Goal: Task Accomplishment & Management: Use online tool/utility

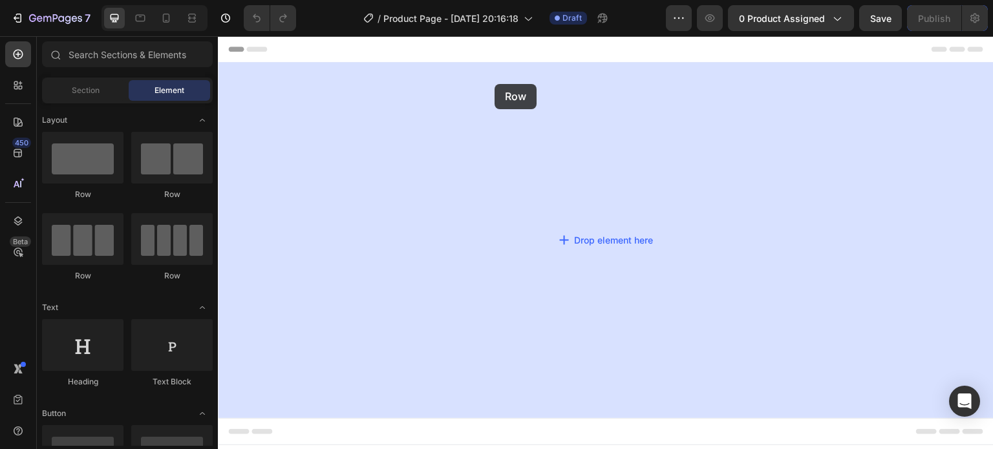
drag, startPoint x: 342, startPoint y: 209, endPoint x: 495, endPoint y: 84, distance: 197.1
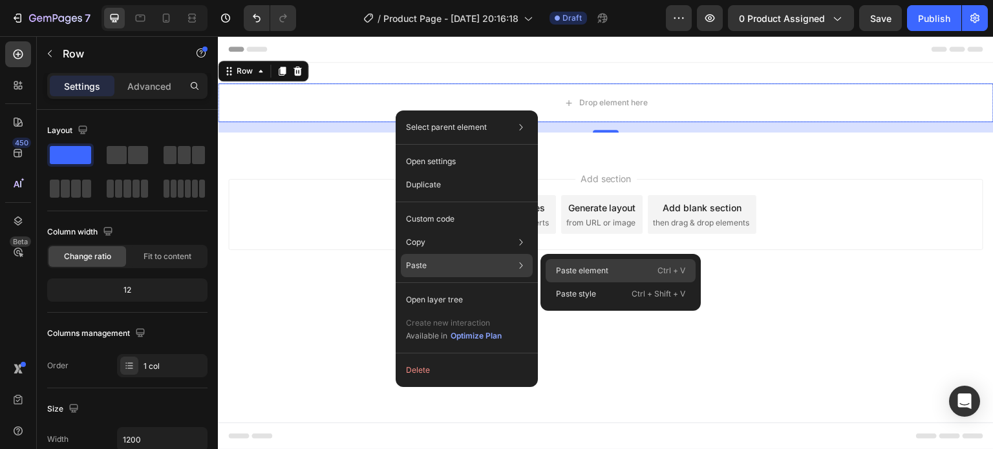
click at [606, 266] on p "Paste element" at bounding box center [582, 271] width 52 height 12
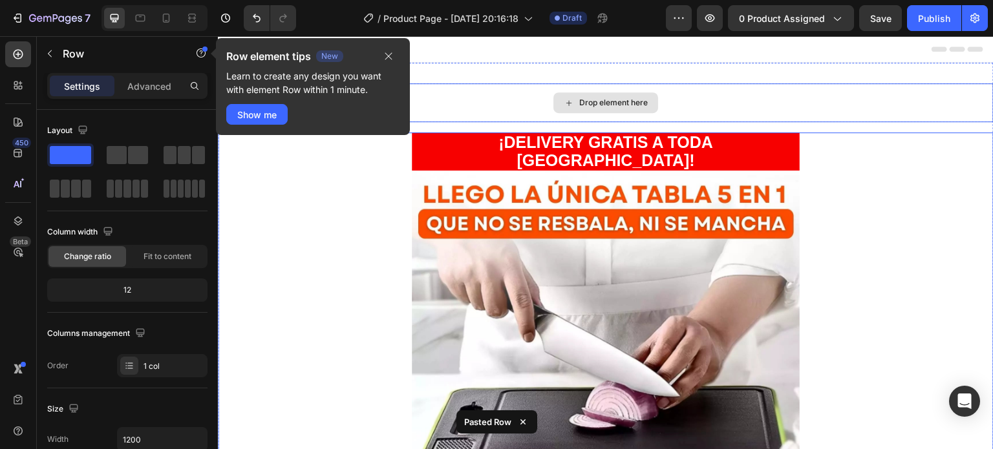
click at [487, 96] on div "Drop element here" at bounding box center [606, 102] width 776 height 39
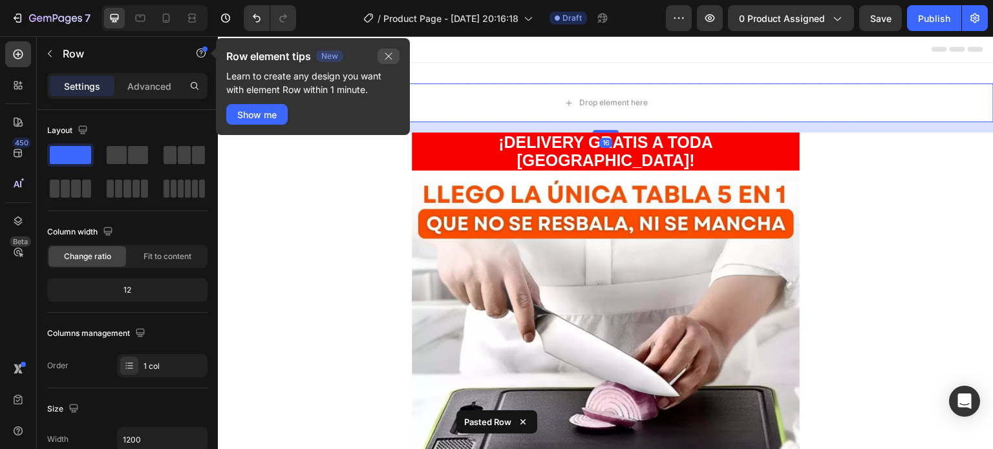
click at [387, 56] on icon "button" at bounding box center [388, 56] width 10 height 10
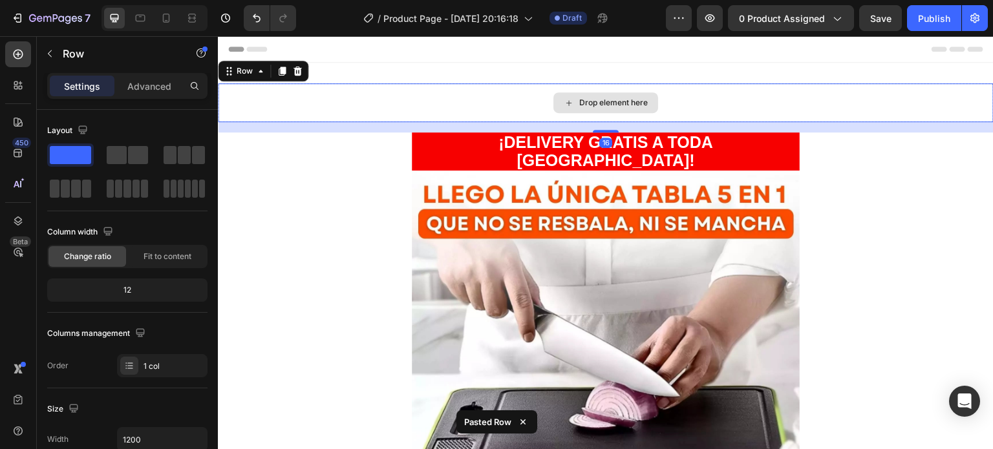
click at [363, 94] on div "Drop element here" at bounding box center [606, 102] width 776 height 39
click at [297, 69] on icon at bounding box center [297, 71] width 8 height 9
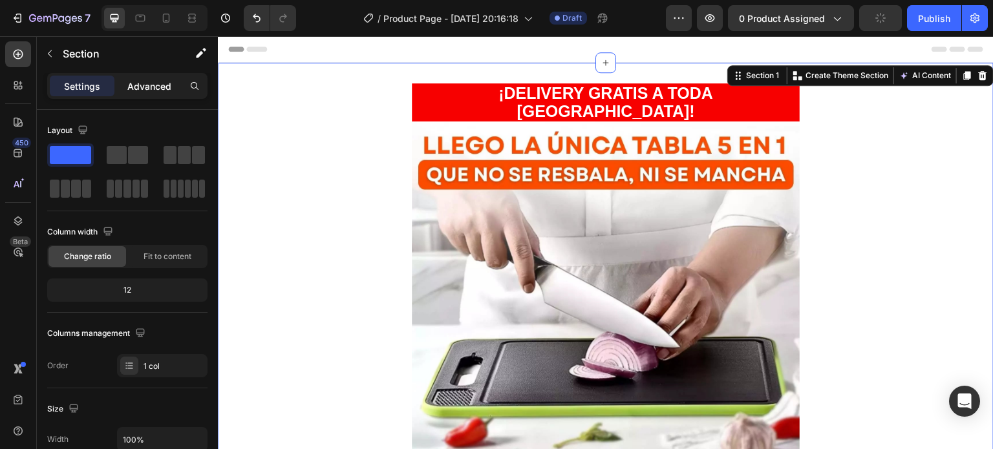
click at [140, 94] on div "Advanced" at bounding box center [149, 86] width 65 height 21
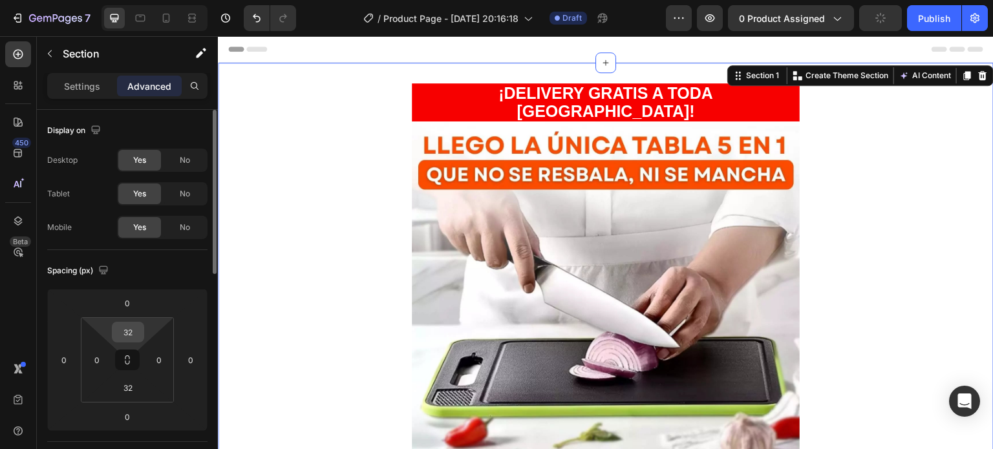
click at [134, 333] on input "32" at bounding box center [128, 332] width 26 height 19
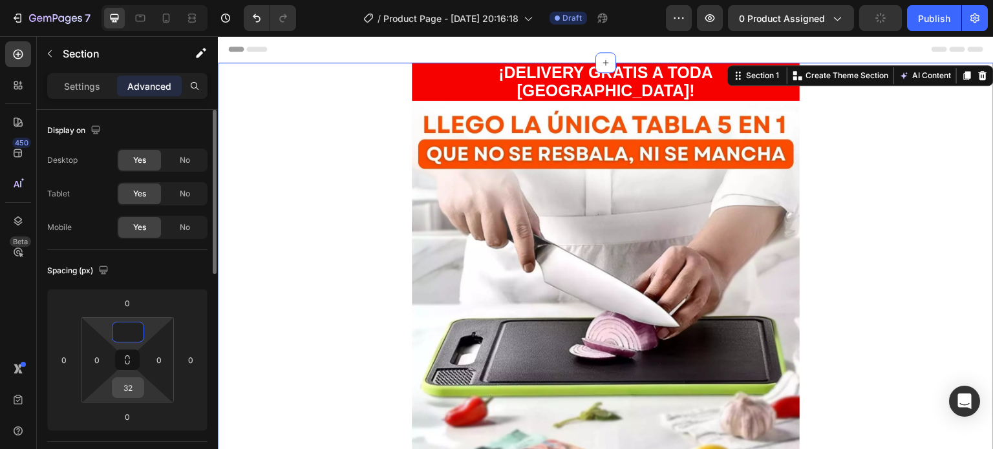
type input "0"
click at [131, 380] on input "32" at bounding box center [128, 387] width 26 height 19
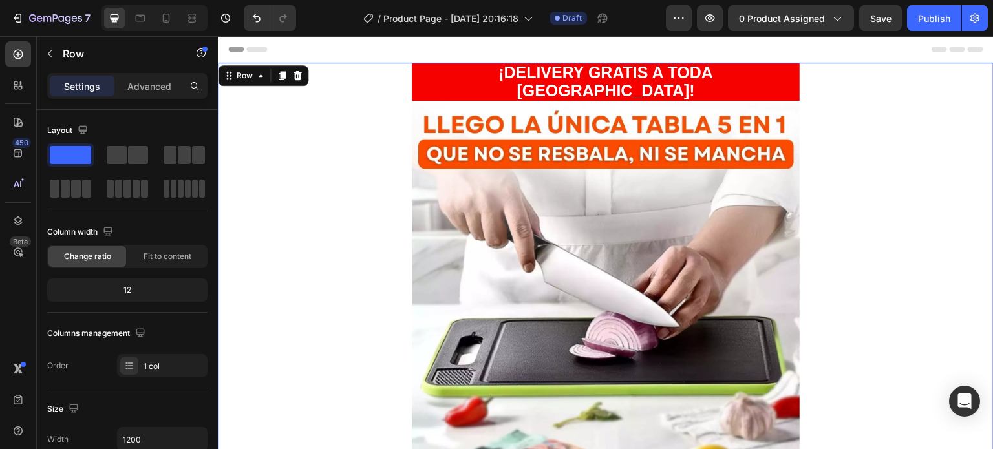
click at [743, 66] on h2 "¡DELIVERY GRATIS A TODA [GEOGRAPHIC_DATA]!" at bounding box center [606, 82] width 388 height 38
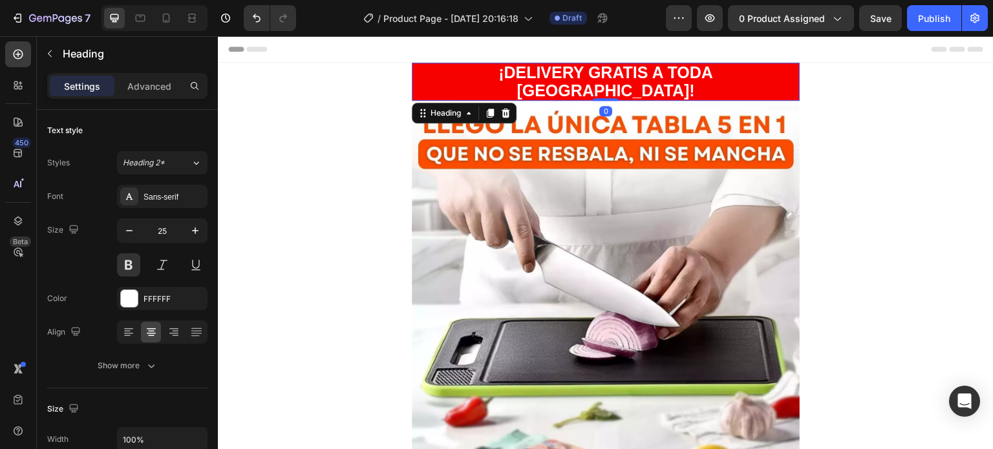
click at [751, 69] on h2 "¡DELIVERY GRATIS A TODA [GEOGRAPHIC_DATA]!" at bounding box center [606, 82] width 388 height 38
click at [756, 79] on p "¡DELIVERY GRATIS A TODA [GEOGRAPHIC_DATA]!" at bounding box center [605, 82] width 385 height 36
click at [753, 72] on p "¡DELIVERY GRATIS A TODA [GEOGRAPHIC_DATA]!" at bounding box center [605, 82] width 385 height 36
click at [532, 68] on p "¡DELIVERY GRATIS A TODA [GEOGRAPHIC_DATA]!" at bounding box center [605, 82] width 385 height 36
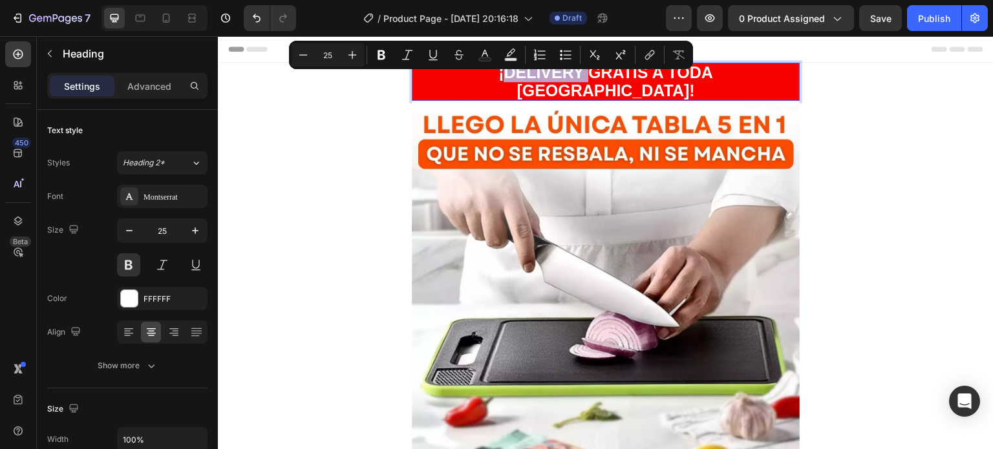
drag, startPoint x: 532, startPoint y: 68, endPoint x: 470, endPoint y: 76, distance: 62.6
click at [470, 76] on p "¡DELIVERY GRATIS A TODA [GEOGRAPHIC_DATA]!" at bounding box center [605, 82] width 385 height 36
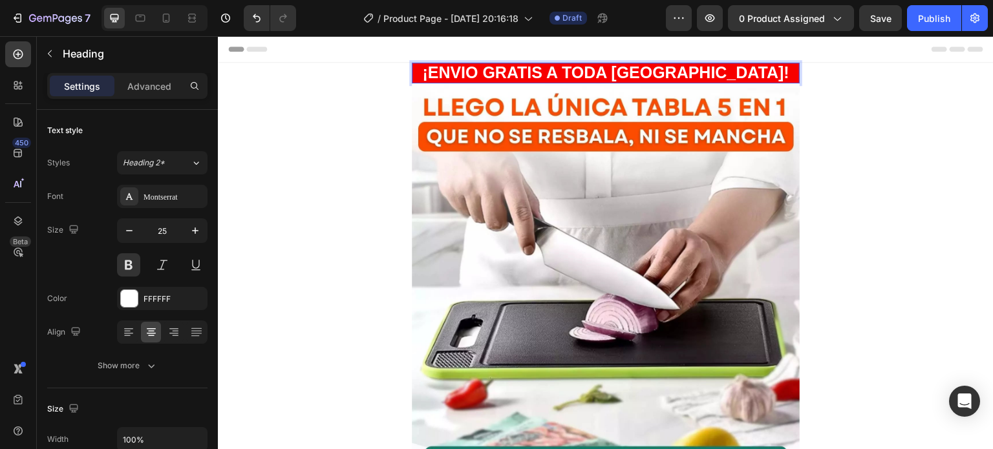
click at [652, 70] on p "¡ENVIO GRATIS A TODA [GEOGRAPHIC_DATA]!" at bounding box center [605, 73] width 385 height 18
click at [637, 73] on p "¡ENVIO GRATIS A TODA [GEOGRAPHIC_DATA]!" at bounding box center [605, 73] width 385 height 18
drag, startPoint x: 639, startPoint y: 72, endPoint x: 736, endPoint y: 74, distance: 97.0
click at [736, 74] on p "¡ENVIO GRATIS A TODA [GEOGRAPHIC_DATA]!" at bounding box center [605, 73] width 385 height 18
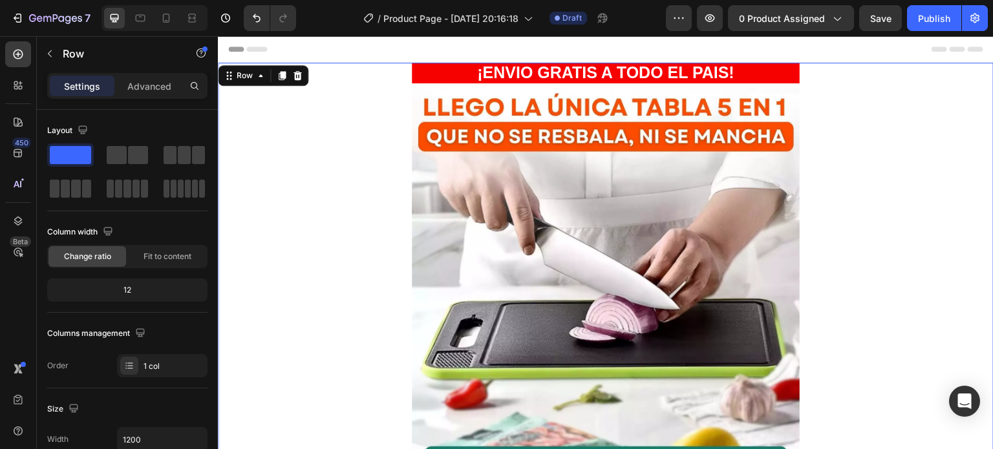
click at [975, 12] on icon "button" at bounding box center [974, 18] width 13 height 13
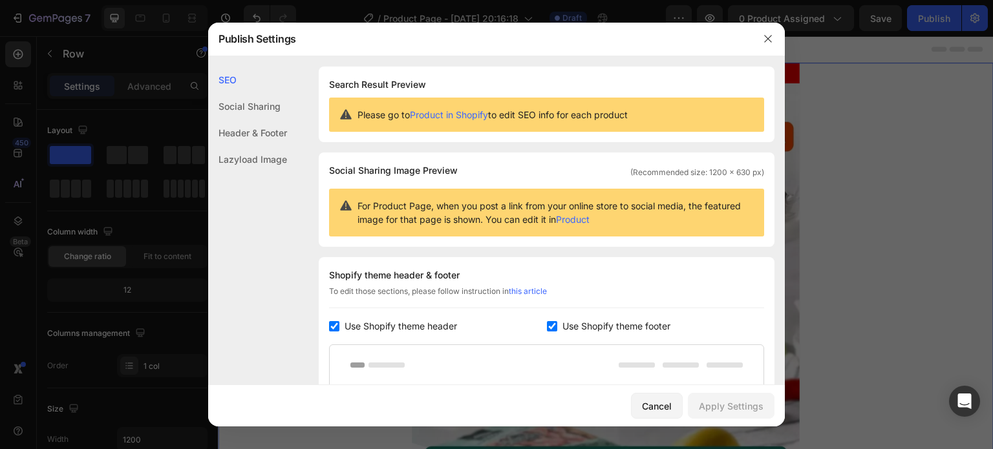
click at [437, 325] on span "Use Shopify theme header" at bounding box center [401, 327] width 112 height 16
checkbox input "false"
click at [571, 326] on span "Use Shopify theme footer" at bounding box center [616, 327] width 108 height 16
checkbox input "false"
click at [732, 405] on div "Apply Settings" at bounding box center [731, 406] width 65 height 14
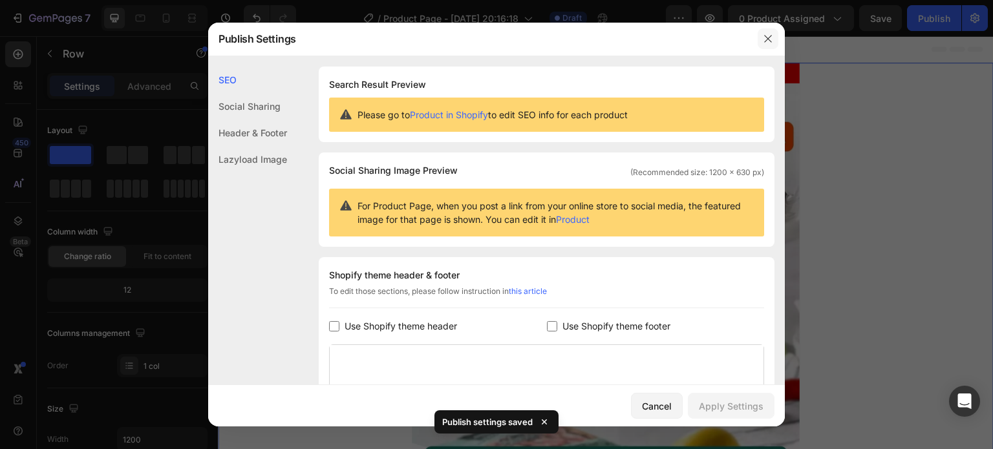
click at [771, 43] on icon "button" at bounding box center [768, 39] width 10 height 10
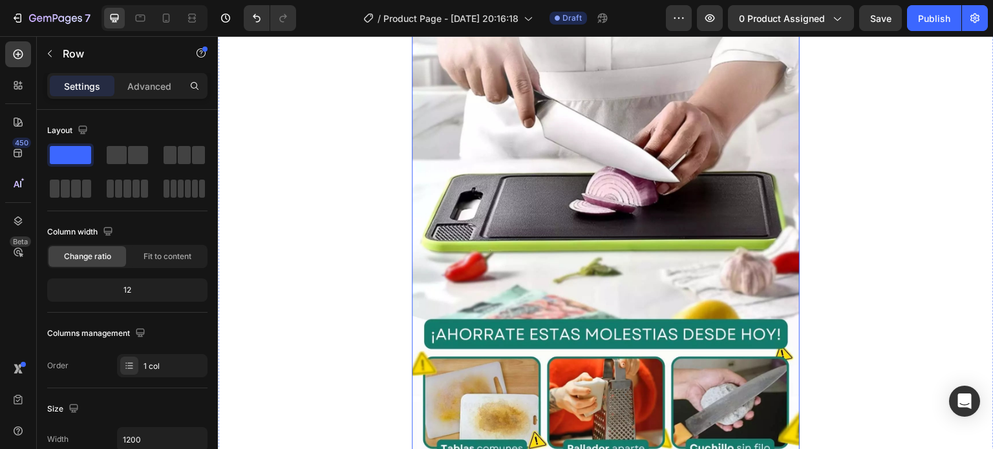
scroll to position [129, 0]
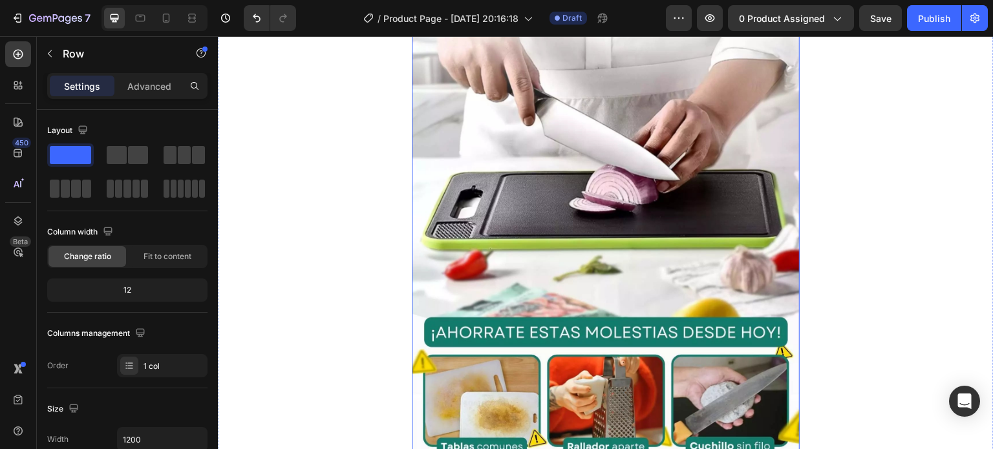
click at [615, 198] on img at bounding box center [606, 219] width 388 height 531
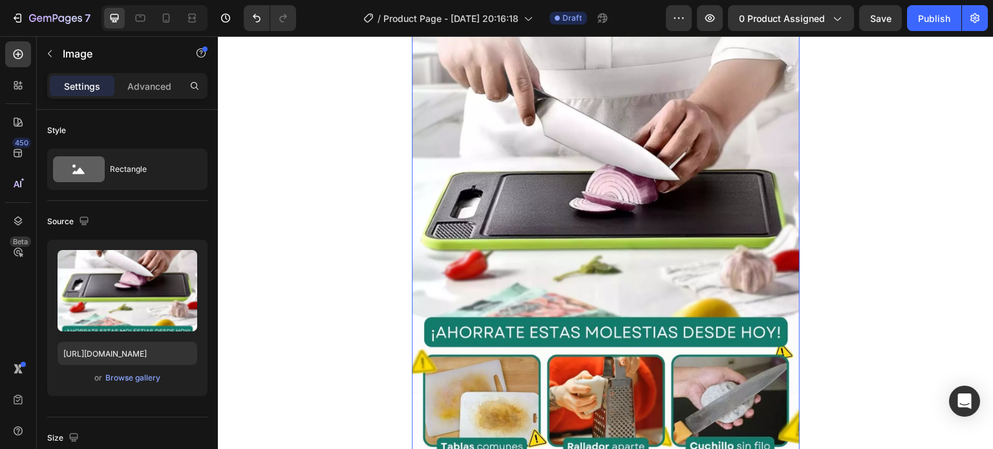
scroll to position [0, 0]
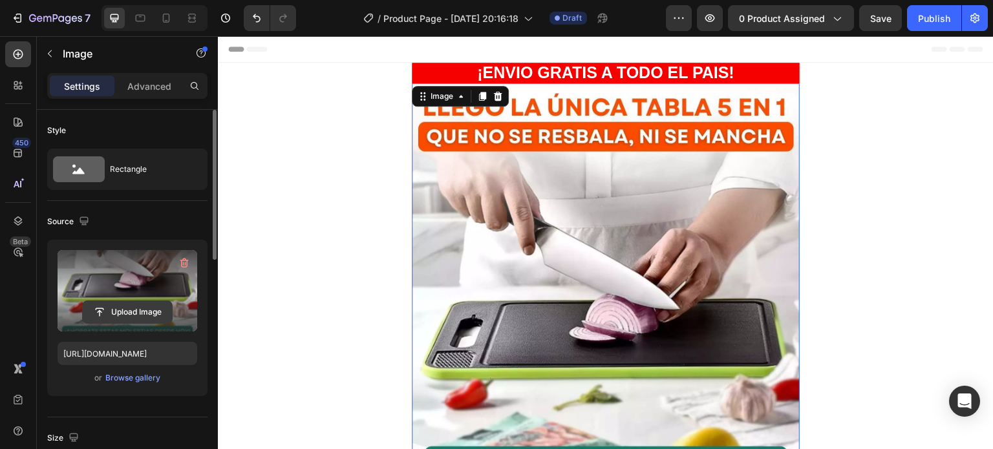
click at [147, 312] on input "file" at bounding box center [127, 312] width 89 height 22
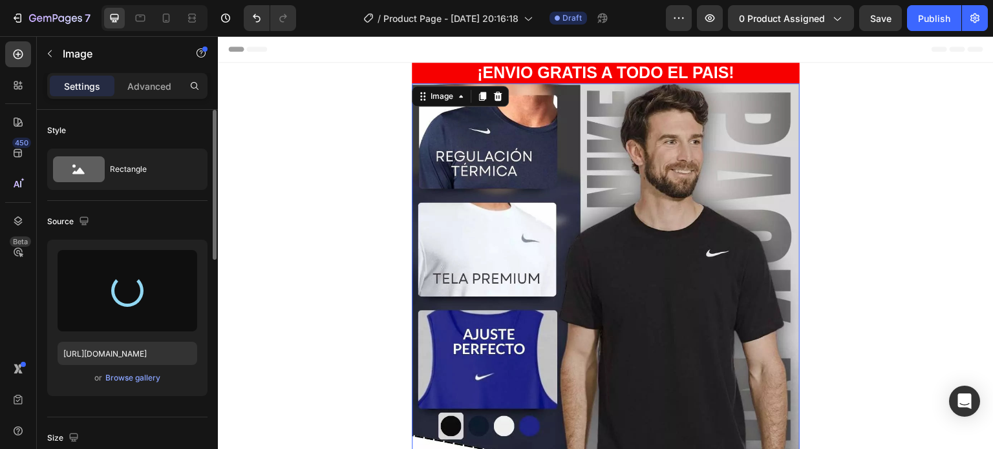
type input "[URL][DOMAIN_NAME]"
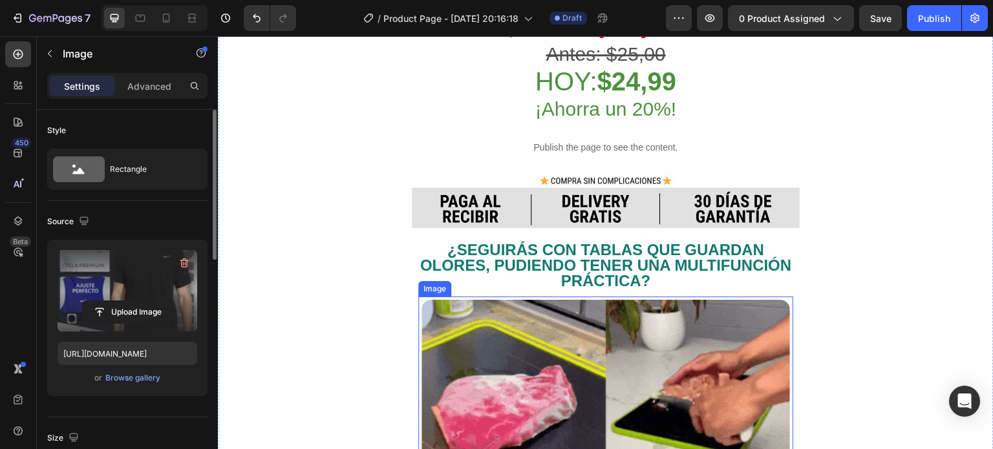
scroll to position [646, 0]
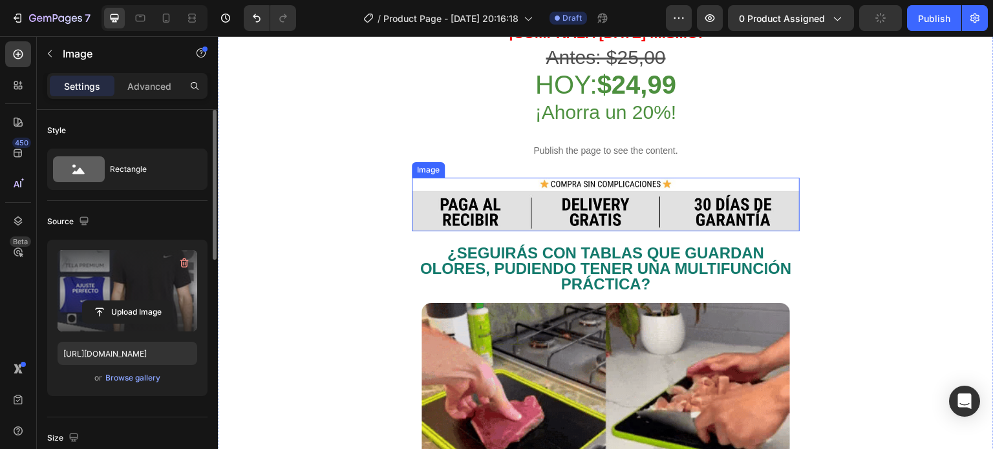
click at [669, 186] on img at bounding box center [606, 205] width 388 height 54
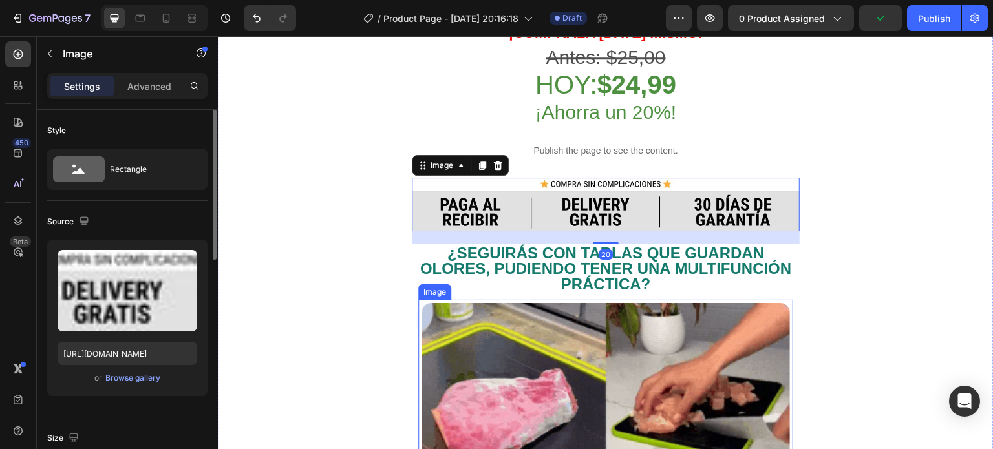
scroll to position [776, 0]
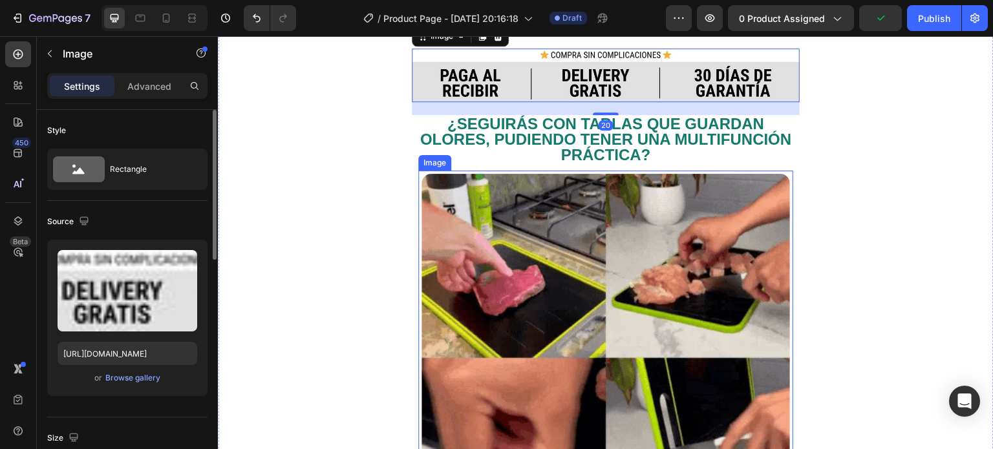
click at [662, 282] on img at bounding box center [605, 358] width 368 height 368
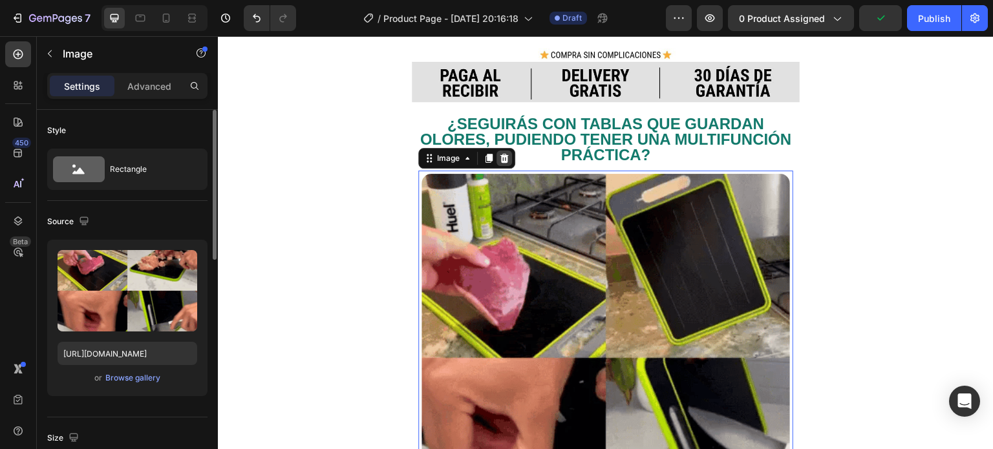
click at [504, 154] on icon at bounding box center [504, 158] width 8 height 9
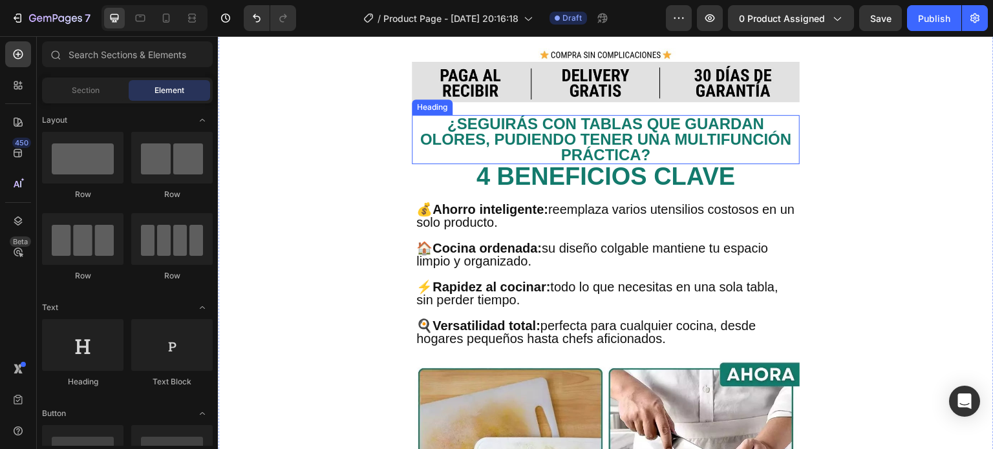
click at [622, 118] on h2 "¿Seguirás con tablas que guardan olores, pudiendo tener una multifunción prácti…" at bounding box center [606, 139] width 388 height 49
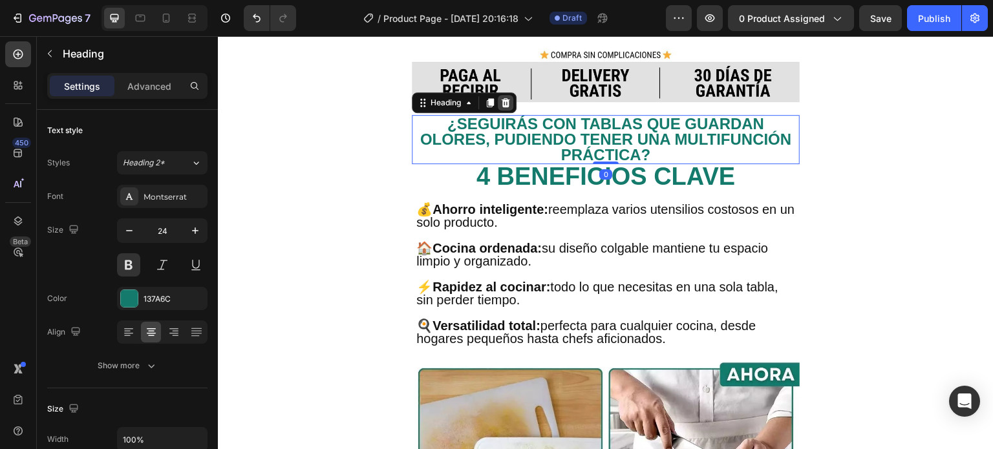
click at [504, 98] on icon at bounding box center [505, 103] width 10 height 10
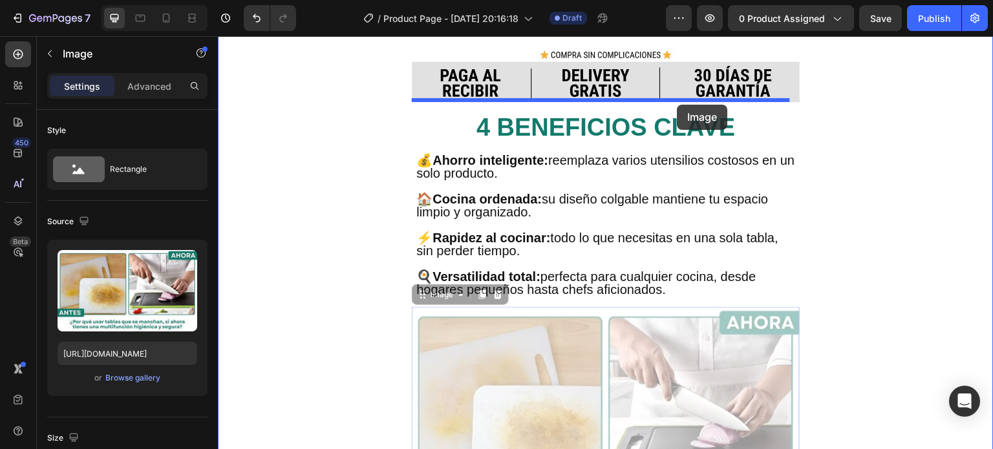
drag, startPoint x: 734, startPoint y: 269, endPoint x: 677, endPoint y: 105, distance: 173.8
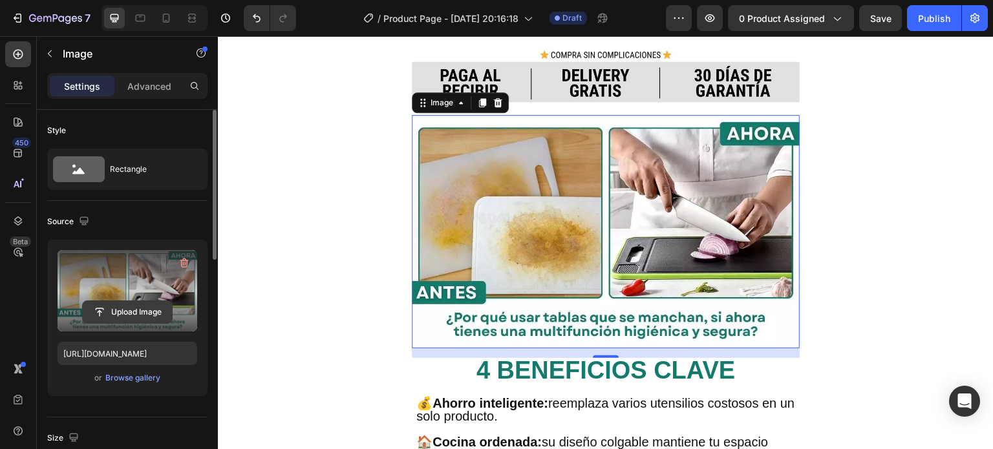
click at [145, 310] on input "file" at bounding box center [127, 312] width 89 height 22
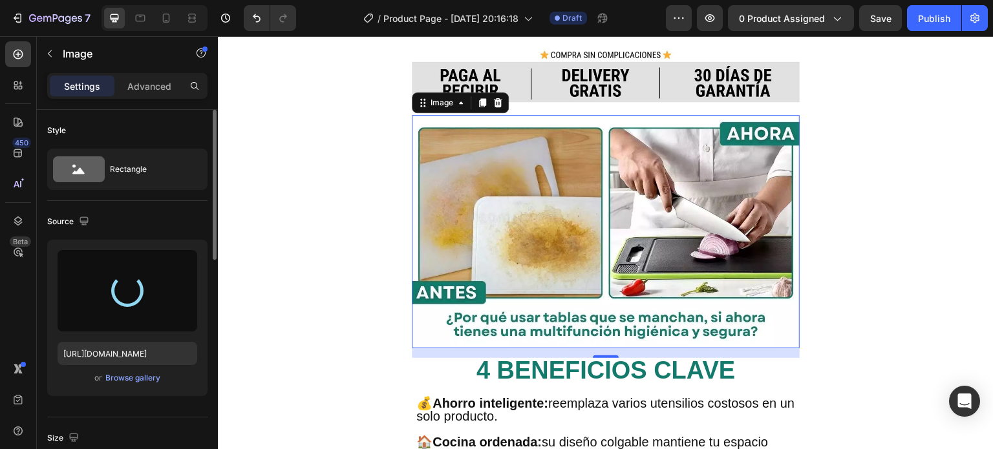
type input "[URL][DOMAIN_NAME]"
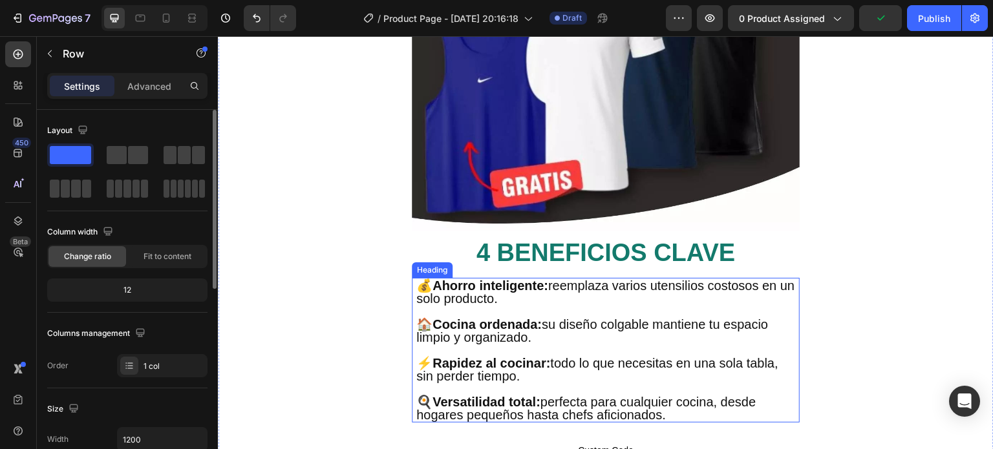
scroll to position [1745, 0]
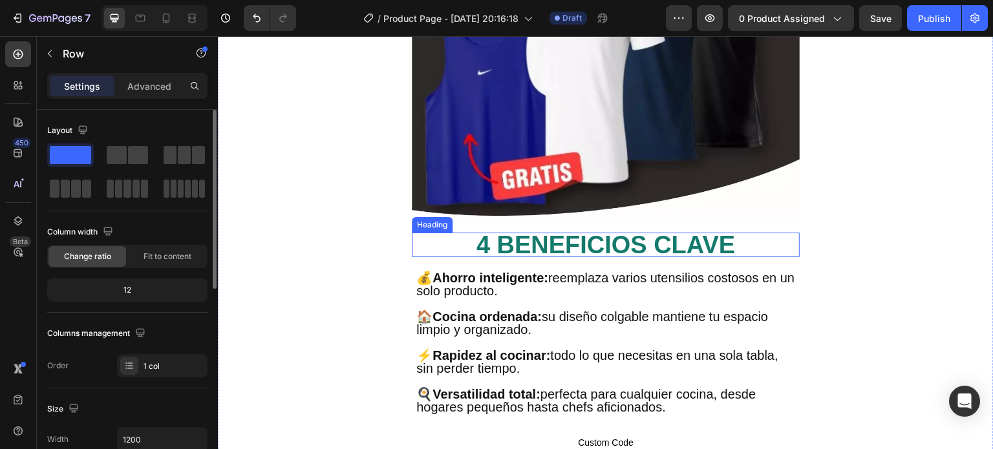
click at [637, 233] on h2 "4 BENEFICIOS CLAVE" at bounding box center [606, 245] width 388 height 25
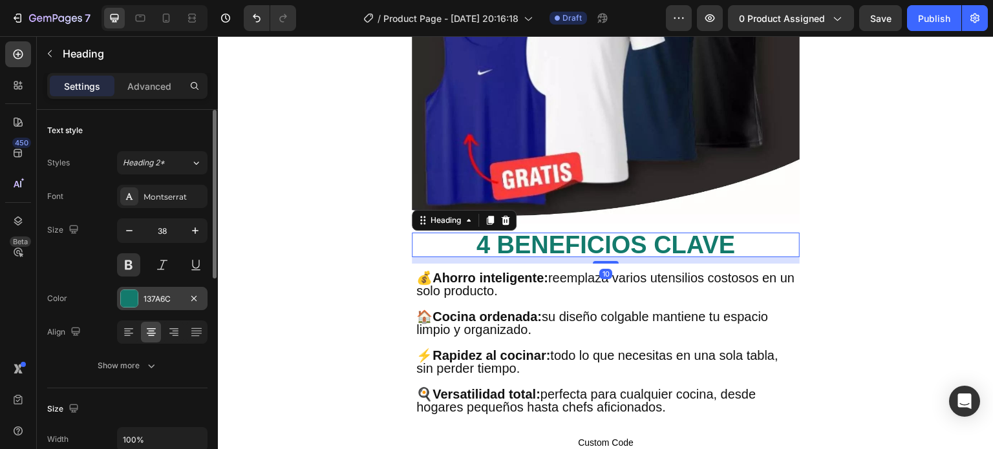
click at [166, 301] on div "137A6C" at bounding box center [162, 299] width 37 height 12
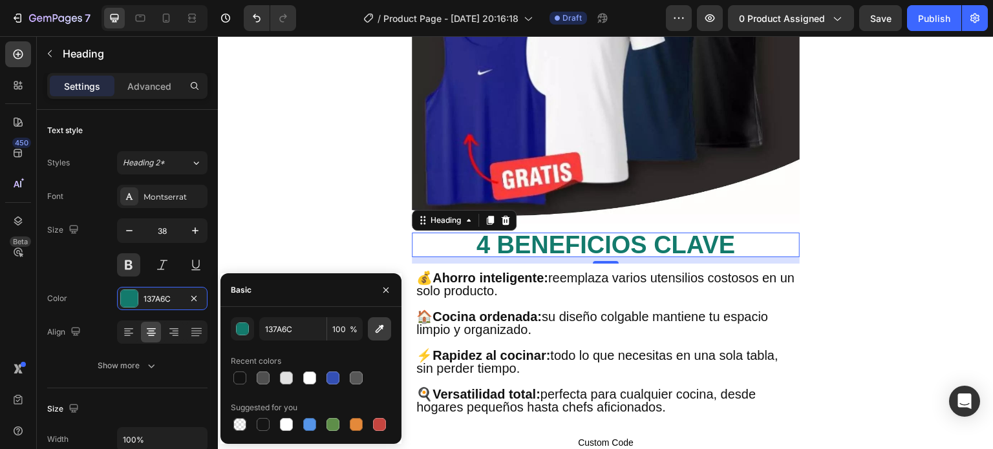
click at [380, 330] on icon "button" at bounding box center [380, 329] width 8 height 8
type input "302929"
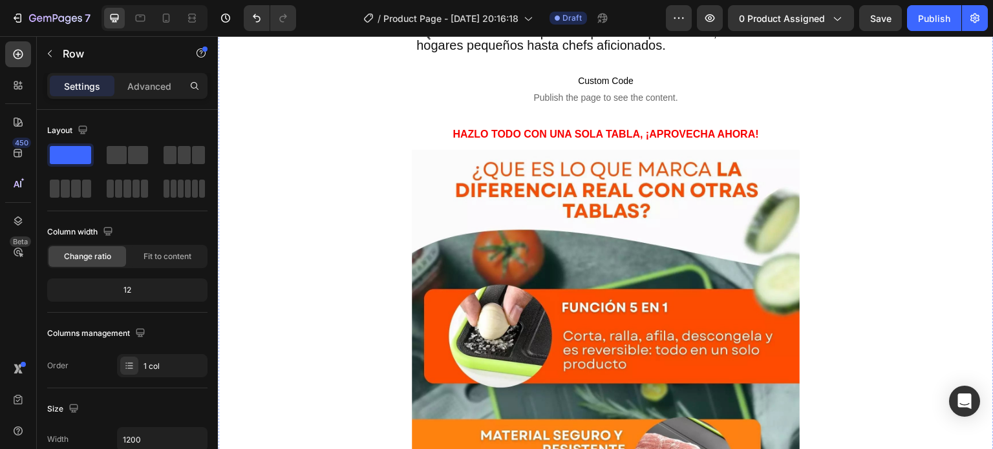
scroll to position [2069, 0]
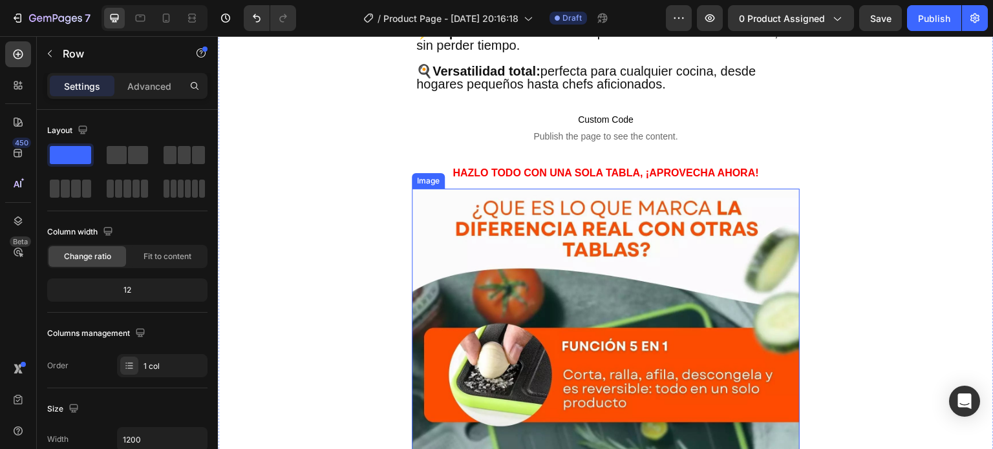
click at [676, 201] on img at bounding box center [606, 454] width 388 height 531
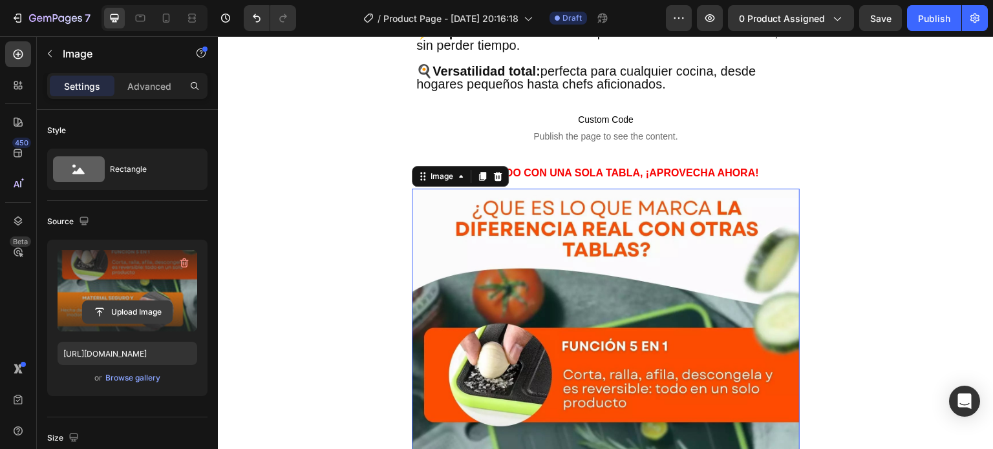
click at [113, 314] on input "file" at bounding box center [127, 312] width 89 height 22
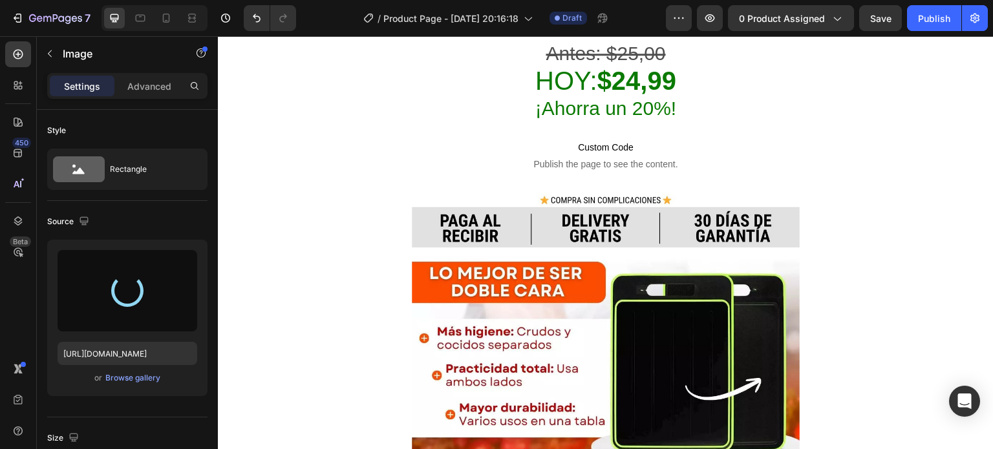
type input "[URL][DOMAIN_NAME]"
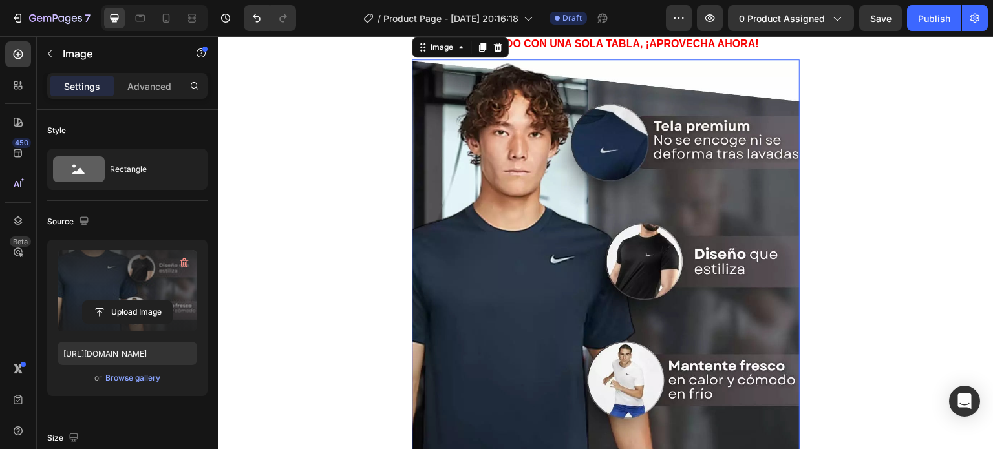
click at [661, 228] on img at bounding box center [606, 324] width 388 height 531
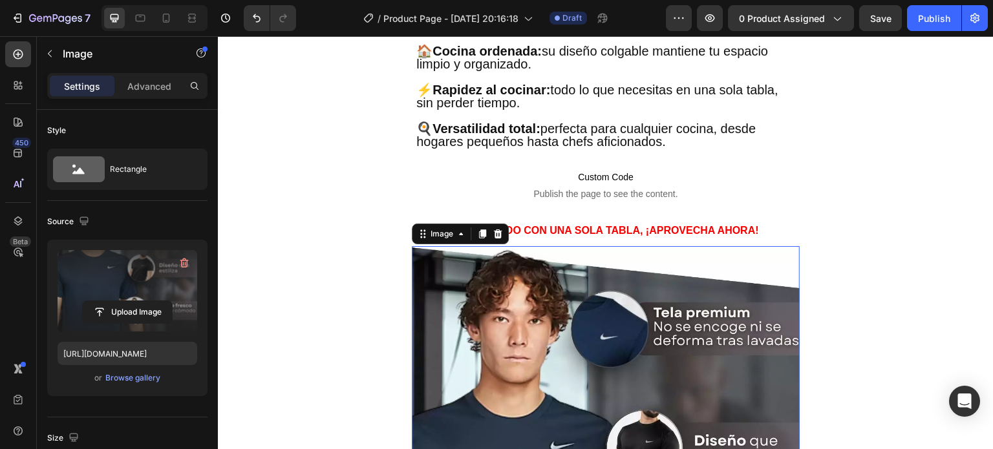
scroll to position [2004, 0]
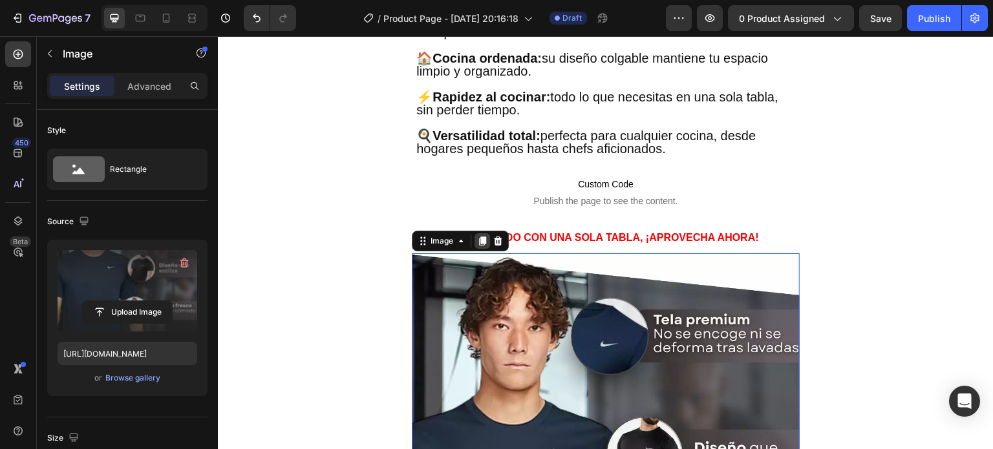
click at [484, 237] on icon at bounding box center [482, 241] width 7 height 9
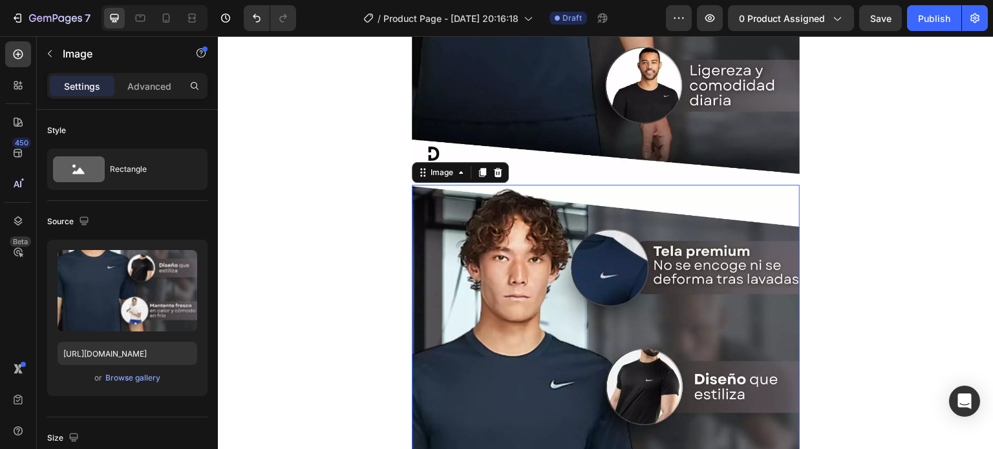
scroll to position [2336, 0]
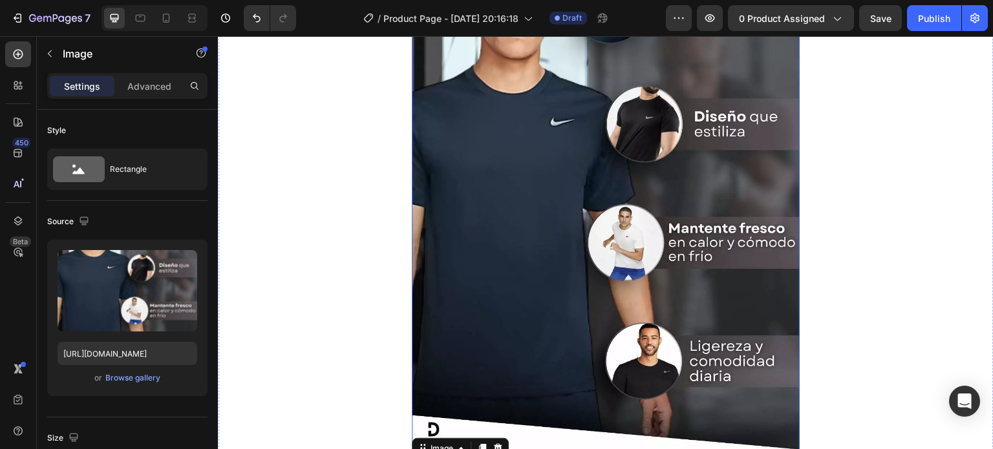
click at [674, 184] on img at bounding box center [606, 187] width 388 height 531
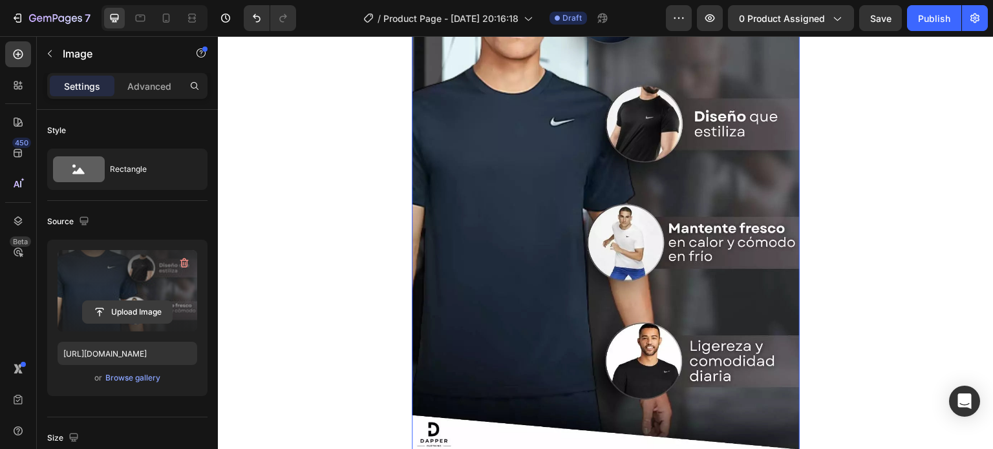
click at [142, 315] on input "file" at bounding box center [127, 312] width 89 height 22
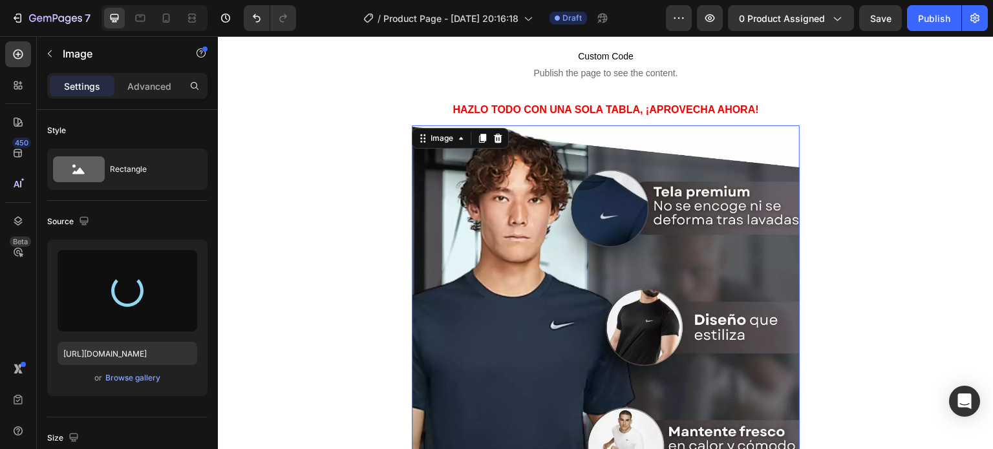
scroll to position [2077, 0]
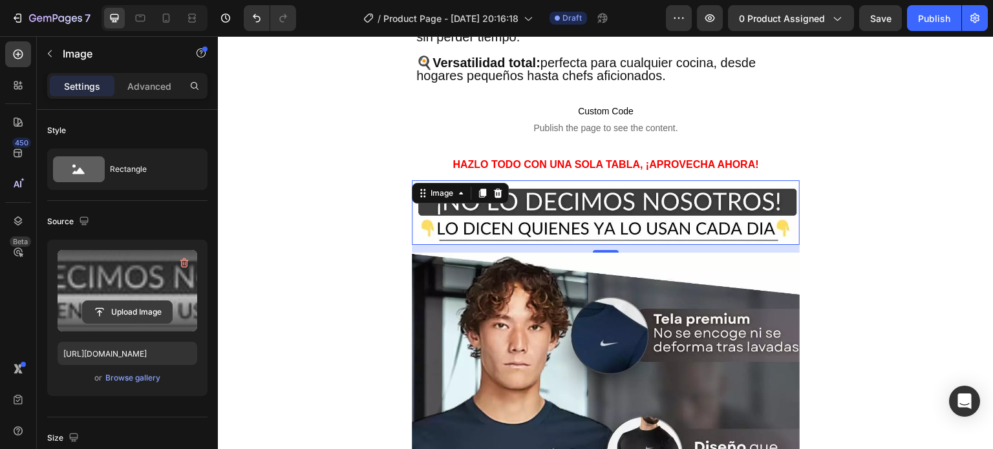
click at [142, 310] on input "file" at bounding box center [127, 312] width 89 height 22
click at [126, 310] on input "file" at bounding box center [127, 312] width 89 height 22
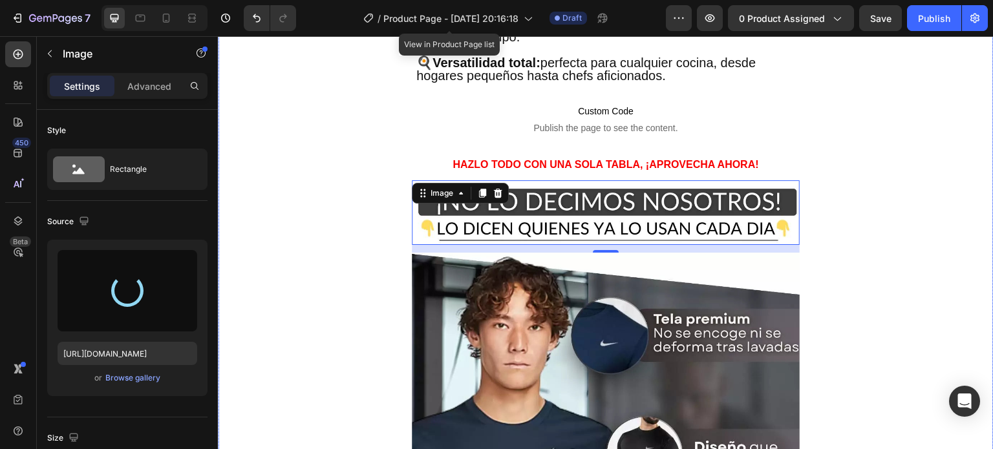
type input "[URL][DOMAIN_NAME]"
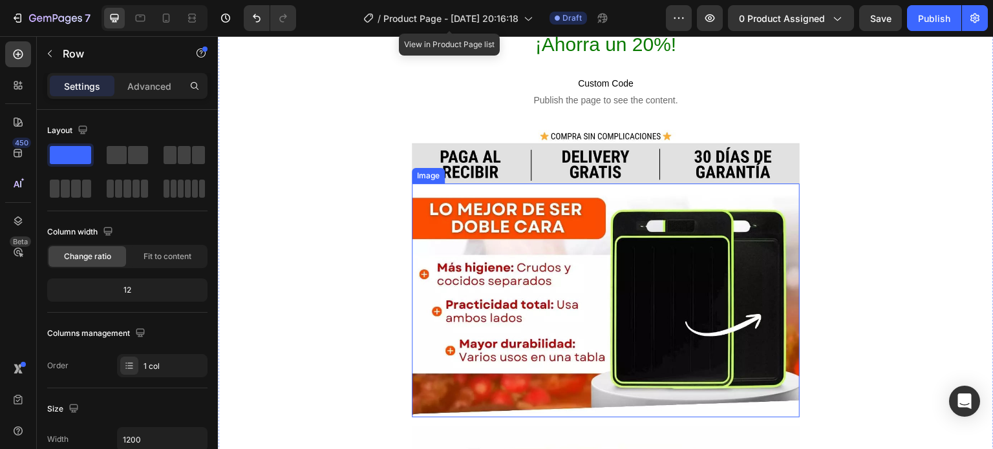
scroll to position [2917, 0]
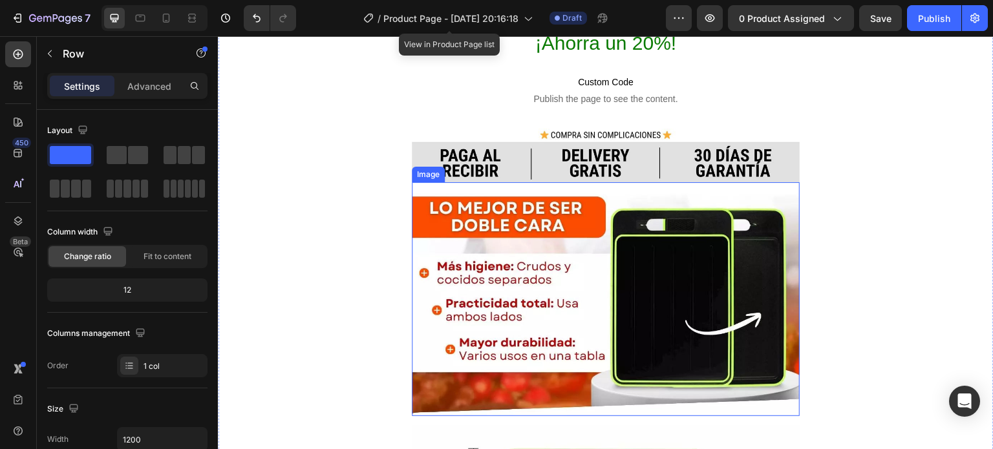
click at [694, 238] on img at bounding box center [606, 298] width 388 height 233
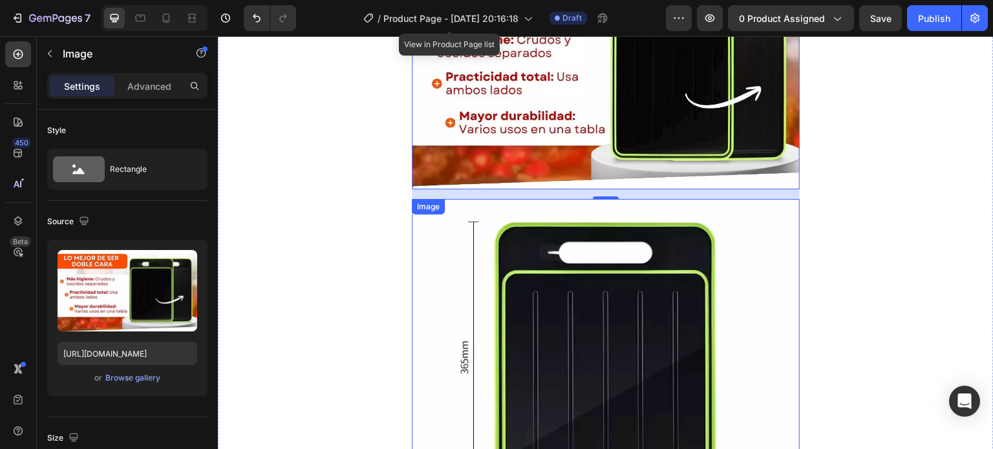
scroll to position [2982, 0]
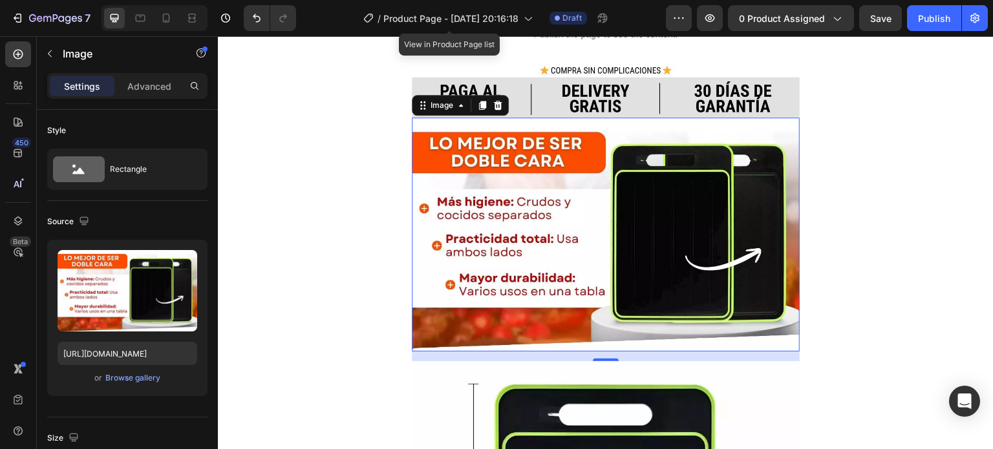
click at [640, 178] on img at bounding box center [606, 234] width 388 height 233
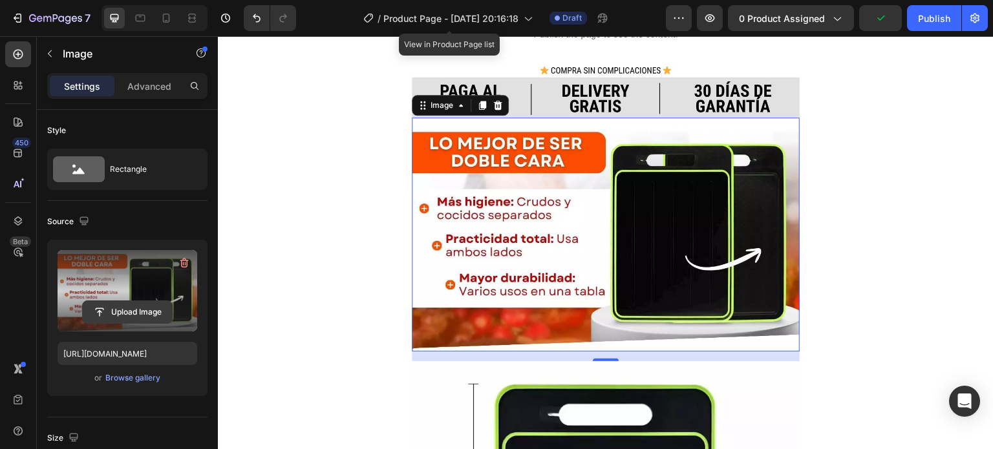
click at [125, 315] on input "file" at bounding box center [127, 312] width 89 height 22
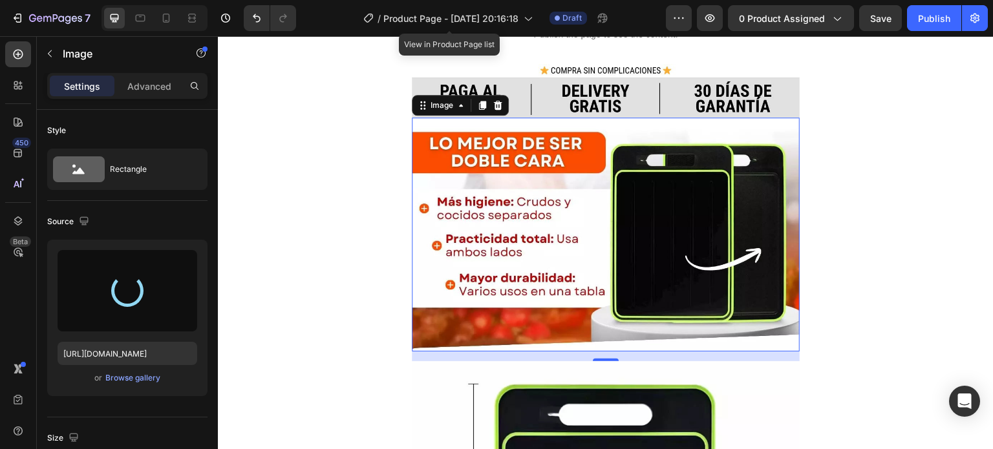
type input "[URL][DOMAIN_NAME]"
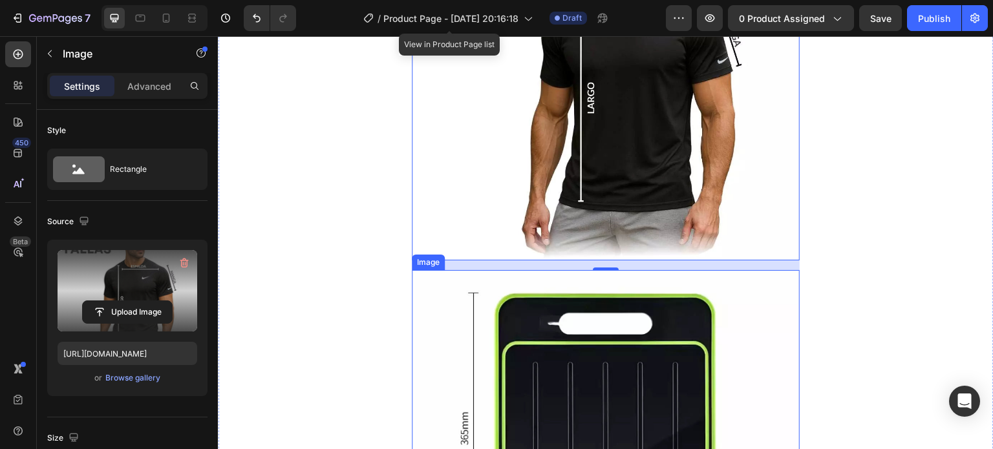
scroll to position [3241, 0]
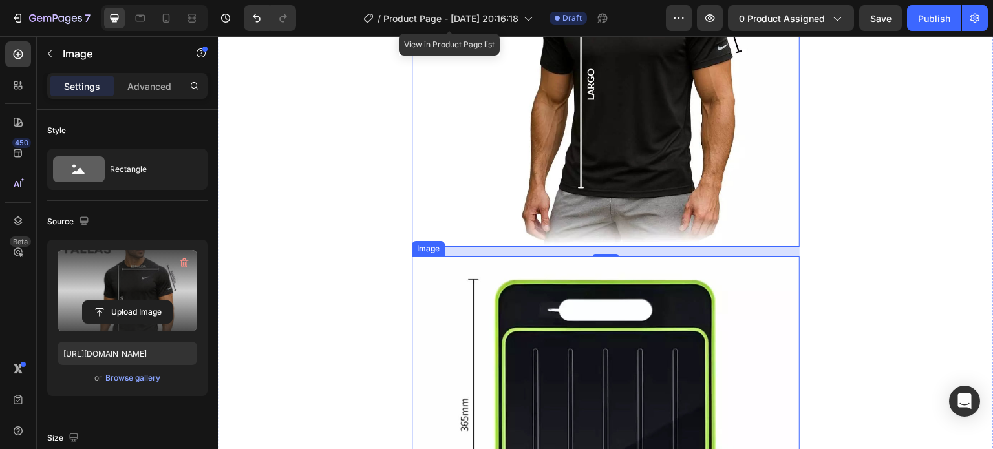
click at [650, 352] on img at bounding box center [606, 451] width 388 height 388
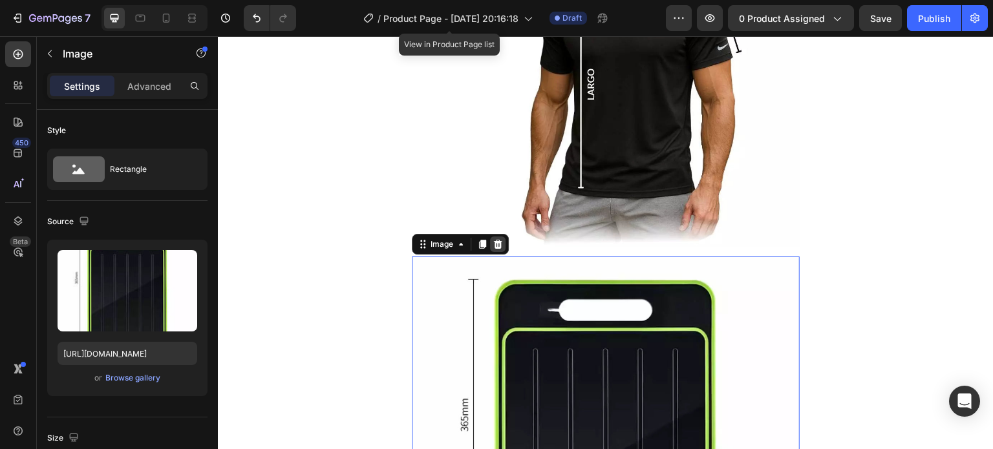
click at [490, 237] on div at bounding box center [498, 245] width 16 height 16
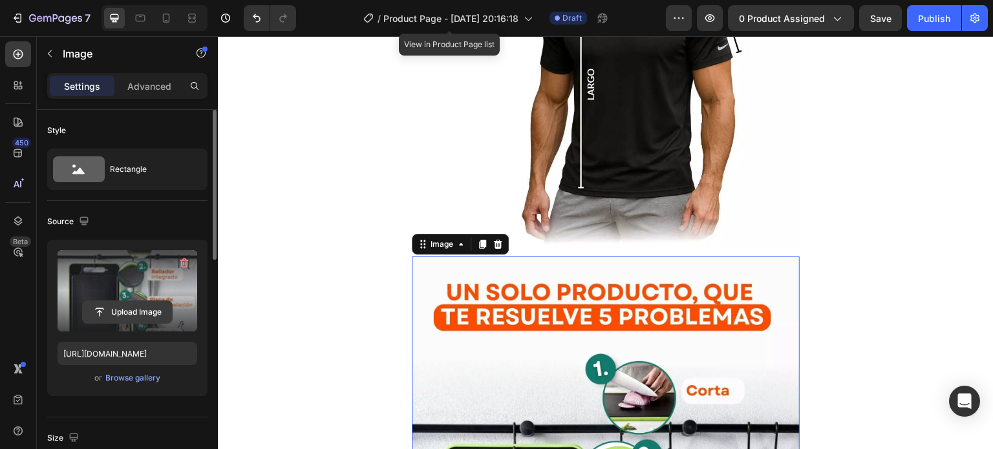
click at [142, 311] on input "file" at bounding box center [127, 312] width 89 height 22
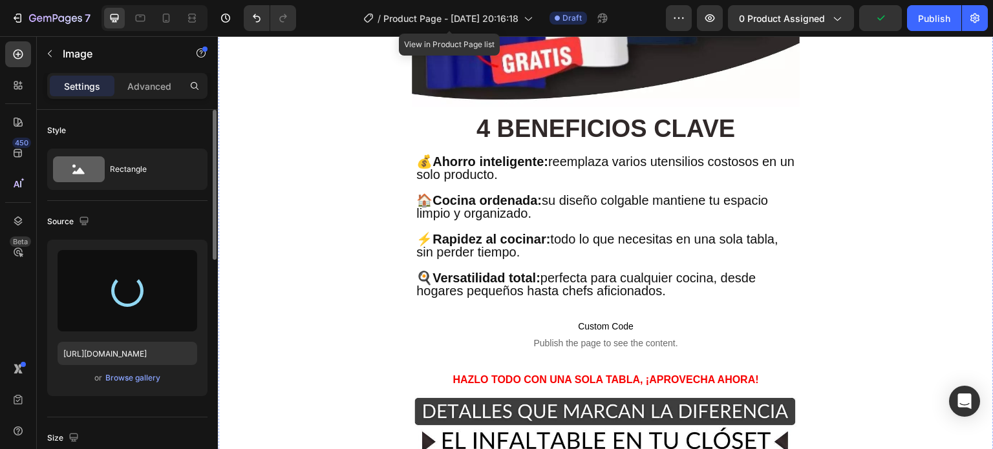
type input "[URL][DOMAIN_NAME]"
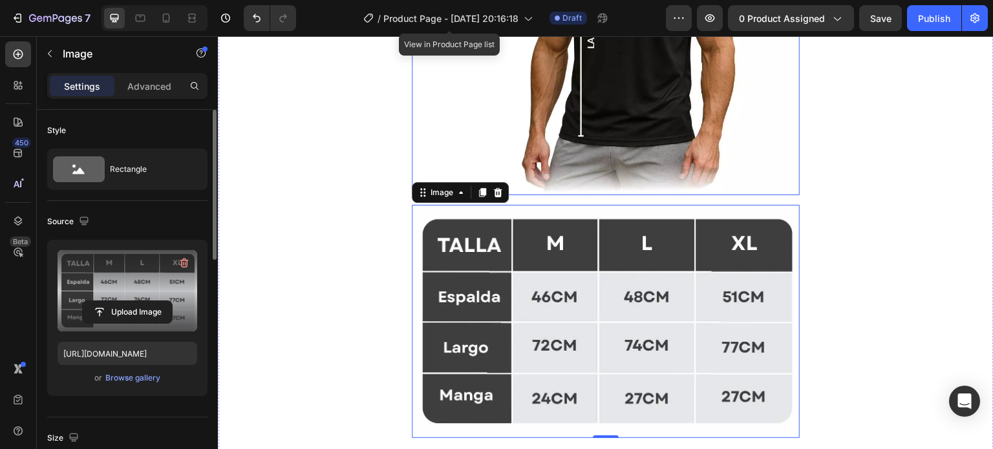
scroll to position [3305, 0]
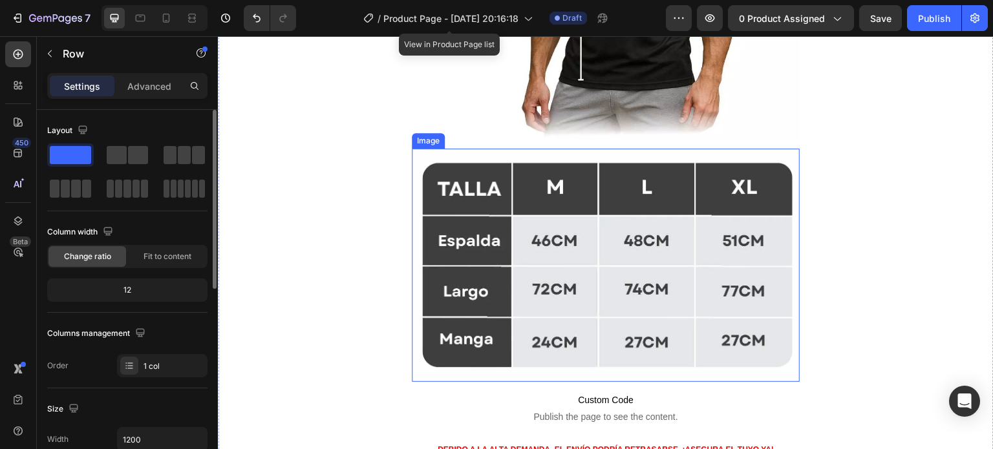
scroll to position [3370, 0]
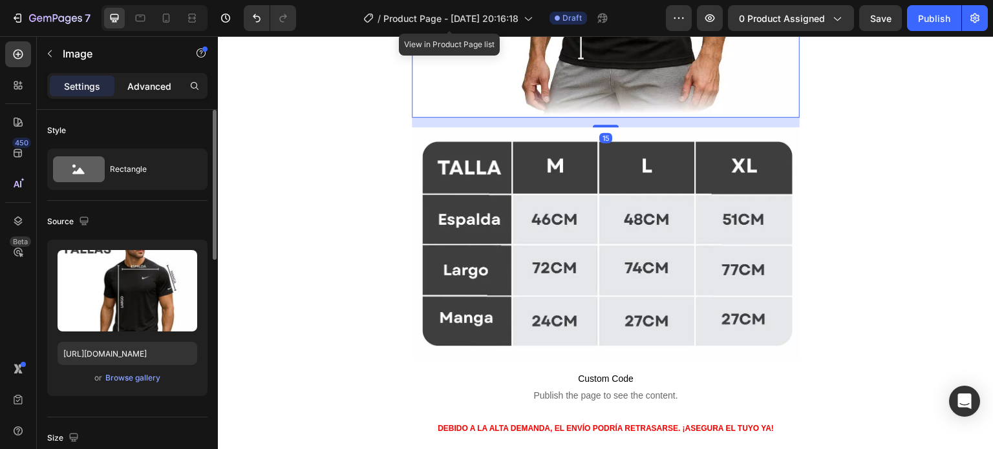
click at [154, 91] on p "Advanced" at bounding box center [149, 87] width 44 height 14
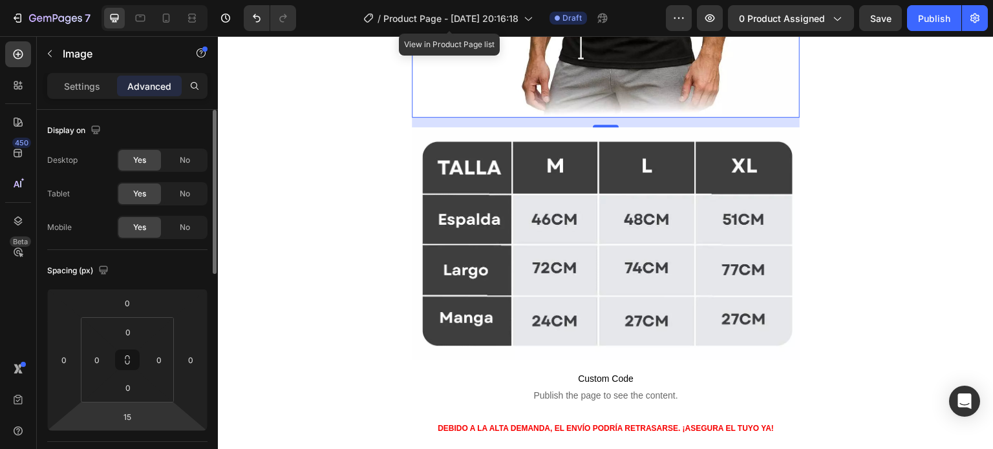
click at [133, 419] on input "15" at bounding box center [127, 416] width 26 height 19
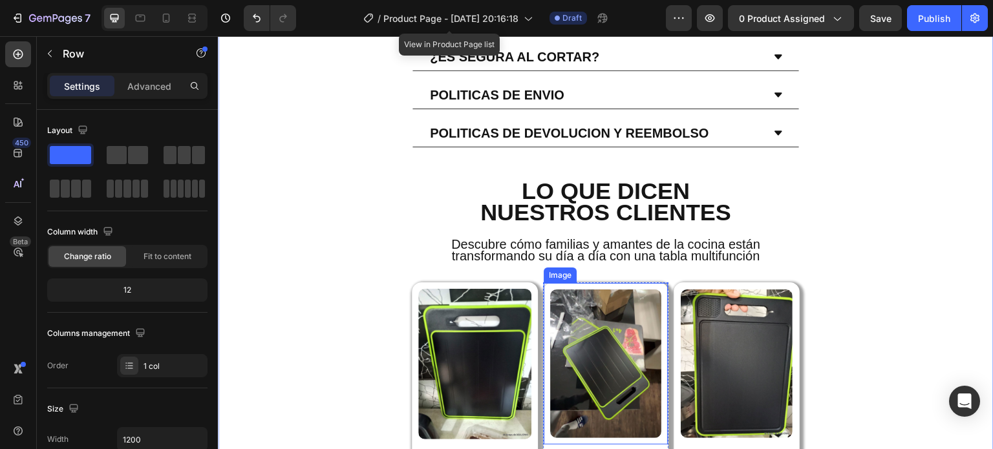
scroll to position [3952, 0]
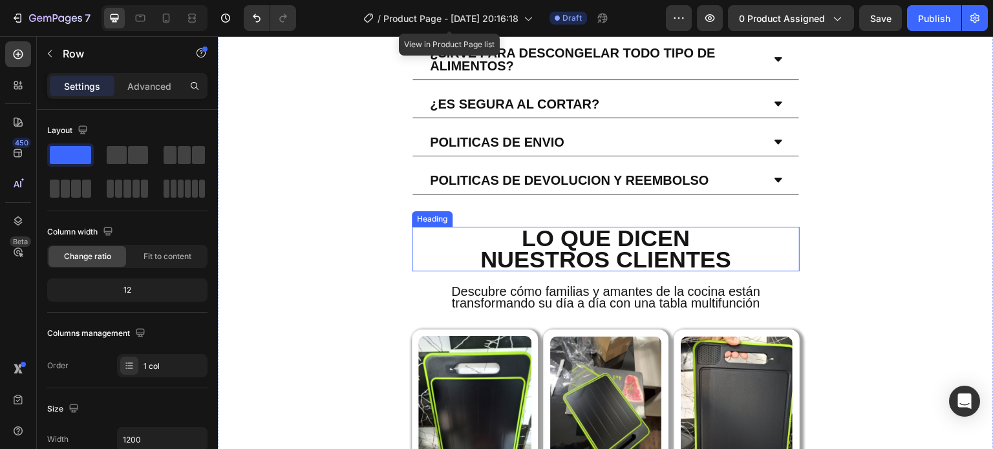
click at [666, 227] on h2 "LO QUE DICEN NUESTROS CLIENTES" at bounding box center [606, 249] width 388 height 45
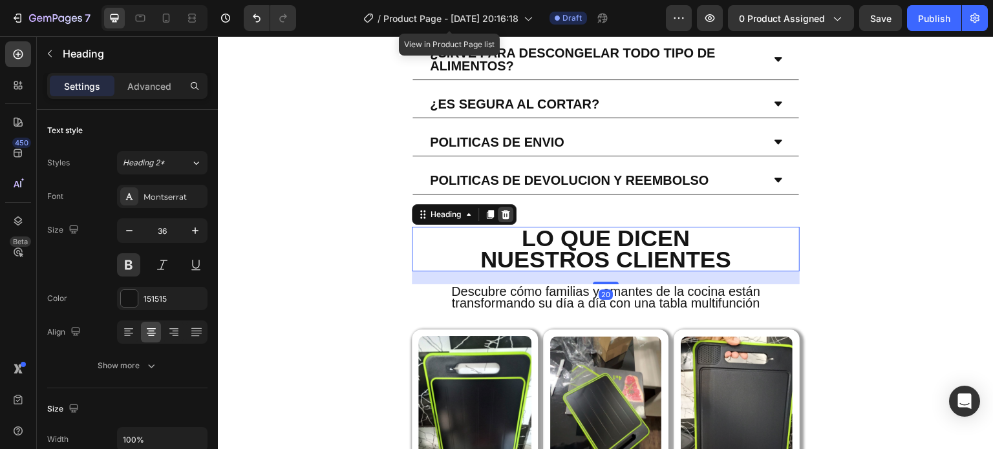
click at [506, 210] on icon at bounding box center [506, 214] width 8 height 9
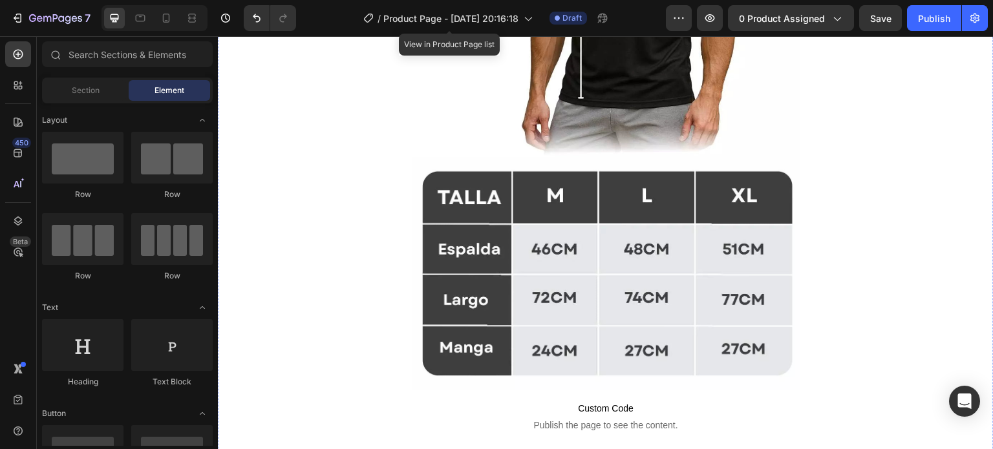
scroll to position [3305, 0]
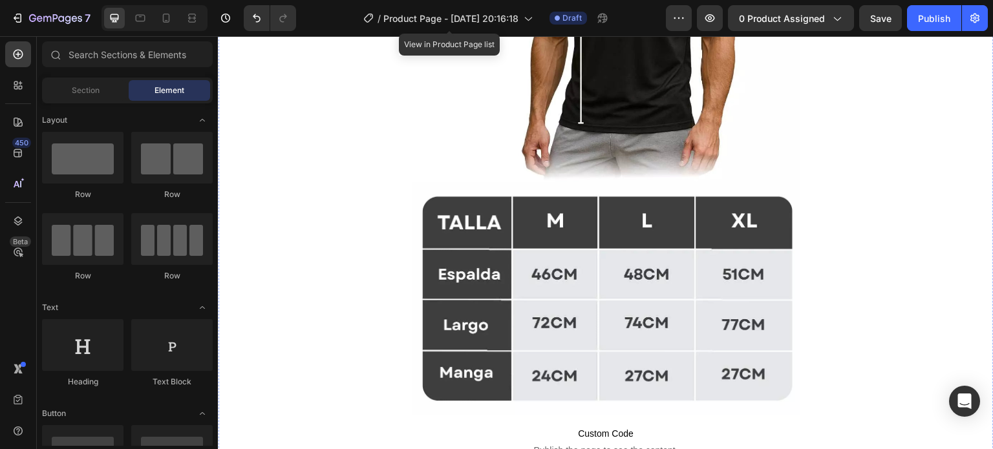
click at [713, 193] on img at bounding box center [606, 298] width 388 height 233
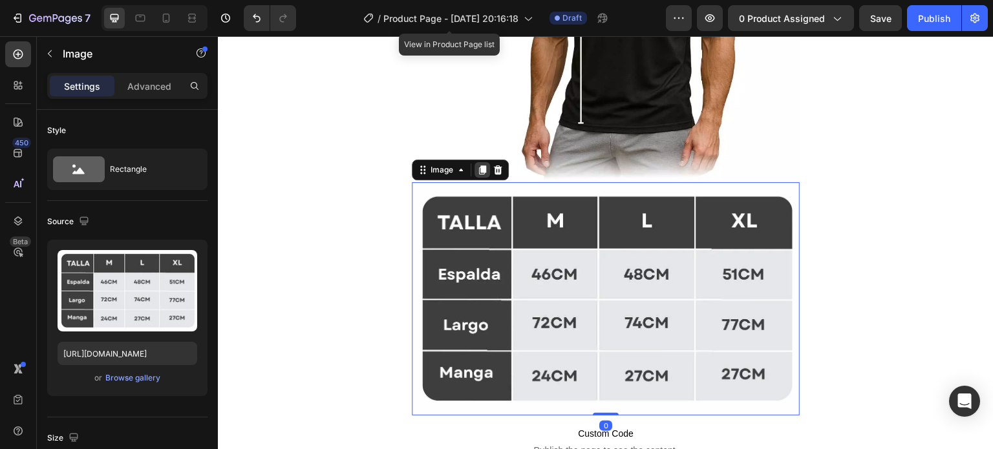
click at [482, 166] on icon at bounding box center [482, 170] width 7 height 9
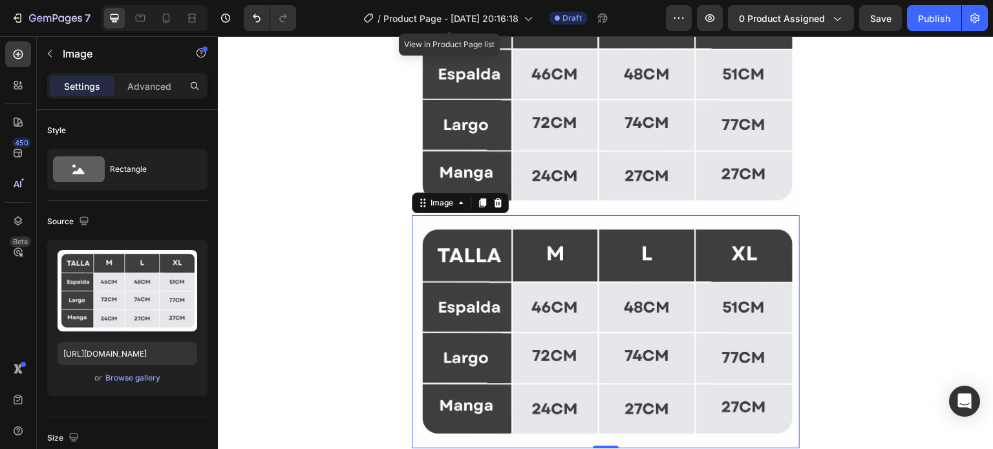
scroll to position [3565, 0]
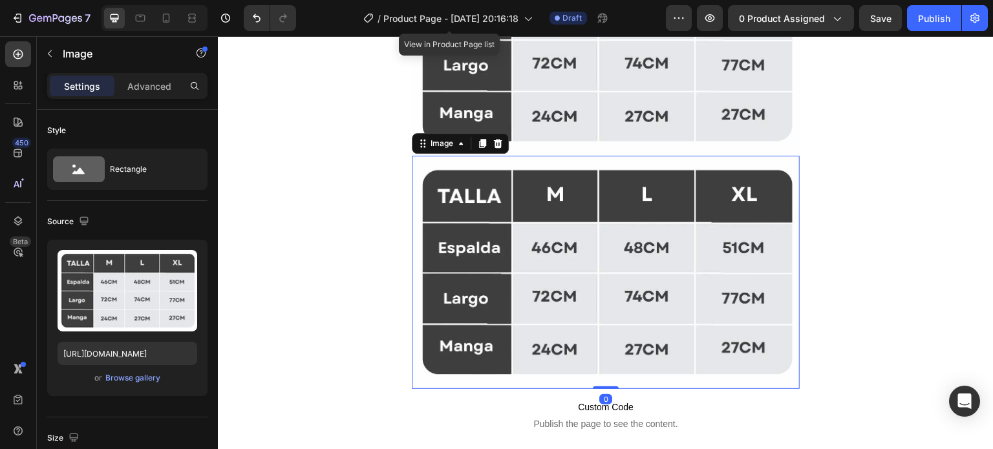
click at [469, 156] on img at bounding box center [606, 272] width 388 height 233
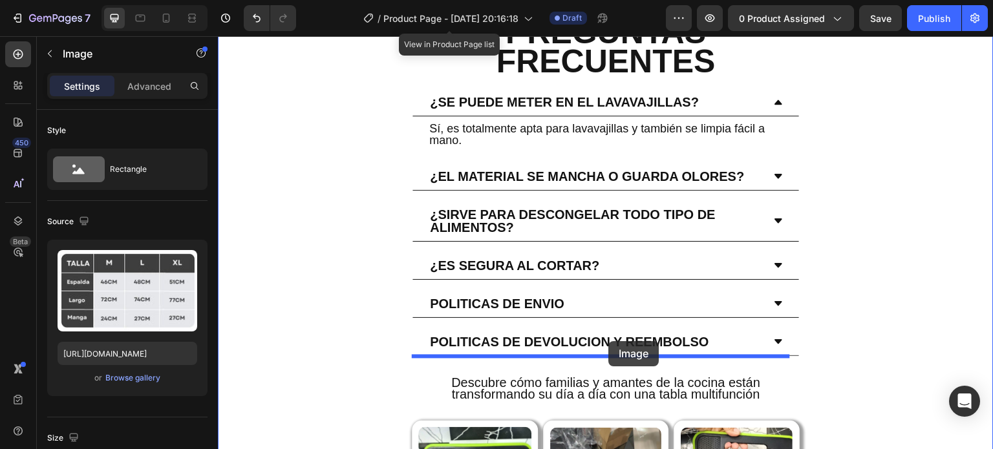
scroll to position [4082, 0]
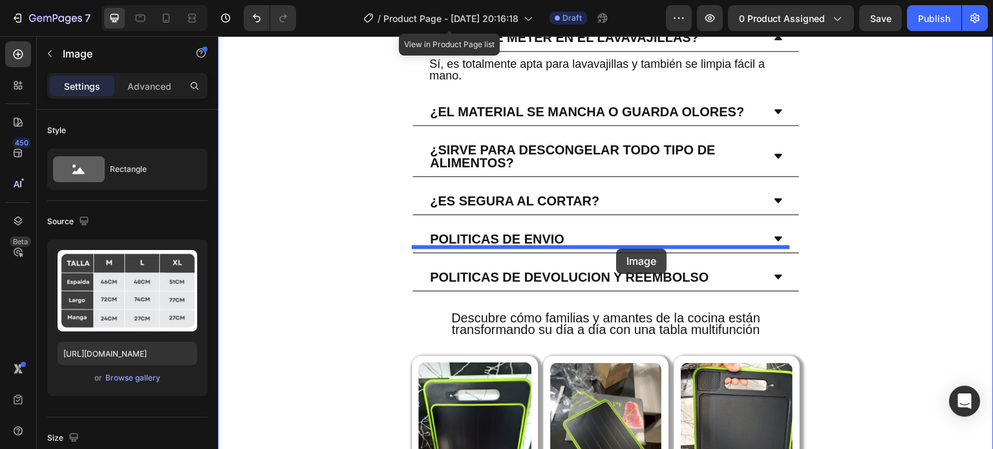
drag, startPoint x: 458, startPoint y: 74, endPoint x: 617, endPoint y: 249, distance: 235.7
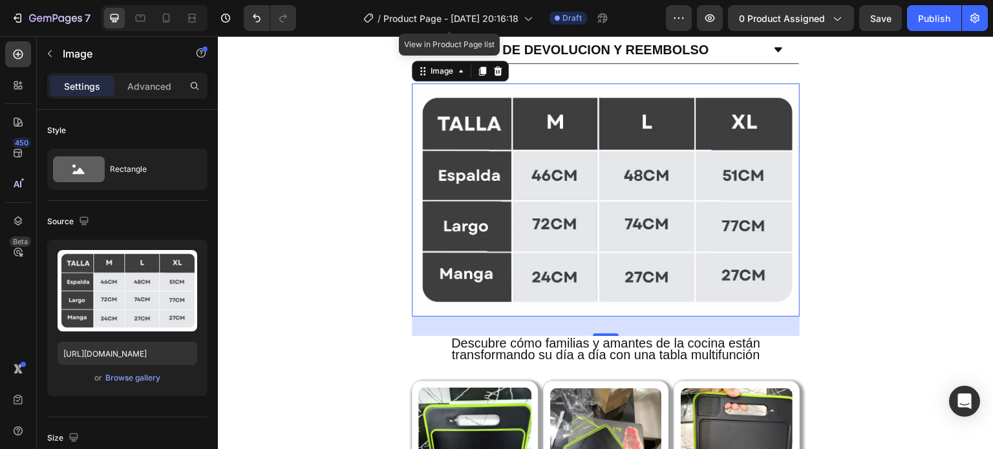
scroll to position [3855, 0]
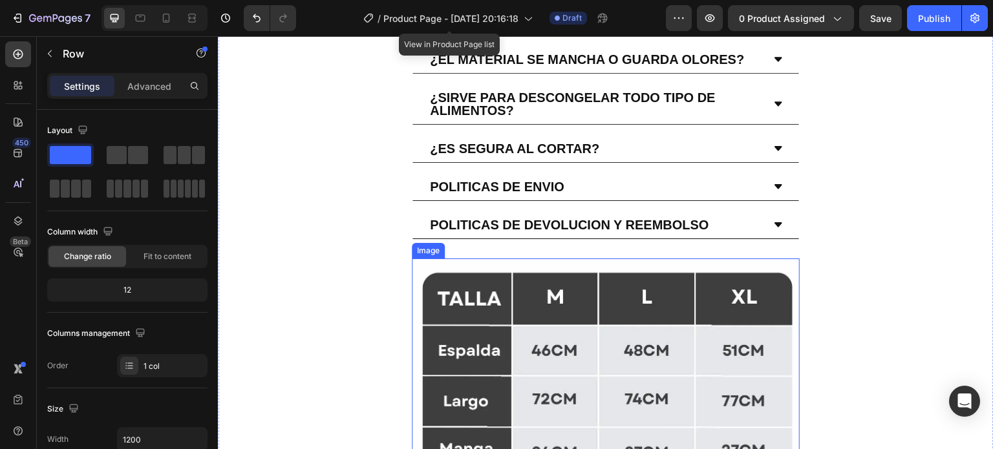
scroll to position [3984, 0]
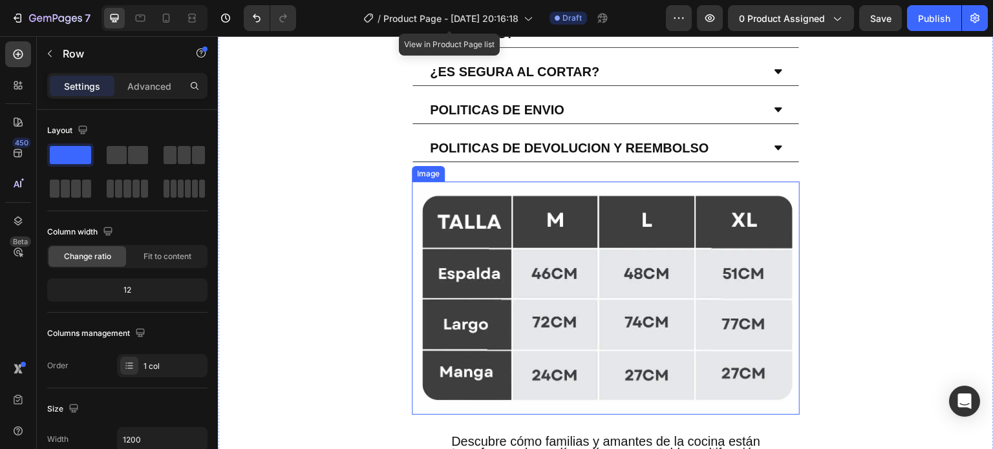
click at [552, 220] on img at bounding box center [606, 298] width 388 height 233
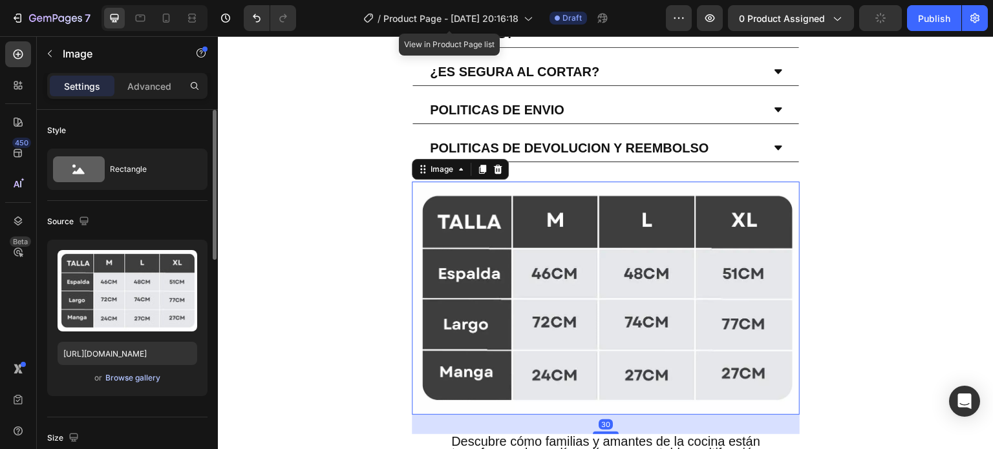
click at [142, 383] on div "Browse gallery" at bounding box center [132, 378] width 55 height 12
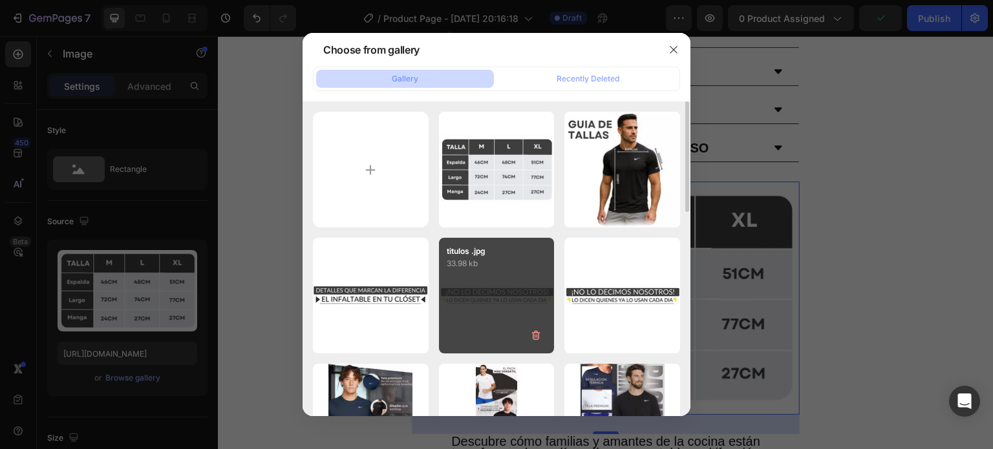
click at [480, 293] on div "titulos .jpg 33.98 kb" at bounding box center [497, 296] width 116 height 116
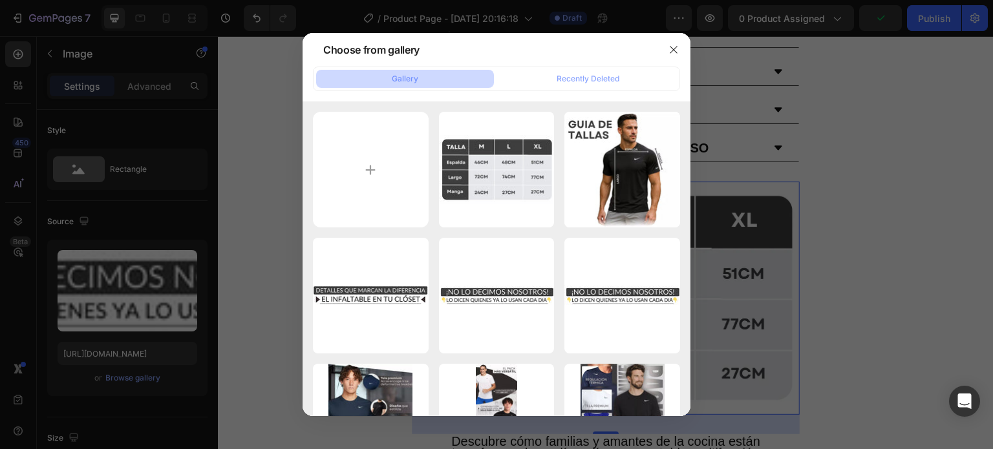
type input "[URL][DOMAIN_NAME]"
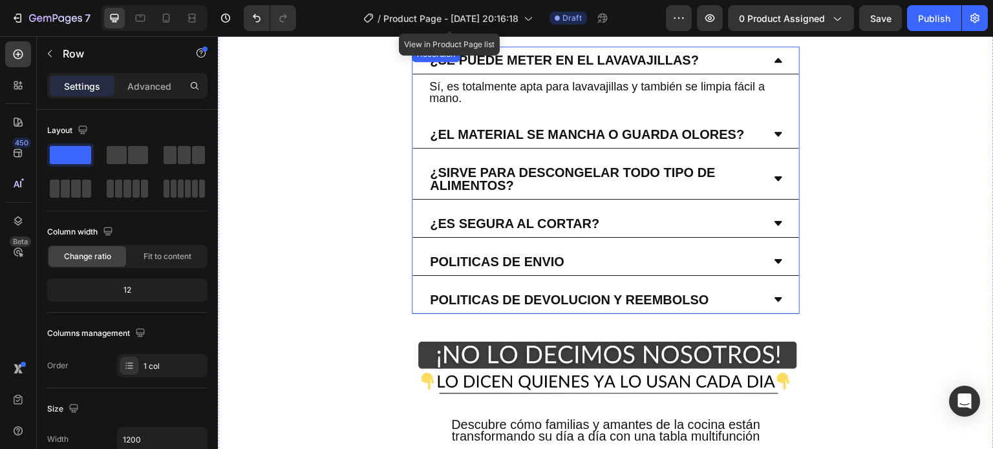
scroll to position [3661, 0]
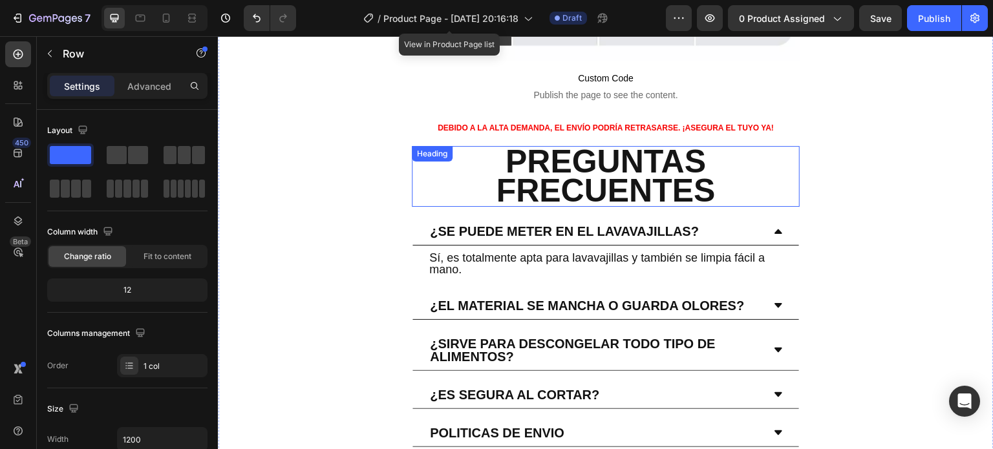
click at [586, 146] on h2 "PREGUNTAS FRECUENTES" at bounding box center [606, 176] width 388 height 61
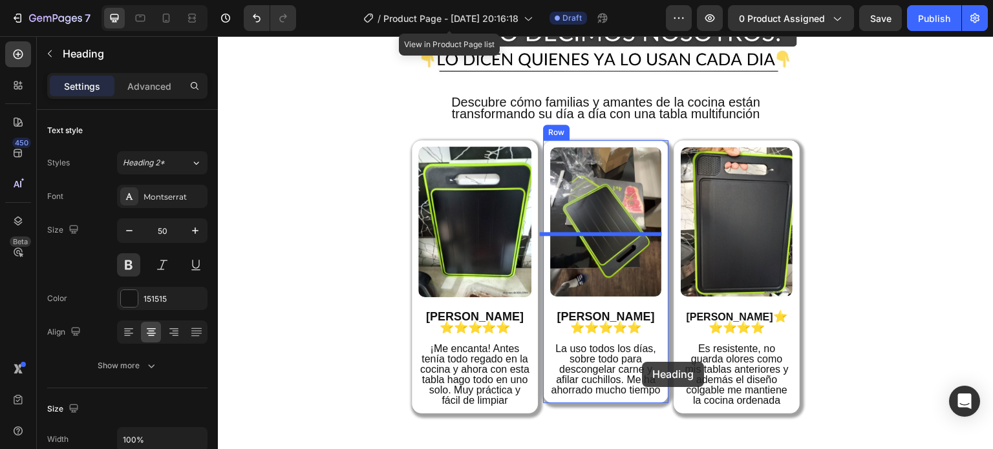
scroll to position [4243, 0]
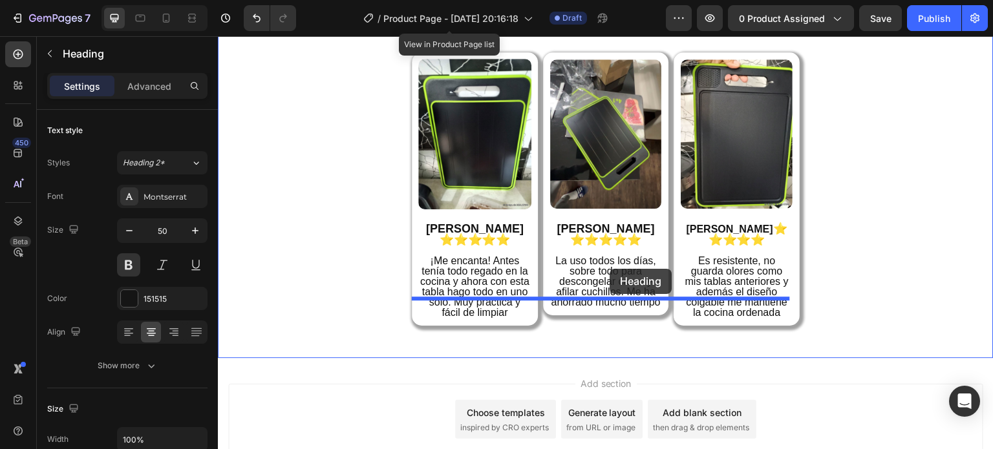
drag, startPoint x: 446, startPoint y: 90, endPoint x: 610, endPoint y: 269, distance: 242.9
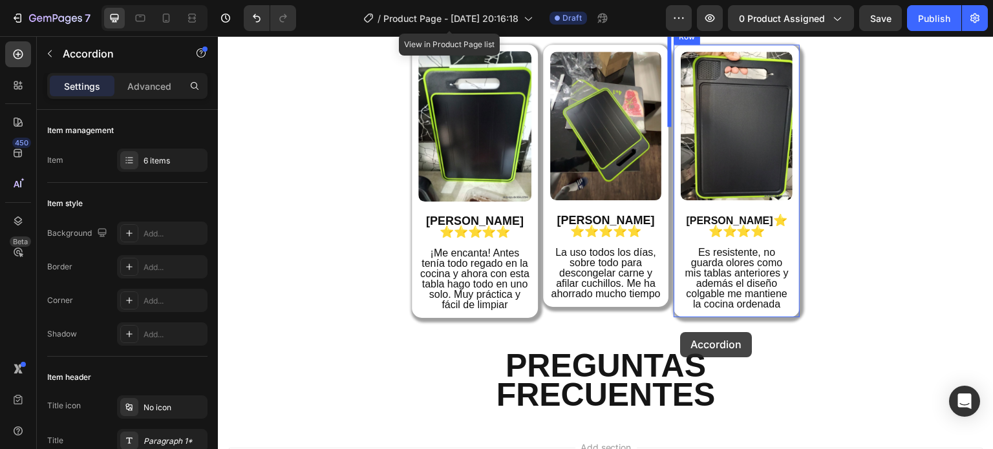
scroll to position [4235, 0]
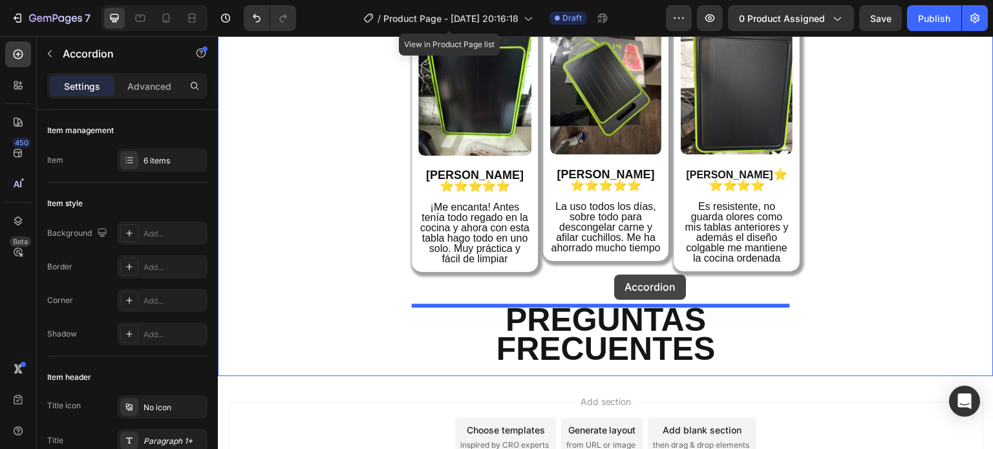
drag, startPoint x: 421, startPoint y: 204, endPoint x: 615, endPoint y: 275, distance: 206.3
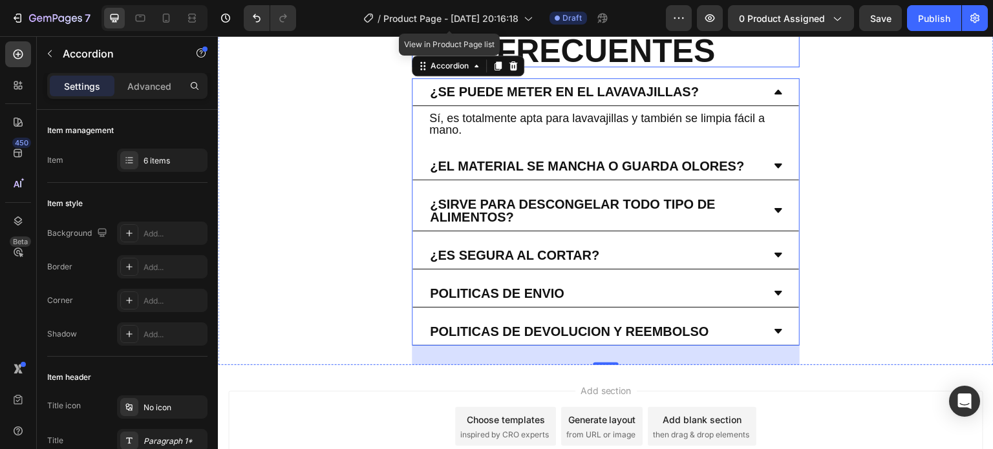
scroll to position [3938, 0]
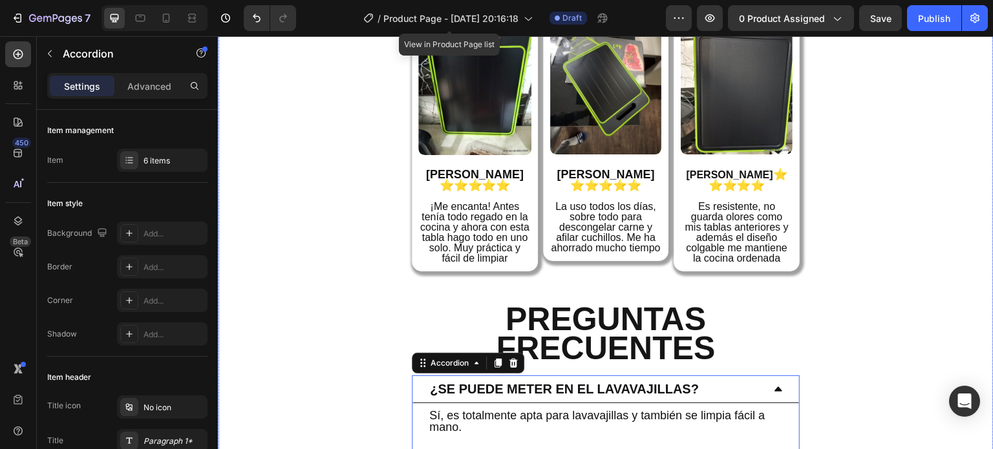
drag, startPoint x: 853, startPoint y: 209, endPoint x: 793, endPoint y: 202, distance: 60.6
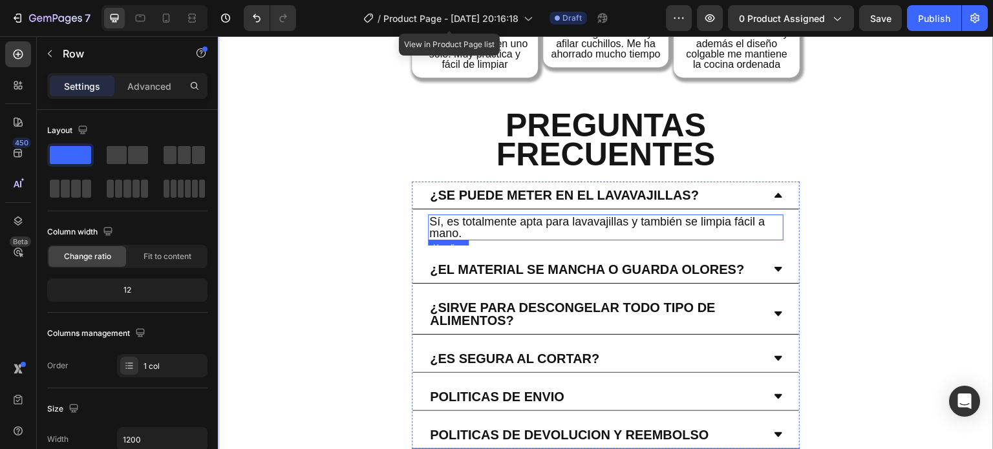
scroll to position [4246, 0]
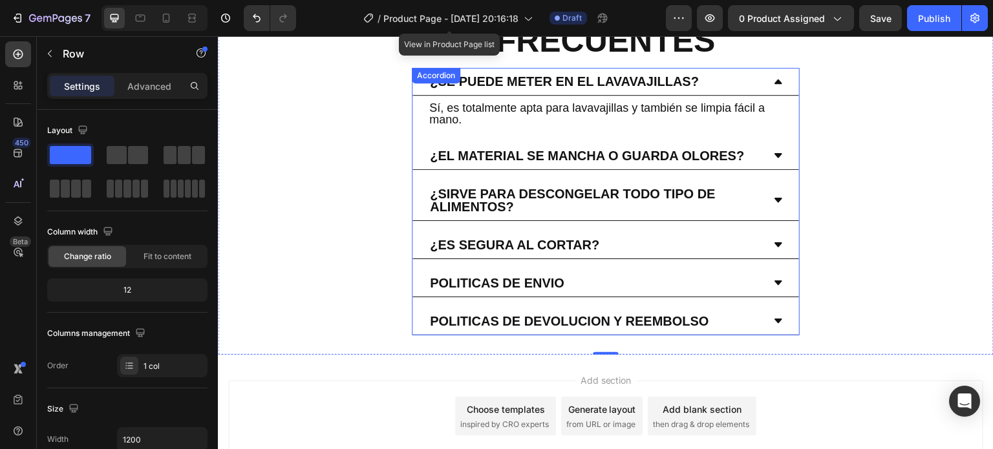
click at [632, 313] on div "Politicas de devolucion y reembolso" at bounding box center [569, 321] width 283 height 17
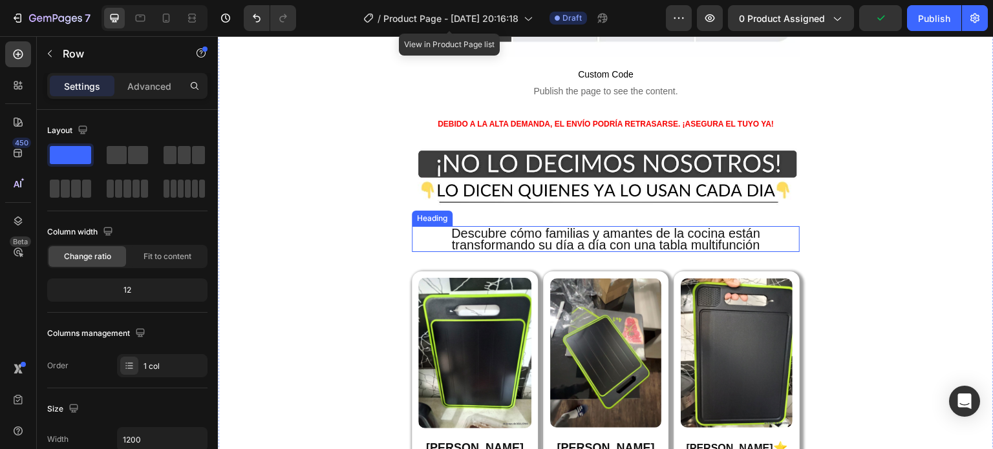
scroll to position [3664, 0]
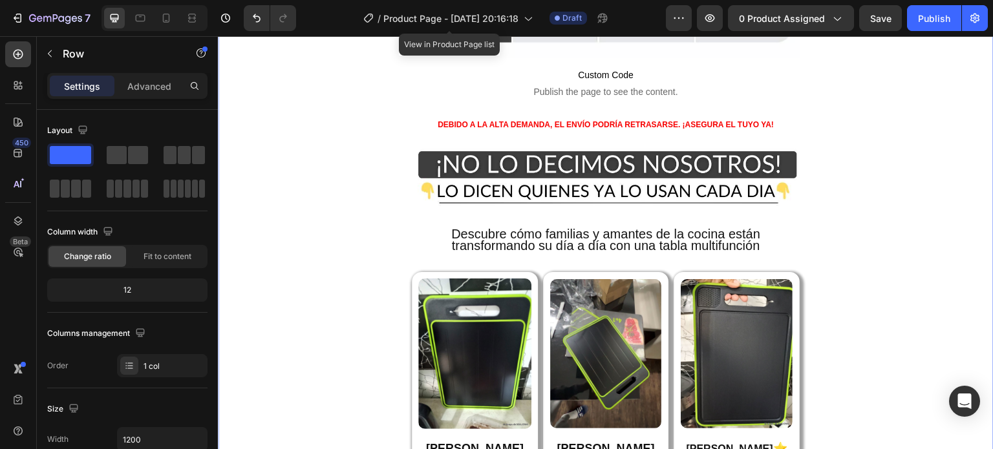
click at [417, 272] on div "Image" at bounding box center [475, 354] width 126 height 164
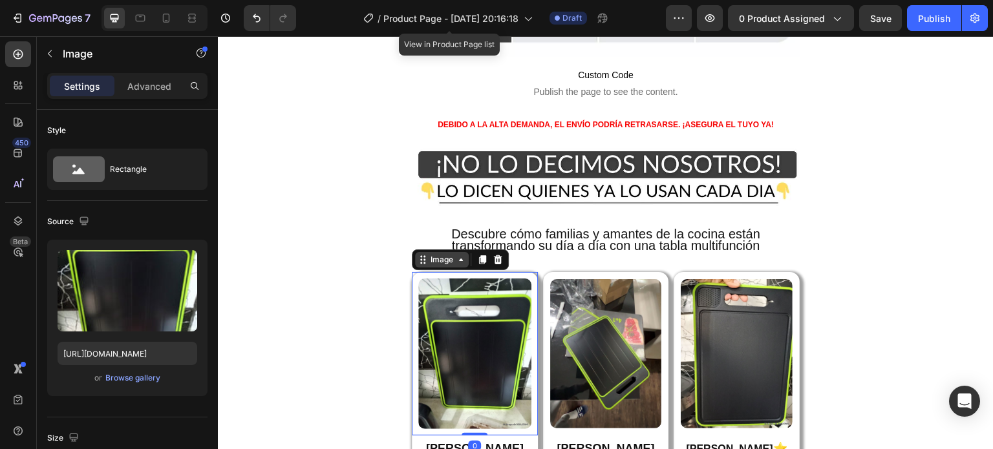
click at [420, 252] on div "Image" at bounding box center [442, 260] width 54 height 16
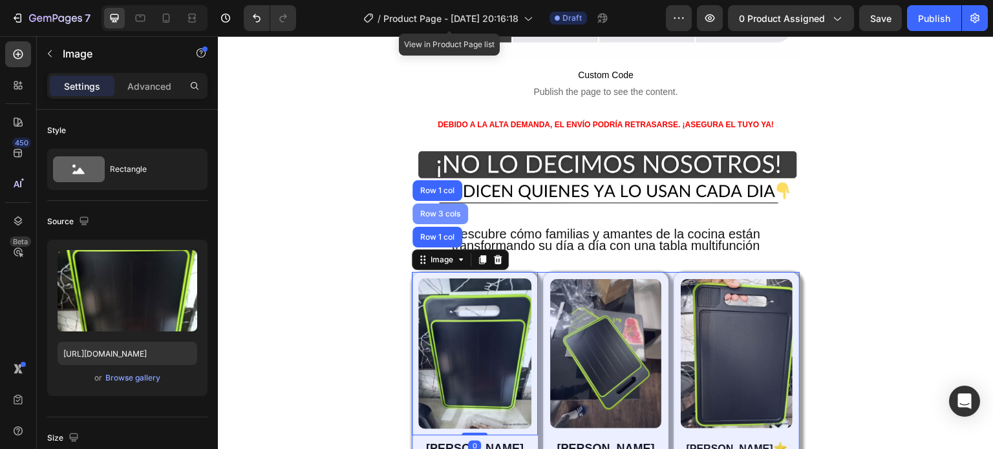
click at [441, 210] on div "Row 3 cols" at bounding box center [440, 214] width 45 height 8
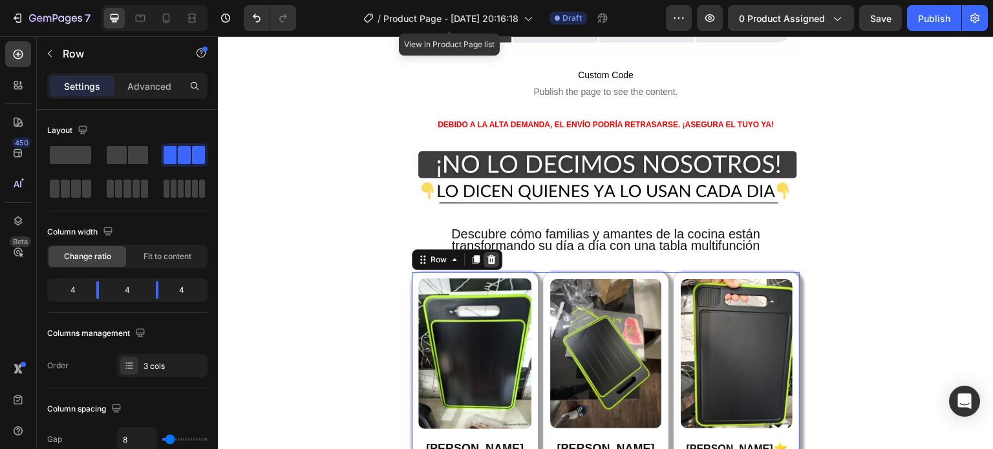
click at [491, 255] on icon at bounding box center [491, 259] width 8 height 9
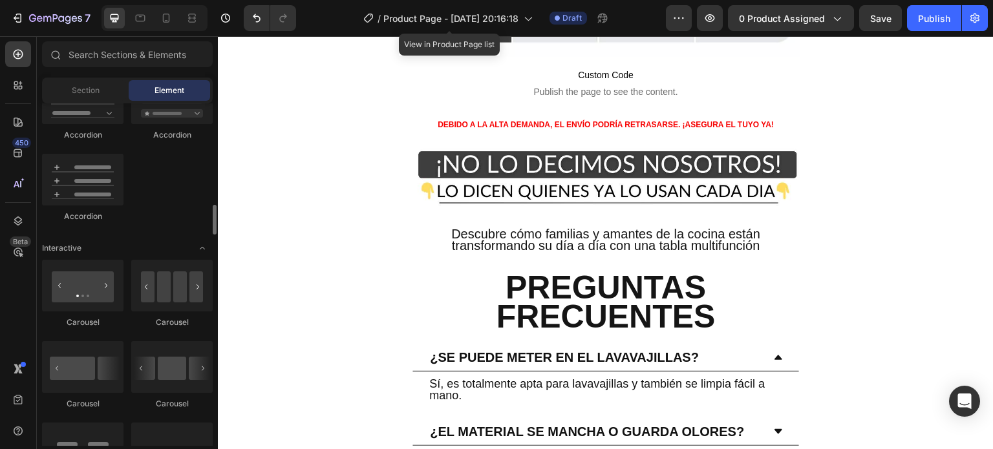
scroll to position [1228, 0]
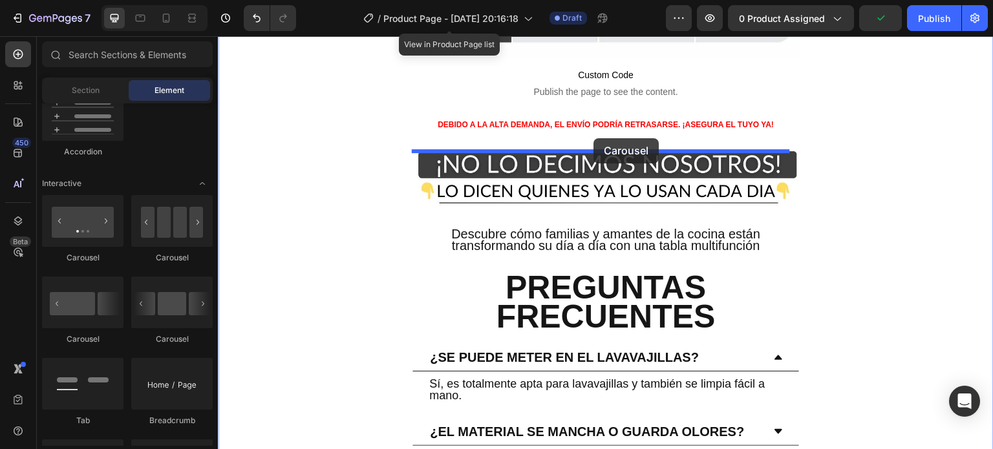
drag, startPoint x: 388, startPoint y: 263, endPoint x: 593, endPoint y: 138, distance: 240.5
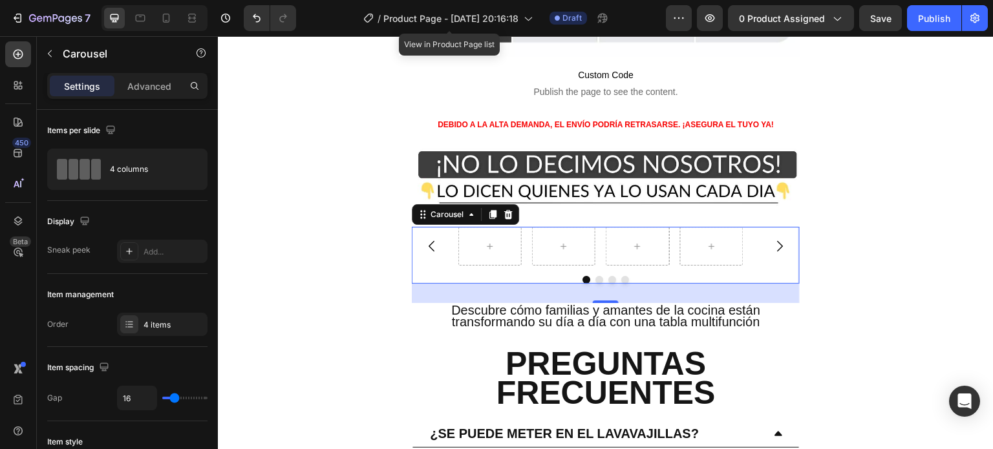
click at [595, 276] on button "Dot" at bounding box center [599, 280] width 8 height 8
click at [508, 210] on icon at bounding box center [508, 214] width 8 height 9
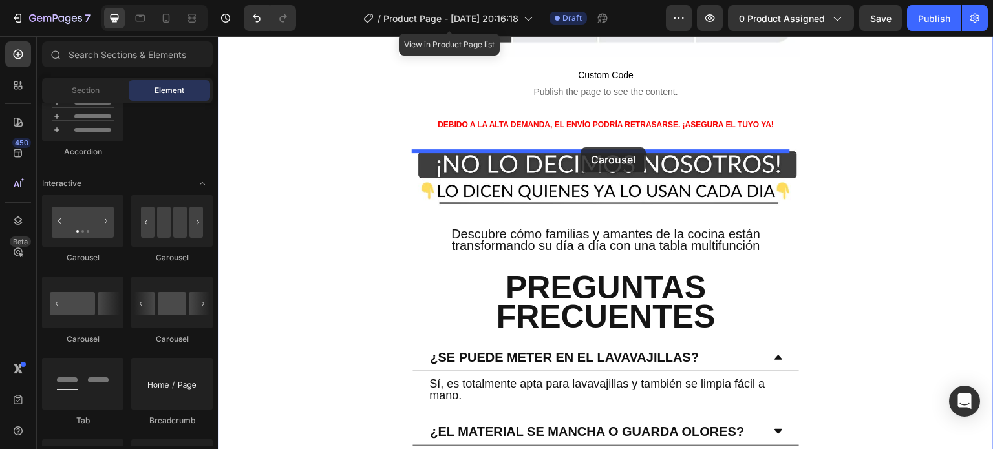
drag, startPoint x: 293, startPoint y: 273, endPoint x: 580, endPoint y: 147, distance: 313.7
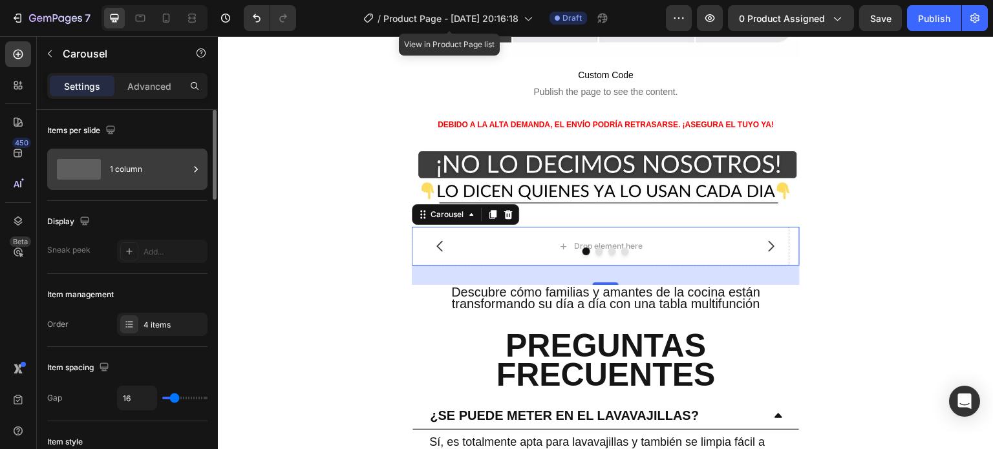
click at [129, 162] on div "1 column" at bounding box center [149, 169] width 79 height 30
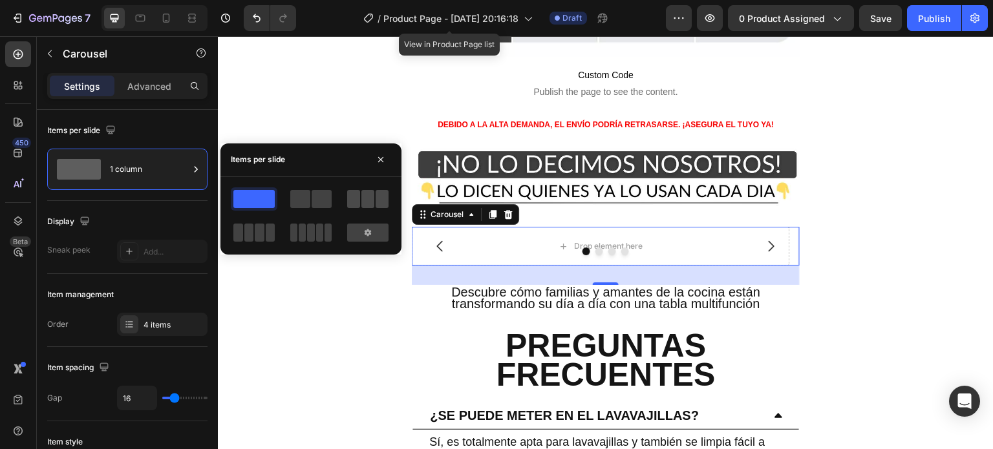
click at [359, 201] on span at bounding box center [353, 199] width 13 height 18
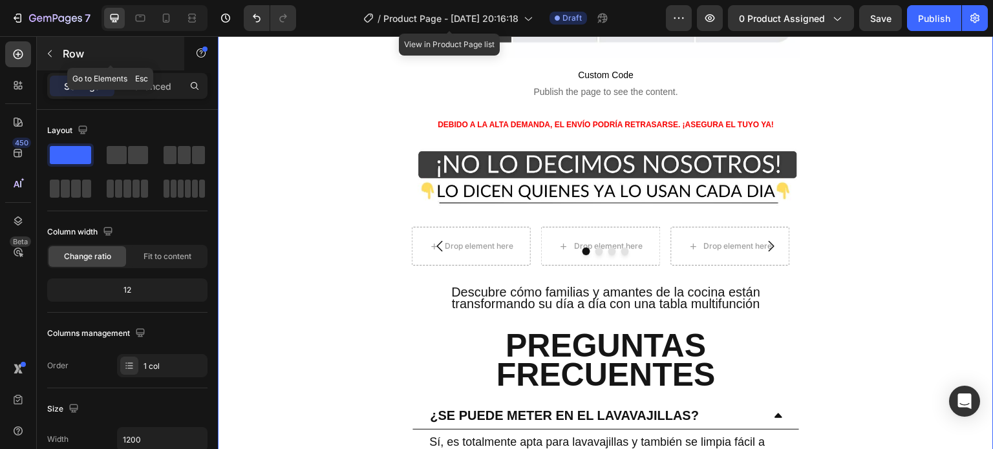
click at [49, 58] on icon "button" at bounding box center [50, 53] width 10 height 10
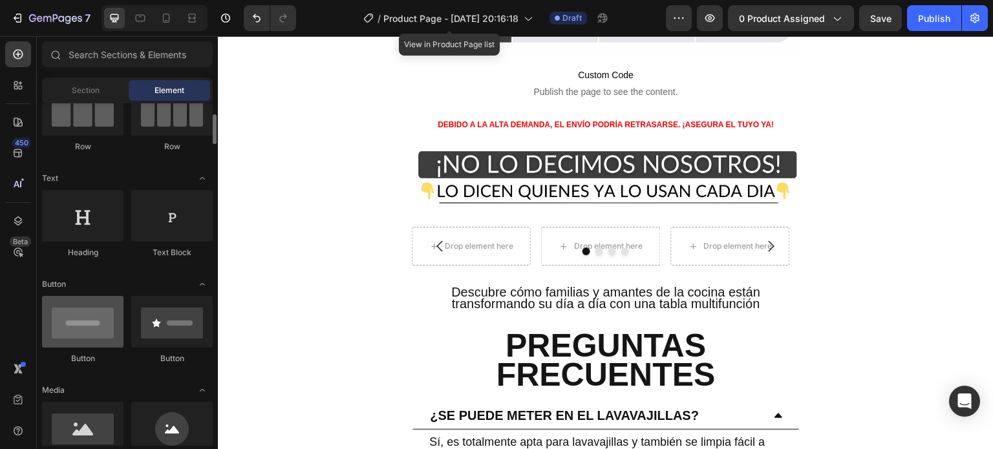
scroll to position [259, 0]
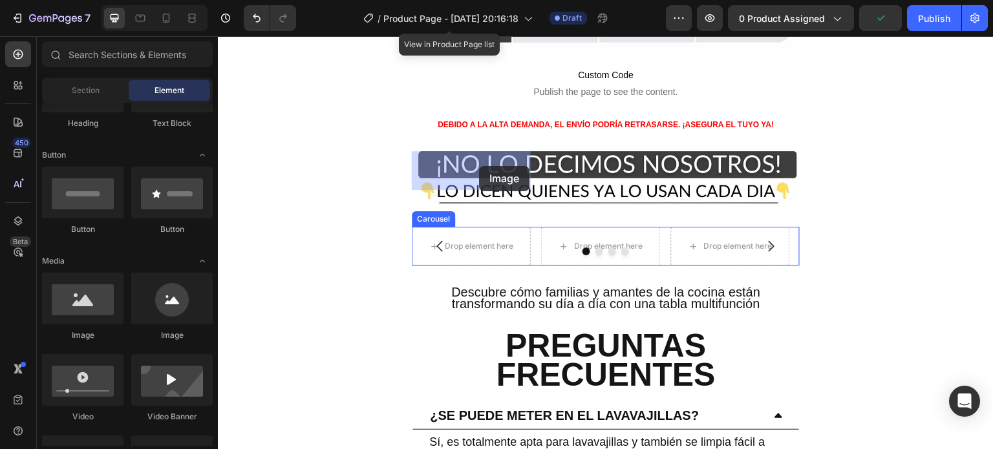
drag, startPoint x: 304, startPoint y: 352, endPoint x: 479, endPoint y: 166, distance: 255.2
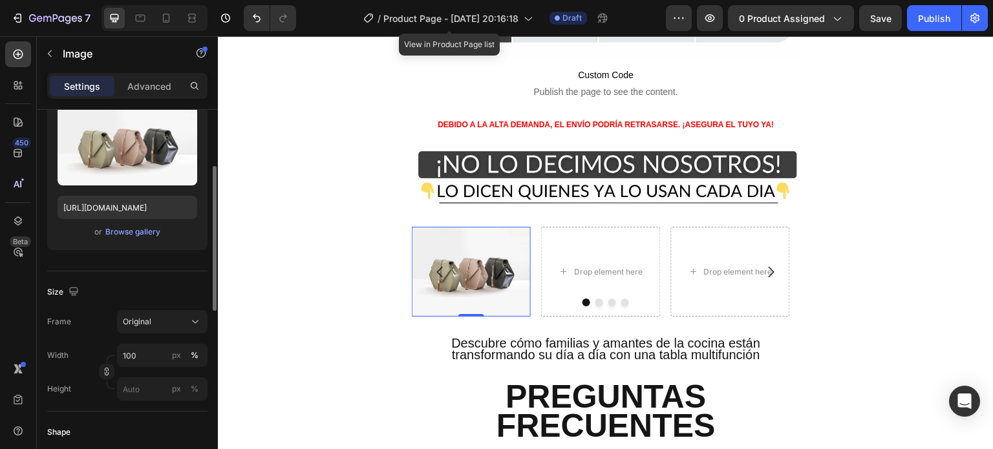
scroll to position [405, 0]
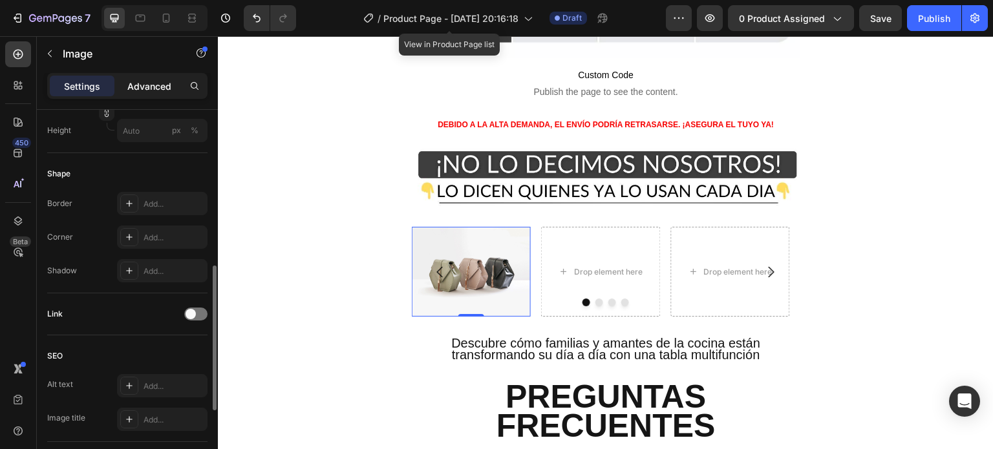
click at [158, 90] on p "Advanced" at bounding box center [149, 87] width 44 height 14
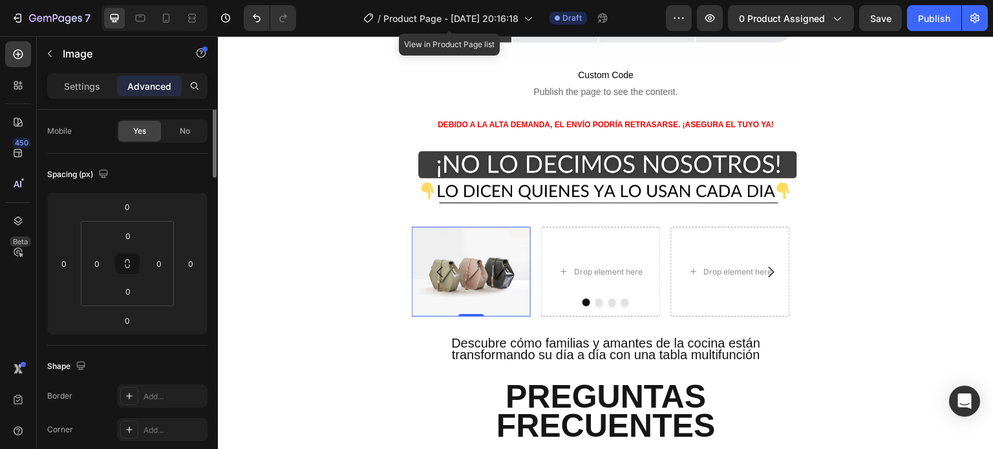
scroll to position [0, 0]
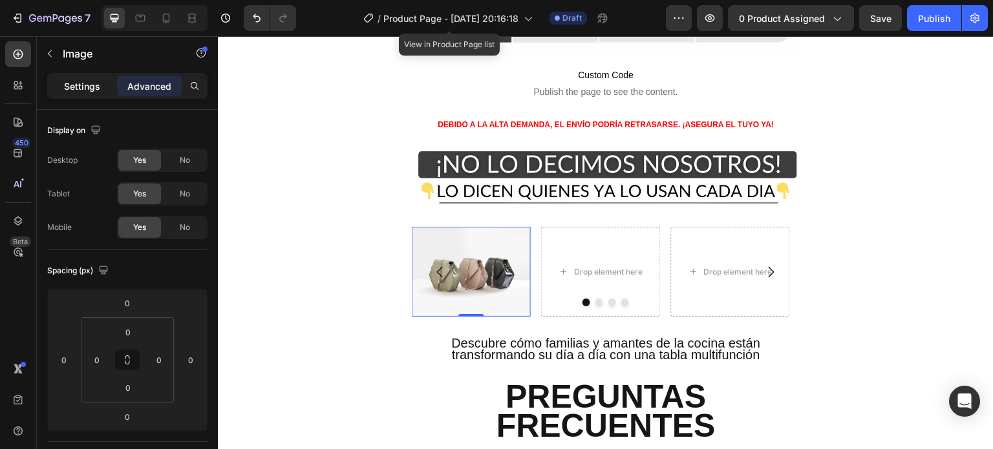
click at [93, 87] on p "Settings" at bounding box center [82, 87] width 36 height 14
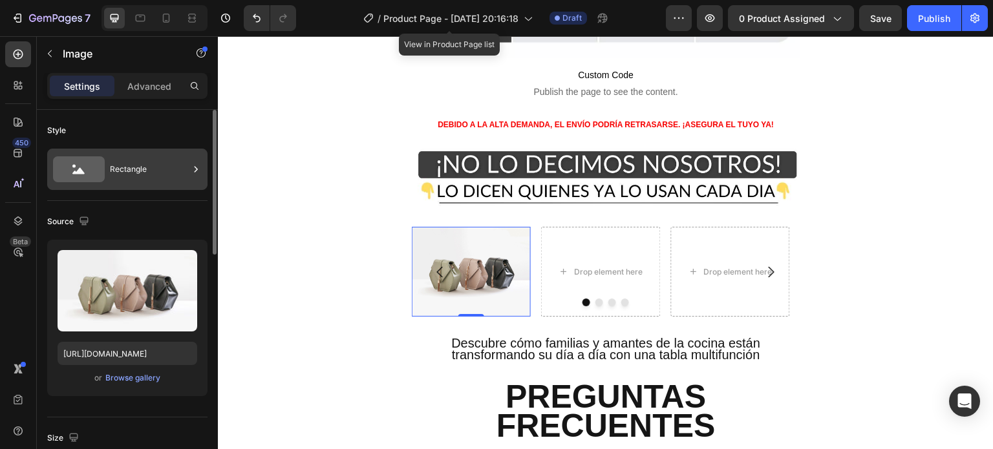
click at [153, 180] on div "Rectangle" at bounding box center [149, 169] width 79 height 30
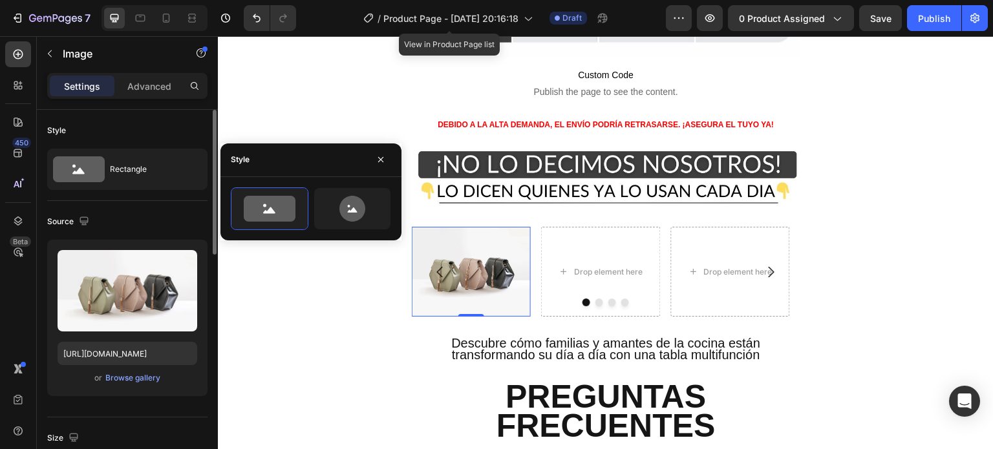
click at [131, 217] on div "Source" at bounding box center [127, 221] width 160 height 21
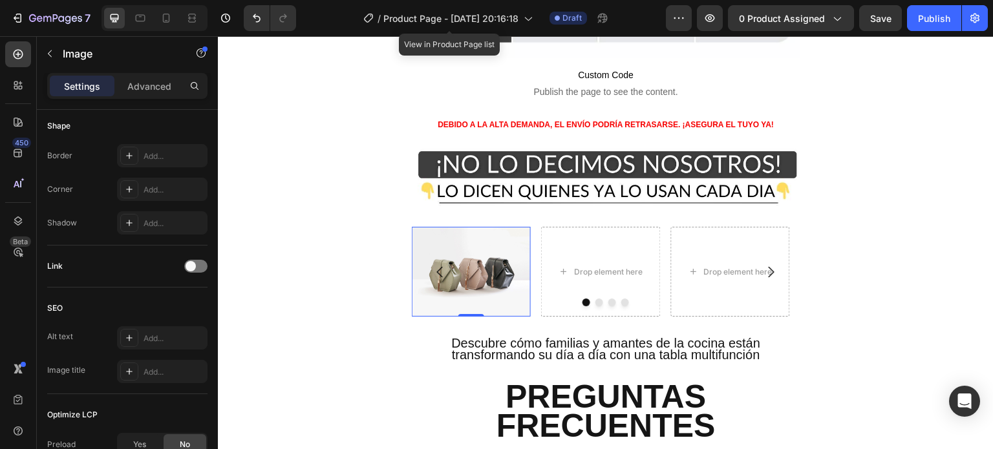
scroll to position [582, 0]
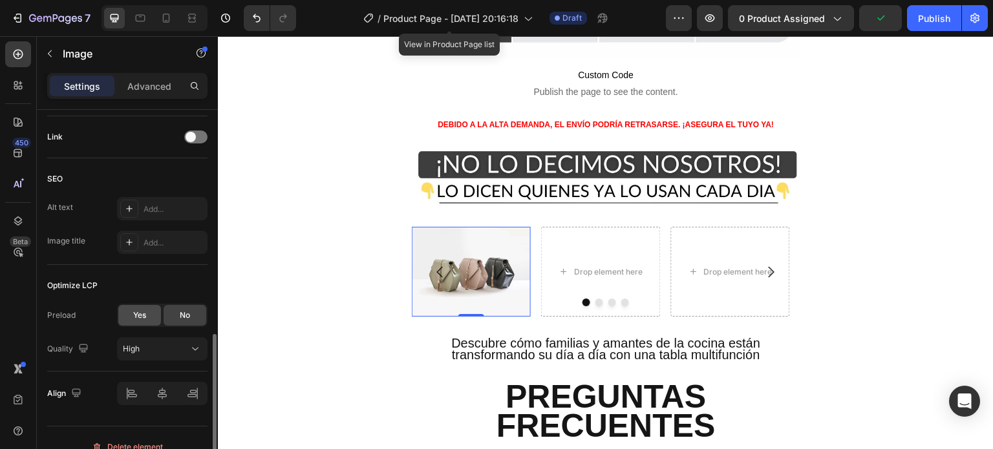
click at [136, 321] on div "Yes" at bounding box center [139, 315] width 43 height 21
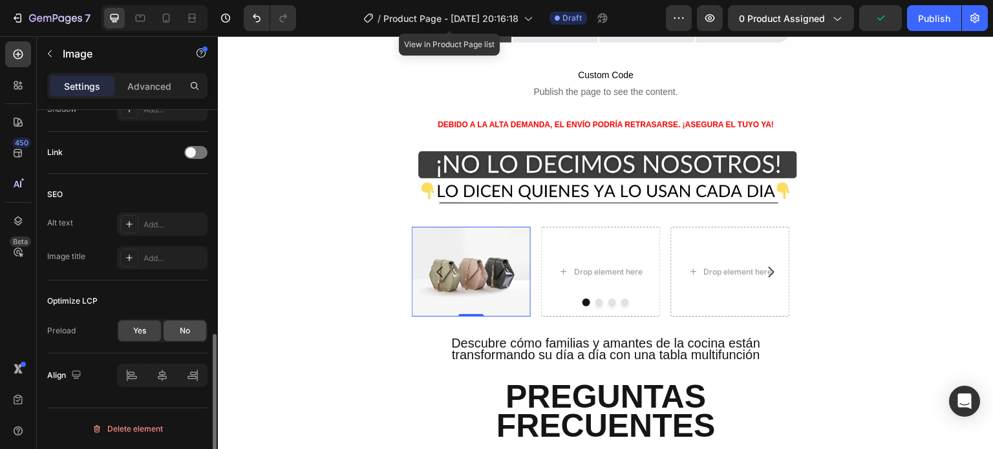
scroll to position [565, 0]
click at [474, 227] on img at bounding box center [471, 271] width 119 height 89
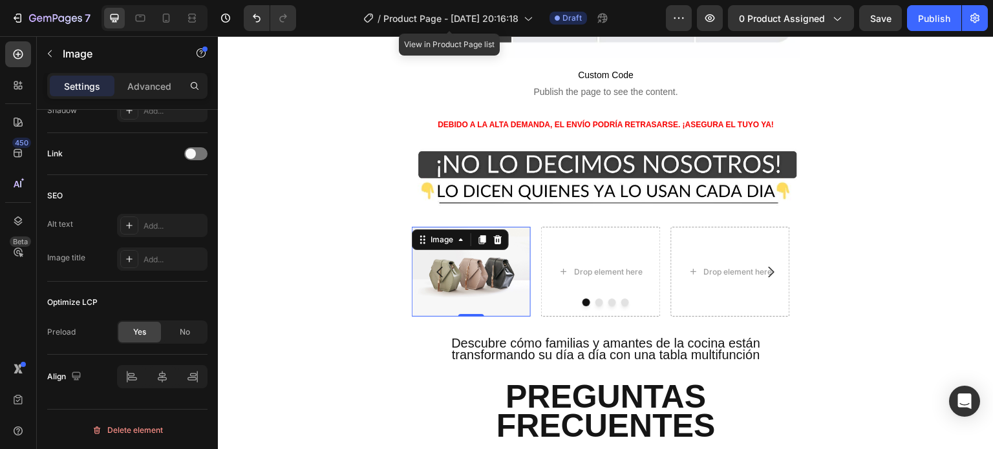
click at [483, 235] on icon at bounding box center [482, 240] width 10 height 10
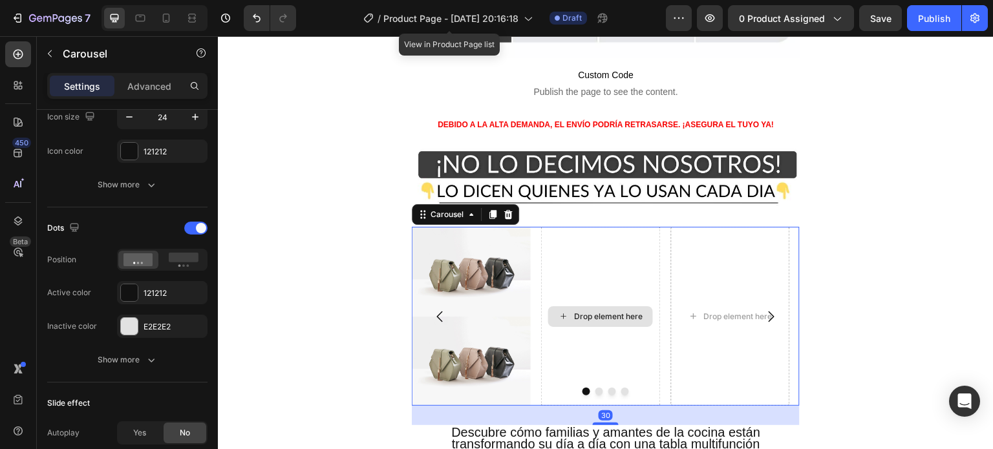
scroll to position [0, 0]
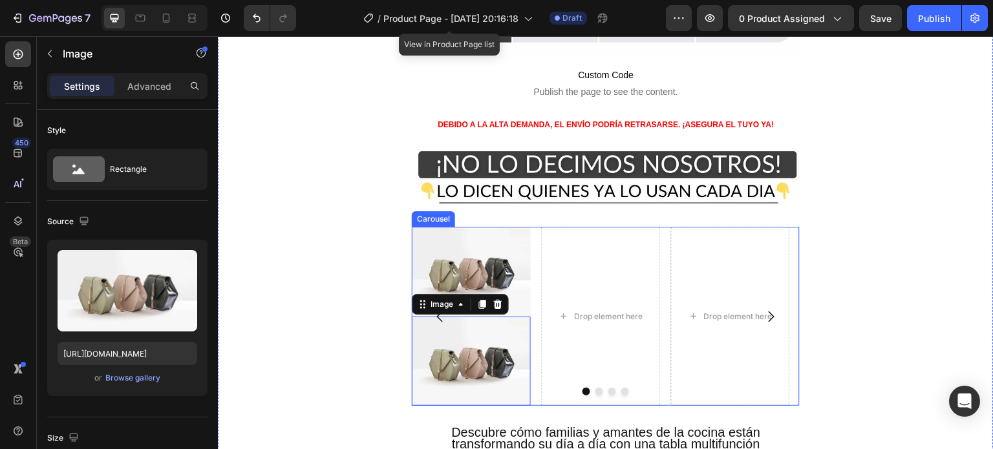
drag, startPoint x: 559, startPoint y: 267, endPoint x: 560, endPoint y: 227, distance: 40.1
click at [591, 227] on div "Image Image 0 Drop element here Drop element here Drop element here" at bounding box center [606, 316] width 388 height 178
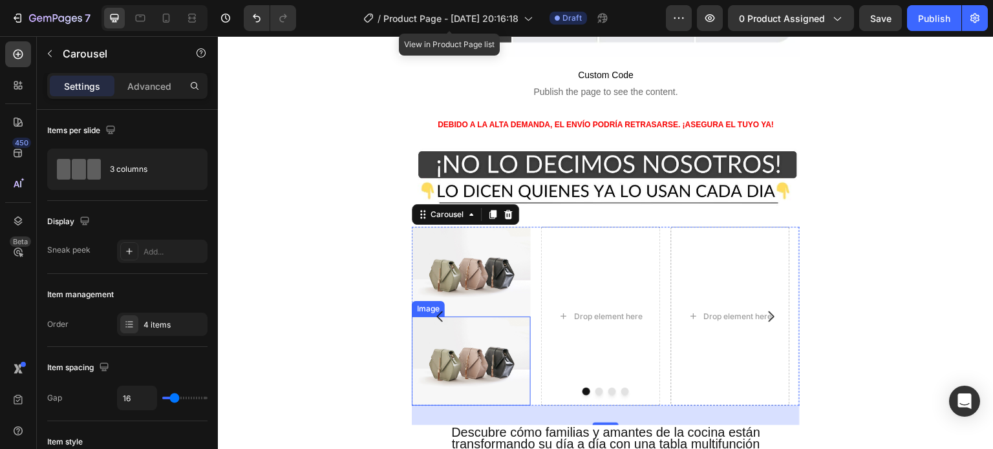
drag, startPoint x: 463, startPoint y: 270, endPoint x: 443, endPoint y: 264, distance: 21.5
click at [463, 317] on img at bounding box center [471, 361] width 119 height 89
click at [482, 317] on img at bounding box center [471, 361] width 119 height 89
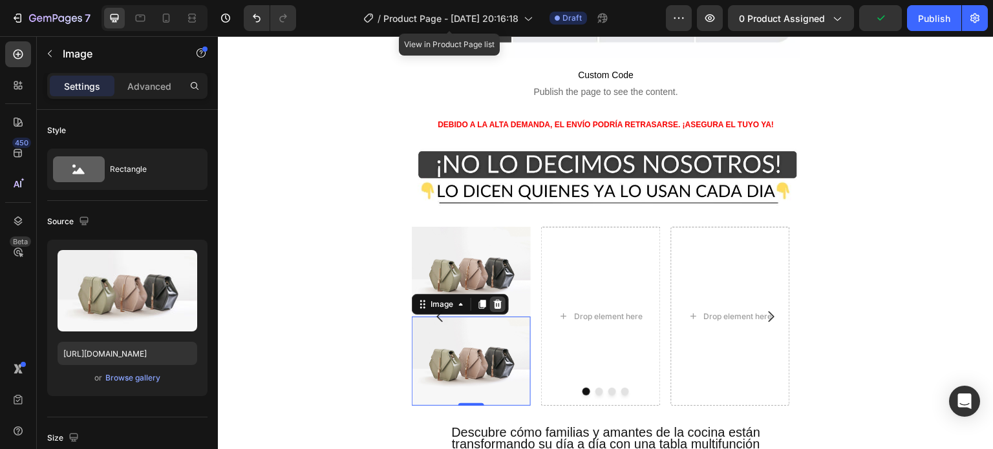
click at [493, 299] on icon at bounding box center [498, 304] width 10 height 10
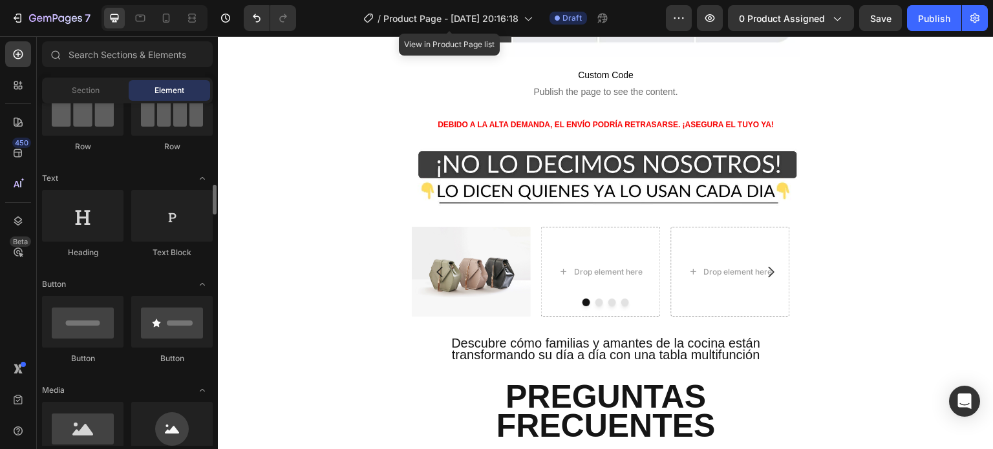
scroll to position [194, 0]
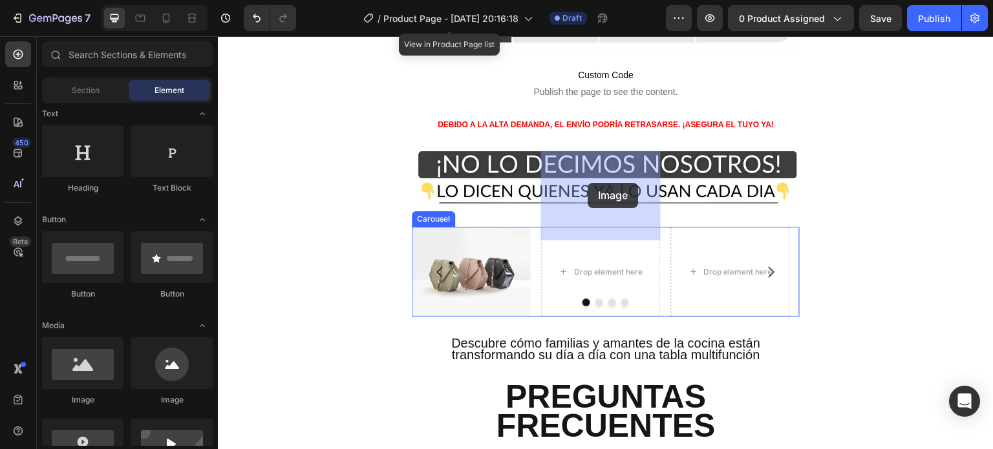
drag, startPoint x: 315, startPoint y: 407, endPoint x: 588, endPoint y: 183, distance: 352.8
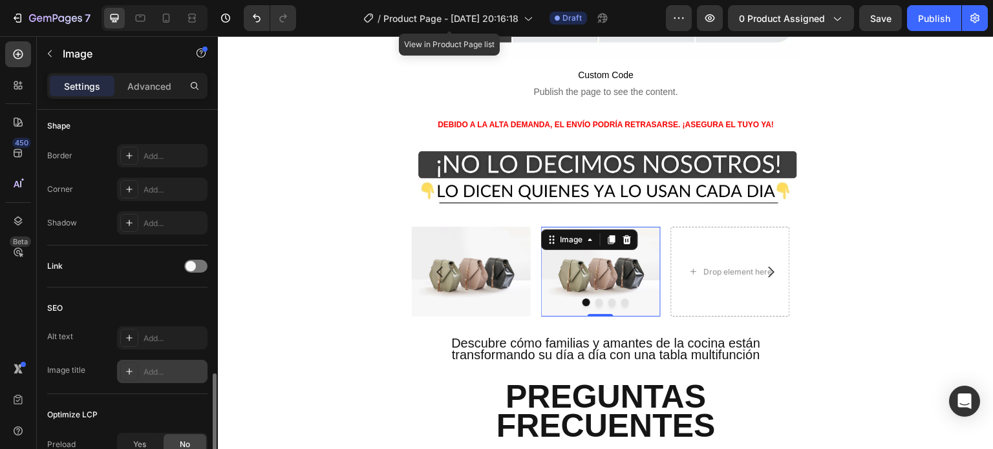
scroll to position [517, 0]
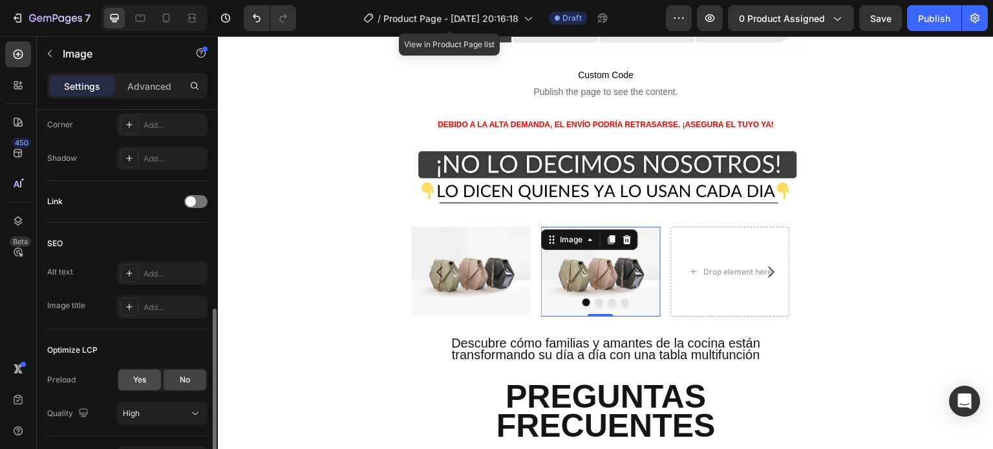
click at [153, 377] on div "Yes" at bounding box center [139, 380] width 43 height 21
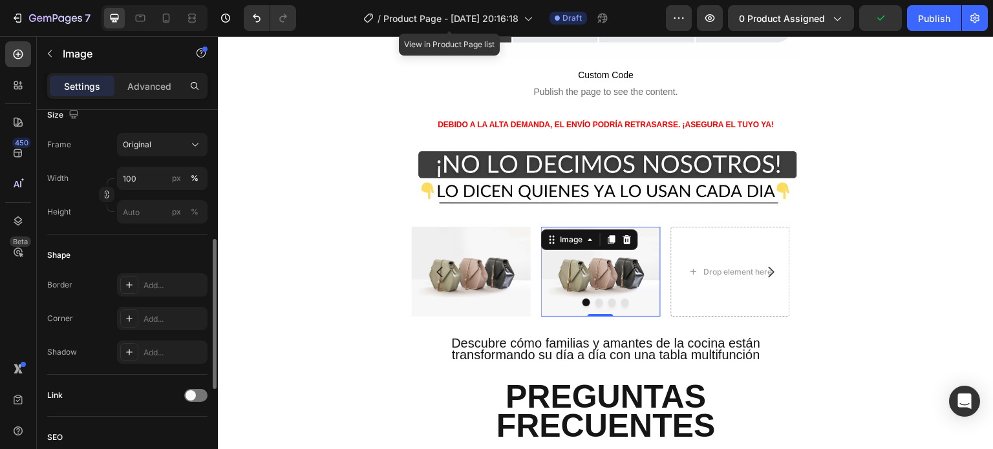
scroll to position [0, 0]
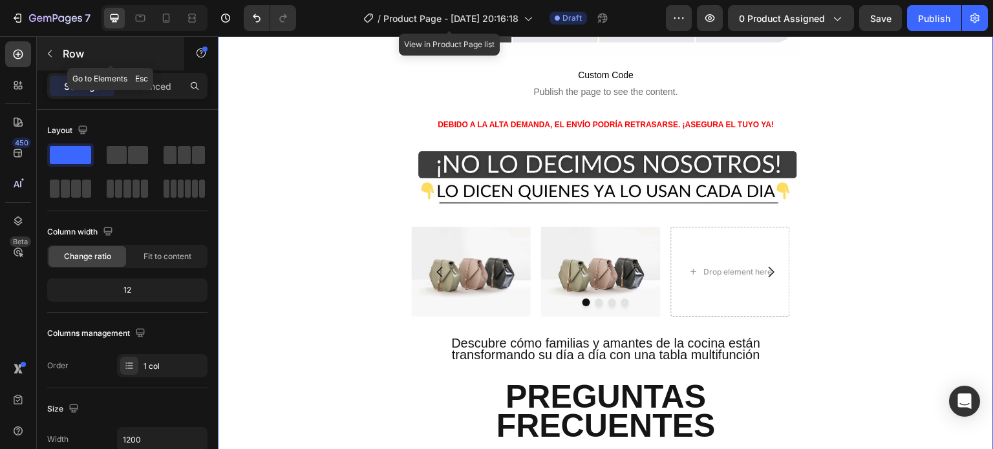
click at [45, 46] on button "button" at bounding box center [49, 53] width 21 height 21
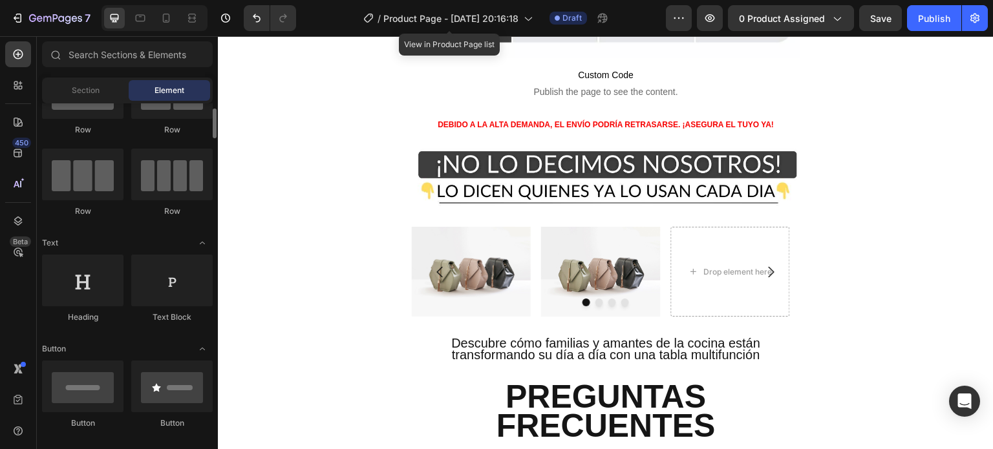
scroll to position [194, 0]
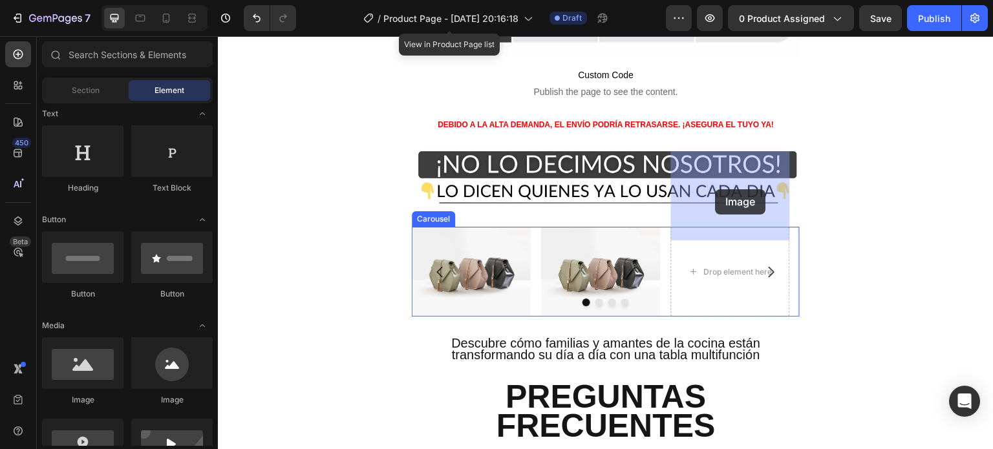
drag, startPoint x: 304, startPoint y: 399, endPoint x: 716, endPoint y: 189, distance: 461.4
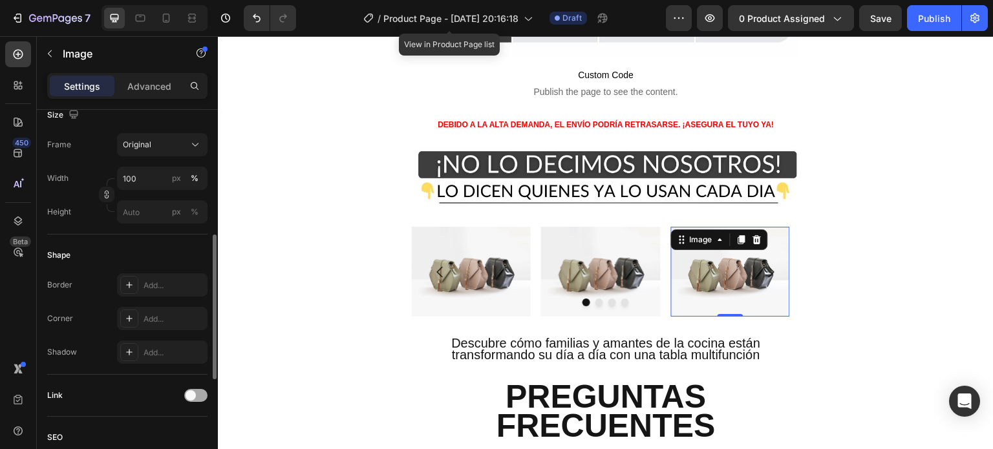
scroll to position [517, 0]
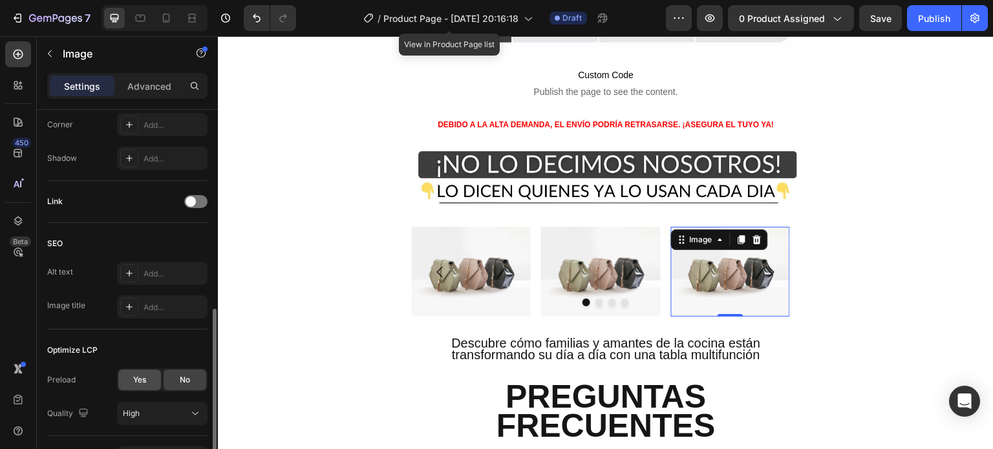
click at [156, 383] on div "Yes" at bounding box center [139, 380] width 43 height 21
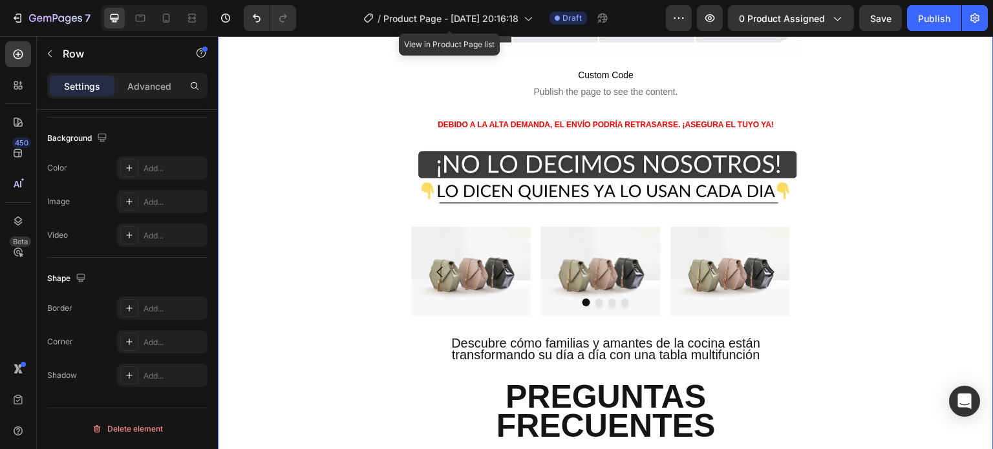
scroll to position [0, 0]
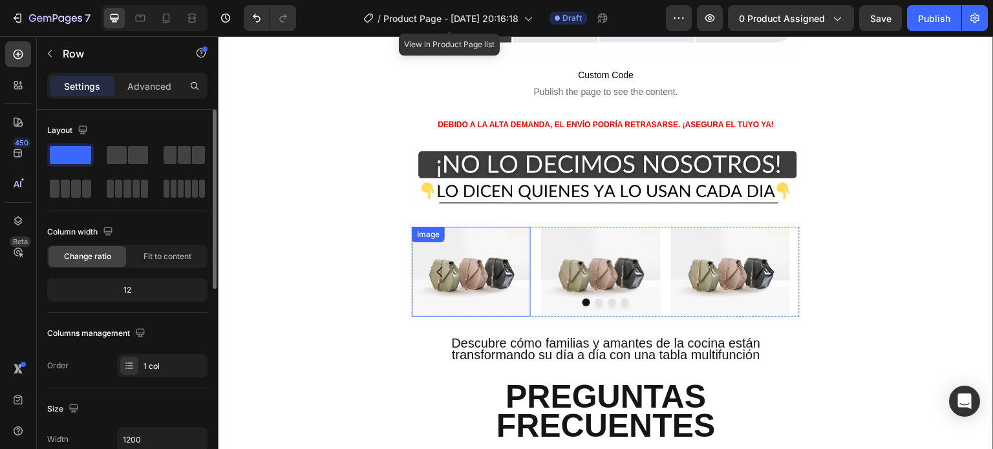
click at [480, 227] on img at bounding box center [471, 271] width 119 height 89
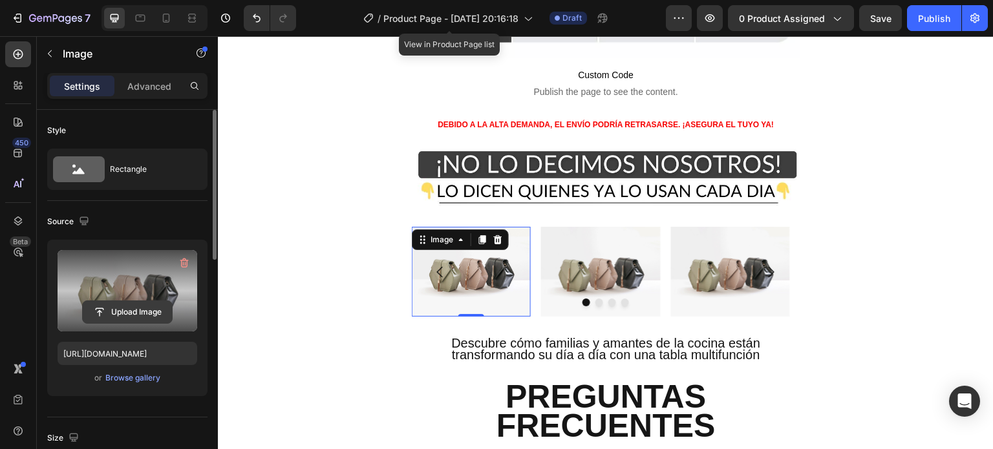
click at [150, 315] on input "file" at bounding box center [127, 312] width 89 height 22
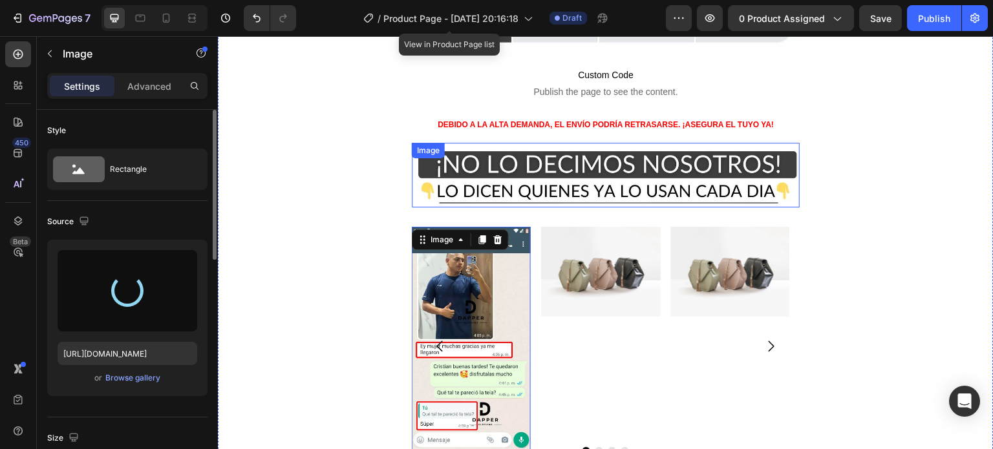
type input "[URL][DOMAIN_NAME]"
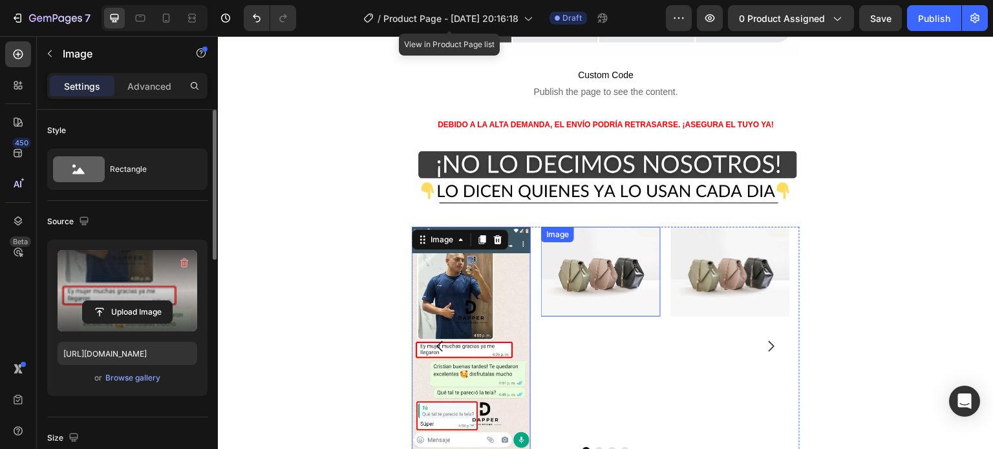
click at [591, 233] on img at bounding box center [600, 271] width 119 height 89
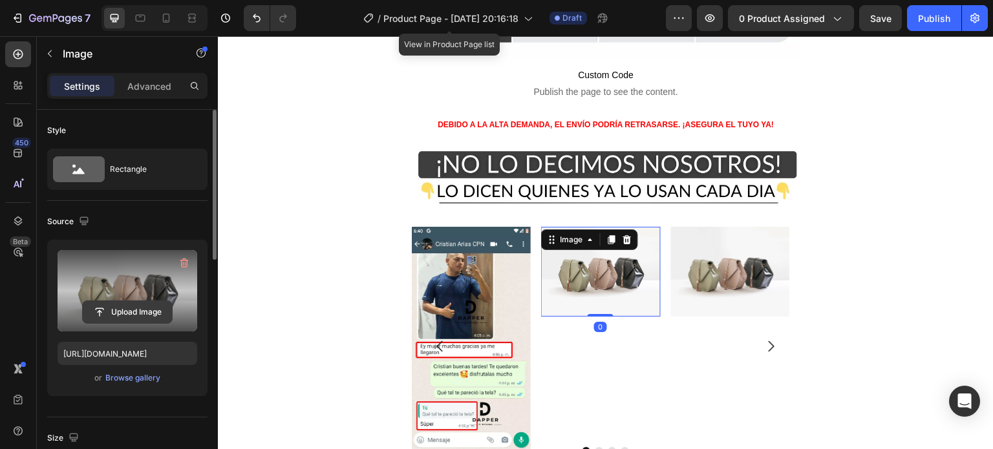
click at [144, 315] on input "file" at bounding box center [127, 312] width 89 height 22
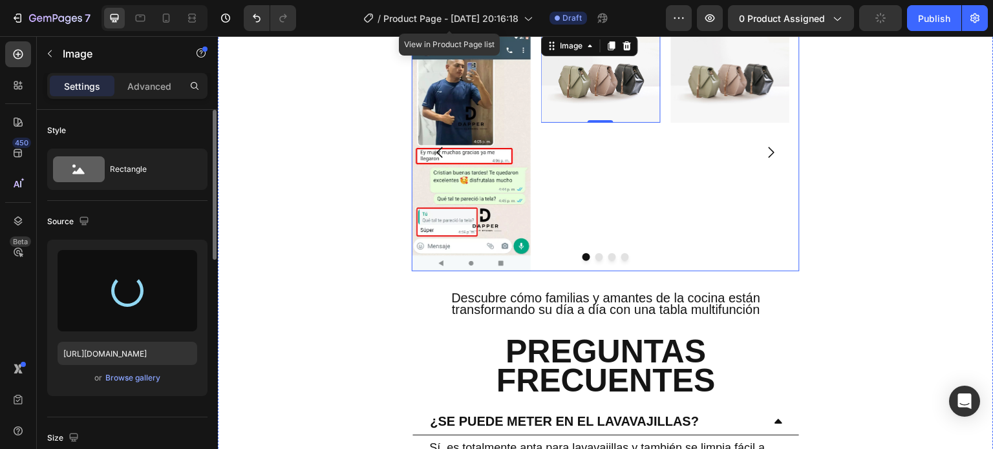
type input "[URL][DOMAIN_NAME]"
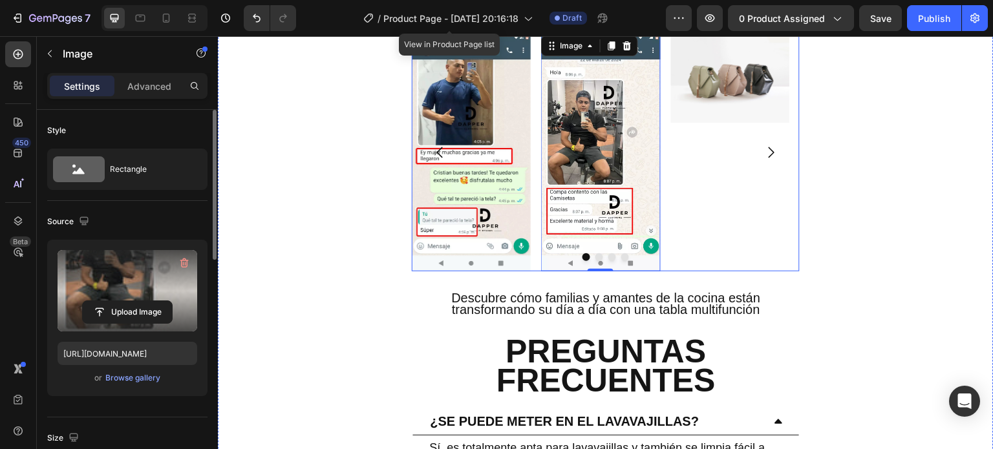
scroll to position [3729, 0]
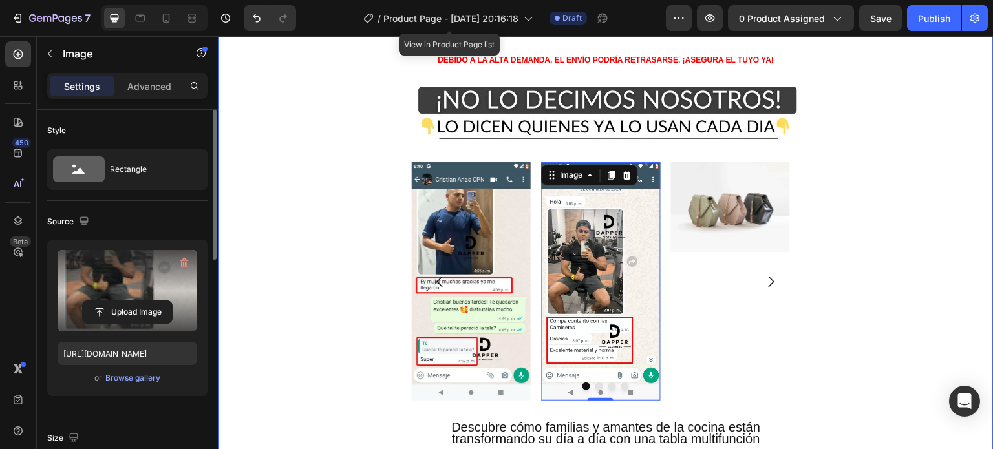
click at [612, 420] on h2 "Descubre cómo familias y amantes de la cocina están transformando su día a día …" at bounding box center [606, 433] width 388 height 26
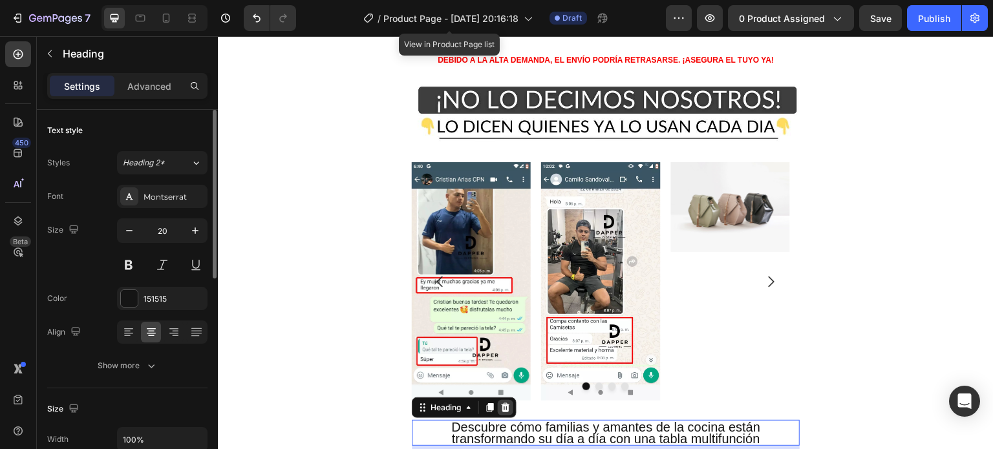
click at [506, 403] on icon at bounding box center [506, 407] width 8 height 9
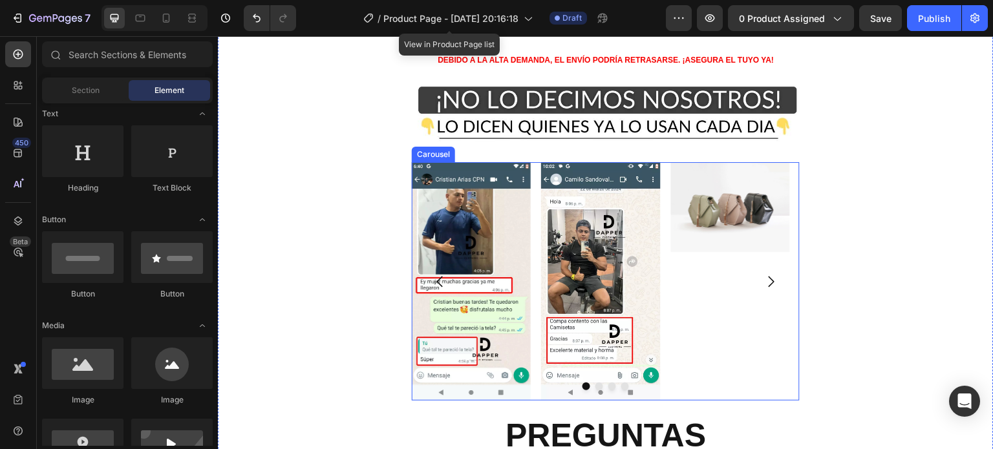
click at [723, 162] on img at bounding box center [730, 206] width 119 height 89
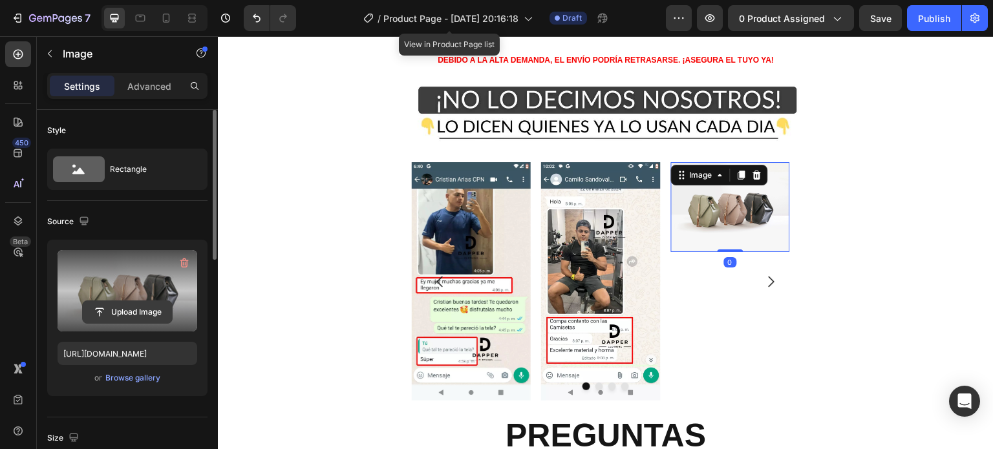
click at [142, 312] on input "file" at bounding box center [127, 312] width 89 height 22
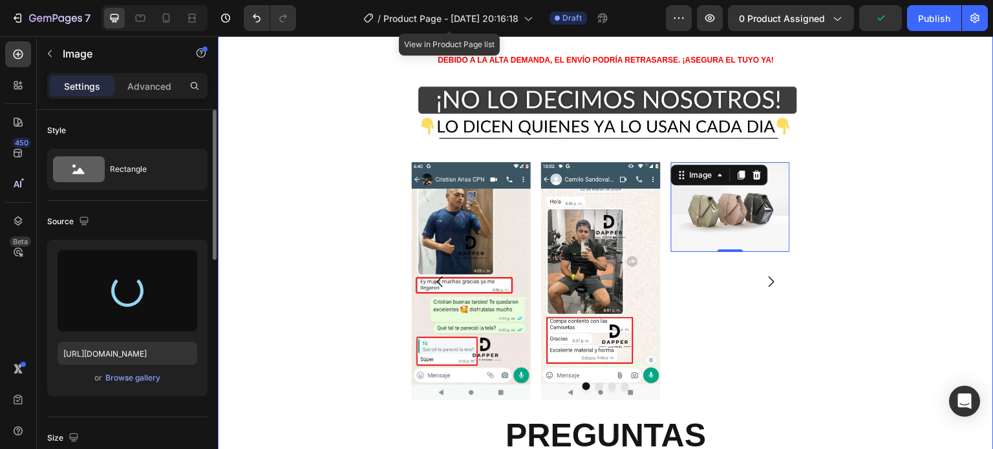
type input "[URL][DOMAIN_NAME]"
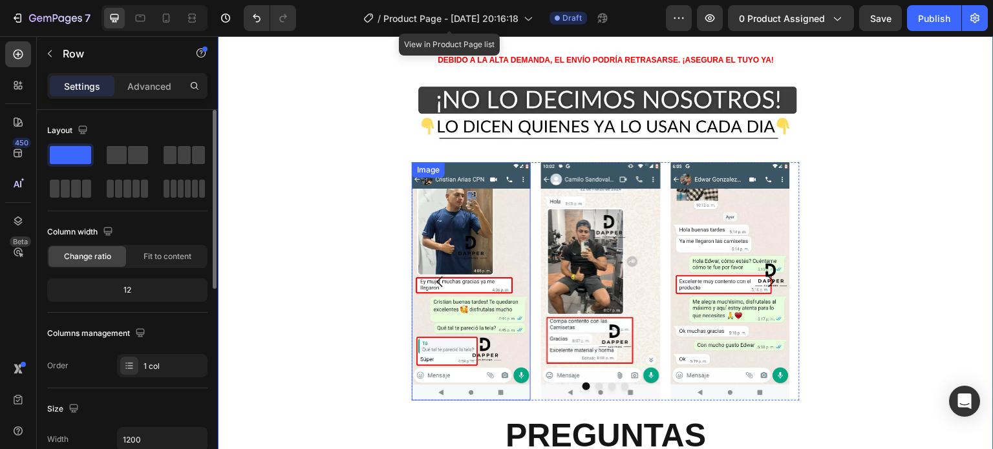
click at [414, 162] on div "Image" at bounding box center [471, 281] width 119 height 239
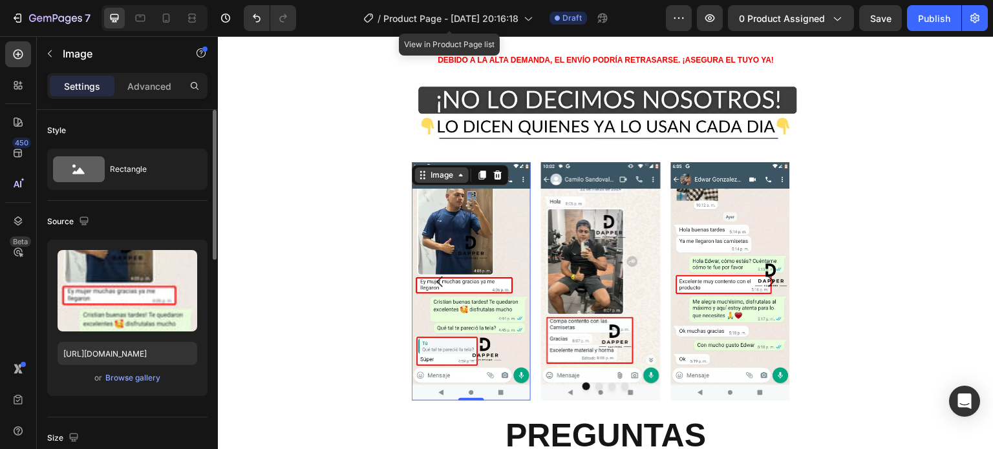
click at [423, 170] on icon at bounding box center [423, 175] width 10 height 10
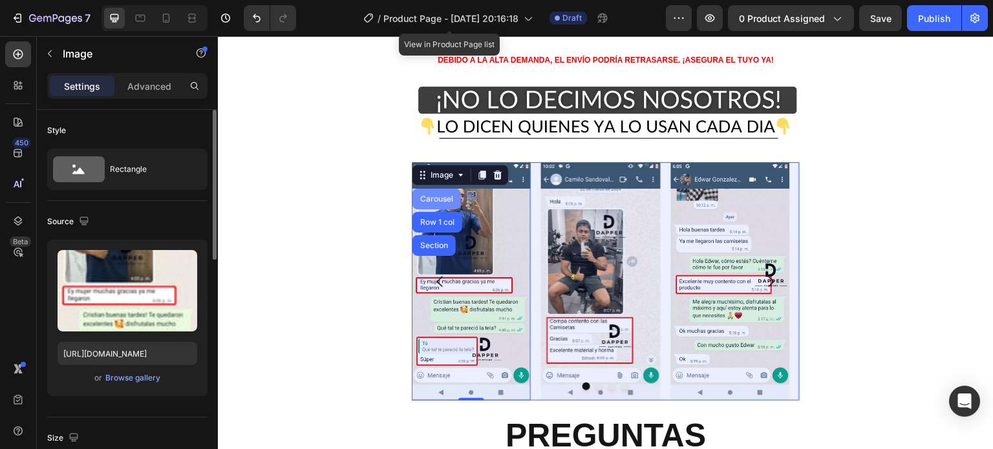
click at [445, 189] on div "Carousel" at bounding box center [436, 199] width 48 height 21
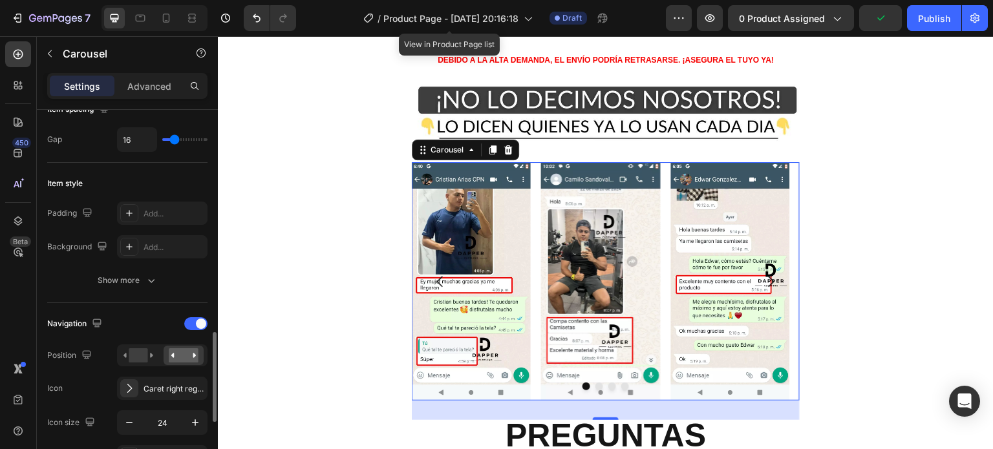
scroll to position [388, 0]
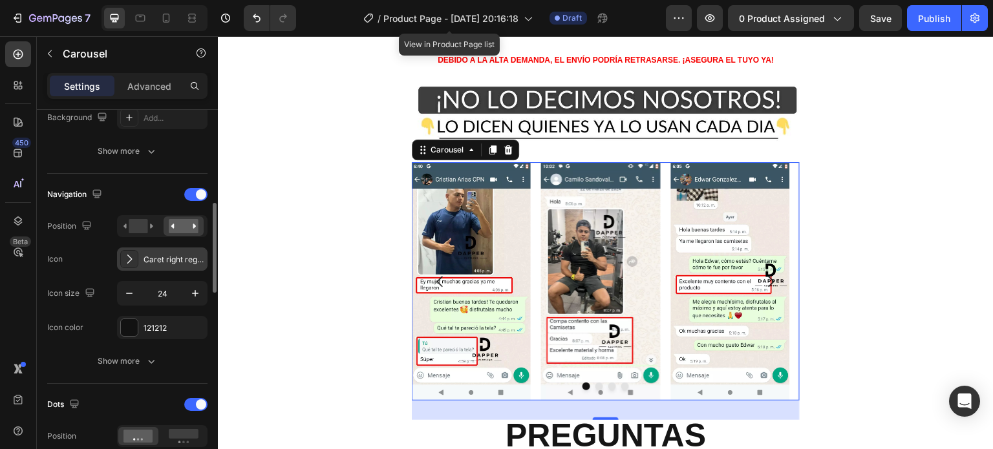
click at [134, 255] on icon at bounding box center [129, 259] width 13 height 13
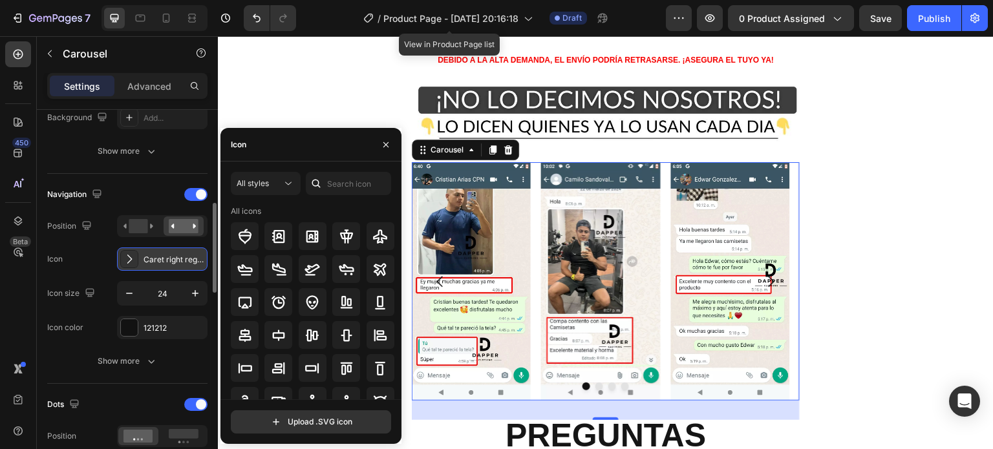
click at [134, 255] on icon at bounding box center [129, 259] width 13 height 13
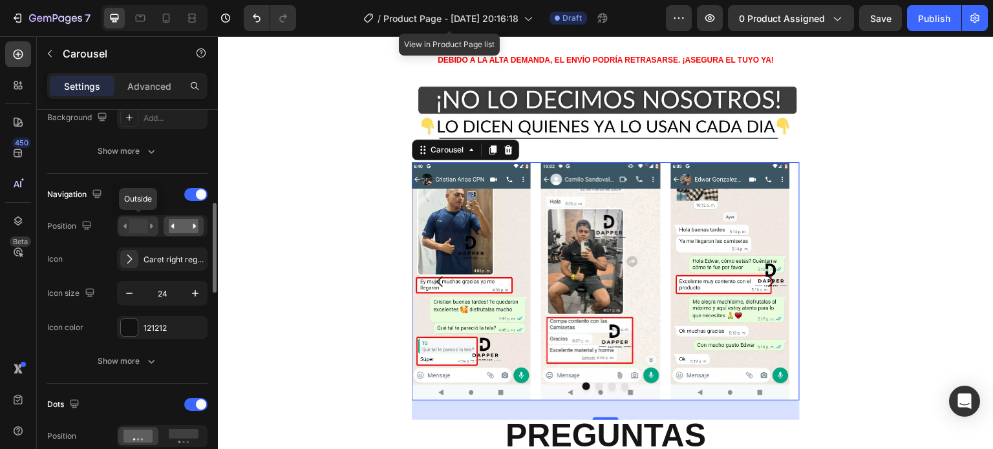
click at [145, 225] on rect at bounding box center [138, 226] width 19 height 14
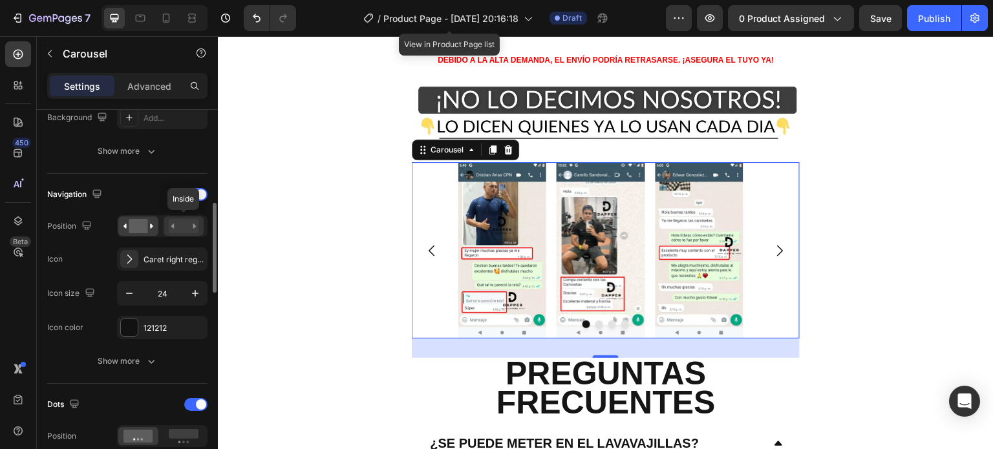
click at [180, 224] on rect at bounding box center [184, 226] width 30 height 14
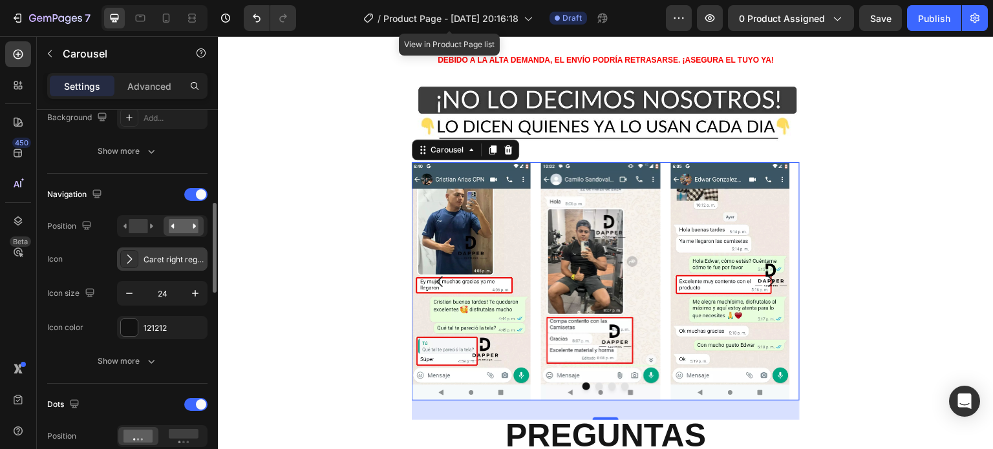
click at [178, 251] on div "Caret right regular" at bounding box center [162, 259] width 90 height 23
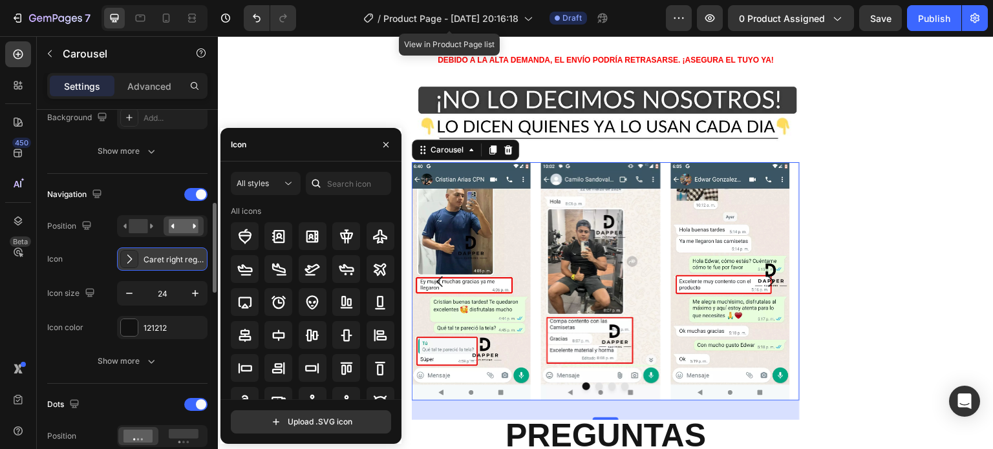
click at [178, 251] on div "Caret right regular" at bounding box center [162, 259] width 90 height 23
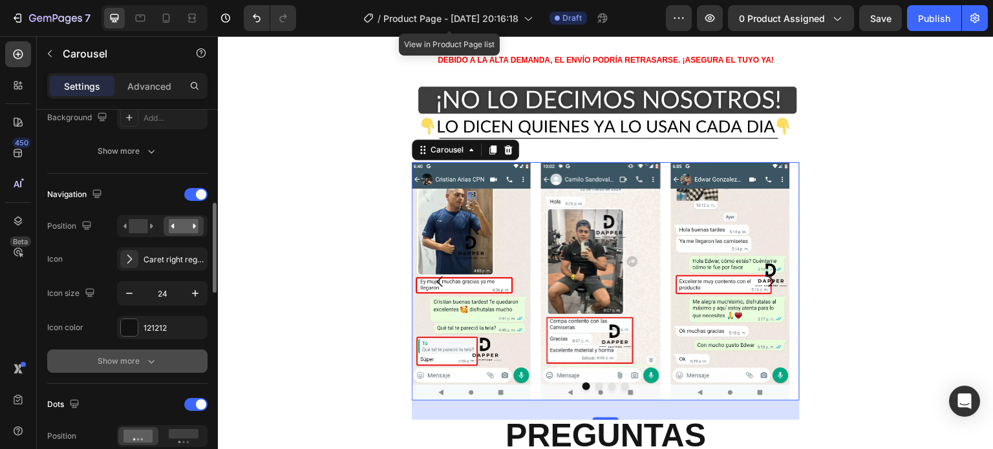
click at [145, 356] on icon "button" at bounding box center [151, 361] width 13 height 13
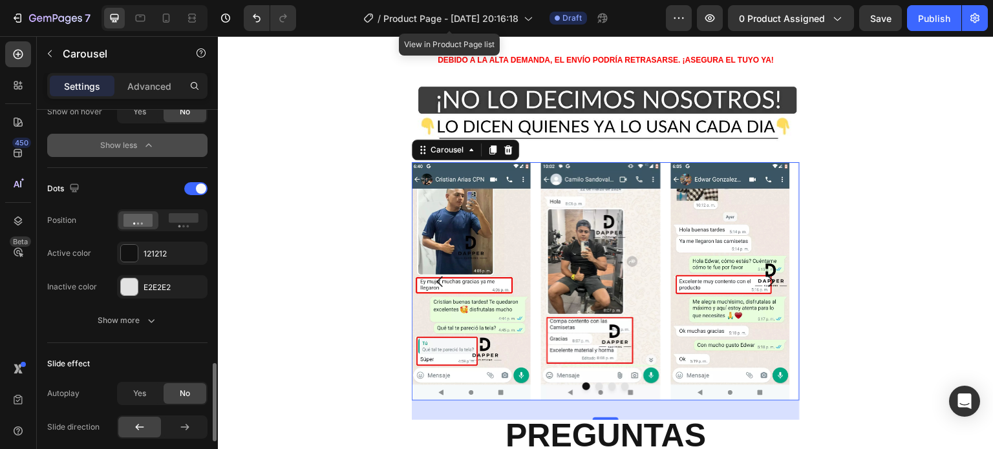
scroll to position [905, 0]
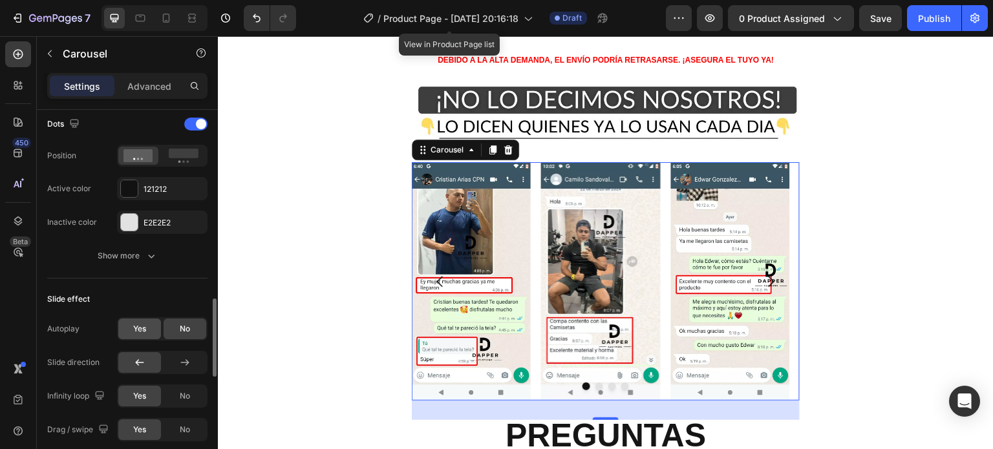
click at [157, 323] on div "Yes" at bounding box center [139, 329] width 43 height 21
type input "2.6"
click at [186, 362] on input "range" at bounding box center [184, 363] width 45 height 3
type input "2.6s"
click at [186, 362] on input "range" at bounding box center [184, 363] width 45 height 3
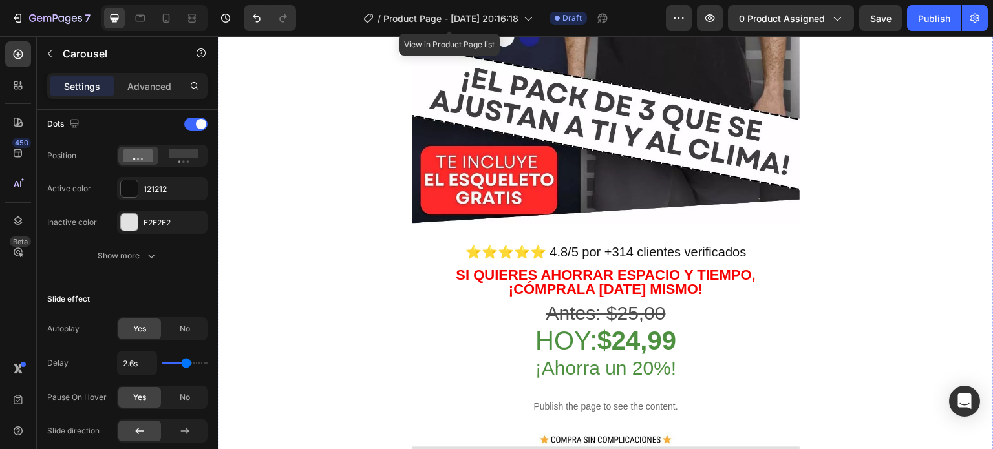
scroll to position [398, 0]
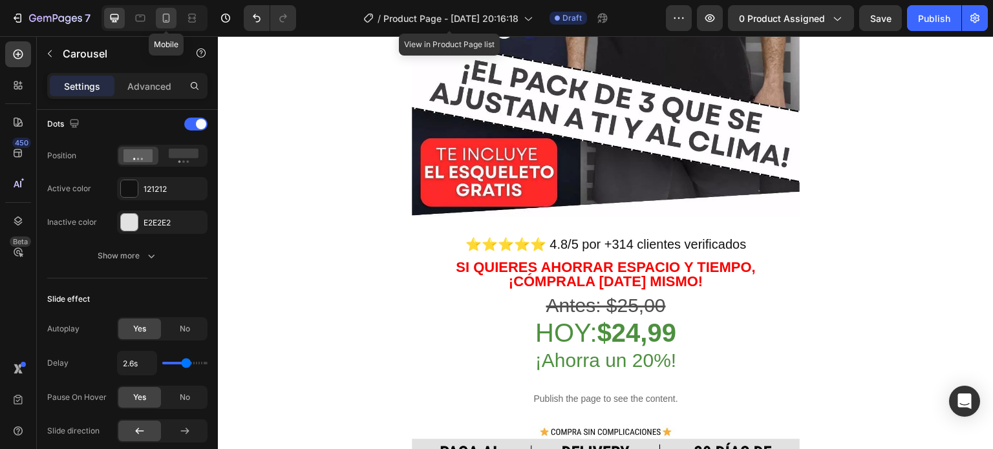
click at [170, 21] on icon at bounding box center [166, 18] width 13 height 13
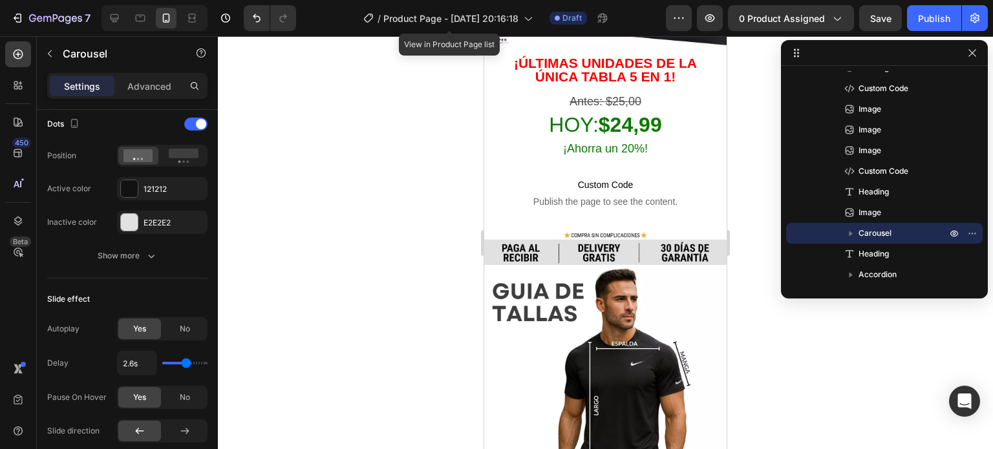
scroll to position [2554, 0]
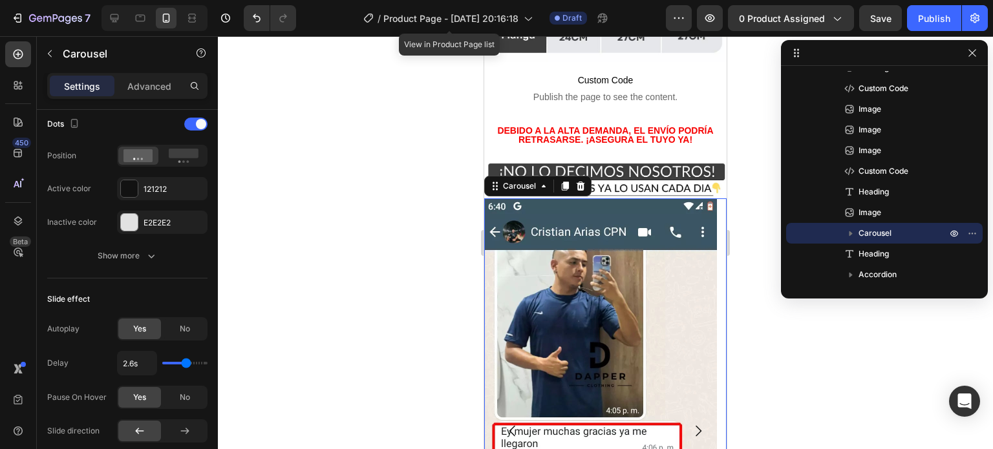
click at [980, 60] on div at bounding box center [884, 53] width 207 height 26
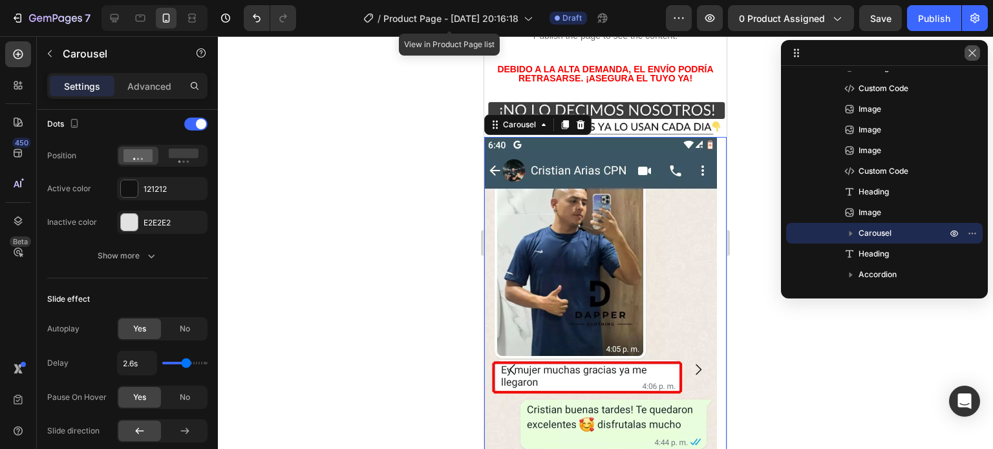
click at [975, 58] on button "button" at bounding box center [972, 53] width 16 height 16
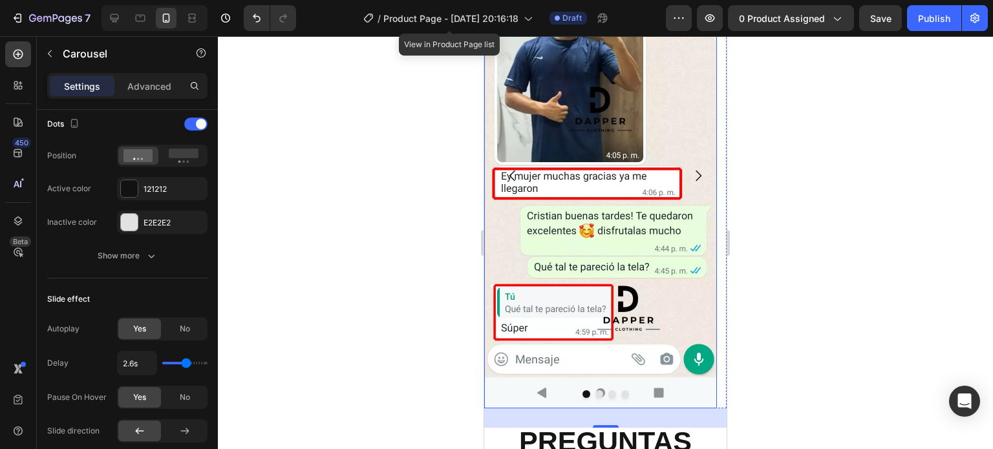
click at [628, 209] on img at bounding box center [600, 175] width 233 height 465
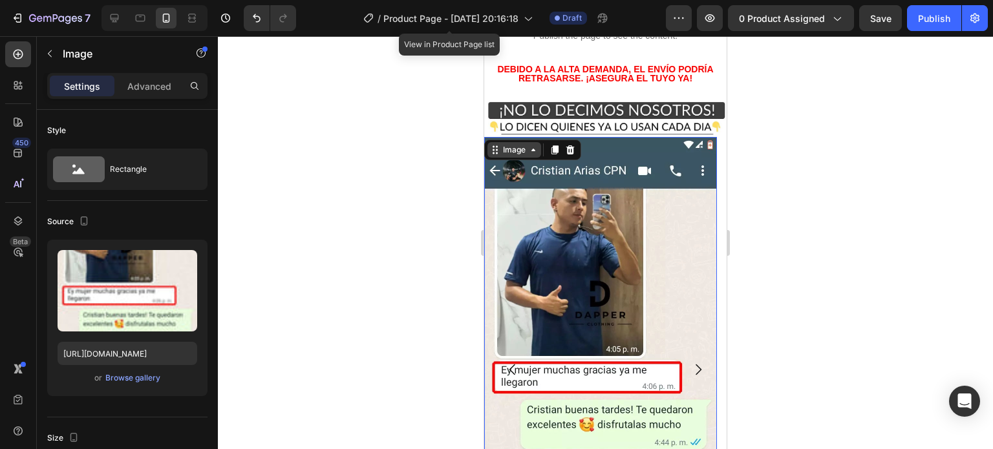
click at [498, 145] on icon at bounding box center [495, 150] width 10 height 10
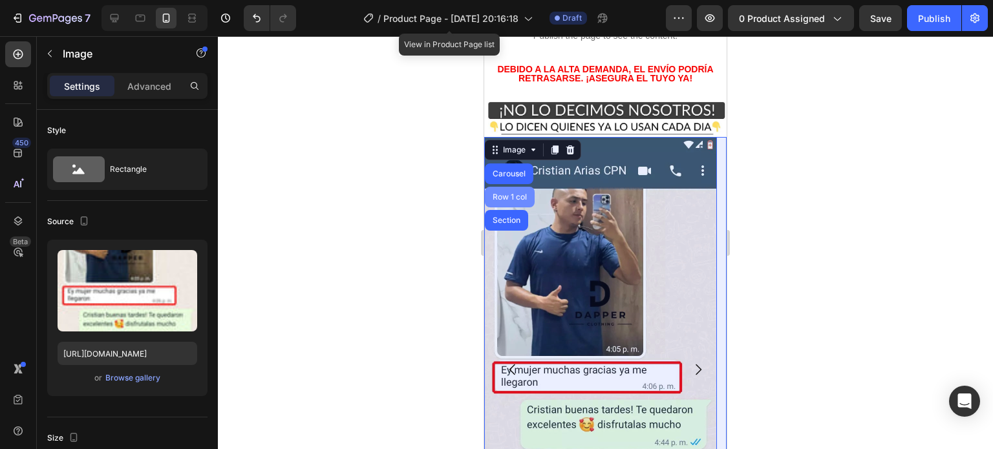
click at [514, 170] on div "Carousel" at bounding box center [509, 174] width 38 height 8
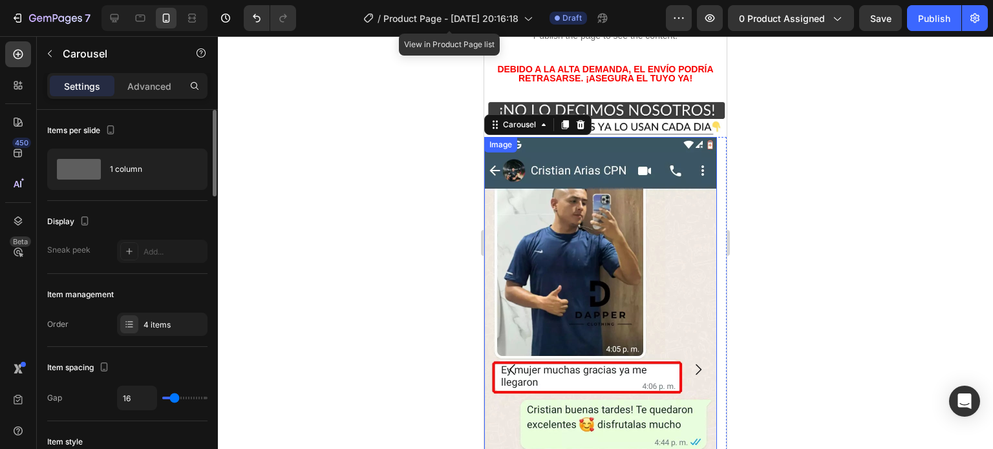
drag, startPoint x: 158, startPoint y: 85, endPoint x: 149, endPoint y: 146, distance: 61.5
click at [158, 85] on p "Advanced" at bounding box center [149, 87] width 44 height 14
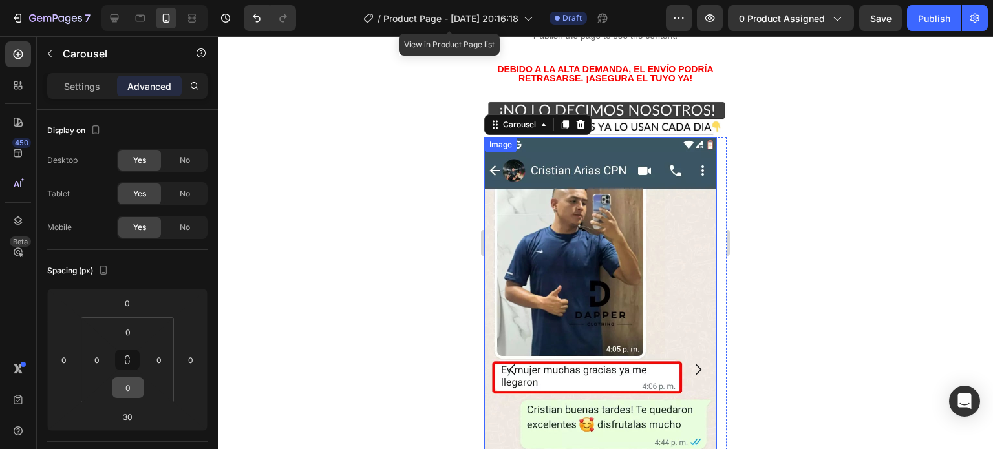
click at [124, 359] on icon at bounding box center [127, 360] width 10 height 10
click at [131, 387] on input "0" at bounding box center [128, 387] width 26 height 19
type input "1"
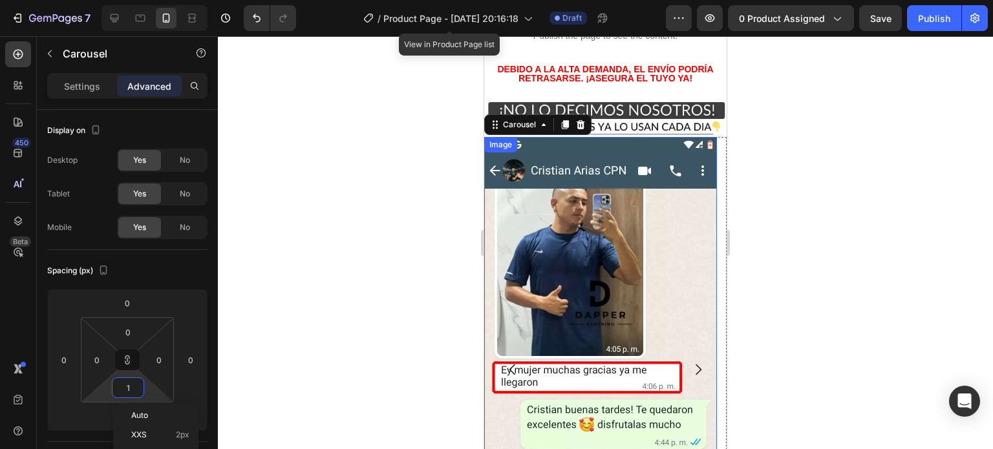
type input "1"
type input "10"
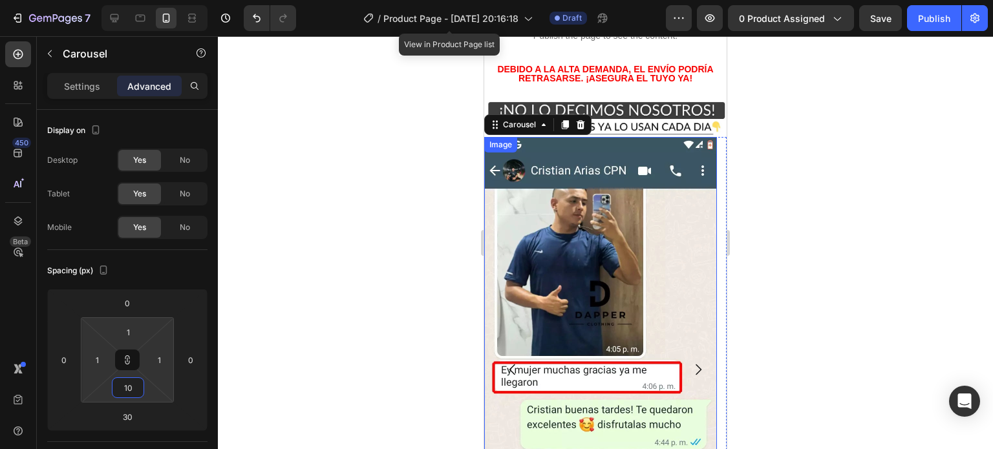
type input "10"
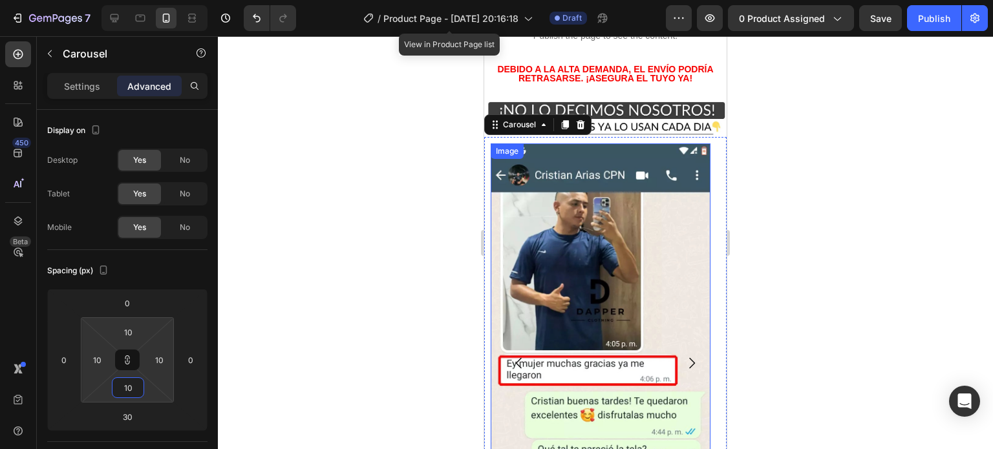
type input "1"
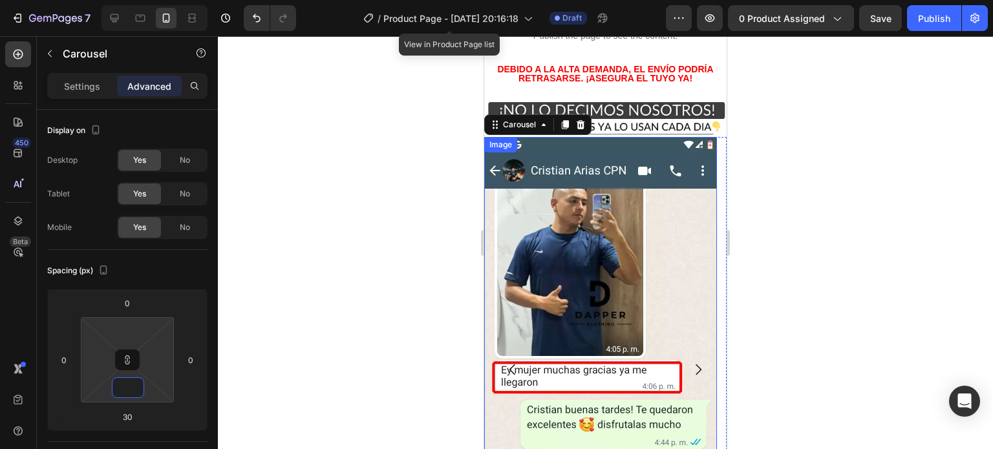
type input "3"
type input "30"
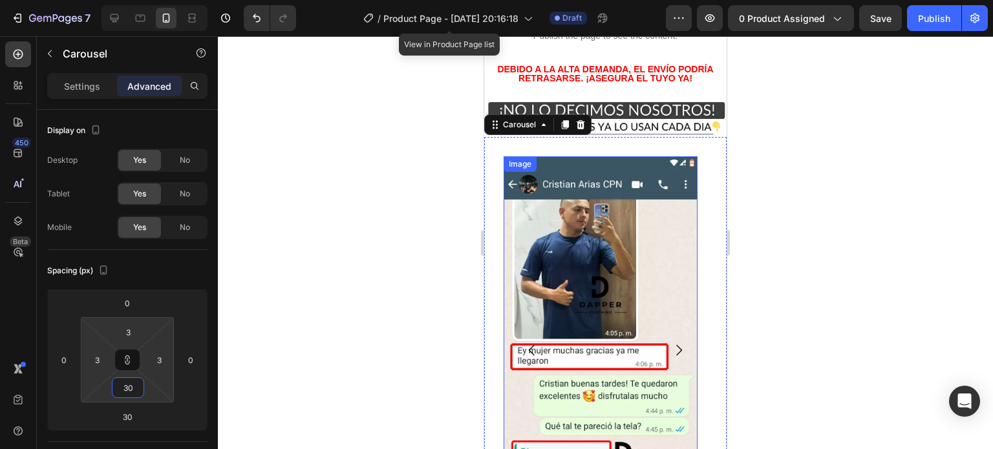
type input "30"
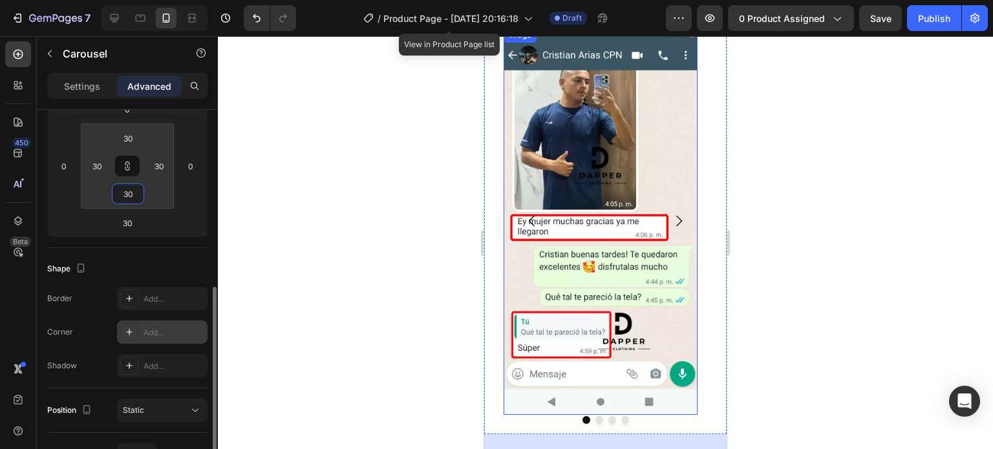
scroll to position [259, 0]
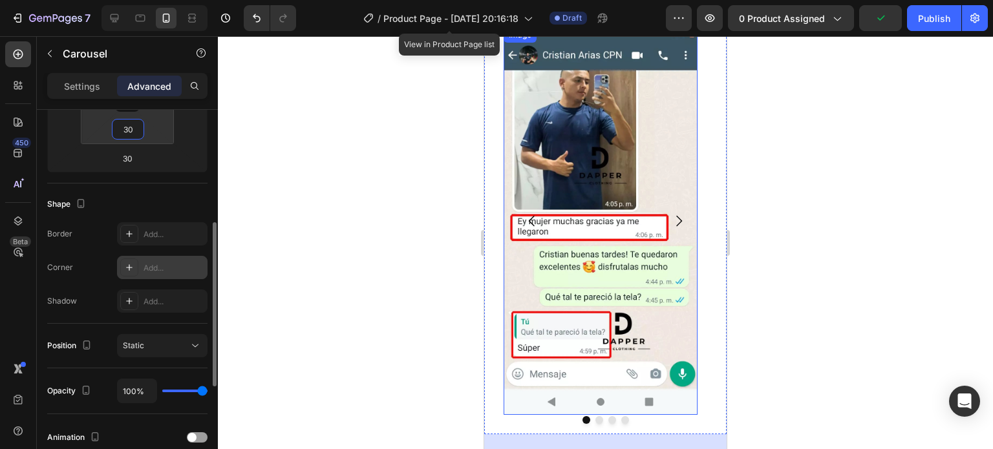
type input "30"
click at [164, 268] on div "Add..." at bounding box center [174, 268] width 61 height 12
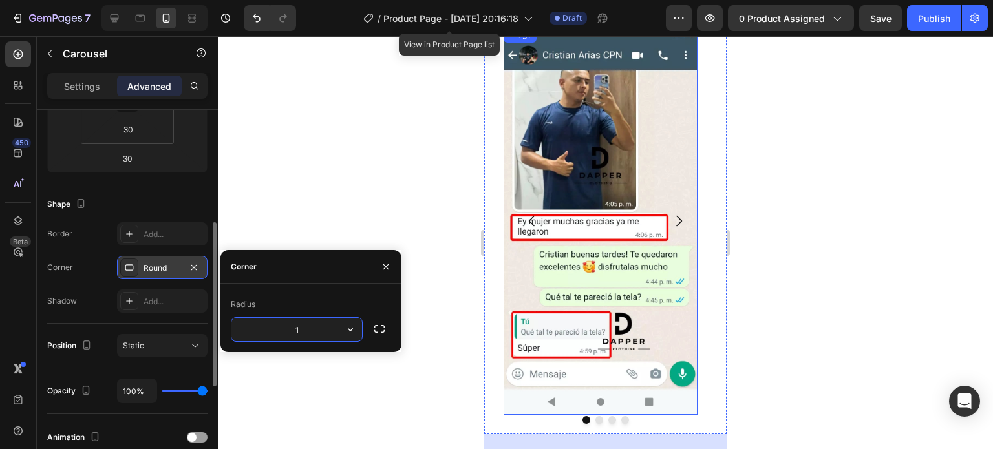
type input "10"
click at [181, 343] on div "Static" at bounding box center [156, 346] width 66 height 12
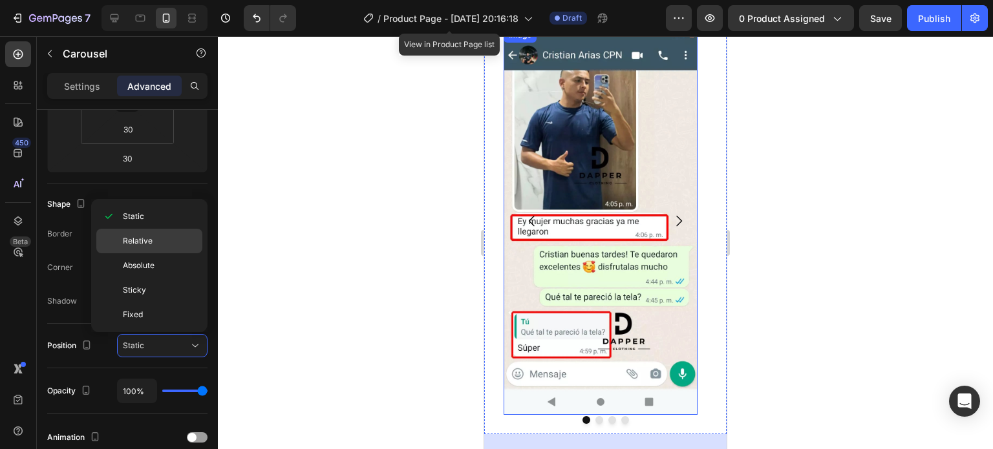
click at [160, 240] on p "Relative" at bounding box center [160, 241] width 74 height 12
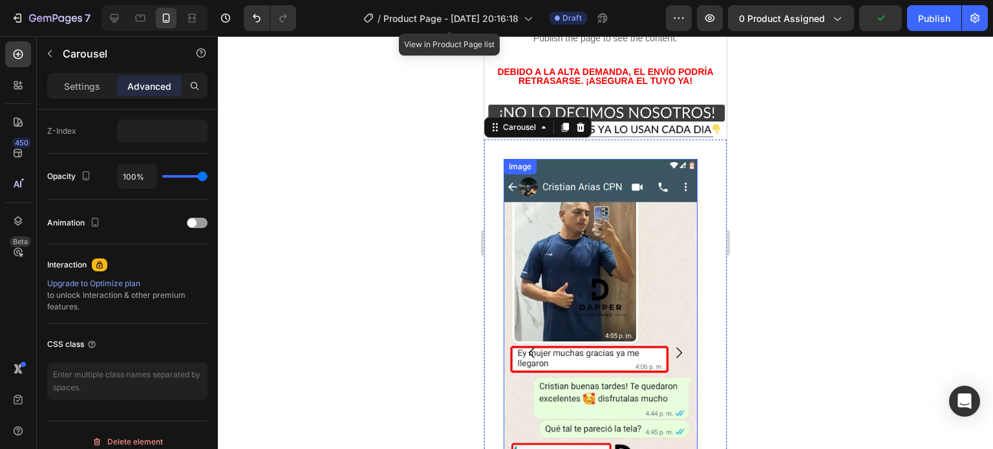
scroll to position [2489, 0]
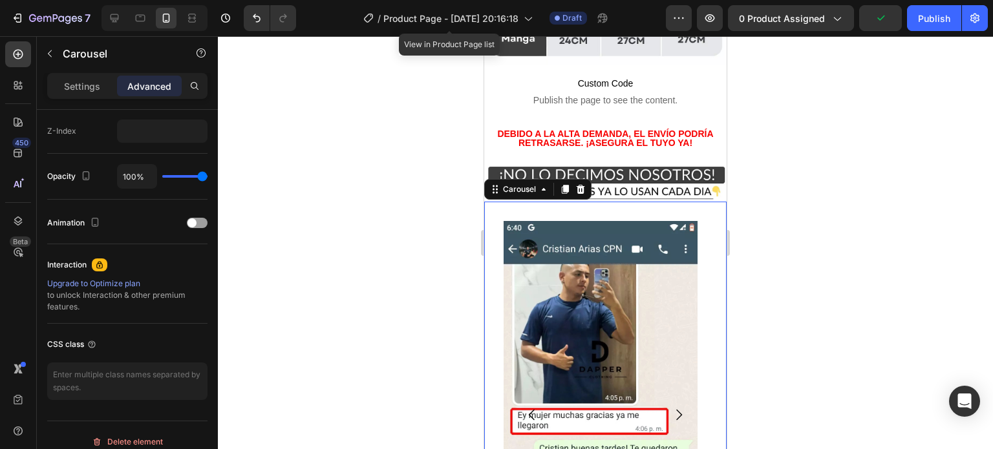
click at [752, 201] on div at bounding box center [605, 242] width 775 height 413
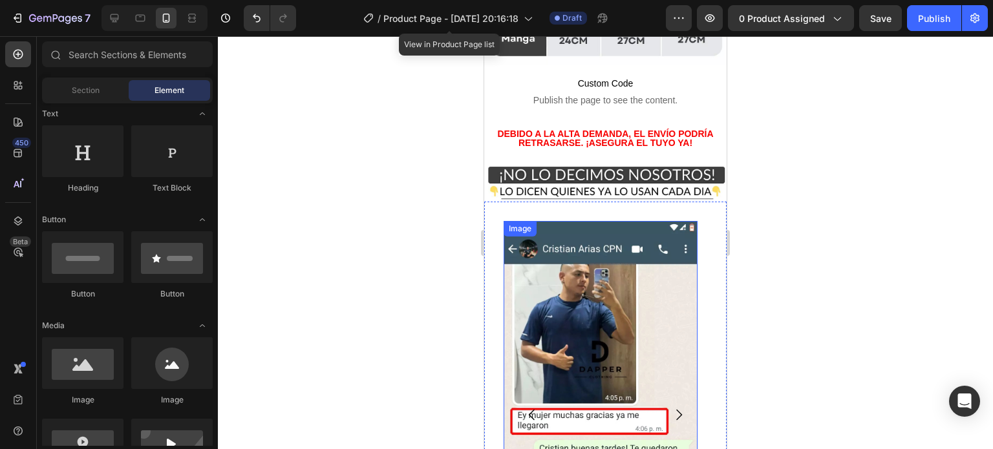
click at [676, 221] on img at bounding box center [601, 415] width 194 height 388
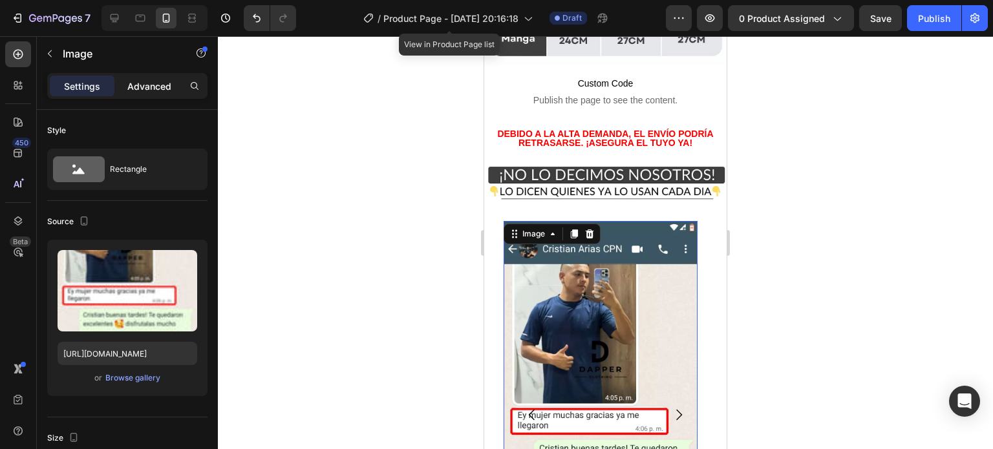
click at [143, 92] on p "Advanced" at bounding box center [149, 87] width 44 height 14
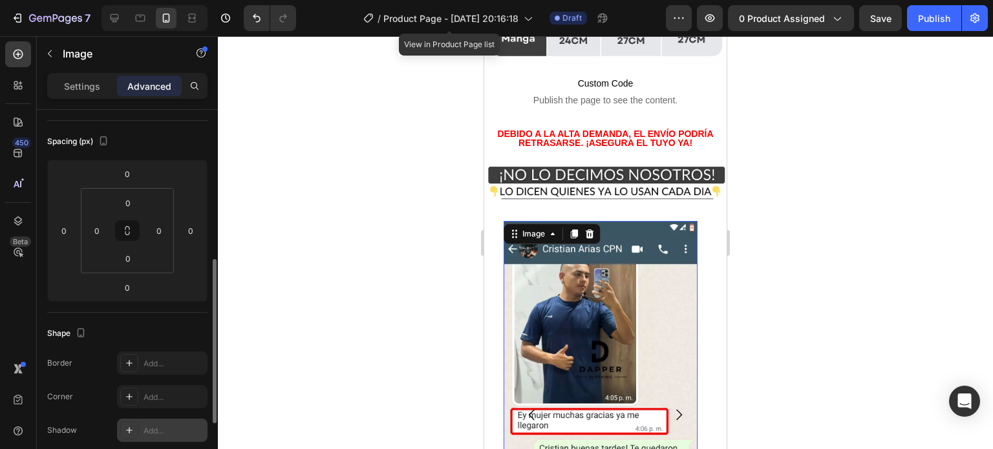
scroll to position [259, 0]
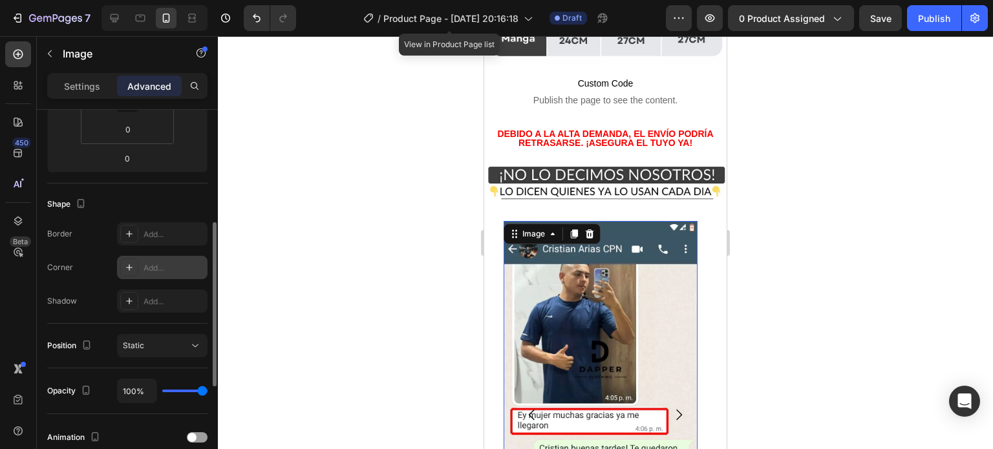
click at [161, 263] on div "Add..." at bounding box center [174, 268] width 61 height 12
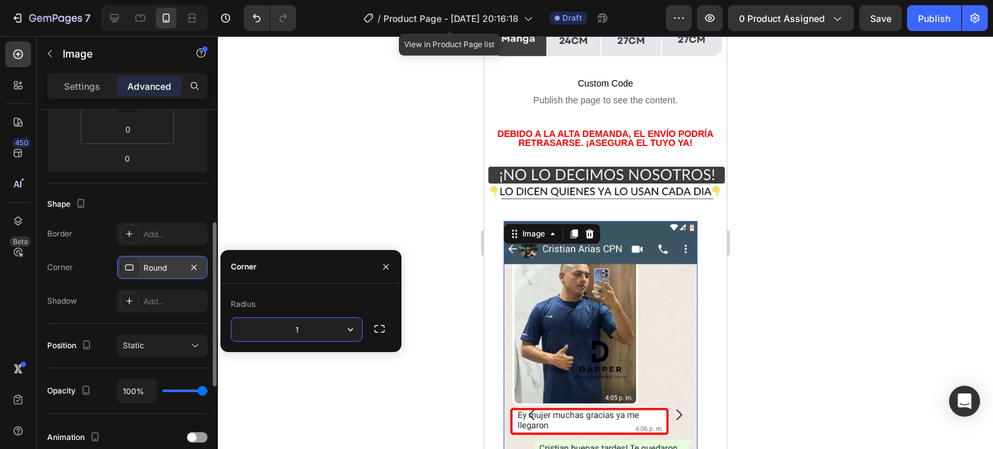
type input "10"
click at [375, 188] on div at bounding box center [605, 242] width 775 height 413
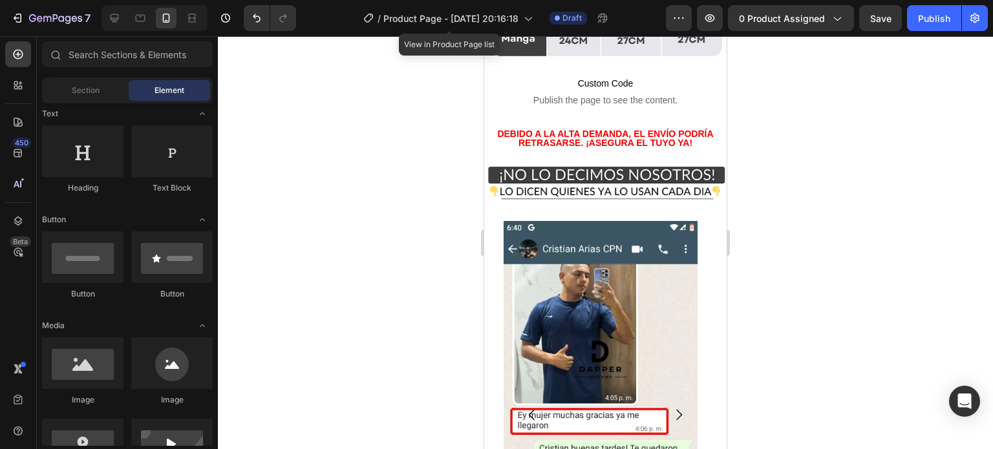
click at [864, 204] on div at bounding box center [605, 242] width 775 height 413
click at [633, 221] on img at bounding box center [601, 415] width 194 height 388
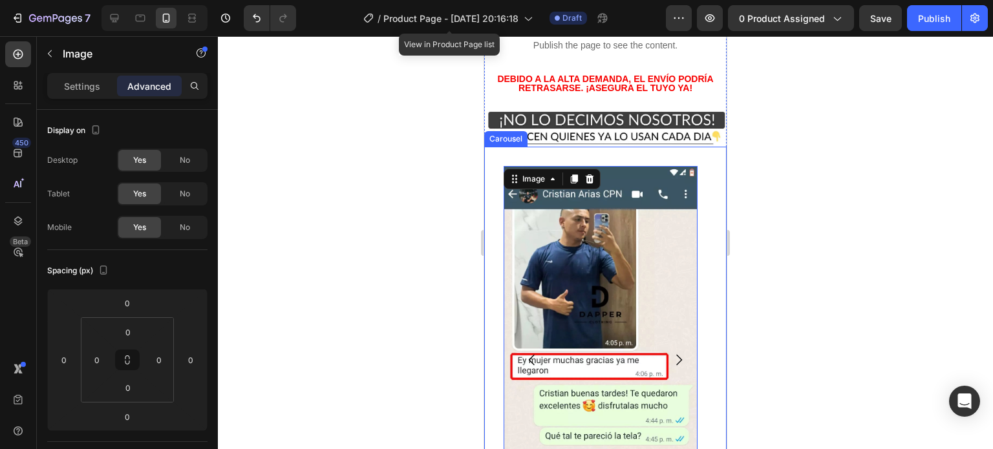
scroll to position [2619, 0]
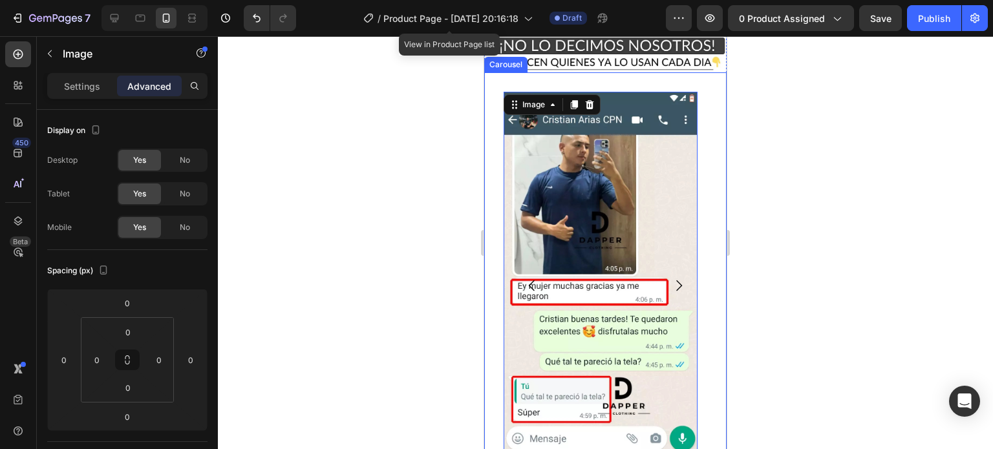
click at [703, 237] on div "Image 0 Image Image Drop element here [GEOGRAPHIC_DATA]" at bounding box center [605, 285] width 242 height 427
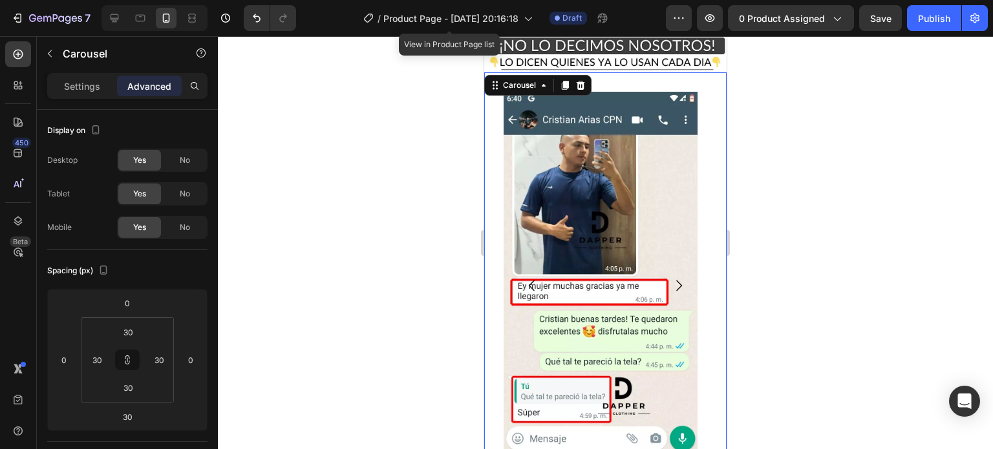
click at [672, 278] on icon "Carousel Next Arrow" at bounding box center [679, 286] width 16 height 16
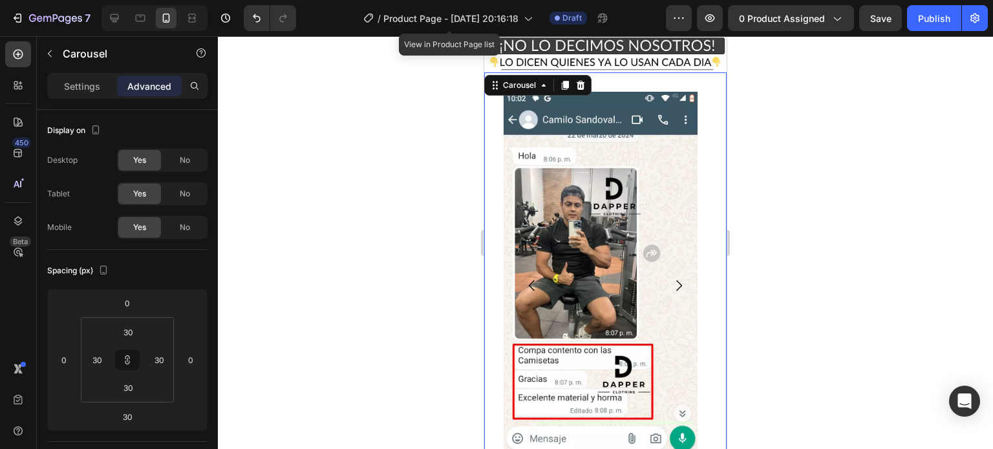
click at [672, 278] on icon "Carousel Next Arrow" at bounding box center [679, 286] width 16 height 16
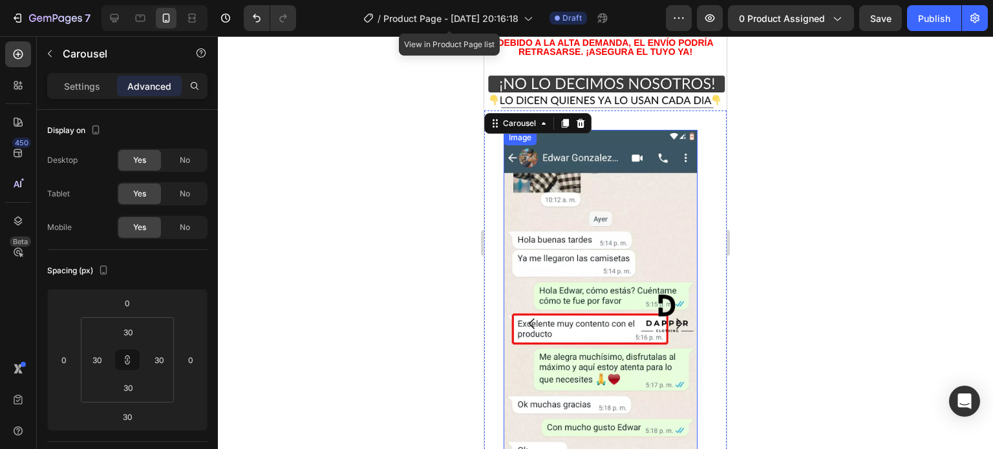
scroll to position [2554, 0]
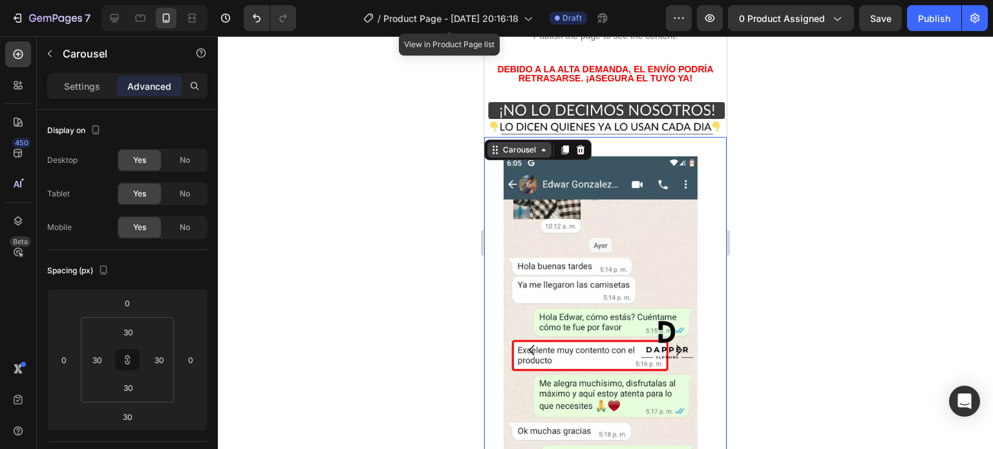
click at [509, 144] on div "Carousel" at bounding box center [519, 150] width 38 height 12
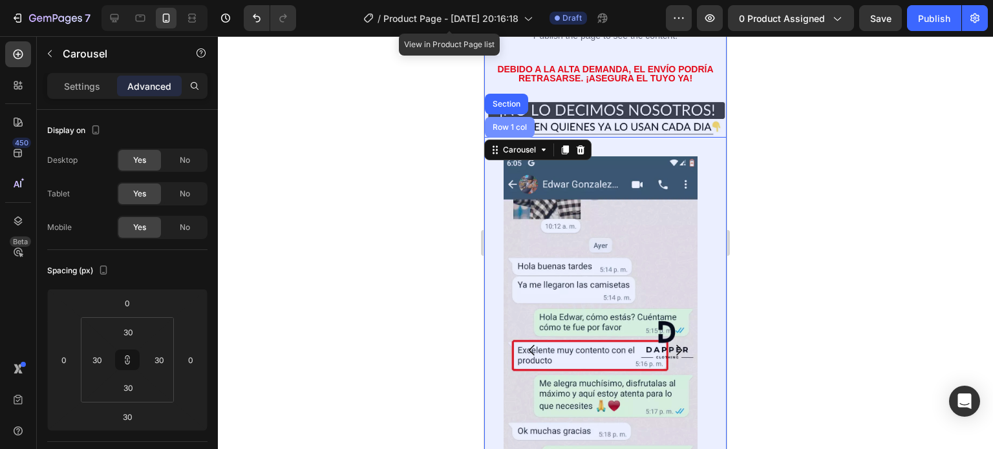
click at [508, 123] on div "Row 1 col" at bounding box center [509, 127] width 39 height 8
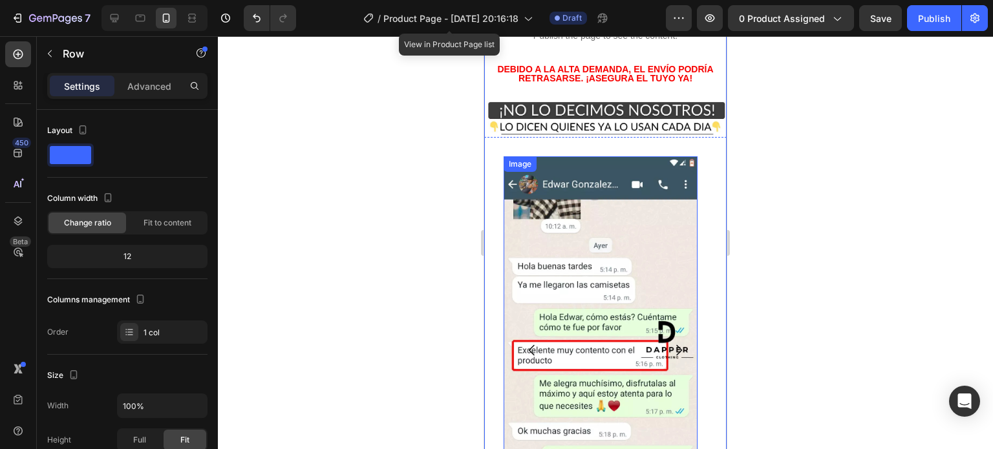
click at [508, 158] on div "Image" at bounding box center [520, 164] width 28 height 12
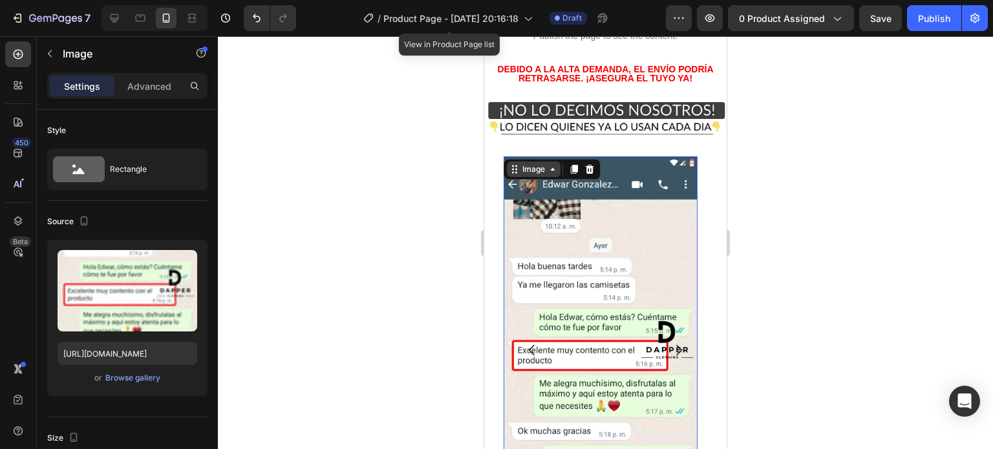
click at [520, 164] on div "Image" at bounding box center [534, 170] width 28 height 12
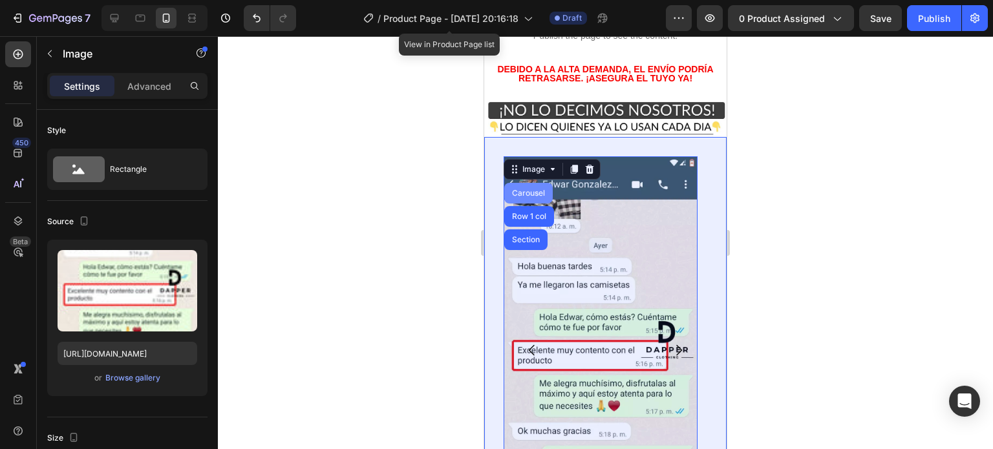
click at [530, 189] on div "Carousel" at bounding box center [528, 193] width 38 height 8
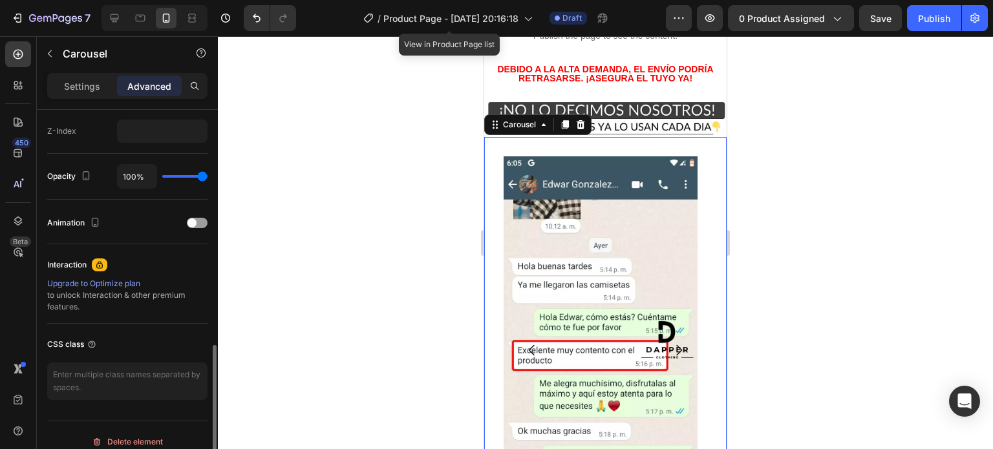
scroll to position [582, 0]
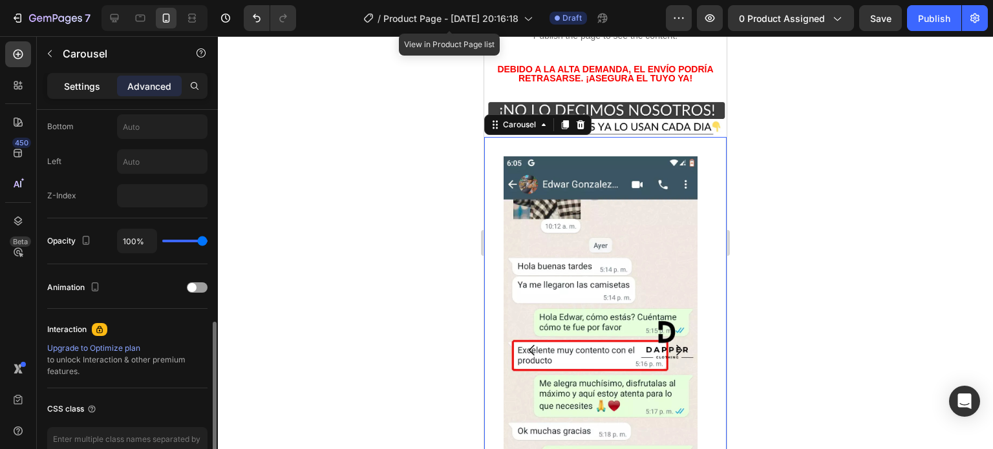
click at [90, 85] on p "Settings" at bounding box center [82, 87] width 36 height 14
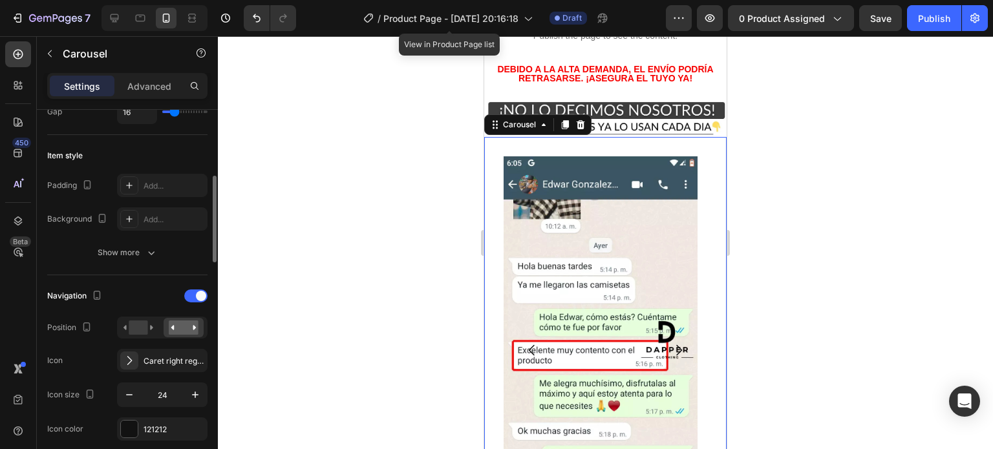
scroll to position [0, 0]
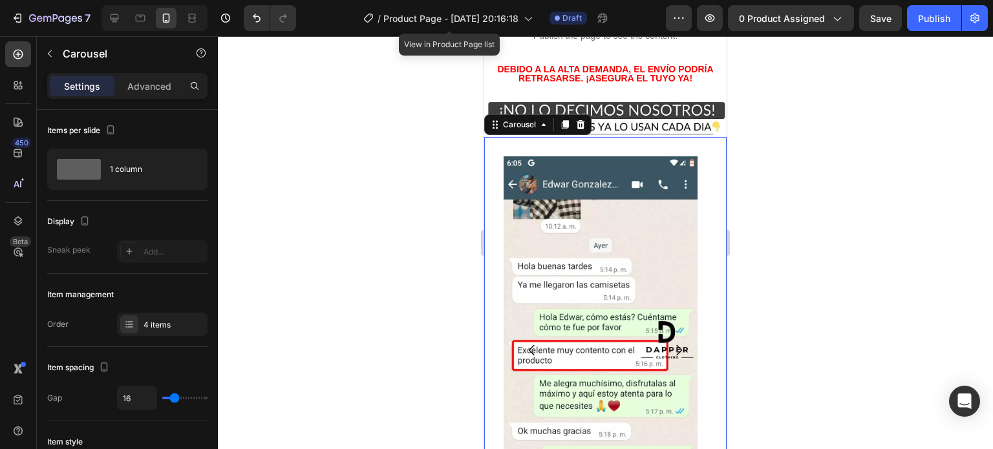
click at [776, 191] on div at bounding box center [605, 242] width 775 height 413
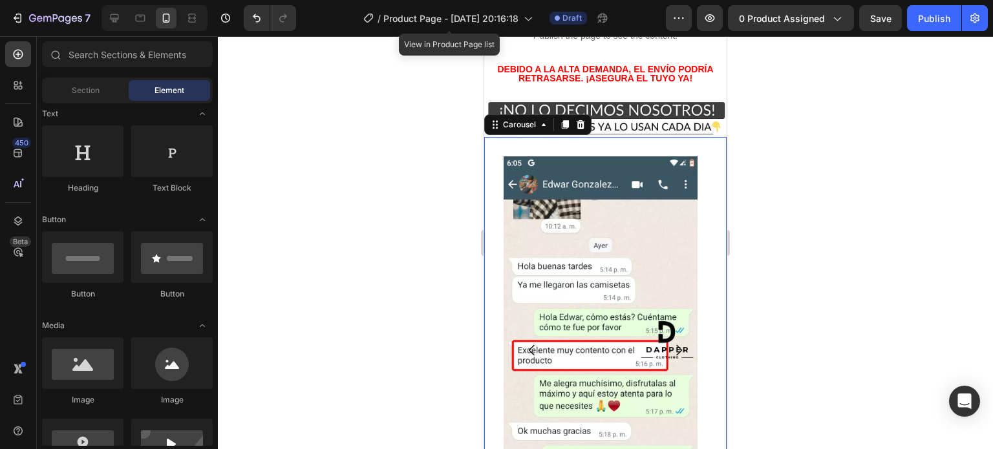
click at [776, 191] on div at bounding box center [605, 242] width 775 height 413
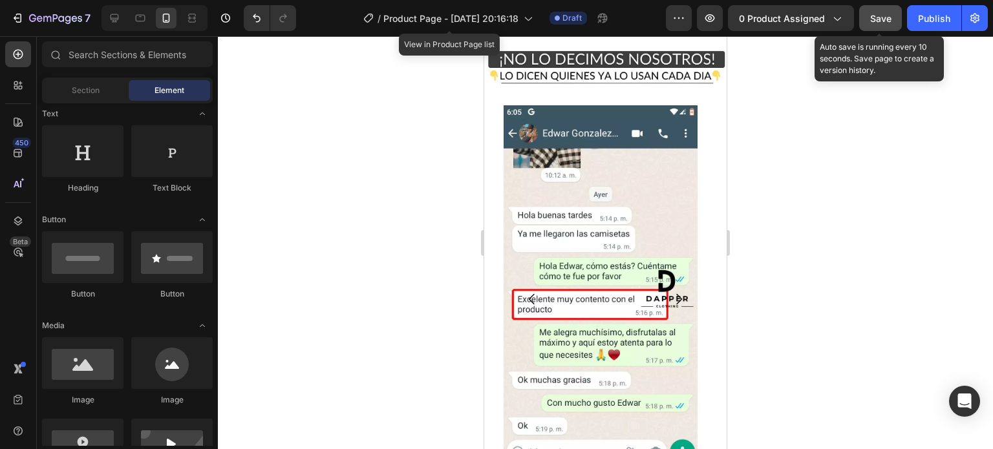
click at [890, 16] on span "Save" at bounding box center [880, 18] width 21 height 11
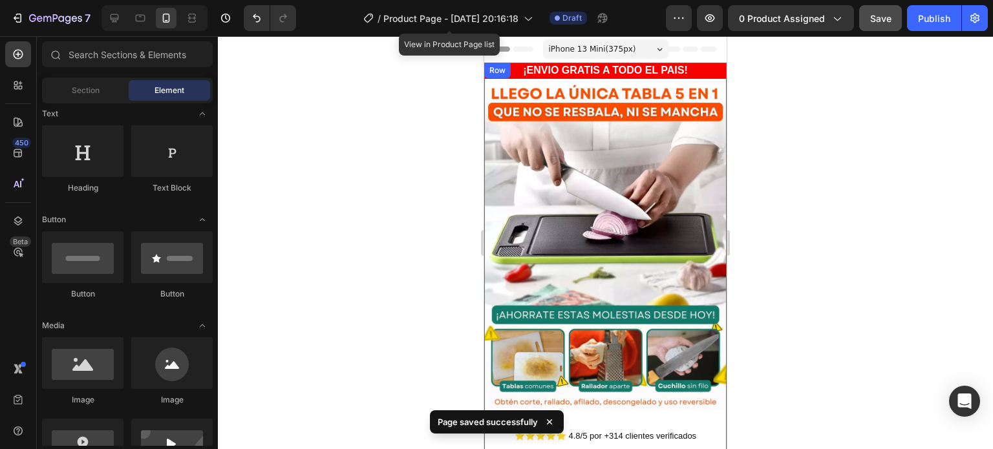
click at [686, 211] on img at bounding box center [605, 245] width 242 height 332
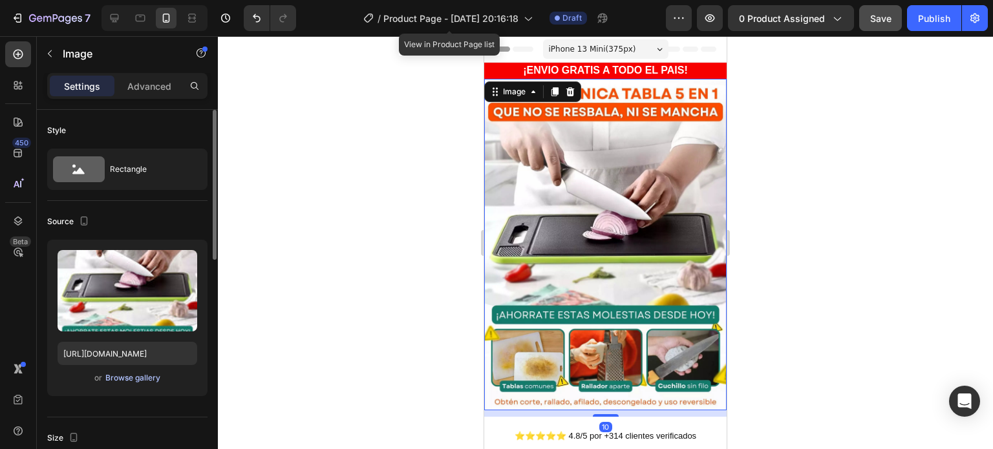
click at [150, 383] on button "Browse gallery" at bounding box center [133, 378] width 56 height 13
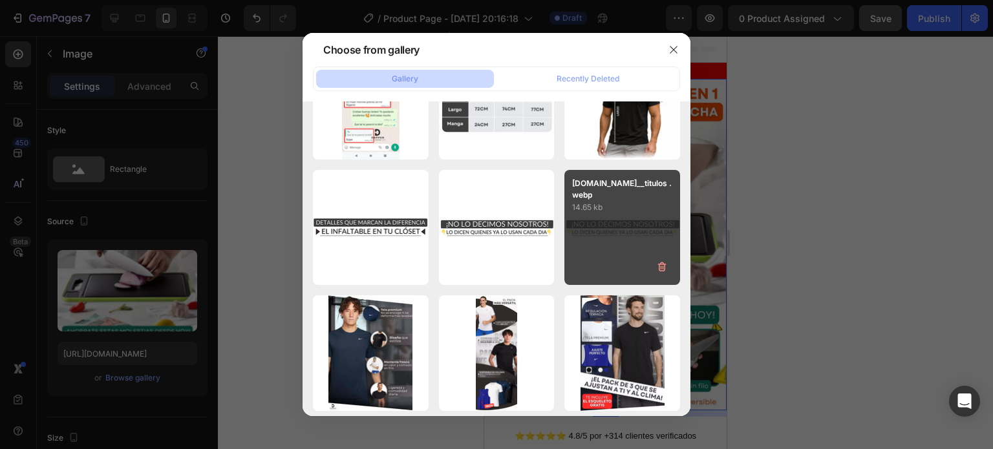
scroll to position [388, 0]
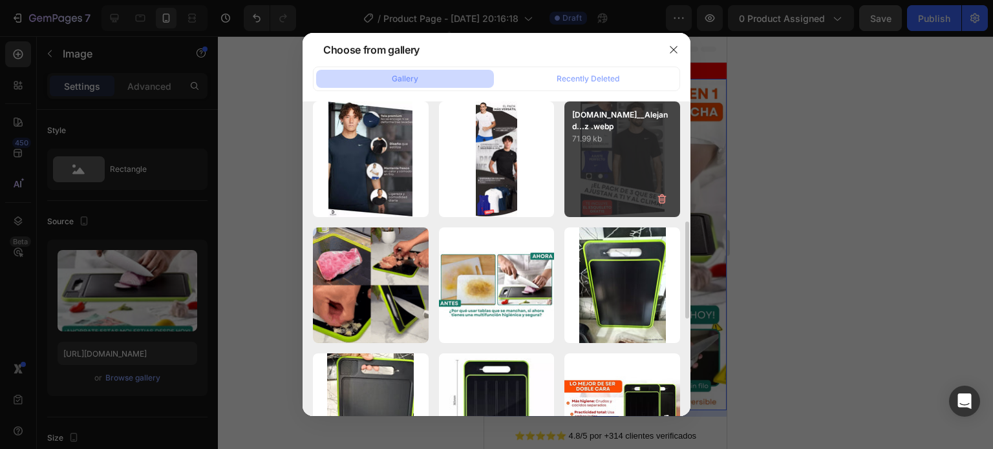
click at [644, 152] on div "[DOMAIN_NAME]__Alejand...z .webp 71.99 kb" at bounding box center [622, 159] width 116 height 116
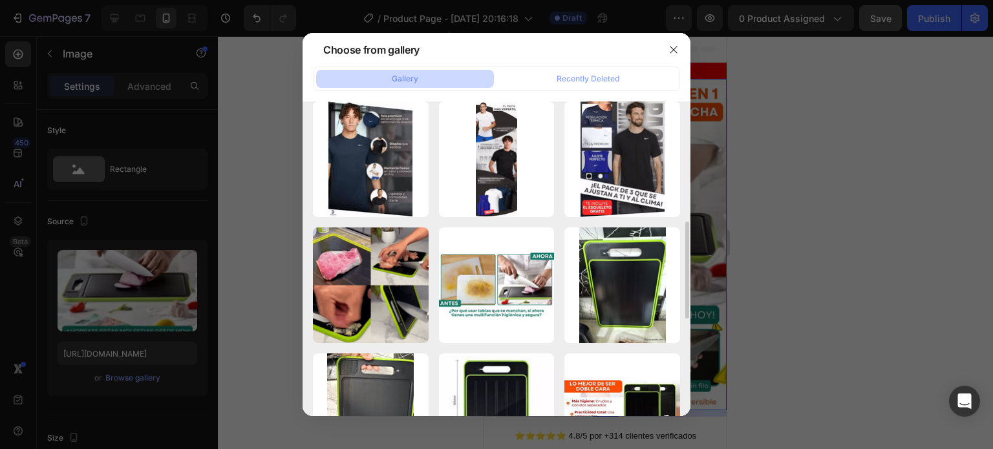
type input "[URL][DOMAIN_NAME]"
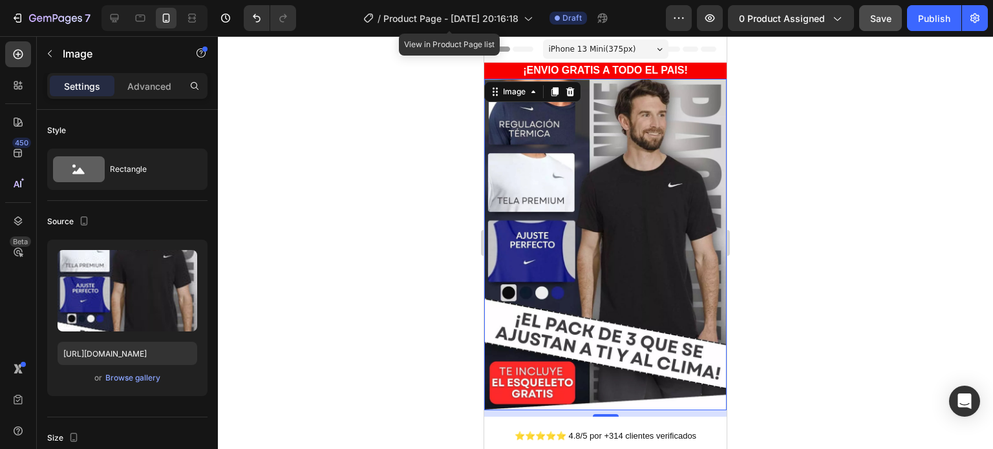
click at [768, 178] on div at bounding box center [605, 242] width 775 height 413
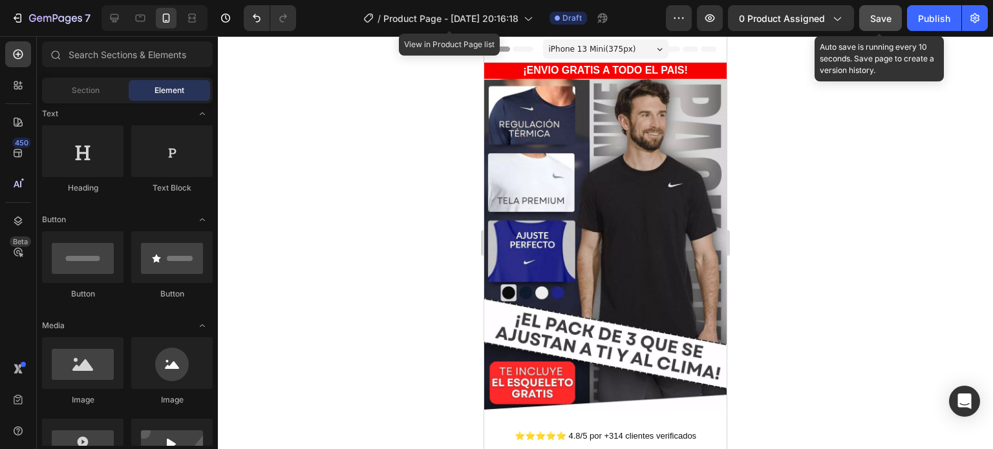
click at [882, 25] on button "Save" at bounding box center [880, 18] width 43 height 26
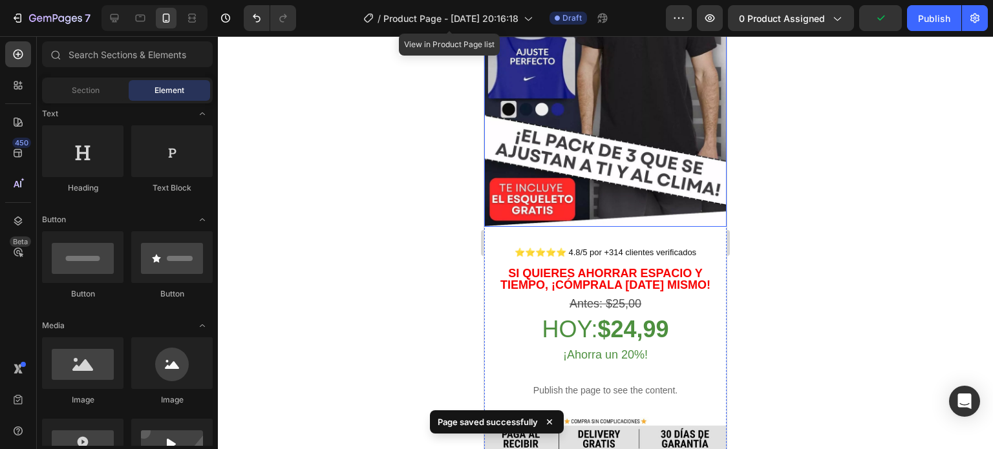
scroll to position [194, 0]
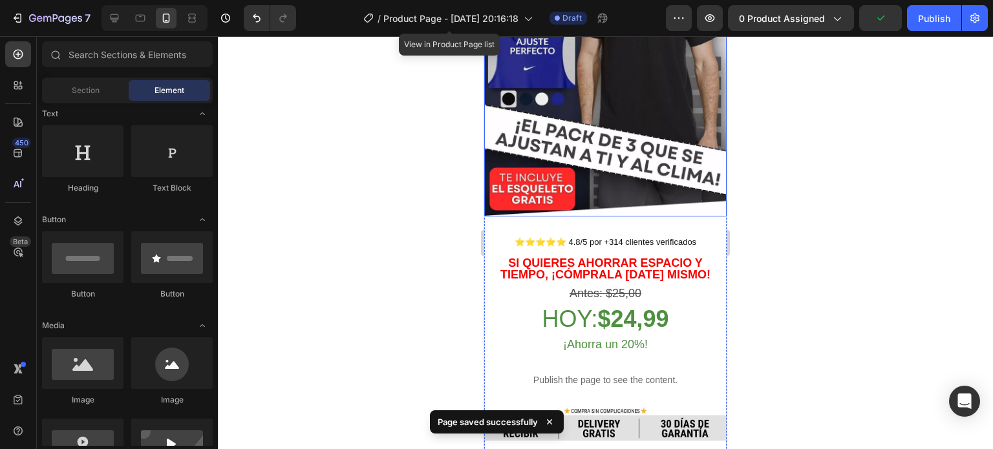
click at [646, 198] on img at bounding box center [605, 51] width 242 height 332
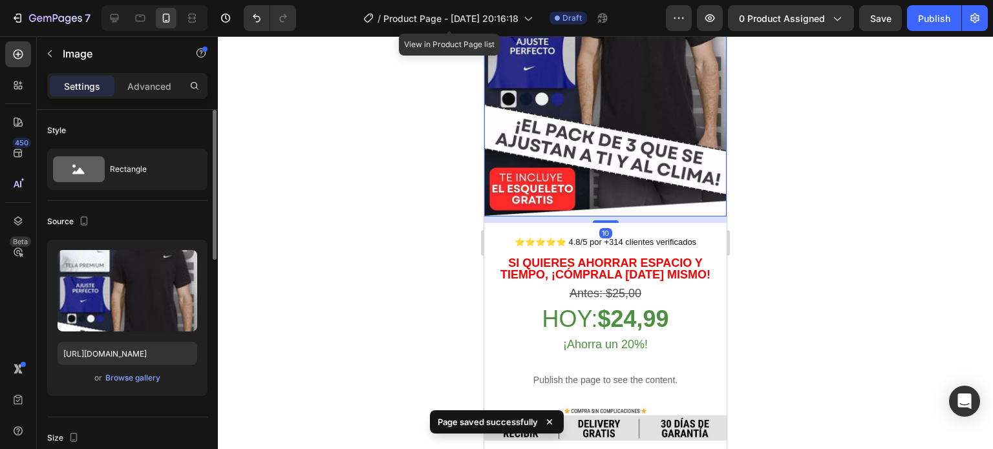
click at [155, 93] on div "Advanced" at bounding box center [149, 86] width 65 height 21
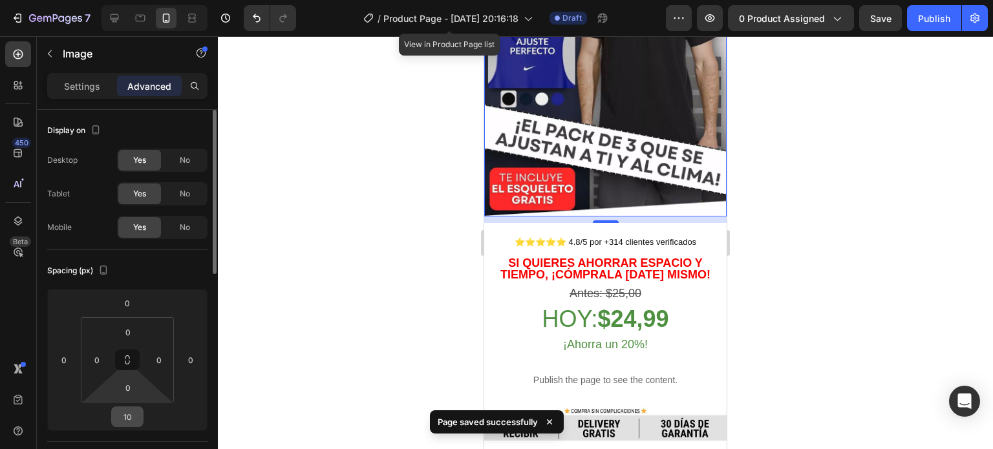
click at [129, 409] on input "10" at bounding box center [127, 416] width 26 height 19
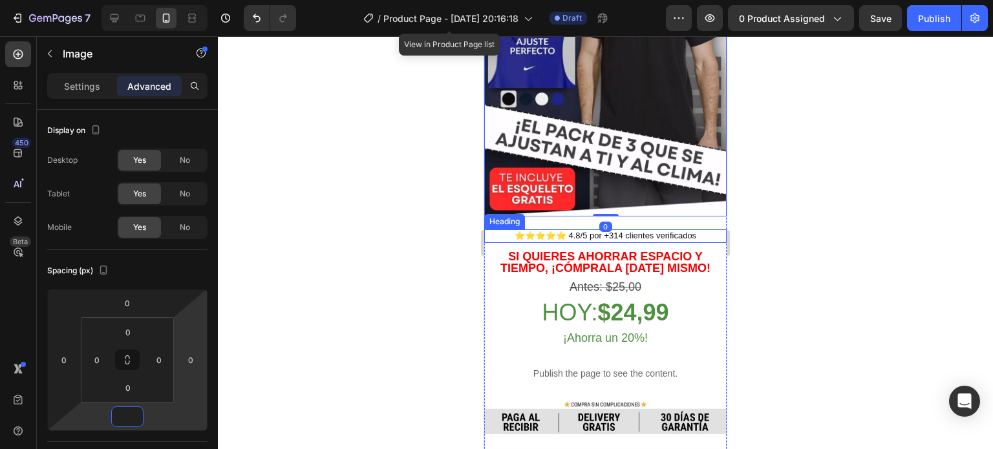
click at [626, 229] on h2 "⭐⭐⭐⭐⭐ 4.8/5 POR +314 CLIENTES VERIFICADOS" at bounding box center [605, 236] width 242 height 14
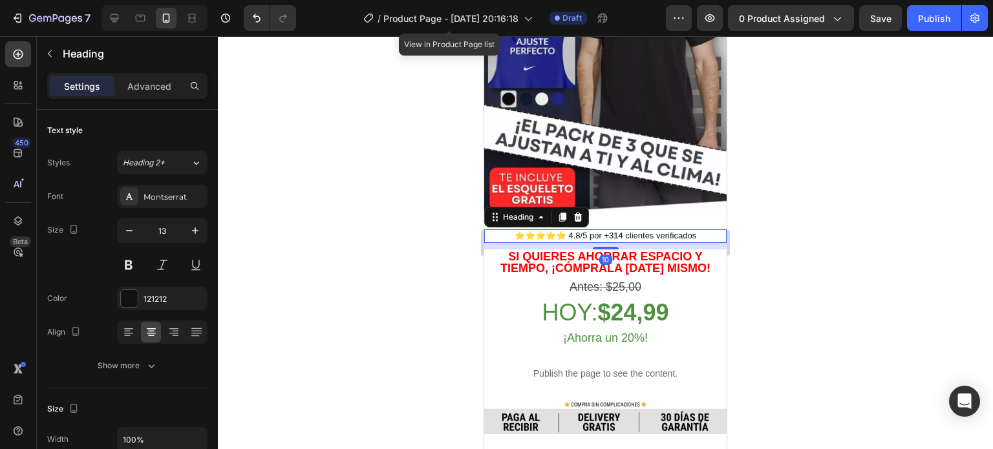
click at [751, 215] on div at bounding box center [605, 242] width 775 height 413
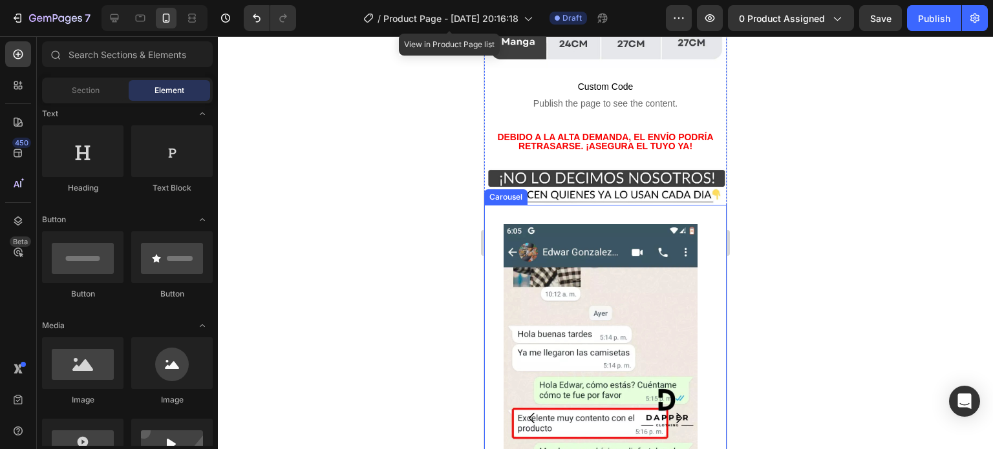
scroll to position [2650, 0]
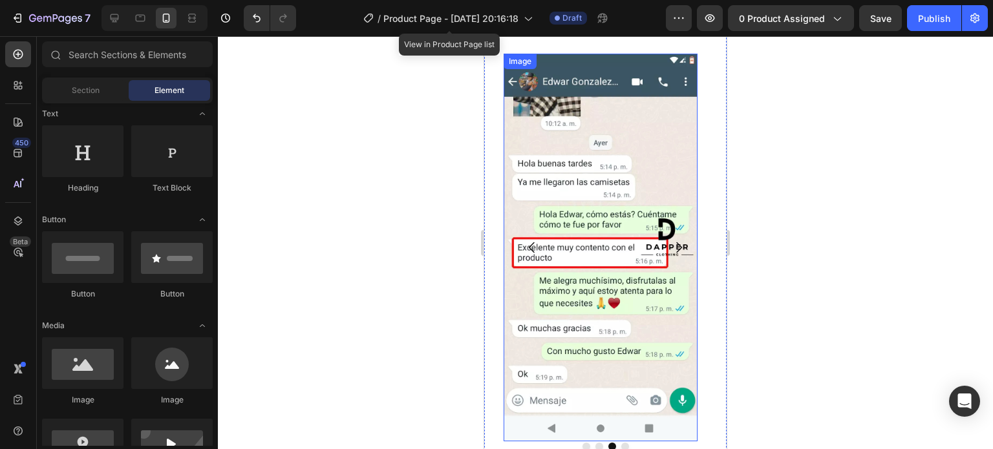
click at [627, 220] on img at bounding box center [601, 248] width 194 height 388
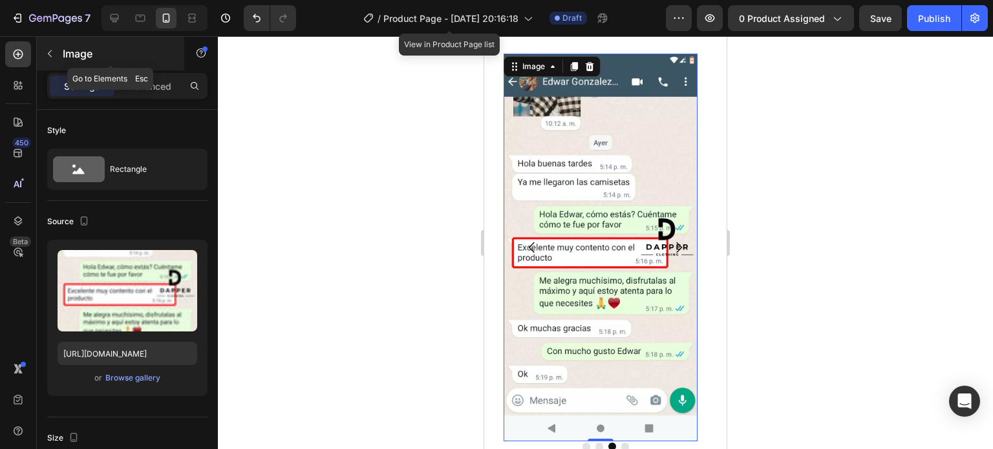
click at [60, 55] on div "Image" at bounding box center [110, 54] width 147 height 34
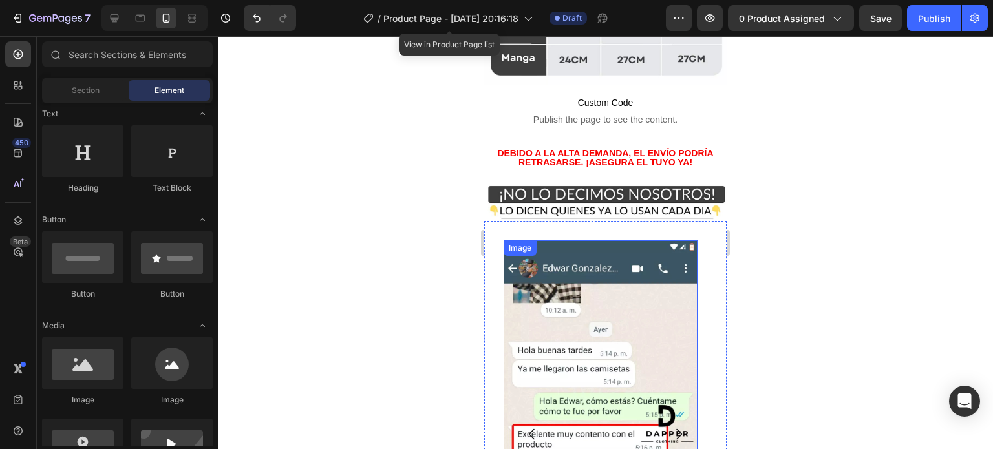
scroll to position [2456, 0]
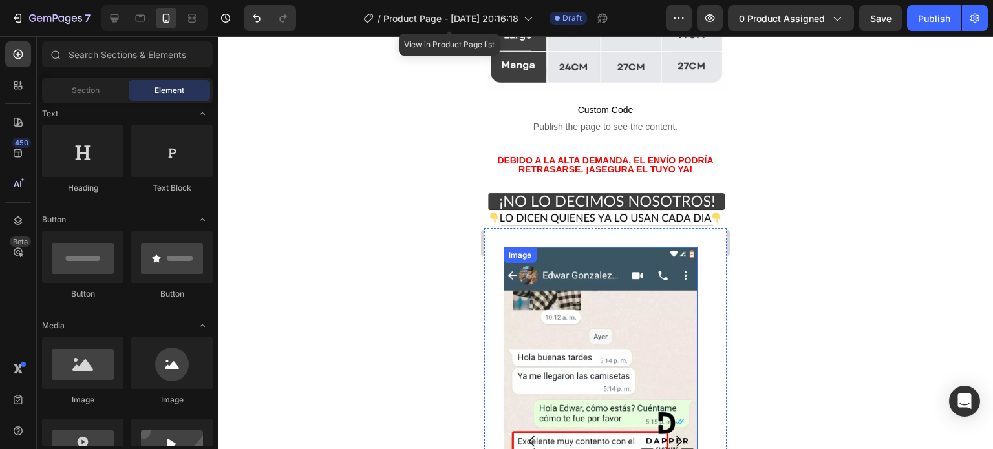
click at [586, 248] on img at bounding box center [601, 442] width 194 height 388
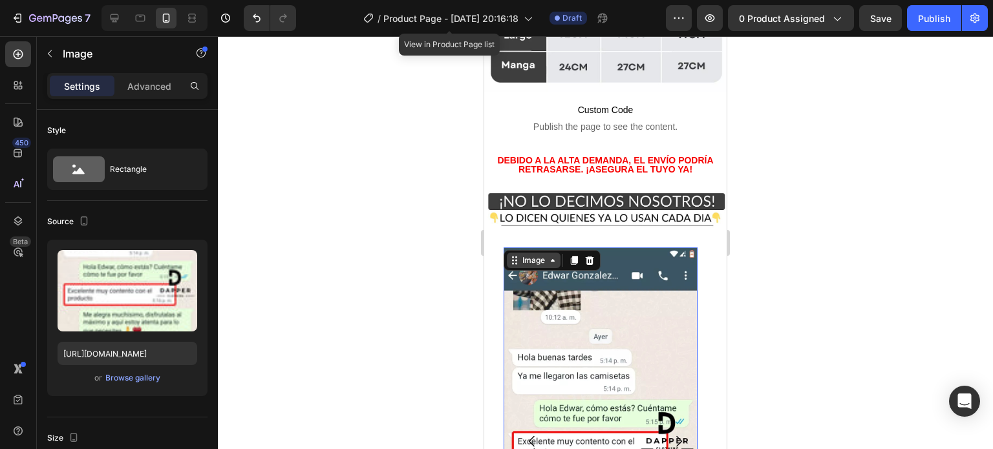
click at [535, 255] on div "Image" at bounding box center [534, 261] width 28 height 12
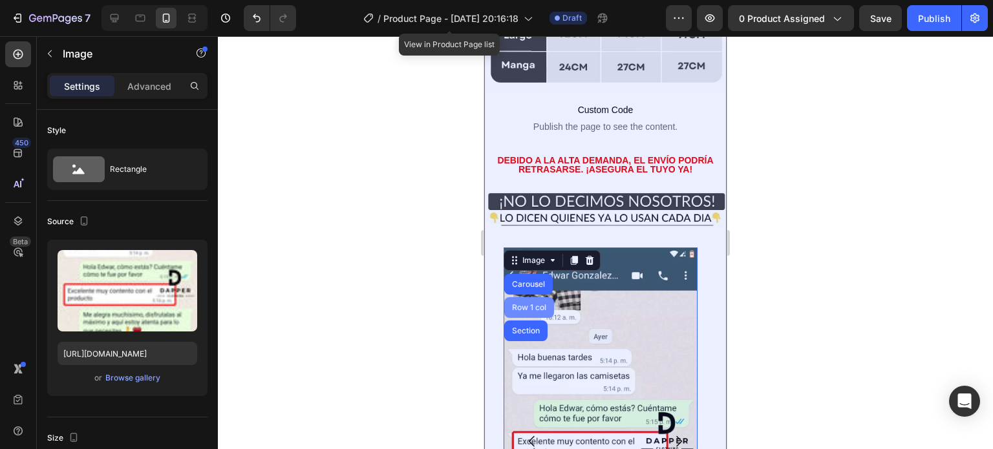
click at [534, 304] on div "Row 1 col" at bounding box center [528, 308] width 39 height 8
click at [534, 255] on div "Image Carousel Row 1 col Section" at bounding box center [552, 260] width 97 height 21
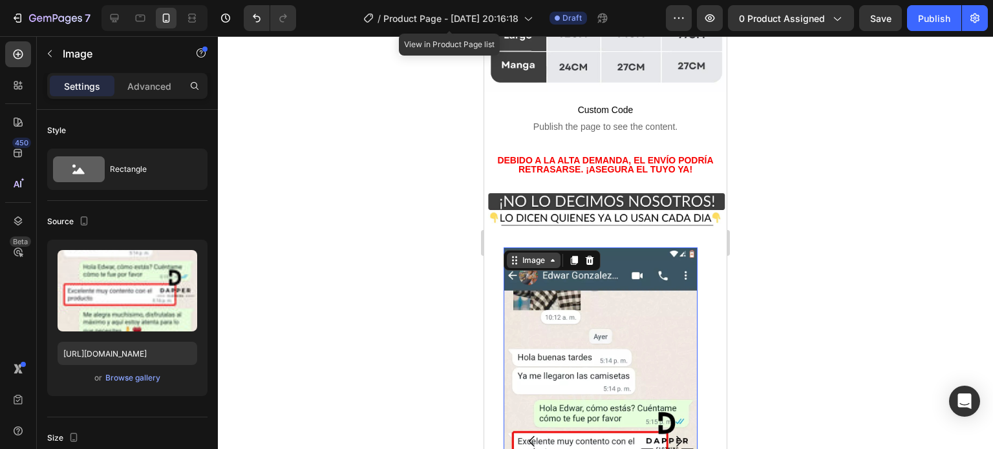
click at [524, 255] on div "Image" at bounding box center [534, 261] width 28 height 12
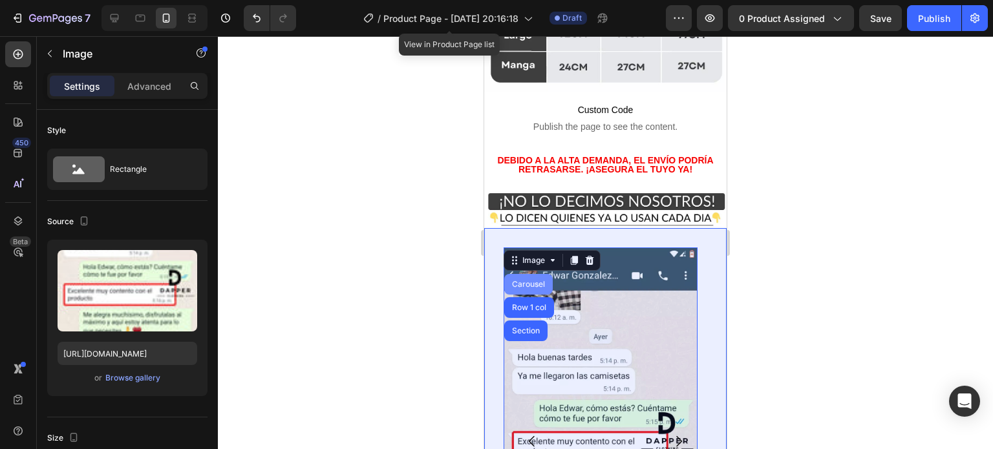
drag, startPoint x: 540, startPoint y: 230, endPoint x: 811, endPoint y: 318, distance: 284.1
click at [540, 281] on div "Carousel" at bounding box center [528, 285] width 38 height 8
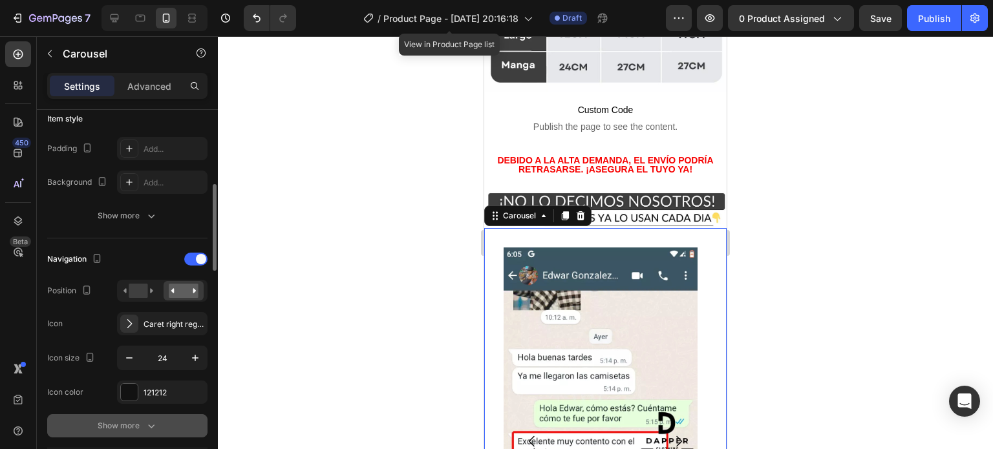
scroll to position [388, 0]
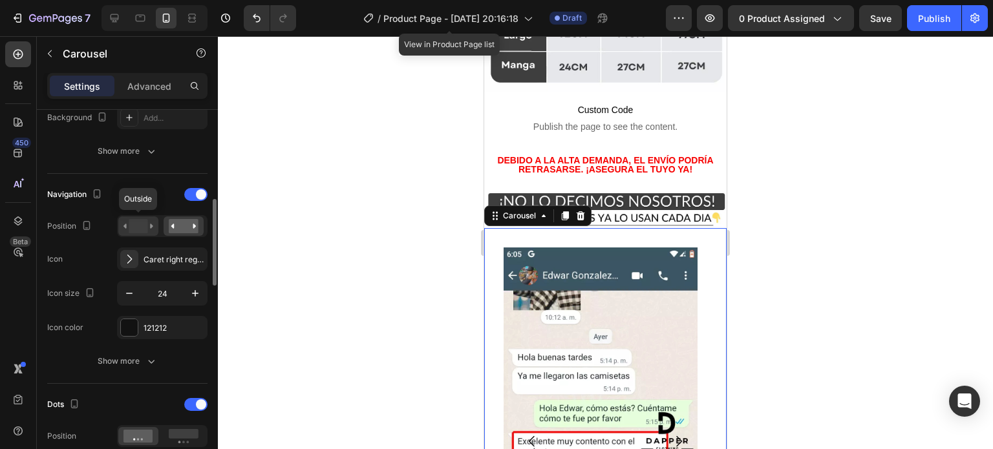
click at [142, 226] on rect at bounding box center [138, 226] width 19 height 14
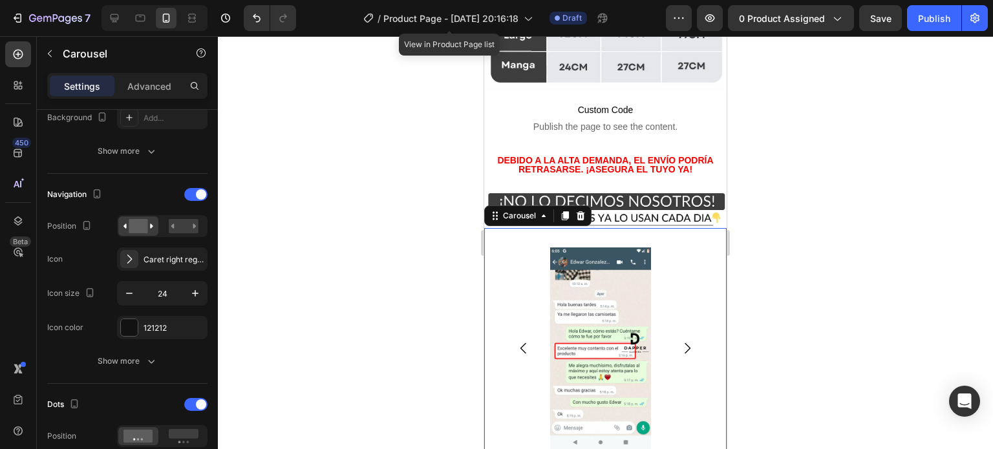
click at [685, 330] on button "Carousel Next Arrow" at bounding box center [687, 348] width 36 height 36
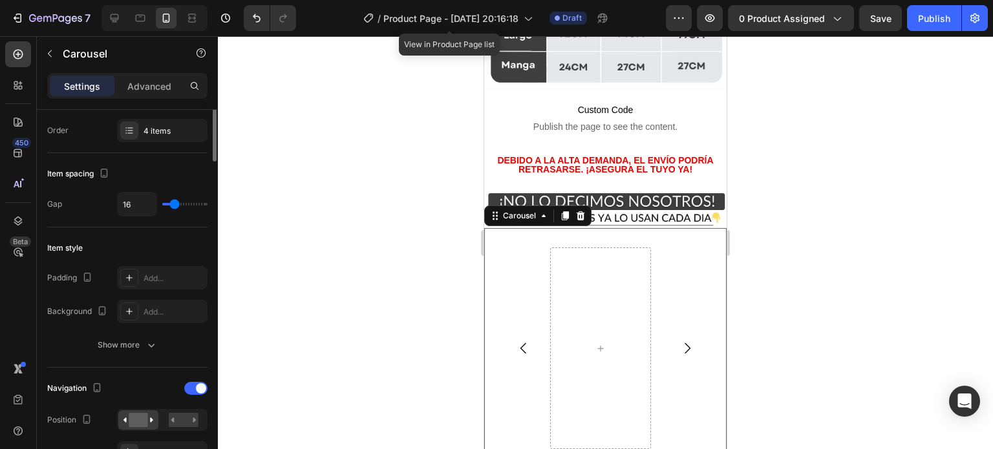
scroll to position [129, 0]
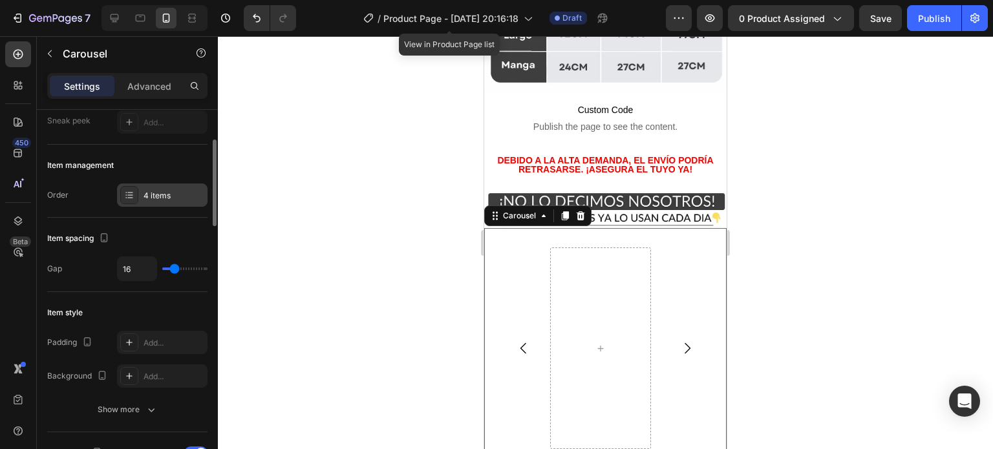
click at [160, 193] on div "4 items" at bounding box center [174, 196] width 61 height 12
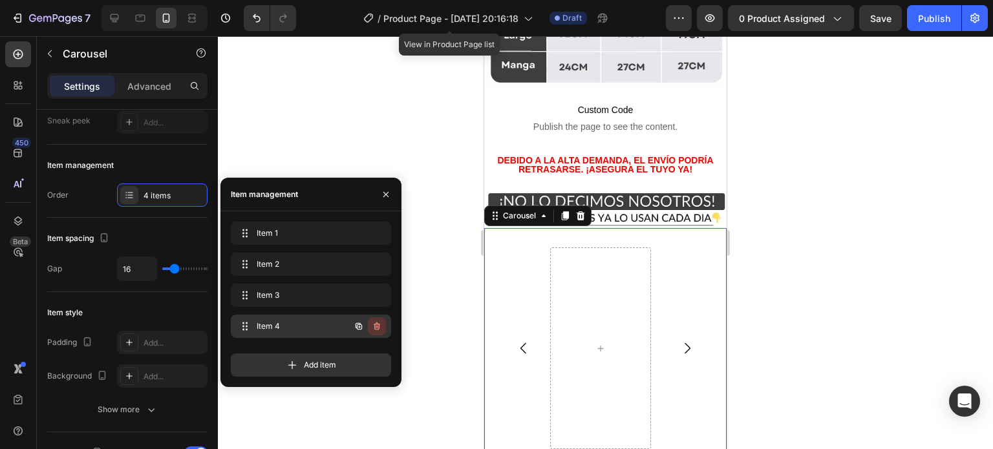
click at [379, 326] on icon "button" at bounding box center [377, 326] width 10 height 10
click at [379, 328] on div "Delete" at bounding box center [368, 327] width 24 height 12
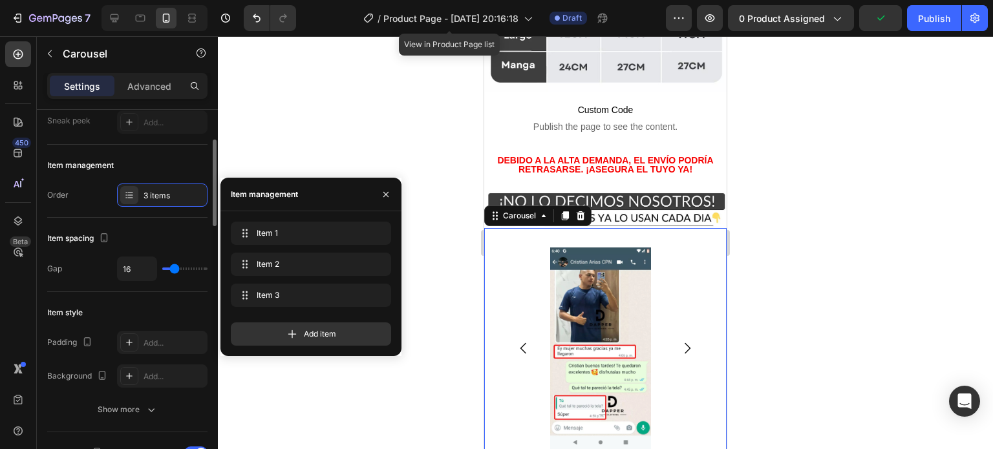
click at [177, 309] on div "Item style" at bounding box center [127, 313] width 160 height 21
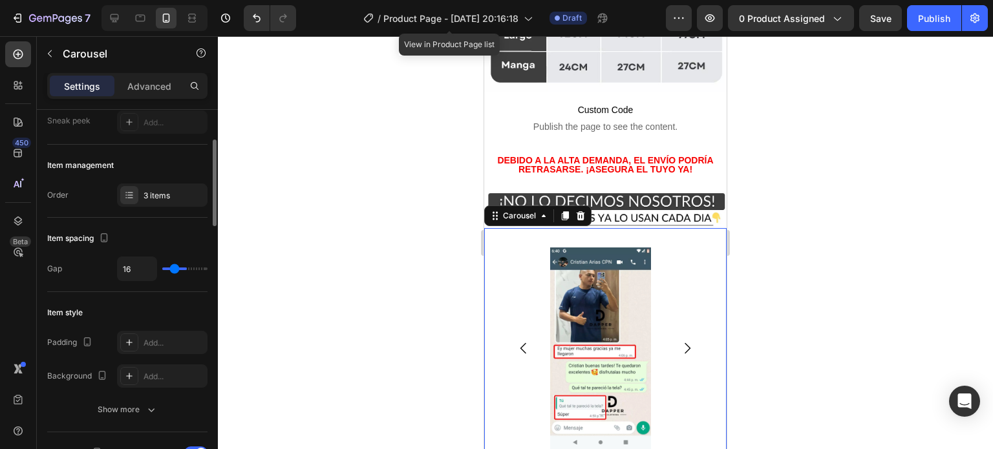
type input "39"
click at [184, 269] on input "range" at bounding box center [184, 269] width 45 height 3
type input "80"
drag, startPoint x: 185, startPoint y: 269, endPoint x: 208, endPoint y: 277, distance: 23.9
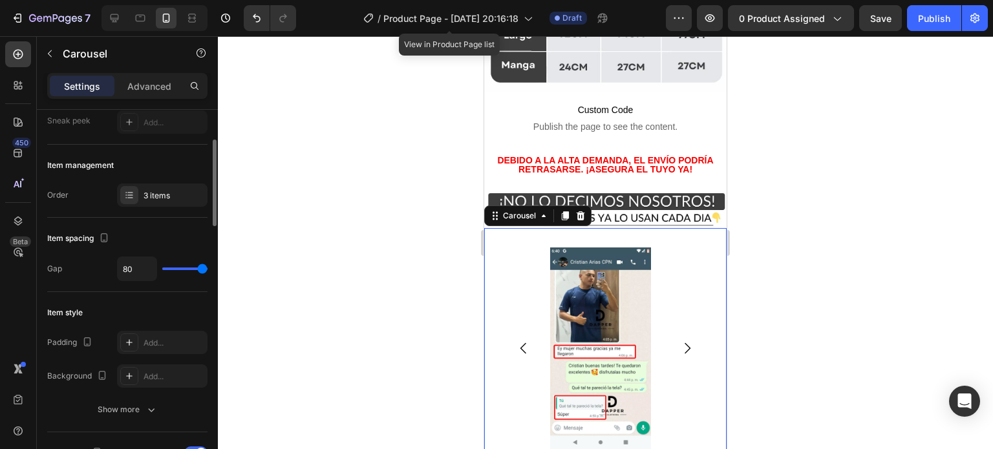
type input "80"
click at [208, 270] on input "range" at bounding box center [184, 269] width 45 height 3
type input "67"
type input "4"
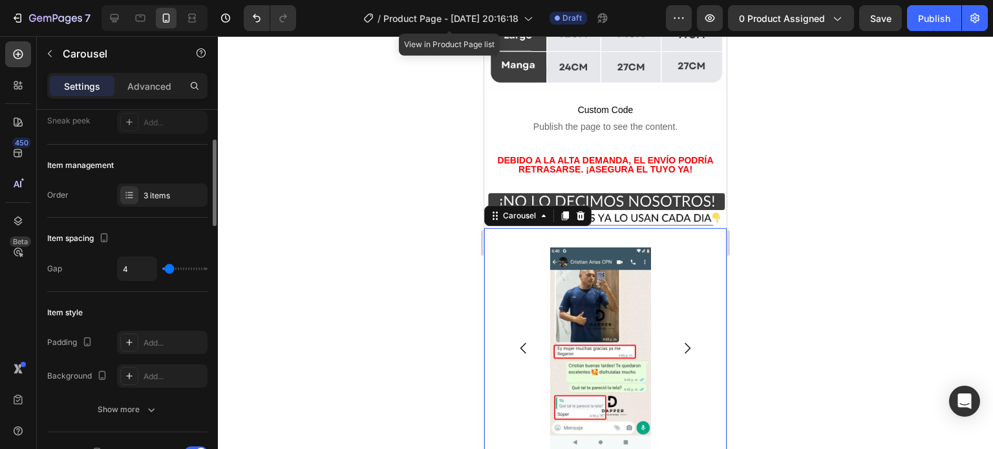
drag, startPoint x: 197, startPoint y: 268, endPoint x: 169, endPoint y: 264, distance: 28.2
type input "4"
click at [169, 268] on input "range" at bounding box center [184, 269] width 45 height 3
click at [763, 255] on div at bounding box center [605, 242] width 775 height 413
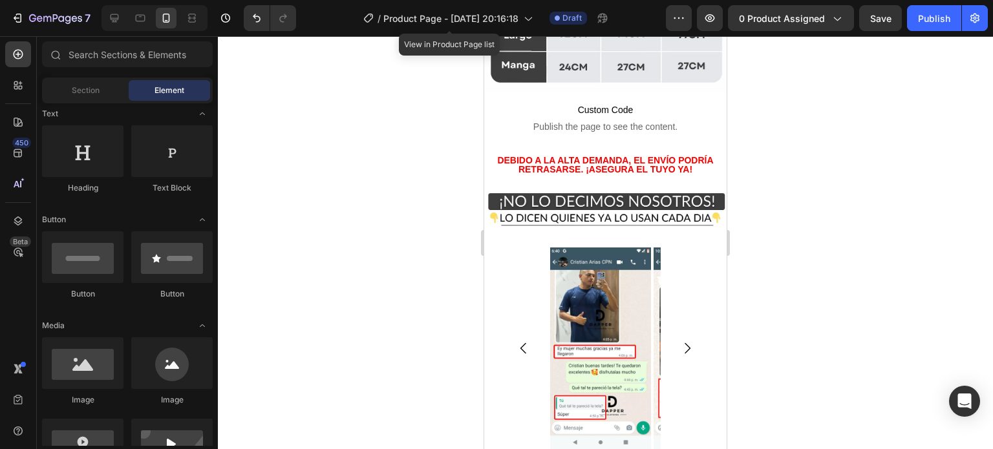
click at [763, 254] on div at bounding box center [605, 242] width 775 height 413
click at [665, 228] on div "Image Image Image [GEOGRAPHIC_DATA]" at bounding box center [605, 348] width 242 height 240
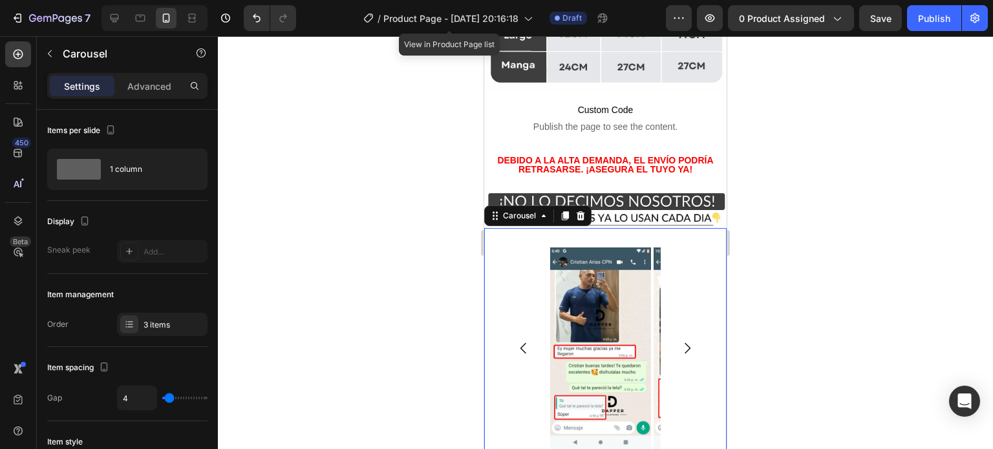
click at [533, 269] on div "Image Image Image" at bounding box center [606, 349] width 204 height 202
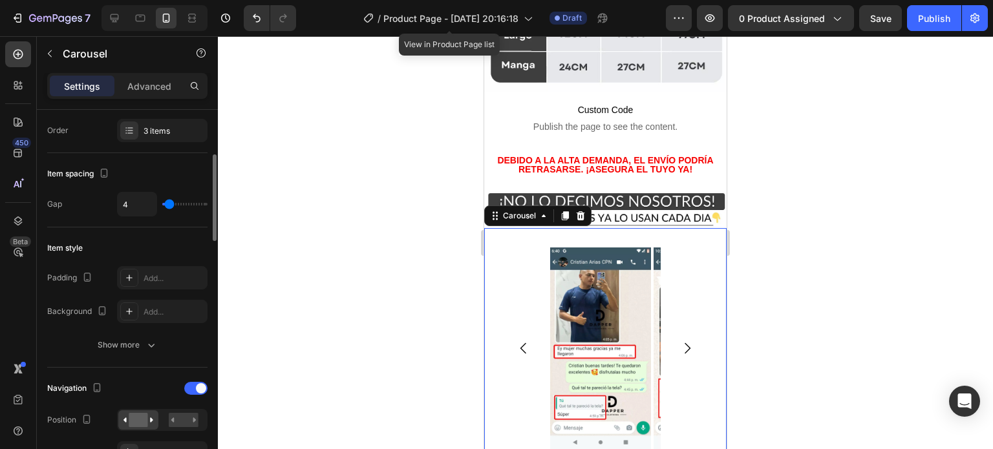
scroll to position [259, 0]
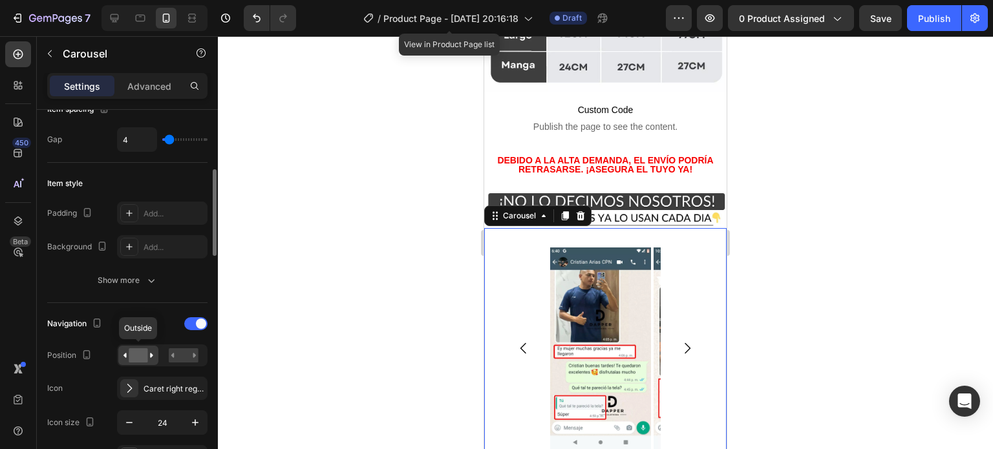
click at [141, 357] on rect at bounding box center [138, 355] width 19 height 14
click at [177, 356] on rect at bounding box center [184, 355] width 30 height 14
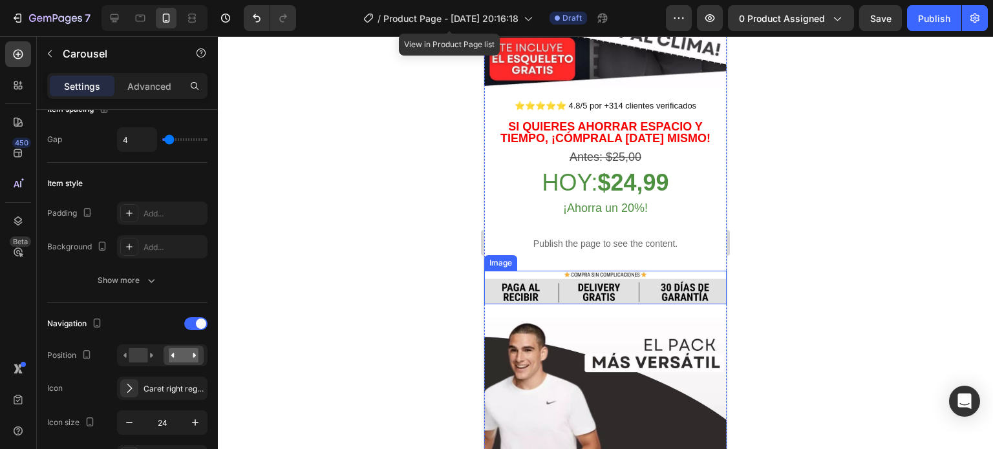
scroll to position [388, 0]
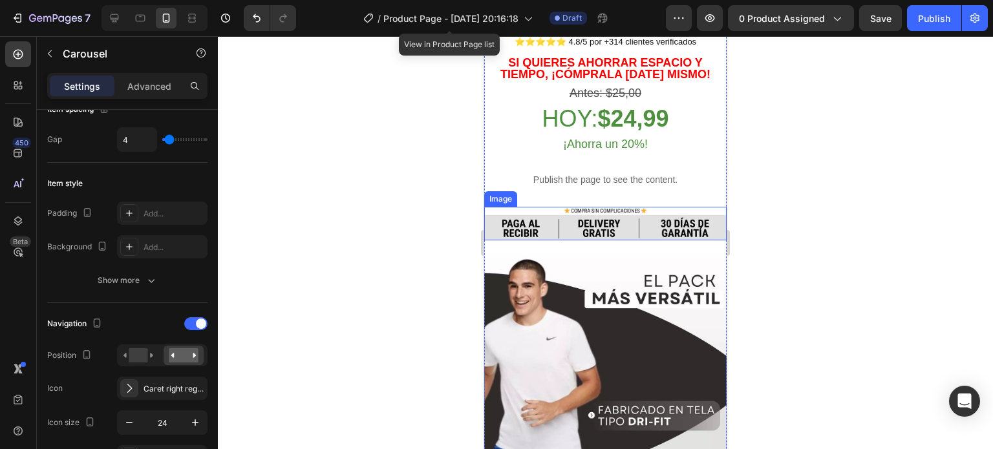
click at [690, 220] on img at bounding box center [605, 224] width 242 height 34
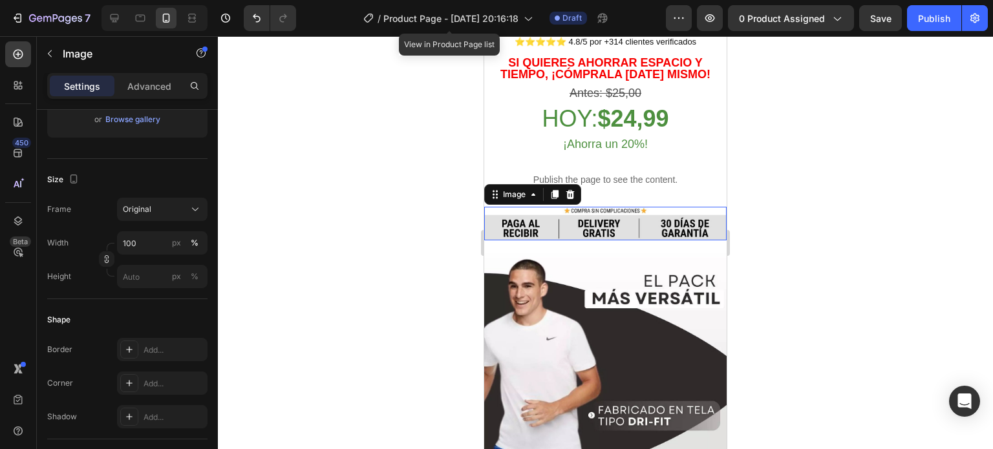
scroll to position [0, 0]
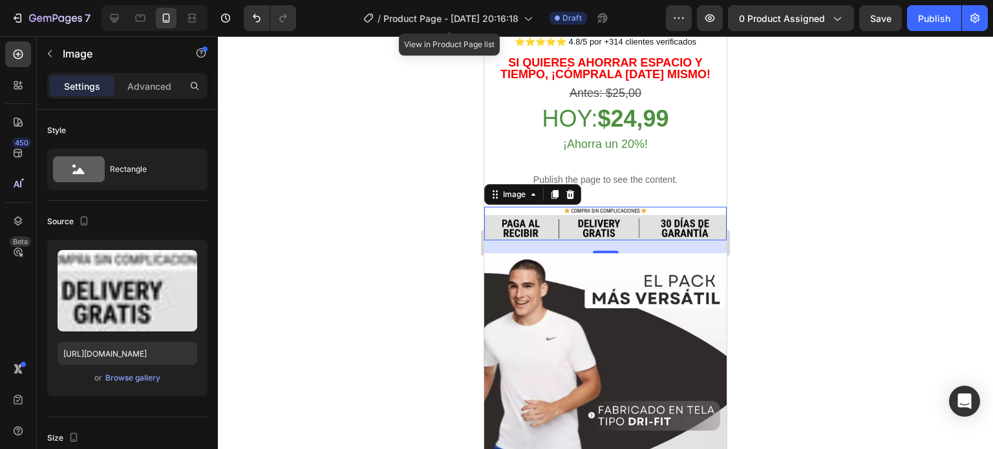
click at [754, 224] on div at bounding box center [605, 242] width 775 height 413
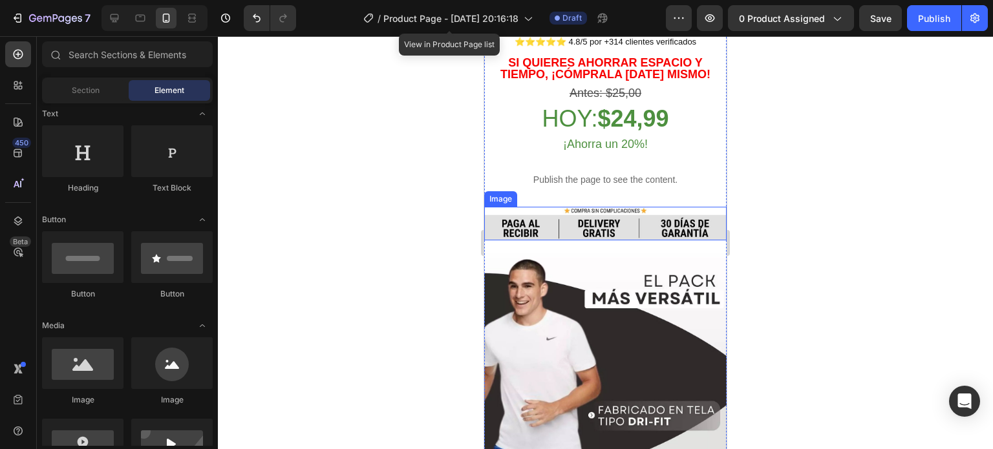
click at [694, 208] on img at bounding box center [605, 224] width 242 height 34
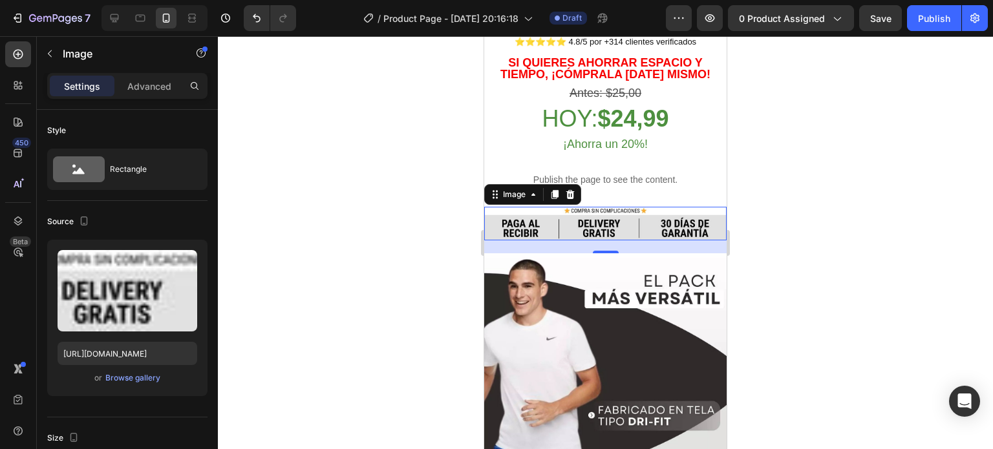
scroll to position [65, 0]
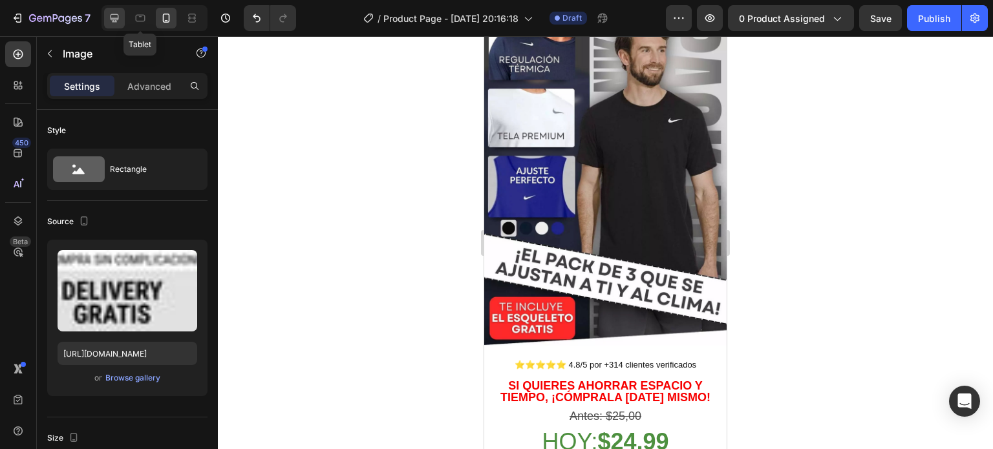
click at [120, 23] on icon at bounding box center [114, 18] width 13 height 13
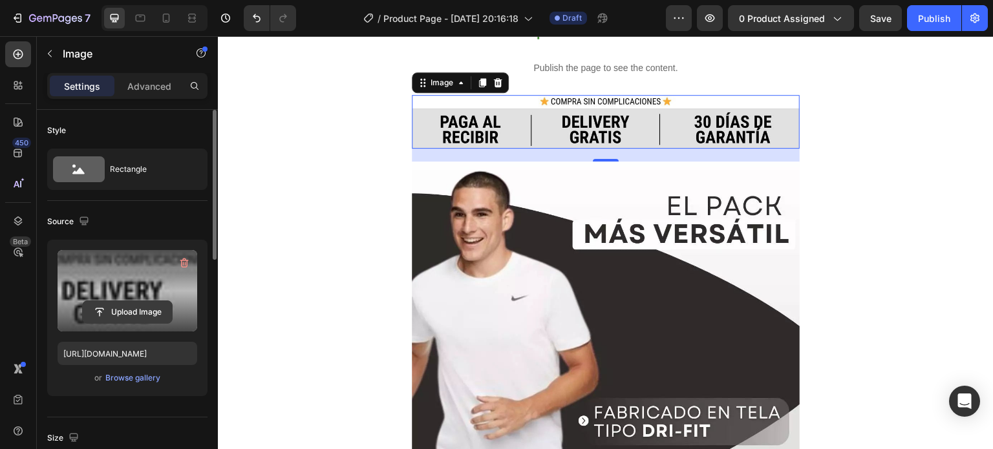
click at [134, 312] on input "file" at bounding box center [127, 312] width 89 height 22
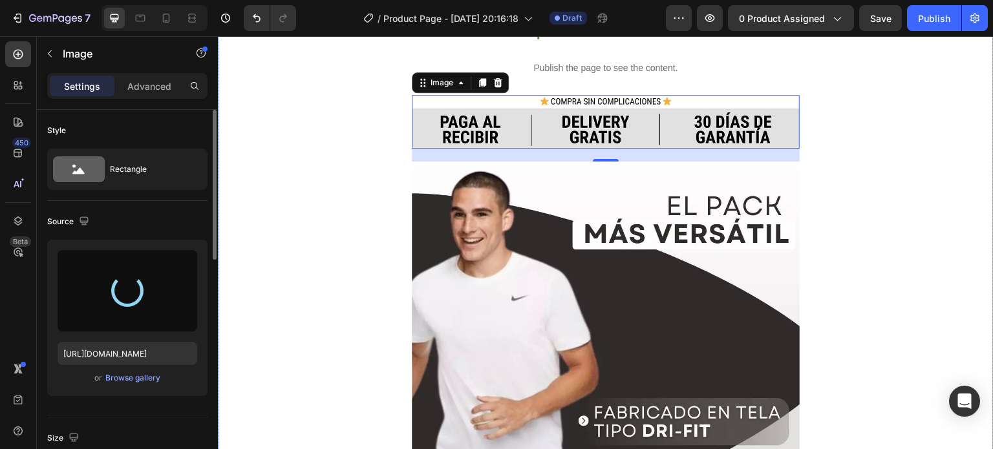
type input "[URL][DOMAIN_NAME]"
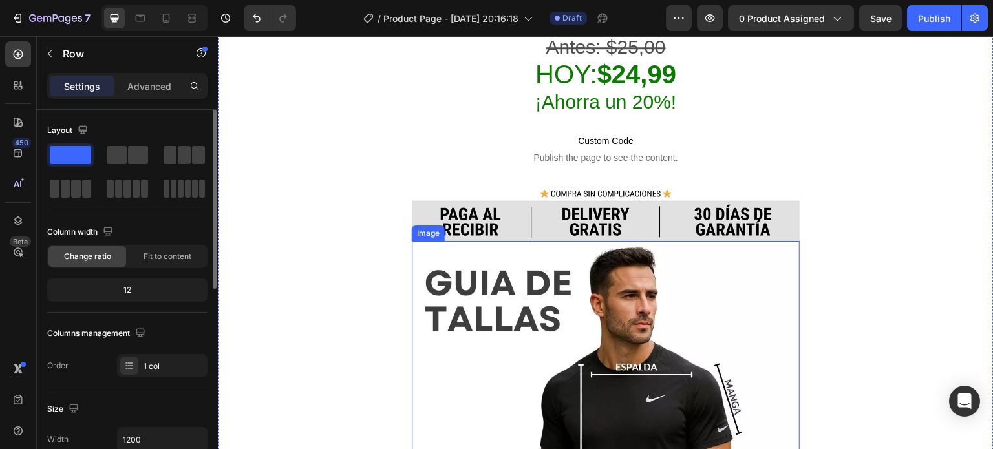
scroll to position [2862, 0]
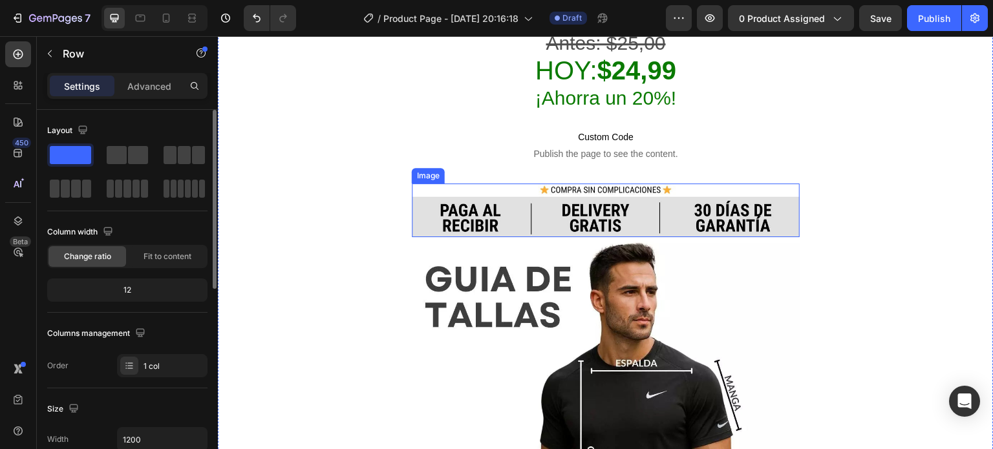
click at [621, 184] on img at bounding box center [606, 211] width 388 height 54
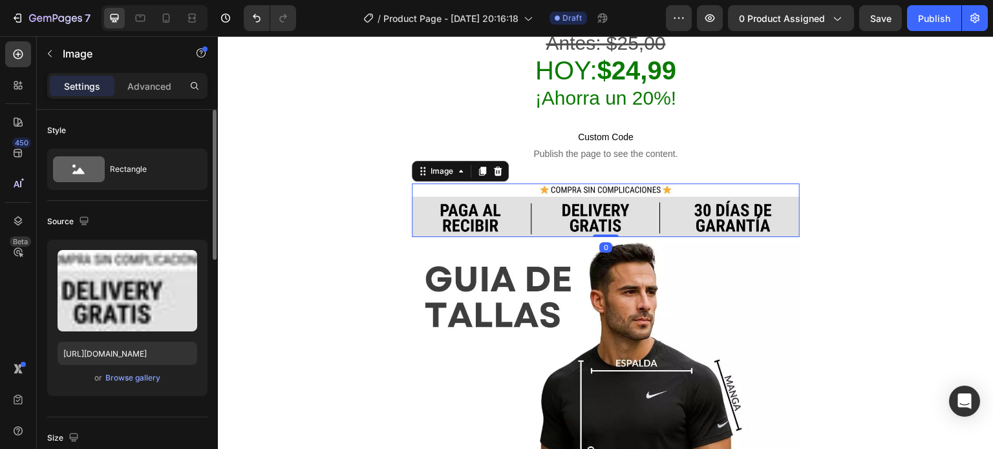
click at [142, 385] on div "or Browse gallery" at bounding box center [128, 378] width 140 height 16
click at [138, 378] on div "Browse gallery" at bounding box center [132, 378] width 55 height 12
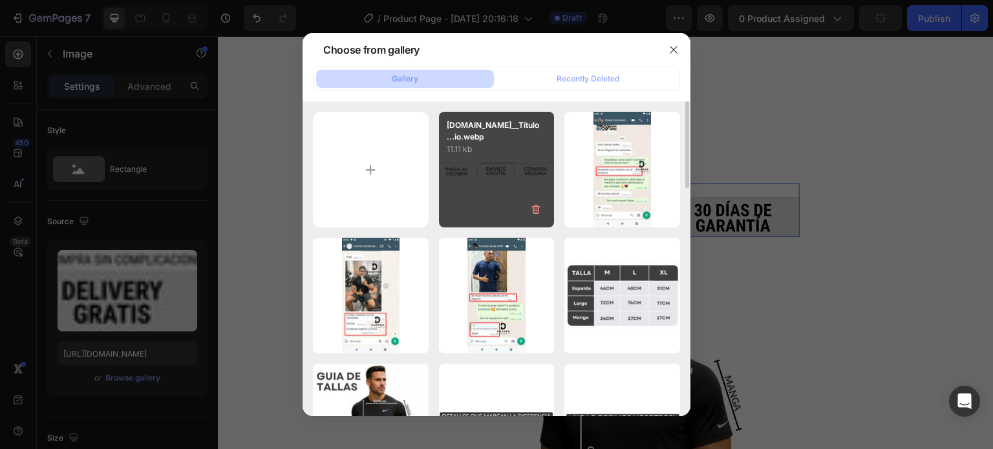
click at [489, 184] on div "[DOMAIN_NAME]__Título ...io.webp 11.11 kb" at bounding box center [497, 170] width 116 height 116
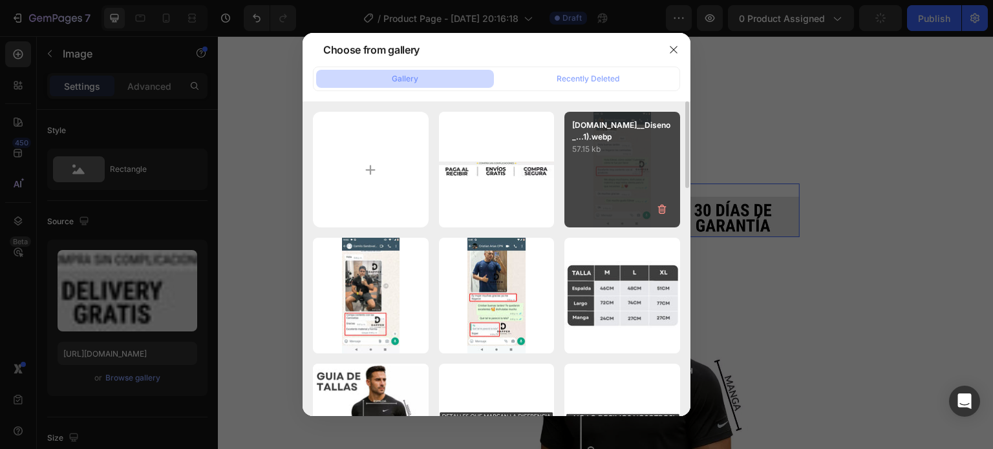
type input "[URL][DOMAIN_NAME]"
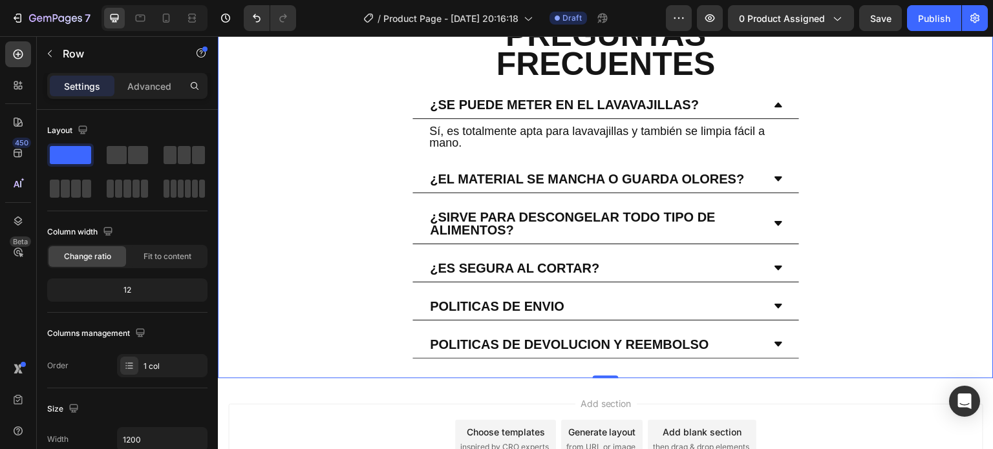
scroll to position [4147, 0]
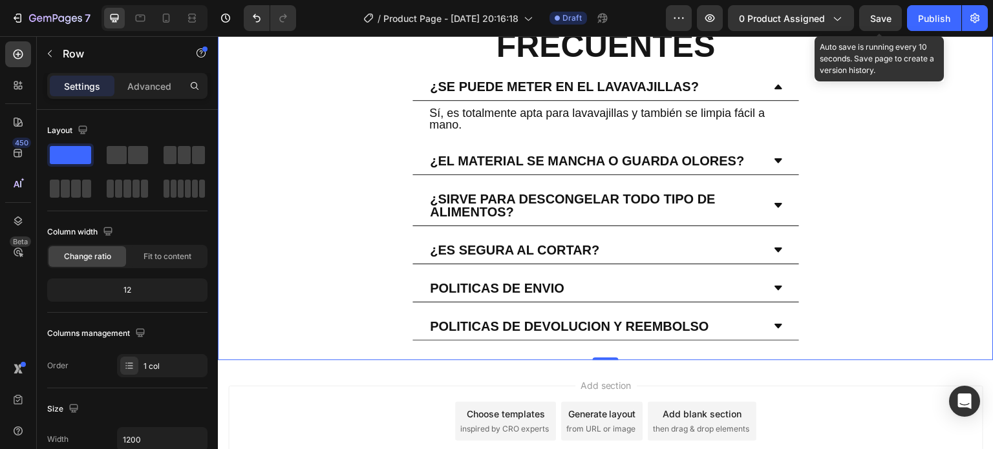
click at [891, 21] on span "Save" at bounding box center [880, 18] width 21 height 11
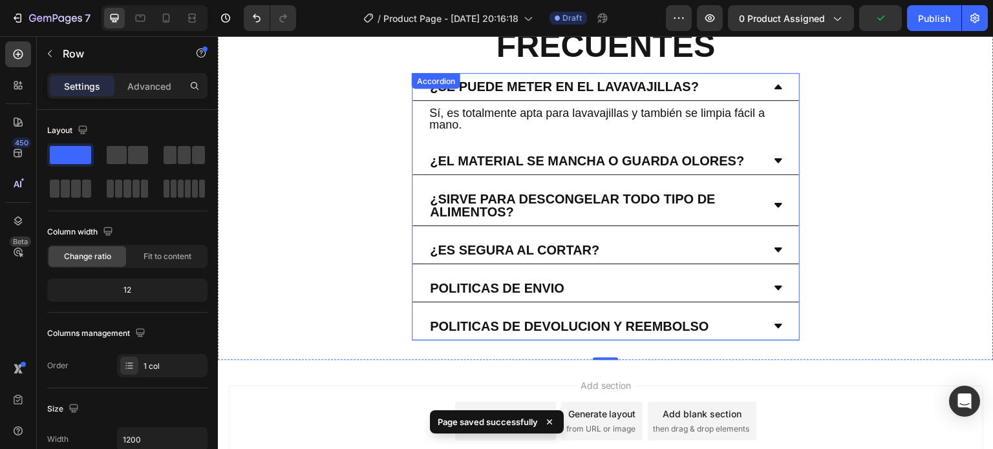
click at [625, 320] on p "Politicas de devolucion y reembolso" at bounding box center [569, 326] width 279 height 13
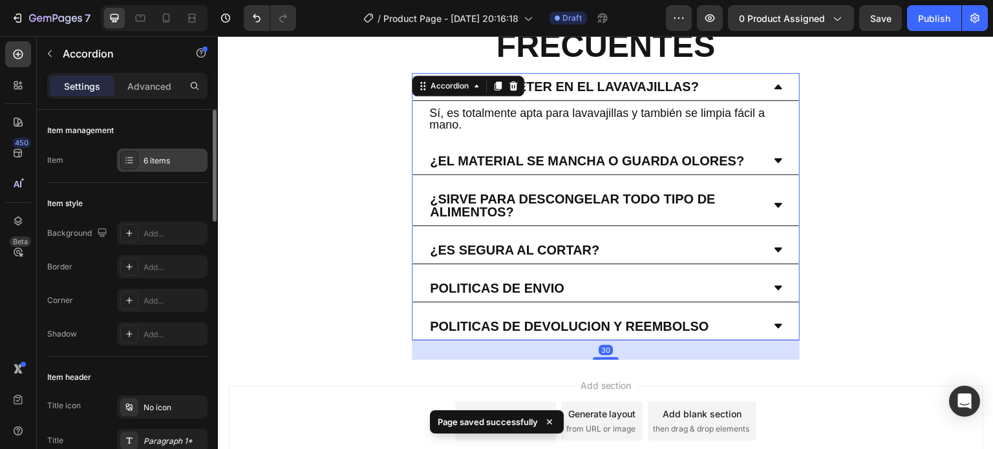
click at [158, 167] on div "6 items" at bounding box center [162, 160] width 90 height 23
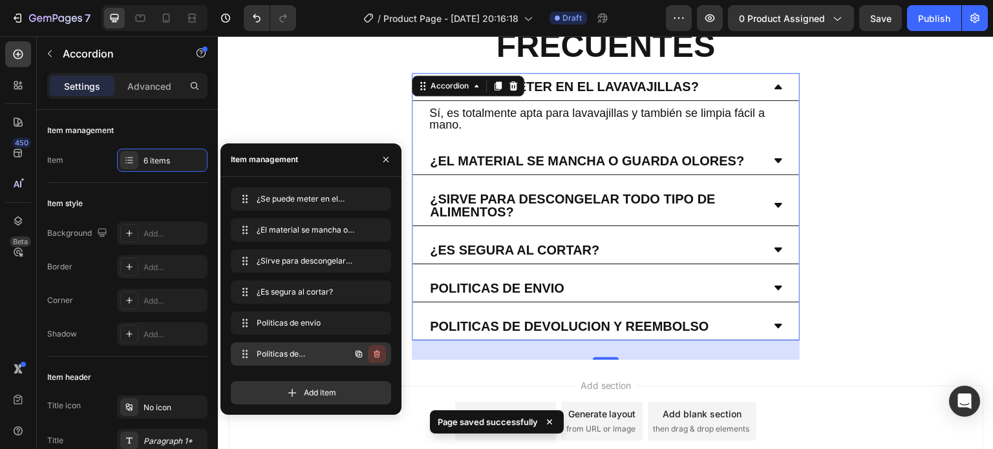
click at [380, 355] on icon "button" at bounding box center [377, 354] width 10 height 10
click at [380, 355] on button "Delete" at bounding box center [368, 354] width 36 height 18
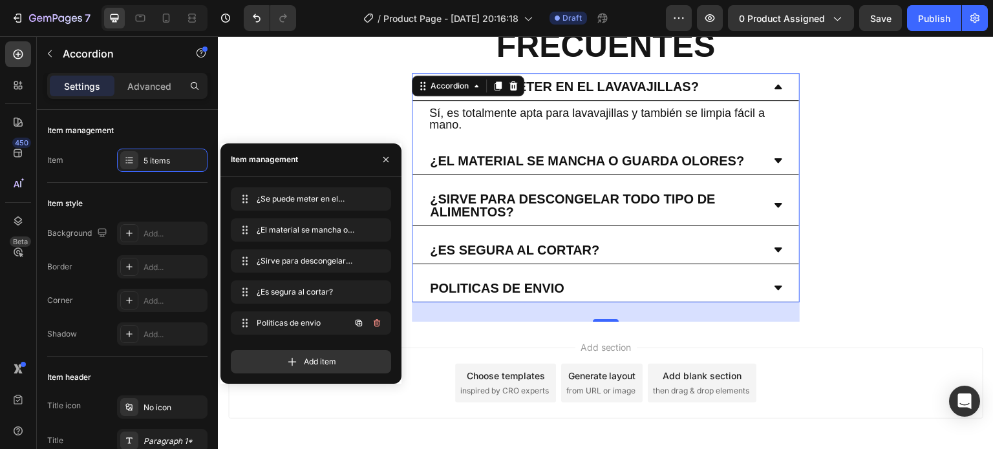
scroll to position [4109, 0]
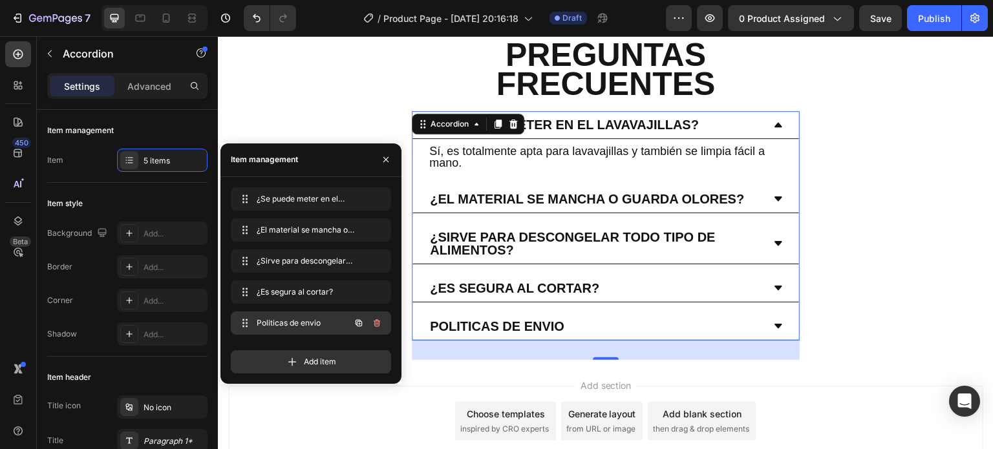
click at [378, 328] on button "button" at bounding box center [377, 323] width 18 height 18
click at [378, 328] on div "Delete" at bounding box center [368, 323] width 24 height 12
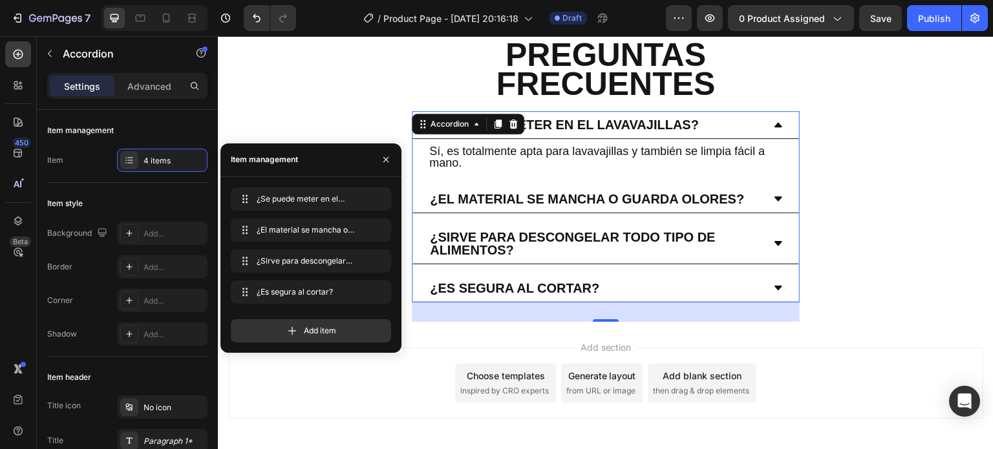
scroll to position [4072, 0]
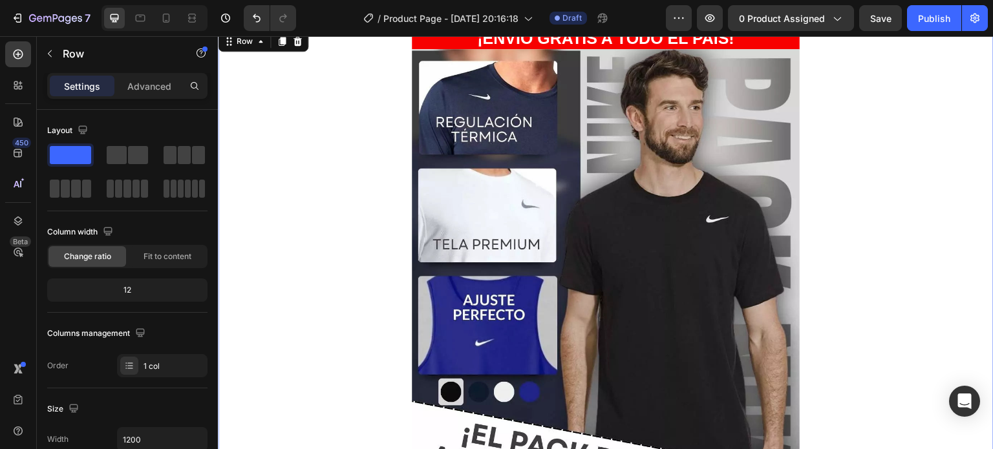
scroll to position [0, 0]
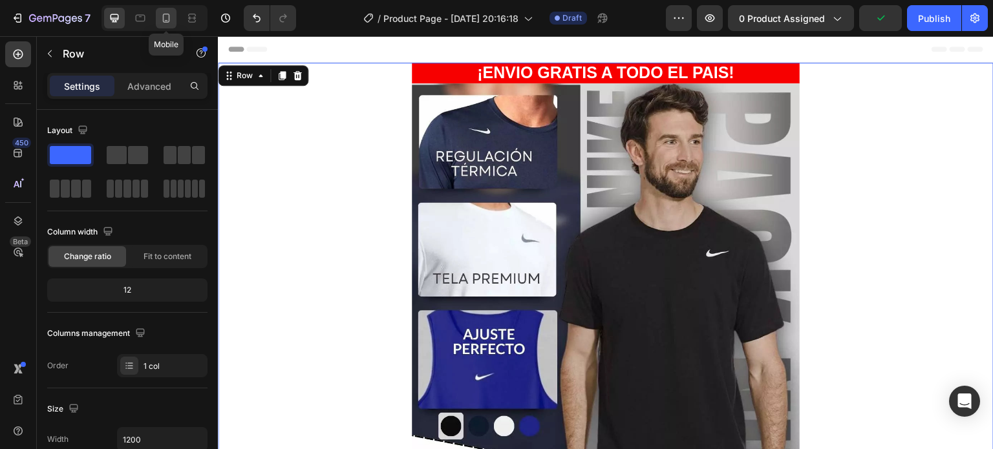
click at [163, 15] on icon at bounding box center [166, 18] width 7 height 9
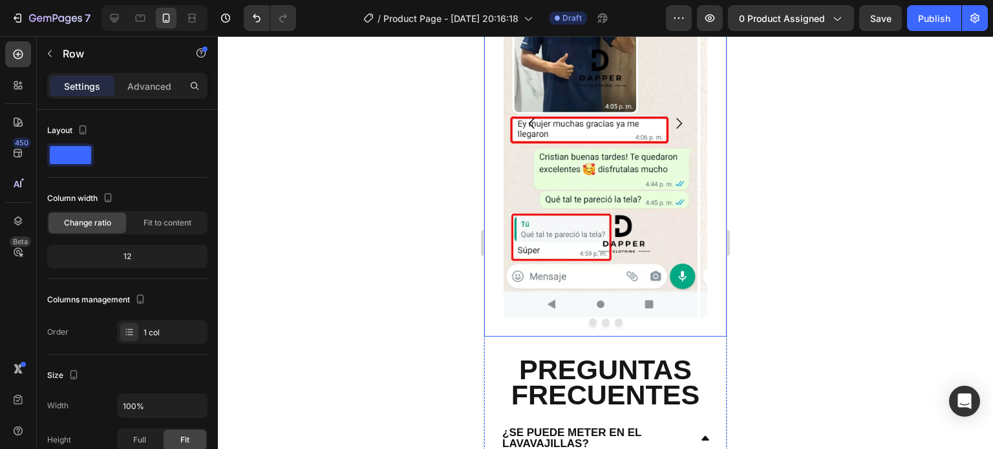
scroll to position [2451, 0]
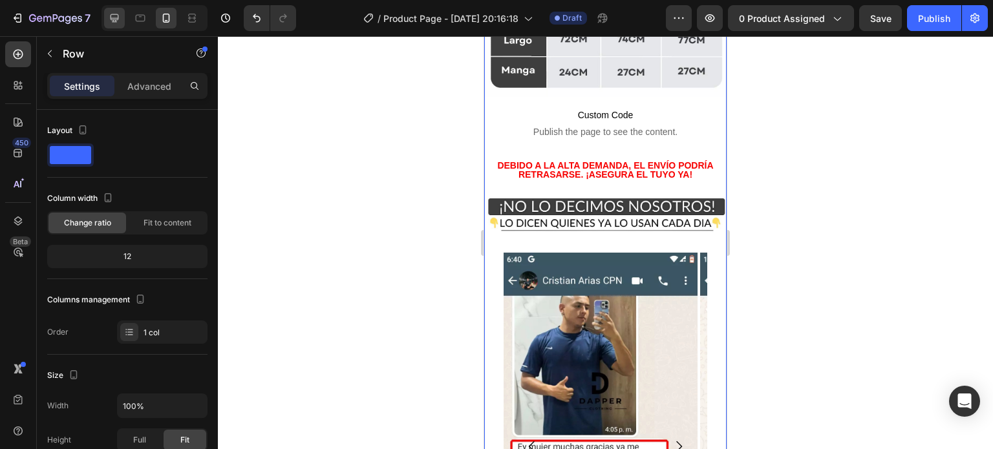
click at [115, 25] on div at bounding box center [114, 18] width 21 height 21
type input "1200"
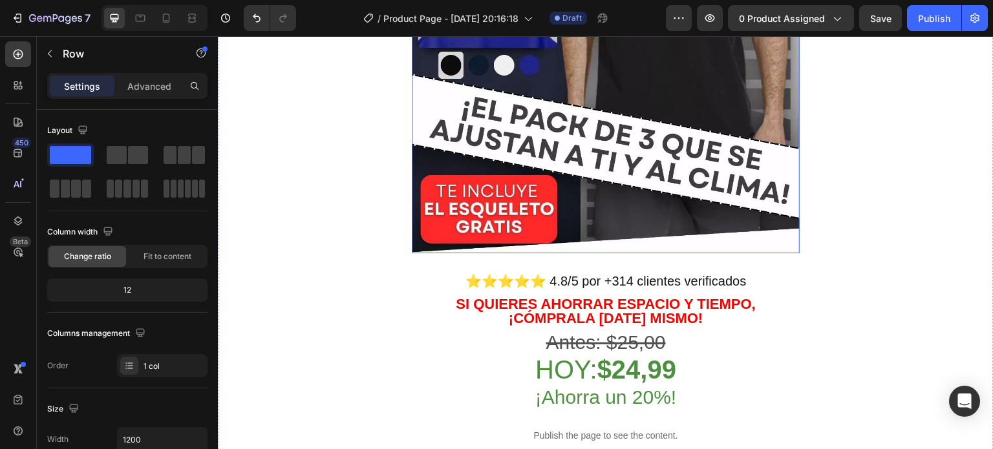
scroll to position [388, 0]
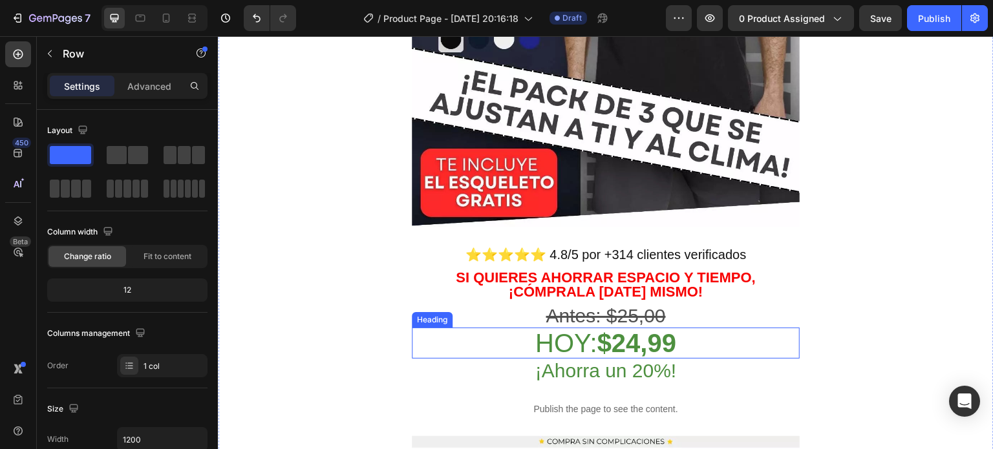
click at [608, 329] on strong "$24,99" at bounding box center [636, 343] width 79 height 28
click at [617, 305] on s "Antes: $25,00" at bounding box center [606, 315] width 120 height 21
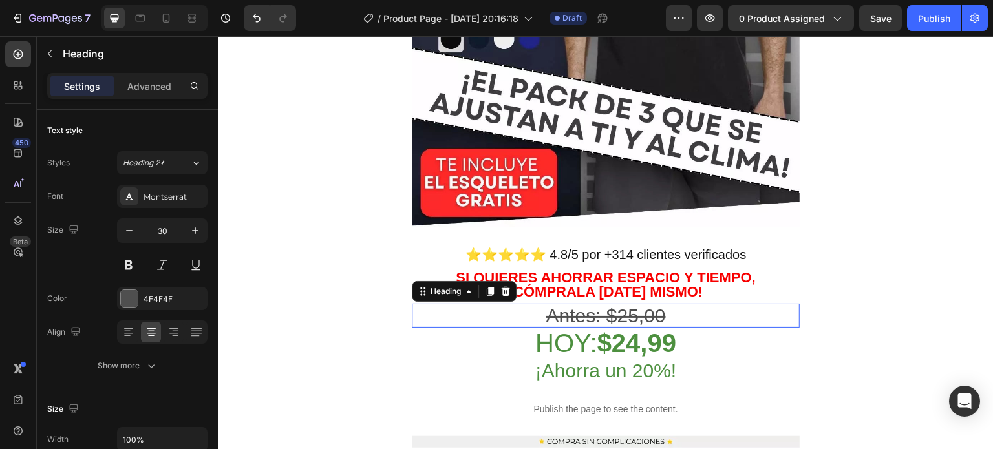
click at [671, 304] on h2 "Antes: $25,00" at bounding box center [606, 316] width 388 height 24
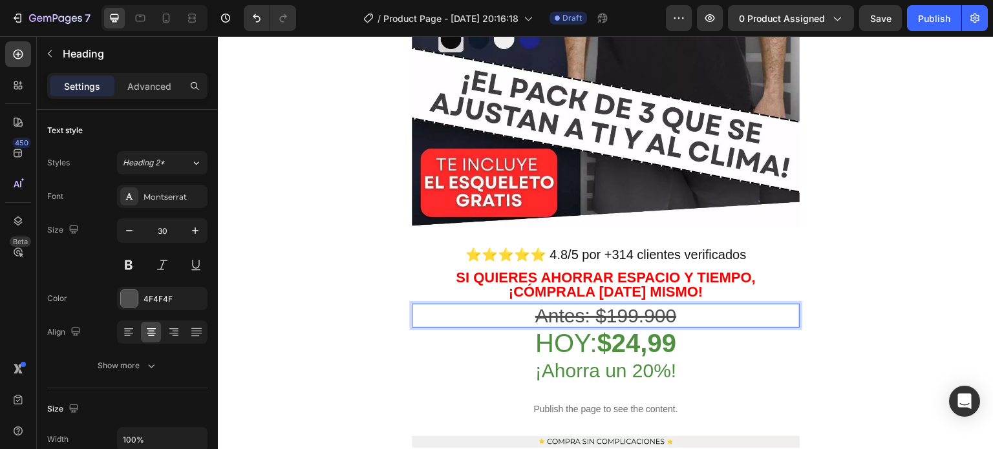
click at [653, 305] on s "Antes: $199.900" at bounding box center [606, 315] width 142 height 21
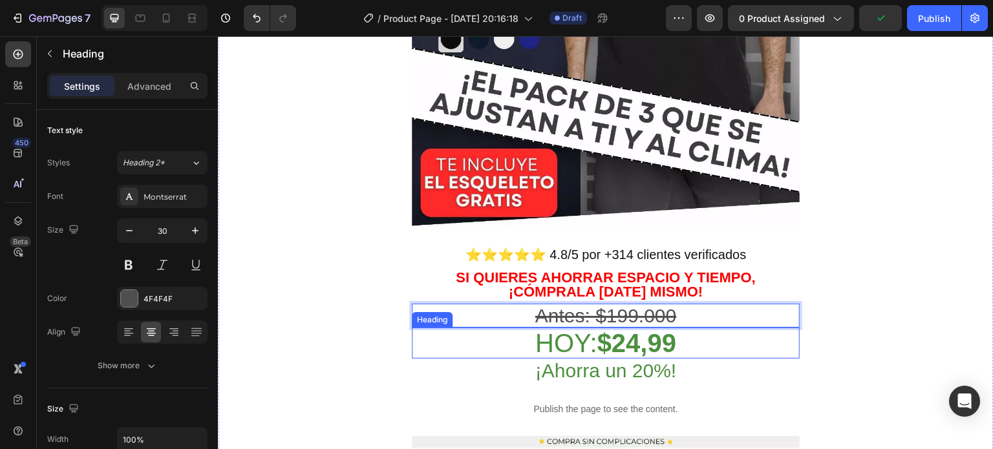
click at [643, 333] on strong "$24,99" at bounding box center [636, 343] width 79 height 28
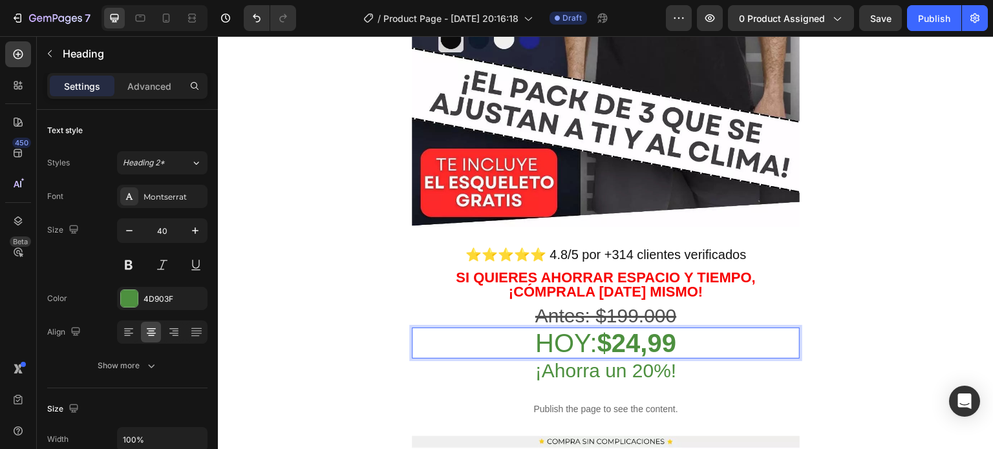
click at [635, 334] on strong "$24,99" at bounding box center [636, 343] width 79 height 28
click at [632, 337] on strong "$24,99" at bounding box center [636, 343] width 79 height 28
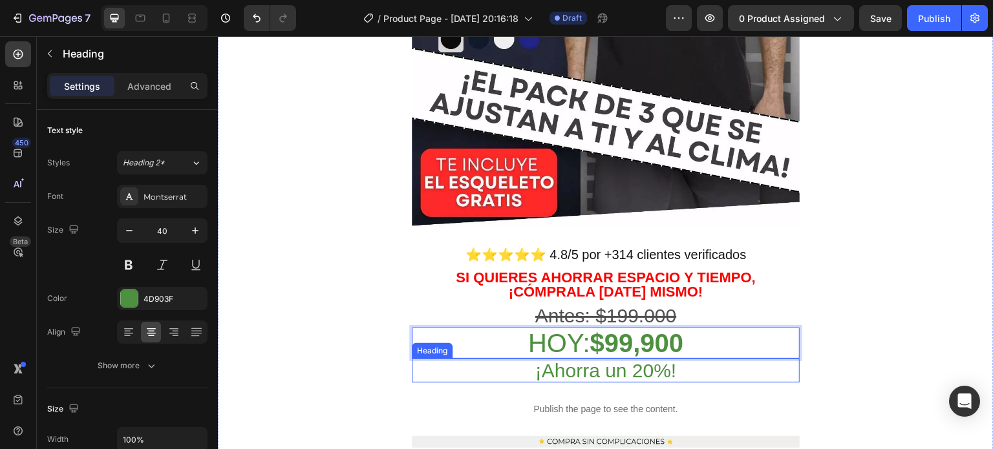
click at [645, 363] on h2 "¡Ahorra un 20%!" at bounding box center [606, 371] width 388 height 24
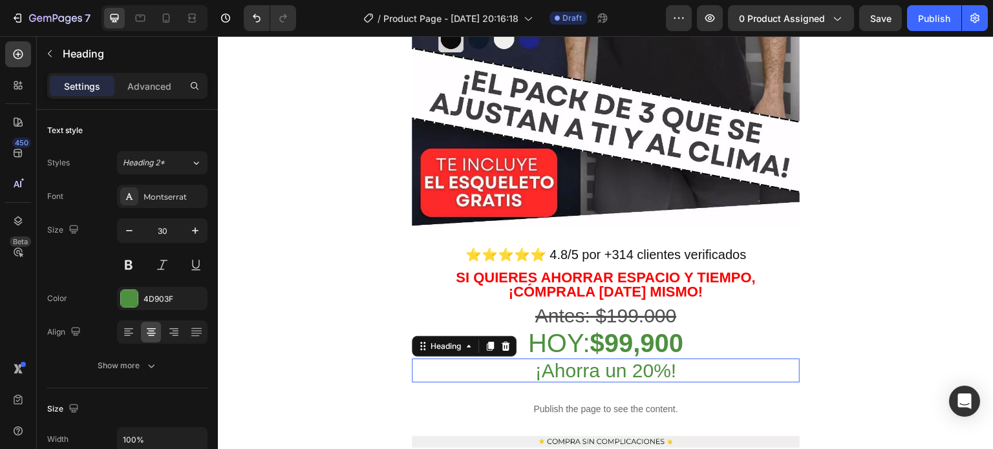
click at [645, 363] on h2 "¡Ahorra un 20%!" at bounding box center [606, 371] width 388 height 24
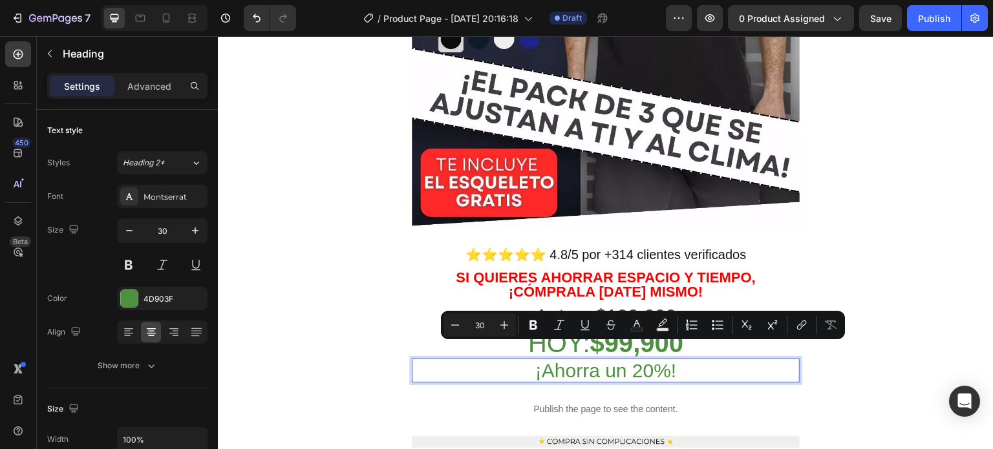
click at [644, 360] on p "¡Ahorra un 20%!" at bounding box center [605, 370] width 385 height 21
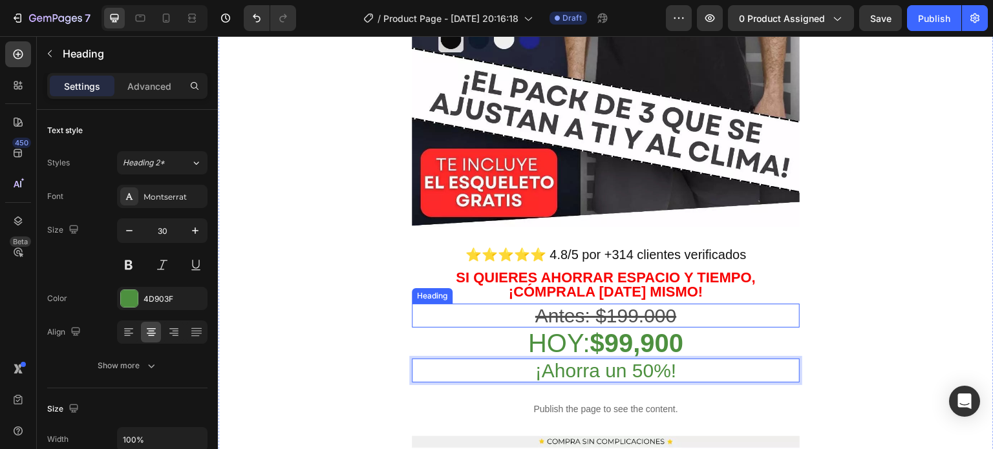
click at [565, 329] on p "[DATE]: $99,900" at bounding box center [605, 343] width 385 height 28
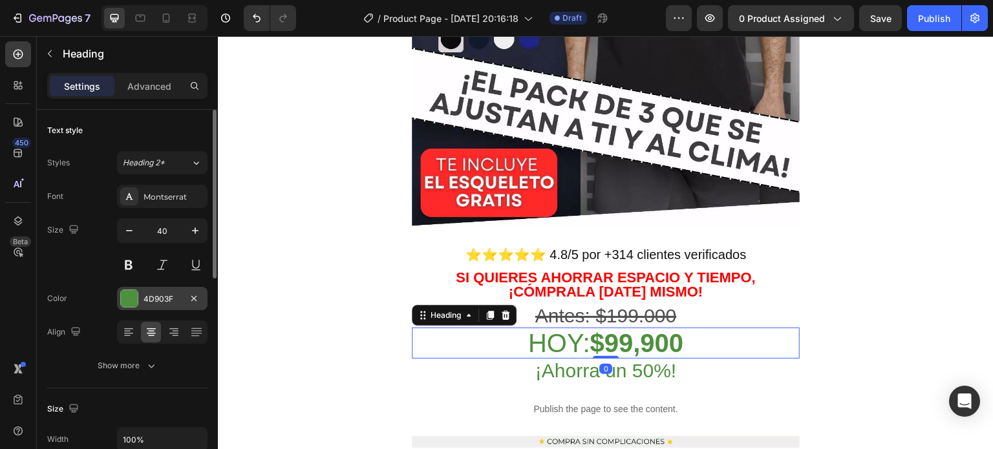
click at [167, 297] on div "4D903F" at bounding box center [162, 299] width 37 height 12
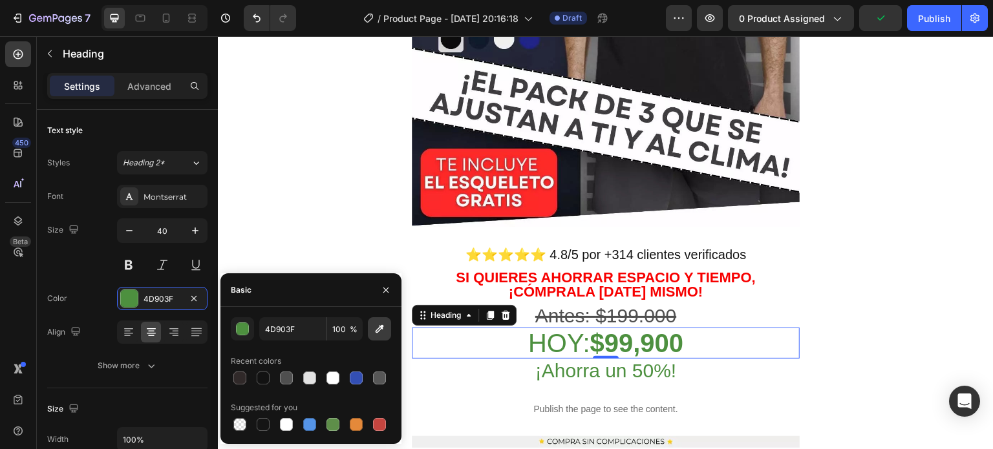
click at [374, 333] on icon "button" at bounding box center [379, 329] width 13 height 13
click at [238, 336] on button "button" at bounding box center [242, 328] width 23 height 23
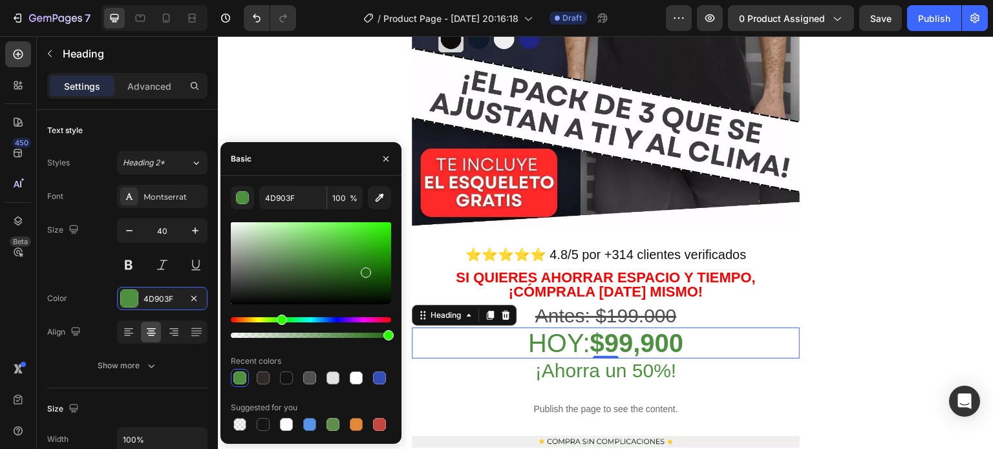
click at [365, 271] on div at bounding box center [311, 263] width 160 height 82
click at [376, 252] on div at bounding box center [311, 263] width 160 height 82
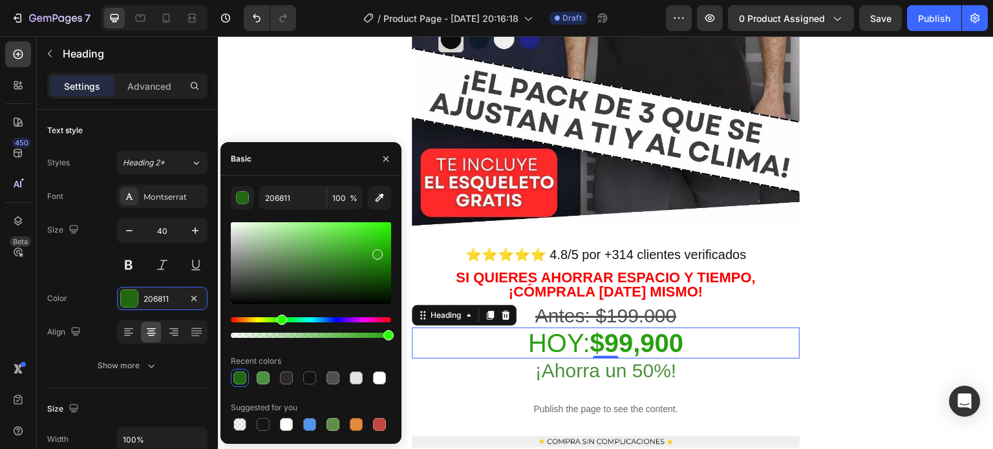
type input "28A010"
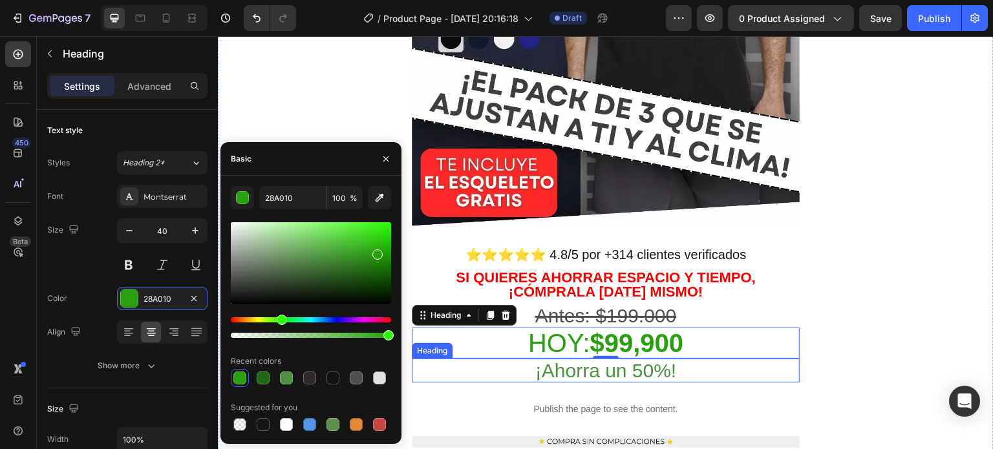
click at [668, 360] on p "¡Ahorra un 50%!" at bounding box center [605, 370] width 385 height 21
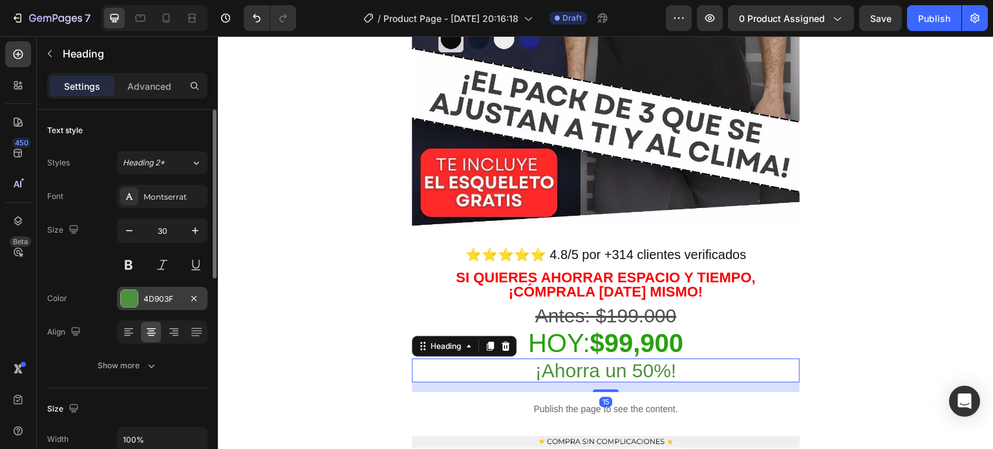
click at [144, 301] on div "4D903F" at bounding box center [162, 299] width 37 height 12
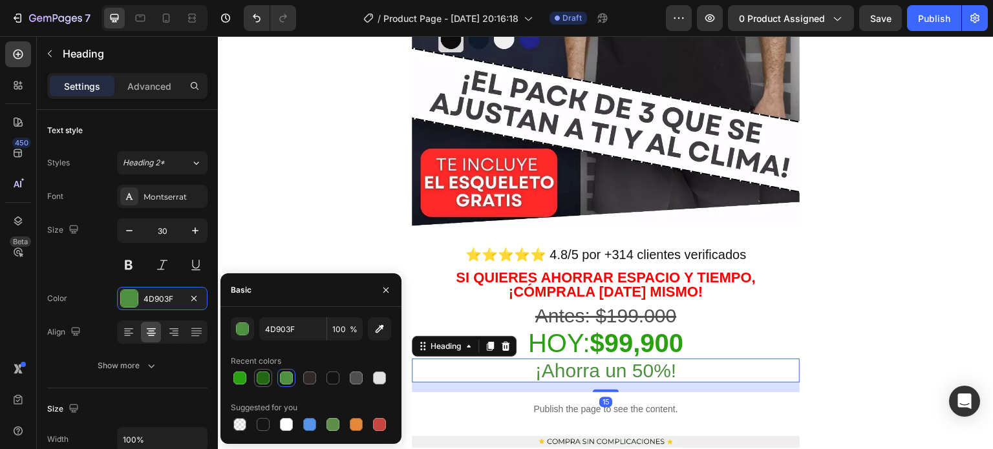
drag, startPoint x: 244, startPoint y: 378, endPoint x: 257, endPoint y: 377, distance: 12.9
click at [244, 378] on div at bounding box center [239, 378] width 13 height 13
type input "28A010"
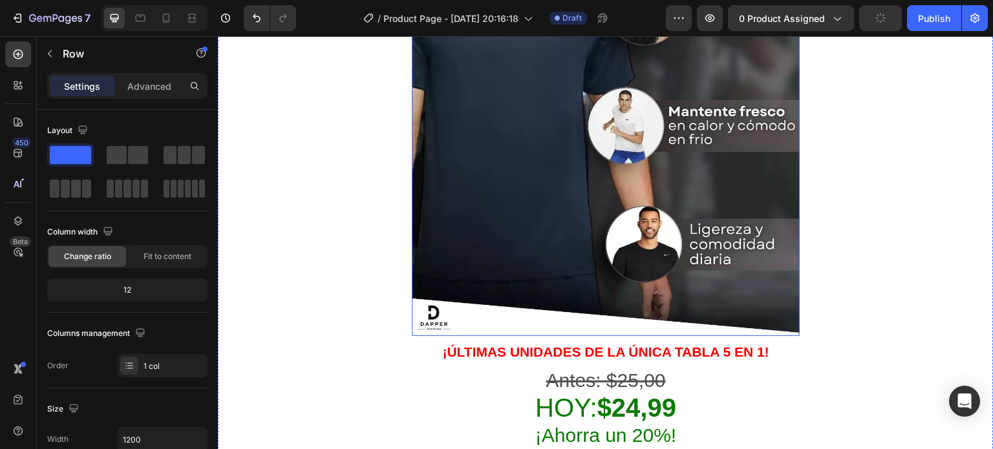
scroll to position [2586, 0]
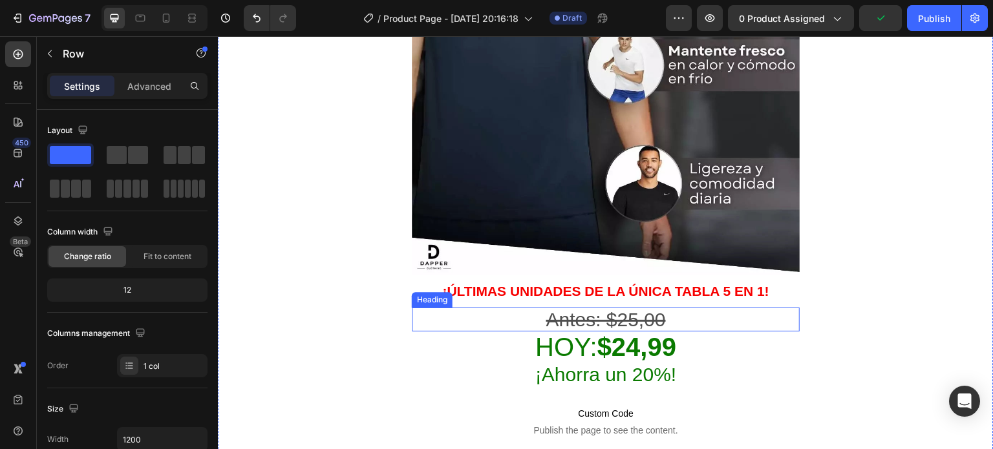
click at [665, 309] on s "Antes: $25,00" at bounding box center [606, 319] width 120 height 21
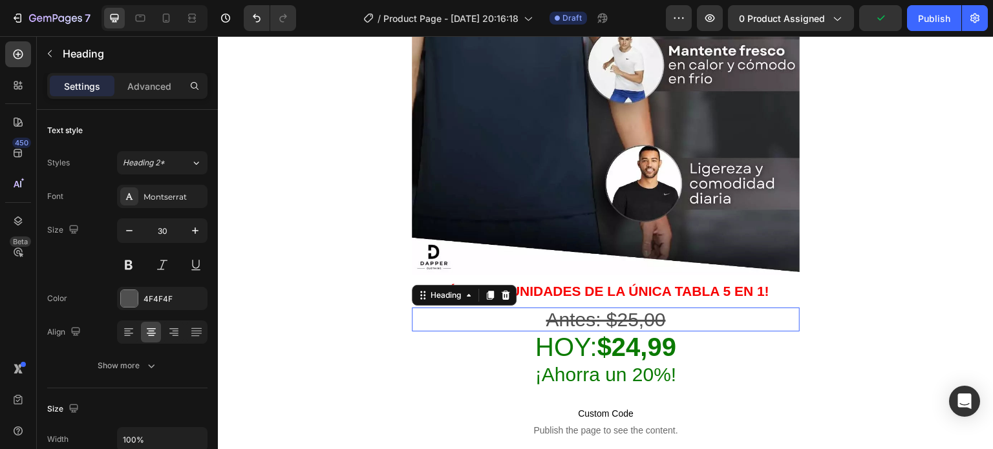
click at [674, 308] on h2 "Antes: $25,00" at bounding box center [606, 320] width 388 height 24
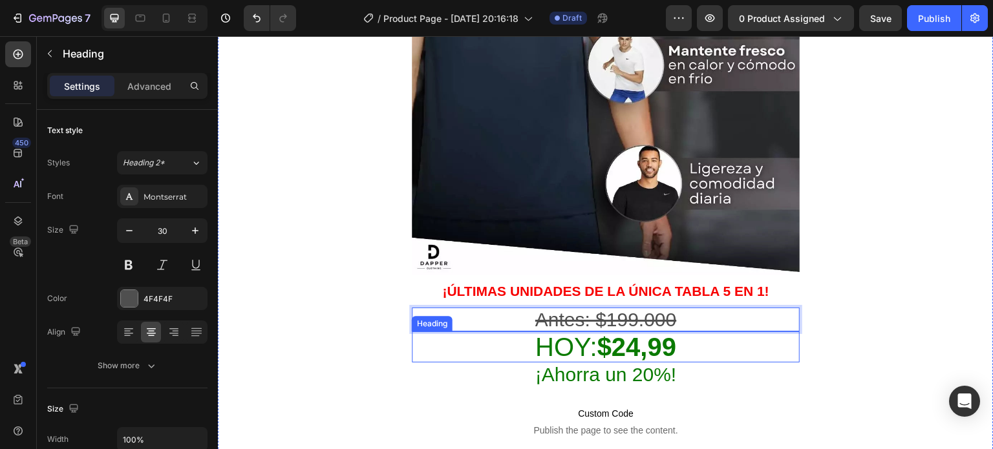
click at [687, 332] on h2 "[DATE]: $24,99" at bounding box center [606, 347] width 388 height 31
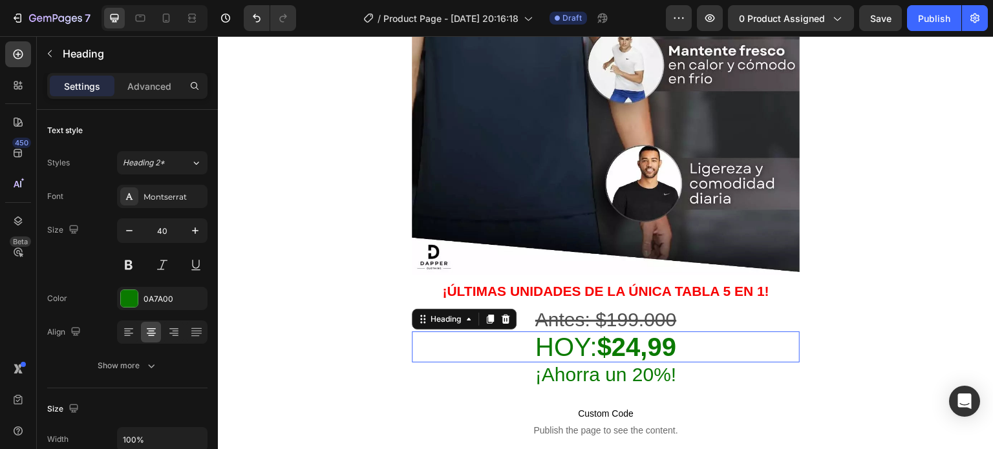
click at [687, 332] on h2 "[DATE]: $24,99" at bounding box center [606, 347] width 388 height 31
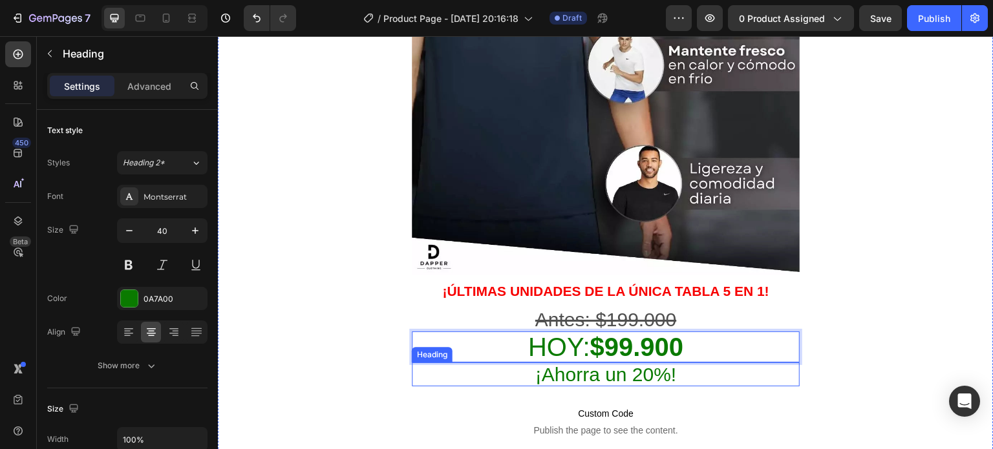
click at [658, 363] on h2 "¡Ahorra un 20%!" at bounding box center [606, 375] width 388 height 24
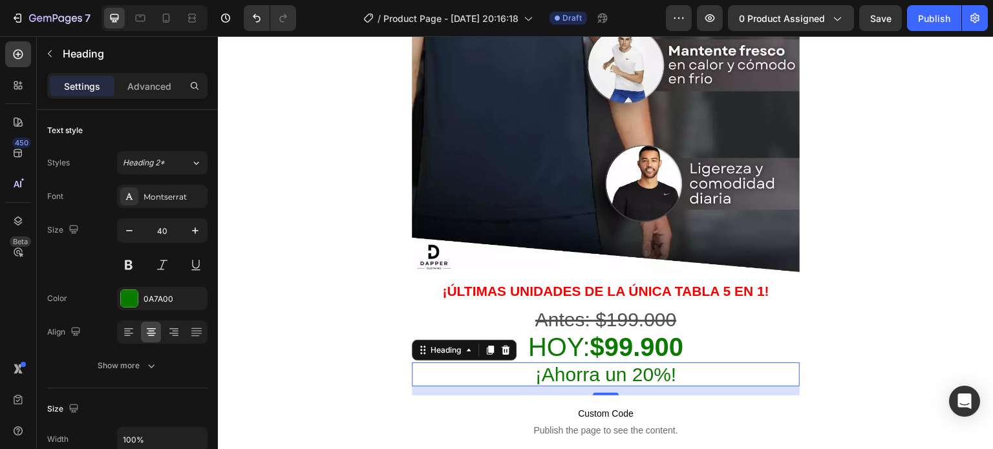
click at [645, 363] on h2 "¡Ahorra un 20%!" at bounding box center [606, 375] width 388 height 24
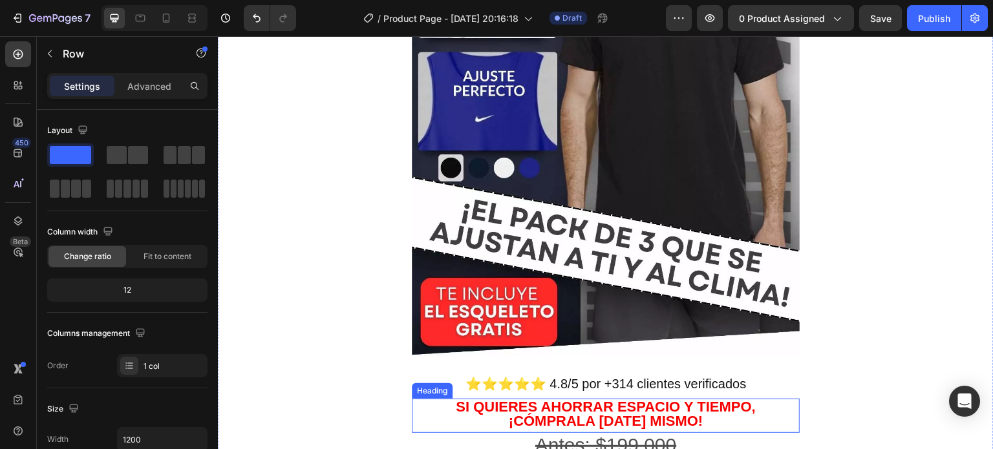
scroll to position [388, 0]
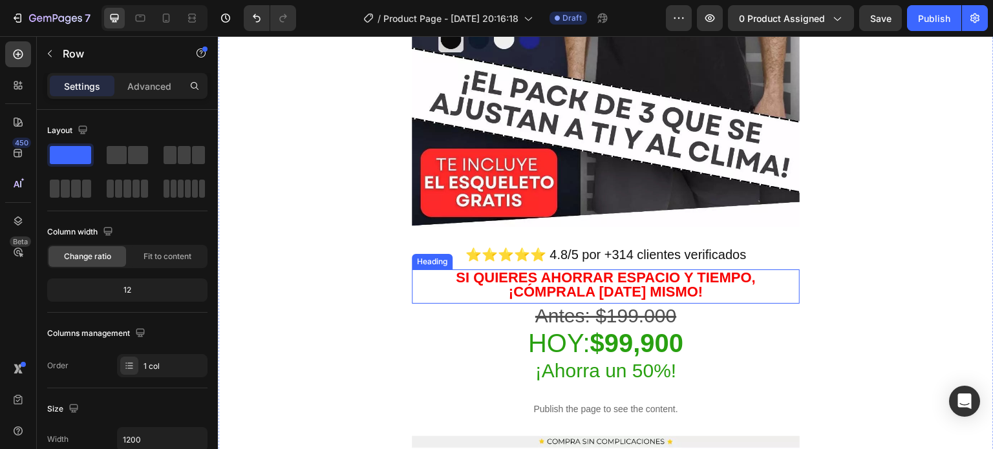
click at [694, 271] on strong "SI QUIERES AhorraR espacio y tiempo, ¡cómprala [DATE] mismo!" at bounding box center [606, 285] width 300 height 30
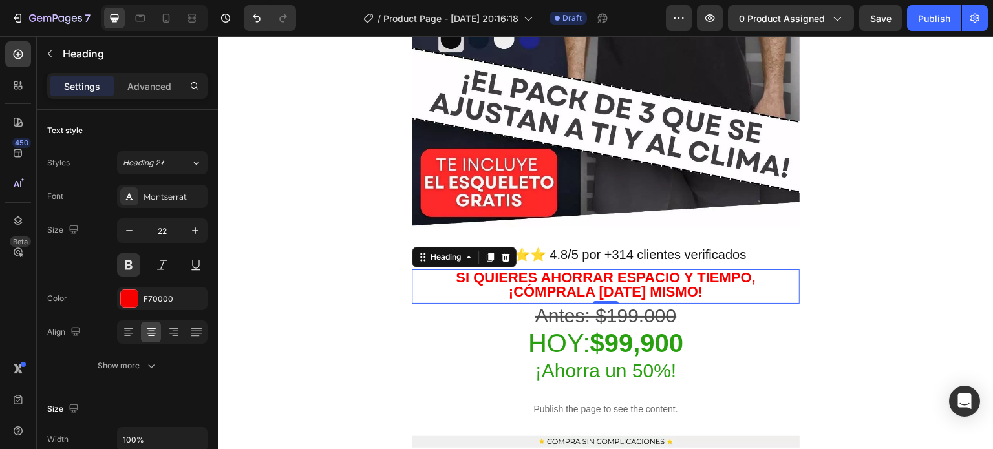
click at [708, 273] on h2 "SI QUIERES AhorraR espacio y tiempo, ¡cómprala [DATE] mismo!" at bounding box center [606, 285] width 388 height 31
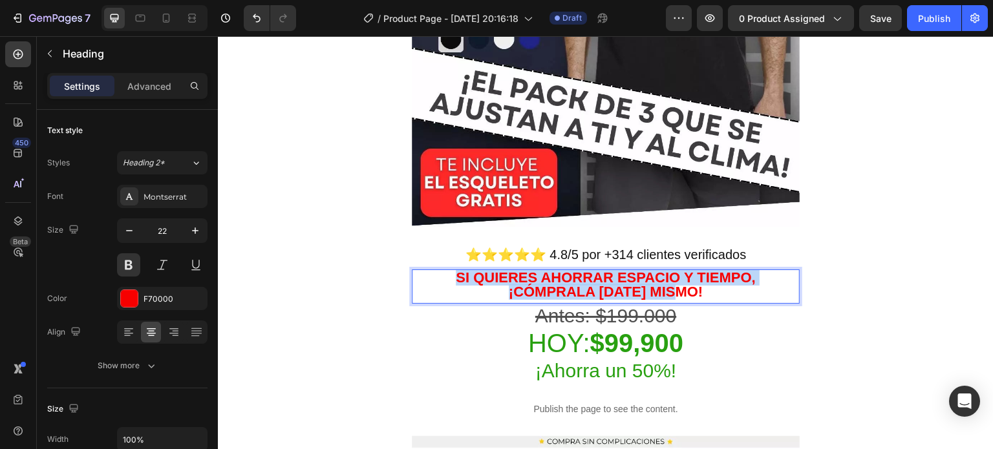
drag, startPoint x: 703, startPoint y: 274, endPoint x: 414, endPoint y: 264, distance: 288.5
click at [414, 271] on p "SI QUIERES AhorraR espacio y tiempo, ¡cómprala [DATE] mismo!" at bounding box center [605, 285] width 385 height 28
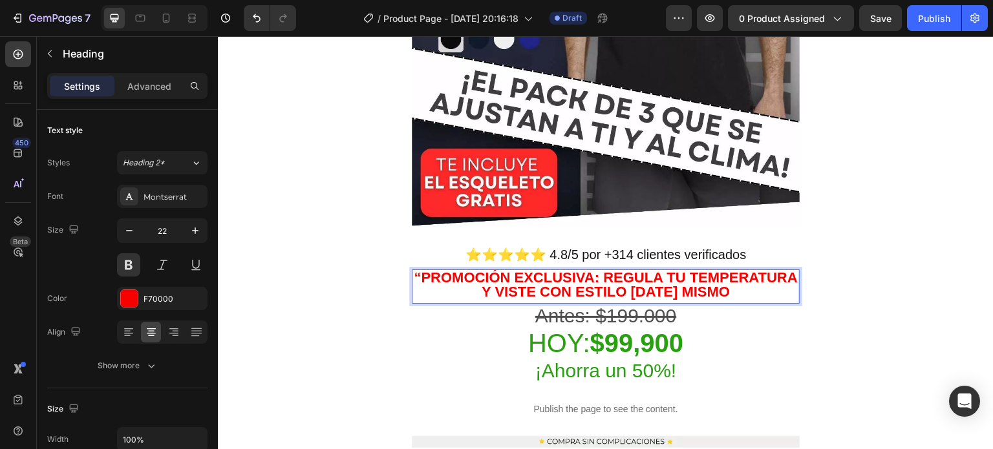
click at [469, 270] on strong "“Promoción exclusiva: regula tu temperatura y viste con estilo [DATE] mismo" at bounding box center [606, 285] width 384 height 30
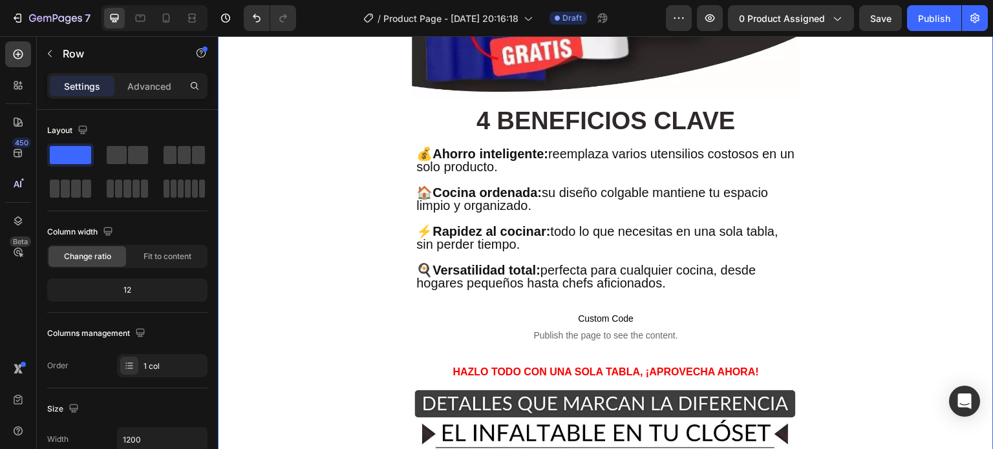
scroll to position [1875, 0]
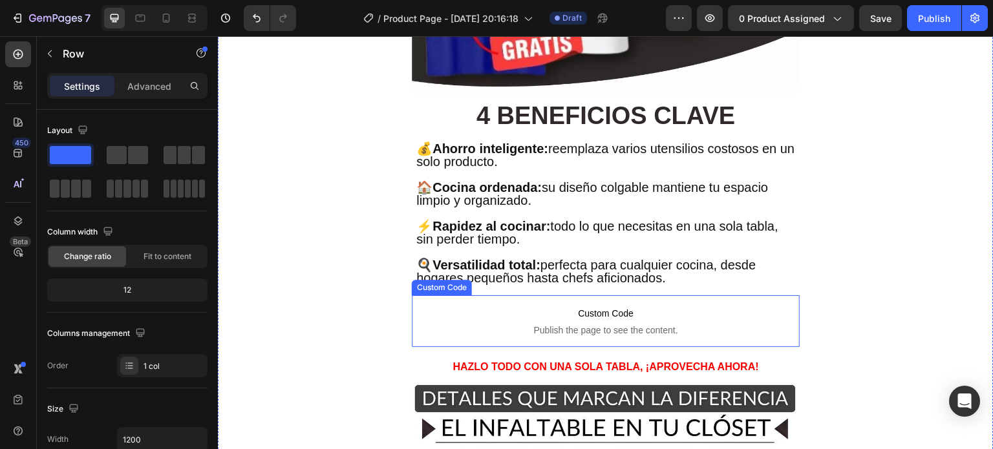
click at [665, 221] on h2 "💰 Ahorro inteligente: reemplaza varios utensilios costosos en un solo producto.…" at bounding box center [605, 213] width 381 height 145
click at [718, 215] on h2 "💰 Ahorro inteligente: reemplaza varios utensilios costosos en un solo producto.…" at bounding box center [605, 213] width 381 height 145
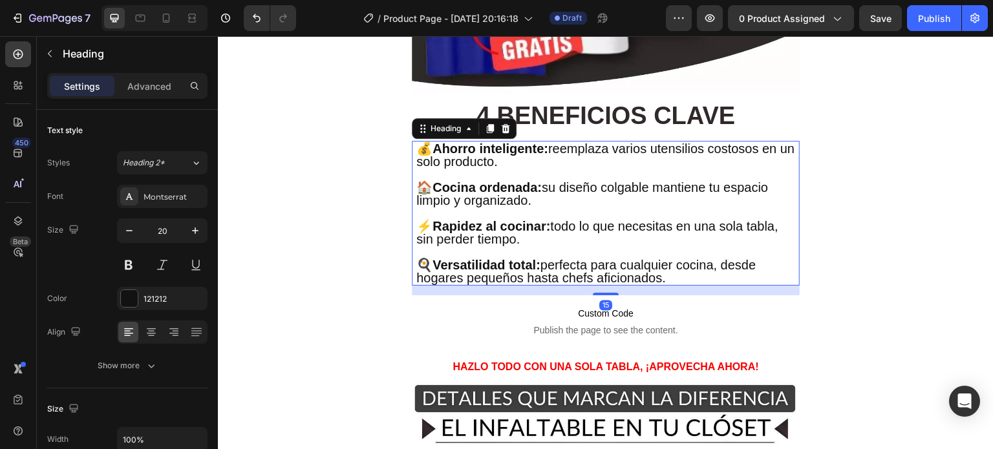
click at [754, 236] on p "💰 Ahorro inteligente: reemplaza varios utensilios costosos en un solo producto.…" at bounding box center [605, 213] width 379 height 142
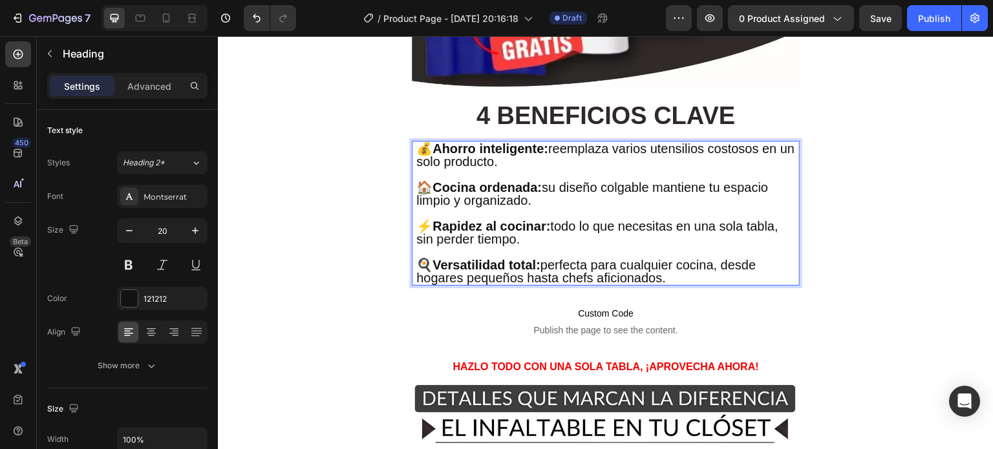
drag, startPoint x: 751, startPoint y: 237, endPoint x: 420, endPoint y: 101, distance: 357.5
click at [420, 142] on p "💰 Ahorro inteligente: reemplaza varios utensilios costosos en un solo producto.…" at bounding box center [605, 213] width 379 height 142
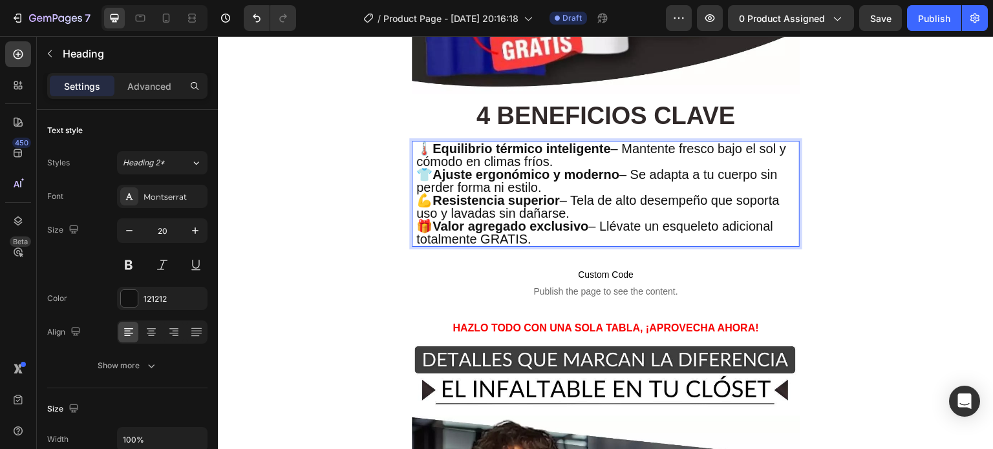
click at [661, 142] on p "🌡️ Equilibrio térmico inteligente – Mantente fresco bajo el sol y cómodo en cli…" at bounding box center [605, 155] width 379 height 26
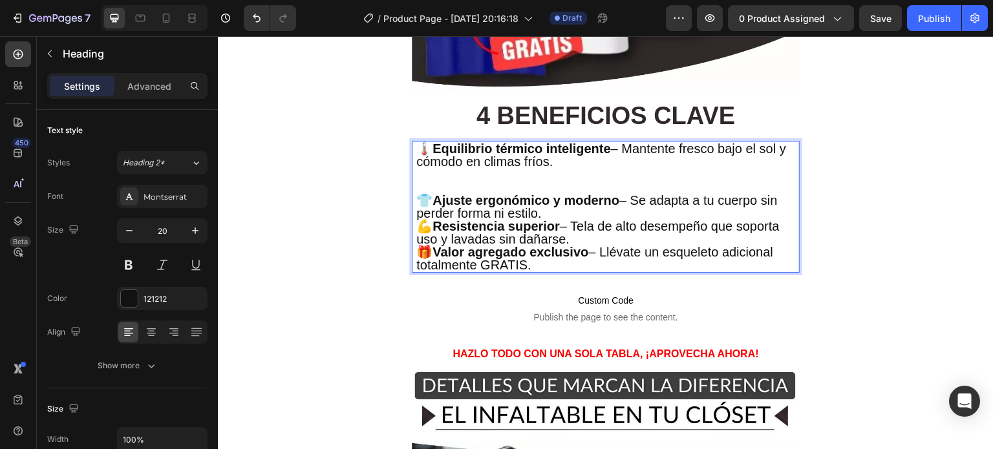
click at [637, 220] on p "💪 Resistencia superior – Tela de alto desempeño que soporta uso y lavadas sin d…" at bounding box center [605, 233] width 379 height 26
click at [637, 194] on p "👕 Ajuste ergonómico y moderno – Se adapta a tu cuerpo sin perder forma ni estil…" at bounding box center [605, 207] width 379 height 26
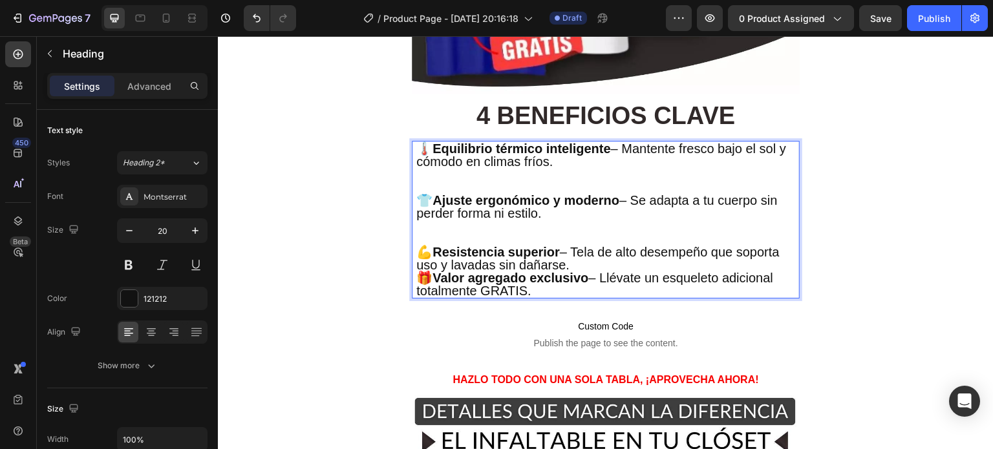
click at [639, 246] on p "💪 Resistencia superior – Tela de alto desempeño que soporta uso y lavadas sin d…" at bounding box center [605, 259] width 379 height 26
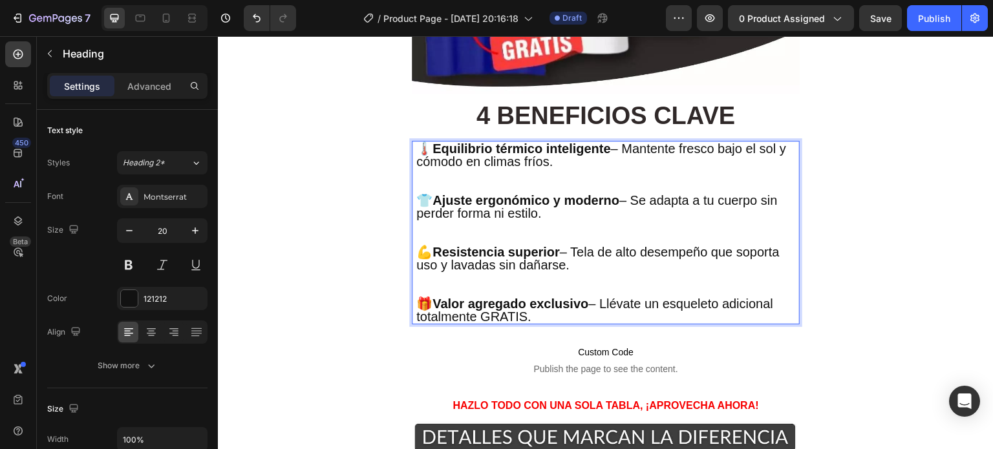
click at [619, 297] on p "🎁 Valor agregado exclusivo – Llévate un esqueleto adicional totalmente GRATIS." at bounding box center [605, 310] width 379 height 26
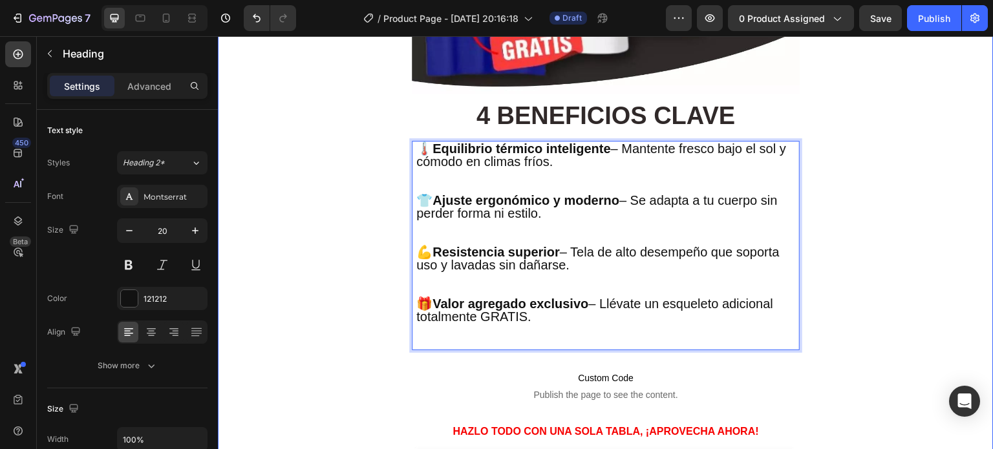
click at [814, 209] on div "¡ENVIO GRATIS A TODO EL PAIS! Heading Image ⭐⭐⭐⭐⭐ 4.8/5 POR +314 CLIENTES VERIF…" at bounding box center [606, 404] width 776 height 4433
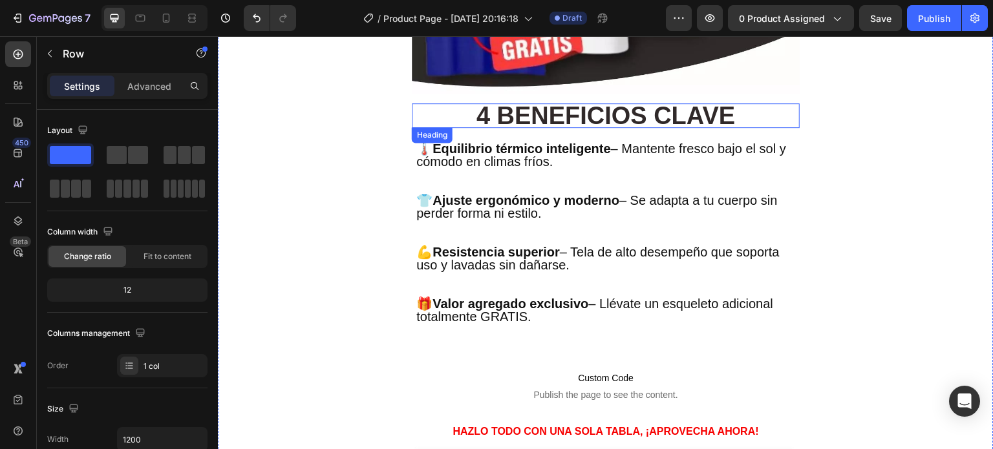
click at [654, 103] on h2 "4 BENEFICIOS CLAVE" at bounding box center [606, 115] width 388 height 25
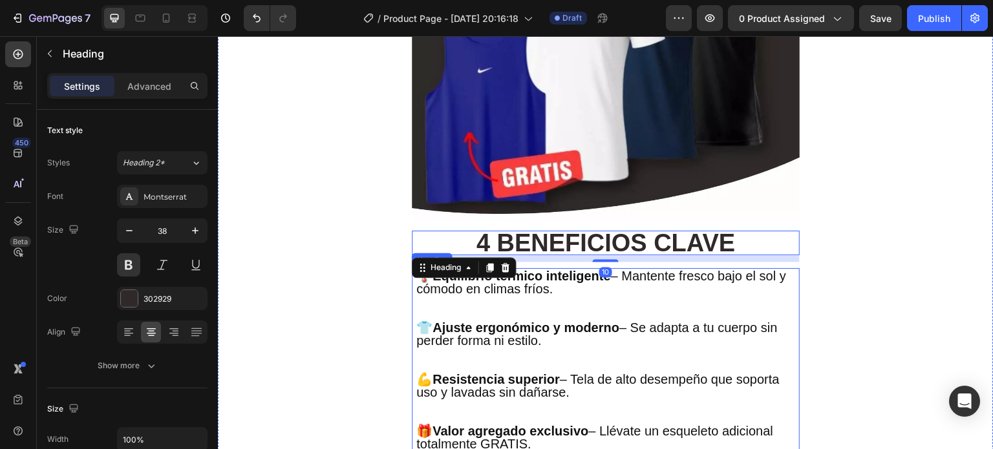
scroll to position [1681, 0]
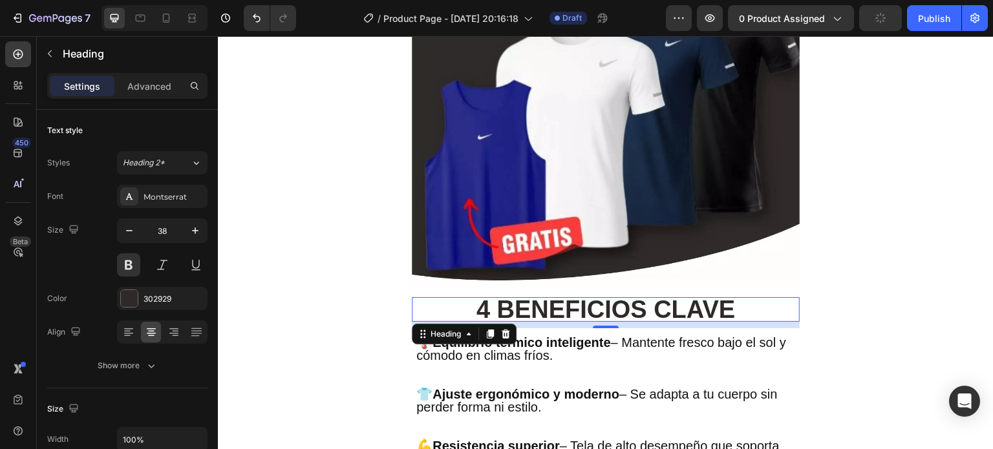
click at [510, 297] on h2 "4 BENEFICIOS CLAVE" at bounding box center [606, 309] width 388 height 25
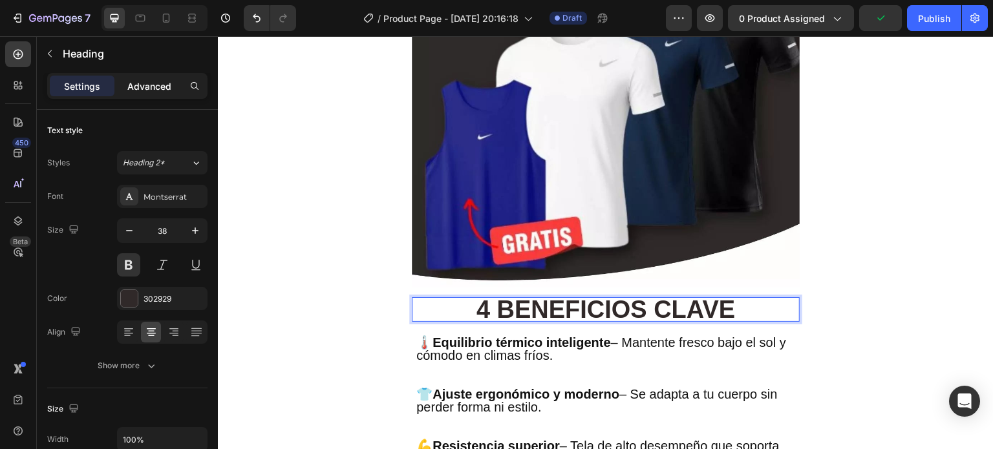
click at [154, 92] on p "Advanced" at bounding box center [149, 87] width 44 height 14
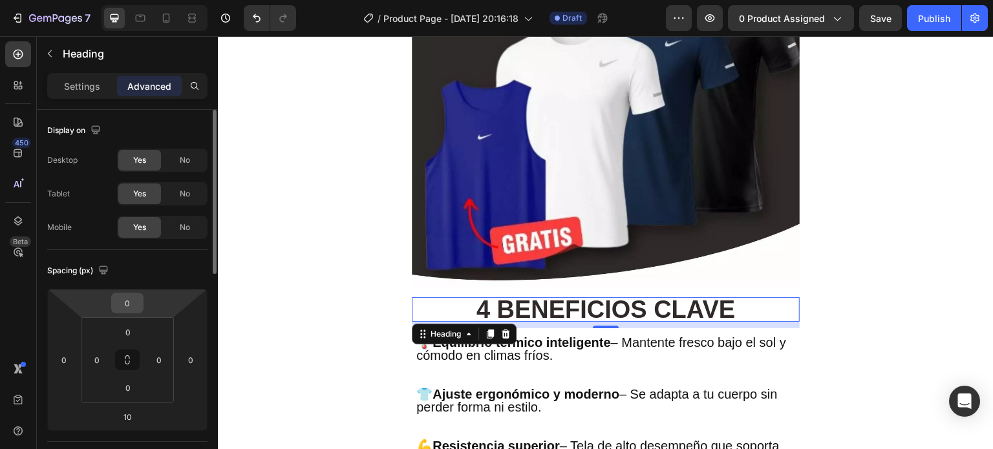
click at [131, 299] on input "0" at bounding box center [127, 302] width 26 height 19
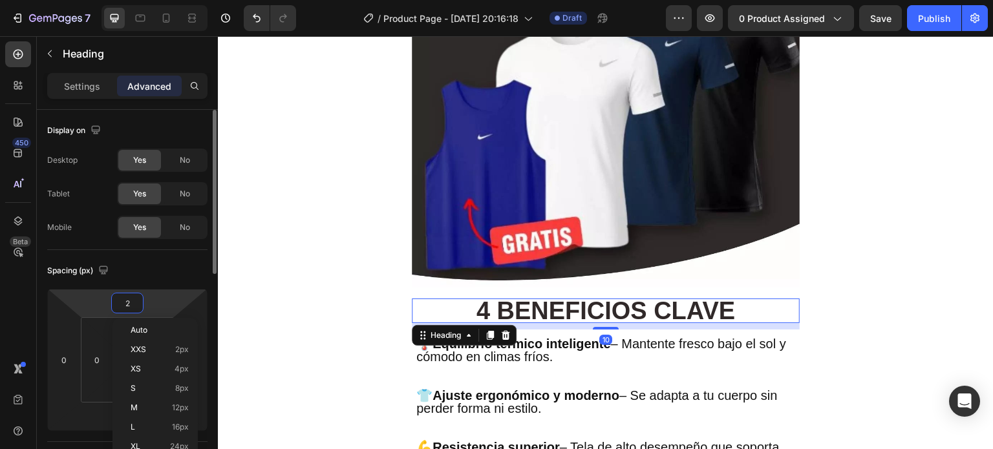
type input "20"
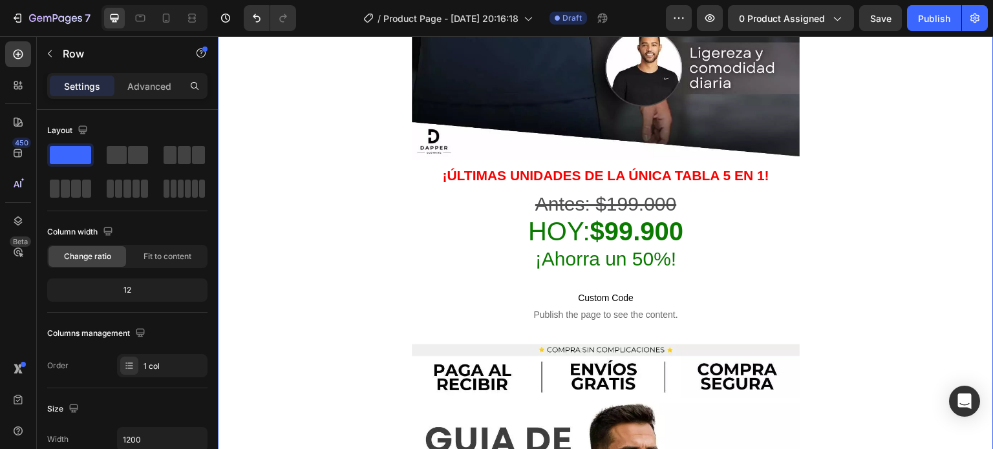
scroll to position [2780, 0]
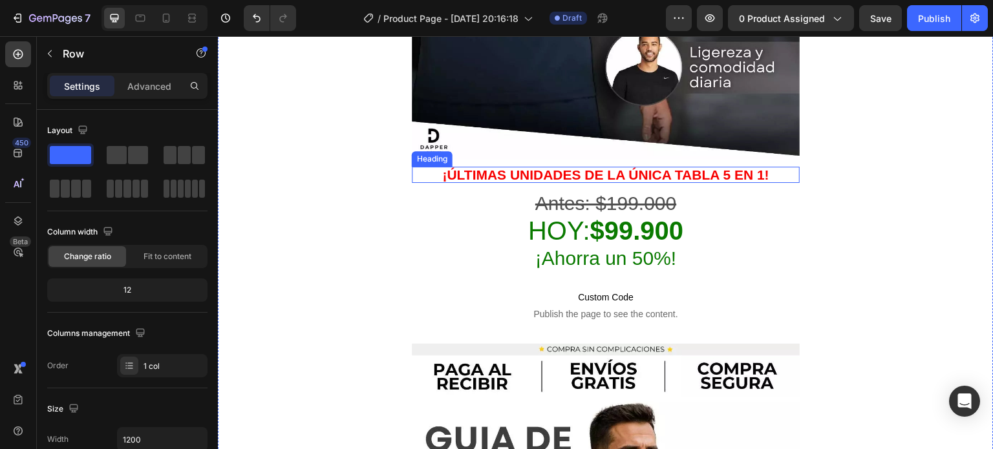
click at [588, 167] on h2 "¡Últimas unidades de la única tabla 5 en 1!" at bounding box center [606, 175] width 388 height 16
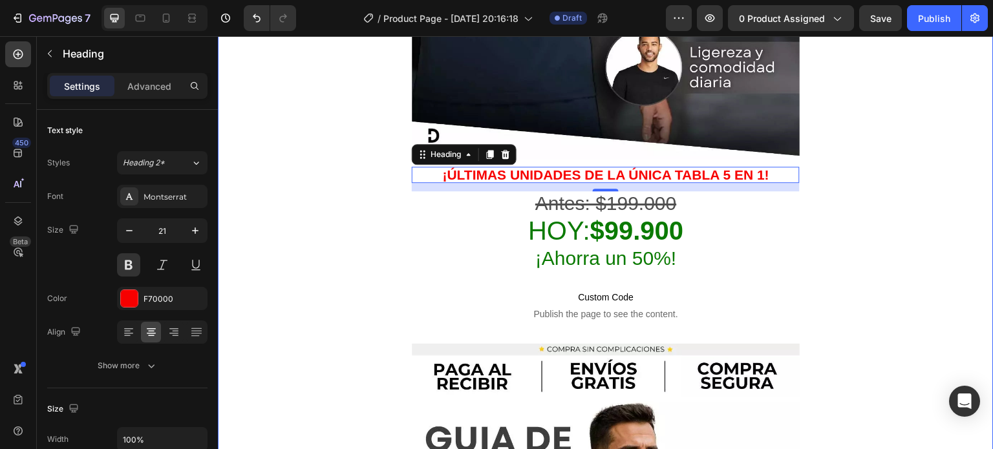
click at [778, 167] on h2 "¡Últimas unidades de la única tabla 5 en 1!" at bounding box center [606, 175] width 388 height 16
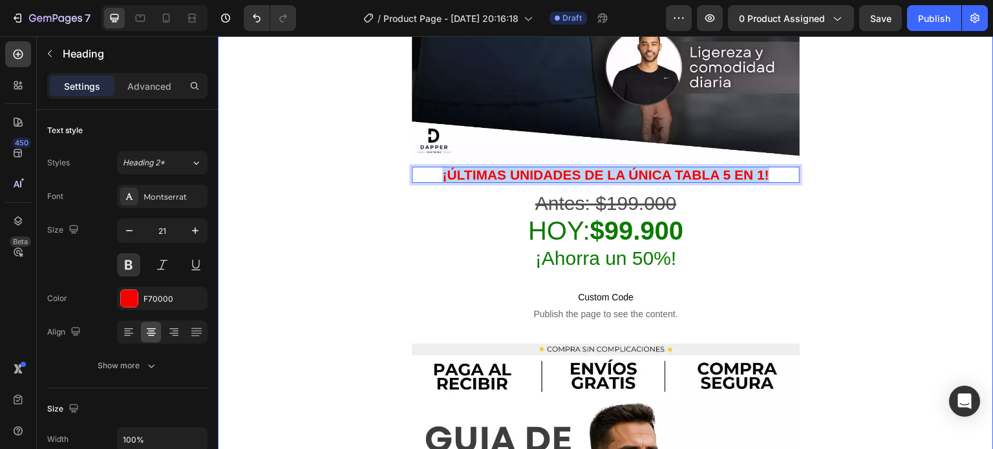
drag, startPoint x: 779, startPoint y: 114, endPoint x: 414, endPoint y: 131, distance: 365.0
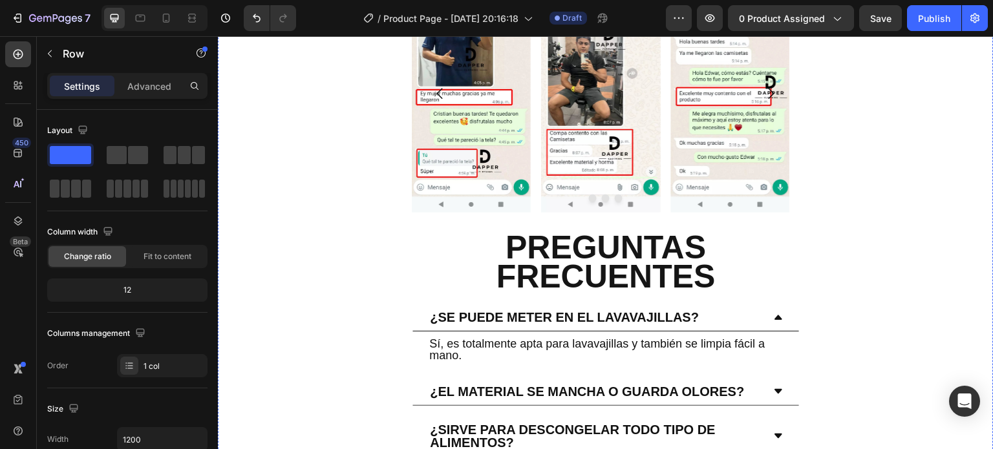
scroll to position [4137, 0]
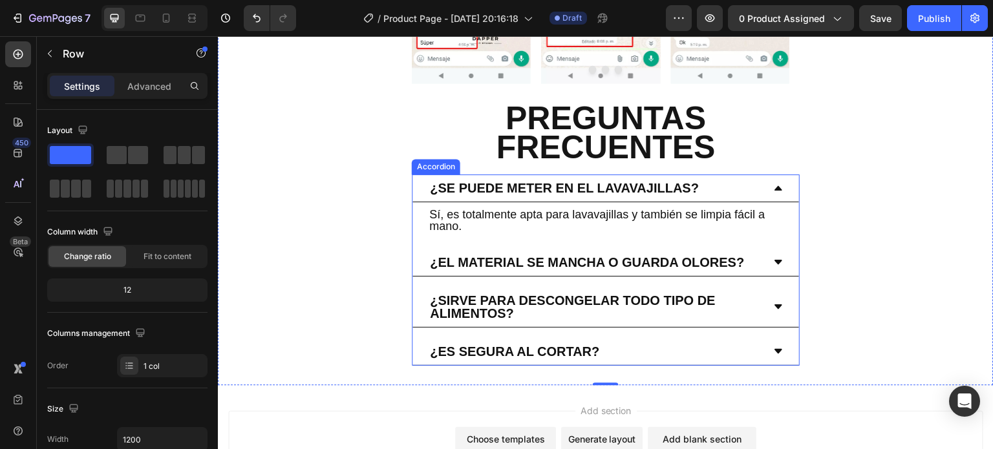
click at [523, 182] on p "¿Se puede meter en el lavavajillas?" at bounding box center [564, 188] width 269 height 13
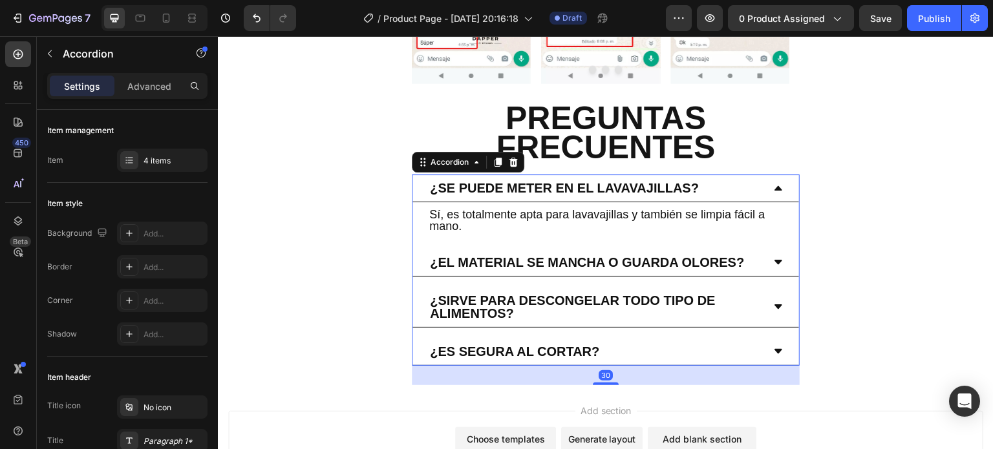
click at [699, 182] on p "¿Se puede meter en el lavavajillas?" at bounding box center [564, 188] width 269 height 13
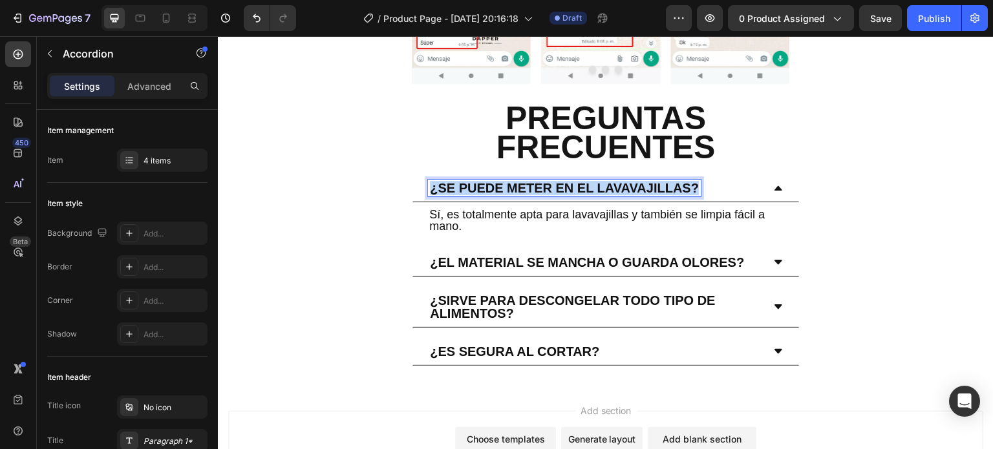
drag, startPoint x: 710, startPoint y: 106, endPoint x: 430, endPoint y: 111, distance: 280.6
click at [430, 180] on div "¿Se puede meter en el lavavajillas?" at bounding box center [564, 188] width 273 height 17
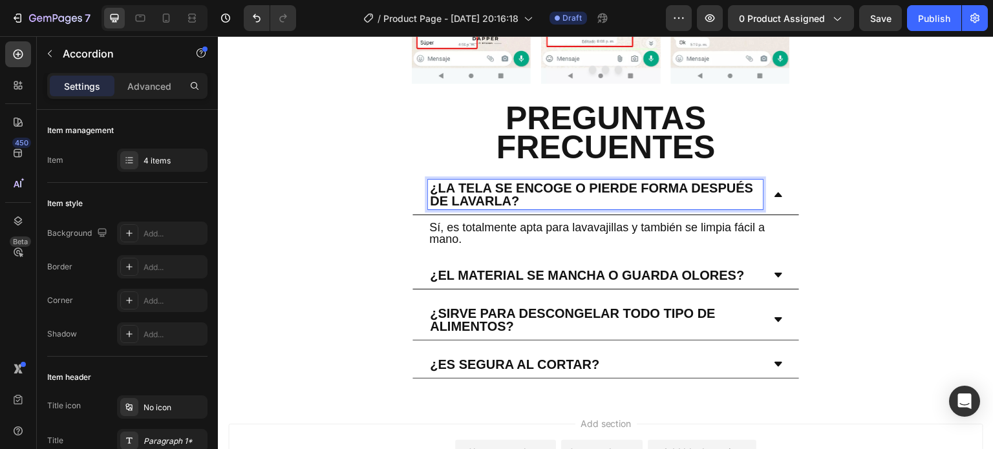
click at [495, 220] on h2 "Sí, es totalmente apta para lavavajillas y también se limpia fácil a mano." at bounding box center [606, 233] width 356 height 26
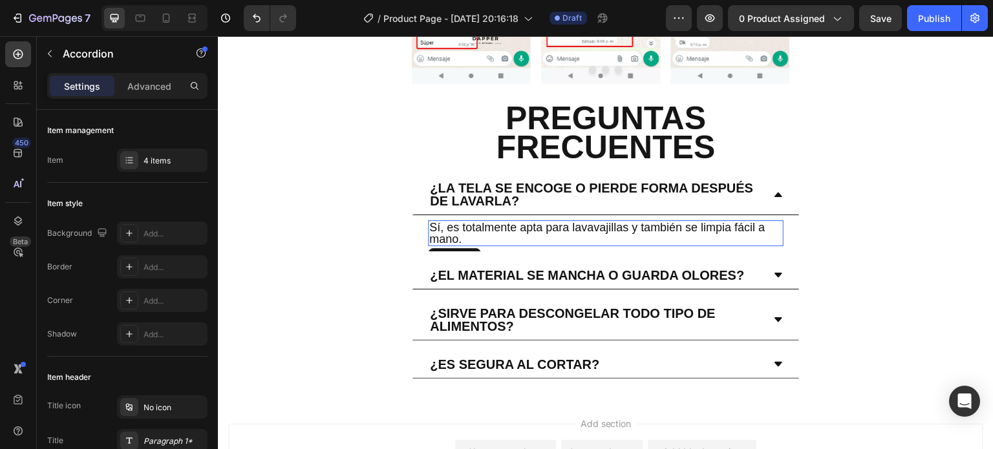
drag, startPoint x: 506, startPoint y: 155, endPoint x: 507, endPoint y: 164, distance: 8.5
click at [507, 220] on h2 "Sí, es totalmente apta para lavavajillas y también se limpia fácil a mano." at bounding box center [606, 233] width 356 height 26
click at [507, 222] on p "Sí, es totalmente apta para lavavajillas y también se limpia fácil a mano." at bounding box center [605, 233] width 353 height 23
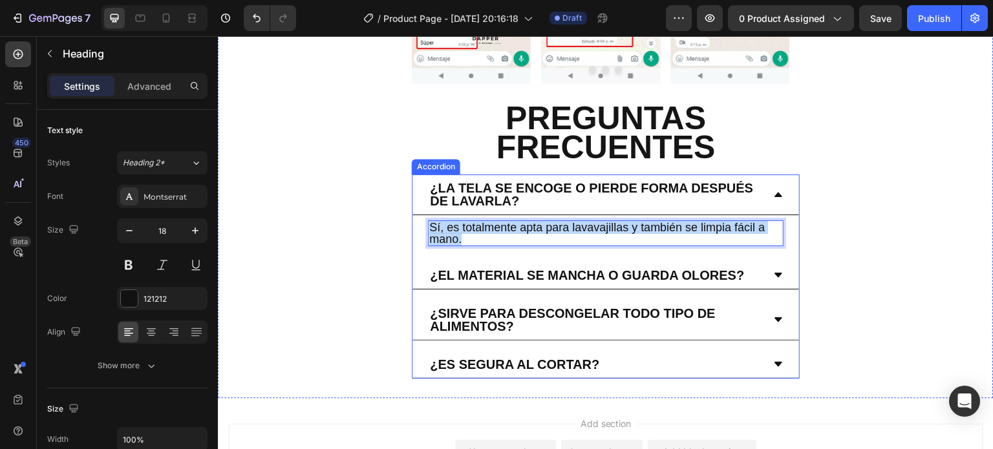
drag, startPoint x: 505, startPoint y: 164, endPoint x: 421, endPoint y: 150, distance: 84.6
click at [421, 215] on div "Sí, es totalmente apta para lavavajillas y también se limpia fácil a mano. Head…" at bounding box center [605, 233] width 387 height 36
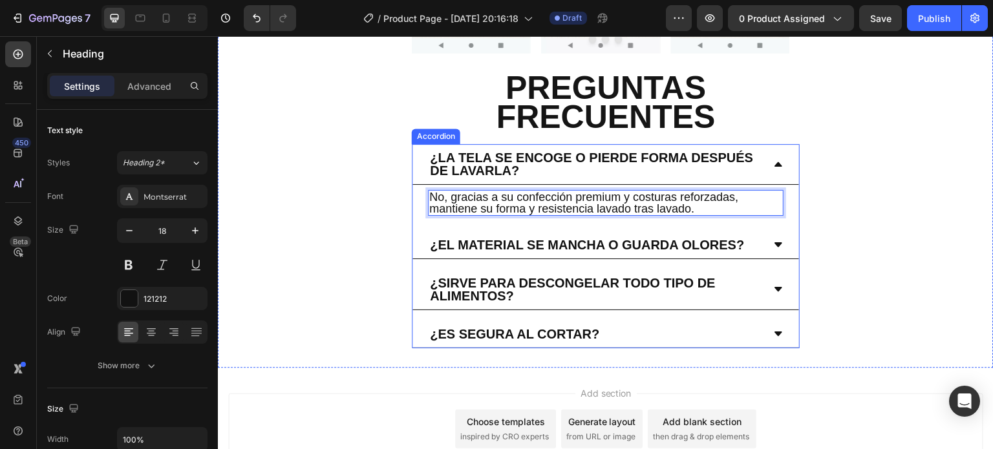
scroll to position [4176, 0]
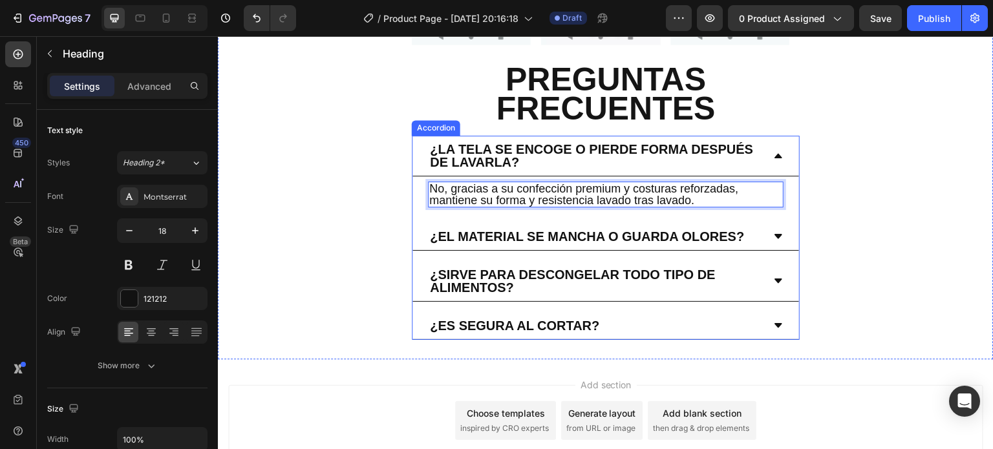
click at [528, 230] on p "¿El material se mancha o guarda olores?" at bounding box center [587, 236] width 314 height 13
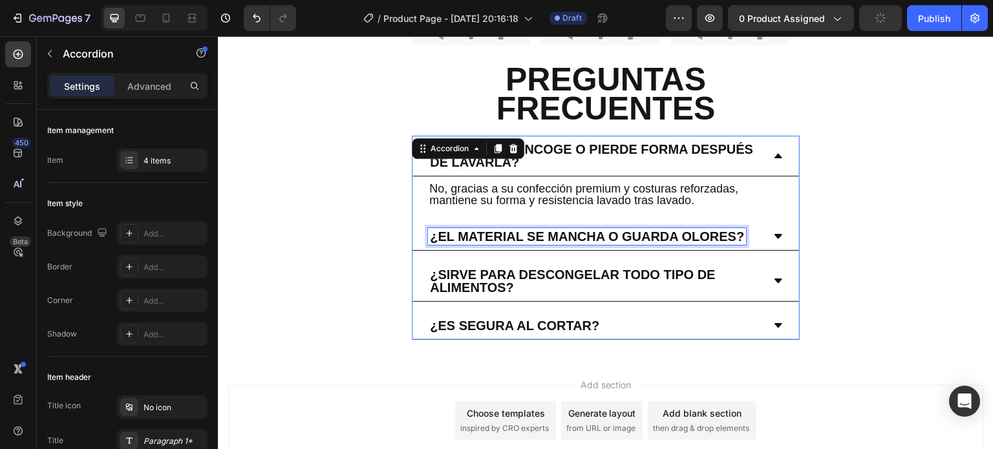
click at [502, 230] on p "¿El material se mancha o guarda olores?" at bounding box center [587, 236] width 314 height 13
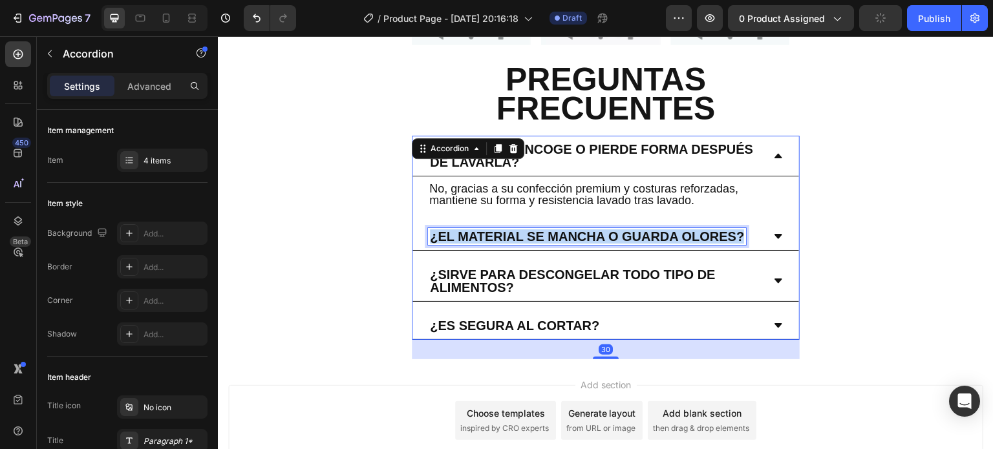
drag, startPoint x: 452, startPoint y: 159, endPoint x: 422, endPoint y: 160, distance: 29.8
click at [422, 223] on div "¿El material se mancha o guarda olores?" at bounding box center [605, 237] width 387 height 28
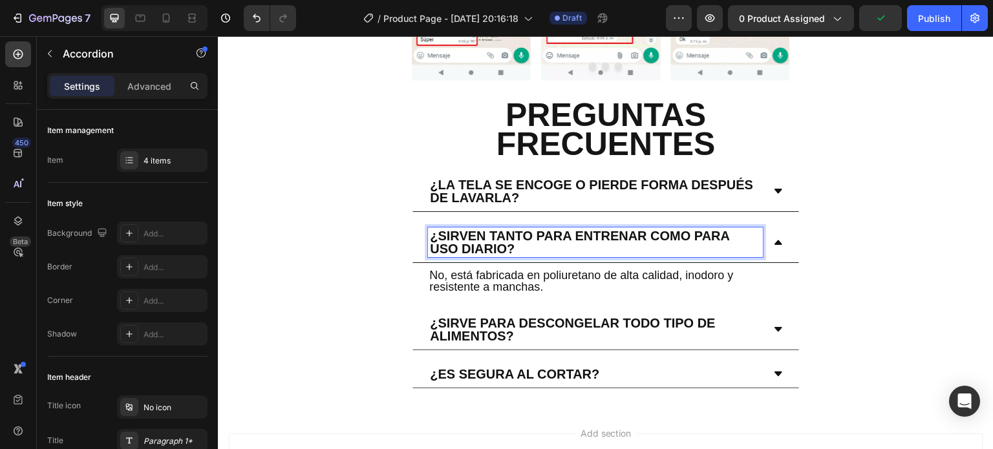
scroll to position [4140, 0]
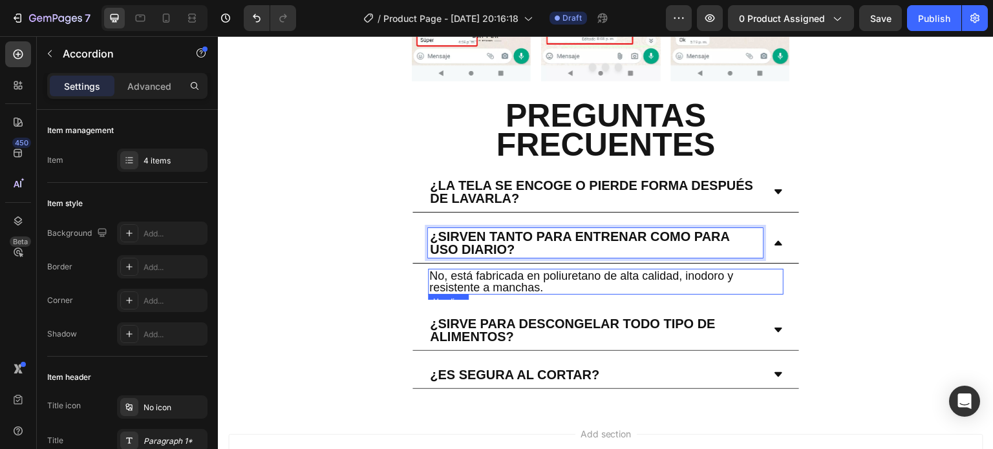
click at [533, 269] on h2 "No, está fabricada en poliuretano de alta calidad, inodoro y resistente a manch…" at bounding box center [606, 282] width 356 height 26
click at [562, 269] on h2 "No, está fabricada en poliuretano de alta calidad, inodoro y resistente a manch…" at bounding box center [606, 282] width 356 height 26
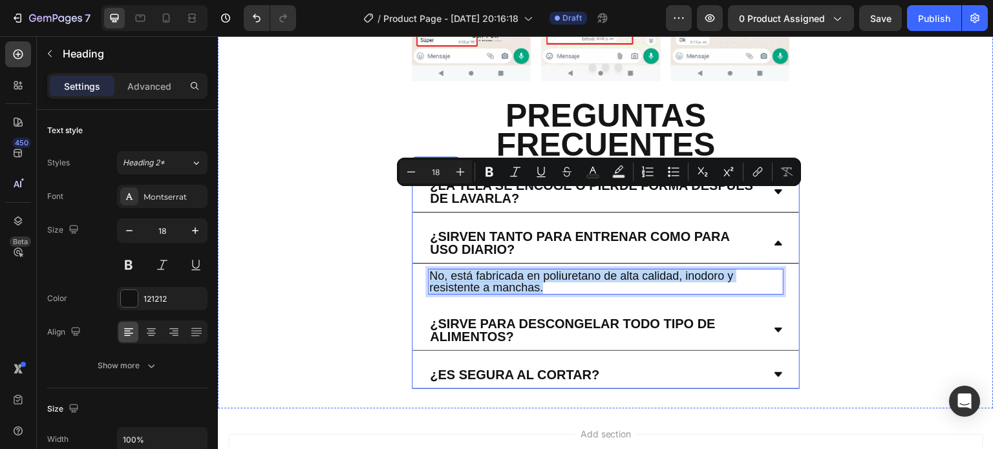
drag, startPoint x: 562, startPoint y: 212, endPoint x: 423, endPoint y: 204, distance: 139.2
click at [423, 264] on div "No, está fabricada en poliuretano de alta calidad, inodoro y resistente a manch…" at bounding box center [605, 282] width 387 height 36
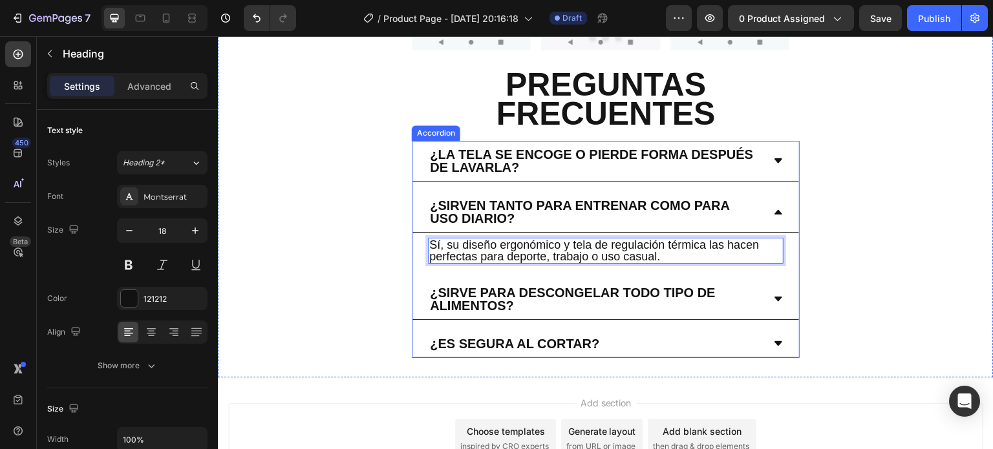
scroll to position [4176, 0]
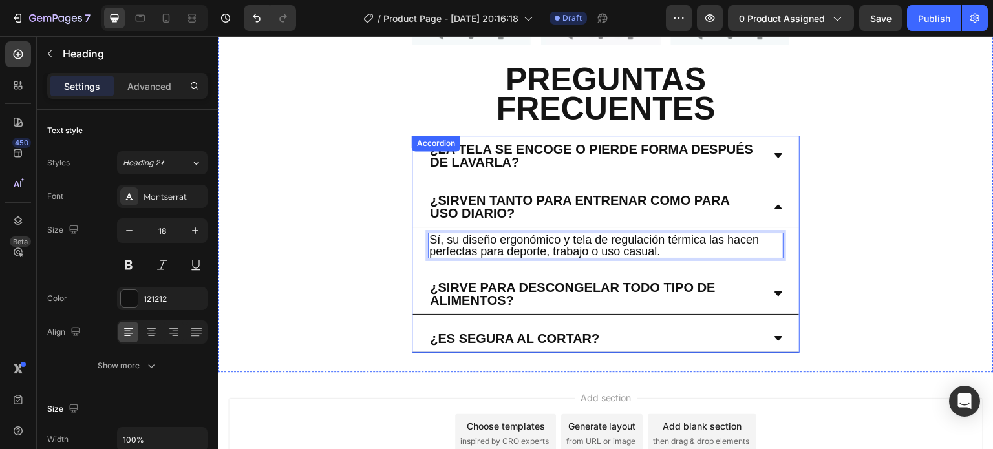
click at [519, 281] on p "¿Sirve para descongelar todo tipo de alimentos?" at bounding box center [595, 294] width 331 height 26
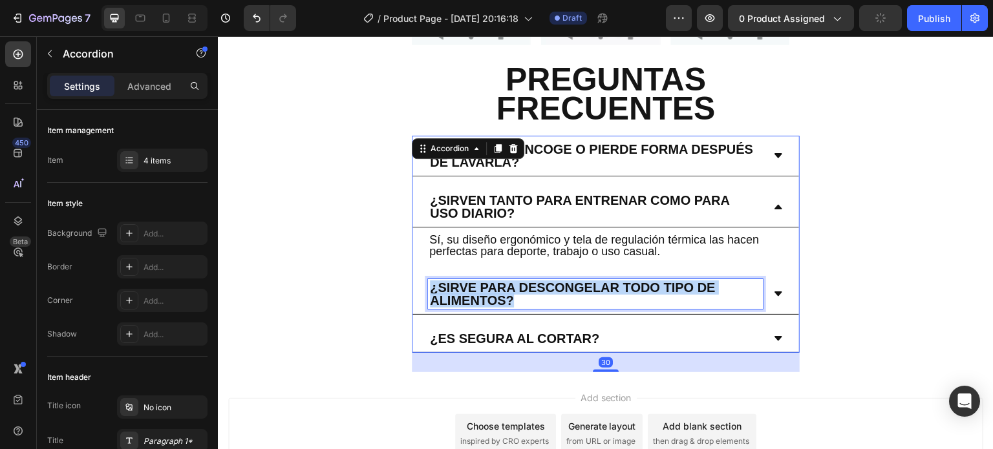
drag, startPoint x: 522, startPoint y: 222, endPoint x: 427, endPoint y: 218, distance: 94.5
click at [427, 274] on div "¿Sirve para descongelar todo tipo de alimentos?" at bounding box center [605, 294] width 387 height 41
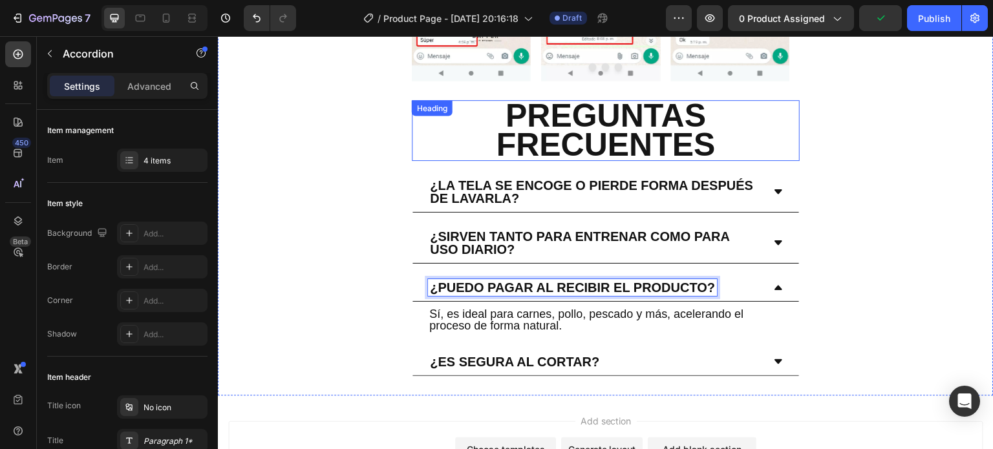
scroll to position [4140, 0]
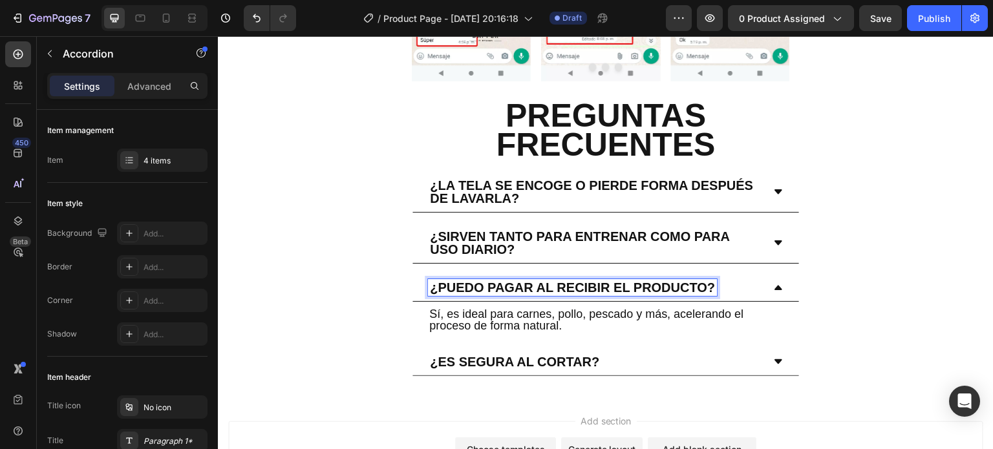
click at [577, 307] on h2 "Sí, es ideal para carnes, pollo, pescado y más, acelerando el proceso de forma …" at bounding box center [606, 320] width 356 height 26
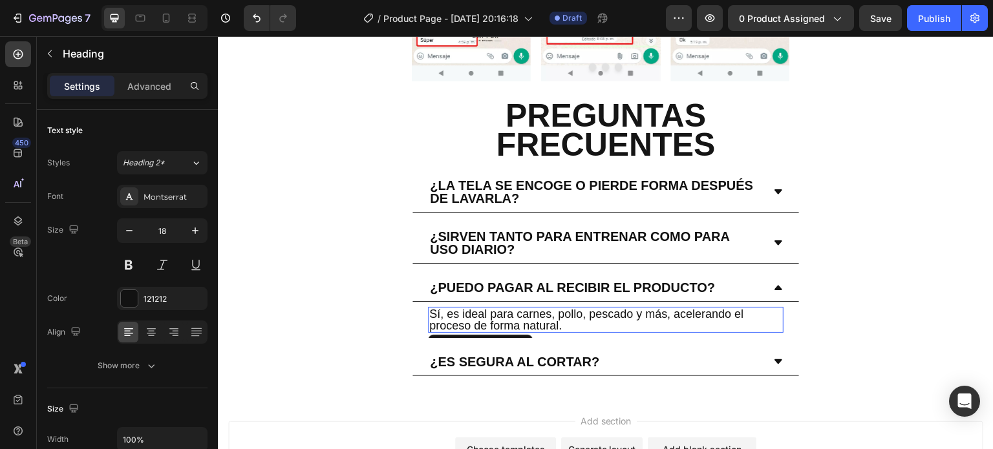
click at [580, 307] on h2 "Sí, es ideal para carnes, pollo, pescado y más, acelerando el proceso de forma …" at bounding box center [606, 320] width 356 height 26
click at [587, 308] on p "Sí, es ideal para carnes, pollo, pescado y más, acelerando el proceso de forma …" at bounding box center [605, 319] width 353 height 23
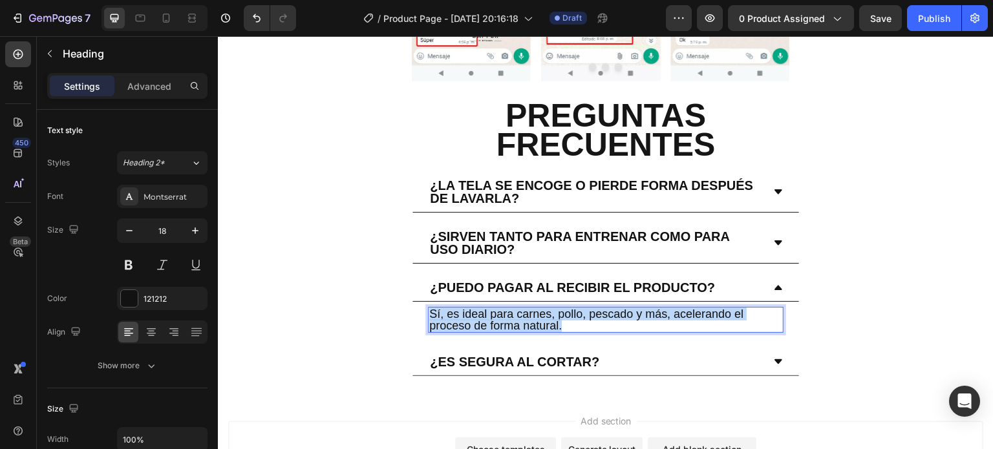
drag, startPoint x: 588, startPoint y: 251, endPoint x: 429, endPoint y: 239, distance: 159.5
click at [429, 308] on p "Sí, es ideal para carnes, pollo, pescado y más, acelerando el proceso de forma …" at bounding box center [605, 319] width 353 height 23
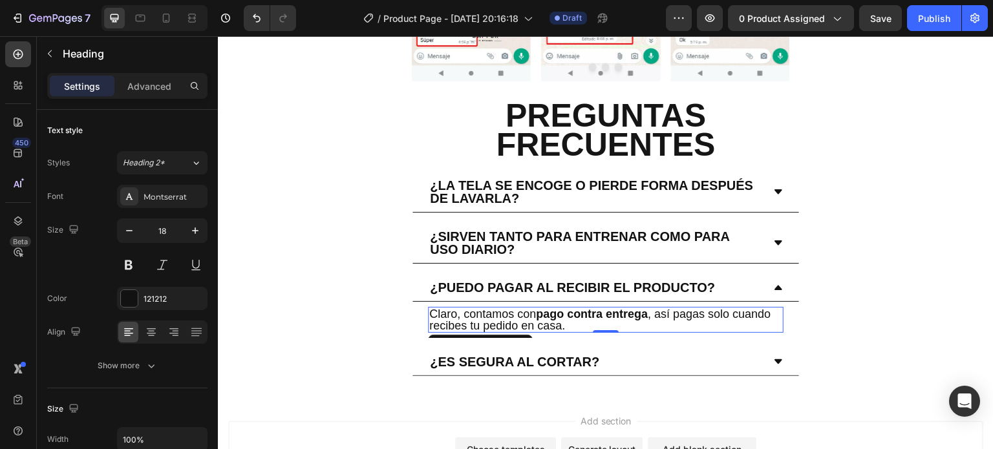
scroll to position [4140, 0]
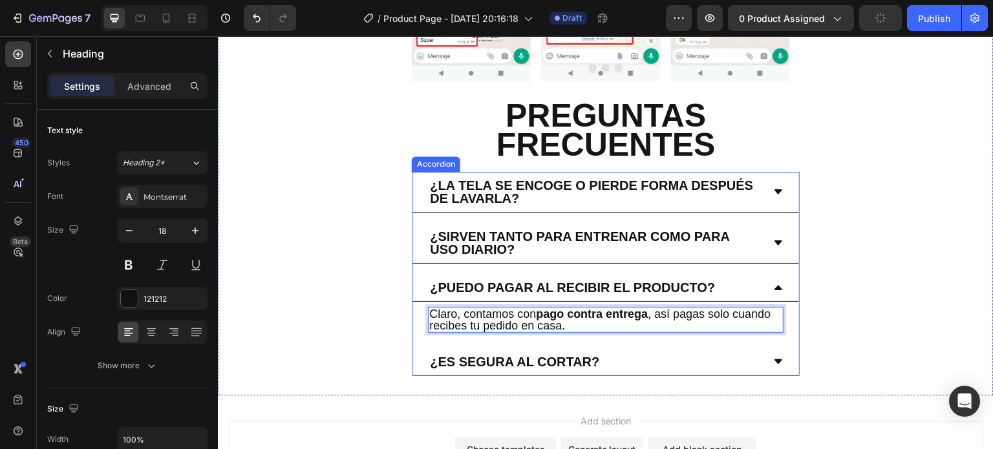
click at [589, 356] on p "¿Es segura al cortar?" at bounding box center [514, 362] width 169 height 13
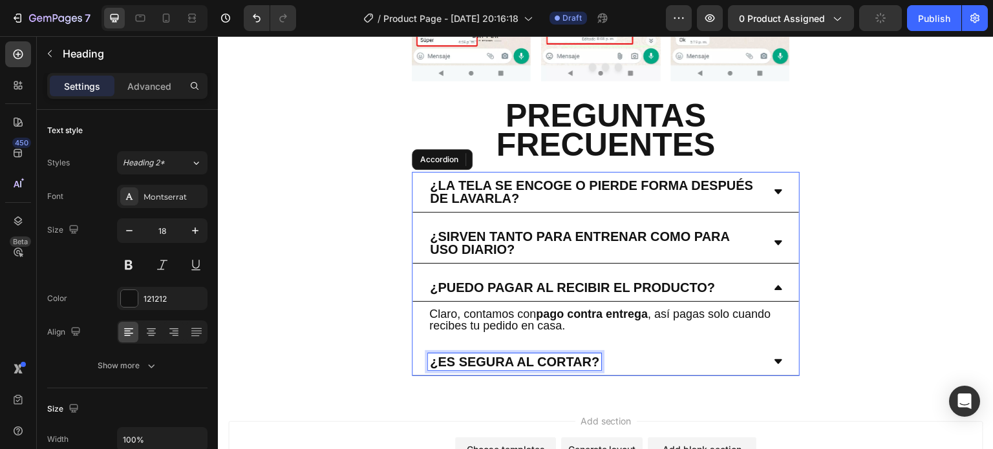
click at [599, 356] on p "¿Es segura al cortar?" at bounding box center [514, 362] width 169 height 13
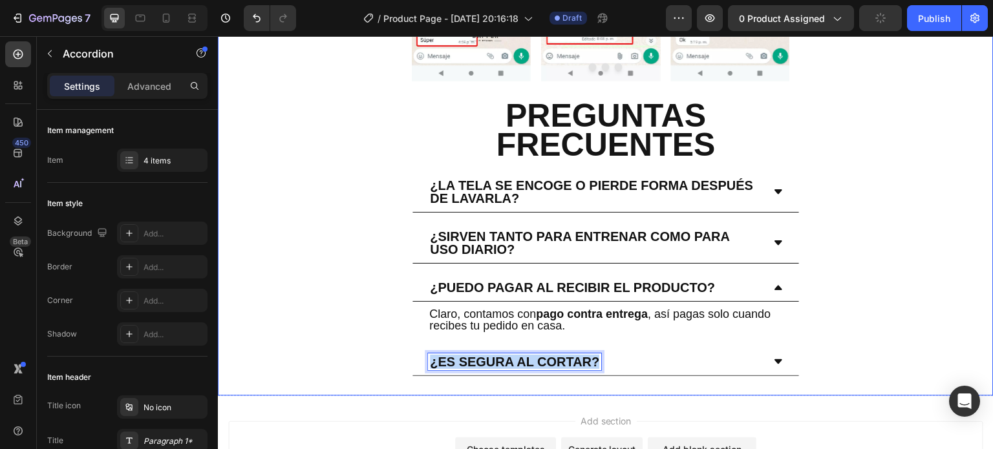
drag, startPoint x: 601, startPoint y: 282, endPoint x: 409, endPoint y: 279, distance: 191.4
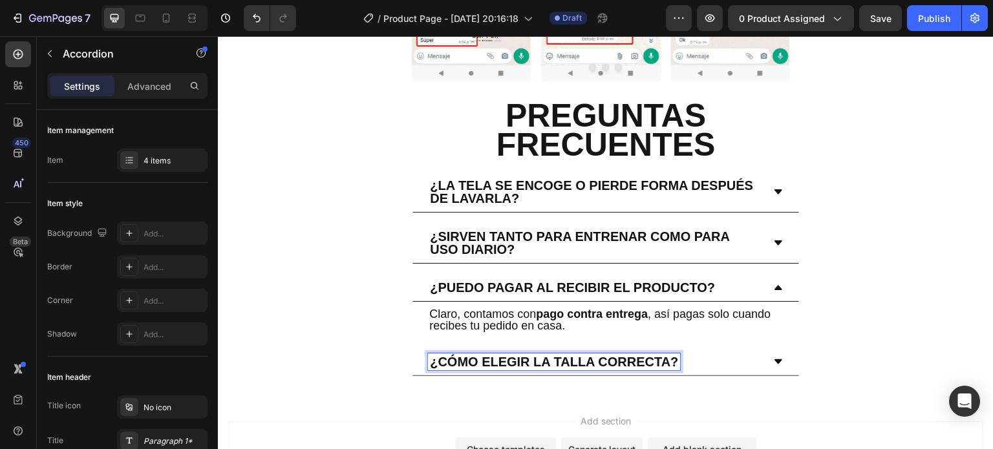
click at [774, 359] on icon at bounding box center [778, 361] width 8 height 5
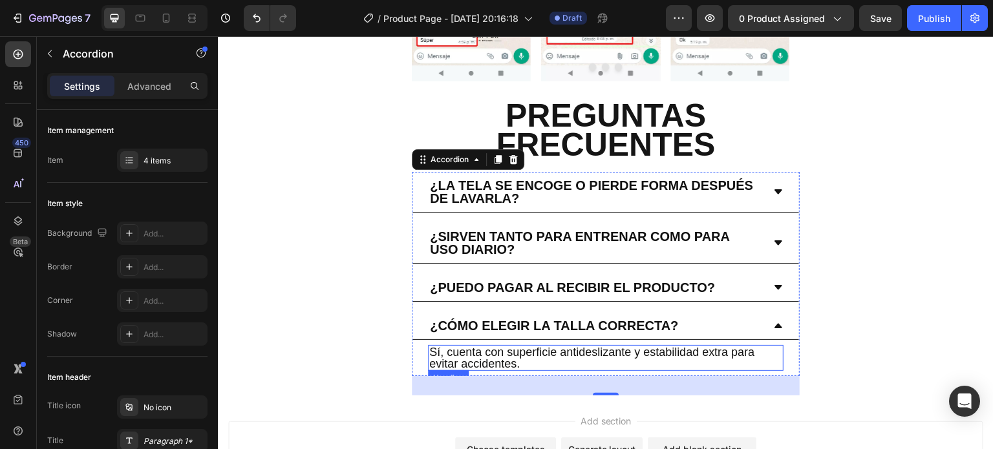
click at [614, 345] on h2 "Sí, cuenta con superficie antideslizante y estabilidad extra para evitar accide…" at bounding box center [606, 358] width 356 height 26
click at [588, 345] on h2 "Sí, cuenta con superficie antideslizante y estabilidad extra para evitar accide…" at bounding box center [606, 358] width 356 height 26
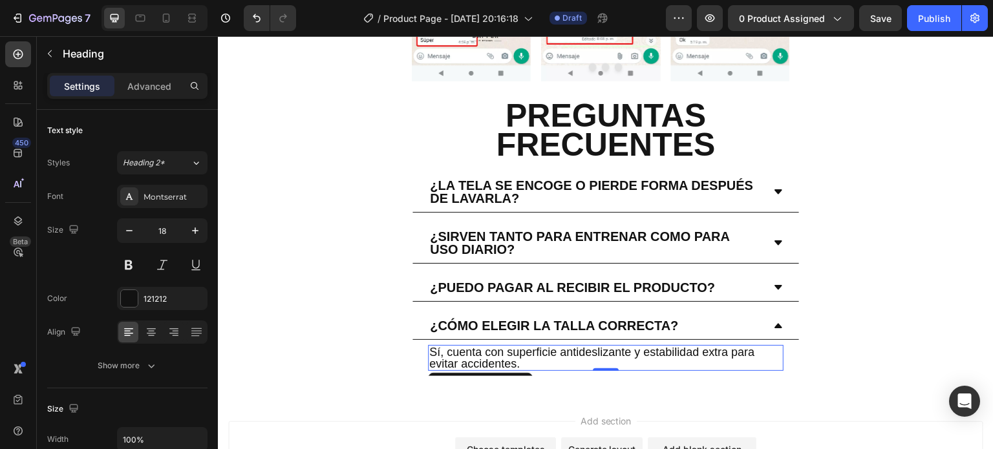
click at [580, 346] on p "Sí, cuenta con superficie antideslizante y estabilidad extra para evitar accide…" at bounding box center [605, 357] width 353 height 23
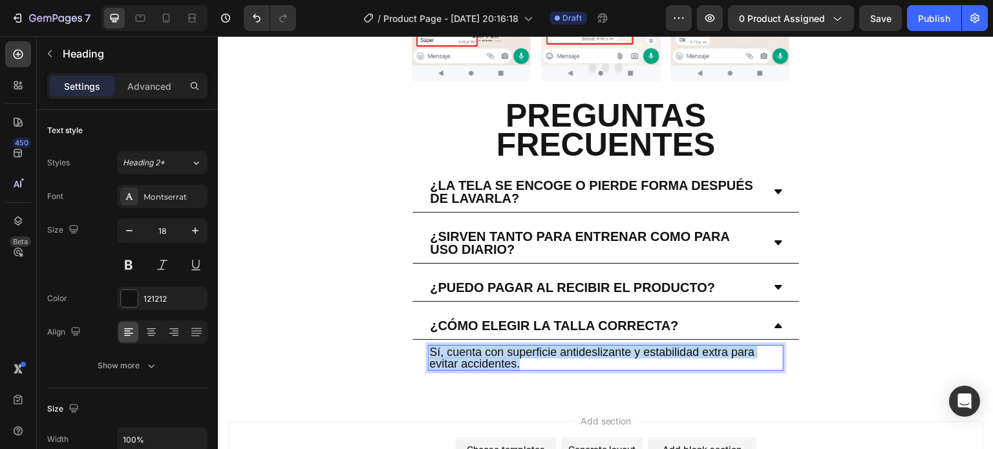
drag, startPoint x: 588, startPoint y: 287, endPoint x: 420, endPoint y: 266, distance: 169.3
click at [420, 340] on div "Sí, cuenta con superficie antideslizante y estabilidad extra para evitar accide…" at bounding box center [605, 358] width 387 height 36
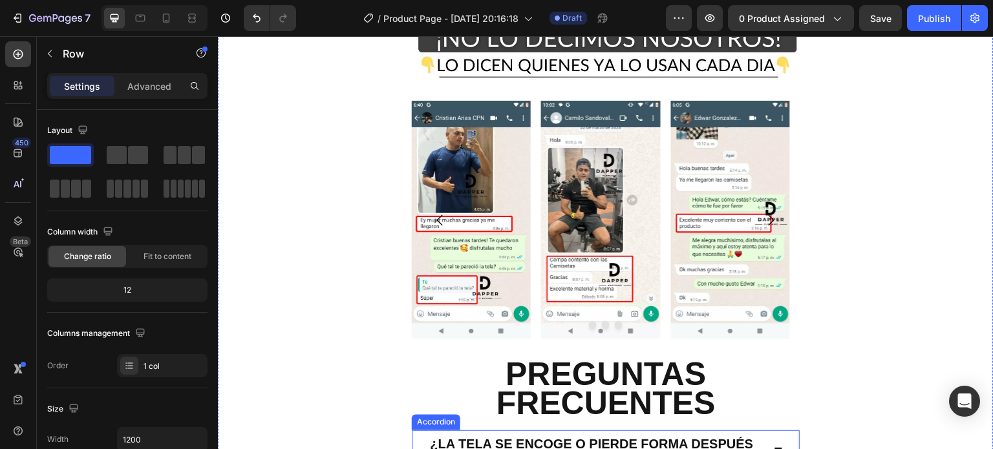
scroll to position [4010, 0]
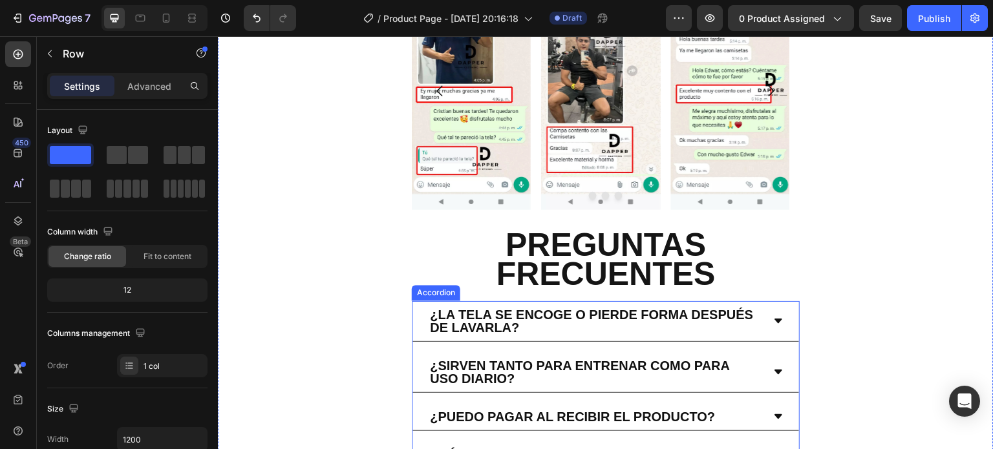
click at [421, 286] on div "Accordion" at bounding box center [436, 294] width 48 height 16
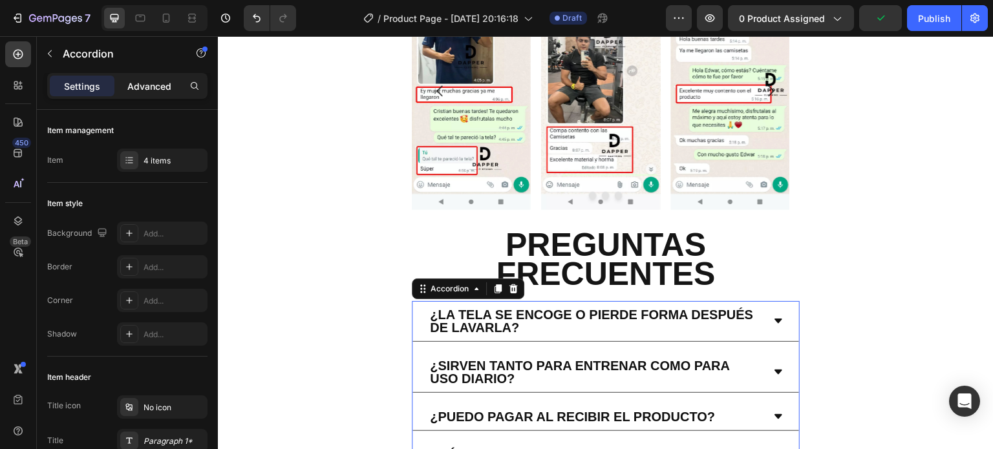
click at [154, 85] on p "Advanced" at bounding box center [149, 87] width 44 height 14
type input "100%"
type input "100"
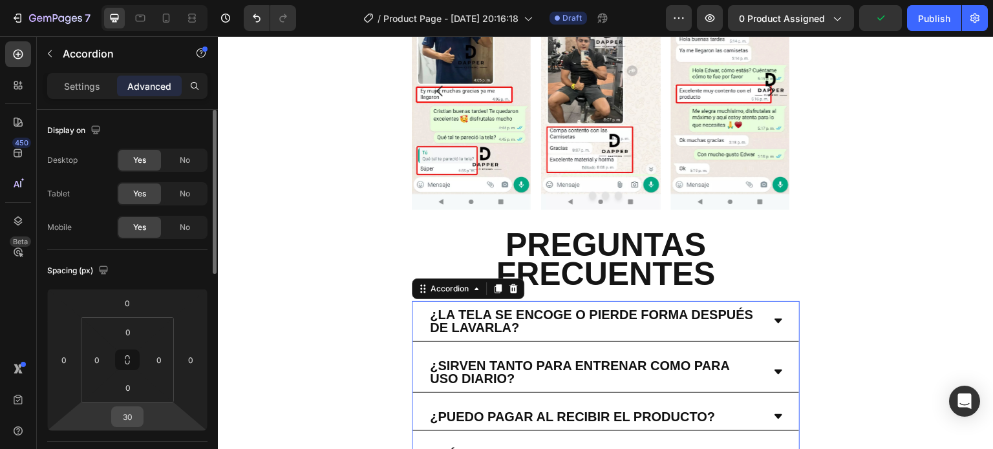
click at [134, 423] on input "30" at bounding box center [127, 416] width 26 height 19
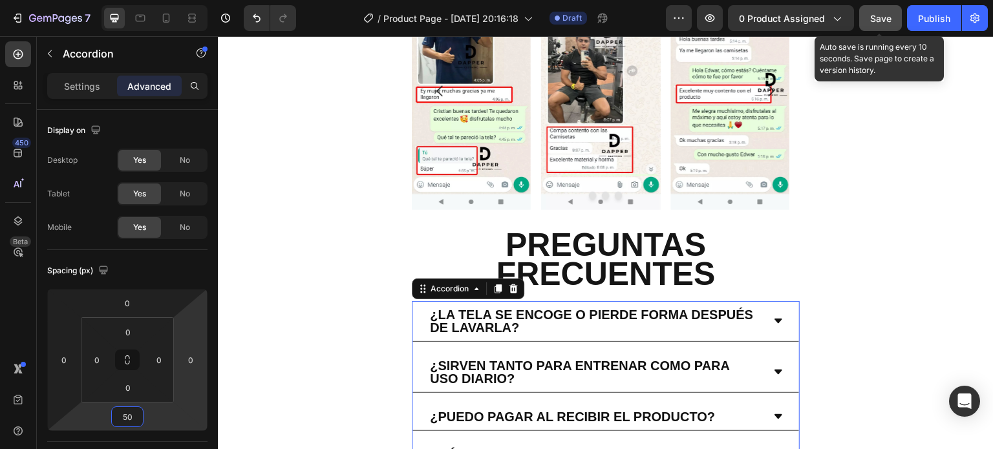
type input "50"
click at [880, 25] on button "Save" at bounding box center [880, 18] width 43 height 26
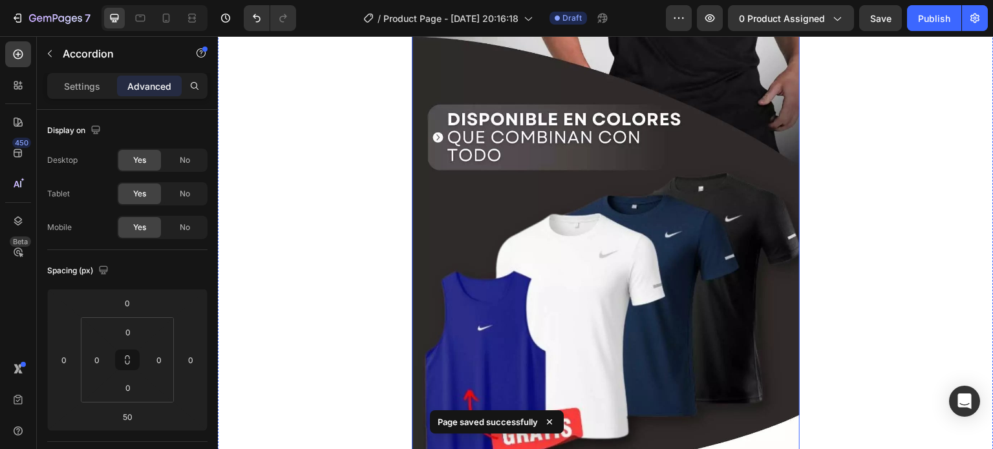
scroll to position [1489, 0]
drag, startPoint x: 162, startPoint y: 15, endPoint x: 288, endPoint y: 12, distance: 126.1
click at [162, 15] on icon at bounding box center [166, 18] width 13 height 13
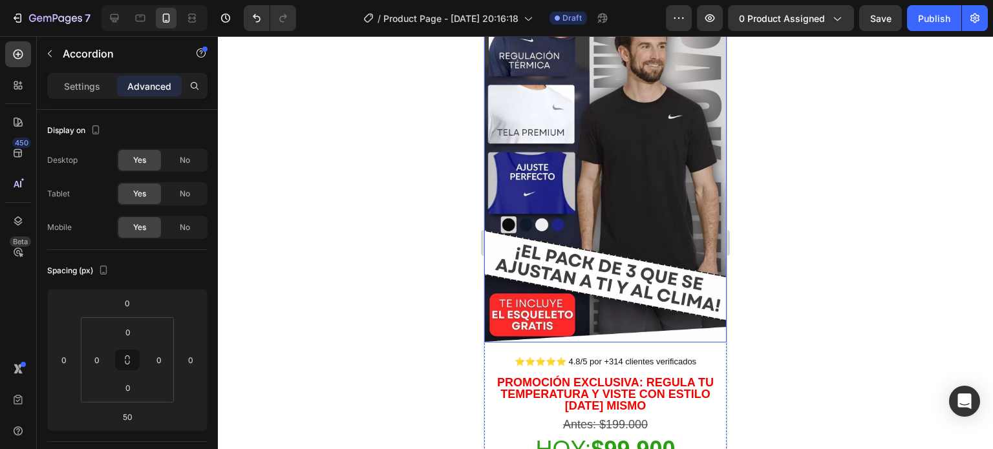
scroll to position [259, 0]
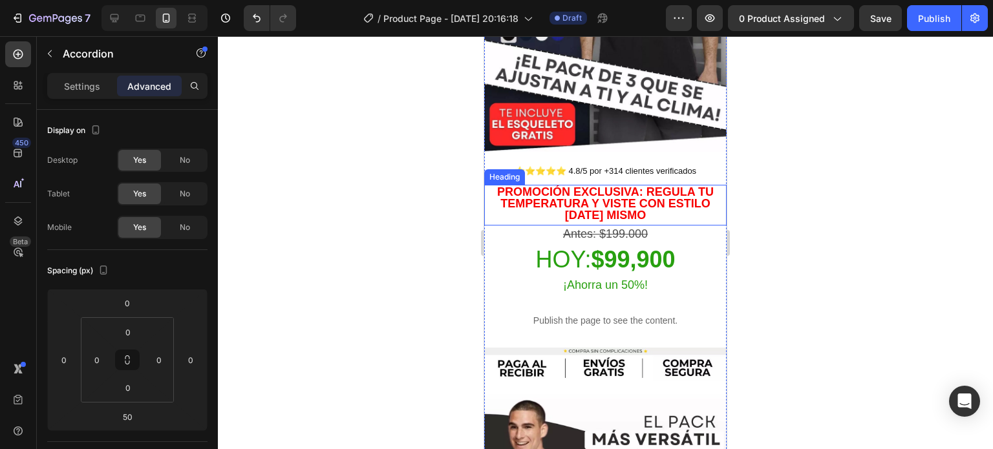
click at [574, 198] on strong "Promoción exclusiva: regula tu temperatura y viste con estilo [DATE] mismo" at bounding box center [605, 204] width 217 height 36
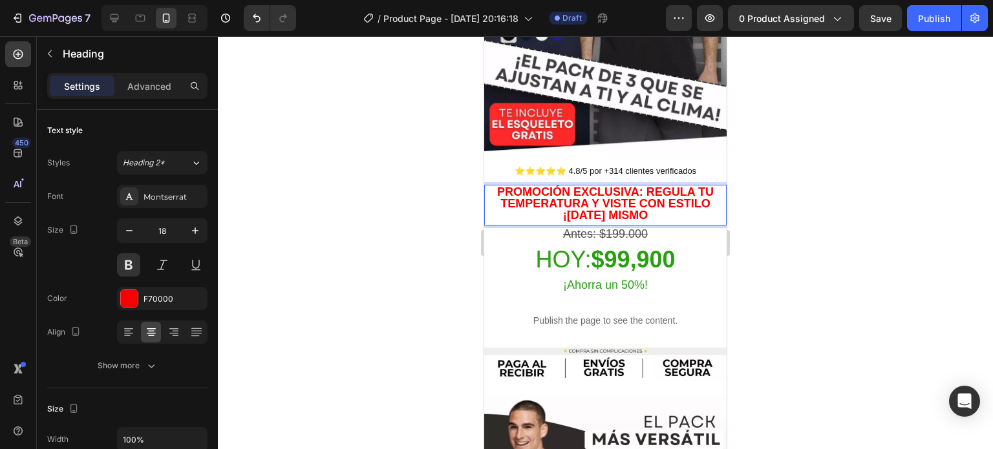
click at [654, 209] on h2 "Promoción exclusiva: regula tu temperatura y viste con estilo ¡HOY mismo" at bounding box center [605, 203] width 242 height 37
drag, startPoint x: 791, startPoint y: 238, endPoint x: 173, endPoint y: 175, distance: 621.8
click at [791, 238] on div at bounding box center [605, 242] width 775 height 413
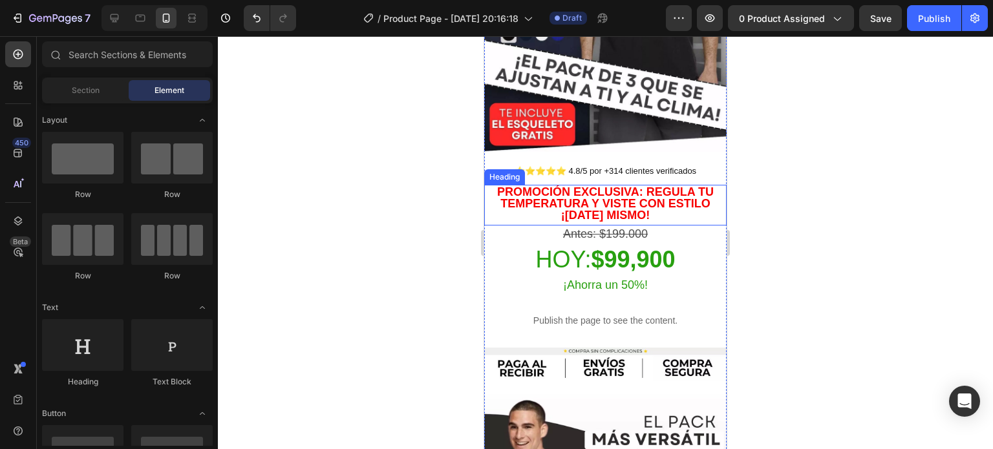
click at [517, 196] on strong "Promoción exclusiva: regula tu temperatura y viste con estilo ¡HOY mismo!" at bounding box center [605, 204] width 217 height 36
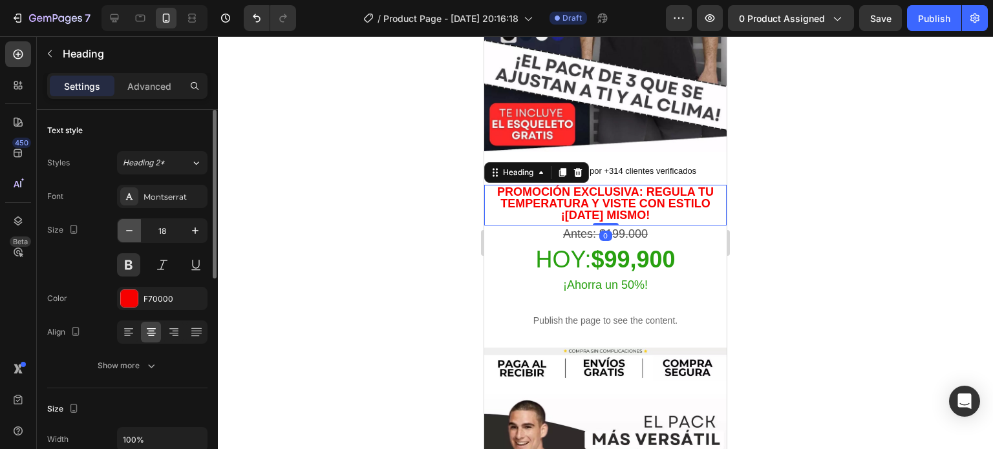
click at [129, 226] on icon "button" at bounding box center [129, 230] width 13 height 13
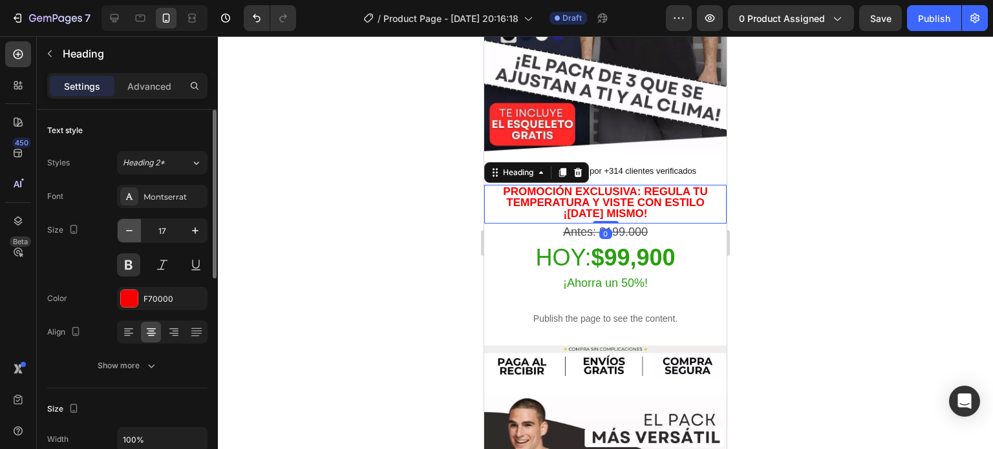
click at [129, 226] on icon "button" at bounding box center [129, 230] width 13 height 13
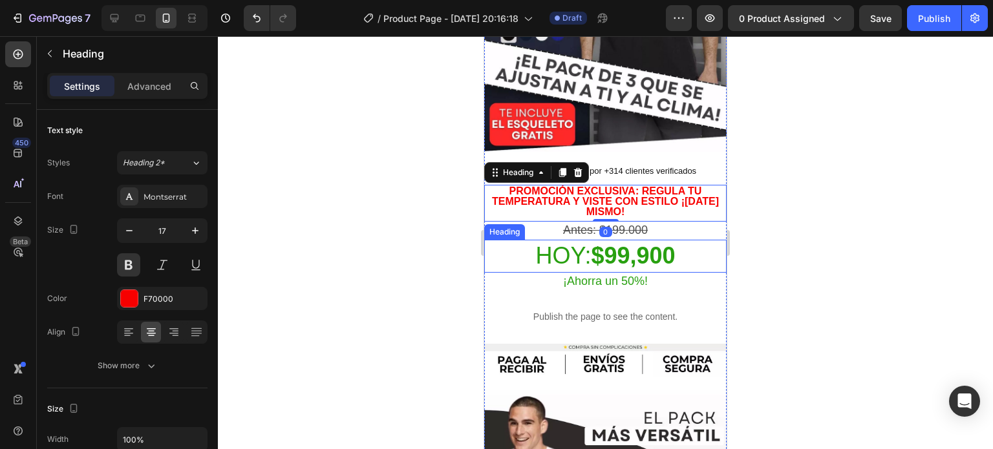
type input "16"
click at [747, 206] on div at bounding box center [605, 242] width 775 height 413
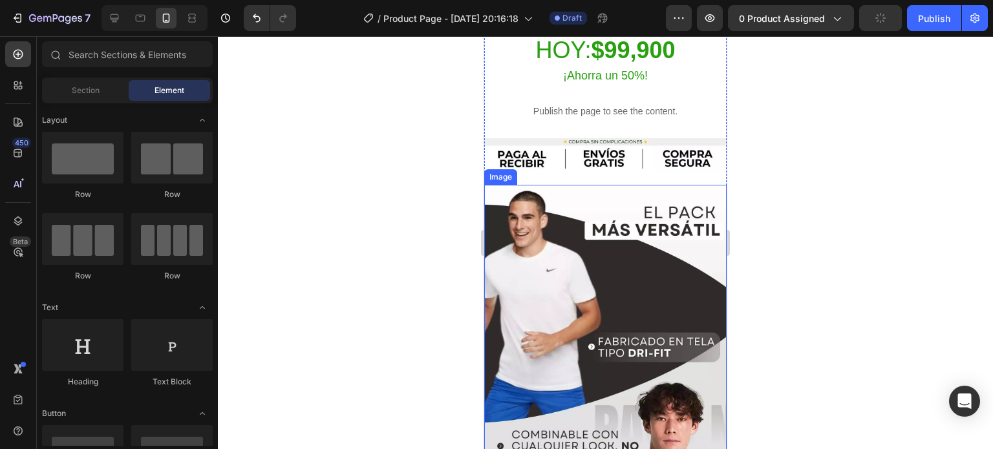
scroll to position [452, 0]
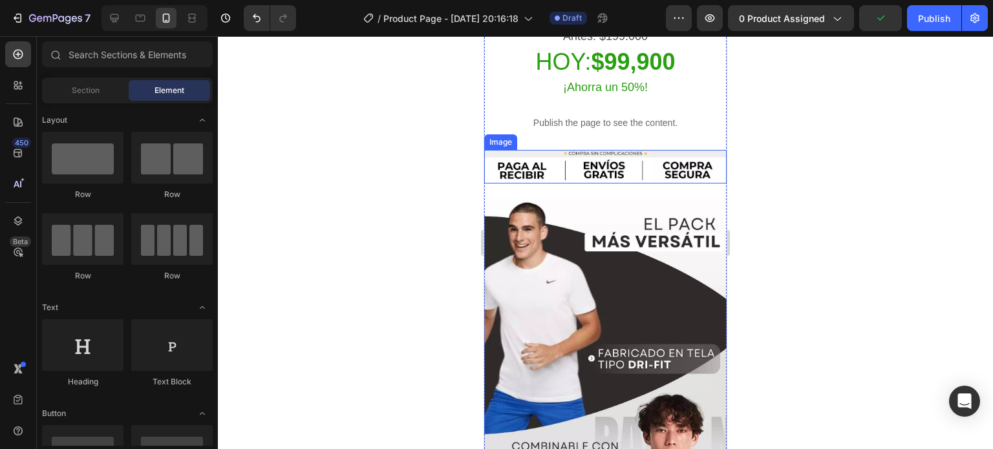
click at [673, 164] on img at bounding box center [605, 167] width 242 height 34
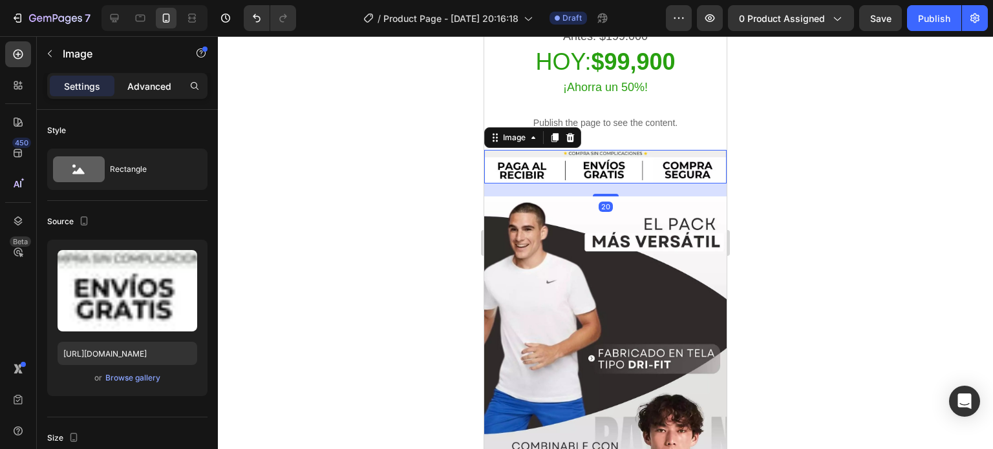
click at [149, 83] on p "Advanced" at bounding box center [149, 87] width 44 height 14
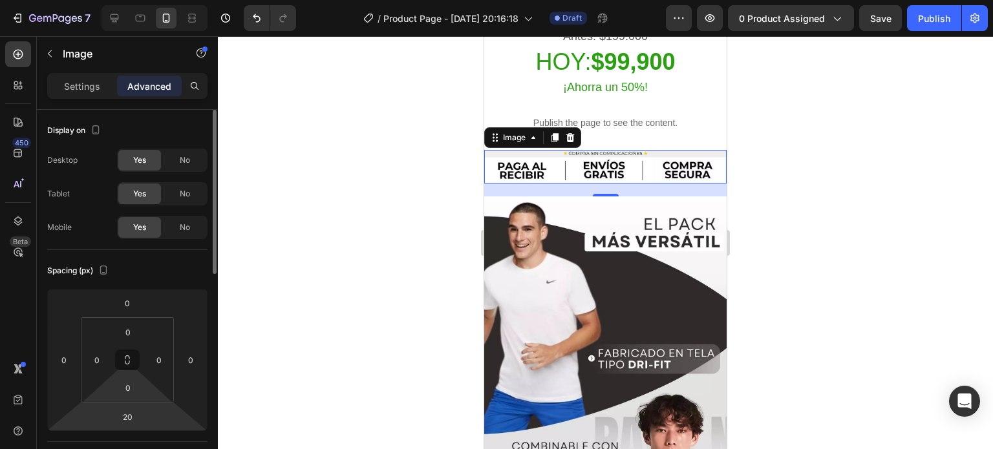
click at [129, 416] on input "20" at bounding box center [127, 416] width 26 height 19
type input "5"
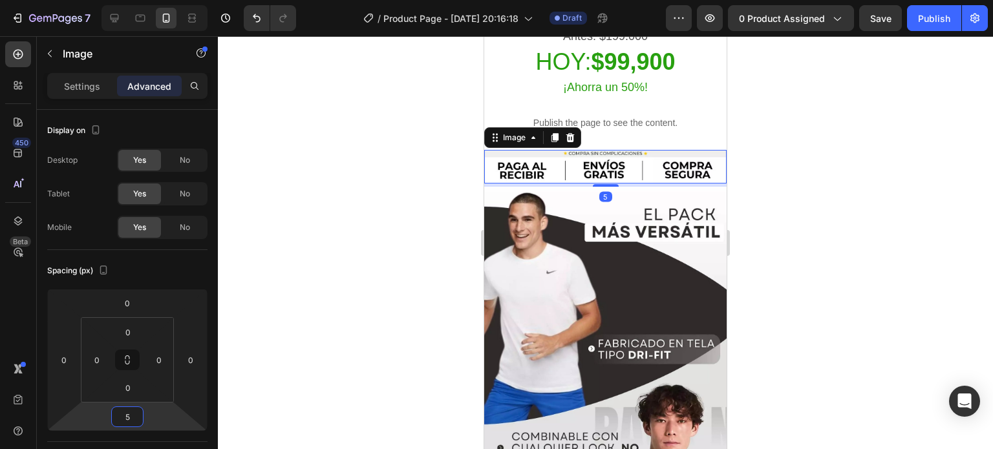
click at [807, 315] on div at bounding box center [605, 242] width 775 height 413
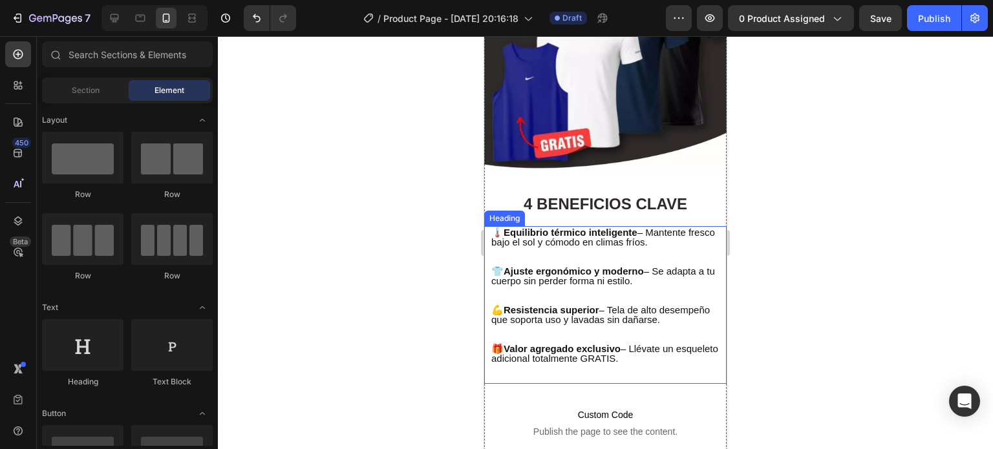
scroll to position [1164, 0]
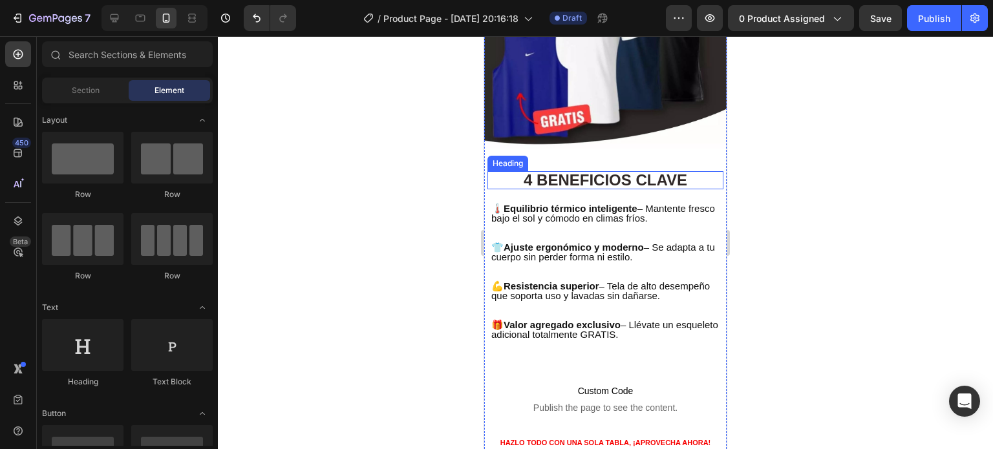
click at [665, 173] on p "4 BENEFICIOS CLAVE" at bounding box center [605, 181] width 233 height 16
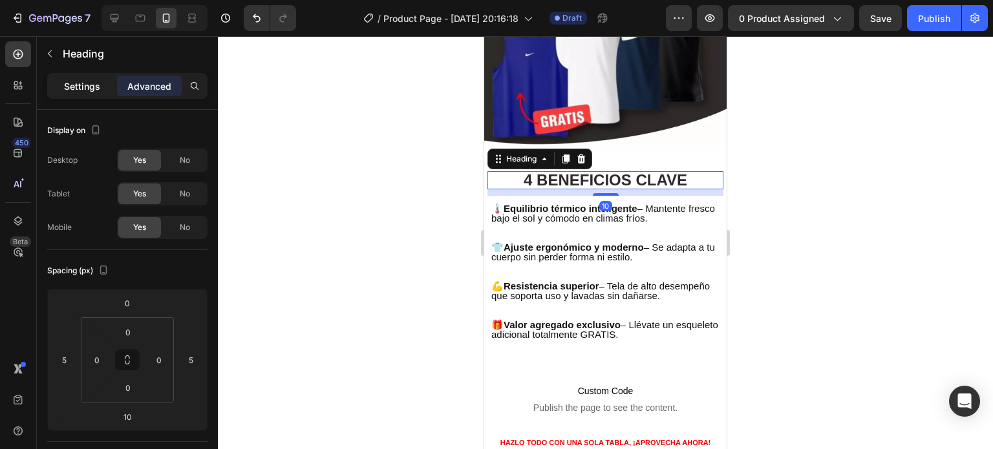
click at [81, 82] on p "Settings" at bounding box center [82, 87] width 36 height 14
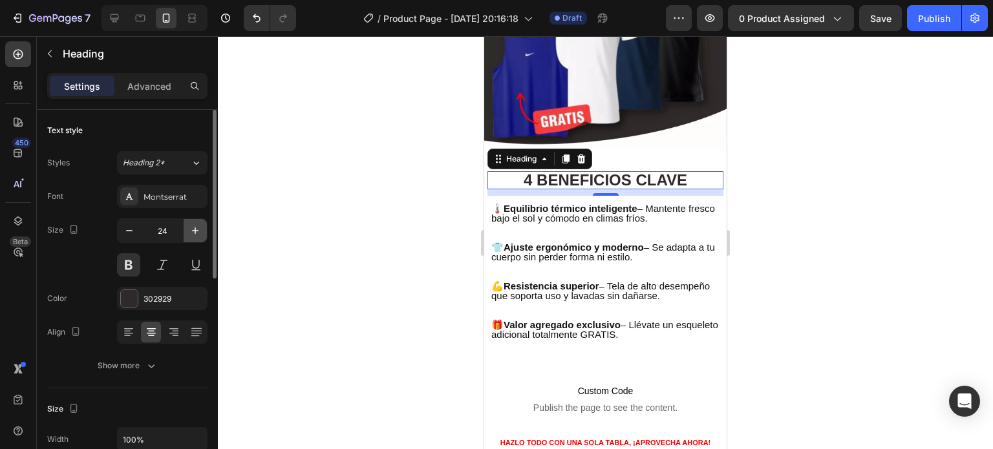
click at [194, 231] on icon "button" at bounding box center [195, 230] width 13 height 13
click at [195, 231] on icon "button" at bounding box center [195, 230] width 13 height 13
click at [195, 232] on icon "button" at bounding box center [195, 231] width 6 height 6
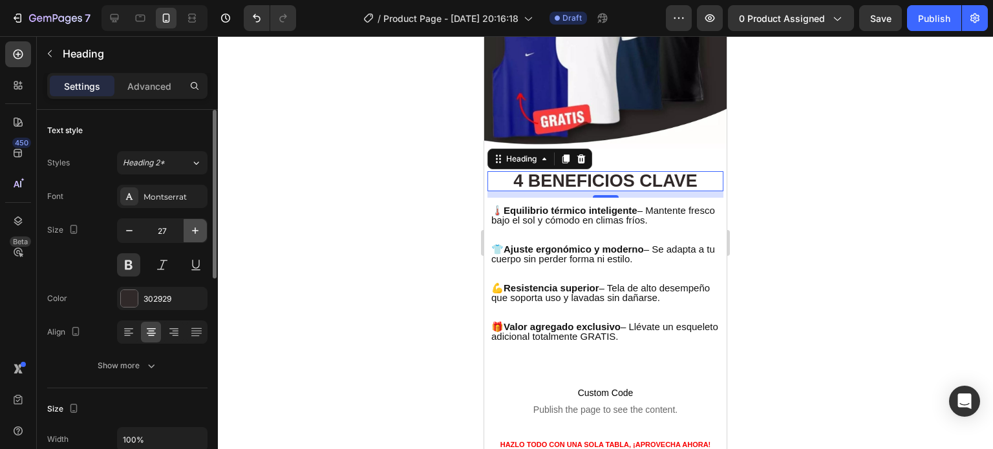
click at [195, 233] on icon "button" at bounding box center [195, 231] width 6 height 6
type input "28"
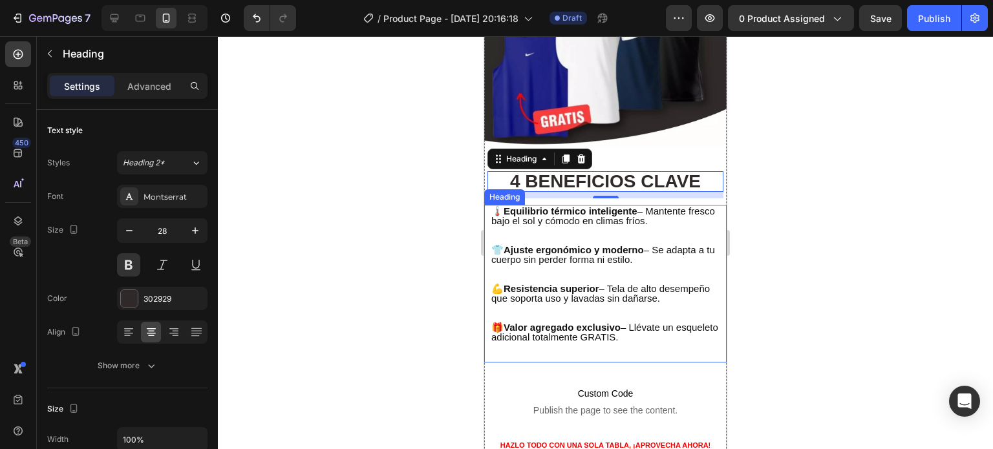
click at [814, 231] on div at bounding box center [605, 242] width 775 height 413
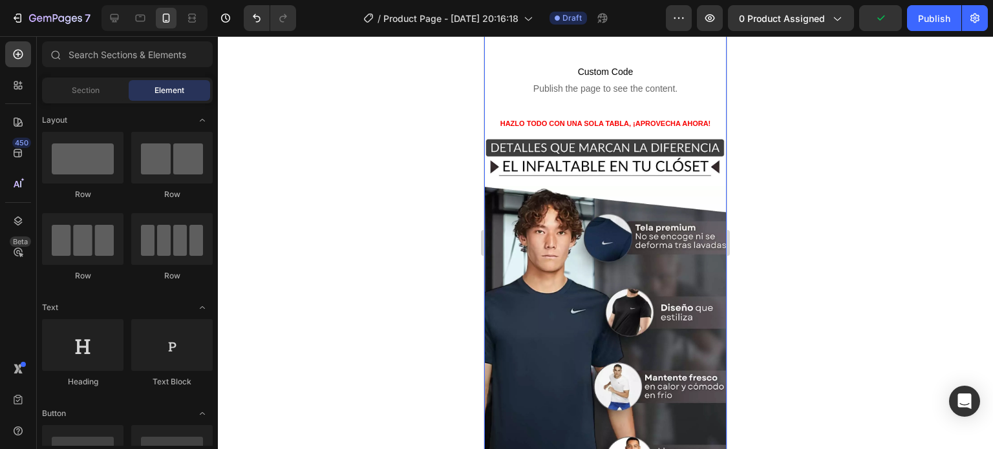
scroll to position [1487, 0]
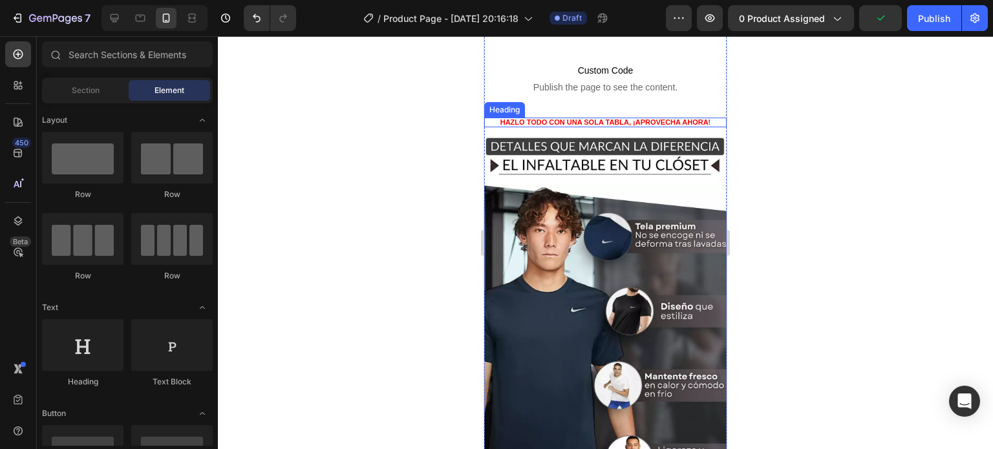
click at [639, 118] on h2 "Hazlo todo con una sola tabla, ¡aprovecha ahora!" at bounding box center [605, 123] width 242 height 10
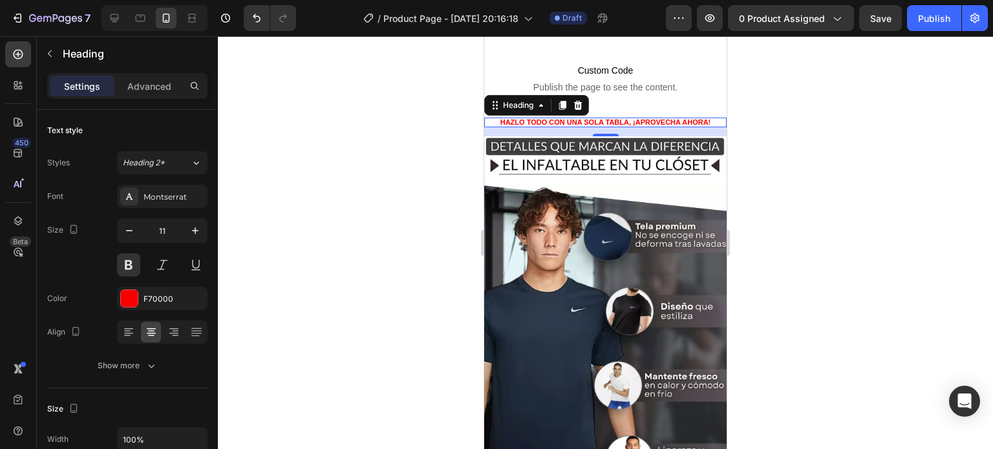
click at [706, 118] on h2 "Hazlo todo con una sola tabla, ¡aprovecha ahora!" at bounding box center [605, 123] width 242 height 10
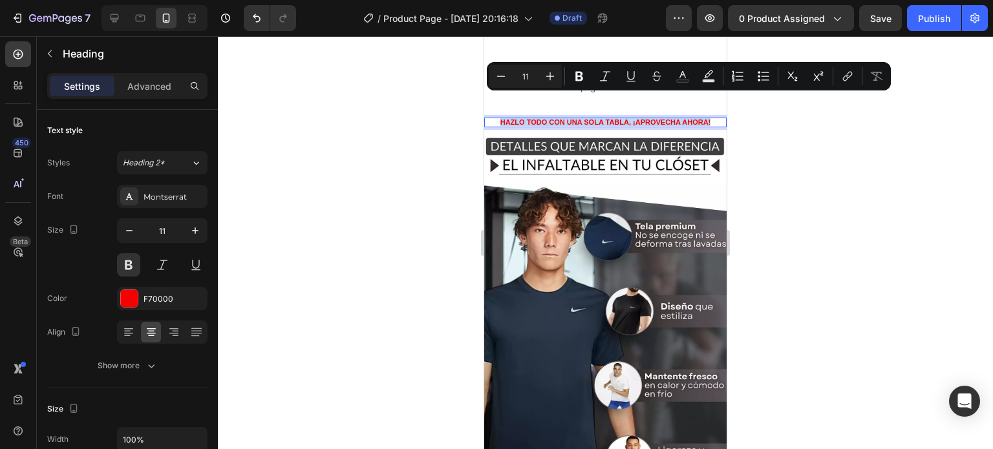
drag, startPoint x: 714, startPoint y: 99, endPoint x: 463, endPoint y: 102, distance: 250.2
click at [484, 102] on html "iPhone 13 Mini ( 375 px) iPhone 13 Mini iPhone 13 Pro iPhone 11 Pro Max iPhone …" at bounding box center [605, 415] width 242 height 3732
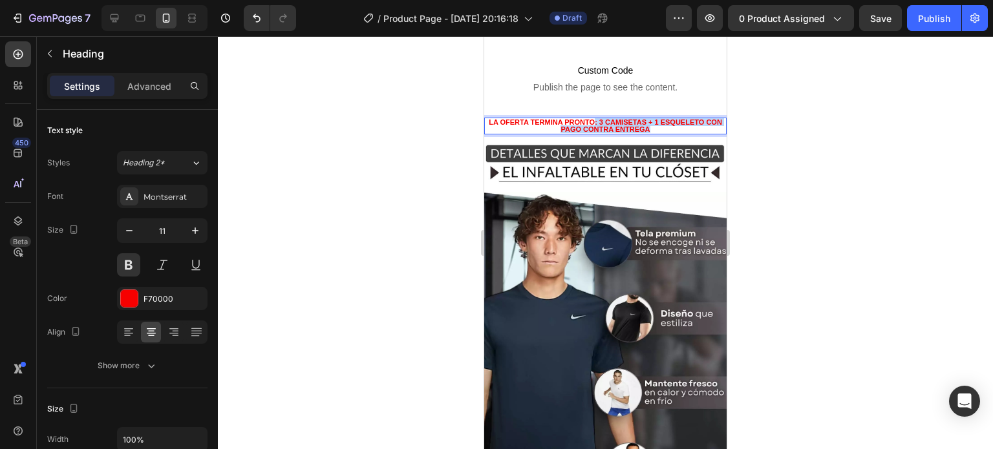
drag, startPoint x: 652, startPoint y: 107, endPoint x: 602, endPoint y: 99, distance: 50.5
click at [602, 119] on p "La oferta termina pronto: 3 camisetas + 1 esqueleto con pago contra entrega" at bounding box center [605, 126] width 240 height 14
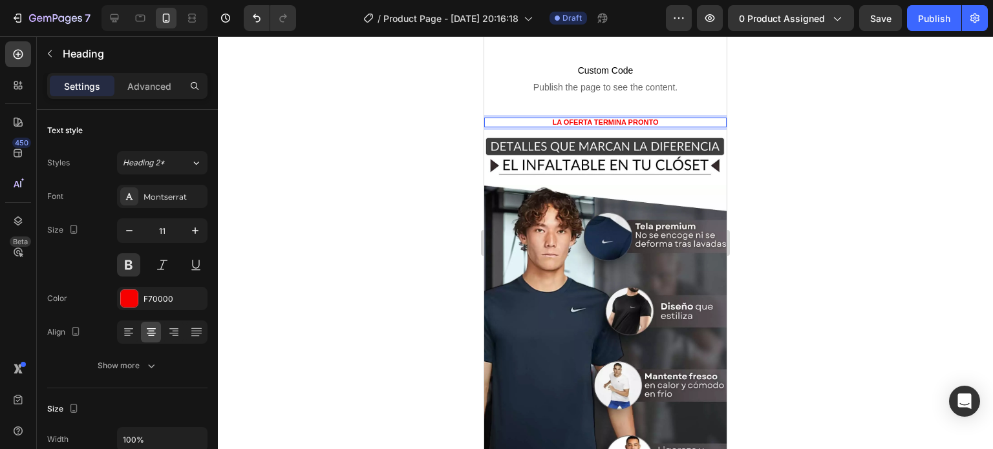
click at [542, 118] on h2 "La oferta termina pronto" at bounding box center [605, 123] width 242 height 10
click at [685, 119] on p "¡La oferta termina pronto" at bounding box center [605, 122] width 240 height 7
click at [745, 121] on div at bounding box center [605, 242] width 775 height 413
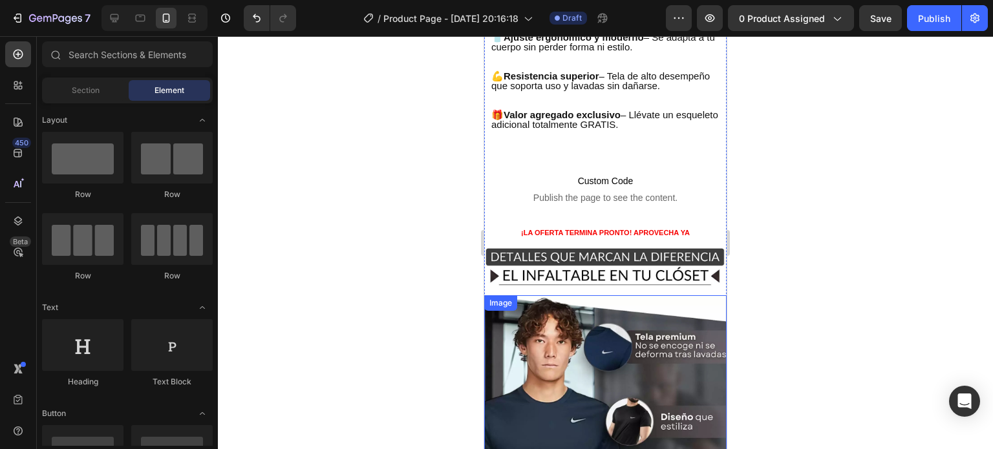
scroll to position [1357, 0]
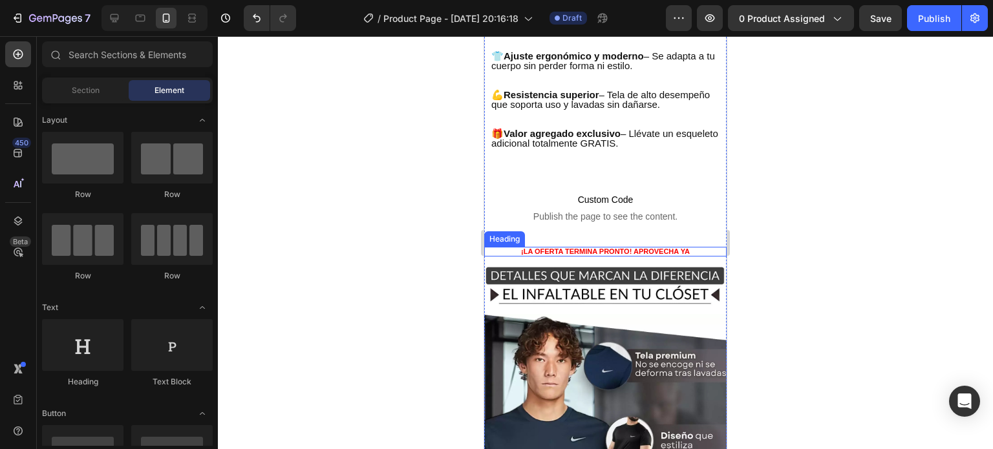
click at [676, 248] on p "¡La oferta termina pronto! APROVECHA YA" at bounding box center [605, 251] width 240 height 7
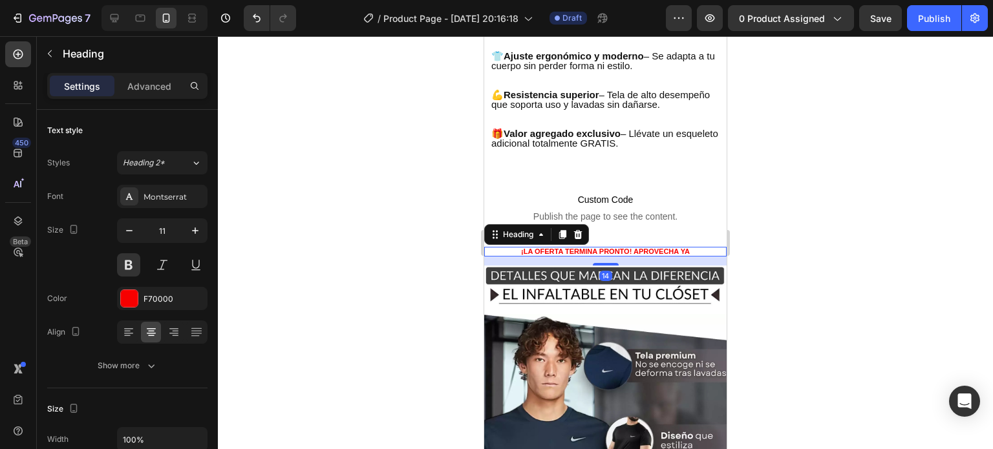
drag, startPoint x: 804, startPoint y: 229, endPoint x: 800, endPoint y: 235, distance: 6.9
click at [805, 229] on div at bounding box center [605, 242] width 775 height 413
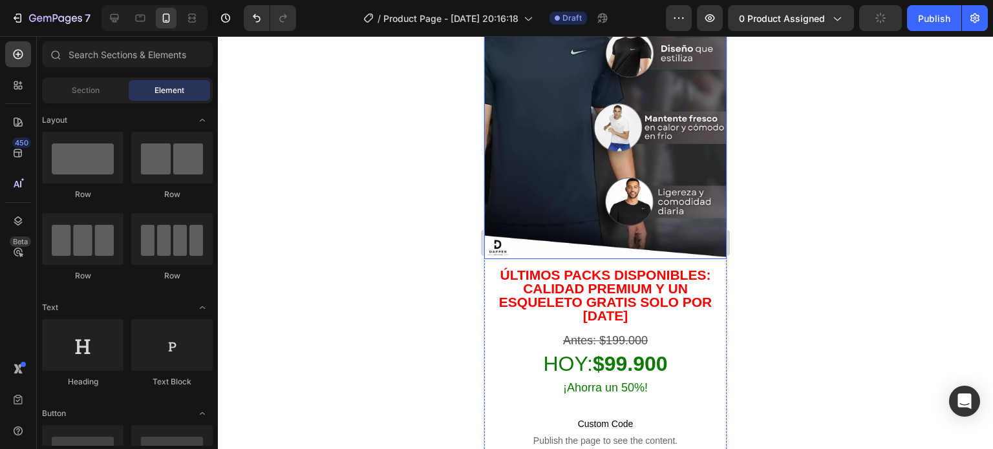
scroll to position [1745, 0]
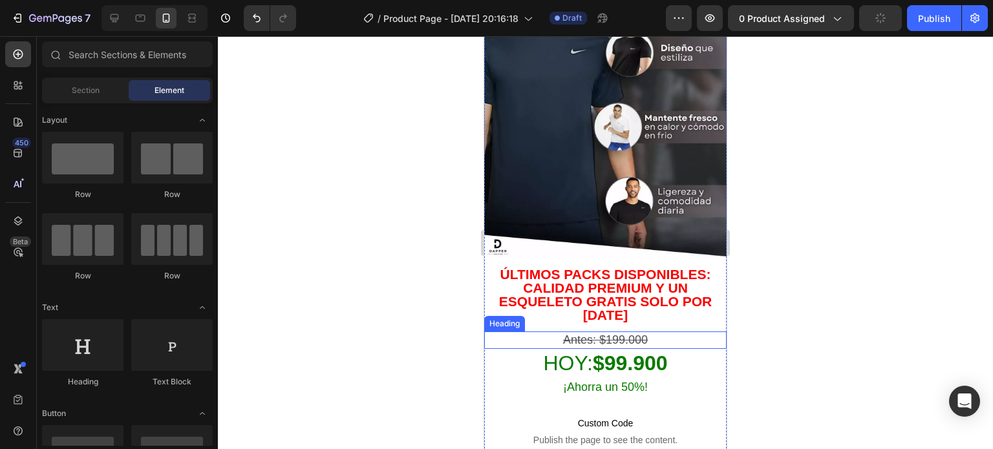
click at [628, 273] on p "Últimos packs disponibles: calidad premium y un esqueleto GRATIS solo por [DATE]" at bounding box center [605, 295] width 240 height 54
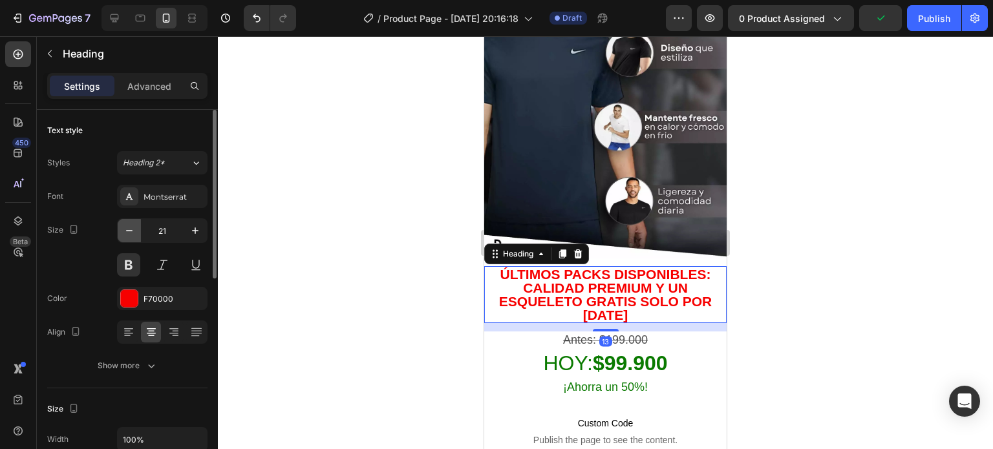
click at [122, 229] on button "button" at bounding box center [129, 230] width 23 height 23
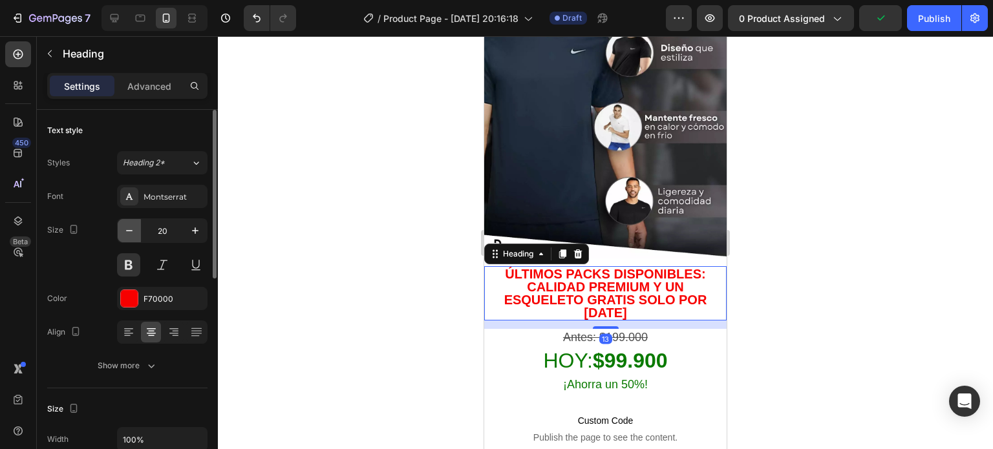
click at [122, 231] on button "button" at bounding box center [129, 230] width 23 height 23
click at [123, 233] on button "button" at bounding box center [129, 230] width 23 height 23
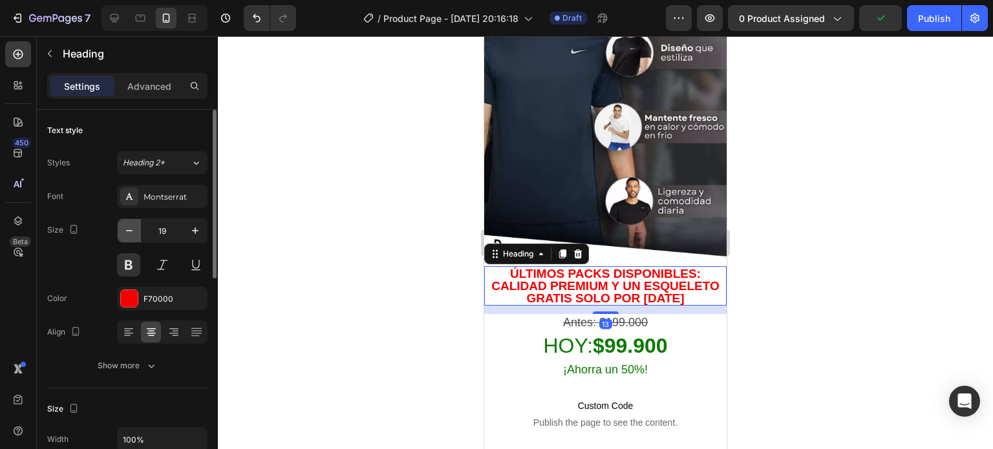
click at [123, 233] on icon "button" at bounding box center [129, 230] width 13 height 13
click at [123, 234] on icon "button" at bounding box center [129, 230] width 13 height 13
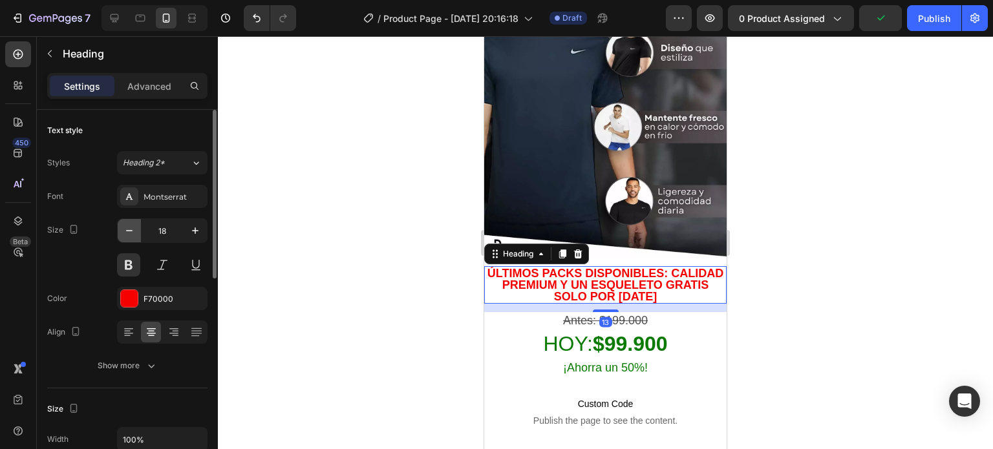
click at [123, 235] on icon "button" at bounding box center [129, 230] width 13 height 13
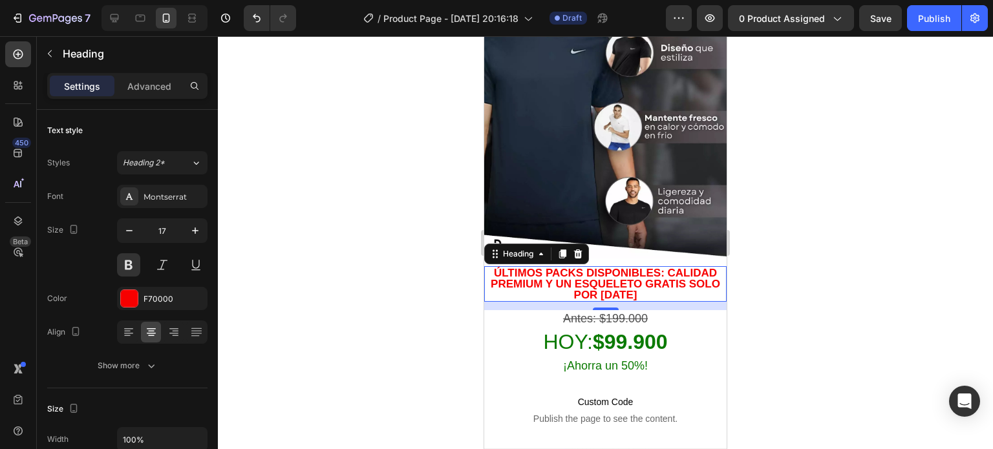
type input "16"
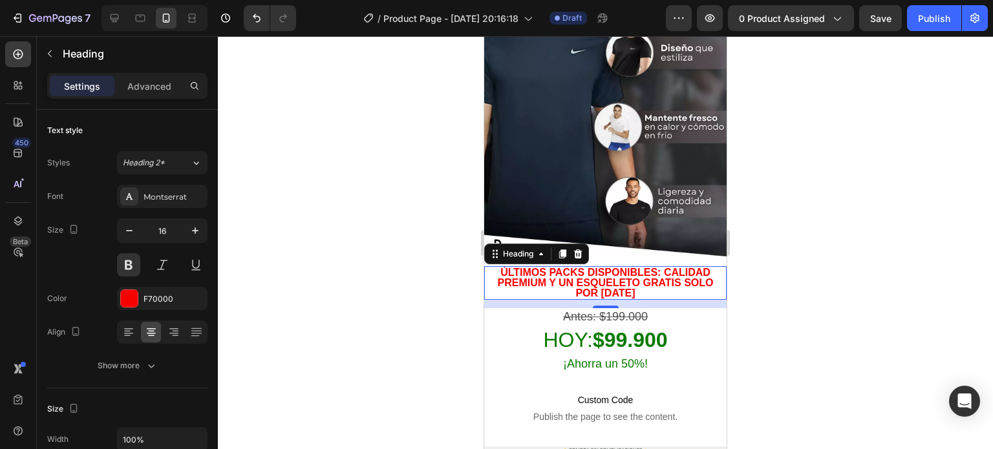
click at [752, 264] on div at bounding box center [605, 242] width 775 height 413
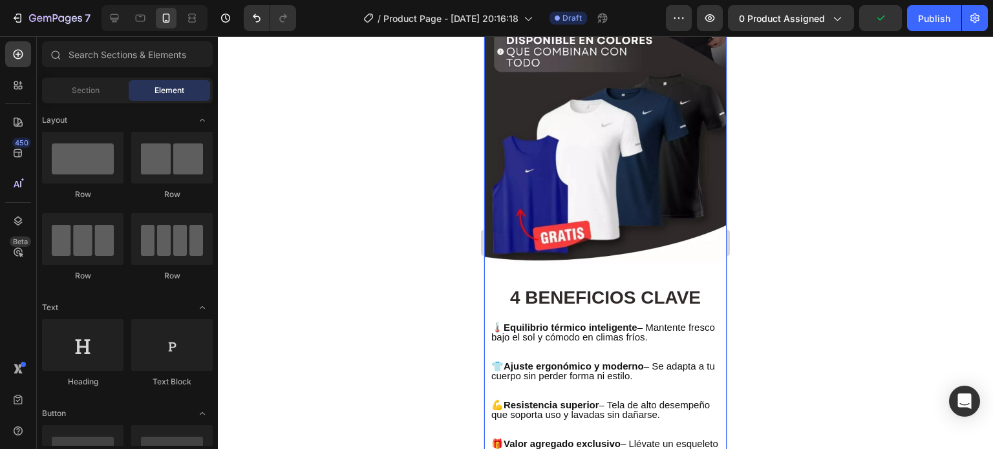
scroll to position [1137, 0]
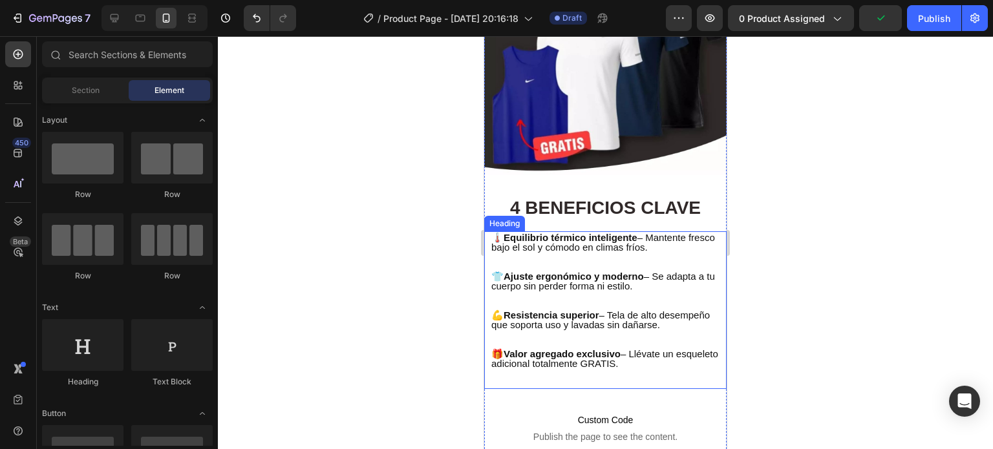
click at [672, 279] on p "🌡️ Equilibrio térmico inteligente – Mantente fresco bajo el sol y cómodo en cli…" at bounding box center [605, 310] width 228 height 155
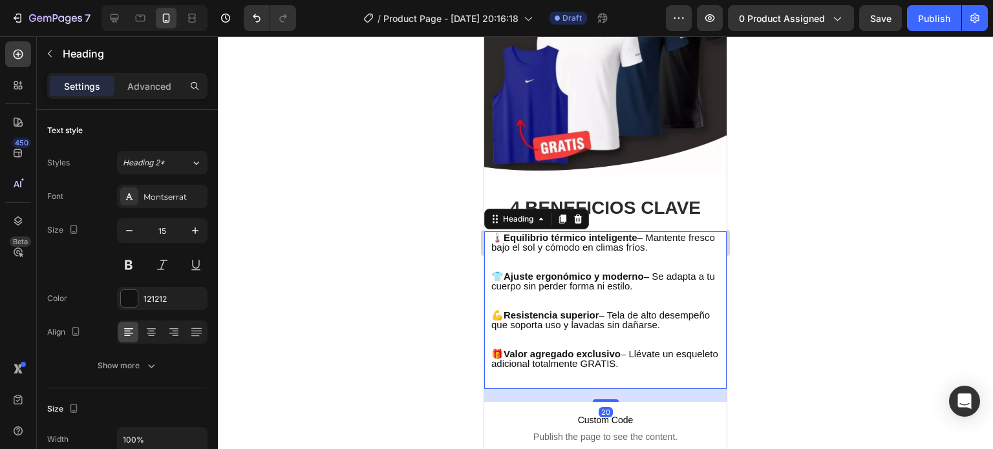
click at [837, 242] on div at bounding box center [605, 242] width 775 height 413
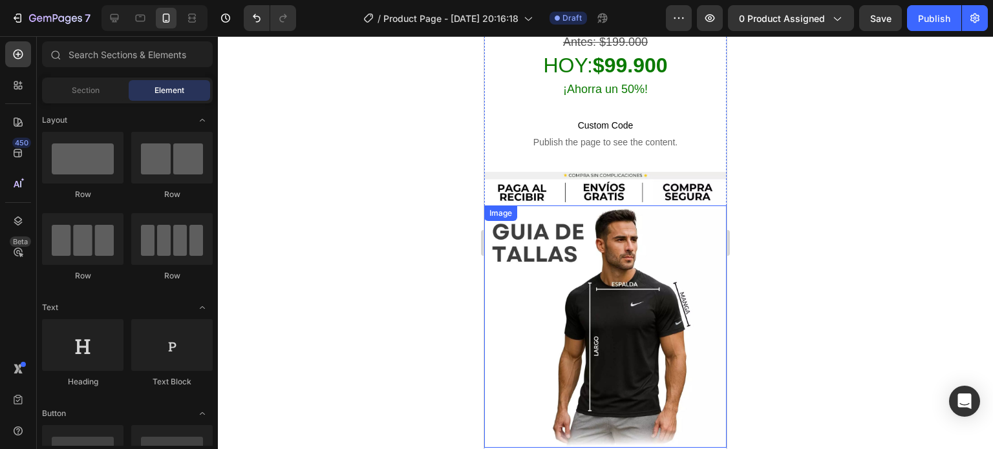
scroll to position [2004, 0]
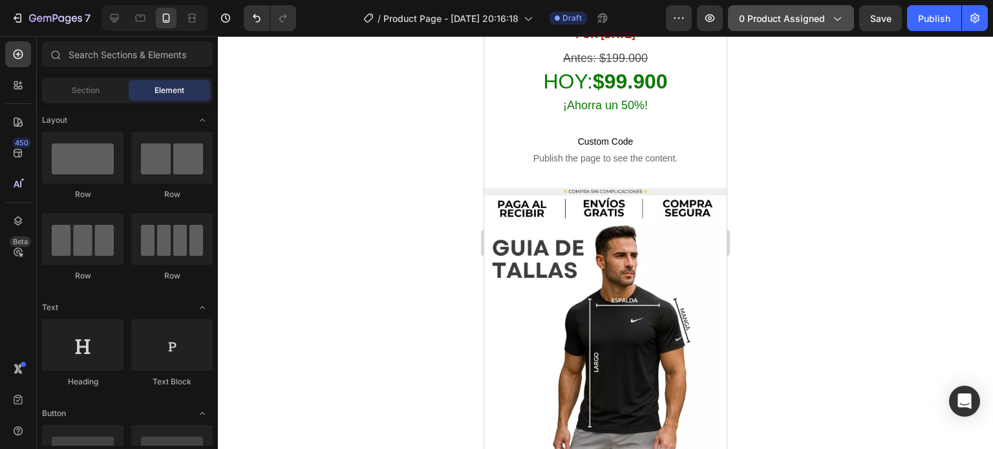
click at [769, 23] on span "0 product assigned" at bounding box center [782, 19] width 86 height 14
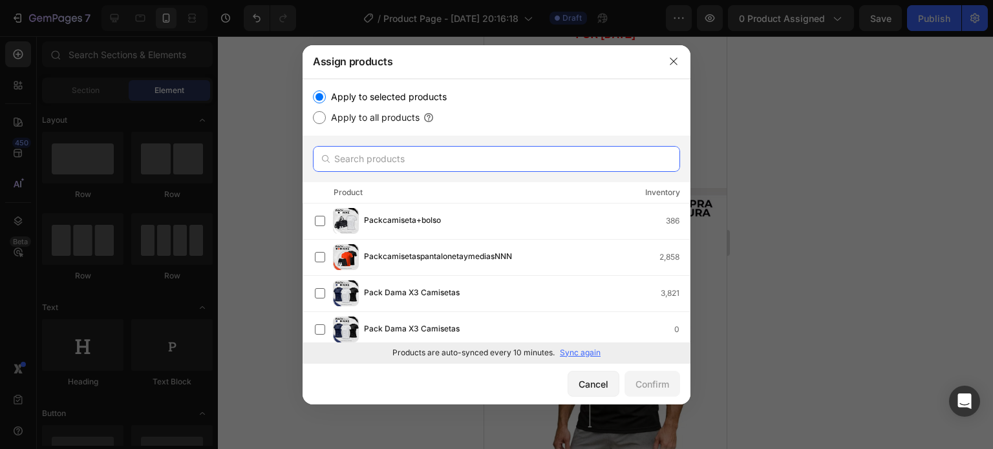
click at [487, 166] on input "text" at bounding box center [496, 159] width 367 height 26
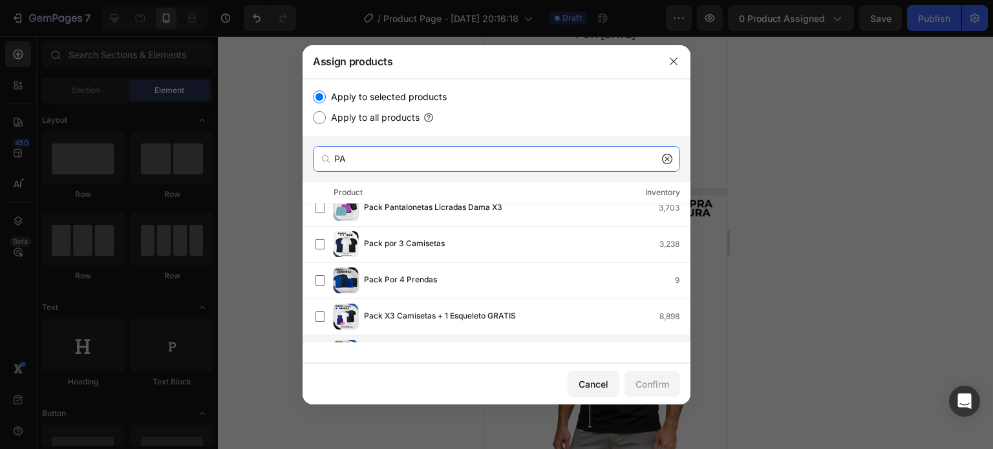
scroll to position [248, 0]
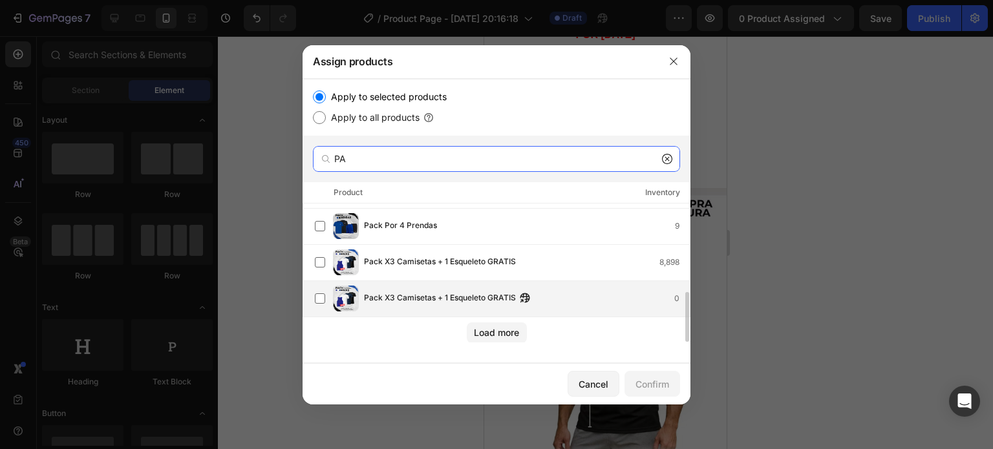
type input "PA"
click at [489, 293] on span "Pack X3 Camisetas + 1 Esqueleto GRATIS" at bounding box center [440, 299] width 152 height 14
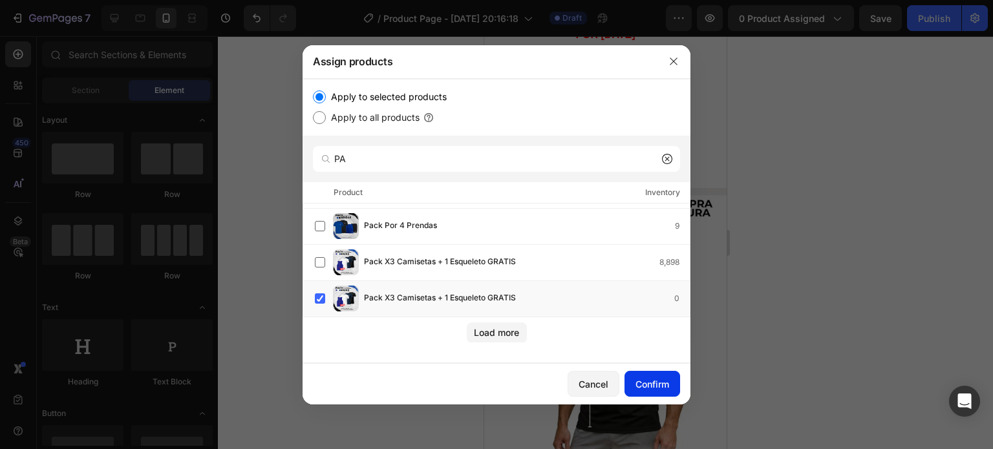
click at [648, 387] on div "Confirm" at bounding box center [652, 385] width 34 height 14
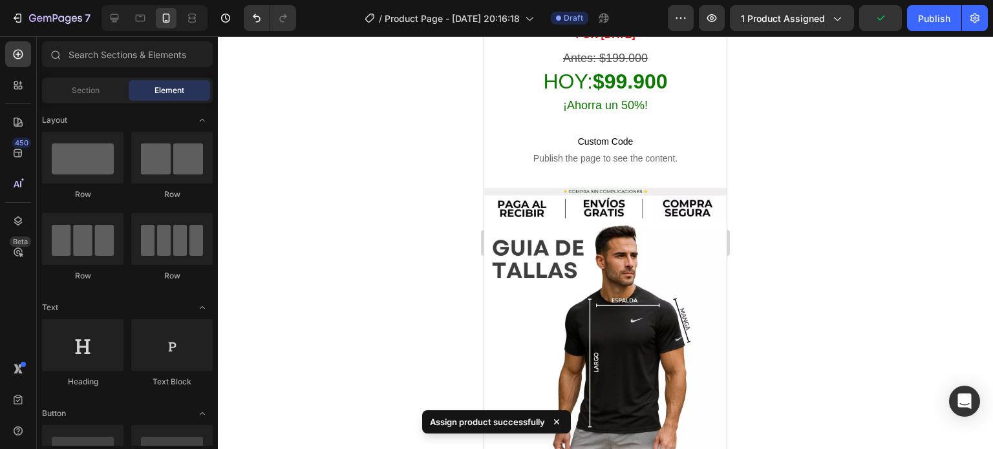
click at [930, 32] on div "7 Version history / Product Page - Aug 27, 20:16:18 Draft Preview 1 product ass…" at bounding box center [496, 18] width 993 height 37
click at [930, 25] on button "Publish" at bounding box center [934, 18] width 54 height 26
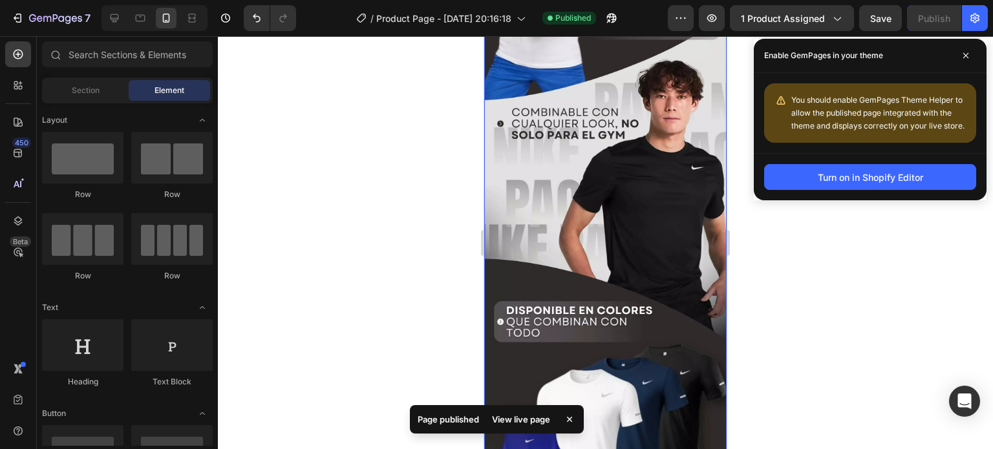
scroll to position [840, 0]
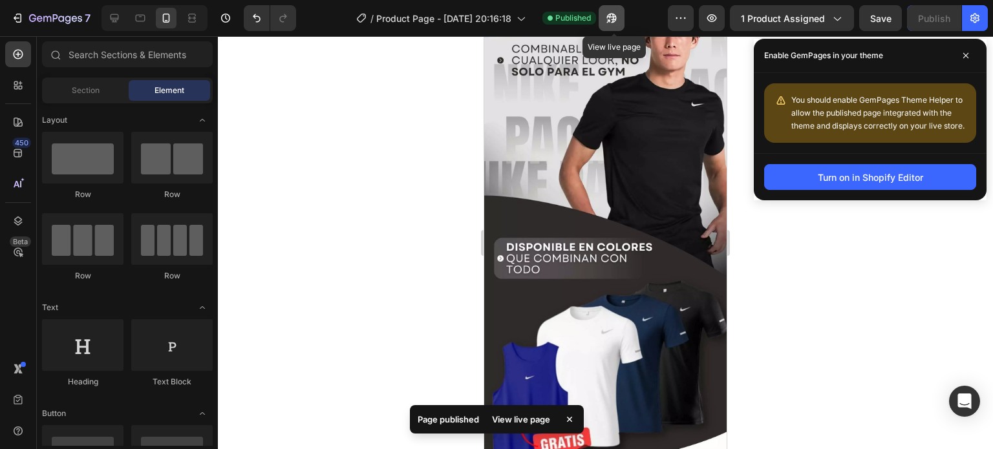
click at [610, 21] on icon "button" at bounding box center [608, 20] width 3 height 3
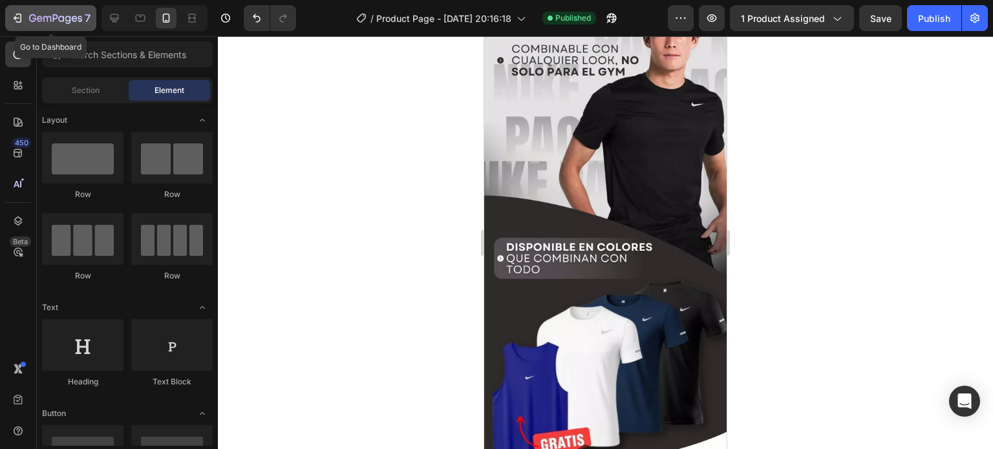
click at [61, 22] on icon "button" at bounding box center [55, 19] width 53 height 11
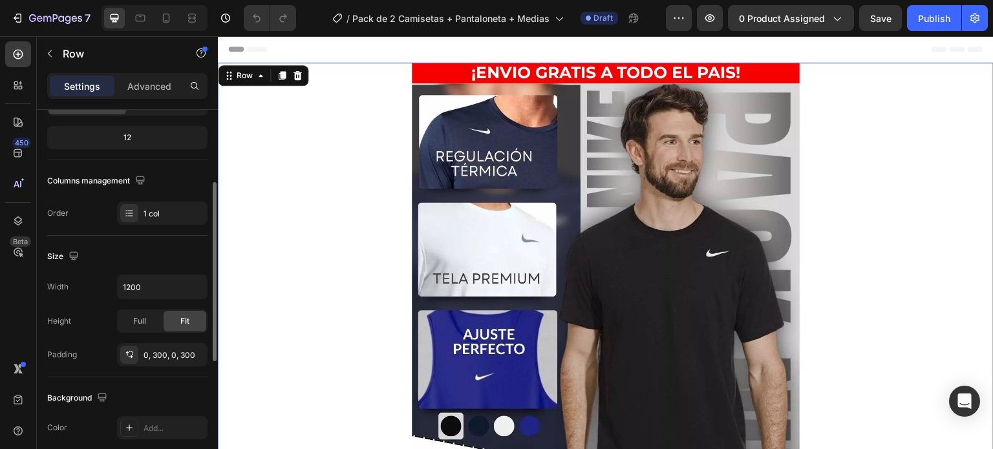
scroll to position [282, 0]
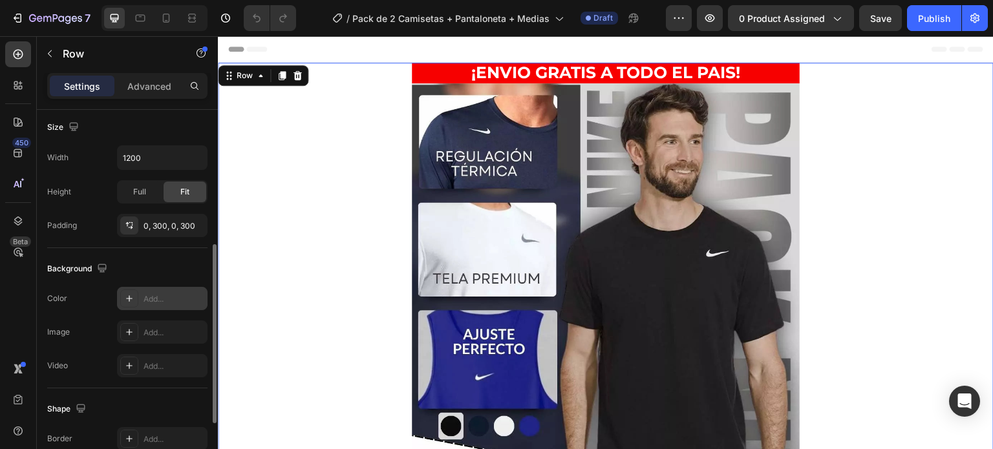
click at [157, 297] on div "Add..." at bounding box center [174, 299] width 61 height 12
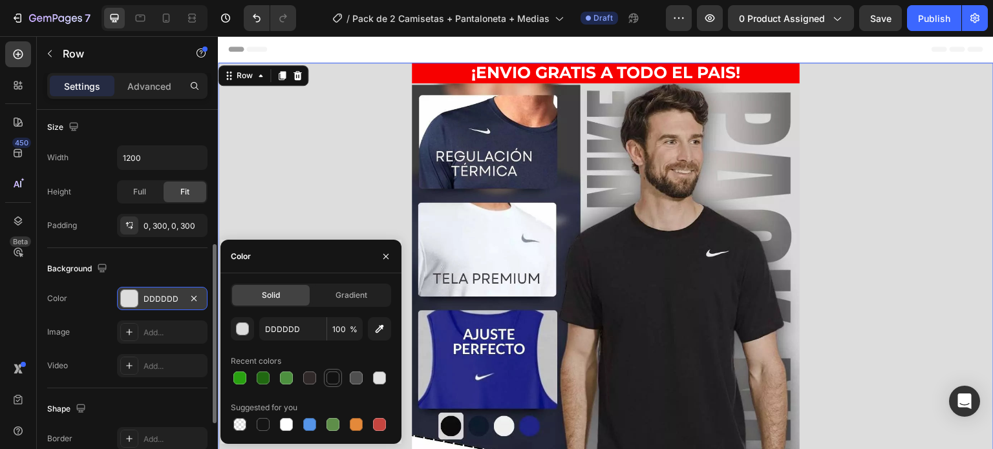
click at [335, 381] on div at bounding box center [332, 378] width 13 height 13
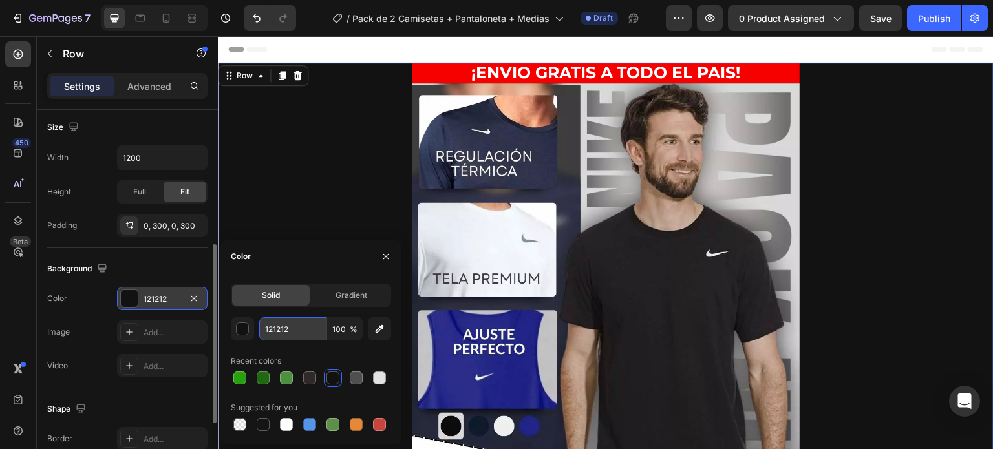
click at [299, 332] on input "121212" at bounding box center [292, 328] width 67 height 23
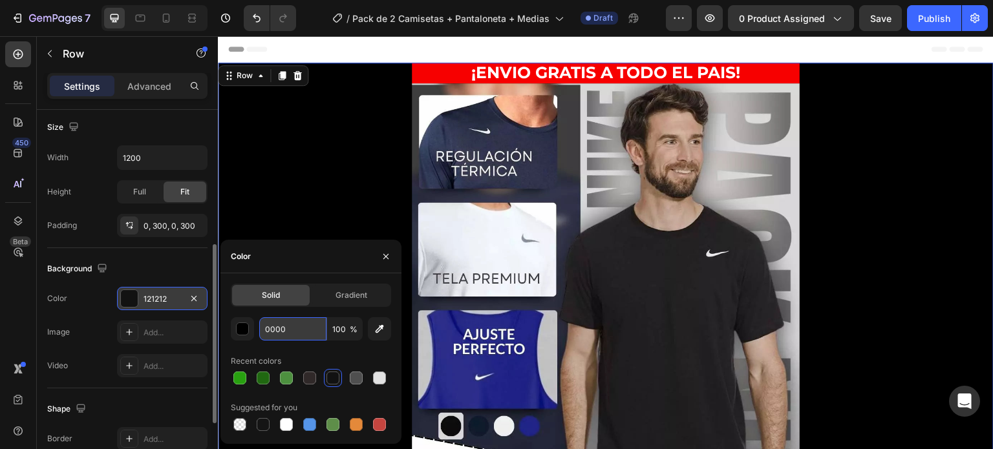
type input "00000"
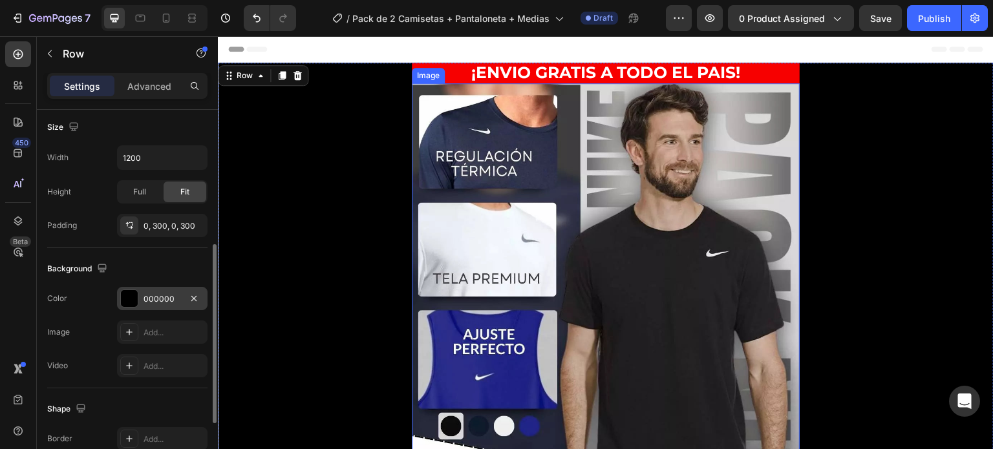
click at [454, 184] on img at bounding box center [606, 348] width 388 height 531
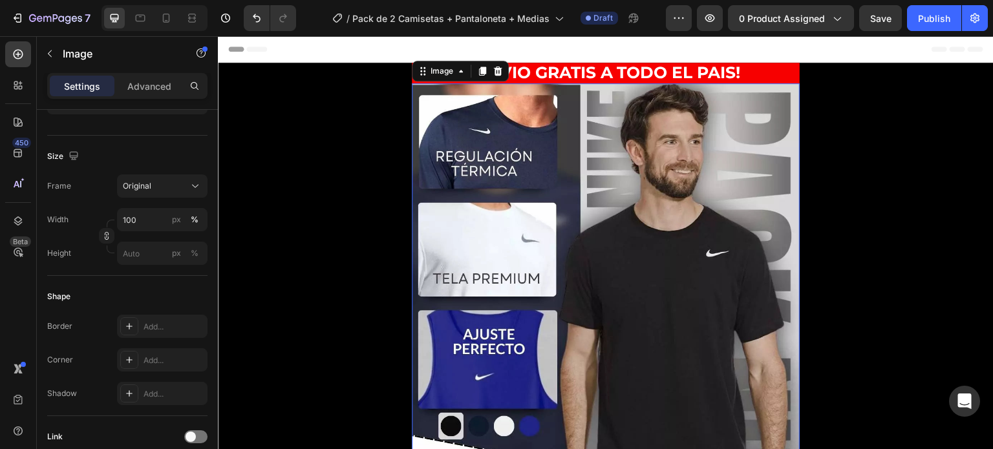
scroll to position [0, 0]
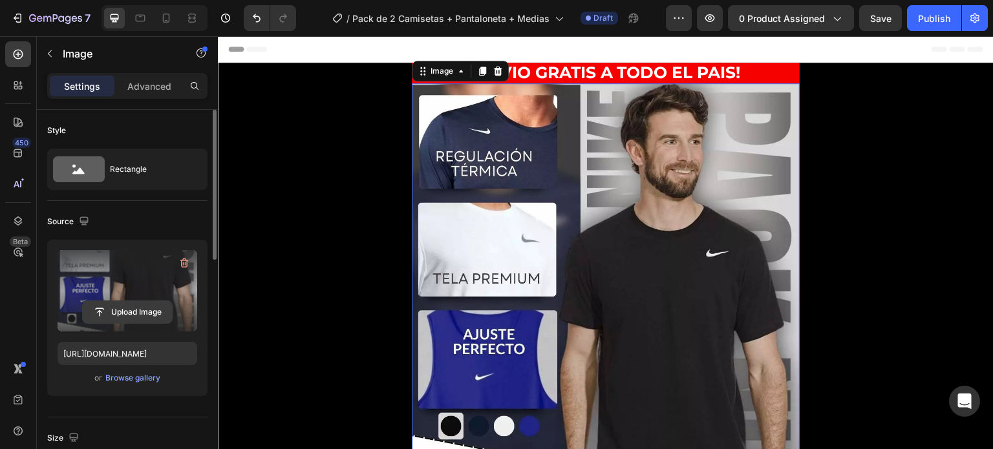
click at [116, 309] on input "file" at bounding box center [127, 312] width 89 height 22
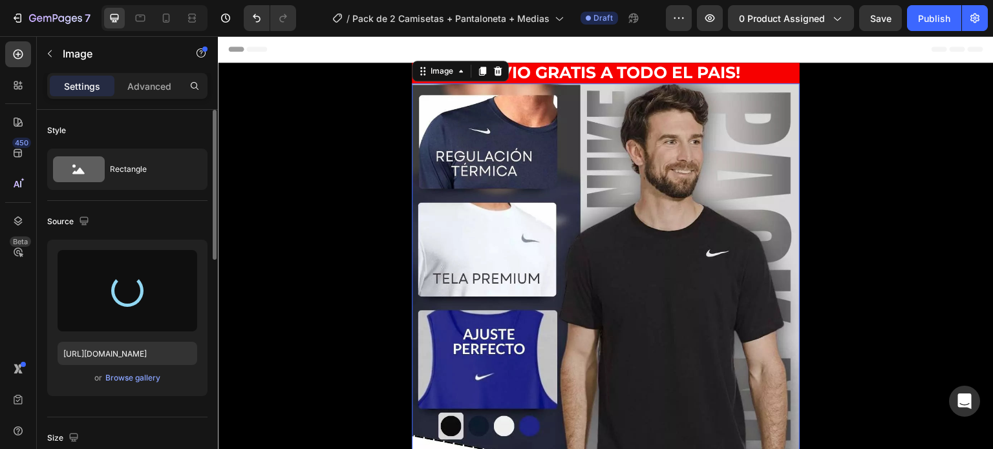
type input "https://cdn.shopify.com/s/files/1/0675/0856/8306/files/gempages_581808526343537…"
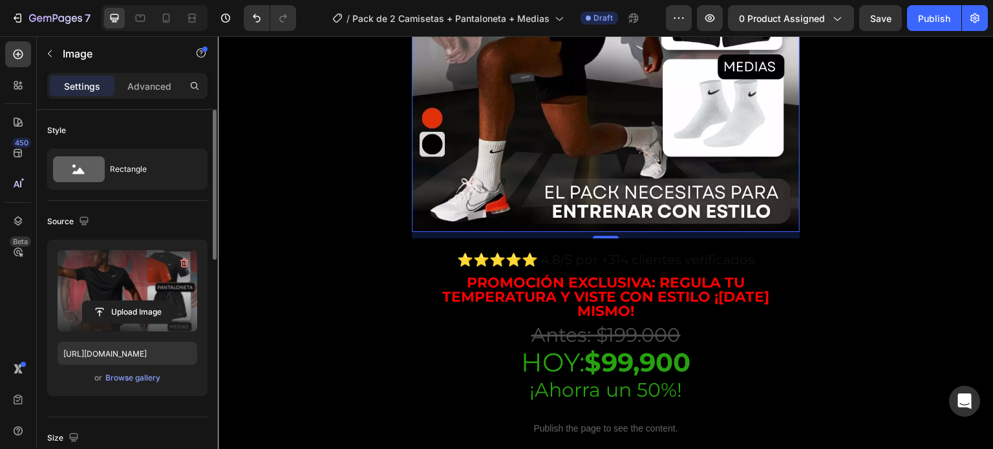
scroll to position [388, 0]
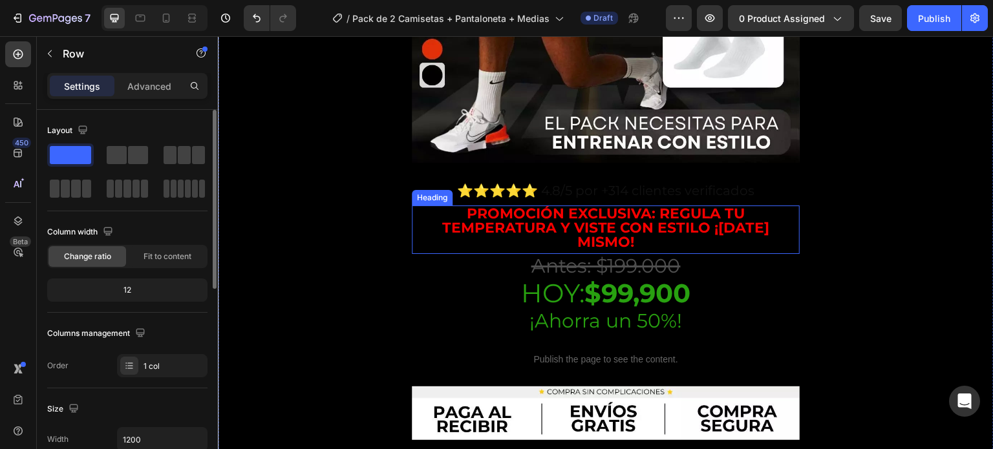
scroll to position [711, 0]
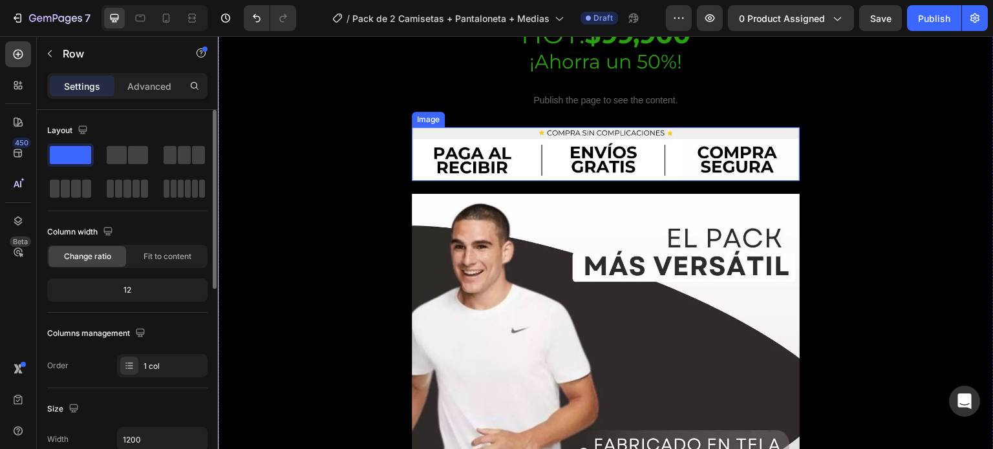
click at [663, 134] on img at bounding box center [606, 154] width 388 height 54
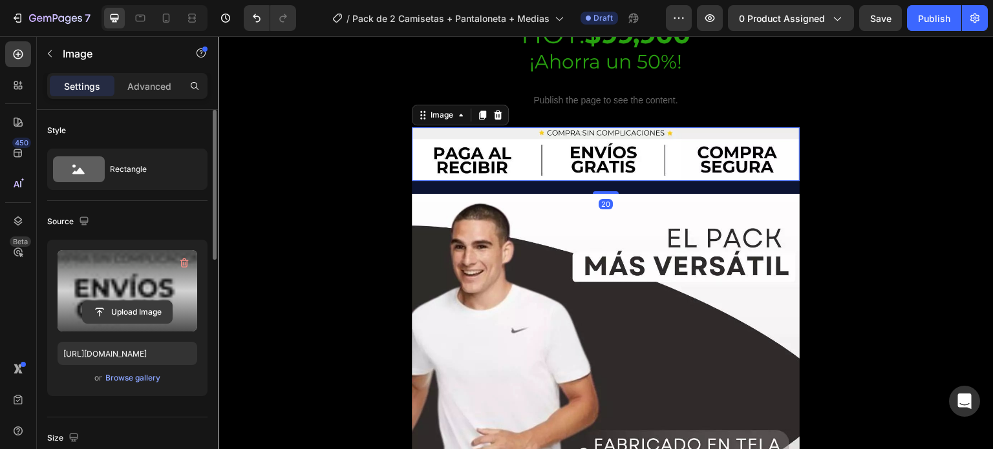
click at [140, 318] on input "file" at bounding box center [127, 312] width 89 height 22
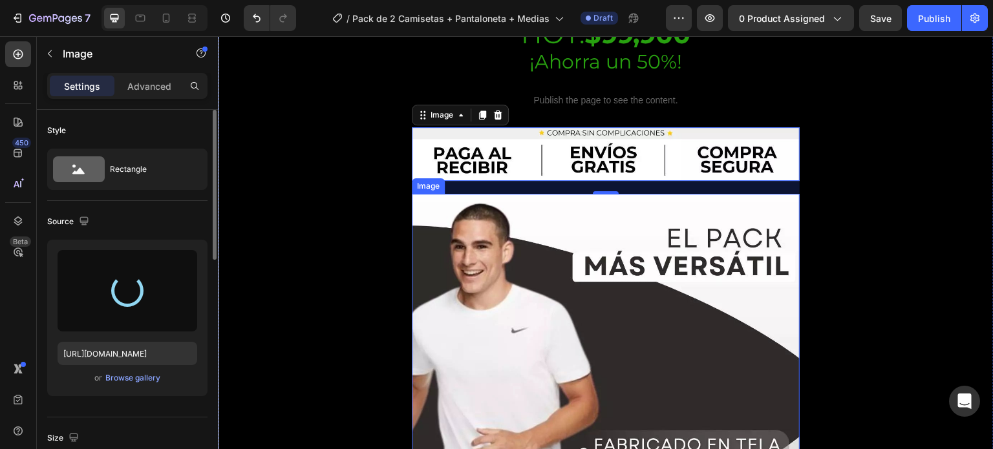
type input "https://cdn.shopify.com/s/files/1/0675/0856/8306/files/gempages_581808526343537…"
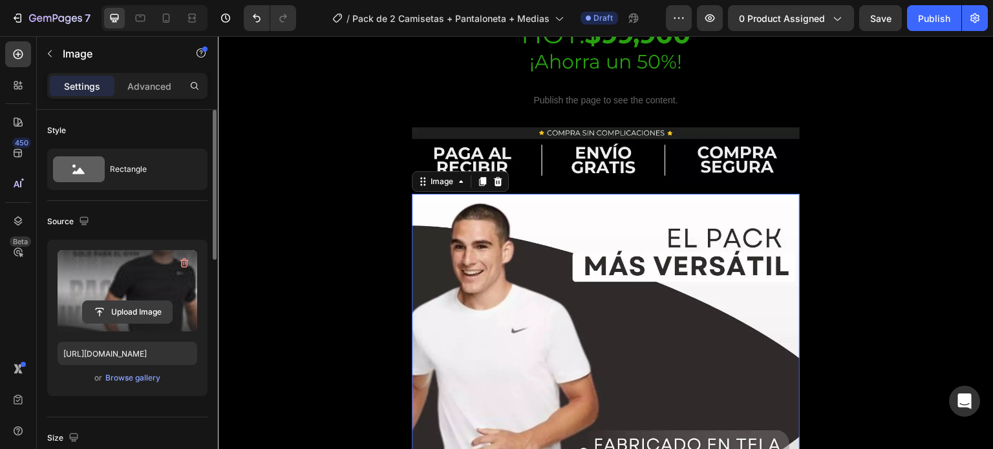
click at [139, 301] on input "file" at bounding box center [127, 312] width 89 height 22
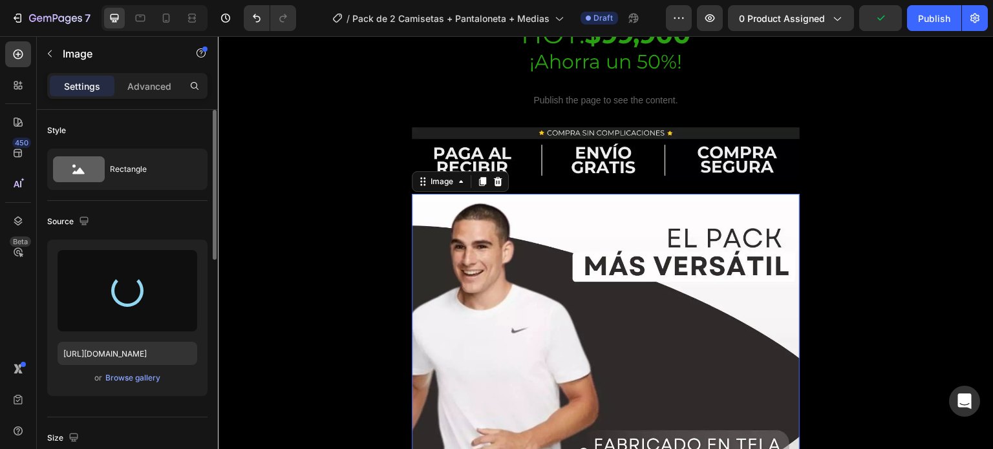
type input "https://cdn.shopify.com/s/files/1/0675/0856/8306/files/gempages_581808526343537…"
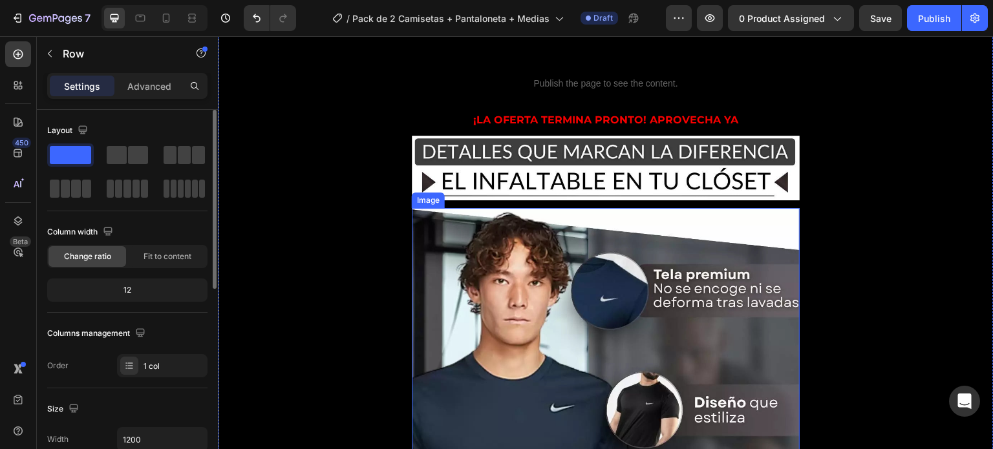
scroll to position [2133, 0]
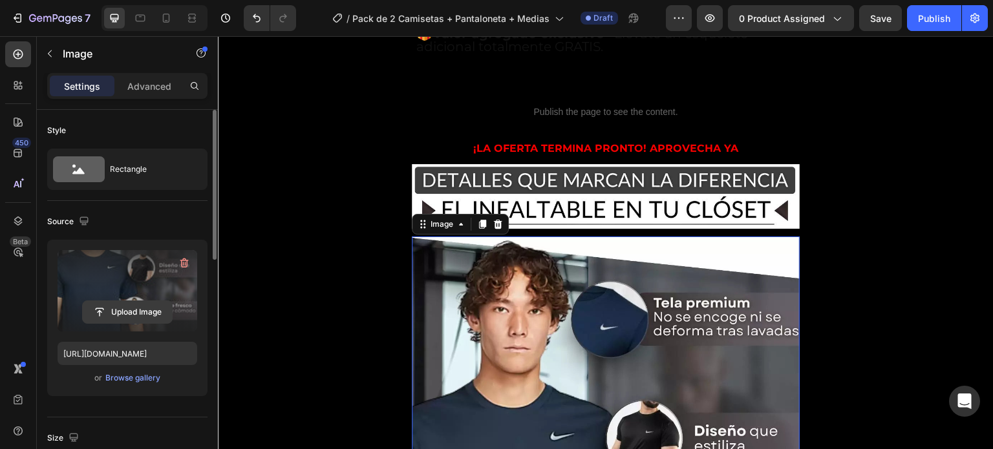
click at [127, 314] on input "file" at bounding box center [127, 312] width 89 height 22
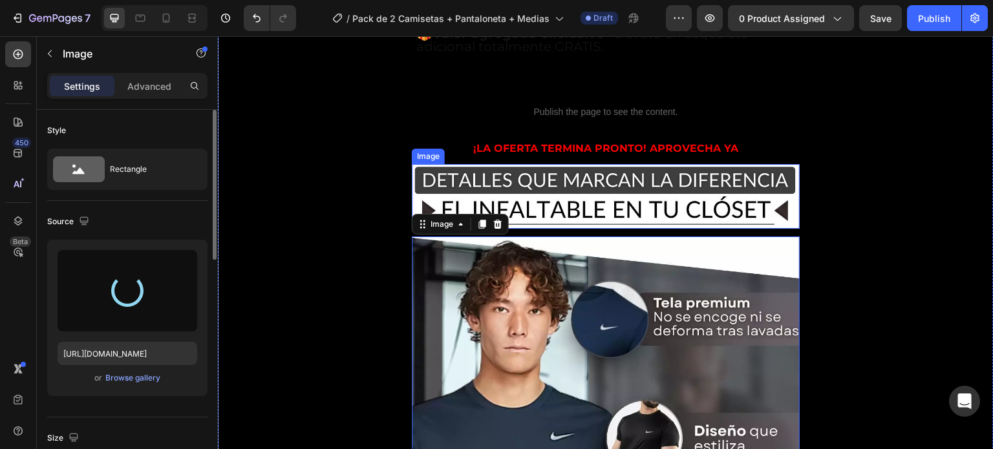
type input "https://cdn.shopify.com/s/files/1/0675/0856/8306/files/gempages_581808526343537…"
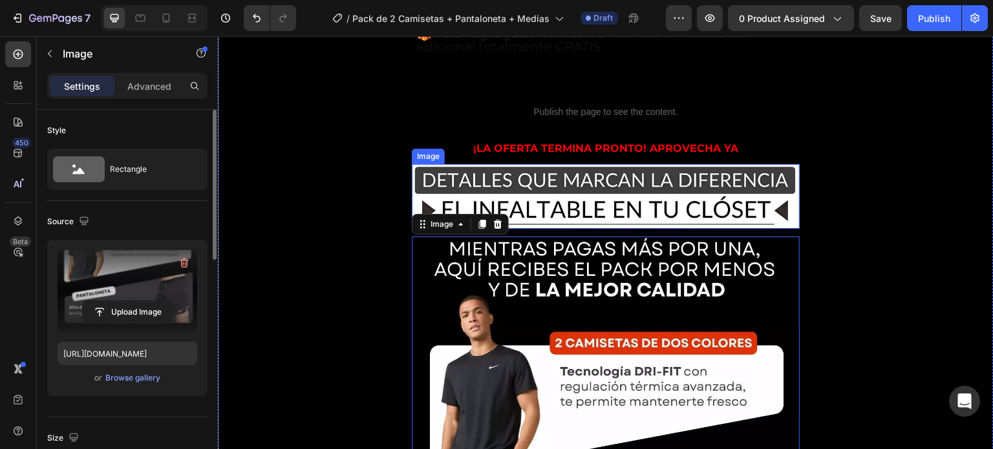
click at [610, 164] on img at bounding box center [606, 196] width 388 height 65
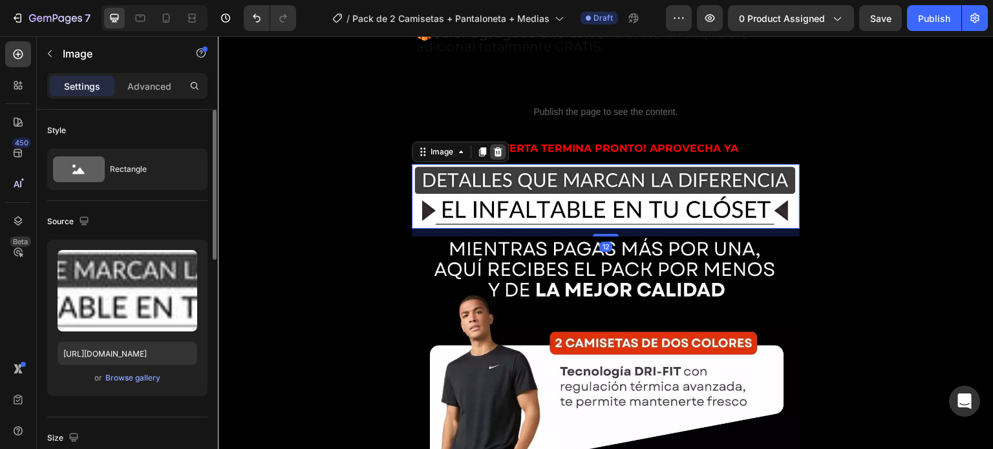
click at [494, 147] on icon at bounding box center [498, 152] width 10 height 10
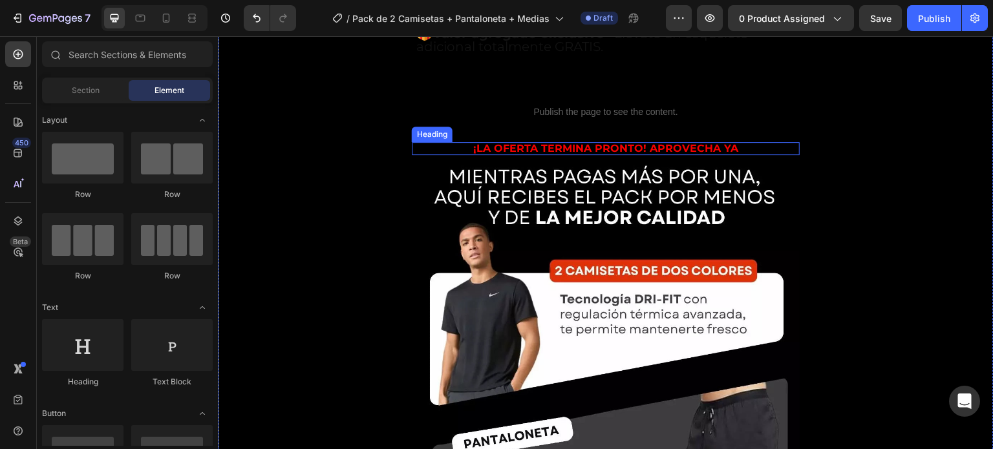
click at [566, 142] on h2 "¡La oferta termina pronto! APROVECHA YA" at bounding box center [606, 148] width 388 height 13
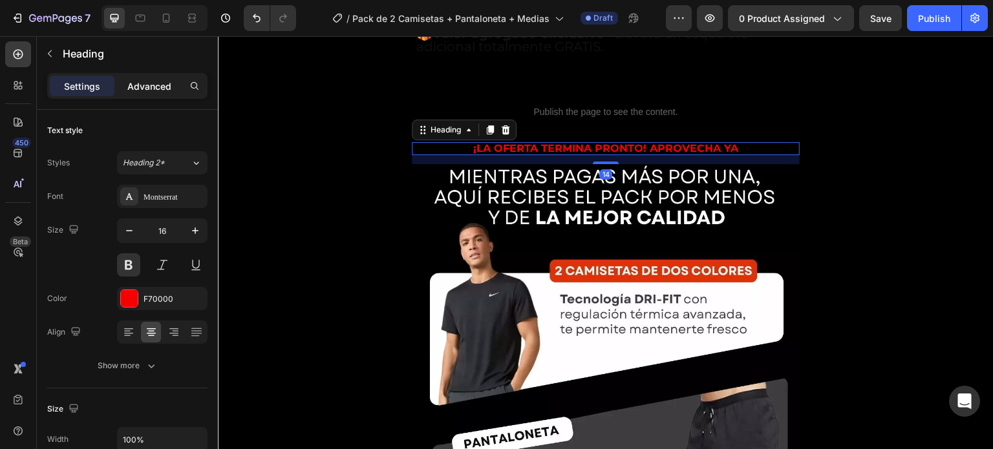
click at [145, 92] on p "Advanced" at bounding box center [149, 87] width 44 height 14
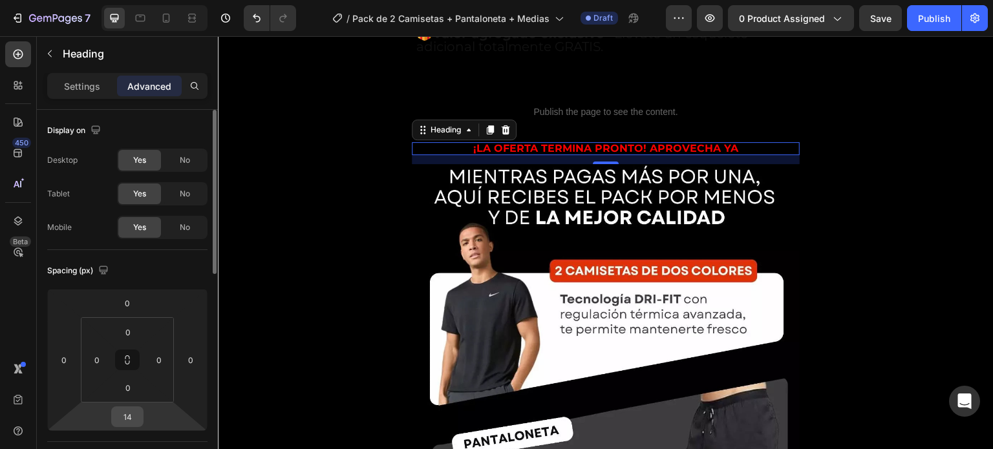
click at [131, 421] on input "14" at bounding box center [127, 416] width 26 height 19
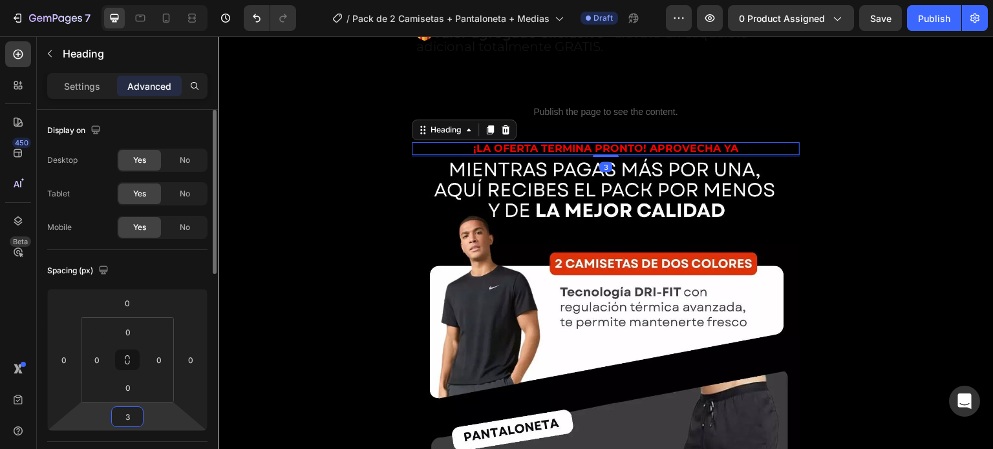
type input "30"
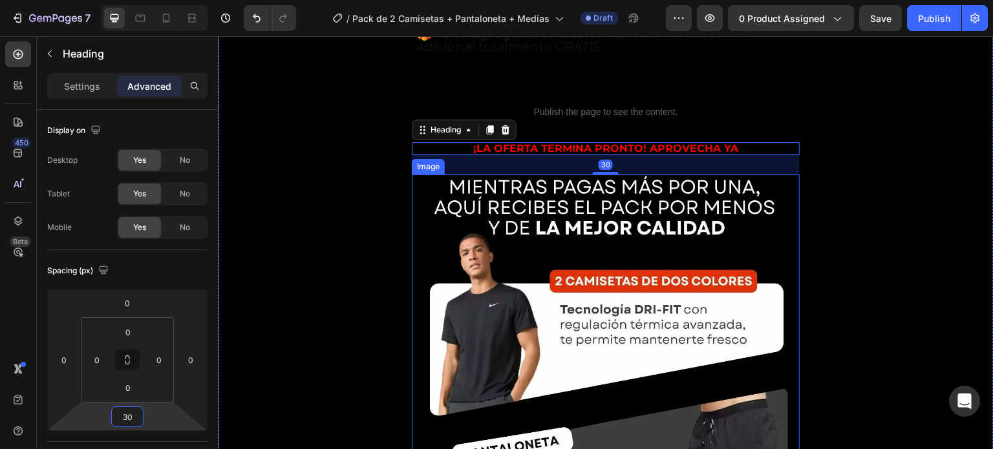
click at [849, 219] on div "¡ENVIO GRATIS A TODO EL PAIS! Heading Image ⭐⭐⭐⭐⭐ 4.8/5 POR +314 CLIENTES VERIF…" at bounding box center [606, 122] width 776 height 4386
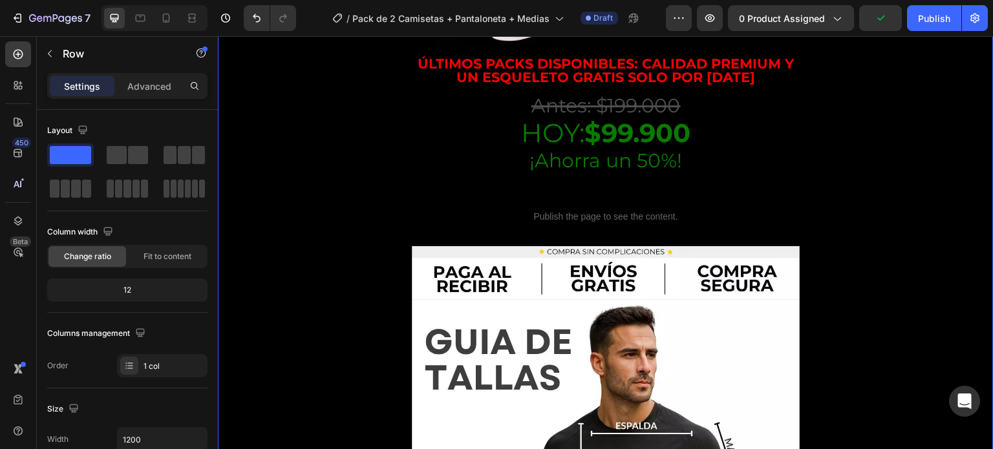
scroll to position [2844, 0]
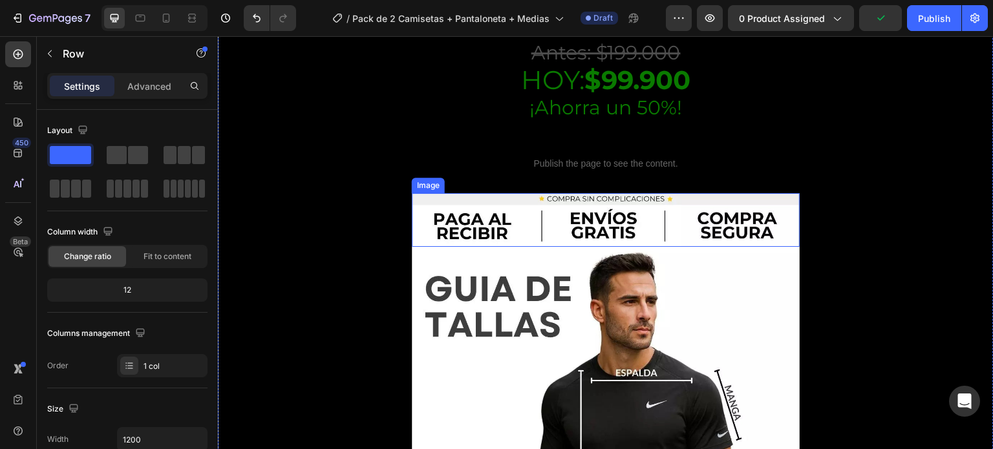
click at [716, 193] on img at bounding box center [606, 220] width 388 height 54
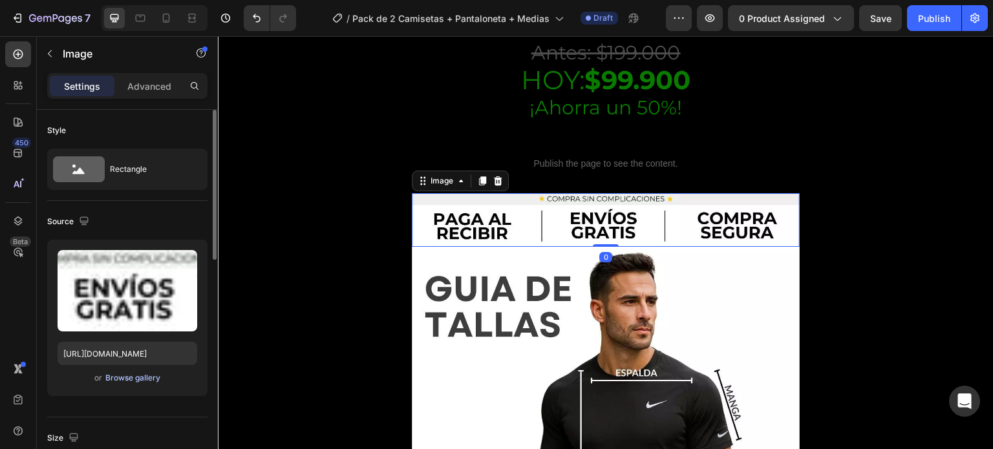
click at [122, 379] on div "Browse gallery" at bounding box center [132, 378] width 55 height 12
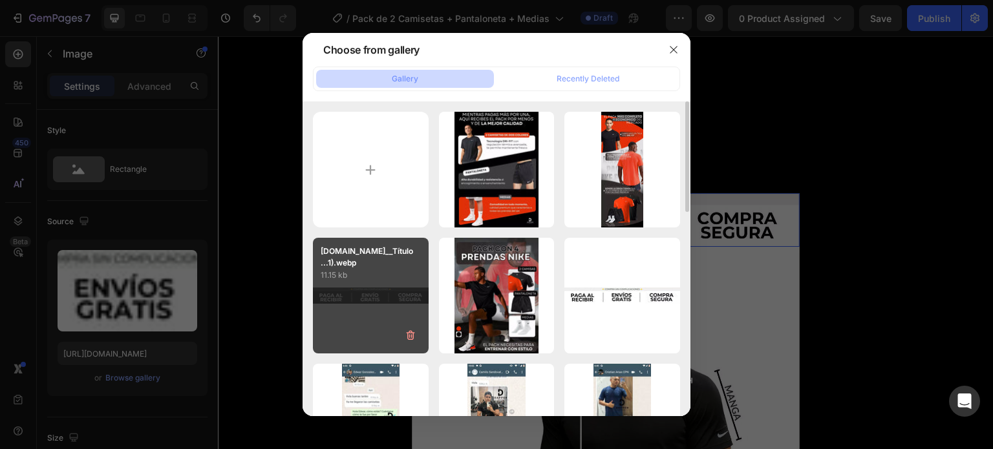
click at [349, 318] on div "AnyConv.com__Título ...1).webp 11.15 kb" at bounding box center [371, 296] width 116 height 116
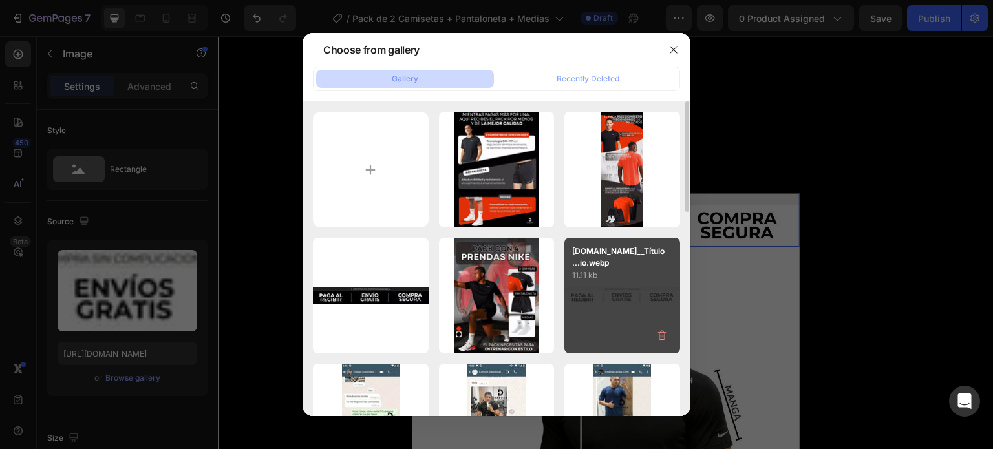
type input "https://cdn.shopify.com/s/files/1/0675/0856/8306/files/gempages_581808526343537…"
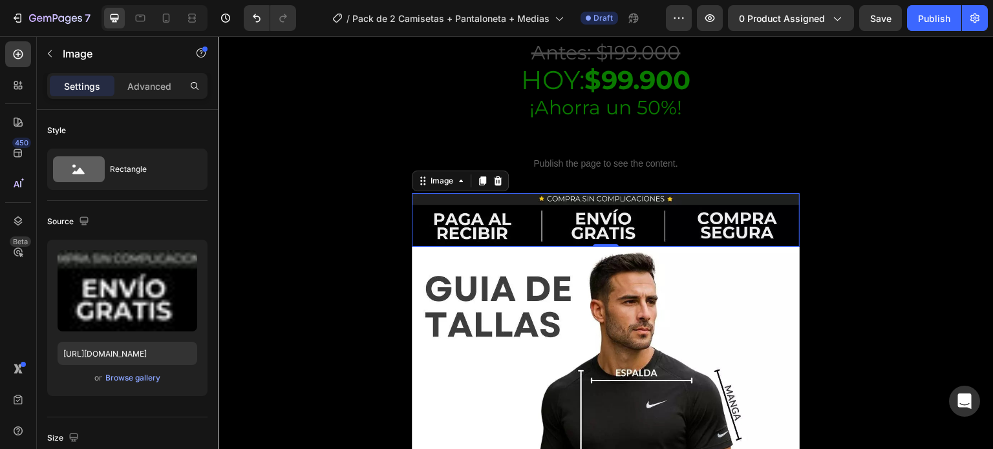
click at [743, 247] on img at bounding box center [606, 441] width 388 height 388
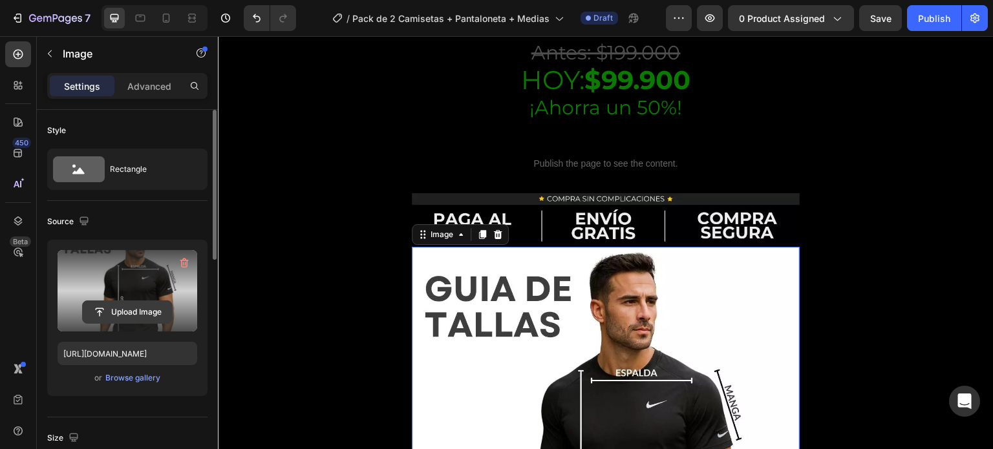
click at [150, 322] on input "file" at bounding box center [127, 312] width 89 height 22
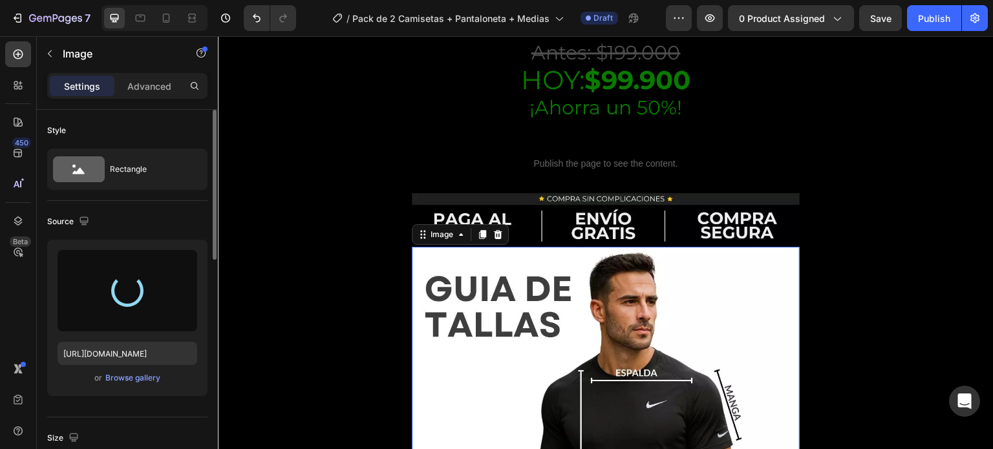
type input "https://cdn.shopify.com/s/files/1/0675/0856/8306/files/gempages_581808526343537…"
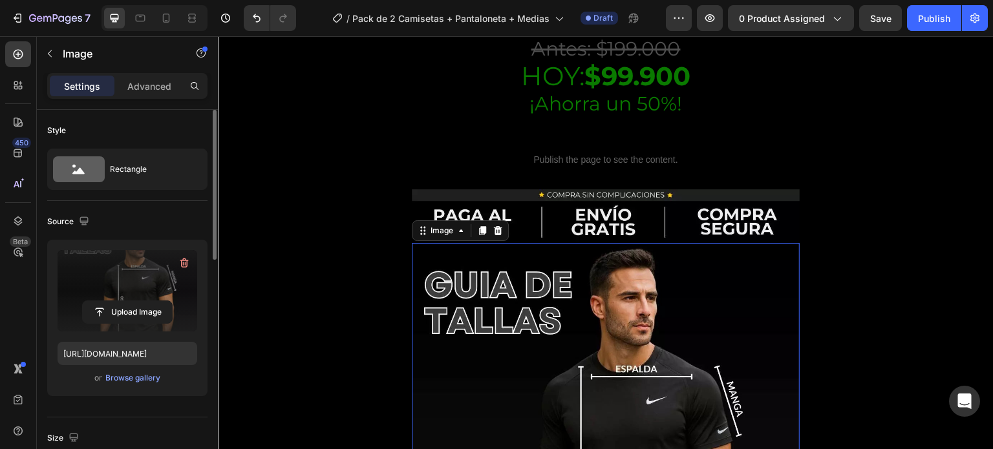
scroll to position [2974, 0]
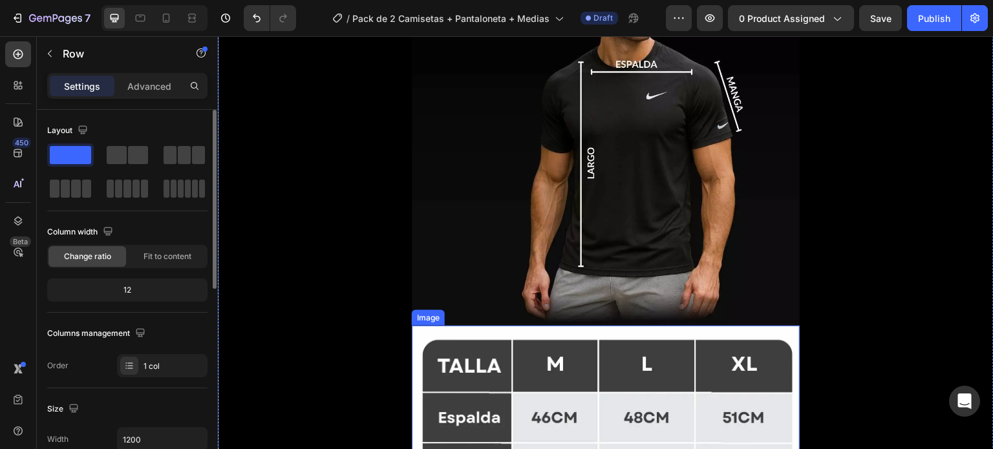
scroll to position [3167, 0]
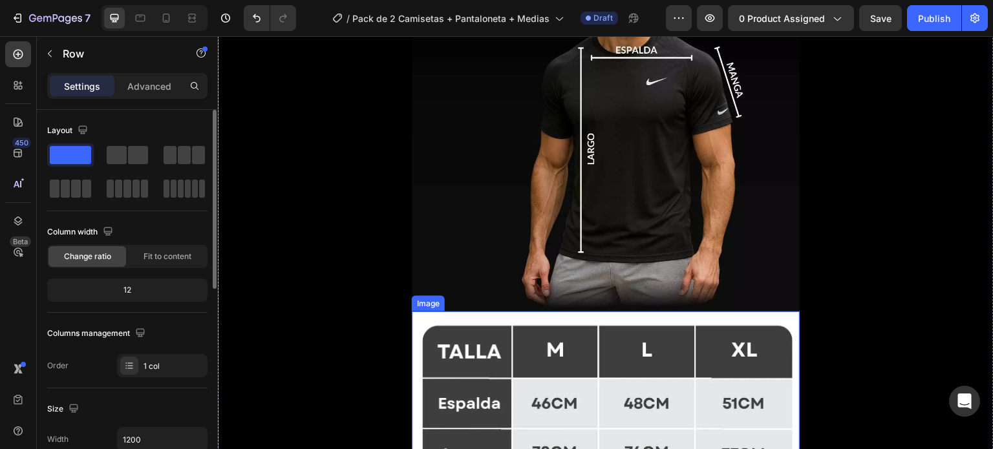
click at [775, 312] on img at bounding box center [606, 428] width 388 height 233
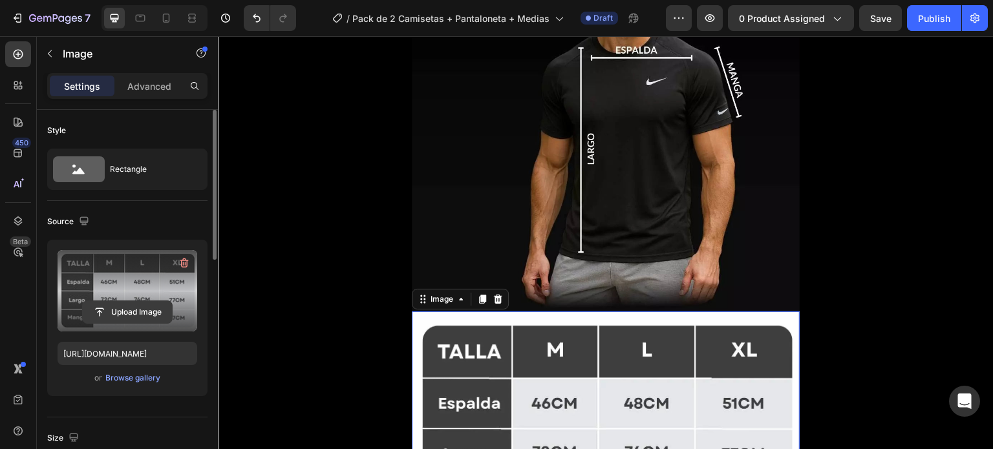
click at [109, 312] on input "file" at bounding box center [127, 312] width 89 height 22
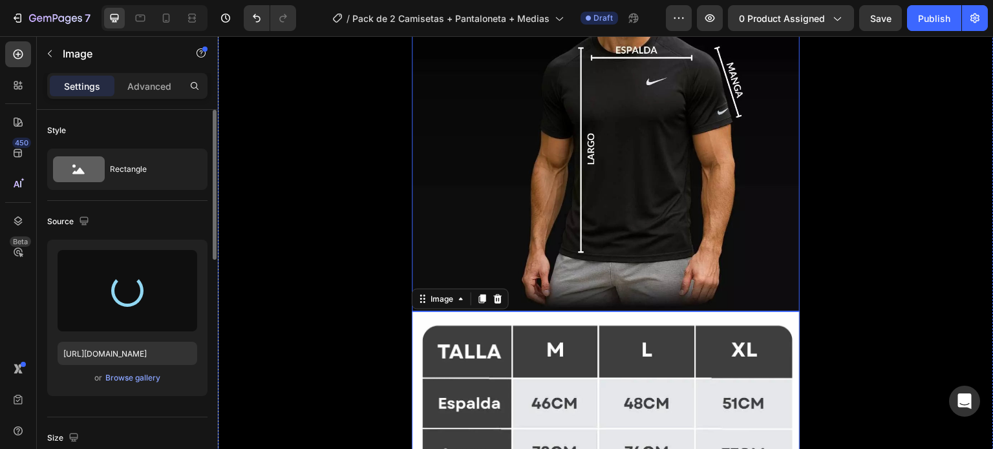
type input "https://cdn.shopify.com/s/files/1/0675/0856/8306/files/gempages_581808526343537…"
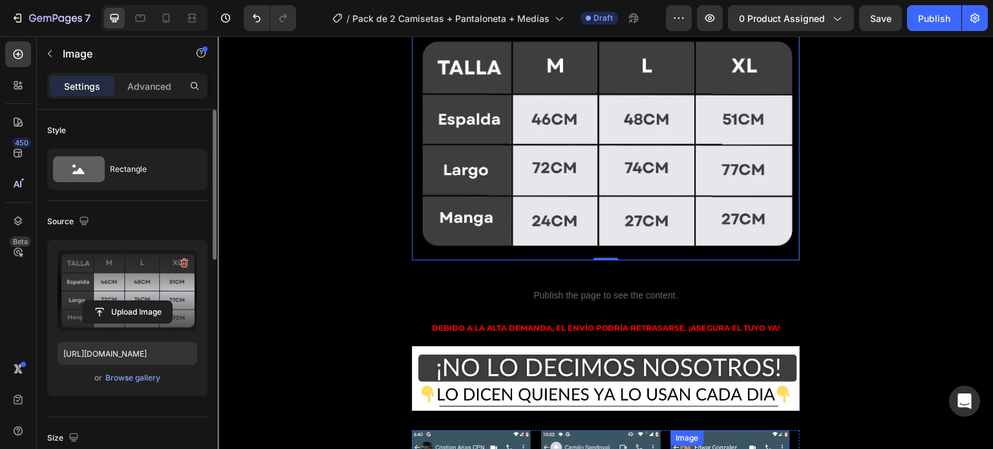
scroll to position [3491, 0]
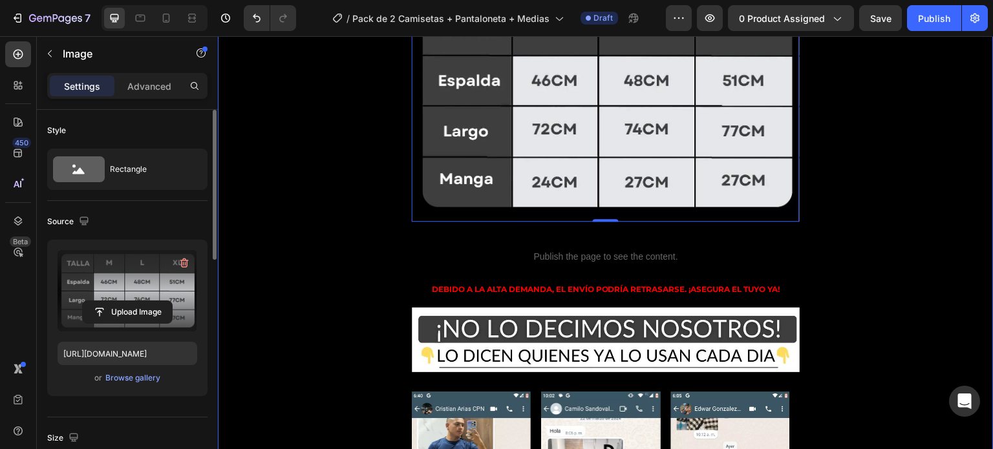
click at [638, 308] on img at bounding box center [606, 340] width 388 height 65
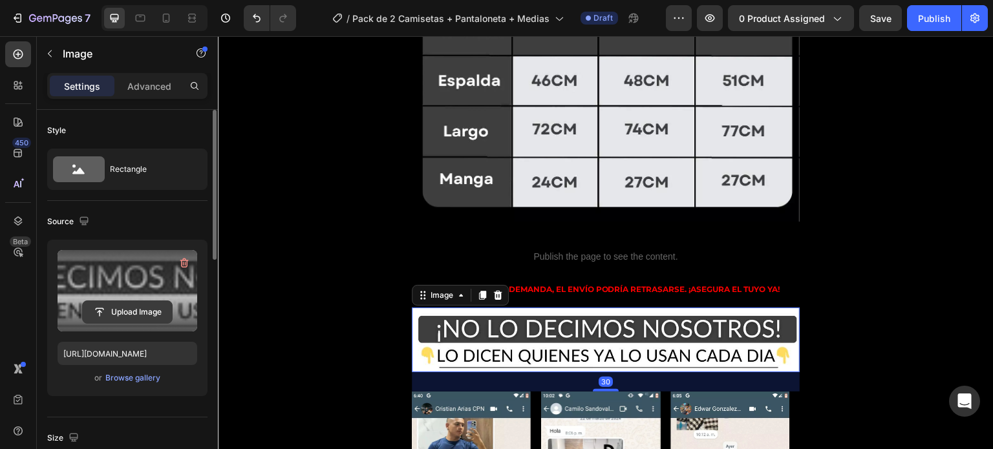
click at [150, 315] on input "file" at bounding box center [127, 312] width 89 height 22
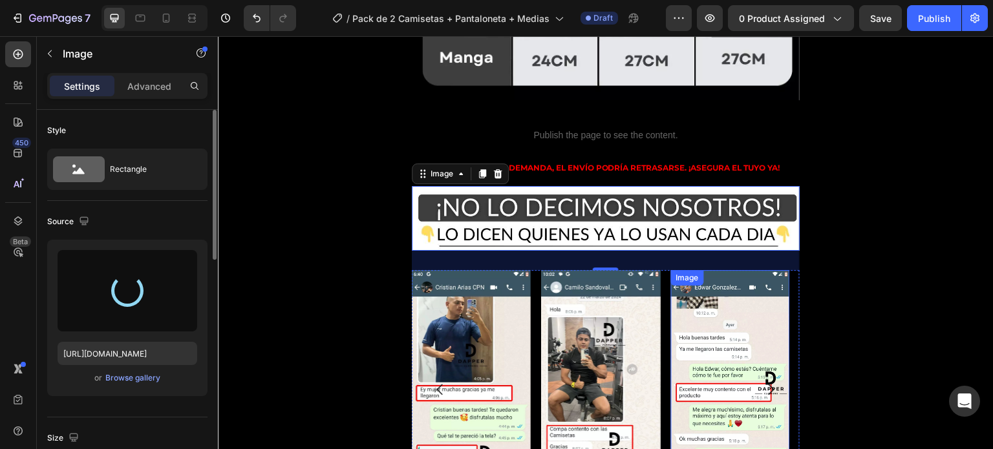
scroll to position [3685, 0]
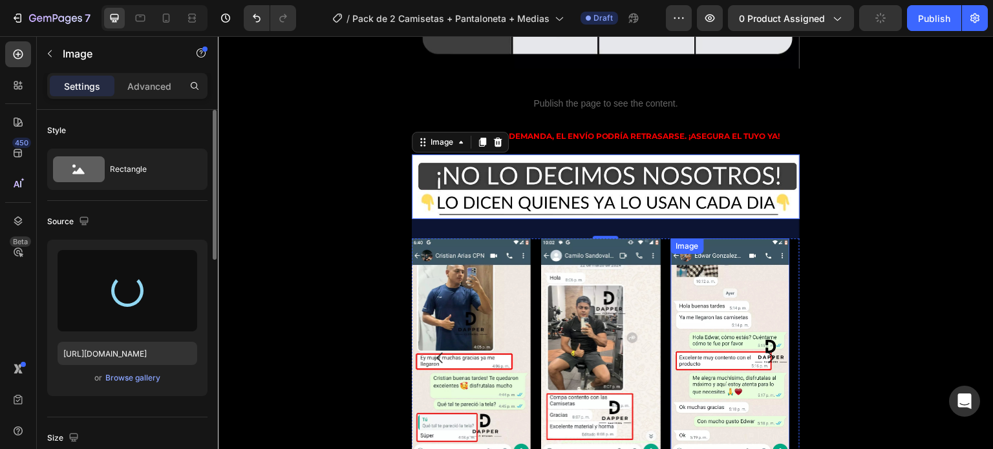
type input "https://cdn.shopify.com/s/files/1/0675/0856/8306/files/gempages_581808526343537…"
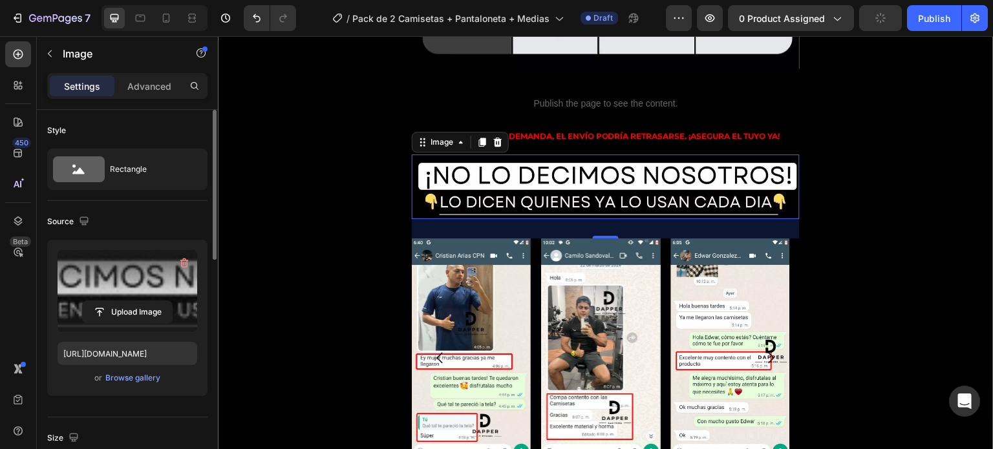
scroll to position [3555, 0]
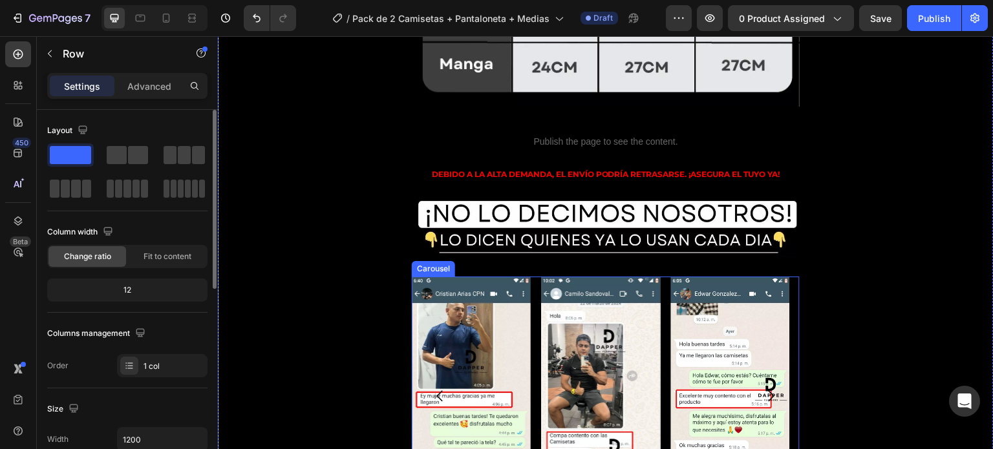
scroll to position [3685, 0]
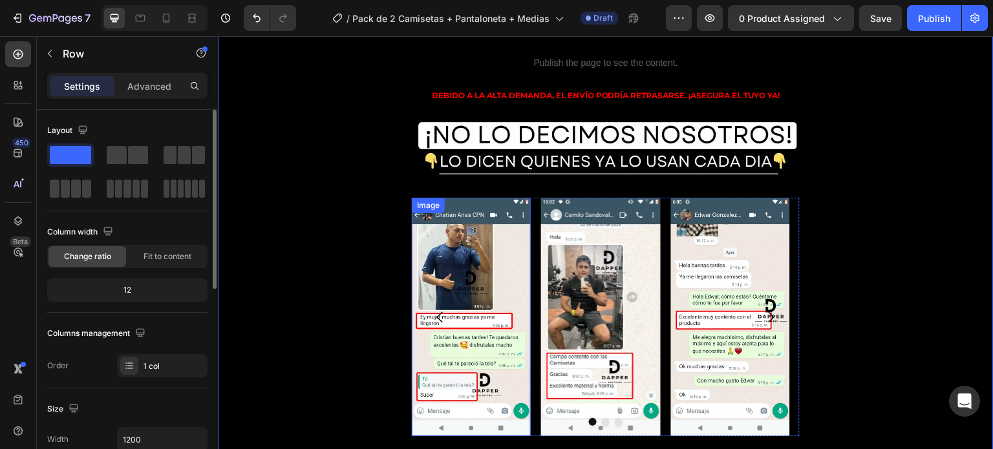
click at [458, 215] on img at bounding box center [471, 317] width 119 height 239
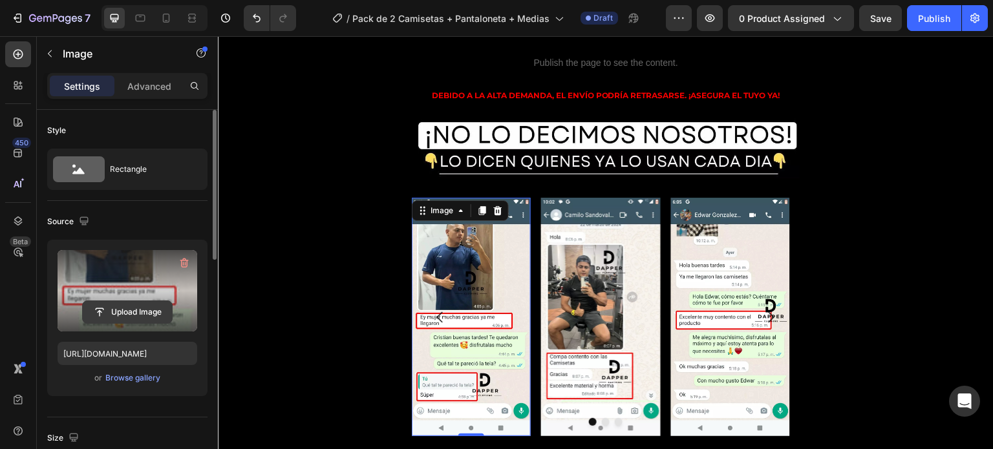
click at [153, 310] on input "file" at bounding box center [127, 312] width 89 height 22
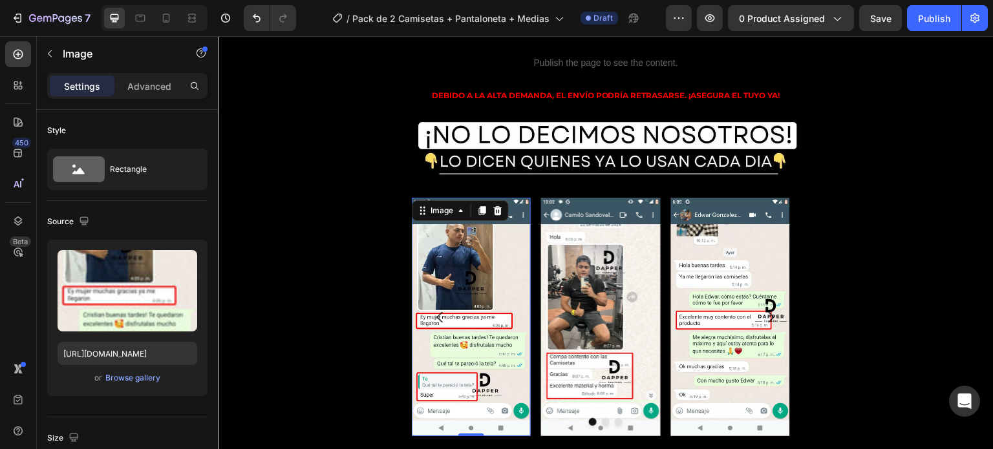
click at [492, 221] on img at bounding box center [471, 317] width 119 height 239
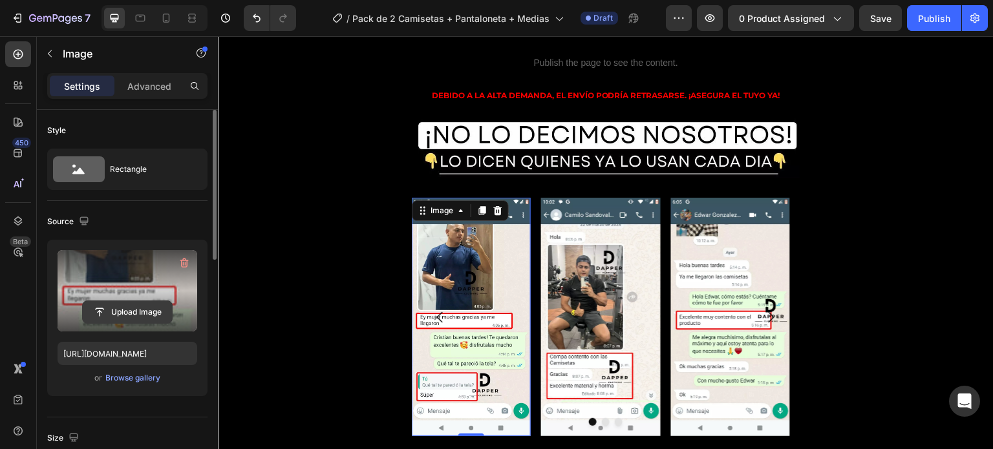
click at [154, 315] on input "file" at bounding box center [127, 312] width 89 height 22
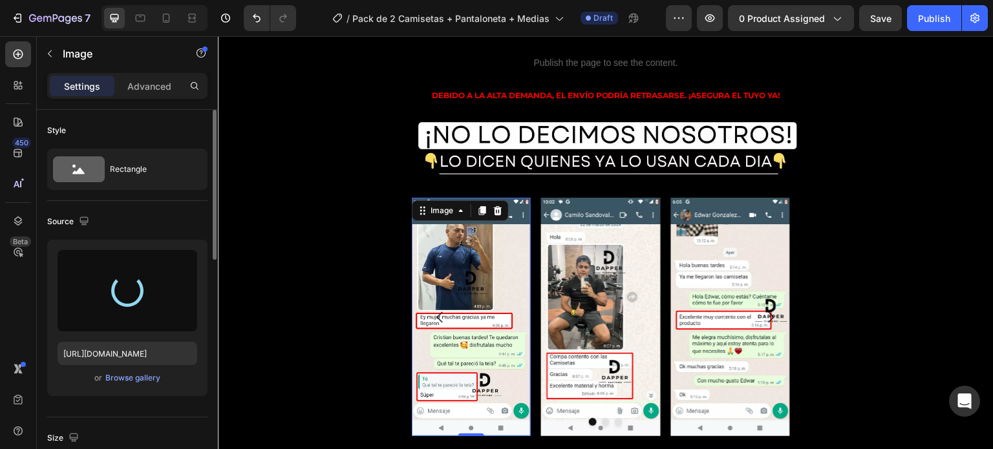
type input "[URL][DOMAIN_NAME]"
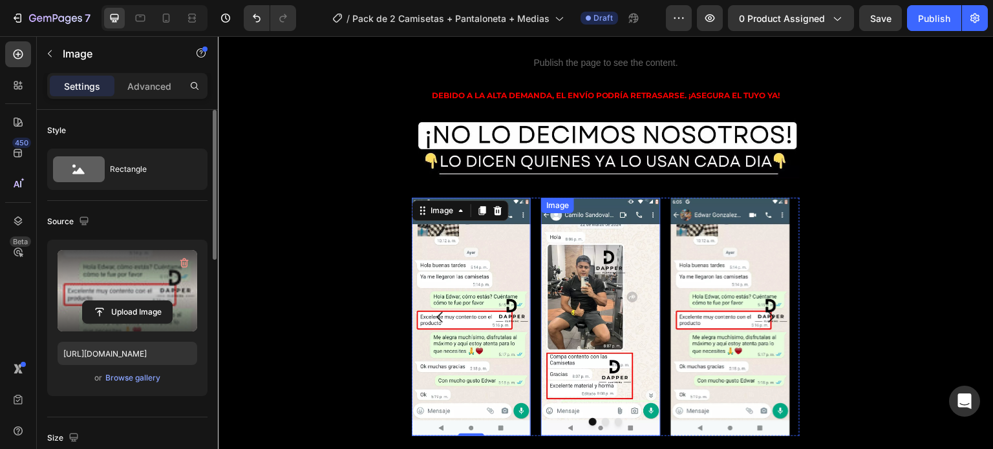
click at [612, 255] on img at bounding box center [600, 317] width 119 height 239
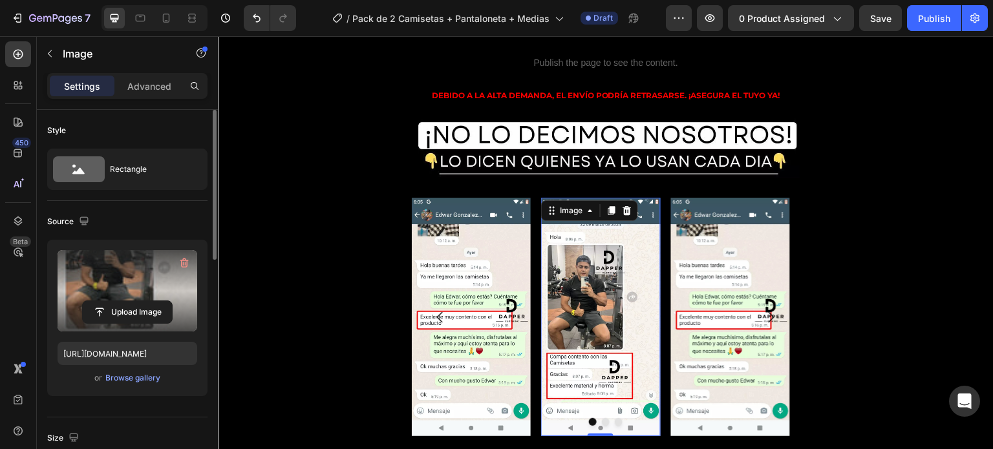
click at [118, 298] on label at bounding box center [128, 290] width 140 height 81
click at [118, 301] on input "file" at bounding box center [127, 312] width 89 height 22
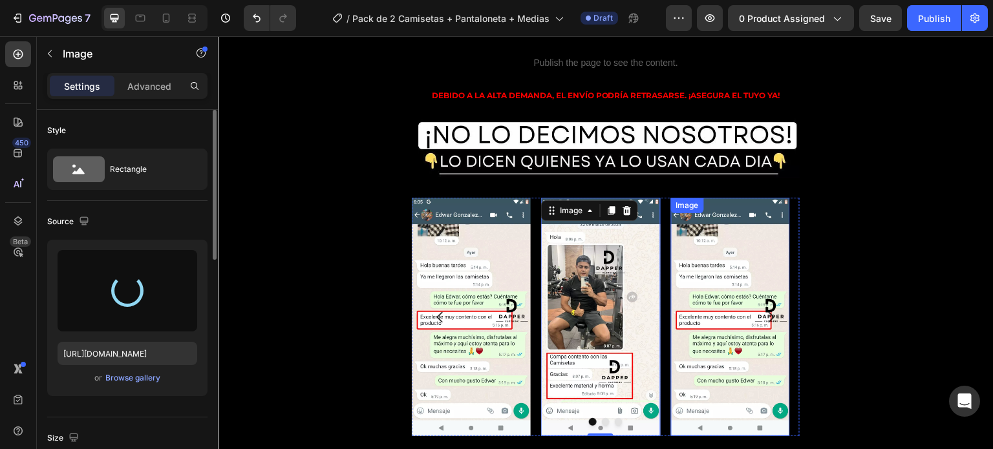
type input "https://cdn.shopify.com/s/files/1/0675/0856/8306/files/gempages_581808526343537…"
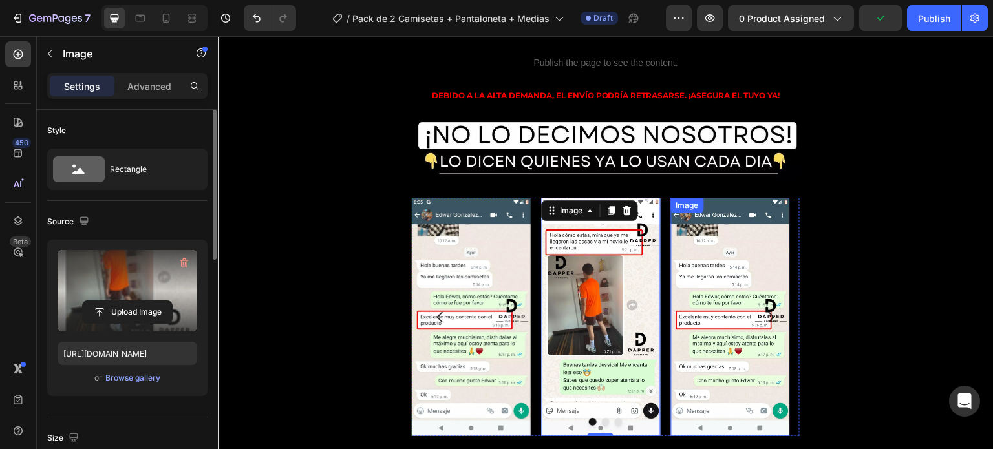
click at [736, 198] on img at bounding box center [730, 317] width 119 height 239
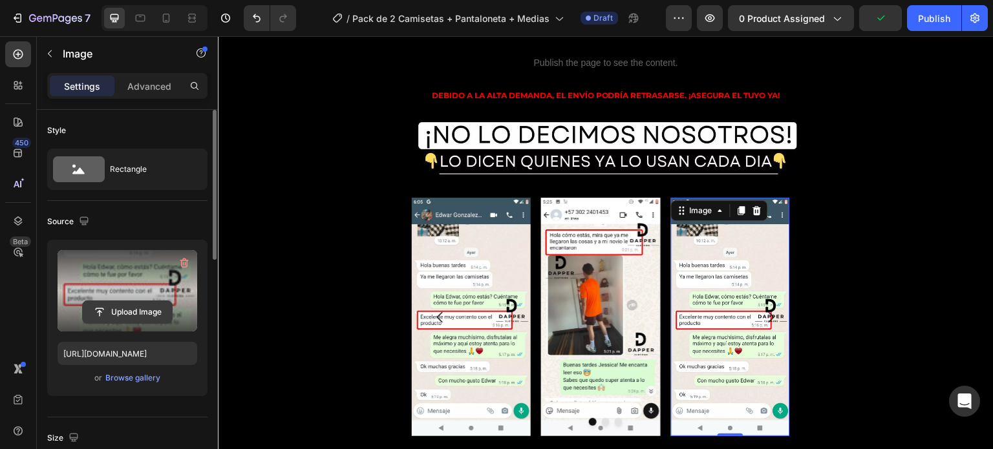
click at [134, 307] on input "file" at bounding box center [127, 312] width 89 height 22
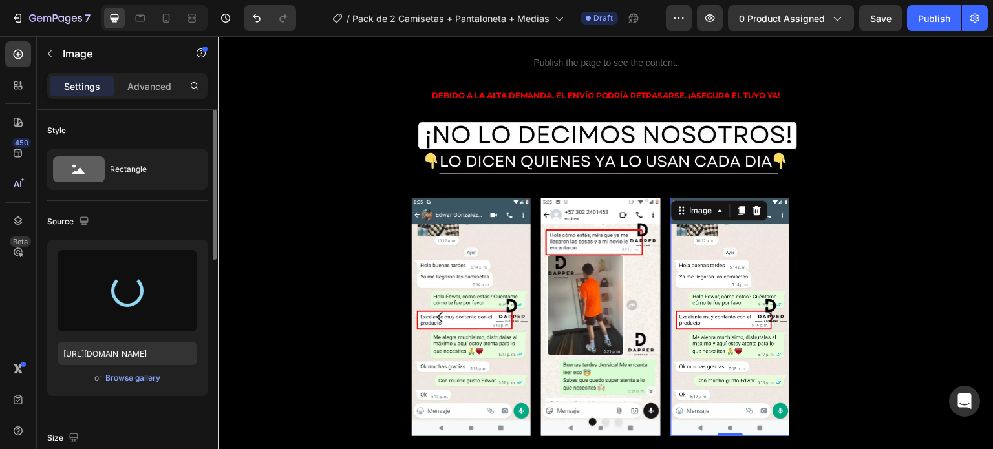
type input "https://cdn.shopify.com/s/files/1/0675/0856/8306/files/gempages_581808526343537…"
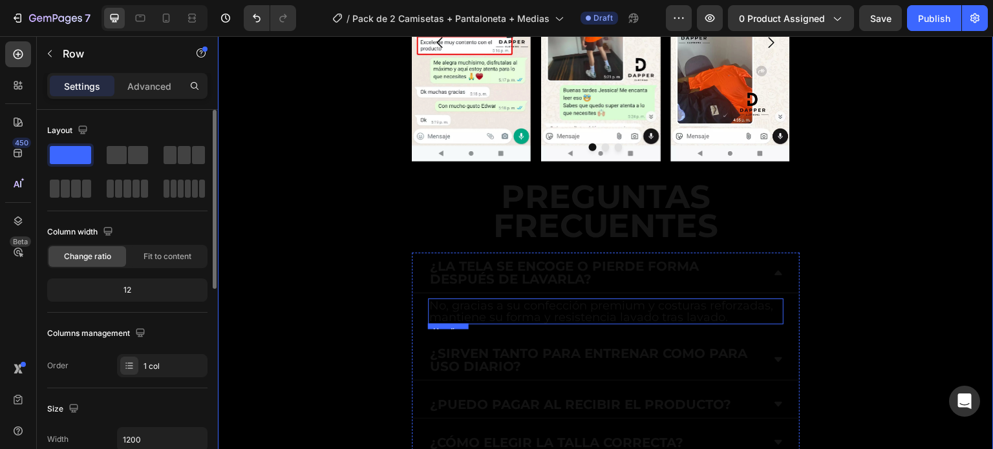
scroll to position [3805, 0]
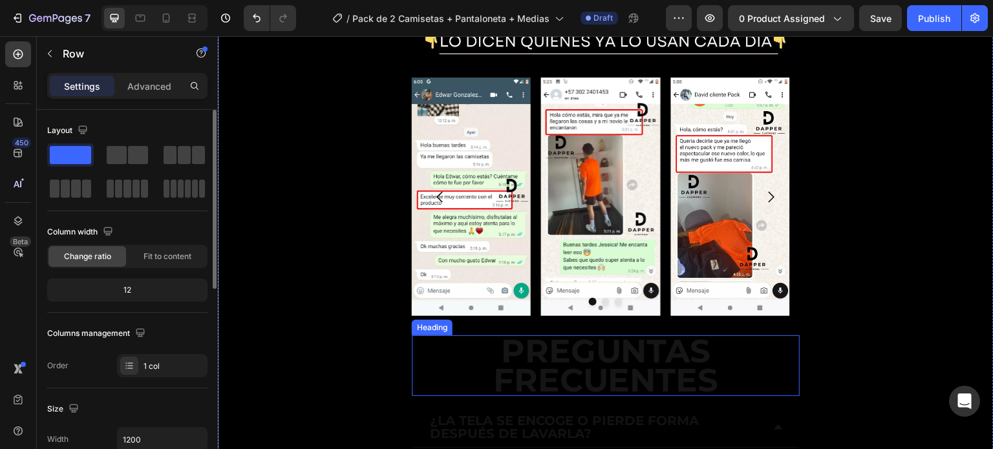
click at [645, 335] on h2 "PREGUNTAS FRECUENTES" at bounding box center [606, 365] width 388 height 61
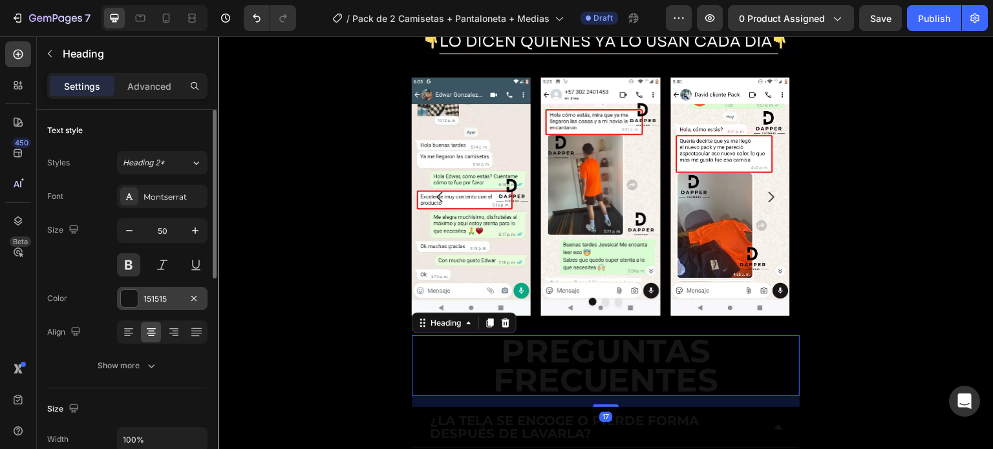
click at [154, 305] on div "151515" at bounding box center [162, 298] width 90 height 23
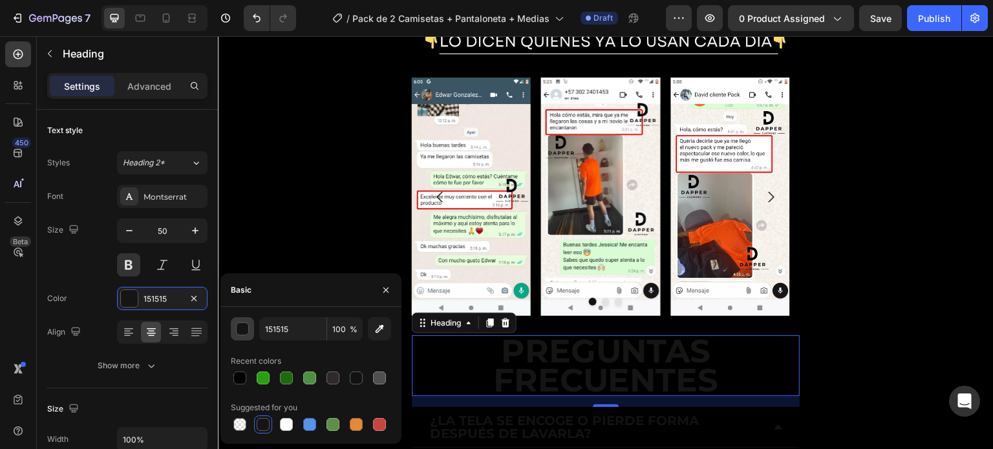
click at [240, 334] on div "button" at bounding box center [243, 329] width 13 height 13
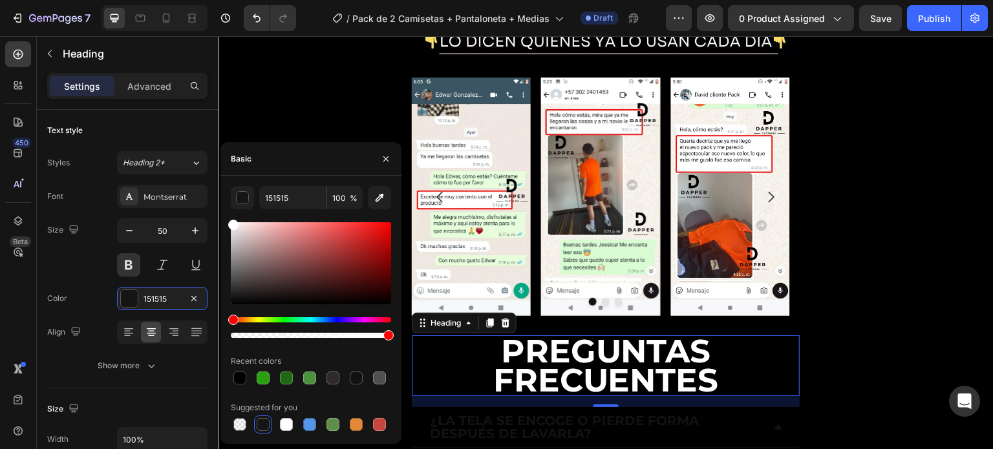
drag, startPoint x: 229, startPoint y: 301, endPoint x: 226, endPoint y: 204, distance: 97.7
click at [226, 204] on div "151515 100 % Recent colors Suggested for you" at bounding box center [310, 310] width 181 height 248
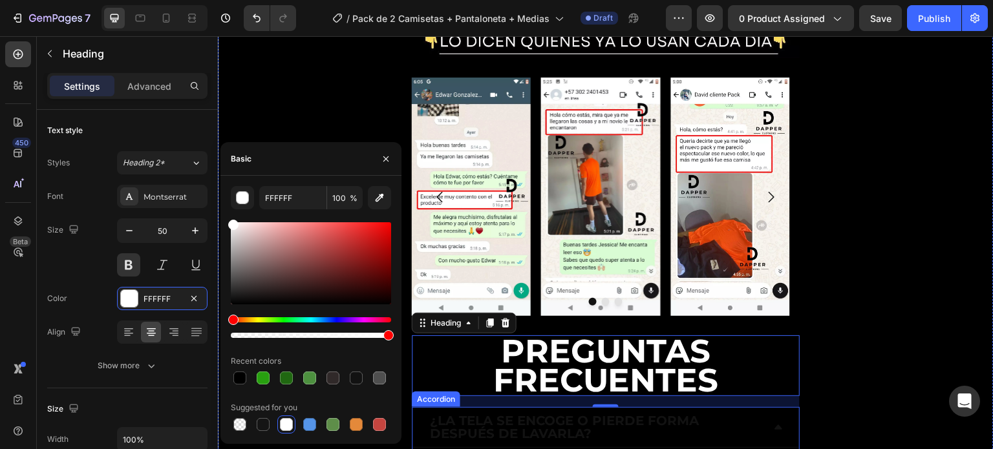
click at [540, 414] on p "¿La tela se encoge o pierde forma después de lavarla?" at bounding box center [595, 427] width 331 height 26
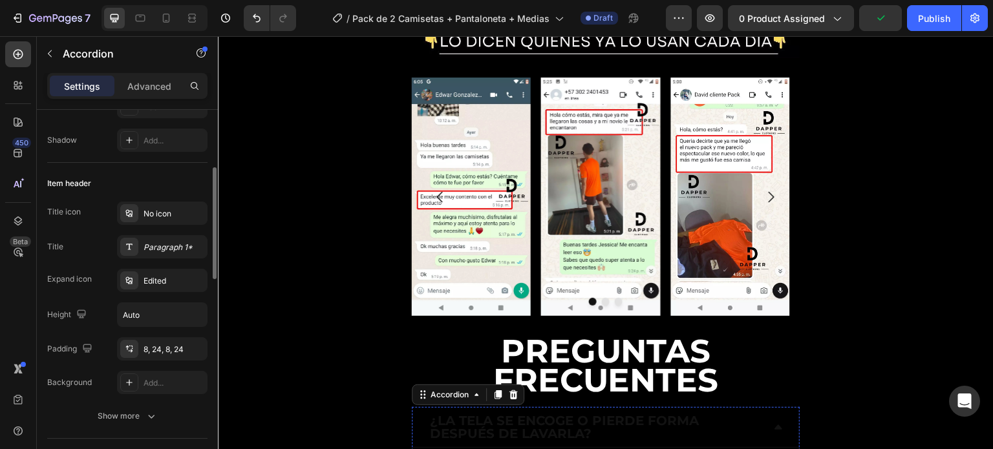
scroll to position [3999, 0]
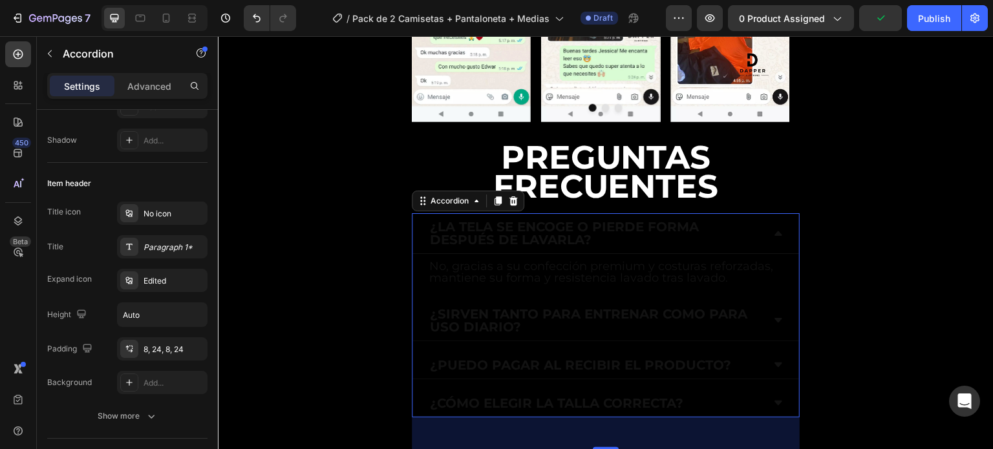
click at [502, 220] on p "¿La tela se encoge o pierde forma después de lavarla?" at bounding box center [595, 233] width 331 height 26
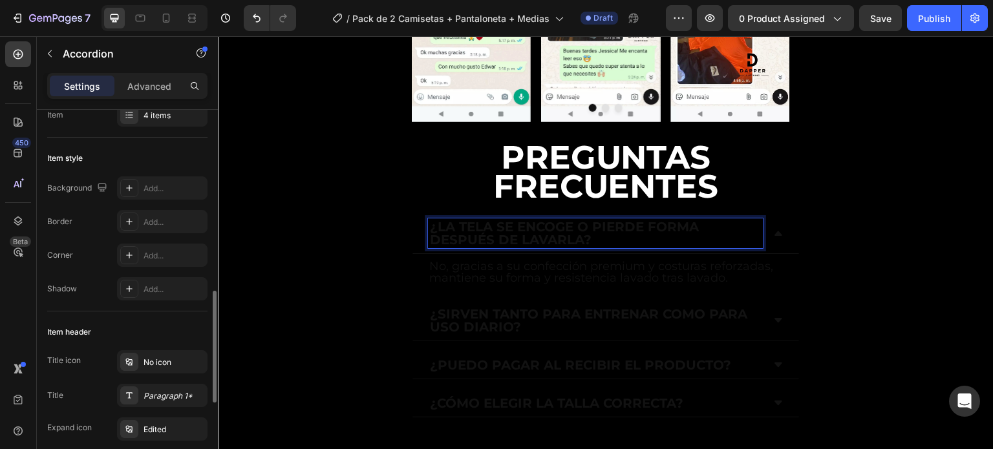
scroll to position [0, 0]
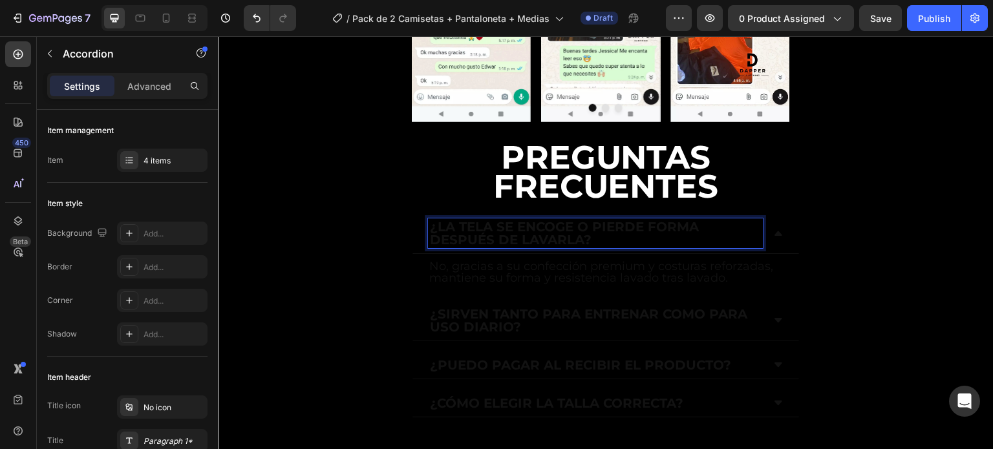
click at [497, 220] on p "¿La tela se encoge o pierde forma después de lavarla?" at bounding box center [595, 233] width 331 height 26
click at [498, 220] on p "¿La tela se encoge o pierde forma después de lavarla?" at bounding box center [595, 233] width 331 height 26
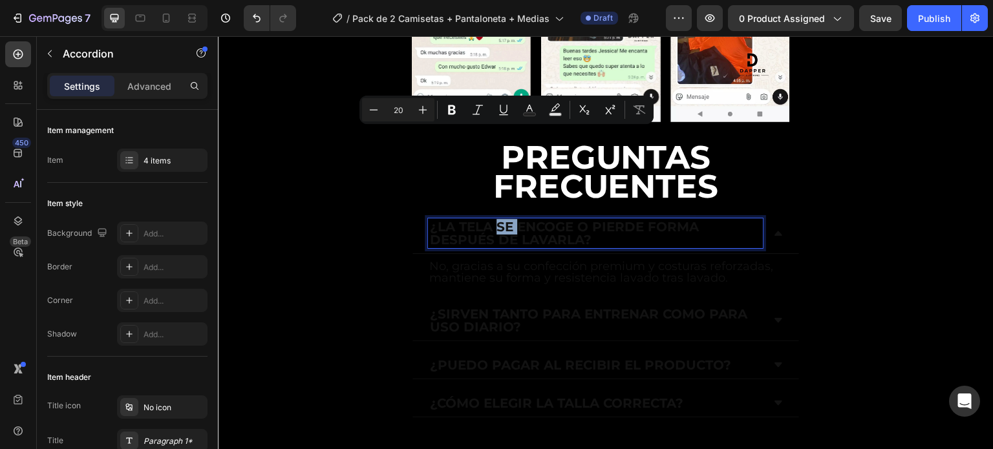
click at [594, 220] on p "¿La tela se encoge o pierde forma después de lavarla?" at bounding box center [595, 233] width 331 height 26
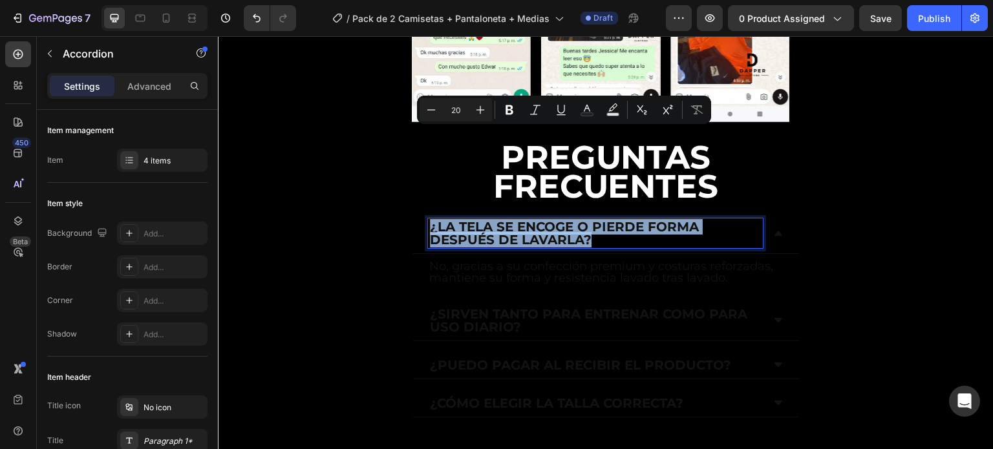
drag, startPoint x: 594, startPoint y: 149, endPoint x: 428, endPoint y: 137, distance: 166.6
click at [428, 218] on div "¿La tela se encoge o pierde forma después de lavarla?" at bounding box center [595, 233] width 335 height 30
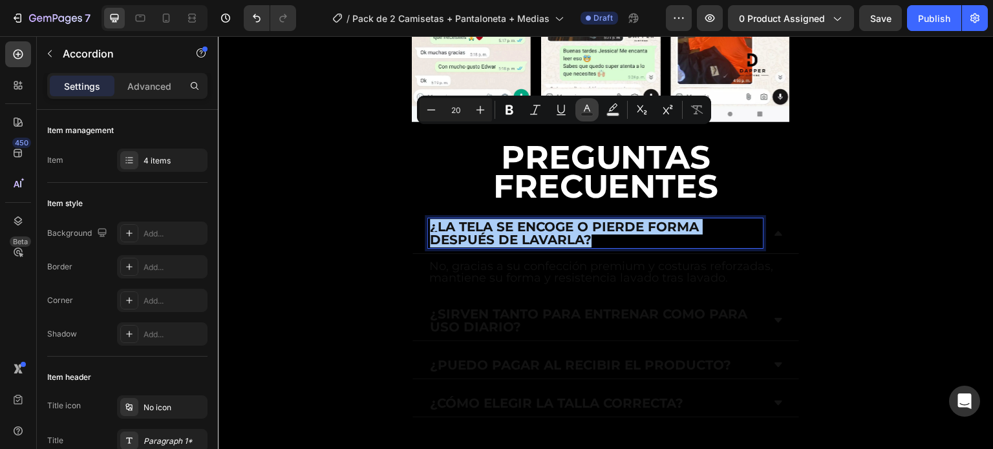
click at [597, 113] on button "Text Color" at bounding box center [586, 109] width 23 height 23
type input "121212"
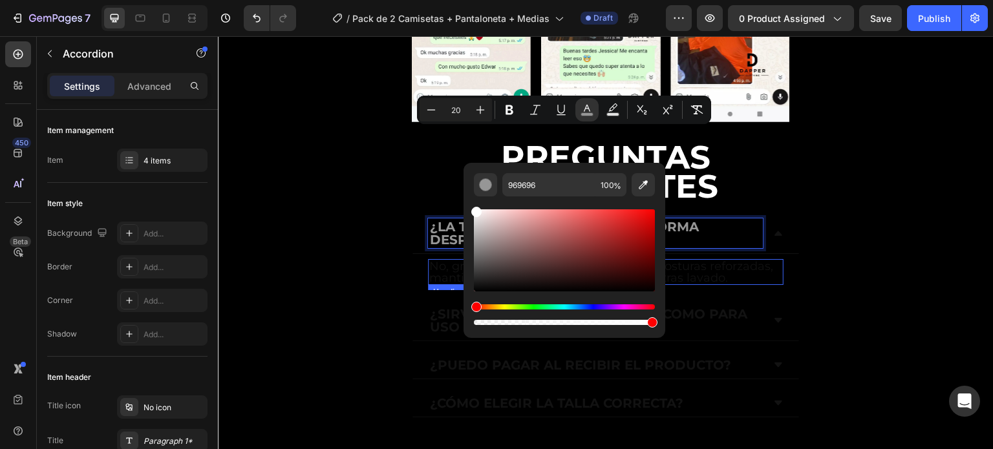
drag, startPoint x: 475, startPoint y: 287, endPoint x: 463, endPoint y: 179, distance: 108.6
click at [465, 173] on div "969696 100 %" at bounding box center [564, 245] width 202 height 165
type input "FFFFFF"
click at [438, 259] on h2 "No, gracias a su confección premium y costuras reforzadas, mantiene su forma y …" at bounding box center [606, 272] width 356 height 26
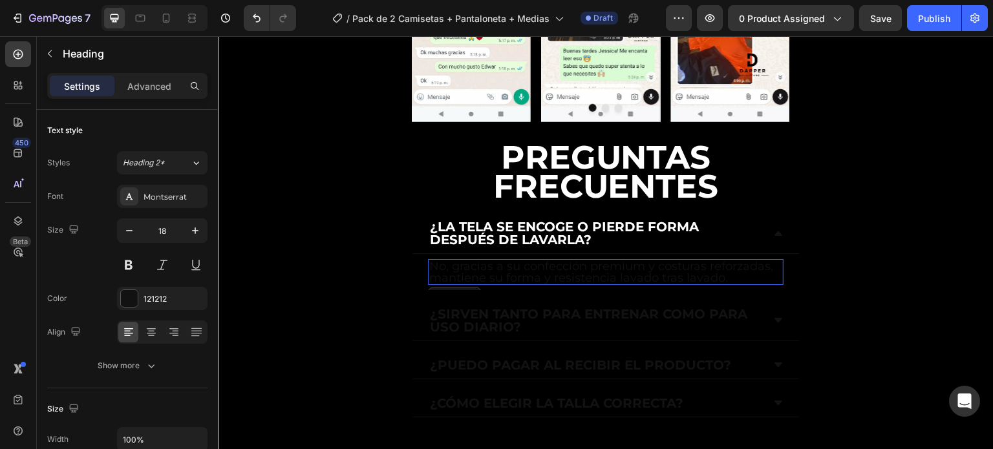
click at [440, 259] on h2 "No, gracias a su confección premium y costuras reforzadas, mantiene su forma y …" at bounding box center [606, 272] width 356 height 26
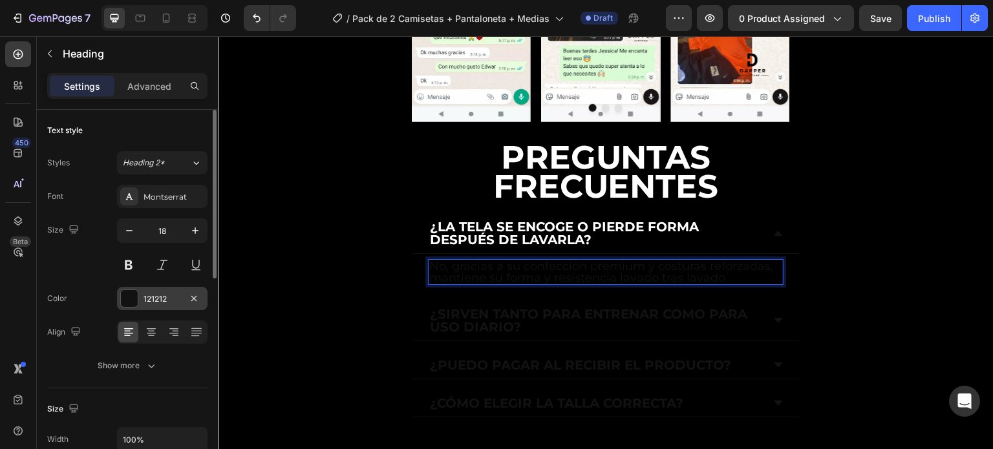
click at [134, 297] on div at bounding box center [129, 298] width 17 height 17
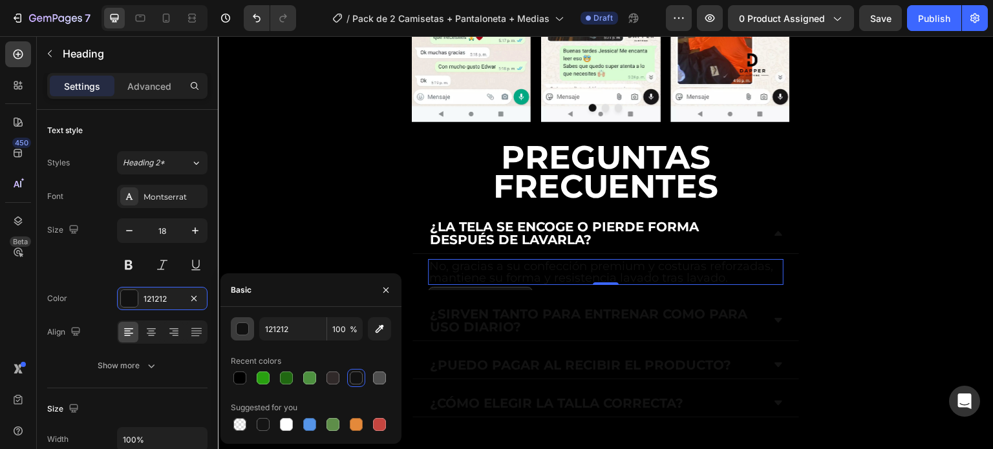
click at [251, 333] on button "button" at bounding box center [242, 328] width 23 height 23
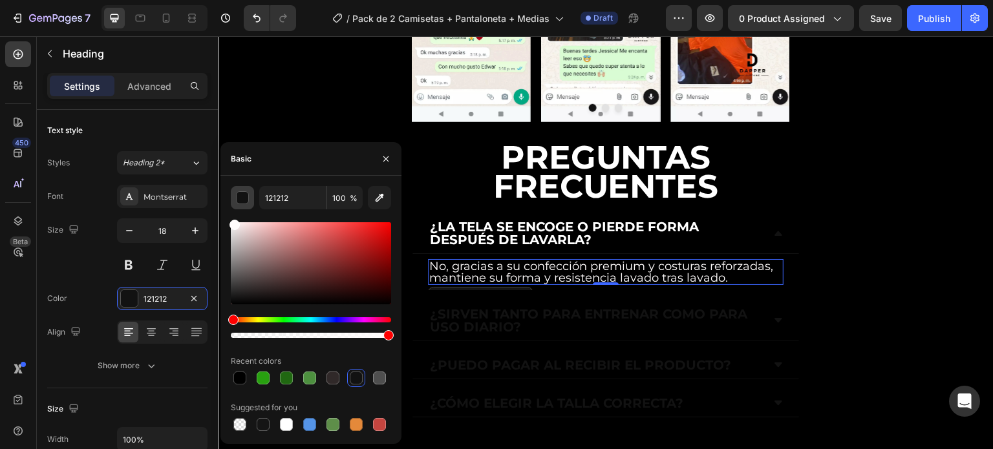
drag, startPoint x: 237, startPoint y: 301, endPoint x: 233, endPoint y: 206, distance: 94.5
click at [233, 206] on div "121212 100 % Recent colors Suggested for you" at bounding box center [311, 310] width 160 height 248
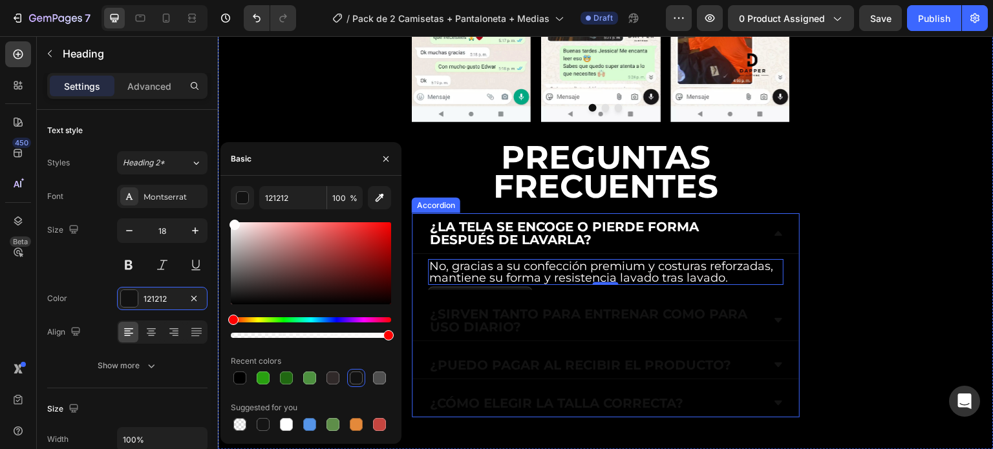
click at [447, 308] on p "¿Sirven tanto para entrenar como para uso diario?" at bounding box center [595, 321] width 331 height 26
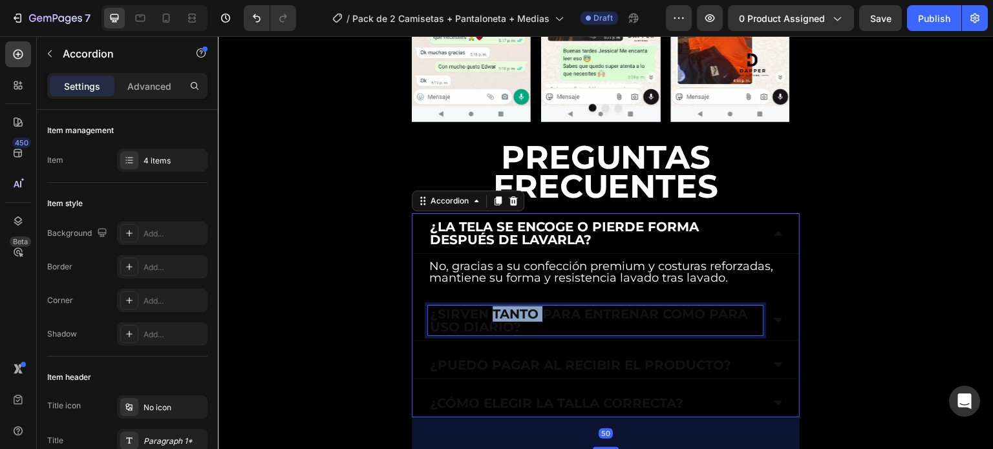
click at [506, 308] on p "¿Sirven tanto para entrenar como para uso diario?" at bounding box center [595, 321] width 331 height 26
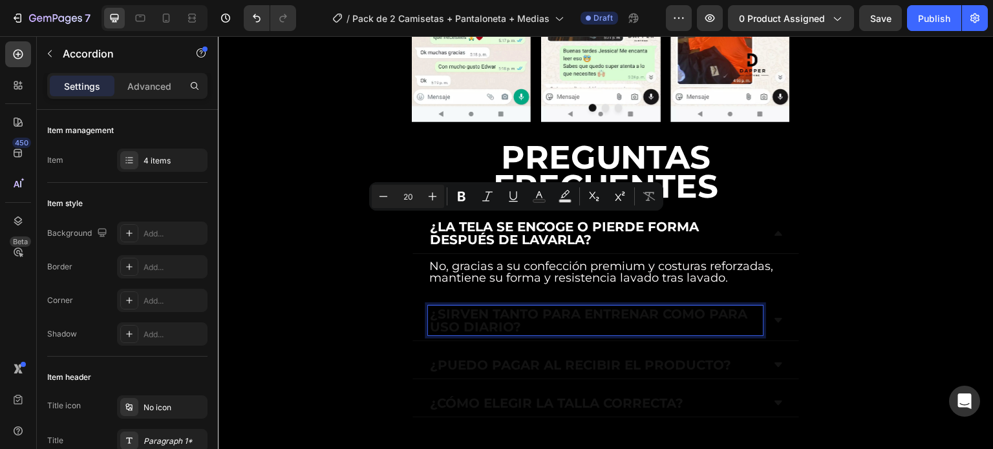
click at [524, 308] on p "¿Sirven tanto para entrenar como para uso diario?" at bounding box center [595, 321] width 331 height 26
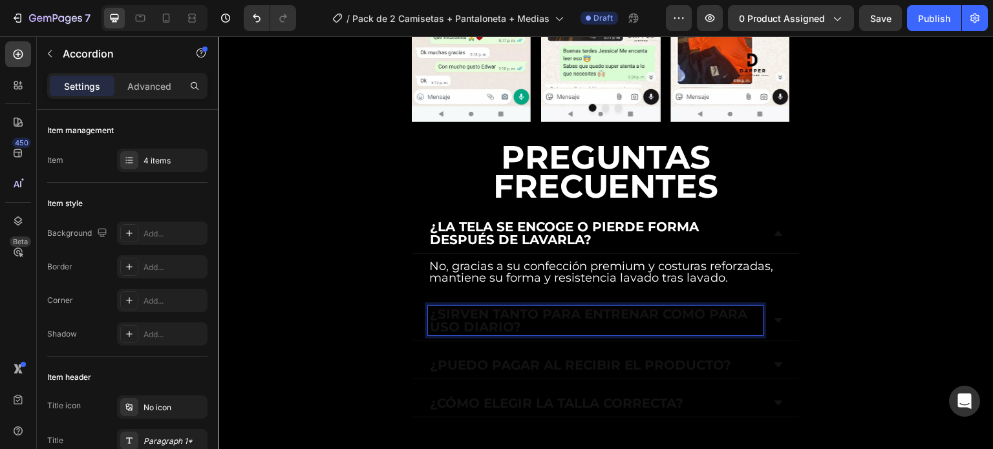
click at [524, 308] on p "¿Sirven tanto para entrenar como para uso diario?" at bounding box center [595, 321] width 331 height 26
click at [516, 308] on p "¿Sirven tanto para entrenar como para uso diario?" at bounding box center [595, 321] width 331 height 26
click at [504, 308] on p "¿Sirven tanto para entrenar como para uso diario?" at bounding box center [595, 321] width 331 height 26
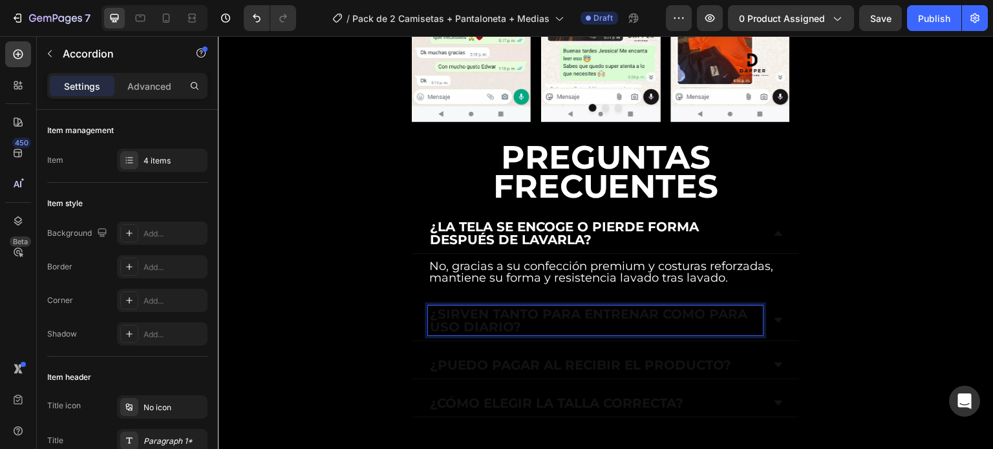
click at [518, 308] on p "¿Sirven tanto para entrenar como para uso diario?" at bounding box center [595, 321] width 331 height 26
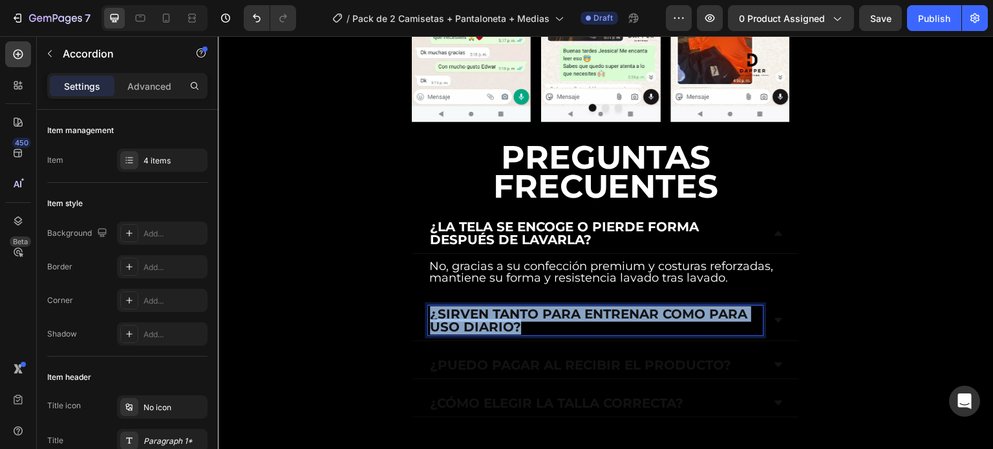
drag, startPoint x: 520, startPoint y: 239, endPoint x: 423, endPoint y: 226, distance: 98.5
click at [423, 301] on div "¿Sirven tanto para entrenar como para uso diario?" at bounding box center [605, 321] width 387 height 41
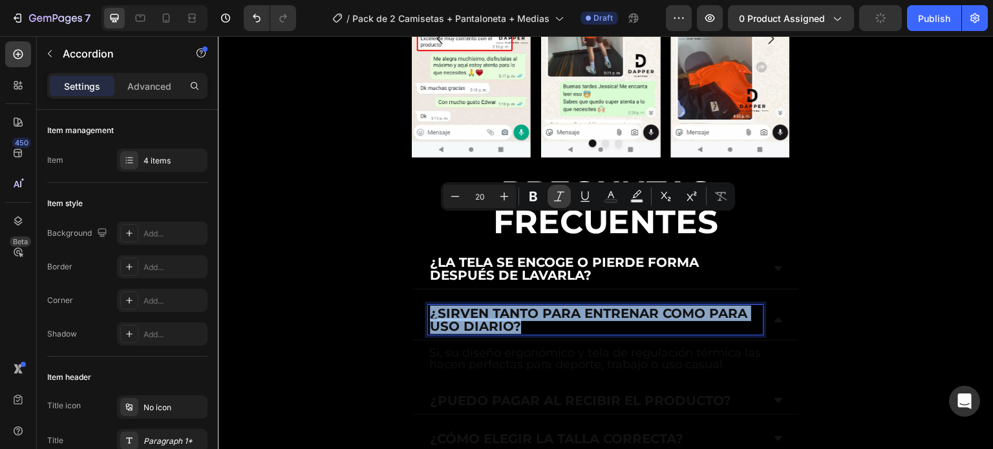
scroll to position [3963, 0]
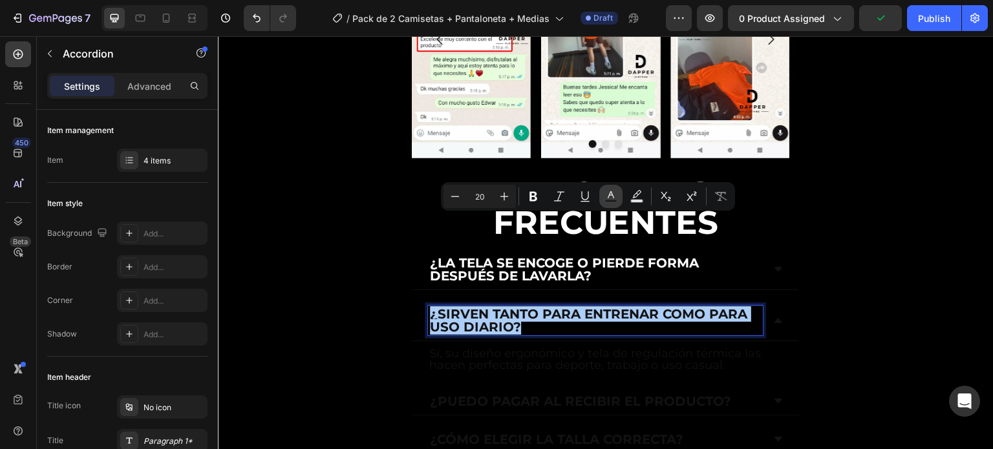
click at [602, 202] on button "Text Color" at bounding box center [610, 196] width 23 height 23
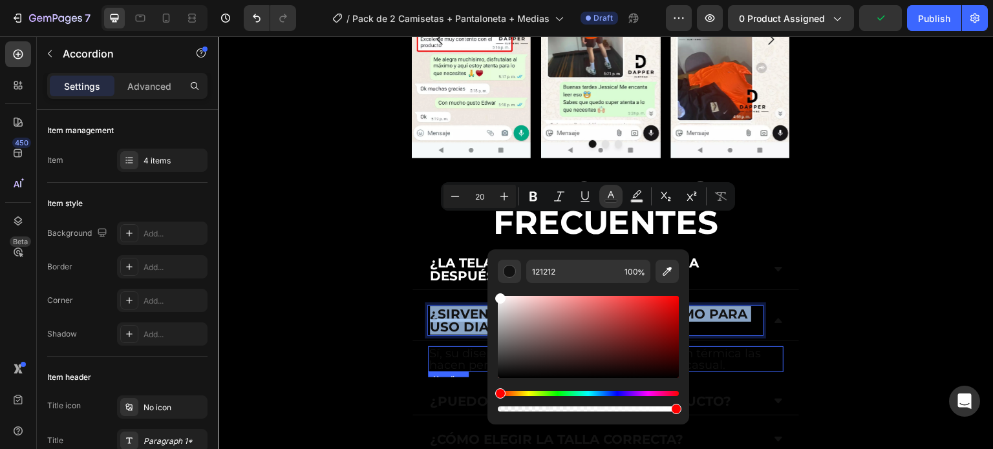
drag, startPoint x: 721, startPoint y: 346, endPoint x: 482, endPoint y: 275, distance: 249.7
type input "FFFFFF"
click at [454, 346] on h2 "Sí, su diseño ergonómico y tela de regulación térmica las hacen perfectas para …" at bounding box center [606, 359] width 356 height 26
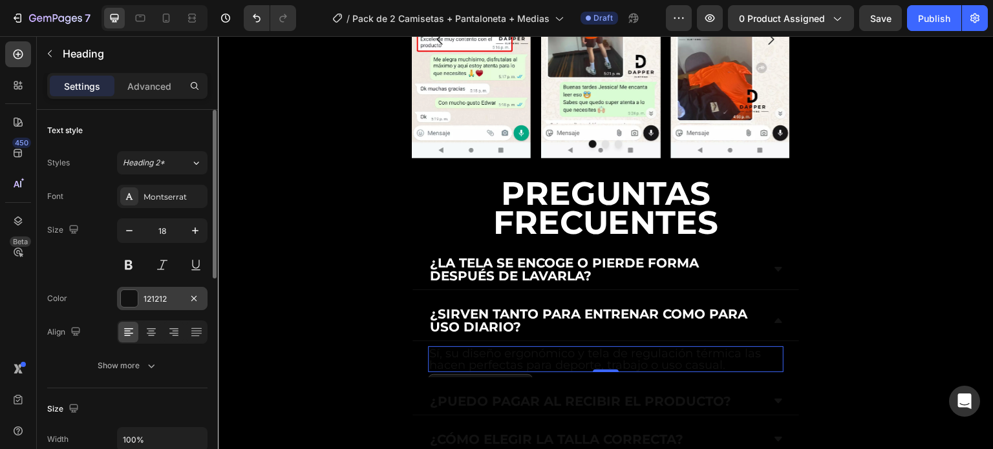
click at [145, 303] on div "121212" at bounding box center [162, 299] width 37 height 12
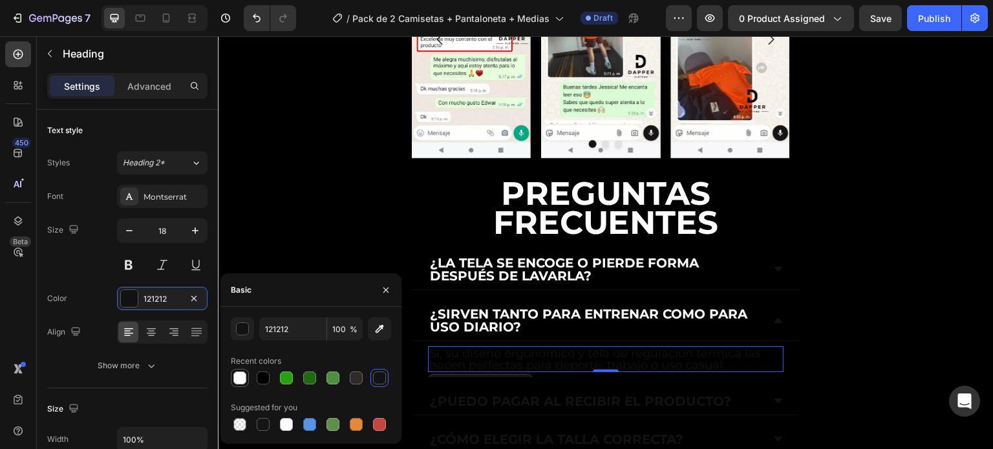
click at [246, 381] on div at bounding box center [239, 378] width 13 height 13
type input "FFFCFC"
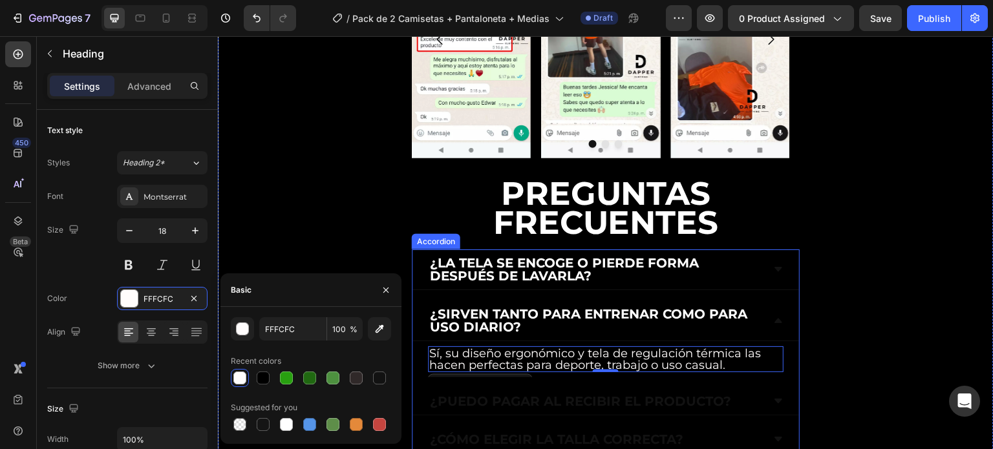
click at [485, 395] on p "¿Puedo pagar al recibir el producto?" at bounding box center [580, 401] width 301 height 13
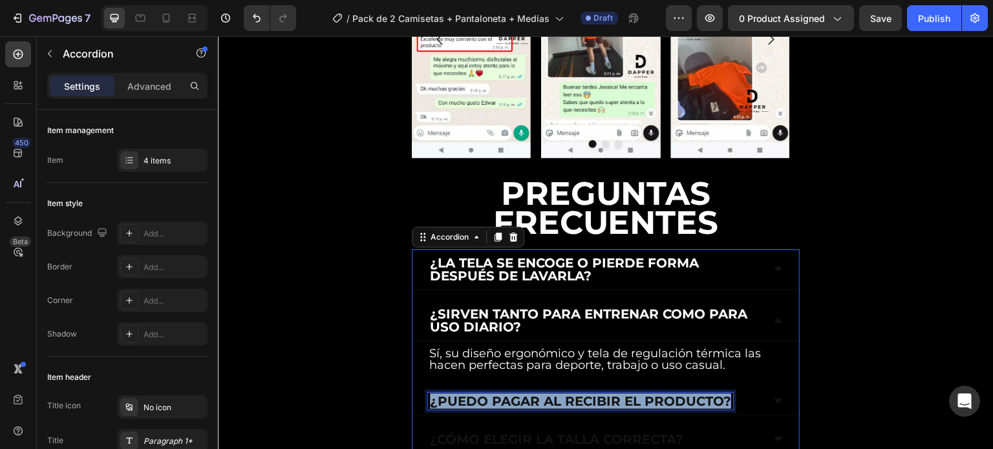
click at [485, 395] on p "¿Puedo pagar al recibir el producto?" at bounding box center [580, 401] width 301 height 13
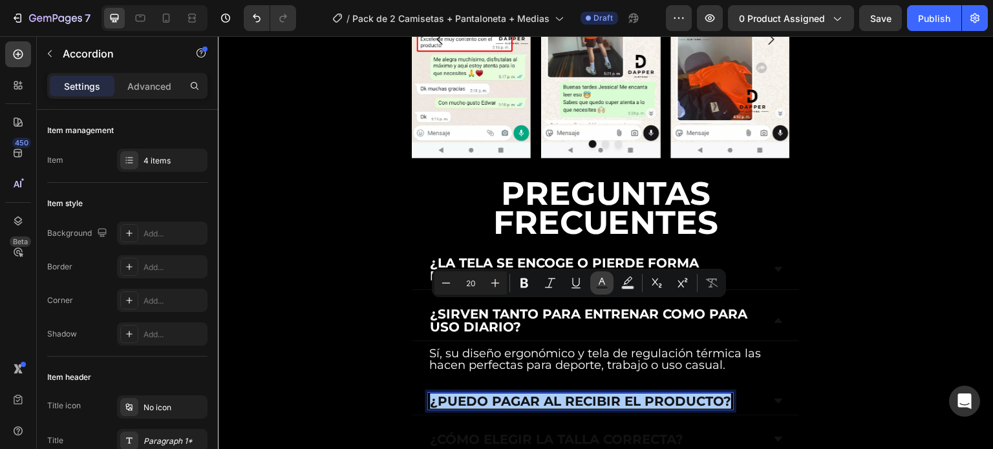
click at [599, 281] on icon "Editor contextual toolbar" at bounding box center [601, 283] width 13 height 13
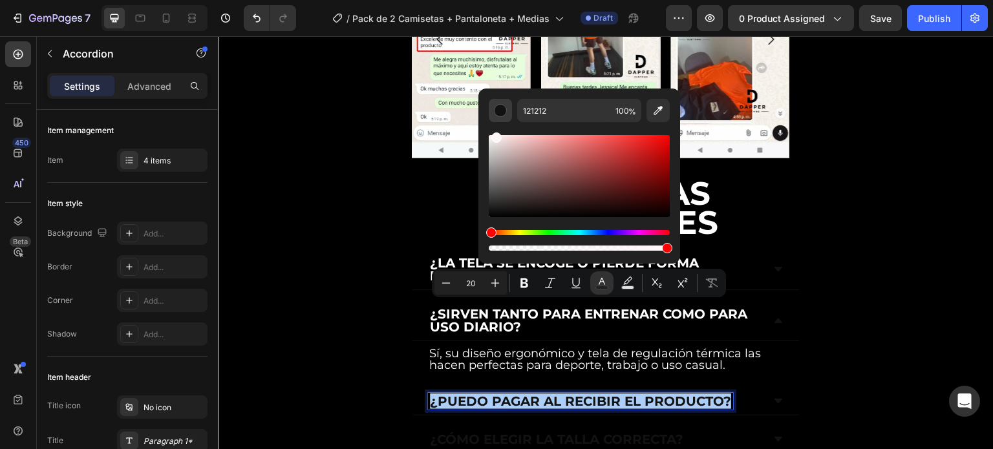
drag, startPoint x: 494, startPoint y: 212, endPoint x: 495, endPoint y: 114, distance: 98.3
click at [495, 114] on div "121212 100 %" at bounding box center [579, 176] width 181 height 154
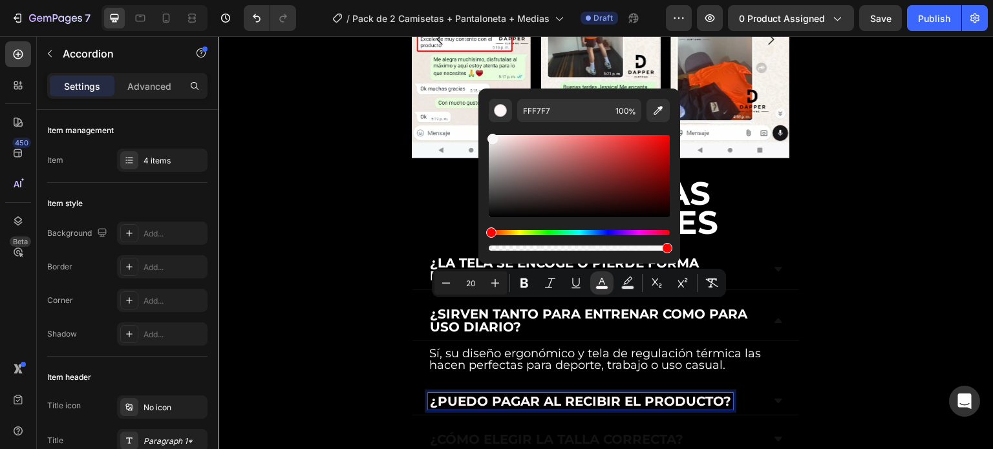
type input "F9F7F7"
click at [756, 388] on div "¿Puedo pagar al recibir el producto?" at bounding box center [605, 402] width 387 height 28
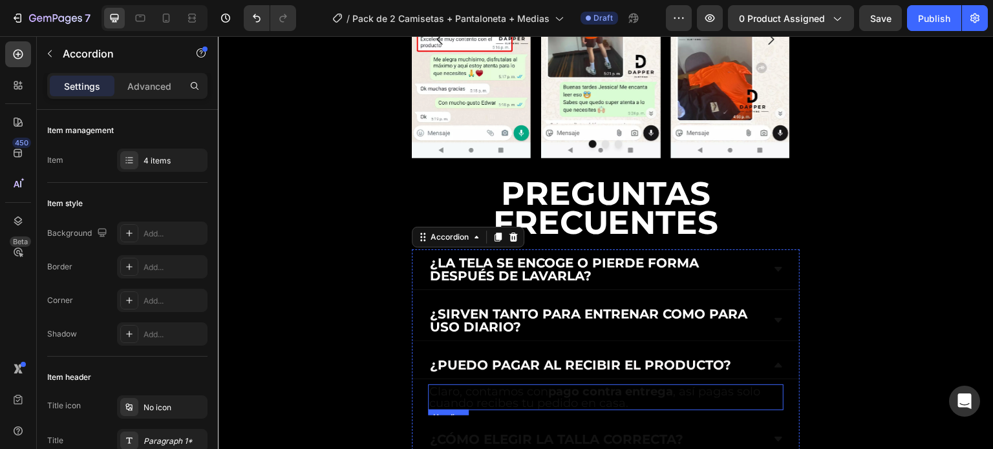
click at [513, 385] on h2 "Claro, contamos con pago contra entrega , así pagas solo cuando recibes tu pedi…" at bounding box center [606, 398] width 356 height 26
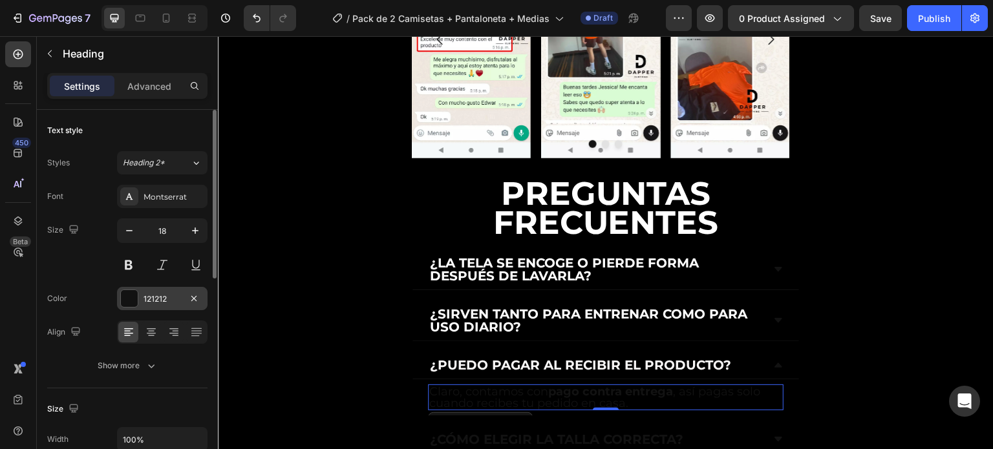
click at [162, 300] on div "121212" at bounding box center [162, 299] width 37 height 12
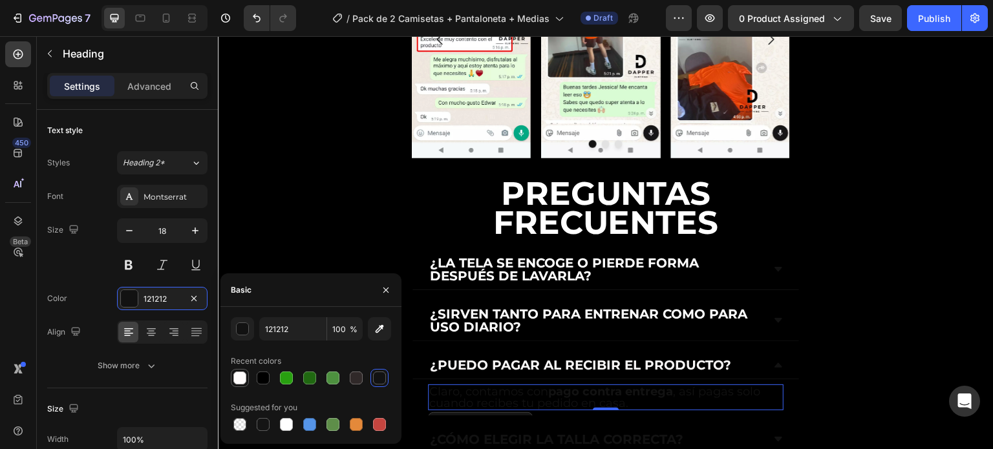
click at [242, 384] on div at bounding box center [239, 378] width 13 height 13
type input "FFFCFC"
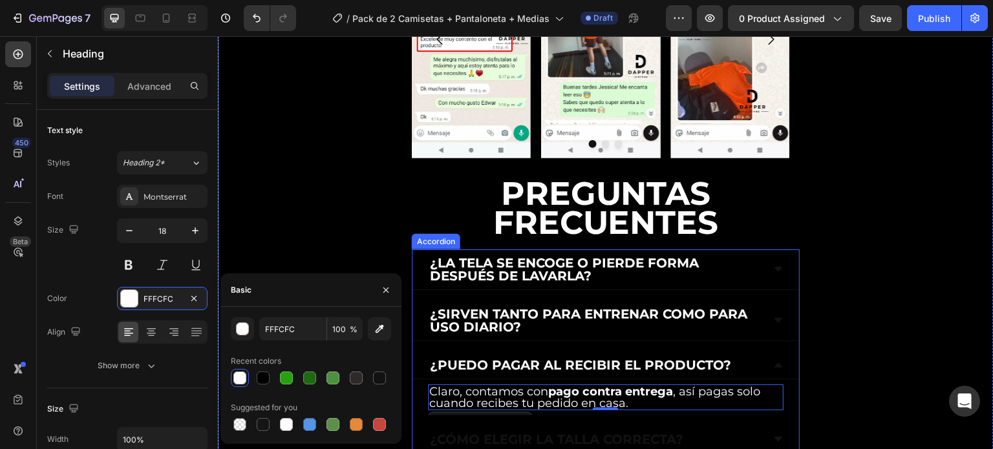
click at [492, 433] on p "¿Cómo elegir la talla correcta?" at bounding box center [556, 439] width 253 height 13
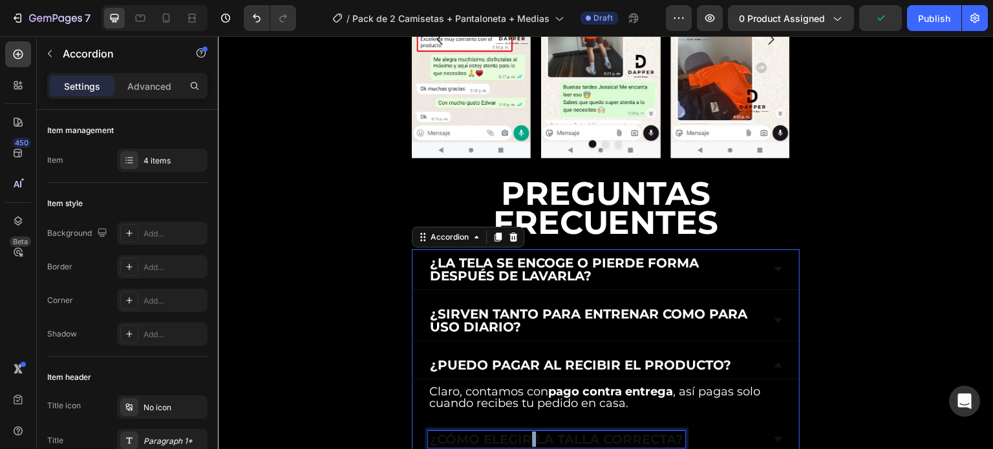
click at [529, 433] on p "¿Cómo elegir la talla correcta?" at bounding box center [556, 439] width 253 height 13
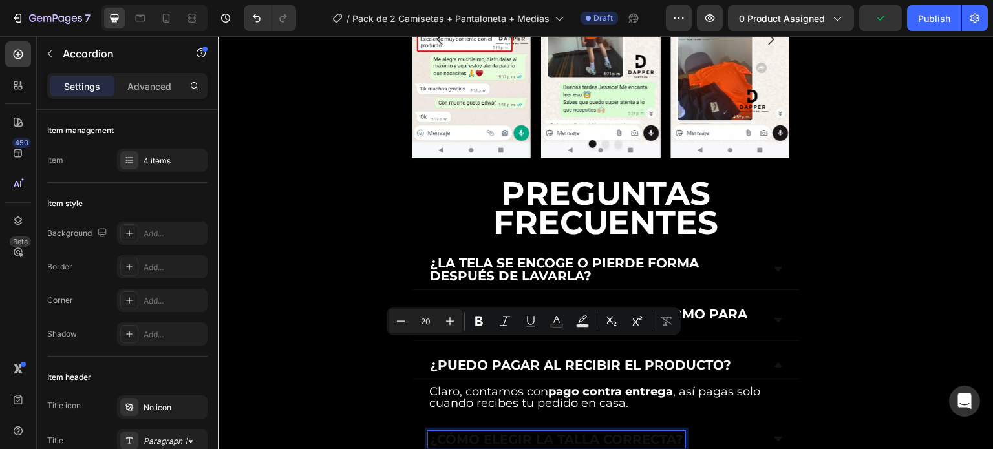
click at [676, 433] on p "¿Cómo elegir la talla correcta?" at bounding box center [556, 439] width 253 height 13
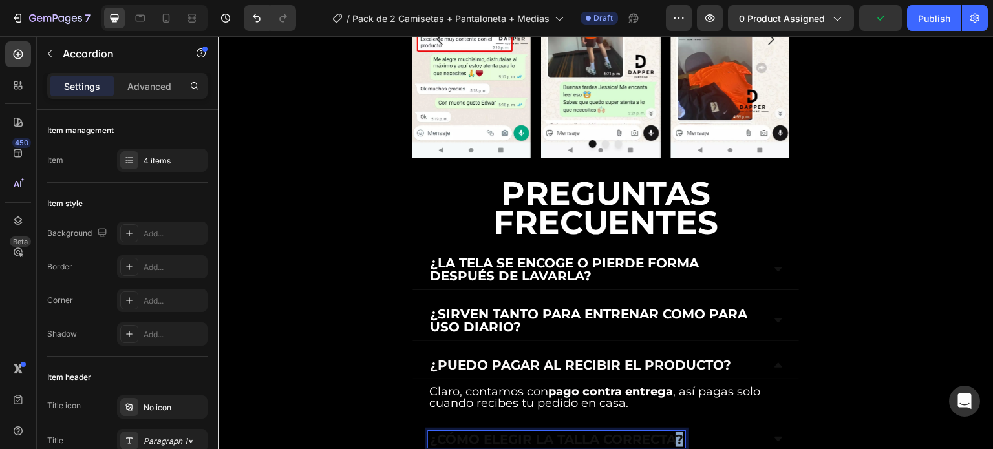
click at [676, 433] on p "¿Cómo elegir la talla correcta?" at bounding box center [556, 439] width 253 height 13
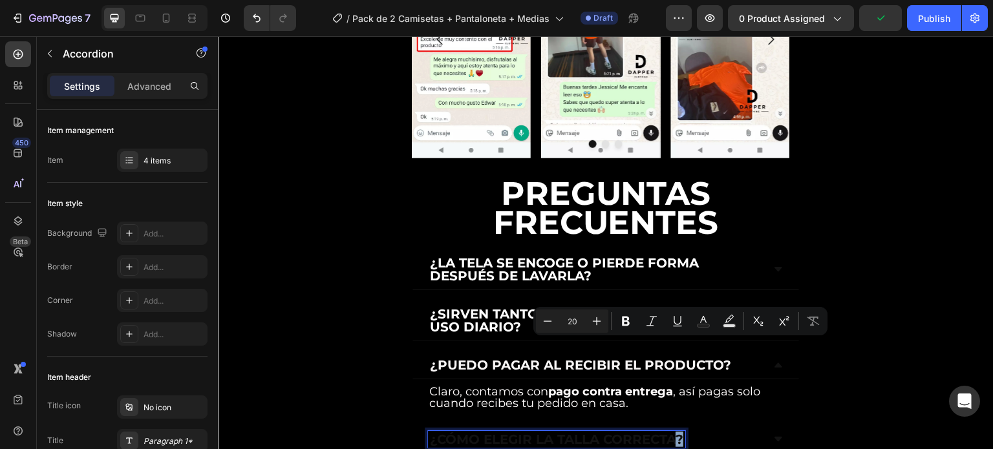
click at [678, 433] on p "¿Cómo elegir la talla correcta?" at bounding box center [556, 439] width 253 height 13
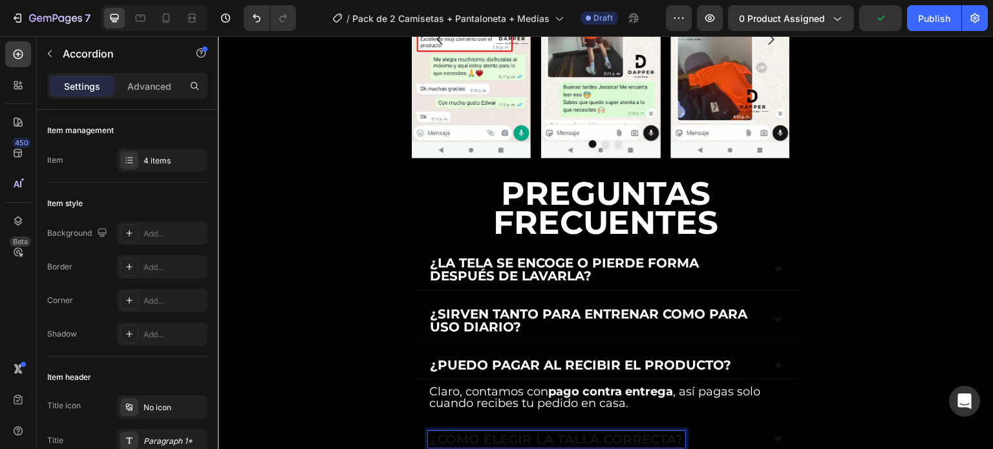
click at [668, 433] on p "¿Cómo elegir la talla correcta?" at bounding box center [556, 439] width 253 height 13
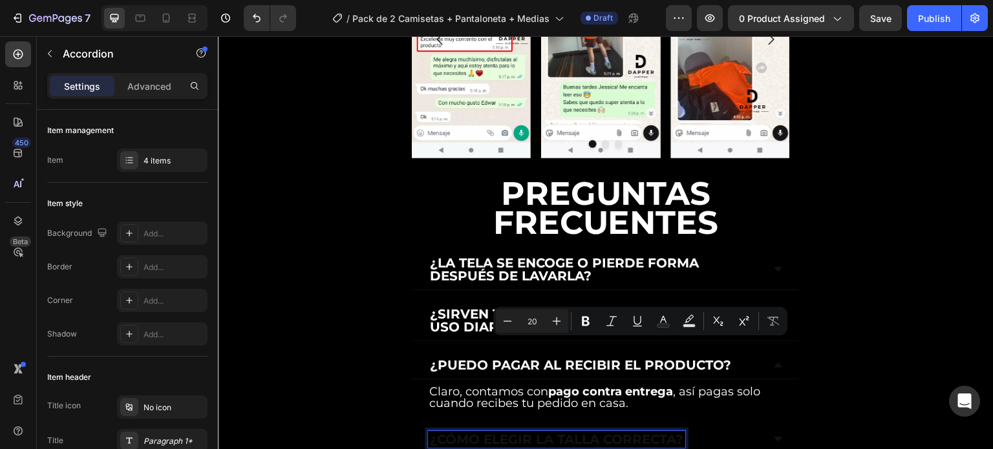
click at [682, 433] on p "¿Cómo elegir la talla correcta?" at bounding box center [556, 439] width 253 height 13
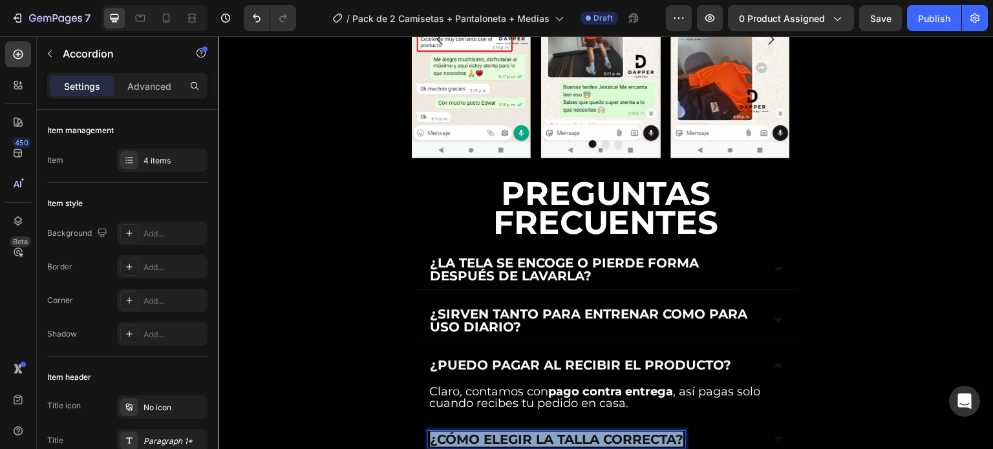
drag, startPoint x: 682, startPoint y: 348, endPoint x: 422, endPoint y: 350, distance: 259.9
click at [422, 426] on div "¿Cómo elegir la talla correcta?" at bounding box center [605, 440] width 387 height 28
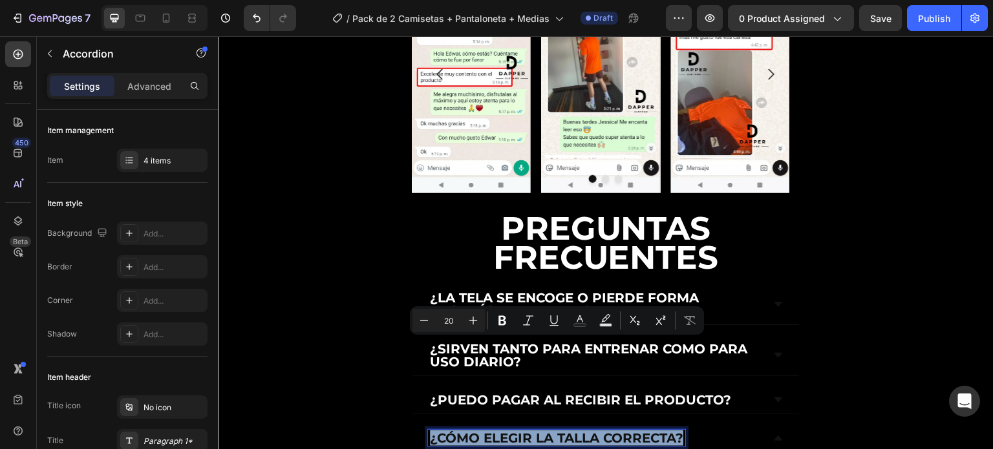
scroll to position [3926, 0]
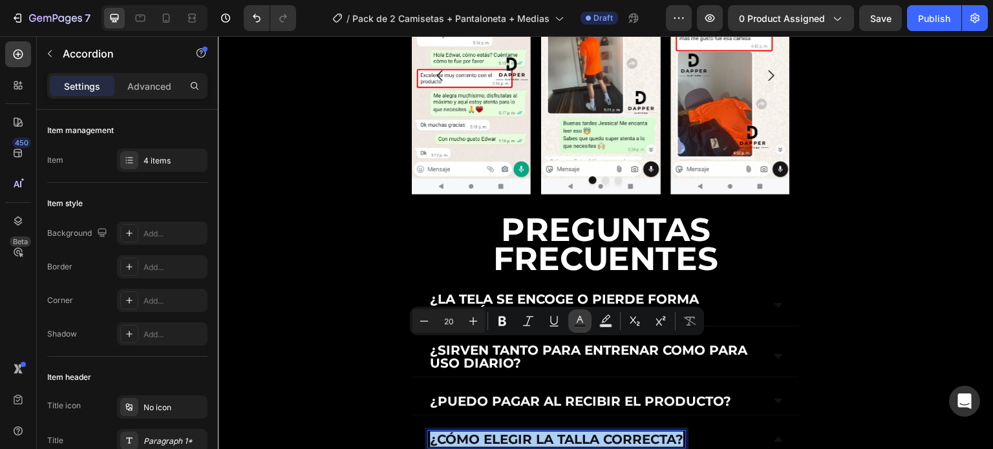
click at [580, 323] on icon "Editor contextual toolbar" at bounding box center [579, 321] width 13 height 13
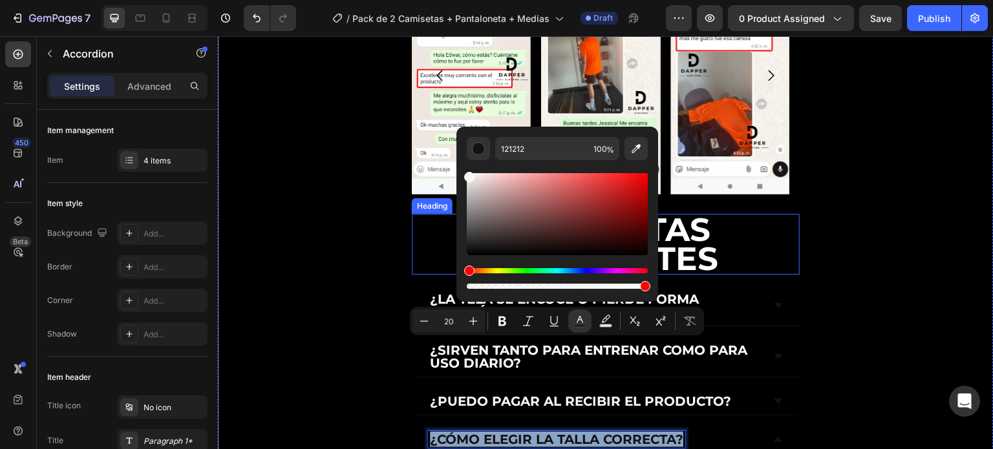
type input "F9F9F9"
drag, startPoint x: 691, startPoint y: 289, endPoint x: 453, endPoint y: 165, distance: 268.3
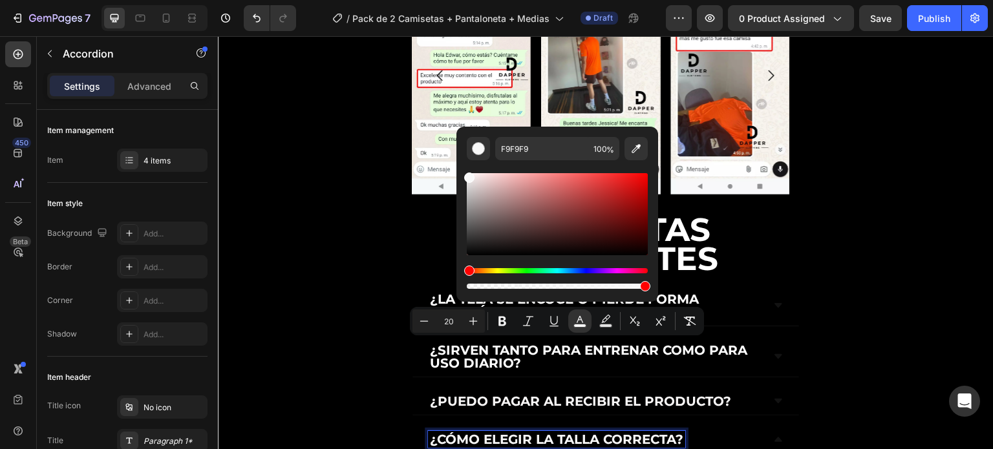
scroll to position [3930, 0]
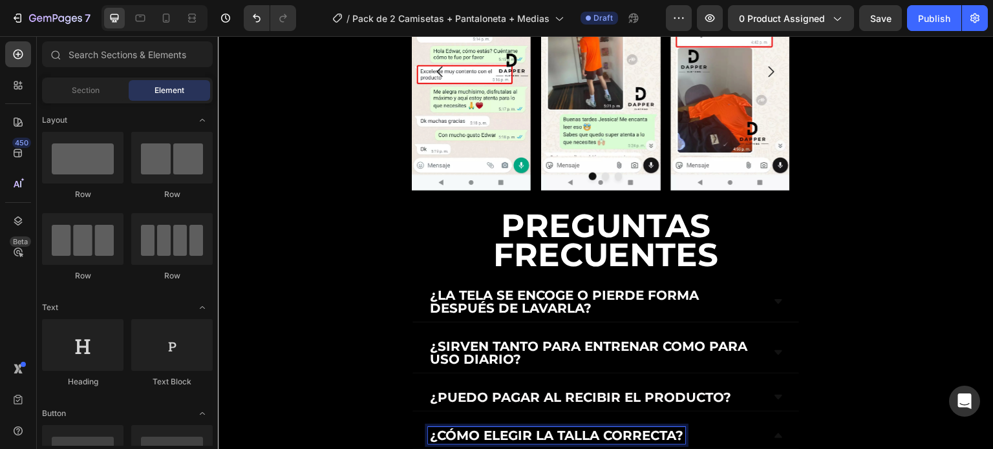
scroll to position [4056, 0]
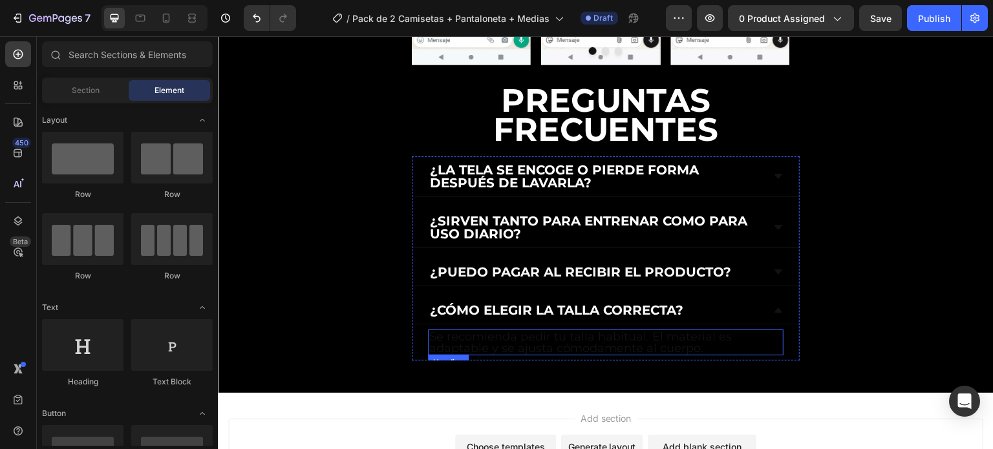
click at [449, 330] on h2 "Se recomienda pedir tu talla habitual. El material es adaptable y se ajusta cóm…" at bounding box center [606, 343] width 356 height 26
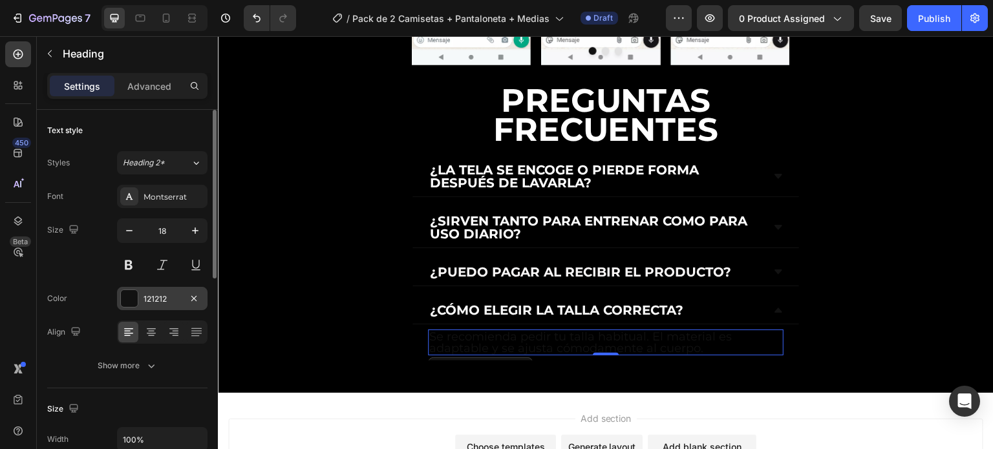
click at [176, 299] on div "121212" at bounding box center [162, 299] width 37 height 12
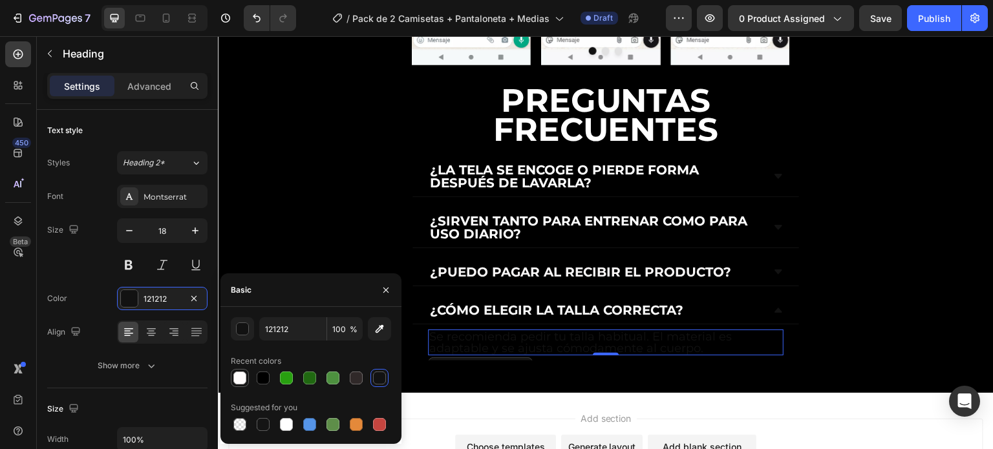
click at [231, 376] on div at bounding box center [240, 378] width 18 height 18
type input "FFFCFC"
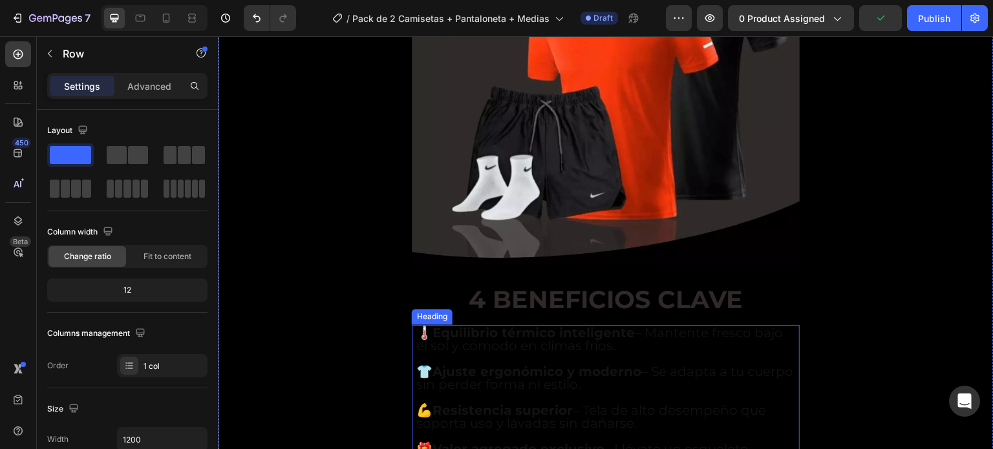
scroll to position [1793, 0]
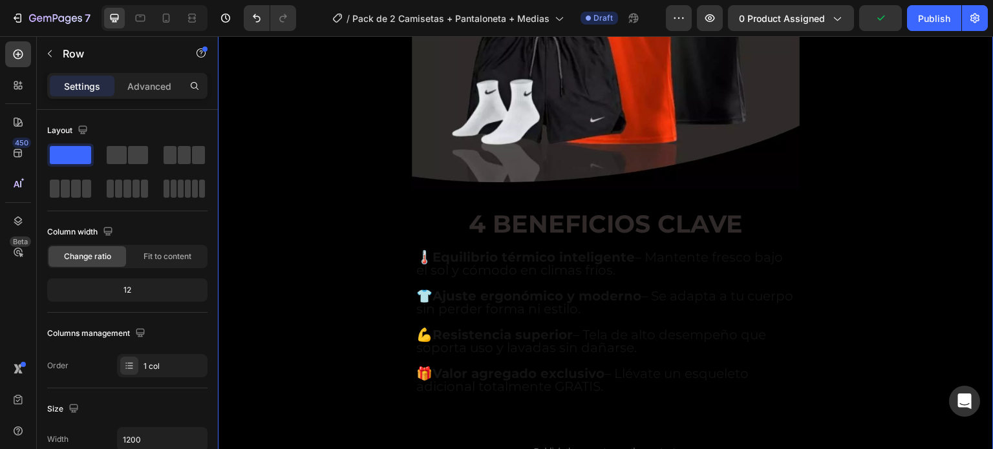
click at [575, 212] on h2 "4 BENEFICIOS CLAVE" at bounding box center [606, 224] width 388 height 25
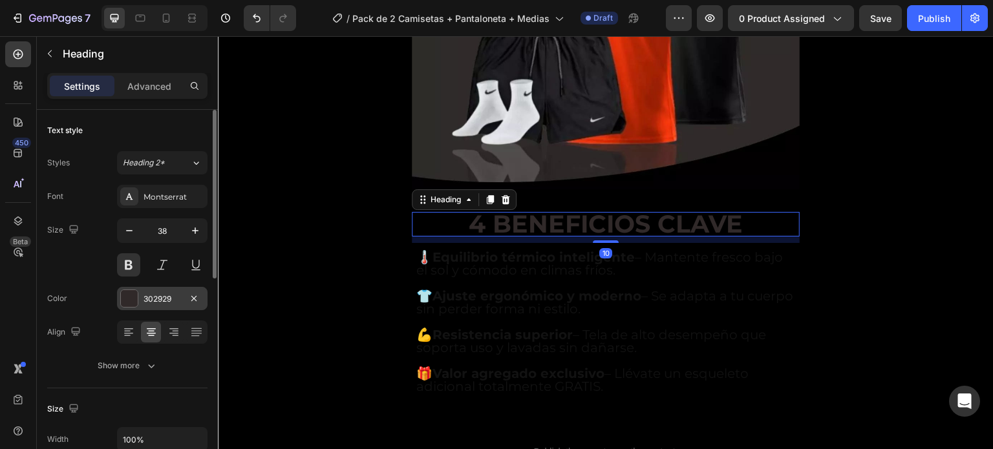
click at [141, 301] on div "302929" at bounding box center [162, 298] width 90 height 23
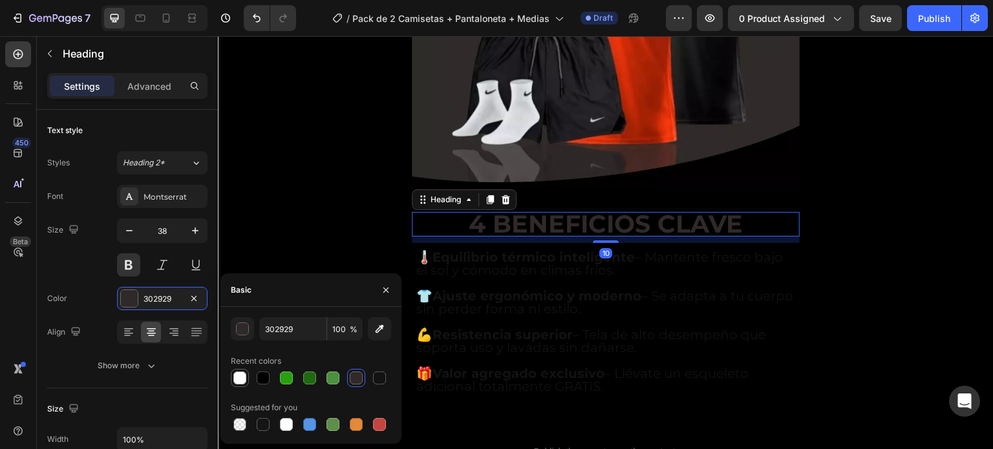
drag, startPoint x: 240, startPoint y: 377, endPoint x: 248, endPoint y: 232, distance: 145.0
click at [240, 378] on div at bounding box center [239, 378] width 13 height 13
type input "FFFCFC"
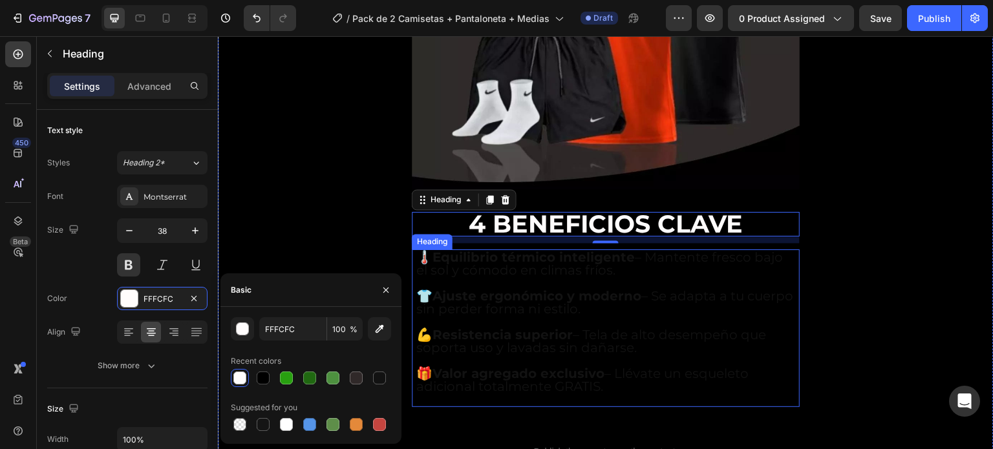
click at [494, 250] on h2 "🌡️ Equilibrio térmico inteligente – Mantente fresco bajo el sol y cómodo en cli…" at bounding box center [605, 329] width 381 height 158
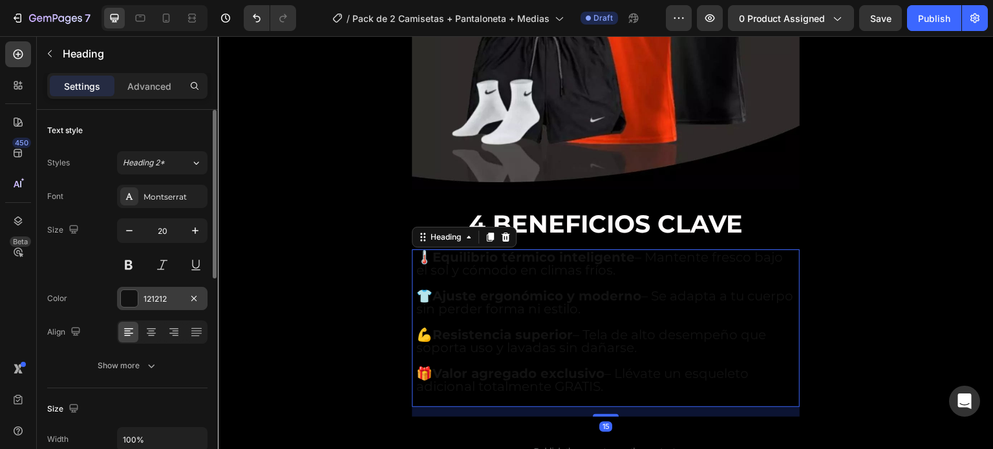
click at [142, 309] on div "121212" at bounding box center [162, 298] width 90 height 23
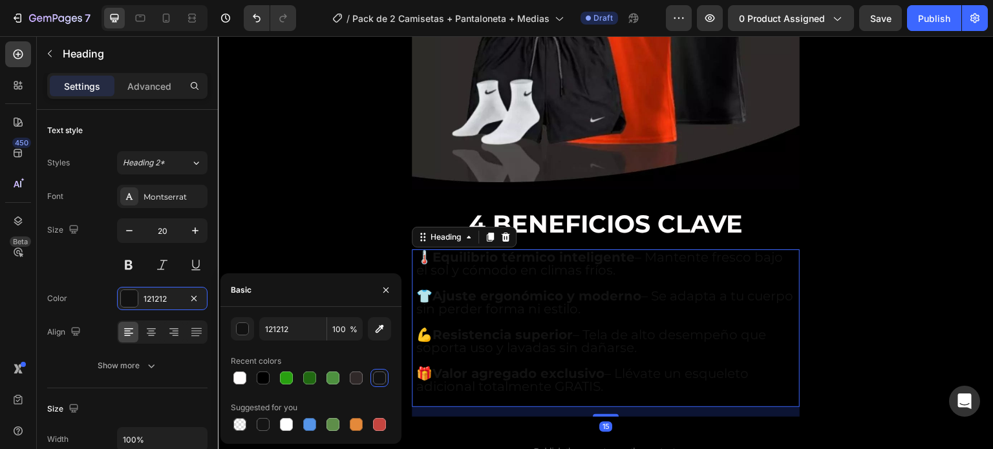
drag, startPoint x: 240, startPoint y: 379, endPoint x: 321, endPoint y: 366, distance: 81.3
click at [240, 380] on div at bounding box center [239, 378] width 13 height 13
type input "FFFCFC"
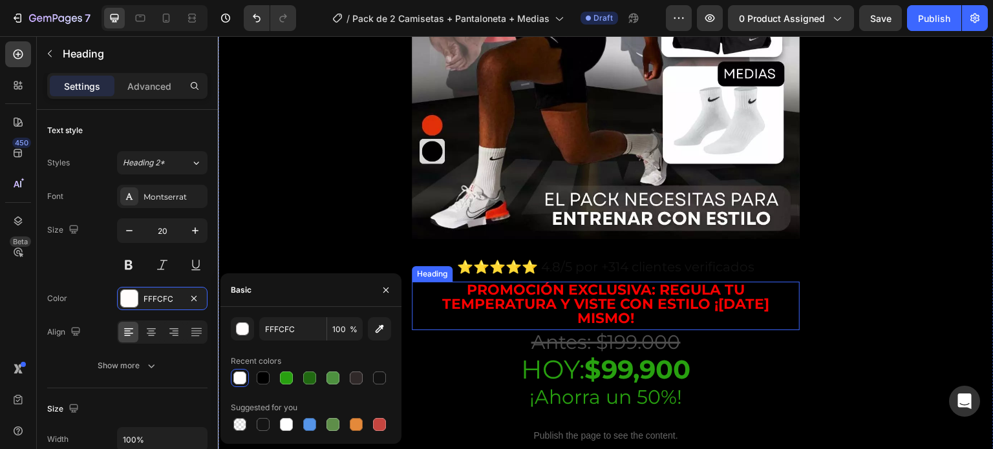
scroll to position [371, 0]
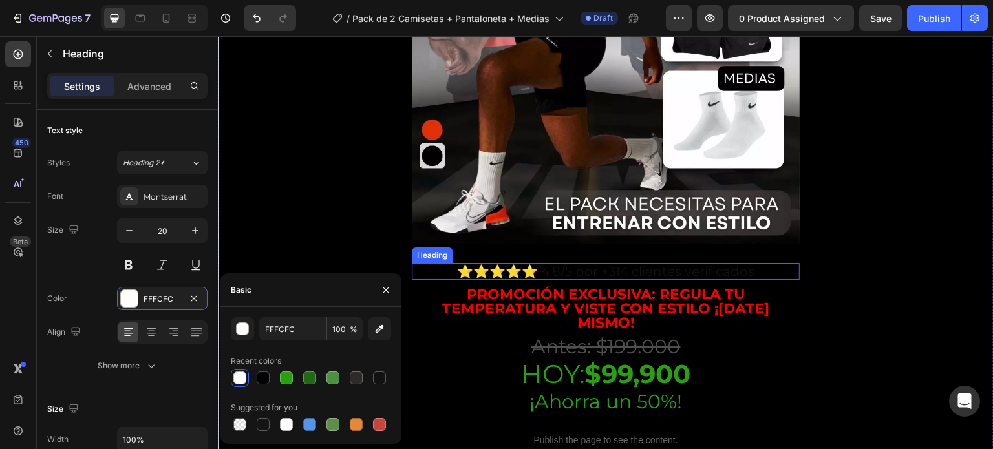
click at [665, 263] on h2 "⭐⭐⭐⭐⭐ 4.8/5 POR +314 CLIENTES VERIFICADOS" at bounding box center [606, 271] width 388 height 17
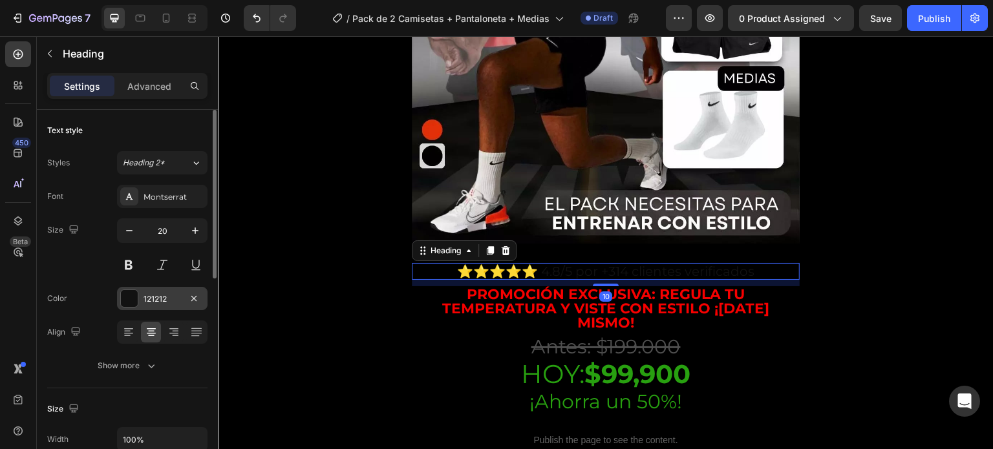
click at [155, 304] on div "121212" at bounding box center [162, 298] width 90 height 23
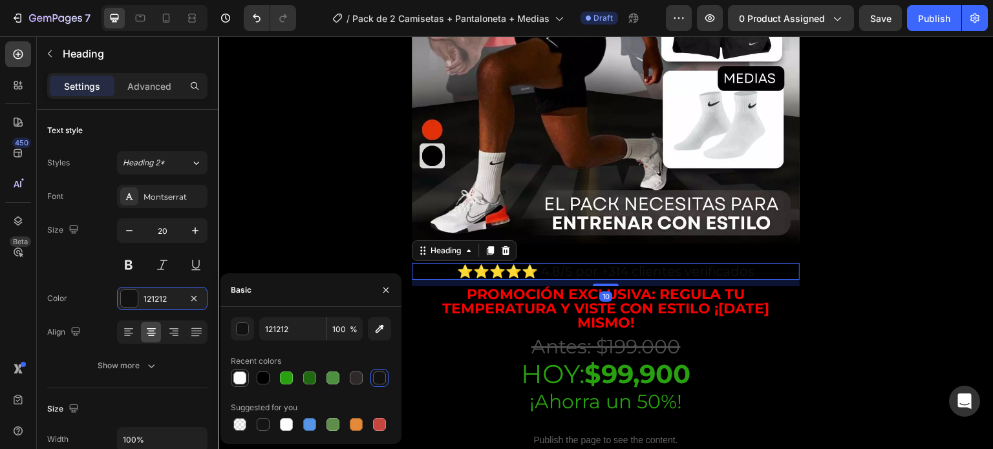
click at [238, 382] on div at bounding box center [239, 378] width 13 height 13
type input "FFFCFC"
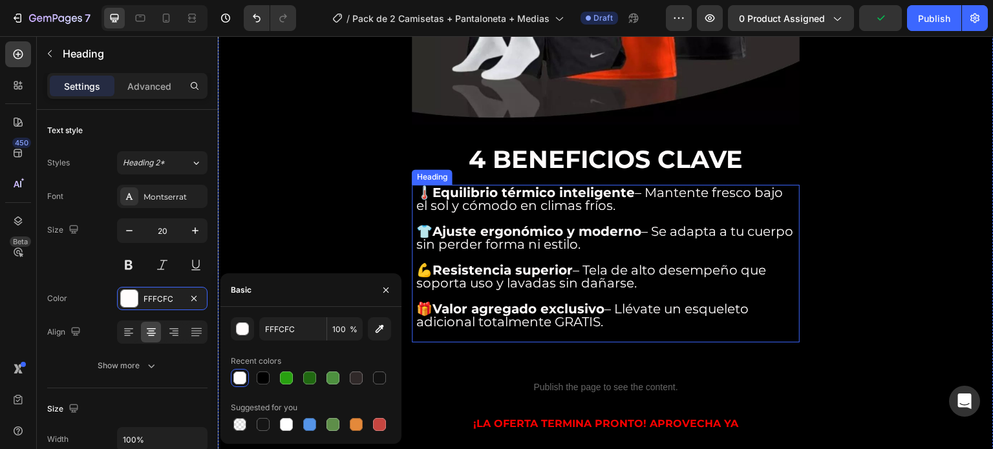
scroll to position [1922, 0]
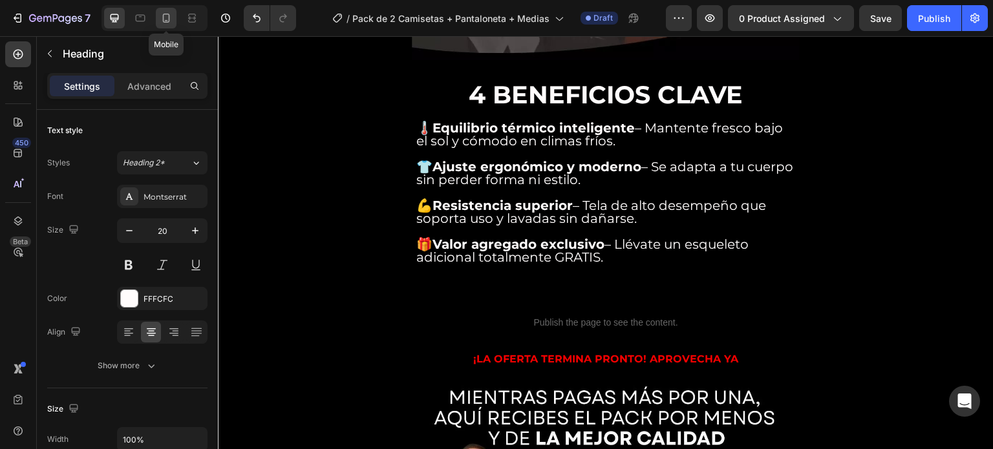
click at [168, 17] on icon at bounding box center [166, 18] width 13 height 13
type input "13"
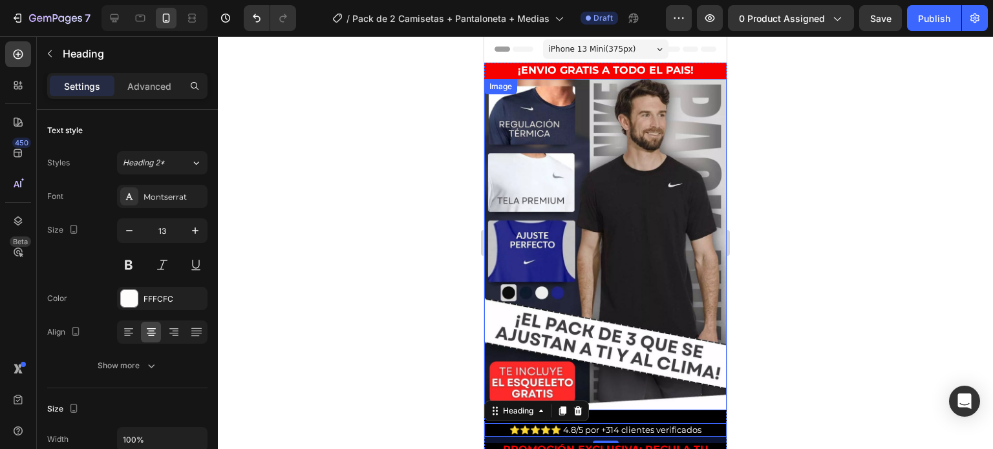
click at [674, 214] on img at bounding box center [605, 245] width 242 height 332
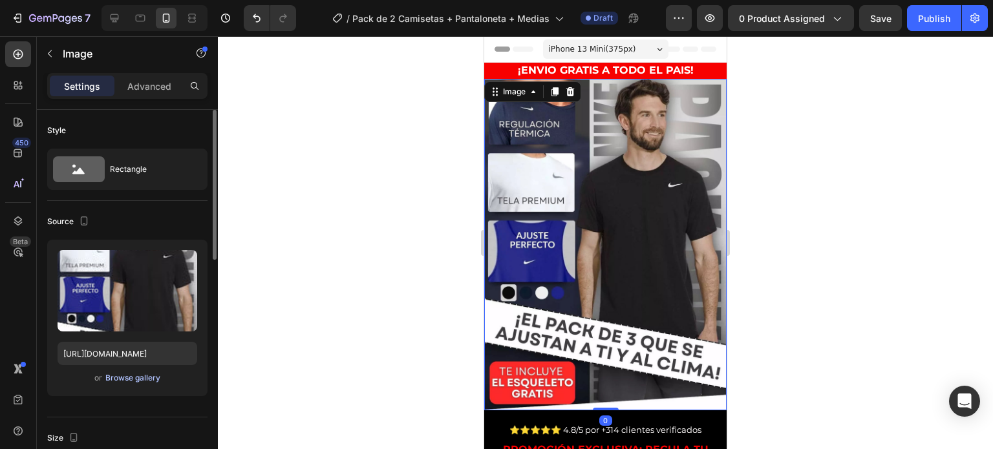
click at [133, 381] on div "Browse gallery" at bounding box center [132, 378] width 55 height 12
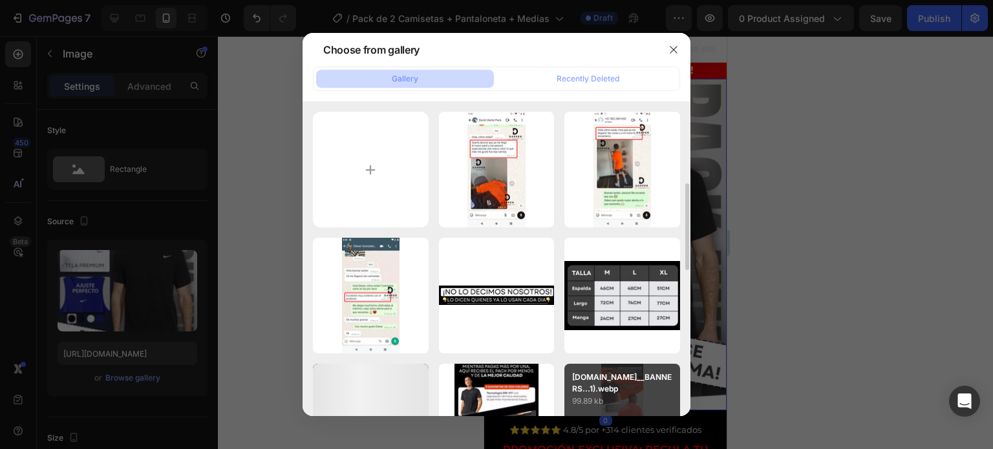
scroll to position [194, 0]
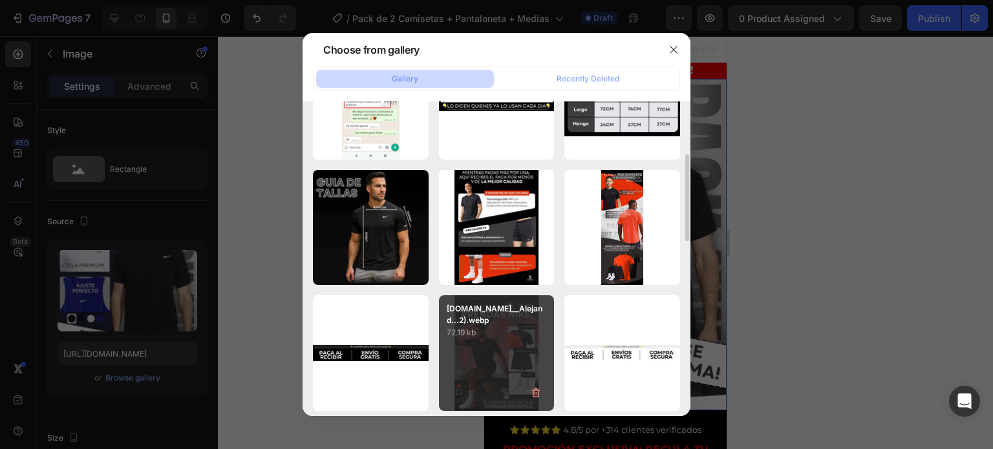
click at [491, 348] on div "AnyConv.com__Alejand...2).webp 72.19 kb" at bounding box center [497, 353] width 116 height 116
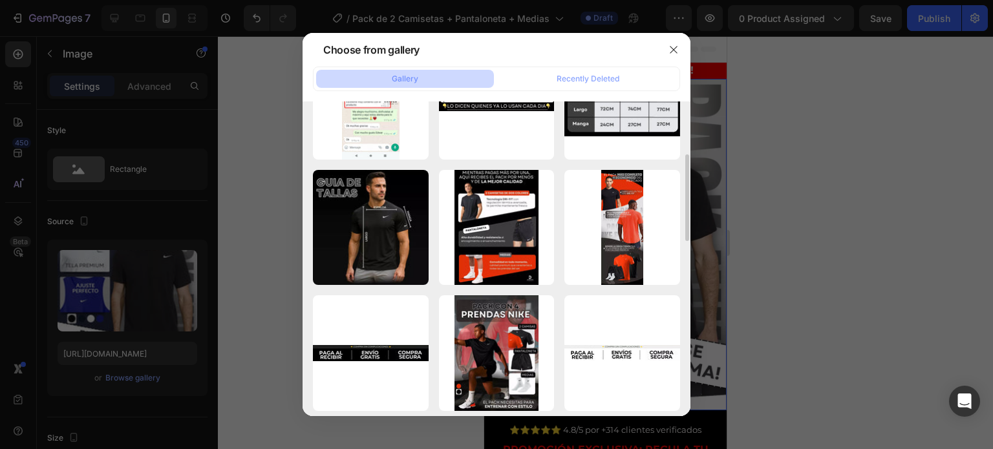
type input "https://cdn.shopify.com/s/files/1/0675/0856/8306/files/gempages_581808526343537…"
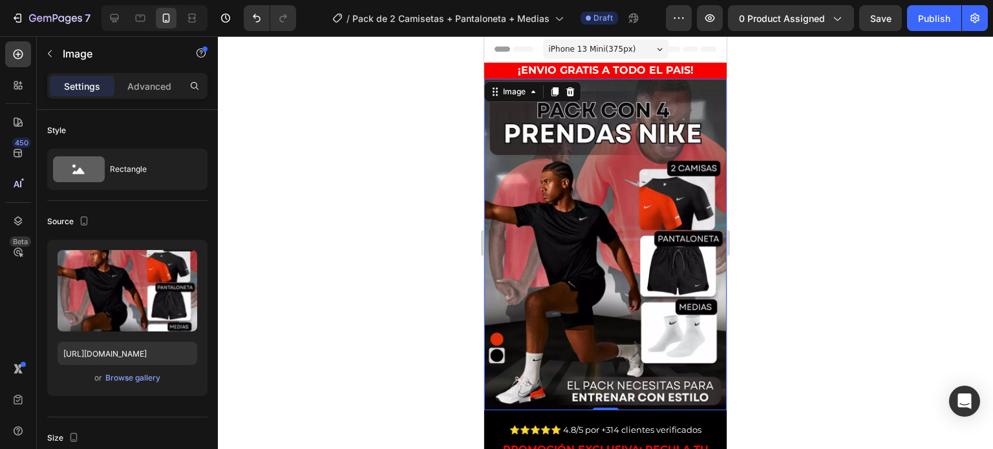
click at [747, 224] on div at bounding box center [605, 242] width 775 height 413
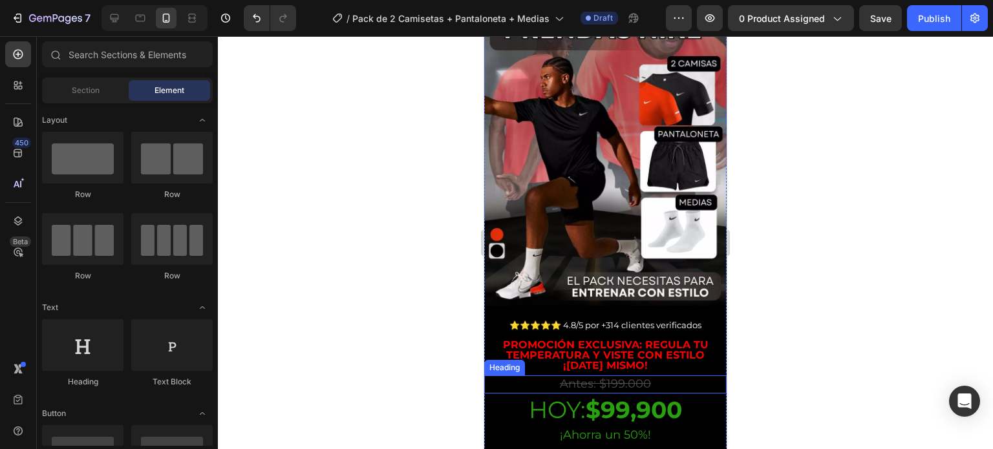
scroll to position [157, 0]
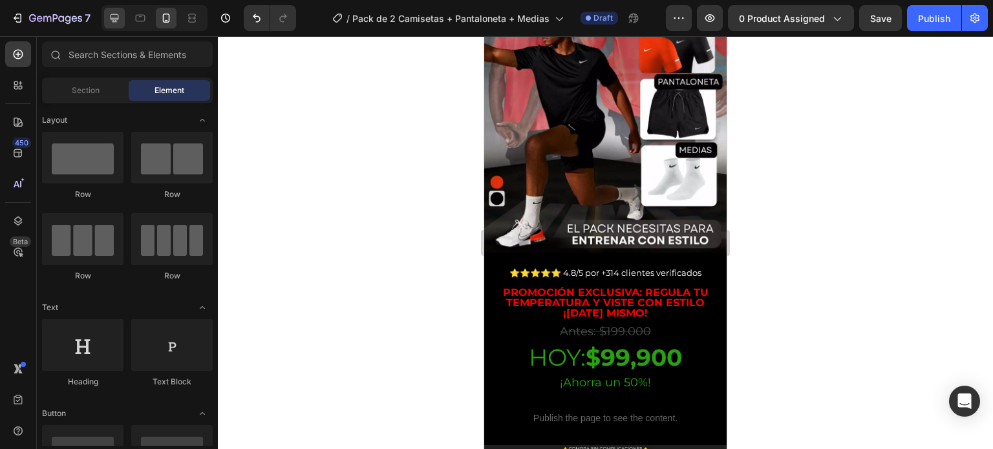
click at [111, 19] on icon at bounding box center [115, 18] width 8 height 8
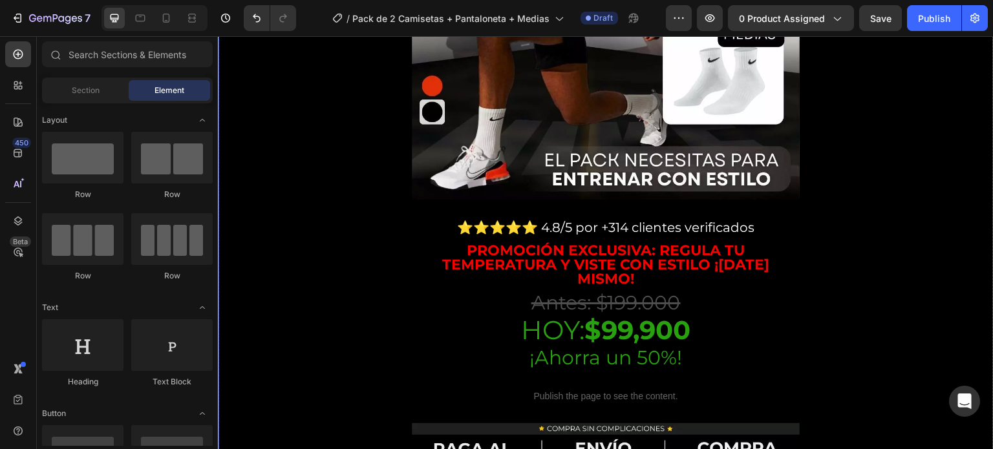
scroll to position [416, 0]
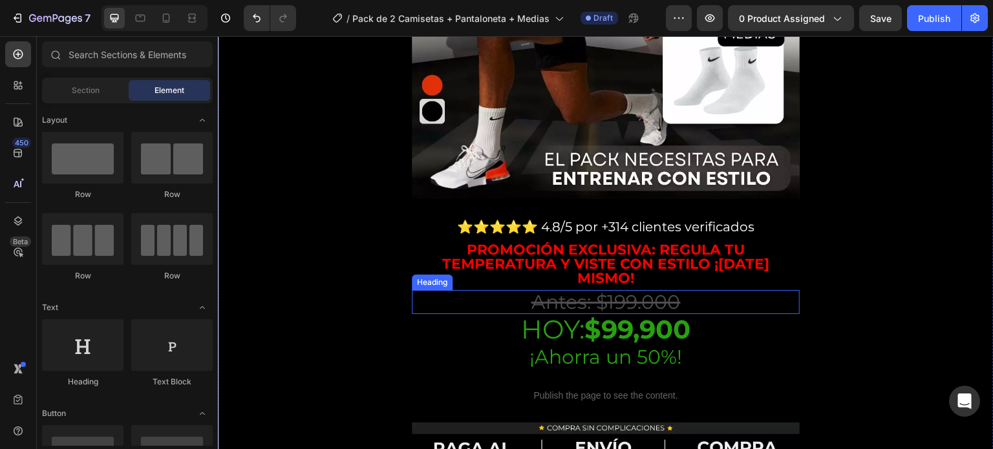
click at [628, 290] on s "Antes: $199.000" at bounding box center [605, 302] width 149 height 24
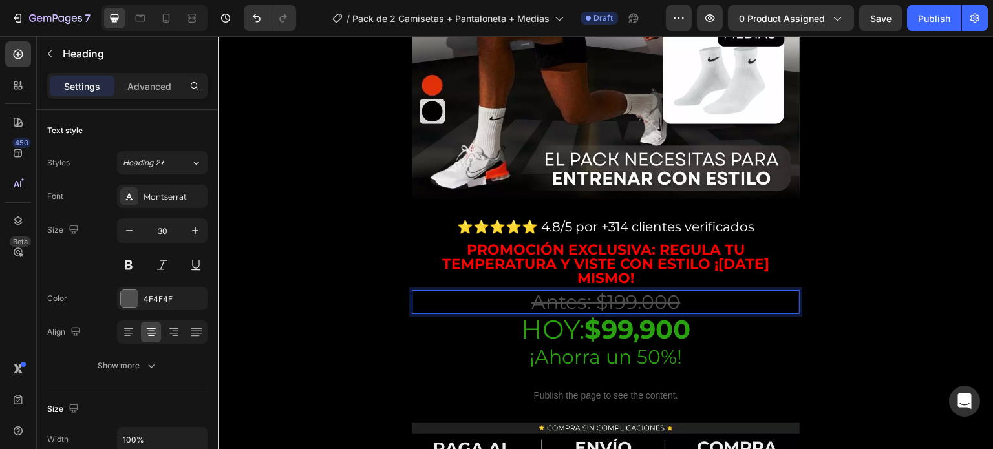
click at [628, 290] on s "Antes: $199.000" at bounding box center [605, 302] width 149 height 24
click at [620, 314] on strong "$99,900" at bounding box center [637, 330] width 106 height 32
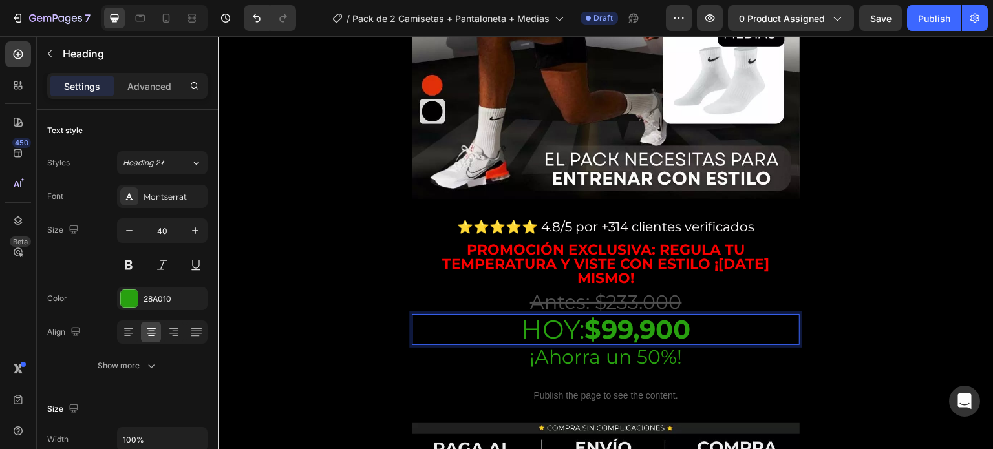
drag, startPoint x: 623, startPoint y: 301, endPoint x: 630, endPoint y: 299, distance: 6.6
click at [627, 314] on strong "$99,900" at bounding box center [637, 330] width 106 height 32
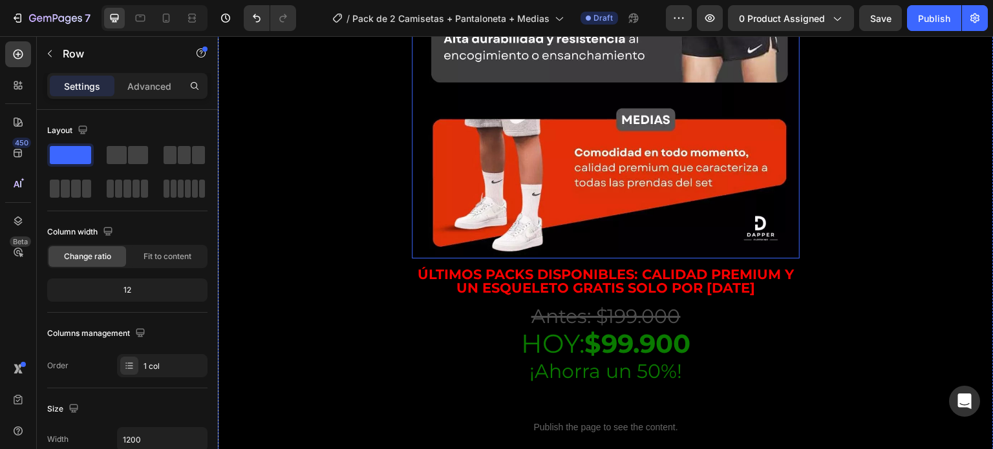
scroll to position [2678, 0]
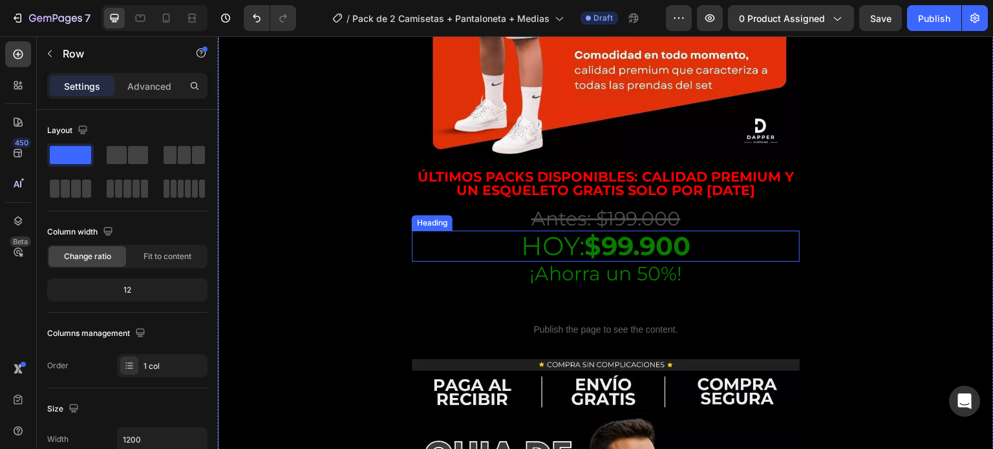
click at [626, 207] on s "Antes: $199.000" at bounding box center [605, 219] width 149 height 24
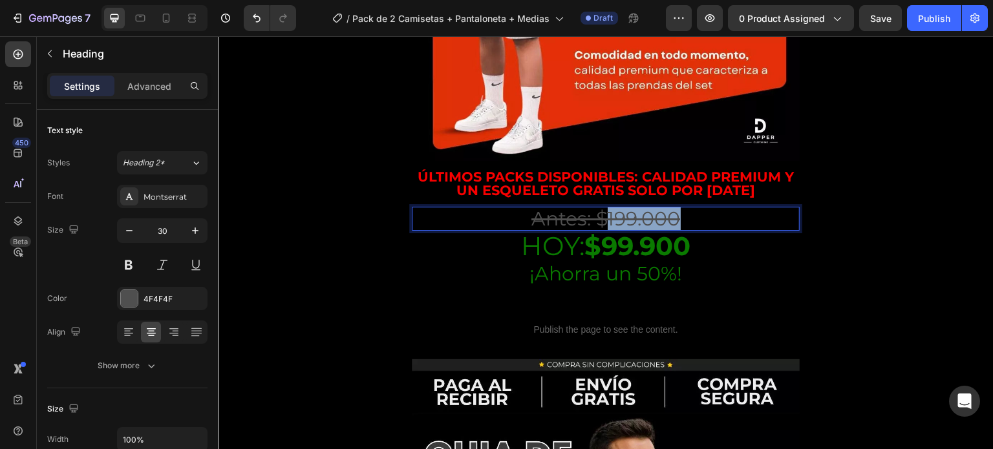
click at [630, 207] on s "Antes: $199.000" at bounding box center [605, 219] width 149 height 24
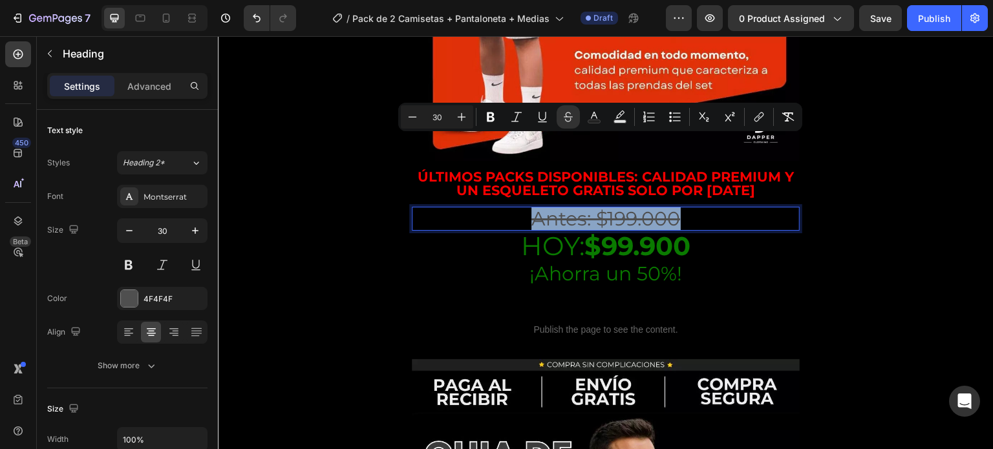
click at [630, 207] on s "Antes: $199.000" at bounding box center [605, 219] width 149 height 24
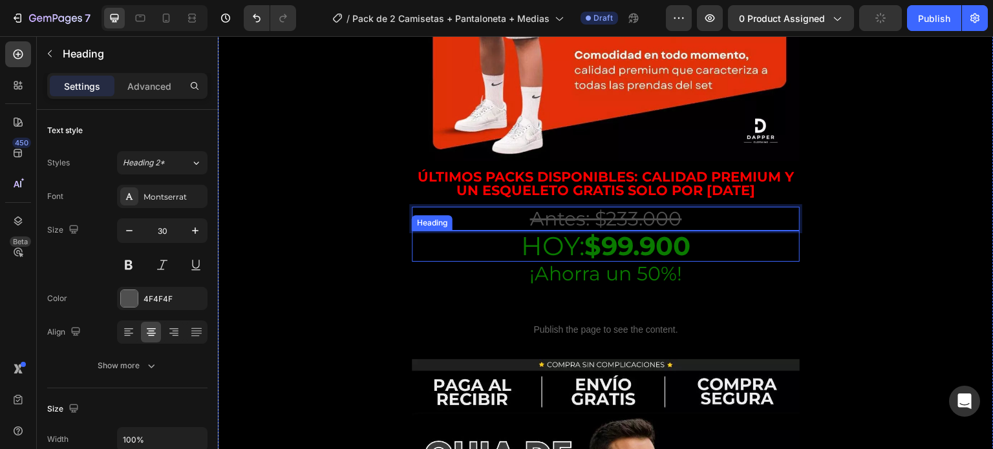
click at [628, 230] on strong "$99.900" at bounding box center [637, 246] width 106 height 32
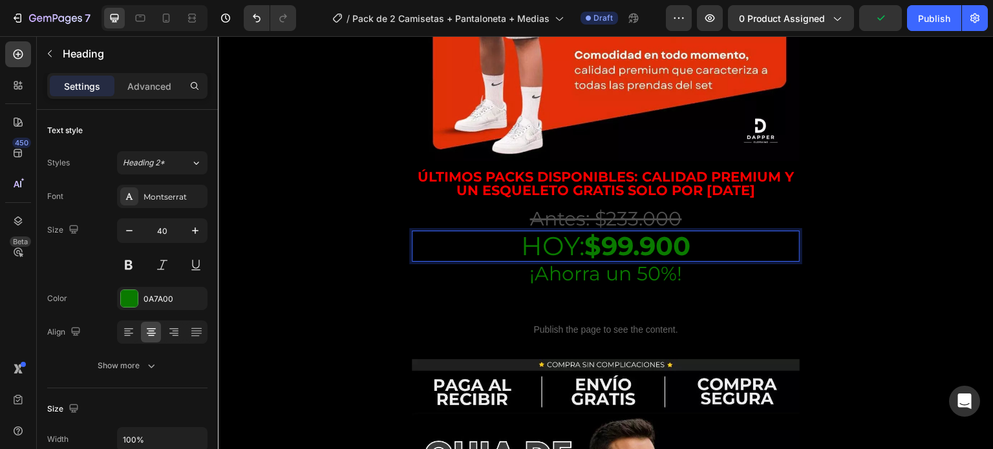
click at [626, 230] on strong "$99.900" at bounding box center [637, 246] width 106 height 32
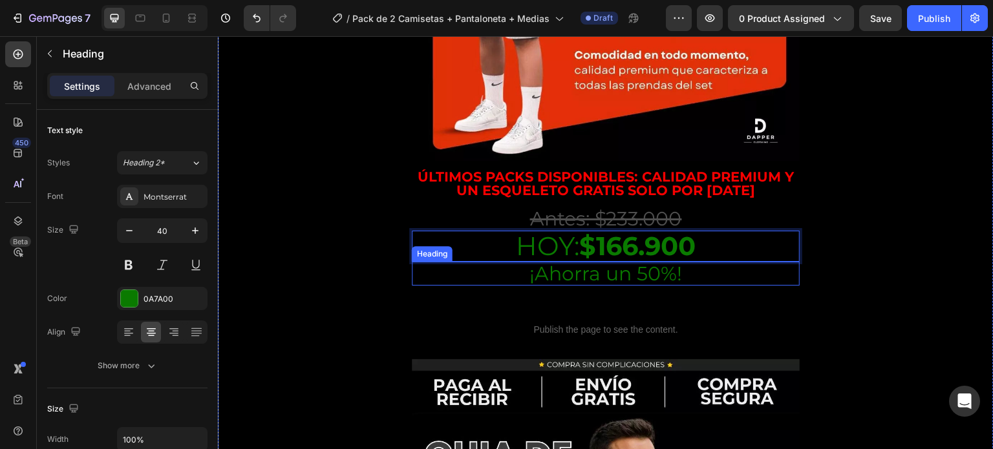
click at [747, 262] on h2 "¡Ahorra un 50%!" at bounding box center [606, 274] width 388 height 24
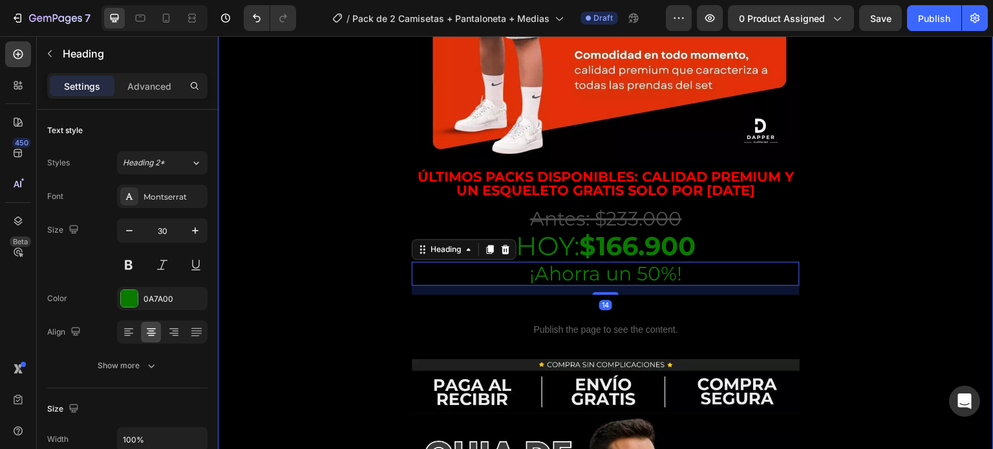
scroll to position [3066, 0]
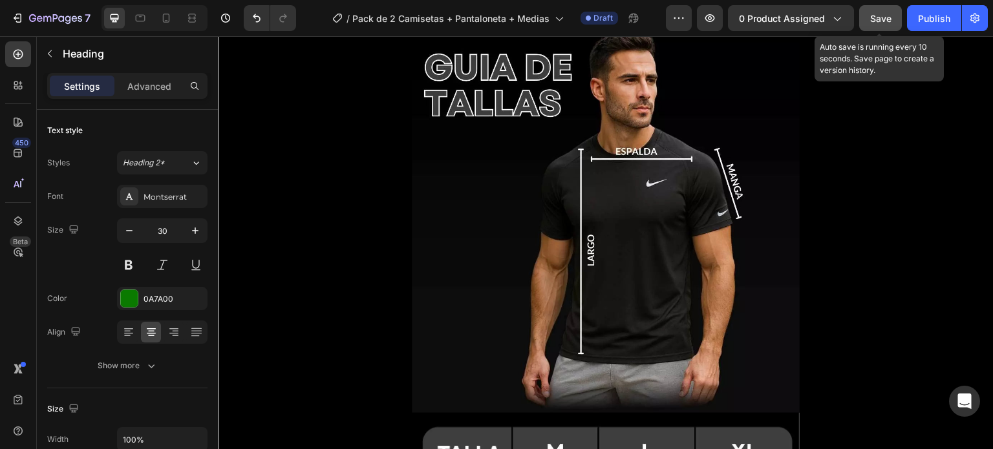
click at [888, 17] on span "Save" at bounding box center [880, 18] width 21 height 11
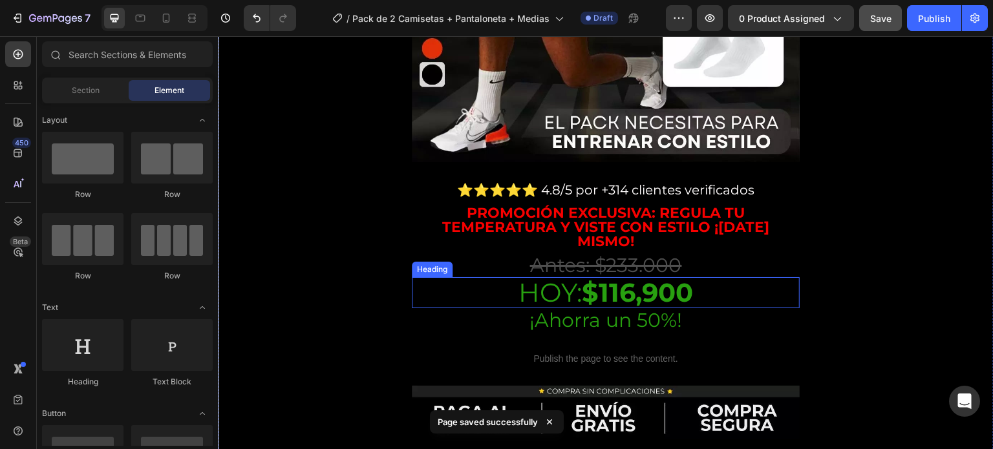
scroll to position [517, 0]
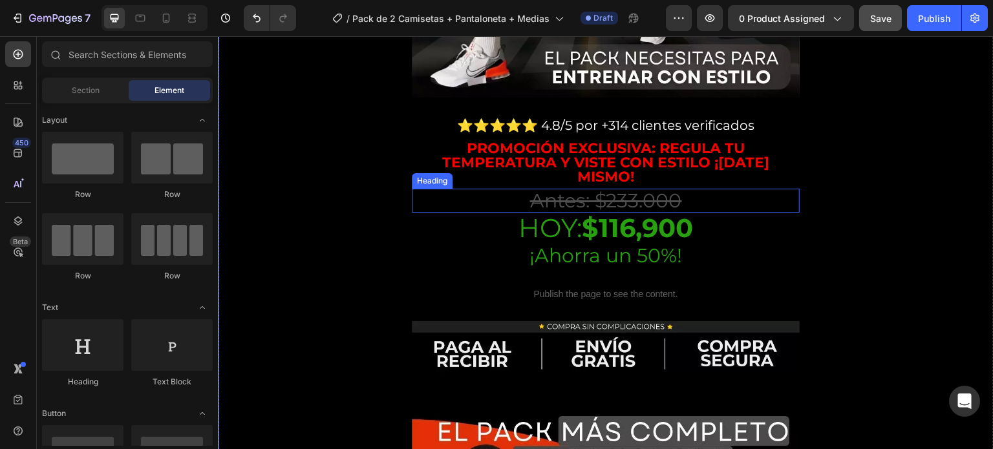
click at [721, 153] on strong "Promoción exclusiva: regula tu temperatura y viste con estilo ¡HOY mismo!" at bounding box center [606, 163] width 328 height 46
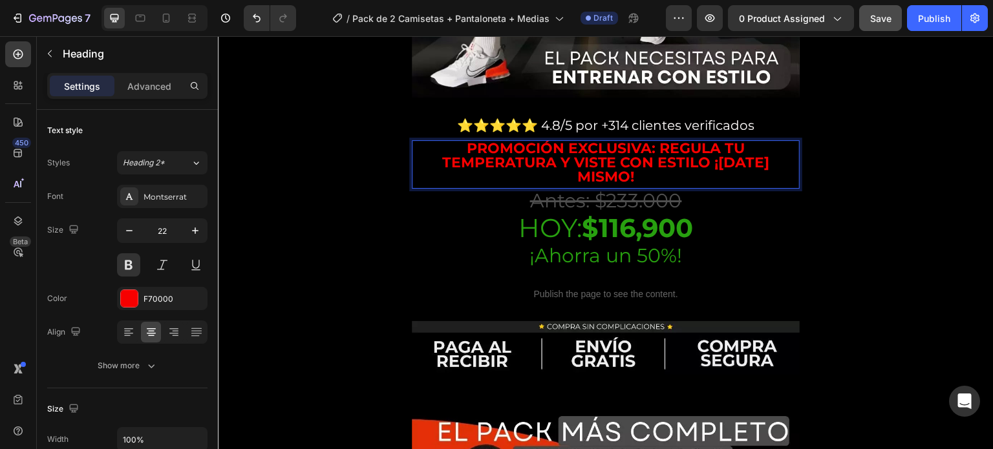
click at [770, 147] on strong "Promoción exclusiva: regula tu temperatura y viste con estilo ¡HOY mismo!" at bounding box center [606, 163] width 328 height 46
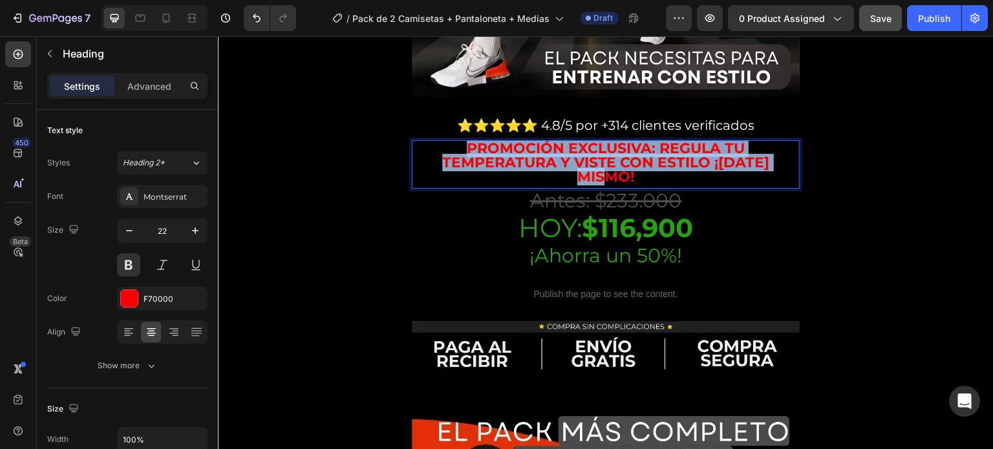
drag, startPoint x: 783, startPoint y: 147, endPoint x: 453, endPoint y: 138, distance: 330.4
click at [453, 142] on p "Promoción exclusiva: regula tu temperatura y viste con estilo ¡HOY mismo!" at bounding box center [605, 163] width 385 height 43
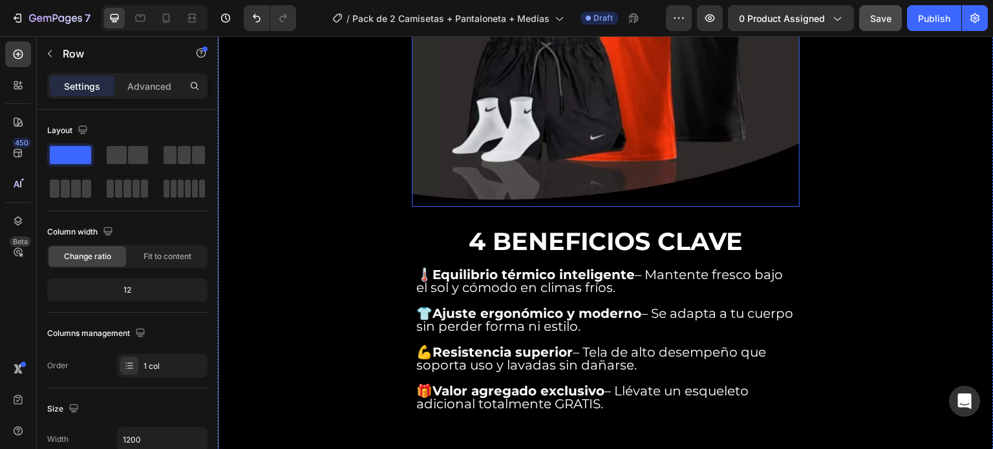
scroll to position [1875, 0]
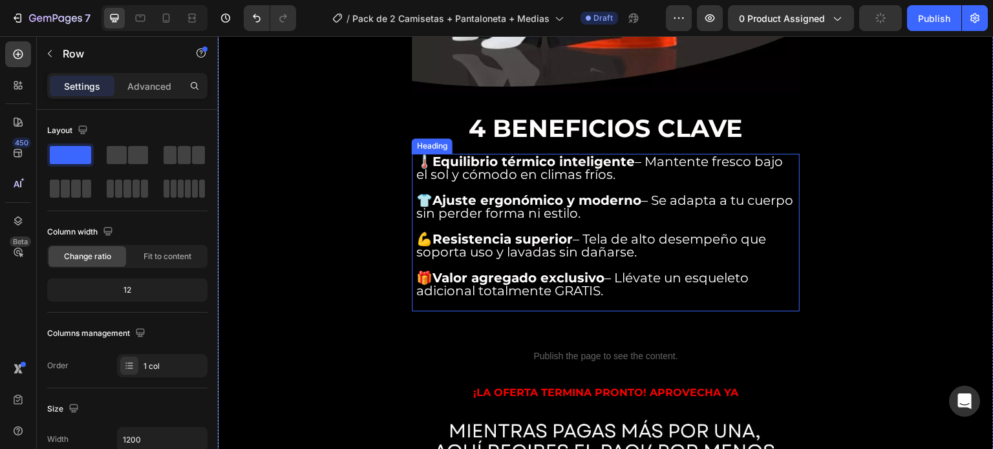
click at [693, 224] on h2 "🌡️ Equilibrio térmico inteligente – Mantente fresco bajo el sol y cómodo en cli…" at bounding box center [605, 233] width 381 height 158
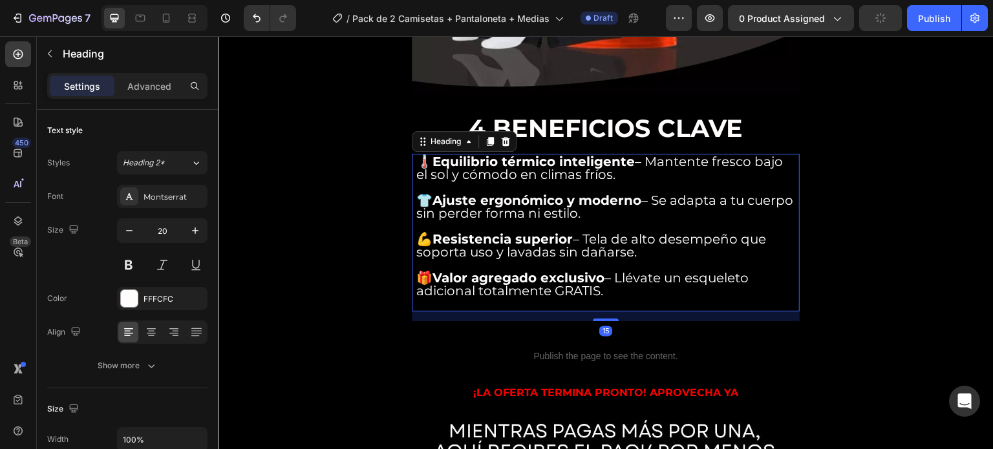
click at [626, 246] on h2 "🌡️ Equilibrio térmico inteligente – Mantente fresco bajo el sol y cómodo en cli…" at bounding box center [605, 233] width 381 height 158
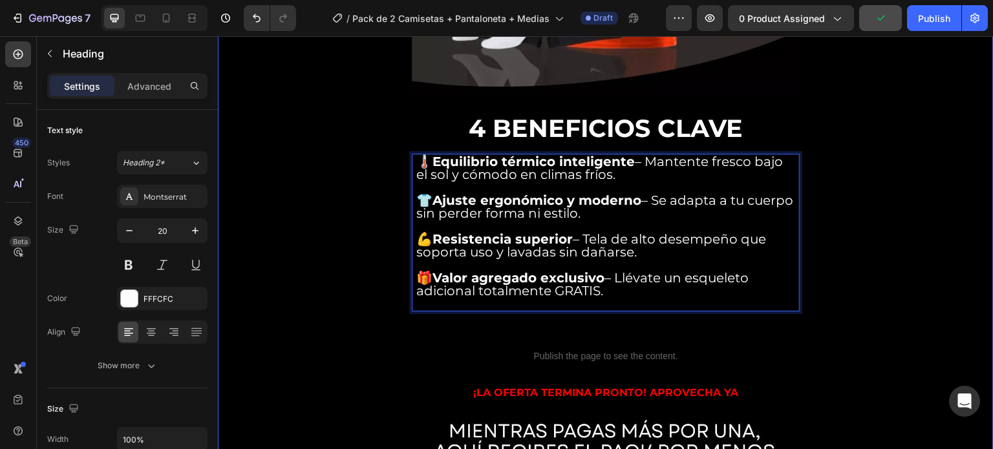
drag, startPoint x: 619, startPoint y: 249, endPoint x: 396, endPoint y: 114, distance: 261.0
click at [396, 114] on div "¡ENVIO GRATIS A TODO EL PAIS! Heading Image ⭐⭐⭐⭐⭐ 4.8/5 POR +314 CLIENTES VERIF…" at bounding box center [606, 374] width 776 height 4372
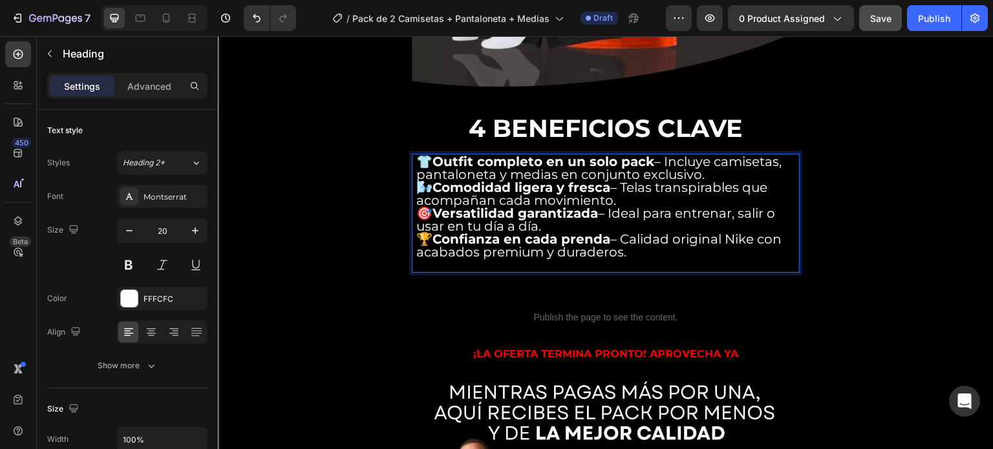
click at [776, 155] on p "👕 Outfit completo en un solo pack – Incluye camisetas, pantaloneta y medias en …" at bounding box center [605, 168] width 379 height 26
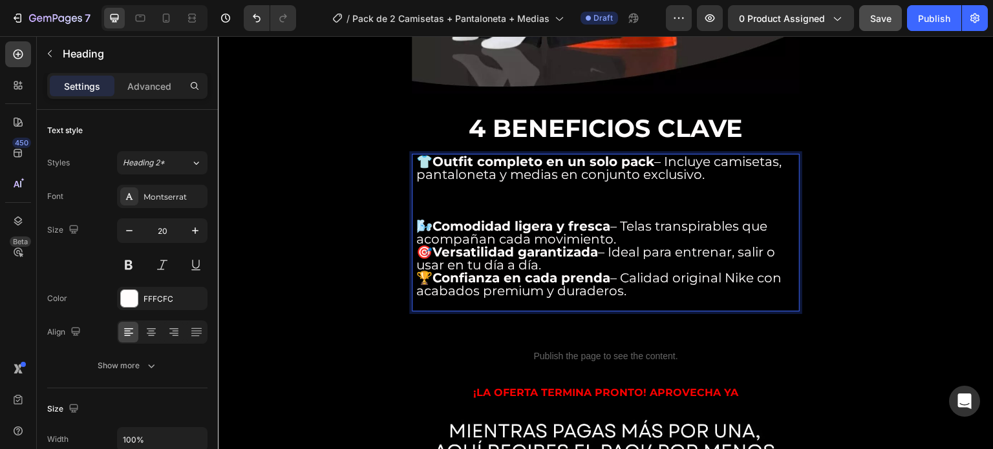
click at [627, 220] on p "🌬️ Comodidad ligera y fresca – Telas transpirables que acompañan cada movimient…" at bounding box center [605, 233] width 379 height 26
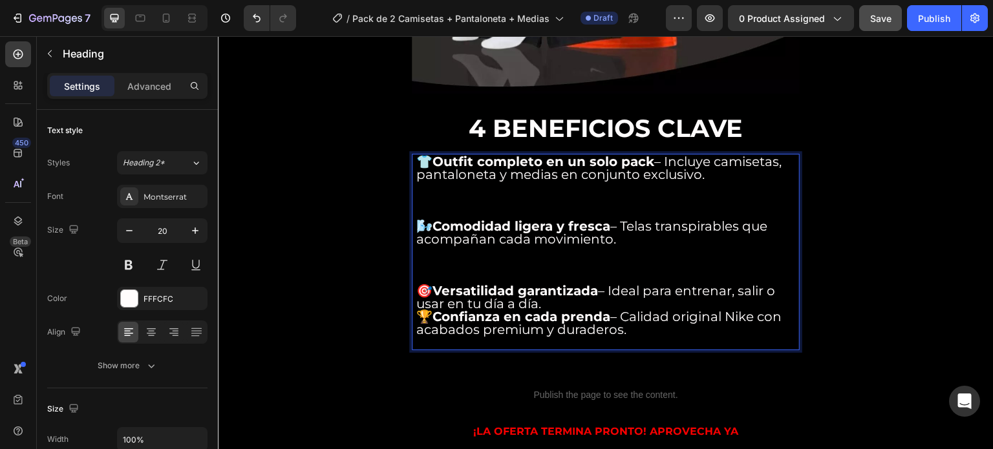
click at [649, 284] on p "🎯 Versatilidad garantizada – Ideal para entrenar, salir o usar en tu día a día." at bounding box center [605, 297] width 379 height 26
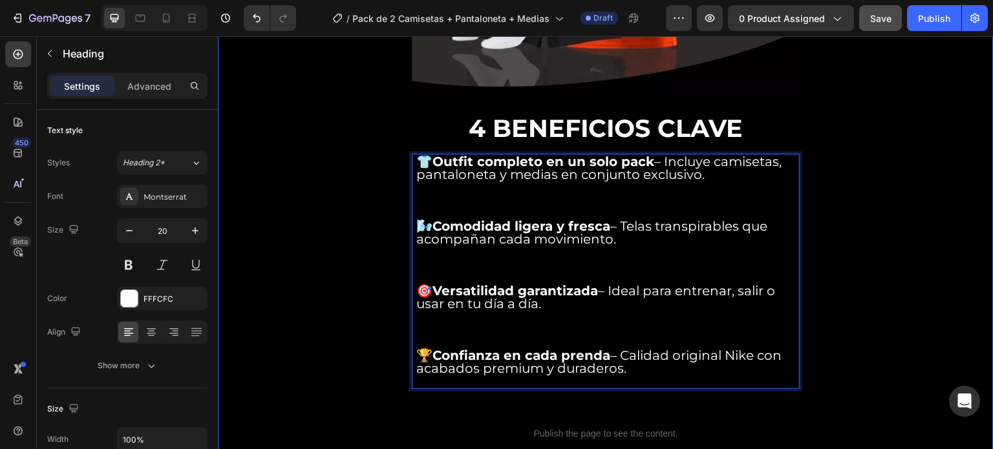
click at [814, 242] on div "¡ENVIO GRATIS A TODO EL PAIS! Heading Image ⭐⭐⭐⭐⭐ 4.8/5 POR +314 CLIENTES VERIF…" at bounding box center [606, 412] width 776 height 4449
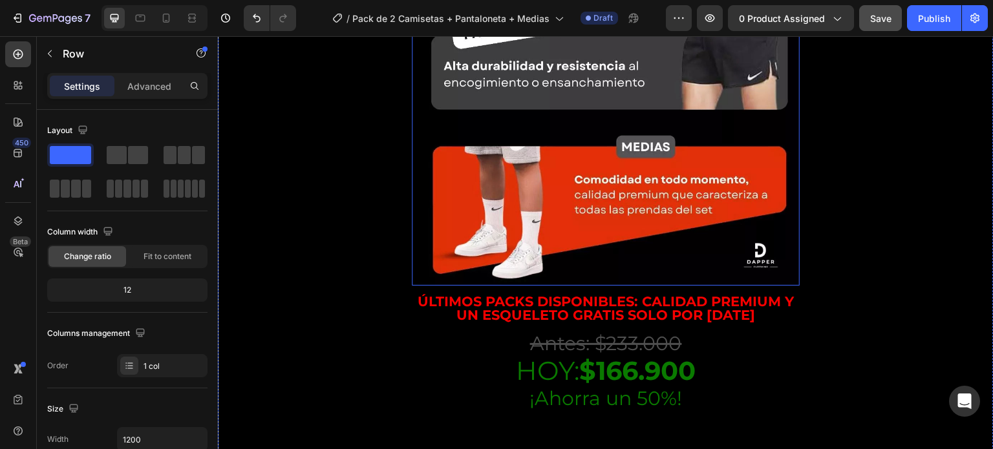
scroll to position [2715, 0]
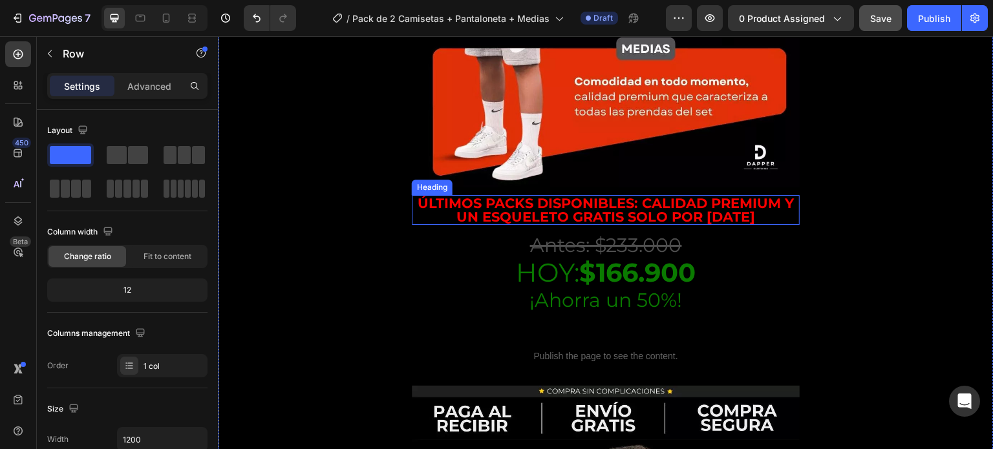
click at [712, 195] on h2 "Últimos packs disponibles: calidad premium y un esqueleto GRATIS solo por [DATE]" at bounding box center [606, 210] width 388 height 30
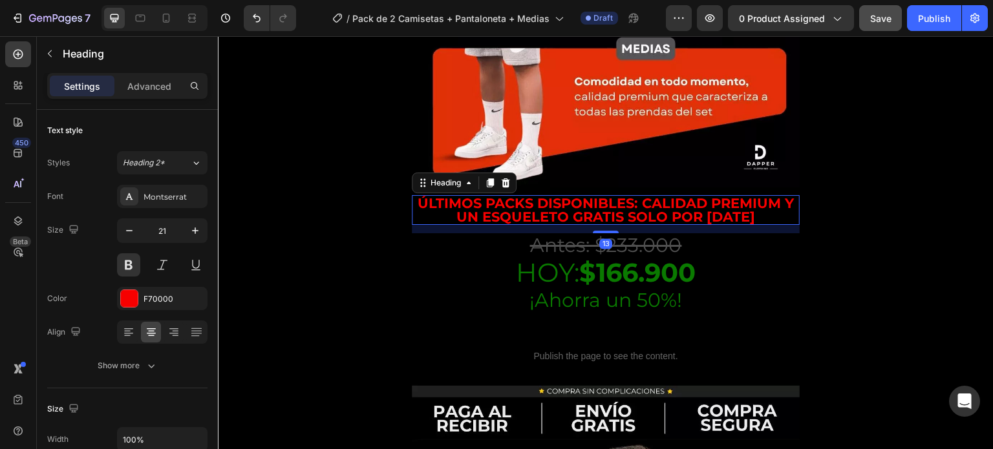
click at [760, 195] on h2 "Últimos packs disponibles: calidad premium y un esqueleto GRATIS solo por [DATE]" at bounding box center [606, 210] width 388 height 30
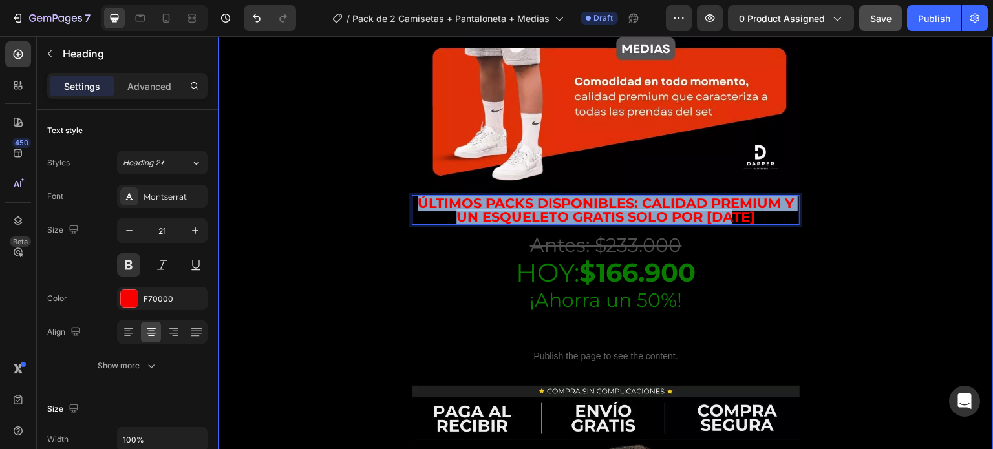
drag, startPoint x: 761, startPoint y: 162, endPoint x: 390, endPoint y: 140, distance: 372.4
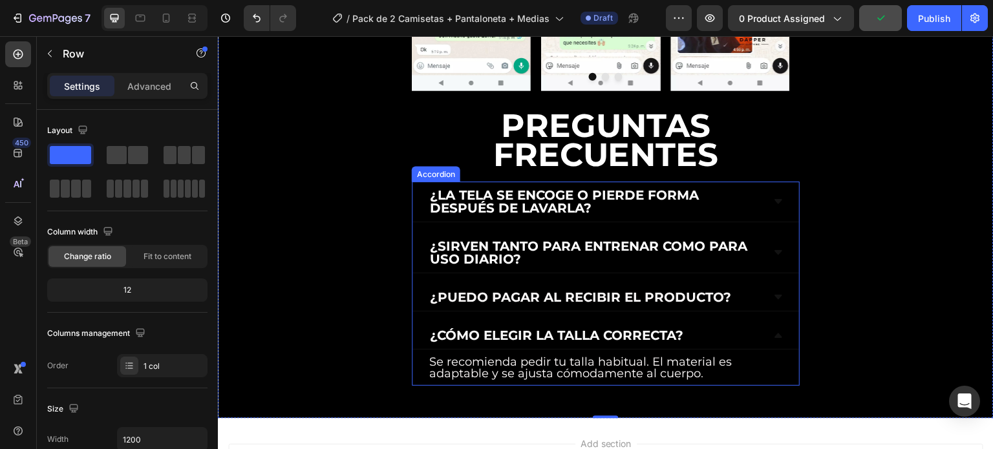
scroll to position [4072, 0]
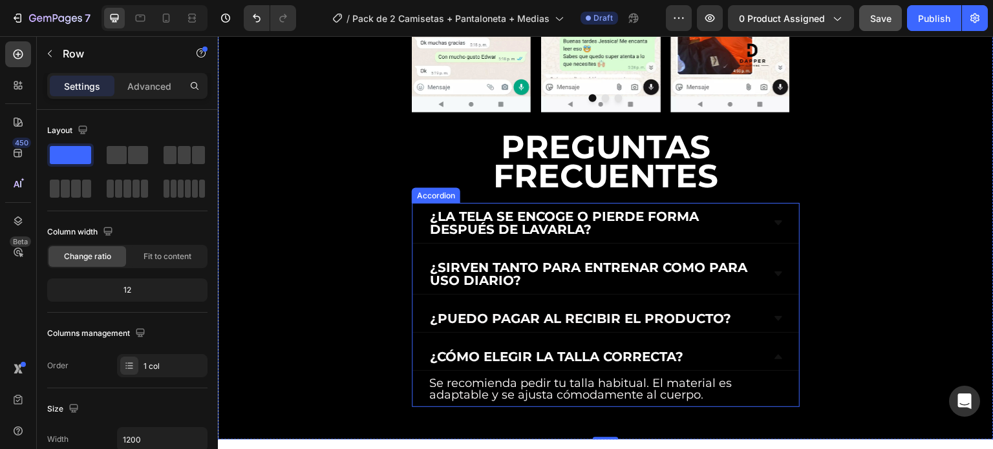
click at [604, 210] on p "¿La tela se encoge o pierde forma después de lavarla?" at bounding box center [595, 223] width 331 height 26
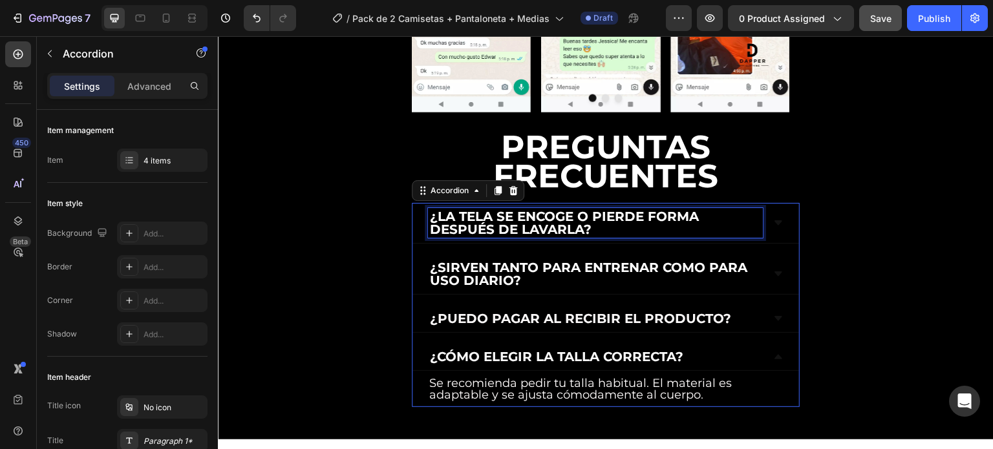
click at [595, 210] on p "¿La tela se encoge o pierde forma después de lavarla?" at bounding box center [595, 223] width 331 height 26
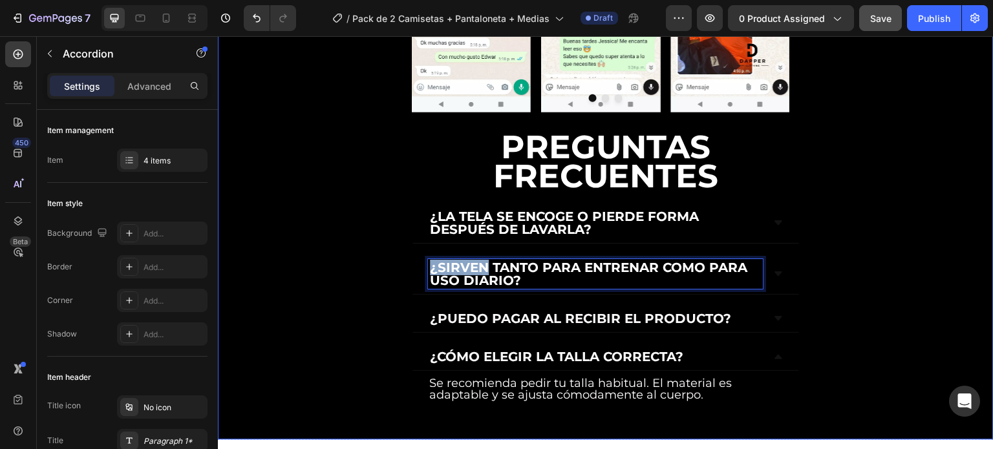
drag, startPoint x: 591, startPoint y: 154, endPoint x: 435, endPoint y: 136, distance: 156.8
click at [435, 210] on p "¿La tela se encoge o pierde forma después de lavarla?" at bounding box center [595, 223] width 331 height 26
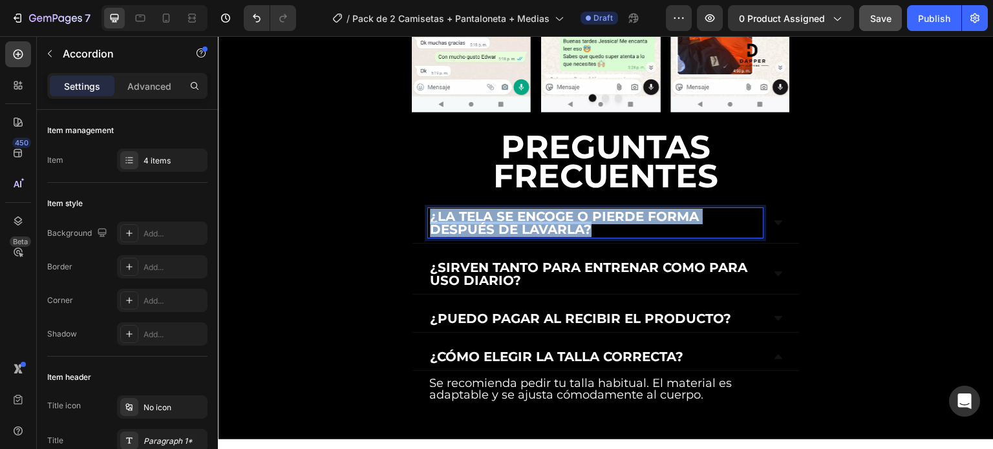
drag, startPoint x: 429, startPoint y: 139, endPoint x: 652, endPoint y: 157, distance: 223.8
click at [652, 208] on div "¿La tela se encoge o pierde forma después de lavarla?" at bounding box center [595, 223] width 335 height 30
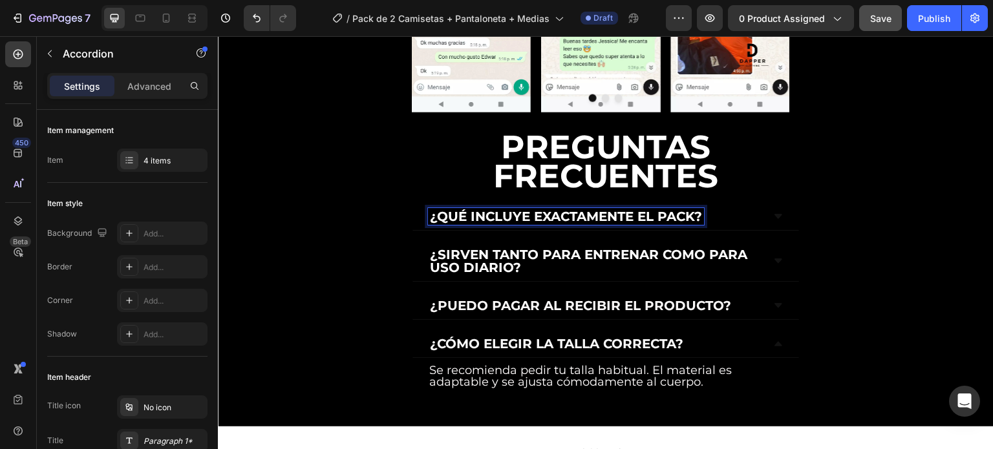
click at [773, 211] on icon at bounding box center [778, 216] width 10 height 10
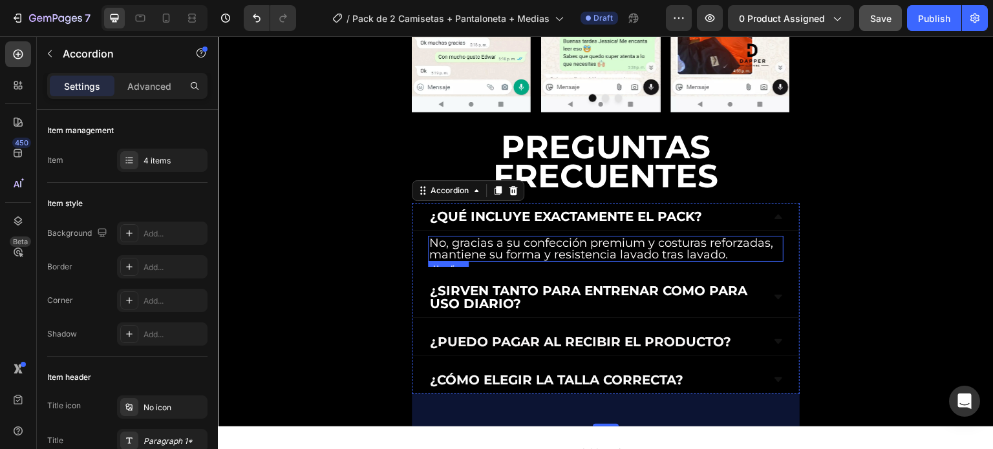
click at [576, 236] on h2 "No, gracias a su confección premium y costuras reforzadas, mantiene su forma y …" at bounding box center [606, 249] width 356 height 26
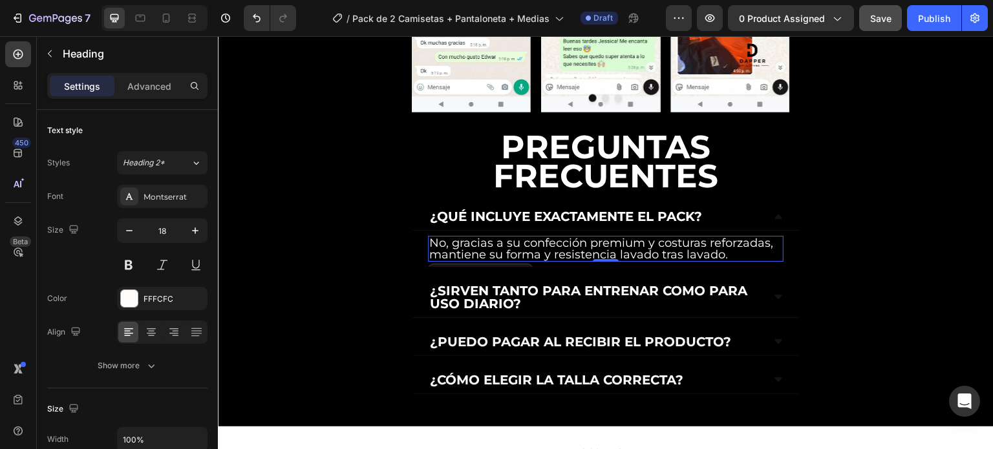
click at [575, 236] on h2 "No, gracias a su confección premium y costuras reforzadas, mantiene su forma y …" at bounding box center [606, 249] width 356 height 26
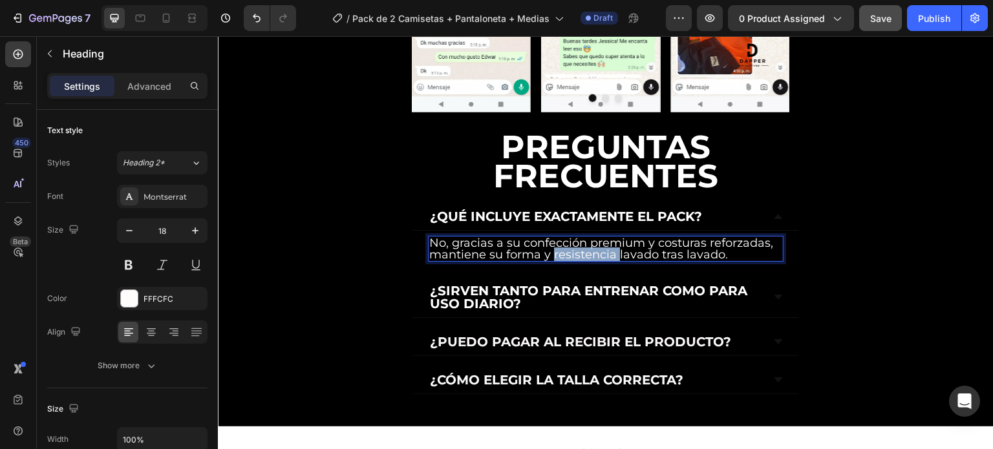
click at [575, 237] on p "No, gracias a su confección premium y costuras reforzadas, mantiene su forma y …" at bounding box center [605, 248] width 353 height 23
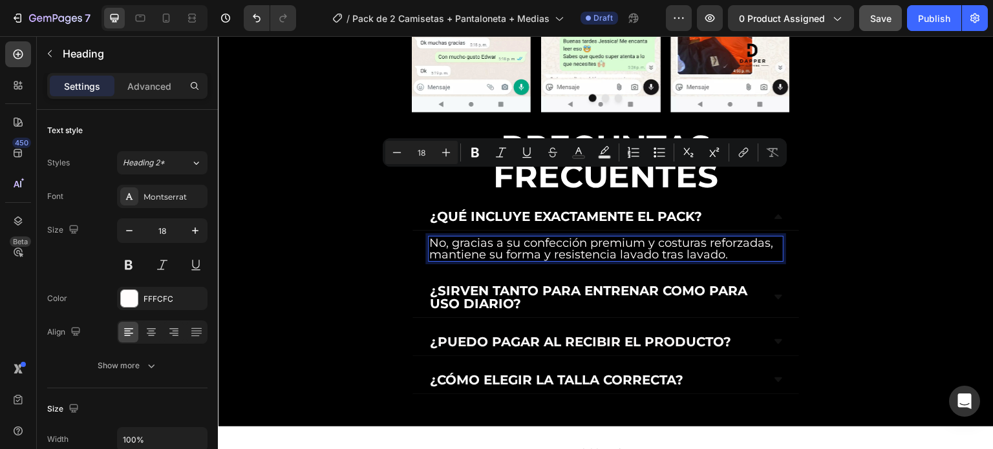
click at [753, 237] on p "No, gracias a su confección premium y costuras reforzadas, mantiene su forma y …" at bounding box center [605, 248] width 353 height 23
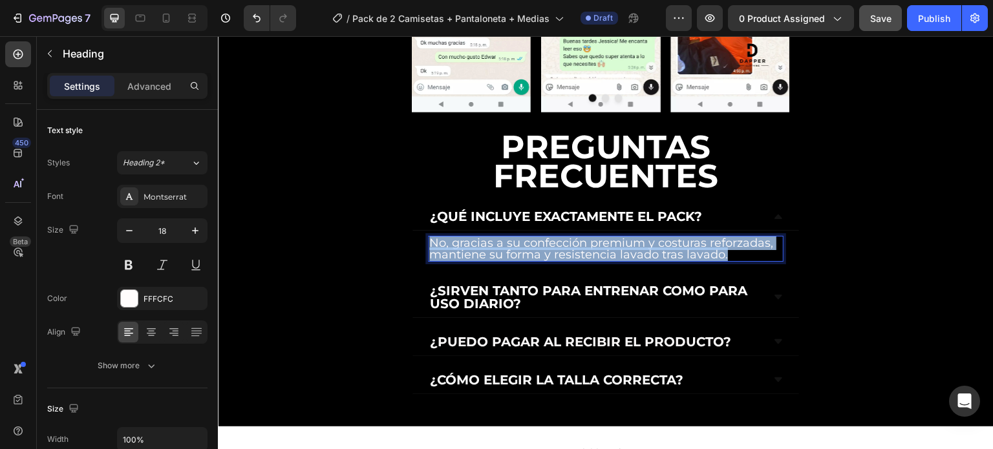
drag, startPoint x: 696, startPoint y: 180, endPoint x: 429, endPoint y: 175, distance: 266.4
click at [429, 237] on p "No, gracias a su confección premium y costuras reforzadas, mantiene su forma y …" at bounding box center [605, 248] width 353 height 23
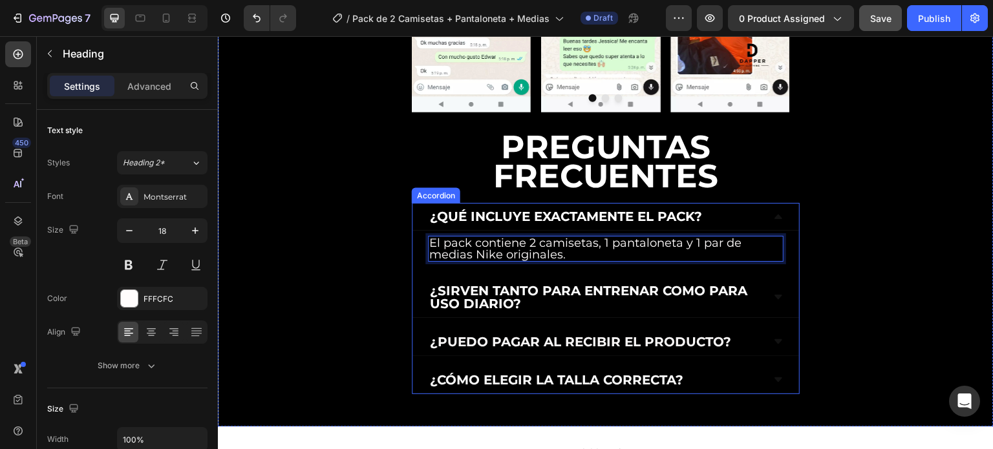
scroll to position [4128, 0]
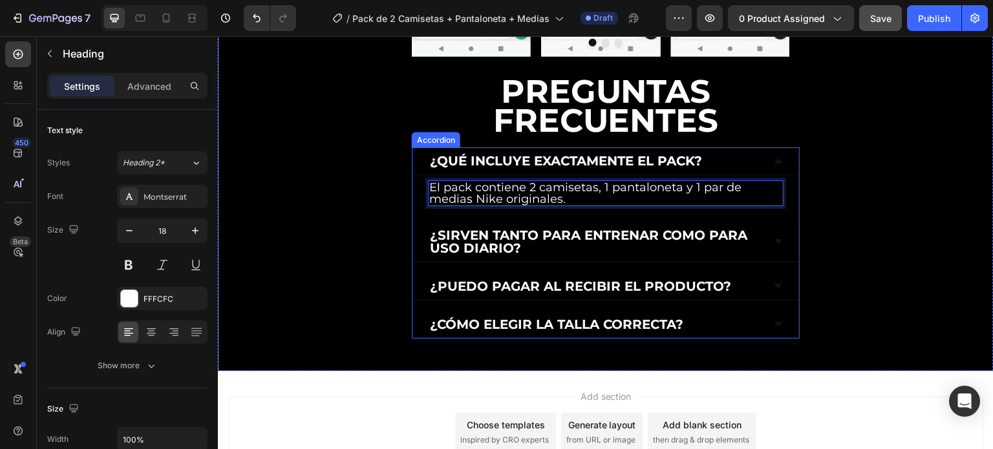
click at [536, 228] on span "¿Sirven tanto para entrenar como para uso diario?" at bounding box center [588, 242] width 317 height 28
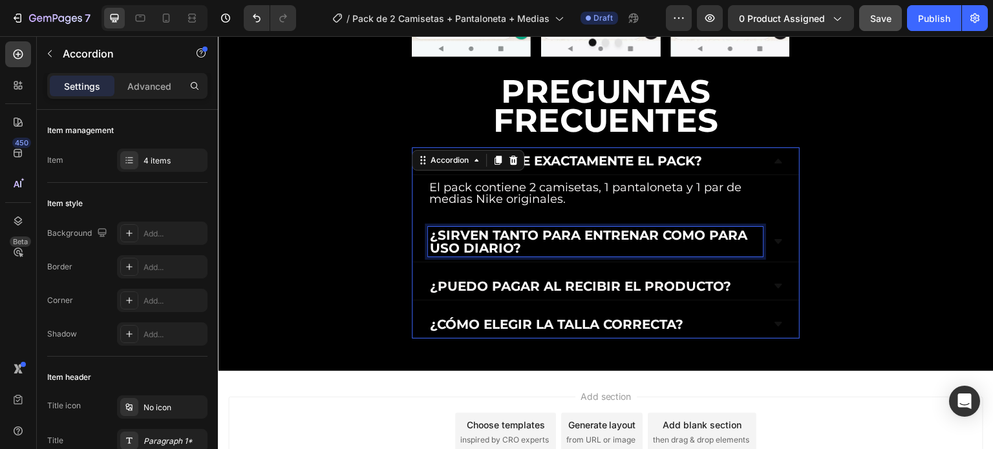
click at [523, 229] on p "¿Sirven tanto para entrenar como para uso diario?" at bounding box center [595, 242] width 331 height 26
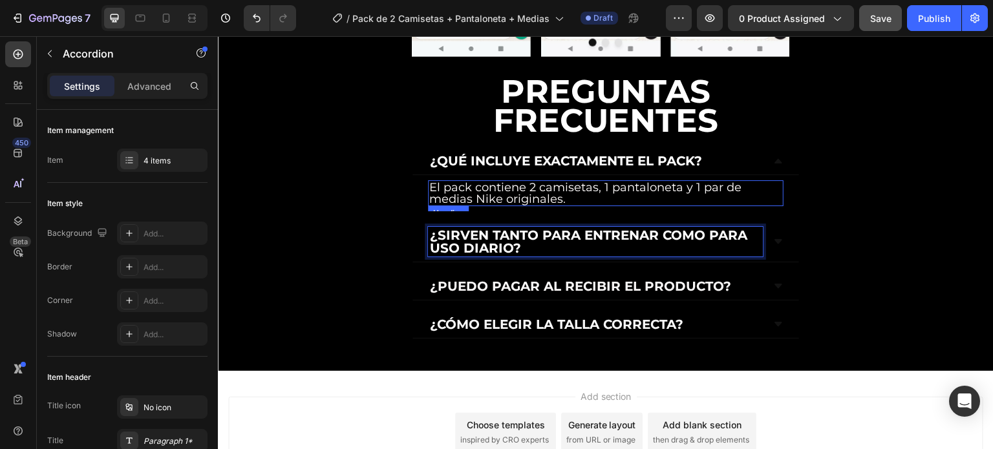
click at [540, 182] on p "El pack contiene 2 camisetas, 1 pantaloneta y 1 par de medias Nike originales." at bounding box center [605, 193] width 353 height 23
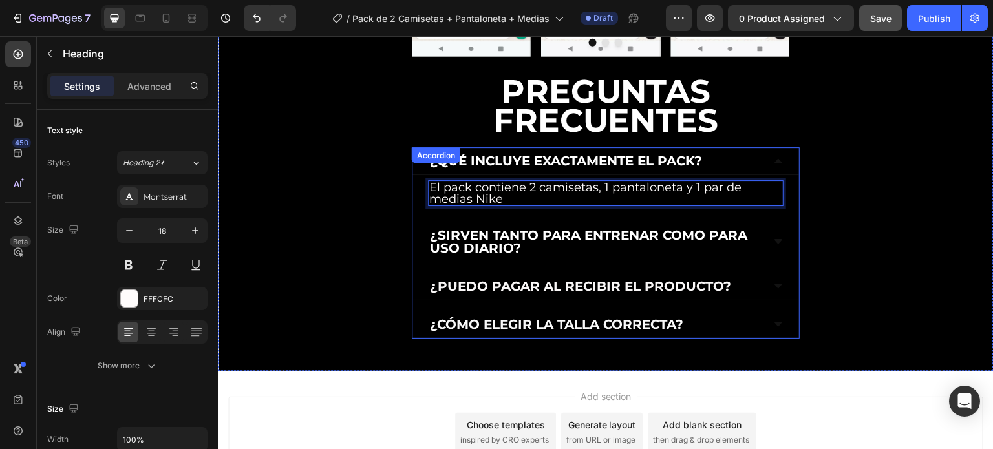
click at [576, 229] on p "¿Sirven tanto para entrenar como para uso diario?" at bounding box center [595, 242] width 331 height 26
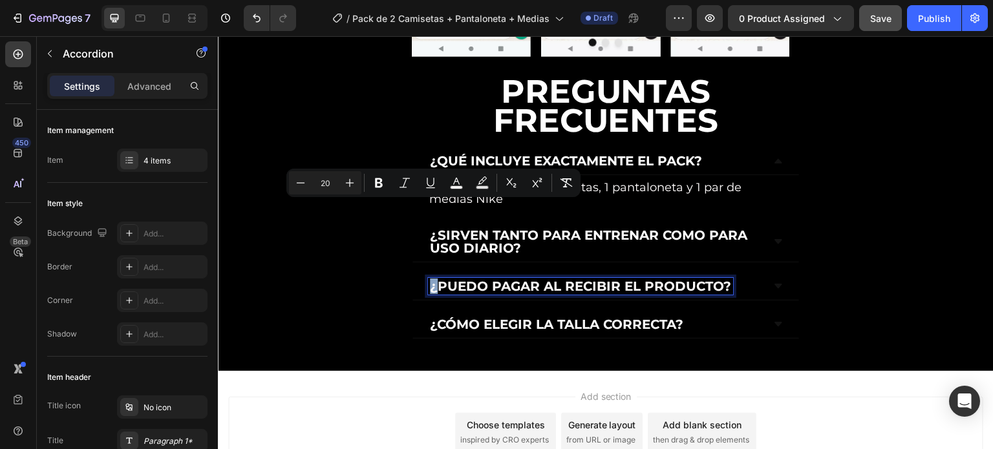
drag, startPoint x: 535, startPoint y: 173, endPoint x: 430, endPoint y: 156, distance: 106.8
click at [430, 229] on p "¿Sirven tanto para entrenar como para uso diario?" at bounding box center [595, 242] width 331 height 26
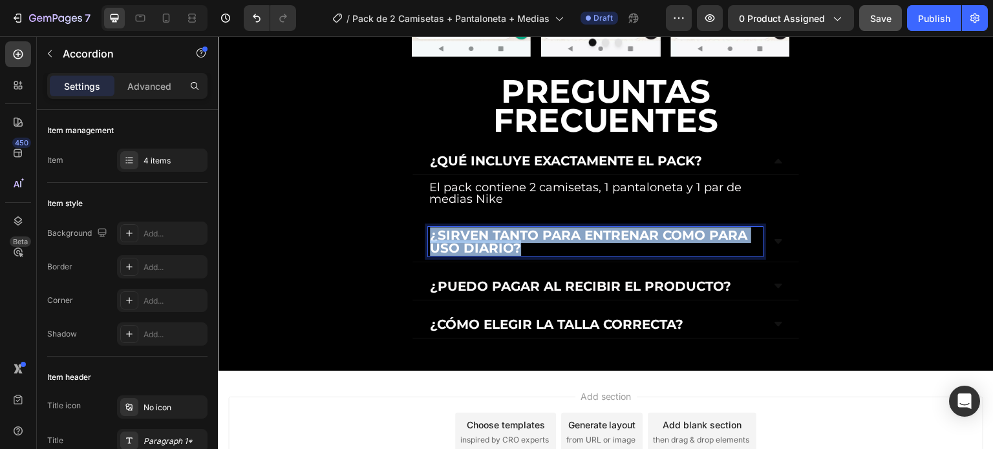
drag, startPoint x: 430, startPoint y: 156, endPoint x: 520, endPoint y: 167, distance: 91.2
click at [520, 229] on p "¿Sirven tanto para entrenar como para uso diario?" at bounding box center [595, 242] width 331 height 26
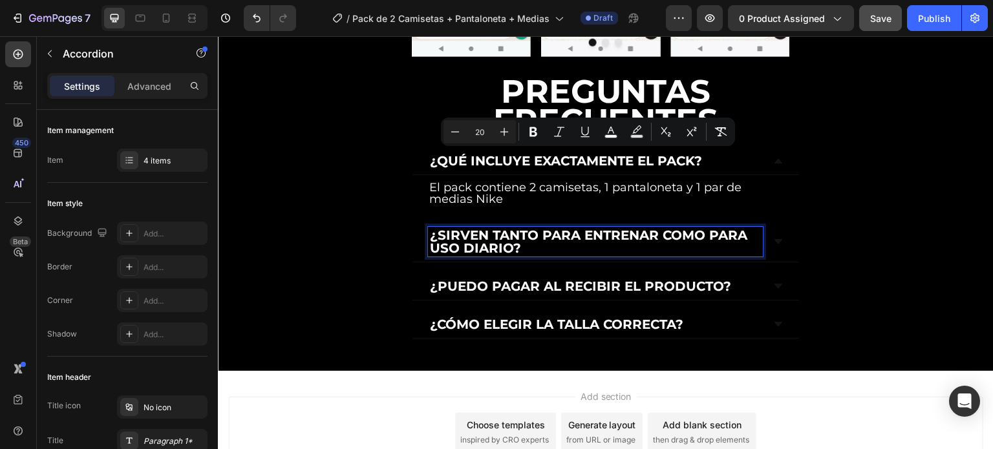
scroll to position [4115, 0]
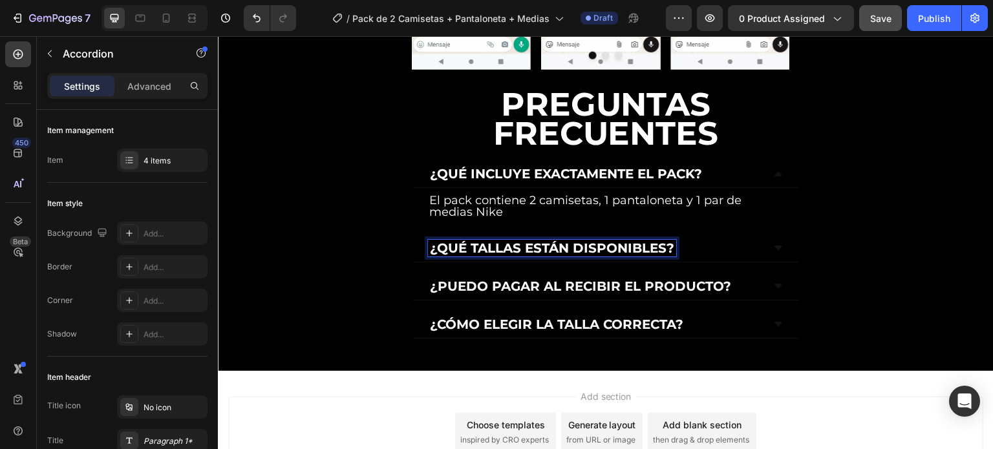
click at [773, 243] on icon at bounding box center [778, 248] width 10 height 10
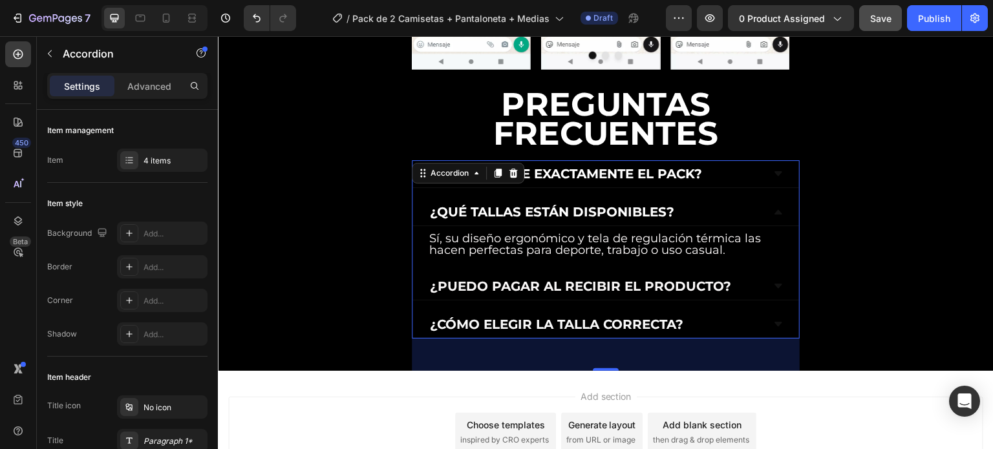
click at [638, 231] on h2 "Sí, su diseño ergonómico y tela de regulación térmica las hacen perfectas para …" at bounding box center [606, 244] width 356 height 26
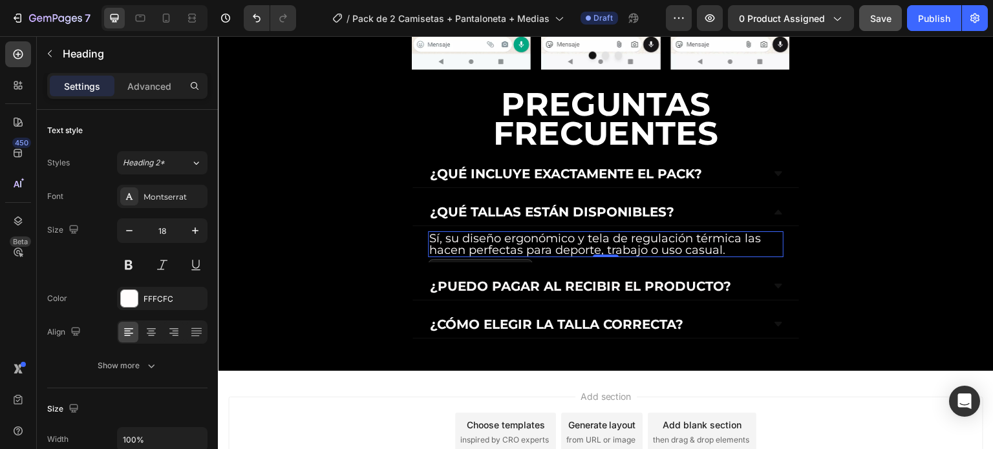
click at [702, 231] on h2 "Sí, su diseño ergonómico y tela de regulación térmica las hacen perfectas para …" at bounding box center [606, 244] width 356 height 26
click at [729, 233] on p "Sí, su diseño ergonómico y tela de regulación térmica las hacen perfectas para …" at bounding box center [605, 244] width 353 height 23
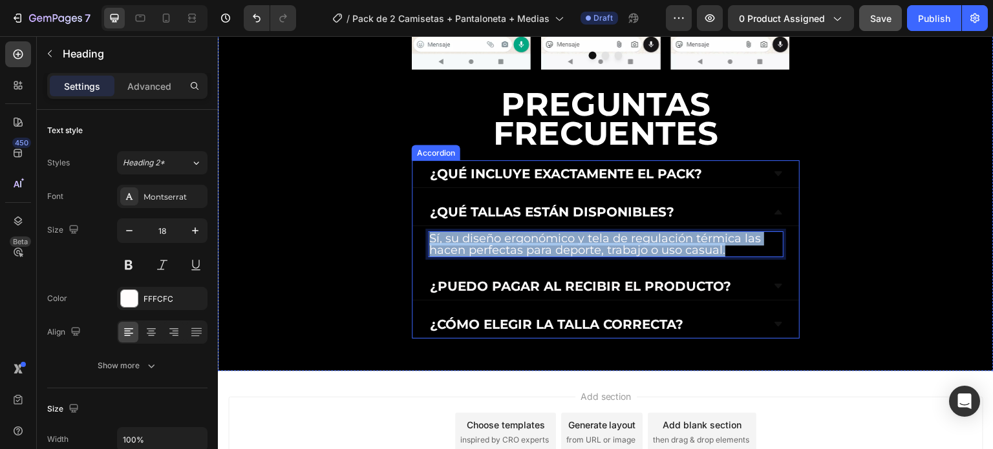
drag, startPoint x: 734, startPoint y: 175, endPoint x: 427, endPoint y: 161, distance: 307.4
click at [427, 226] on div "Sí, su diseño ergonómico y tela de regulación térmica las hacen perfectas para …" at bounding box center [605, 244] width 387 height 36
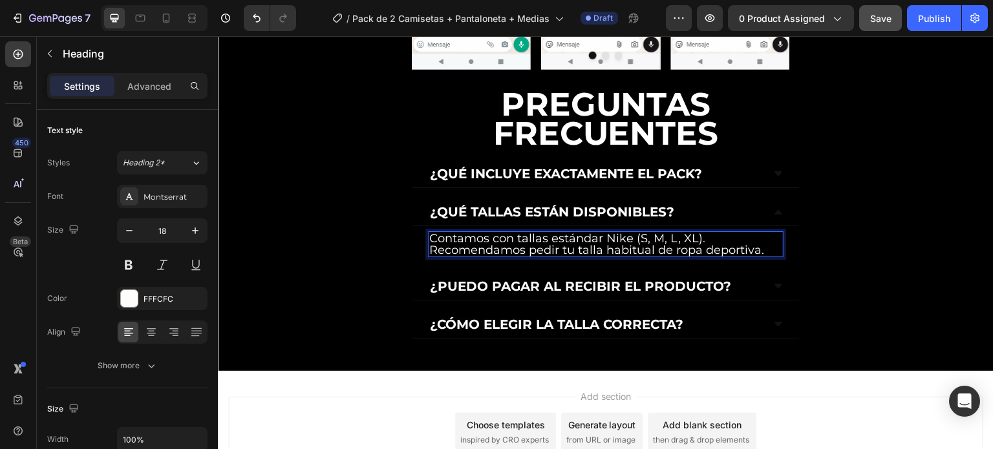
click at [645, 233] on p "Contamos con tallas estándar Nike (S, M, L, XL). Recomendamos pedir tu talla ha…" at bounding box center [605, 244] width 353 height 23
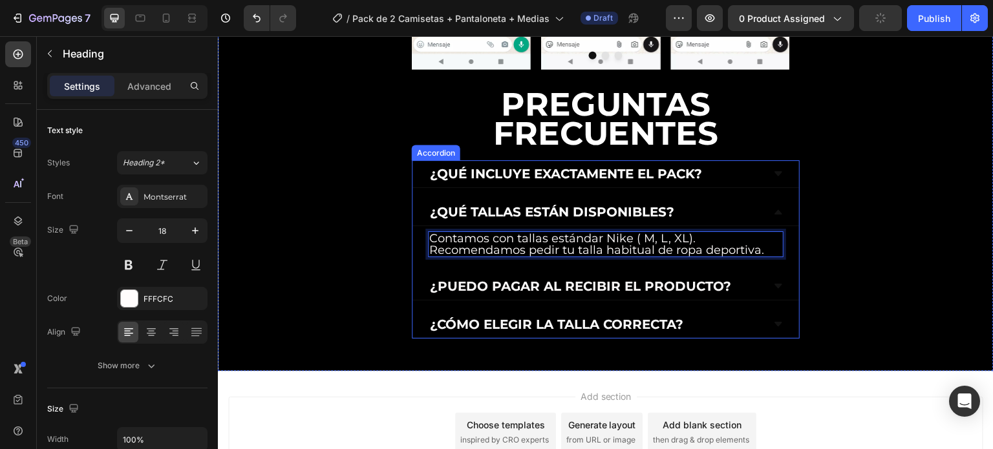
click at [642, 231] on div "¿Qué incluye exactamente el pack? ¿Qué tallas están disponibles? Contamos con t…" at bounding box center [606, 249] width 388 height 178
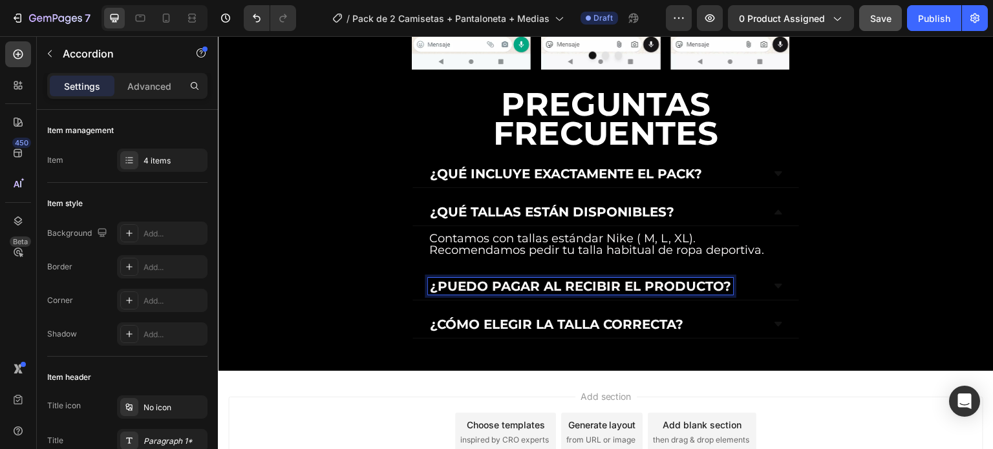
click at [666, 317] on span "¿Cómo elegir la talla correcta?" at bounding box center [556, 325] width 253 height 16
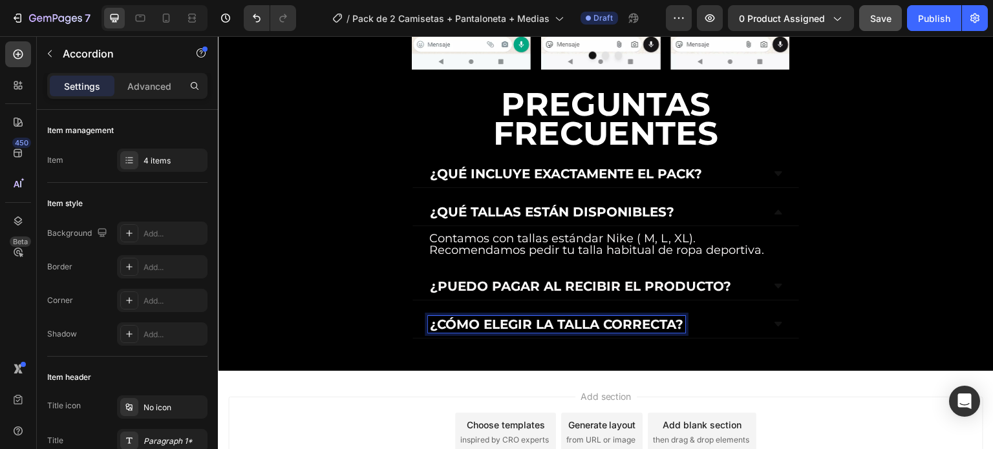
click at [669, 317] on span "¿Cómo elegir la talla correcta?" at bounding box center [556, 325] width 253 height 16
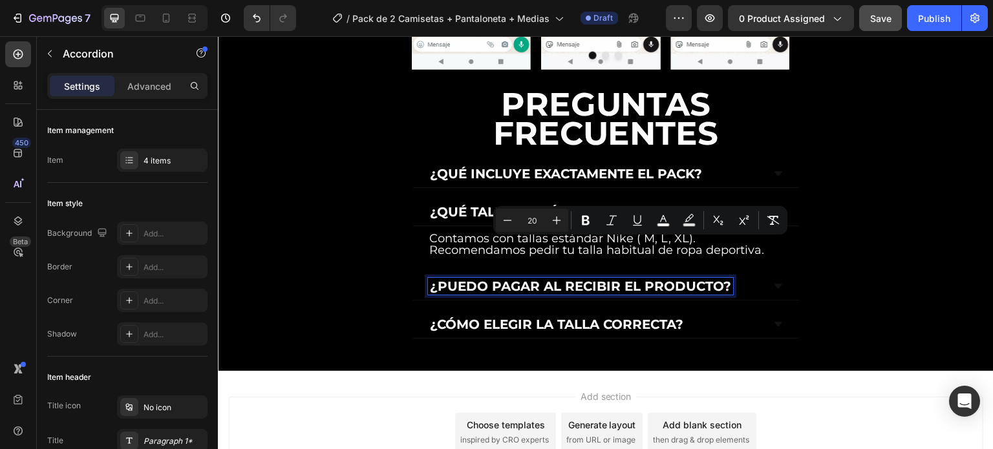
click at [456, 279] on span "¿Puedo pagar al recibir el producto?" at bounding box center [580, 287] width 301 height 16
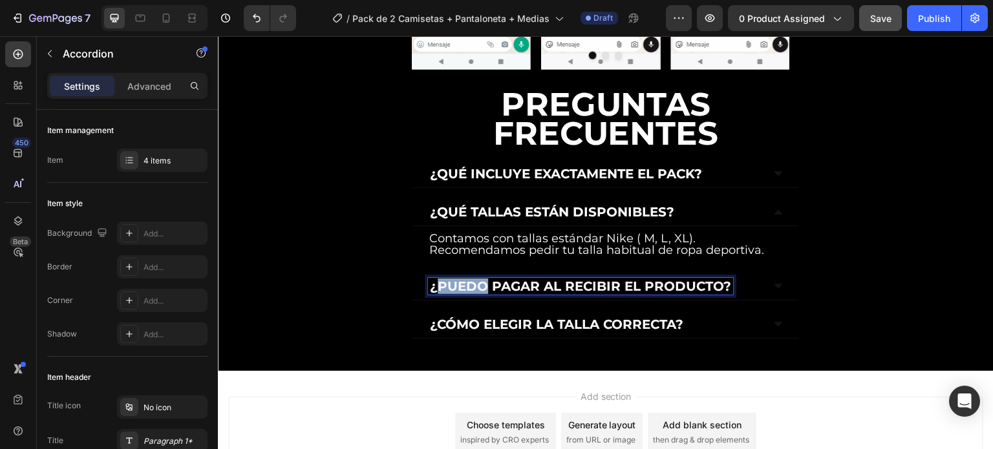
click at [456, 279] on span "¿Puedo pagar al recibir el producto?" at bounding box center [580, 287] width 301 height 16
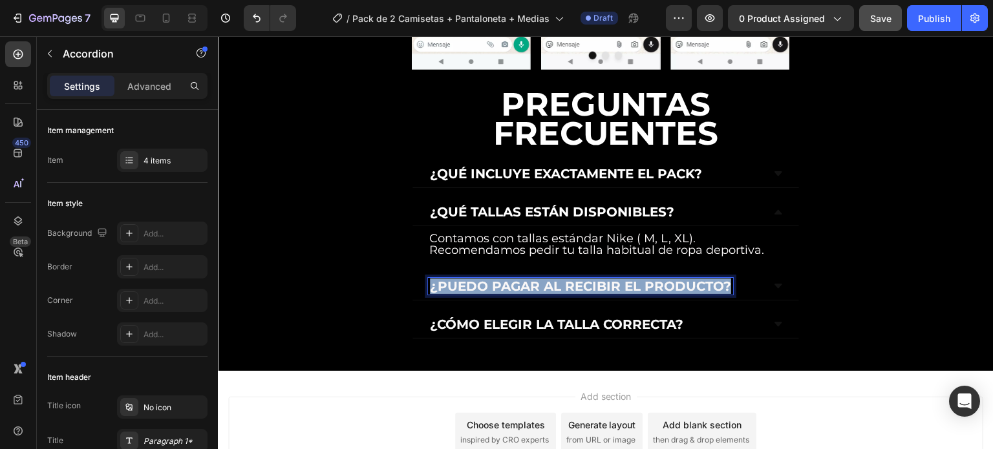
click at [456, 279] on span "¿Puedo pagar al recibir el producto?" at bounding box center [580, 287] width 301 height 16
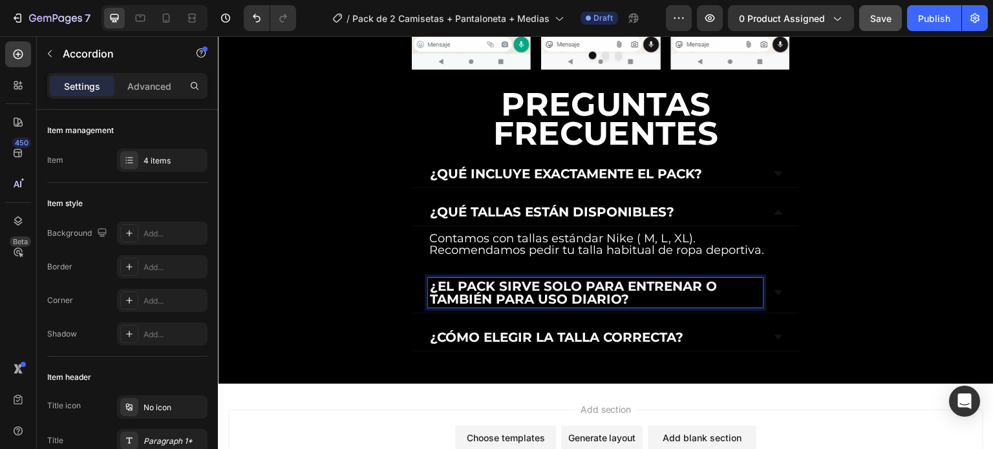
click at [773, 288] on icon at bounding box center [778, 293] width 10 height 10
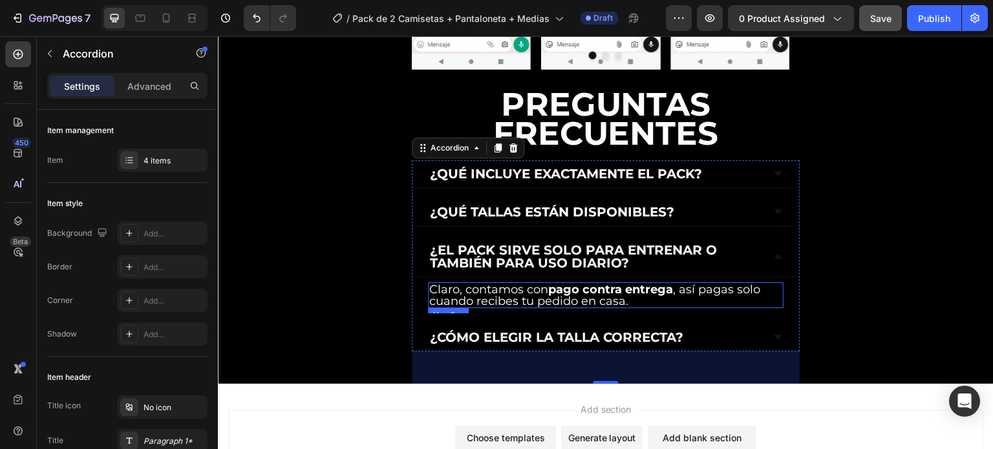
click at [632, 282] on h2 "Claro, contamos con pago contra entrega , así pagas solo cuando recibes tu pedi…" at bounding box center [606, 295] width 356 height 26
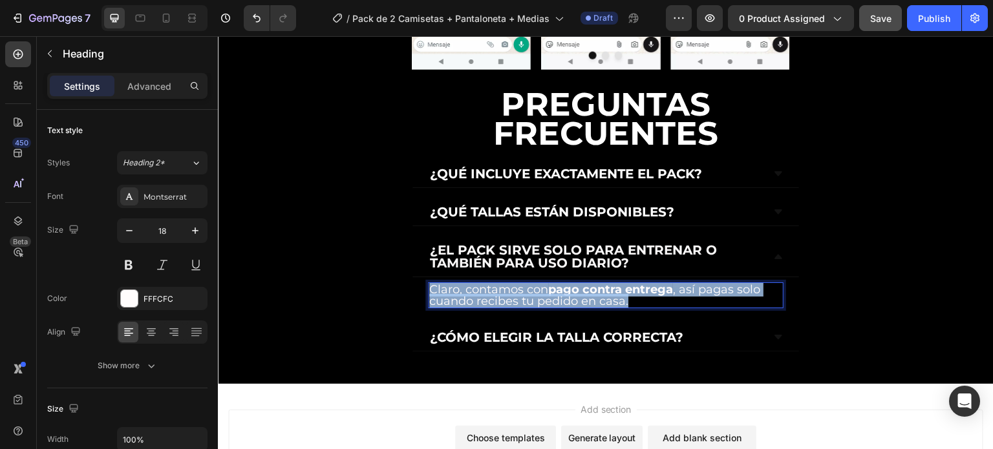
drag, startPoint x: 624, startPoint y: 226, endPoint x: 427, endPoint y: 211, distance: 197.7
click at [427, 277] on div "Claro, contamos con pago contra entrega , así pagas solo cuando recibes tu pedi…" at bounding box center [605, 295] width 387 height 36
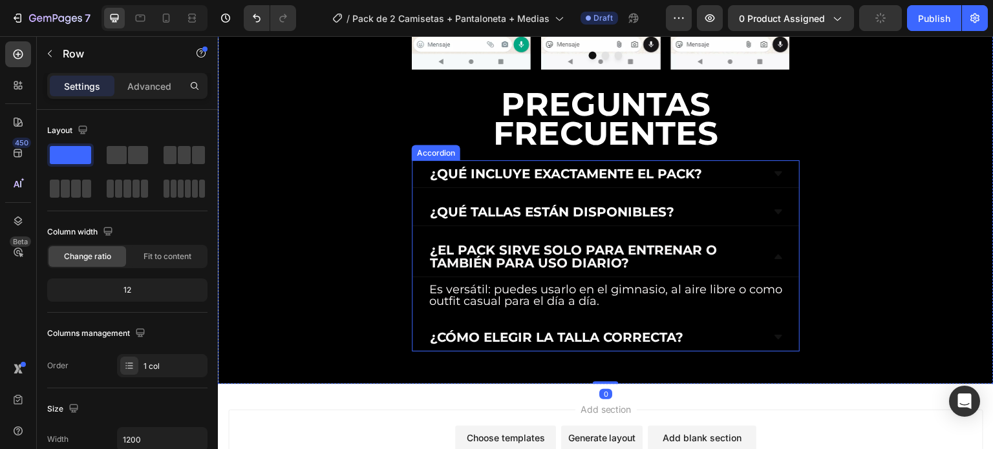
click at [681, 330] on span "¿Cómo elegir la talla correcta?" at bounding box center [556, 338] width 253 height 16
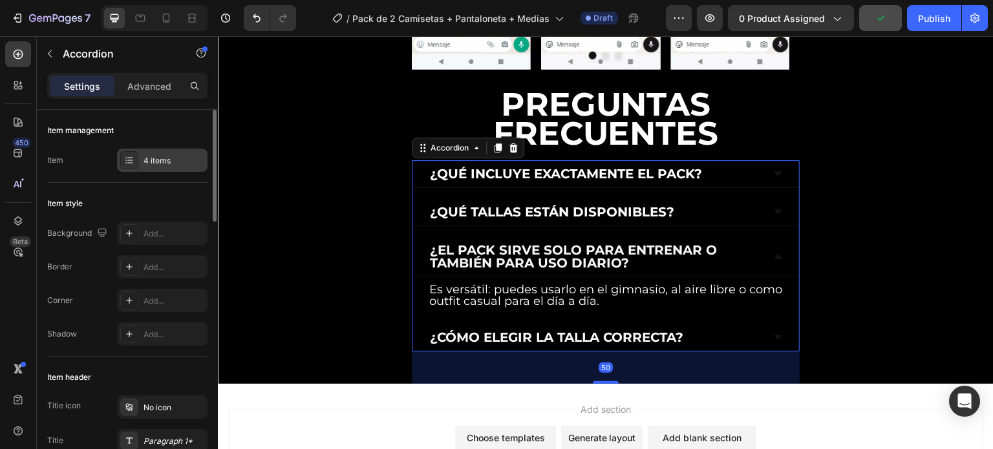
click at [147, 157] on div "4 items" at bounding box center [174, 161] width 61 height 12
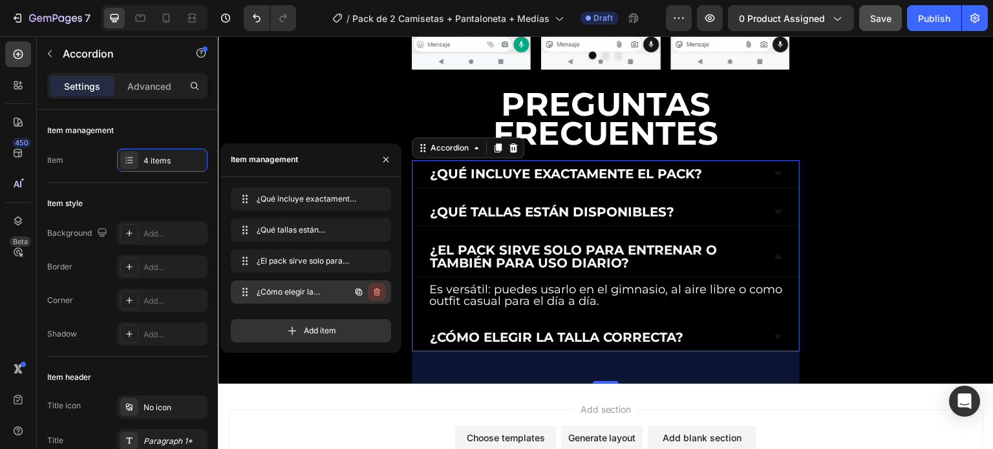
click at [379, 294] on icon "button" at bounding box center [377, 292] width 6 height 8
click at [373, 290] on div "Delete" at bounding box center [368, 292] width 24 height 12
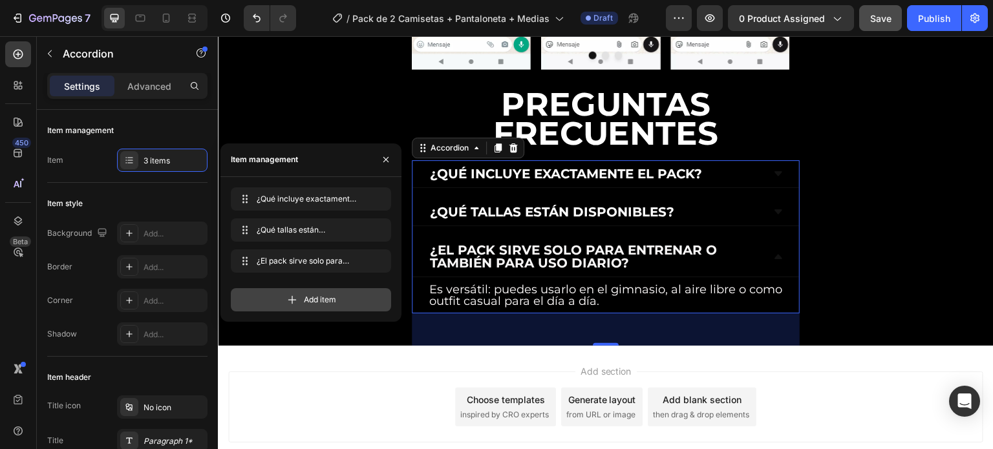
scroll to position [4091, 0]
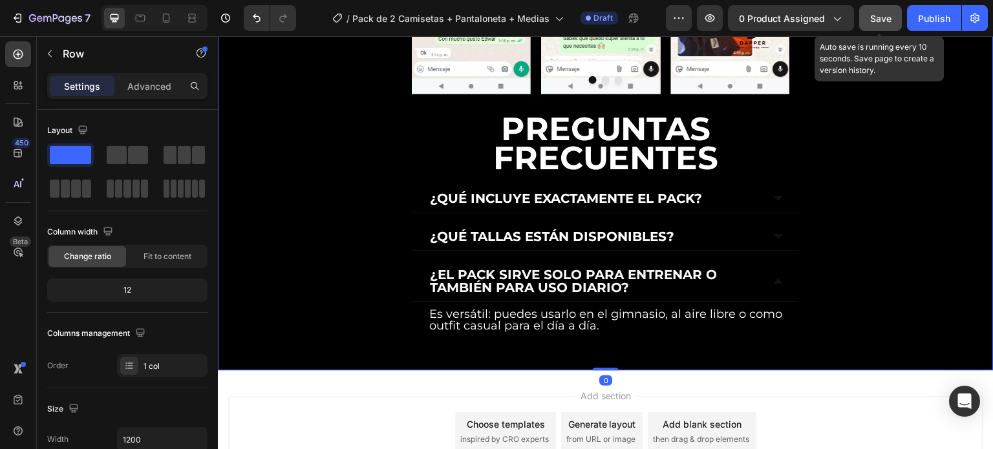
click at [893, 18] on button "Save" at bounding box center [880, 18] width 43 height 26
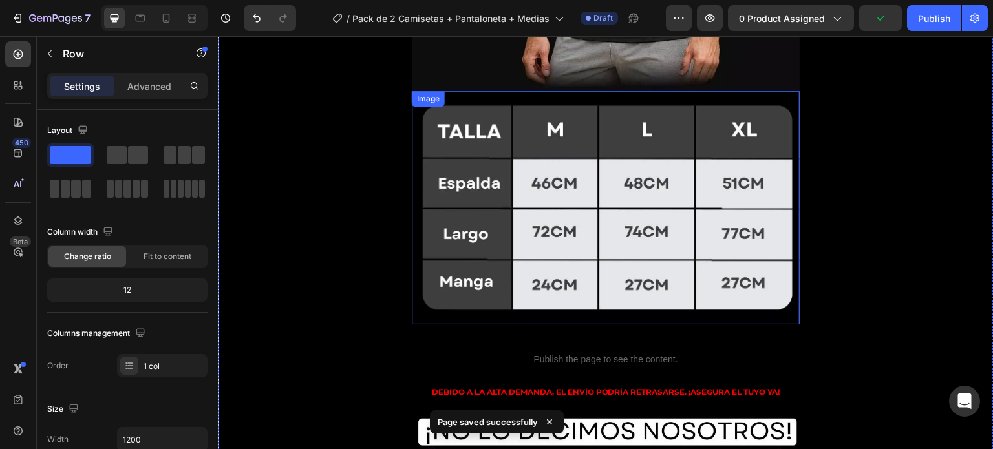
scroll to position [3444, 0]
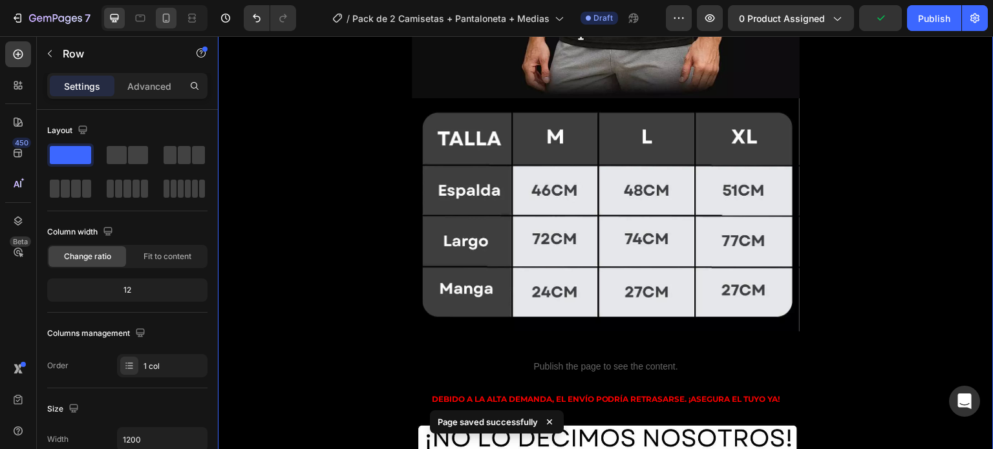
click at [164, 19] on icon at bounding box center [166, 18] width 13 height 13
type input "100%"
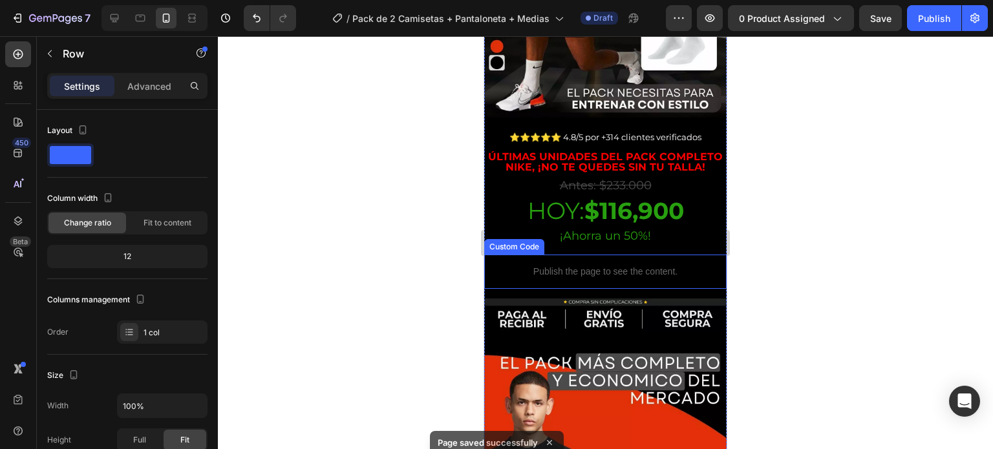
scroll to position [194, 0]
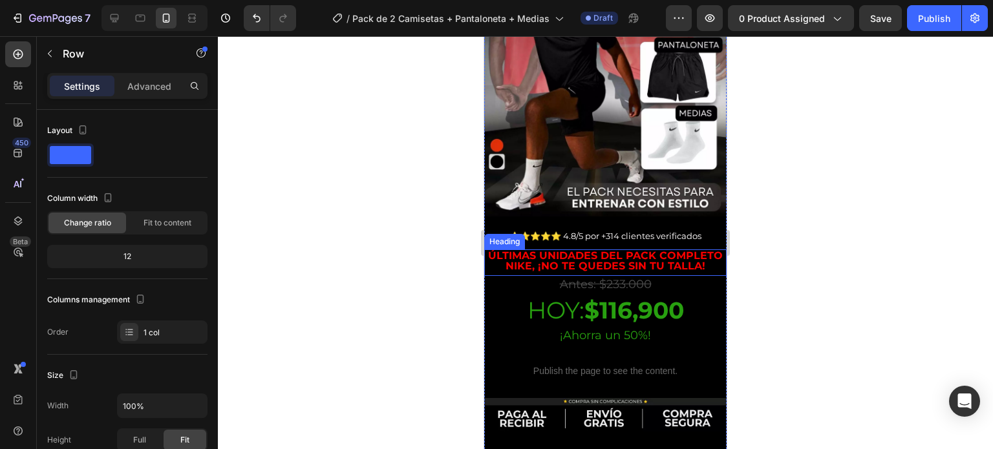
click at [693, 255] on strong "Últimas unidades del pack completo Nike, ¡no te quedes sin tu talla!" at bounding box center [605, 261] width 235 height 23
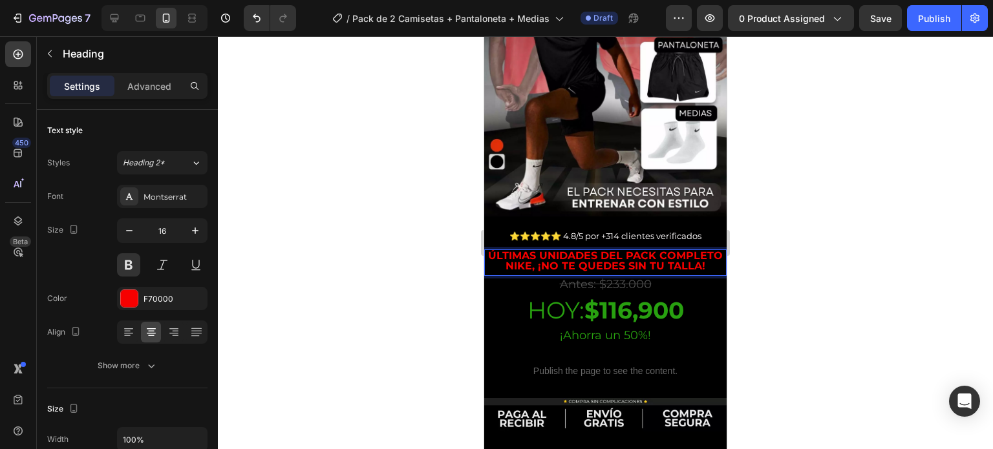
click at [694, 258] on strong "Últimas unidades del pack completo Nike, ¡no te quedes sin tu talla!" at bounding box center [605, 261] width 235 height 23
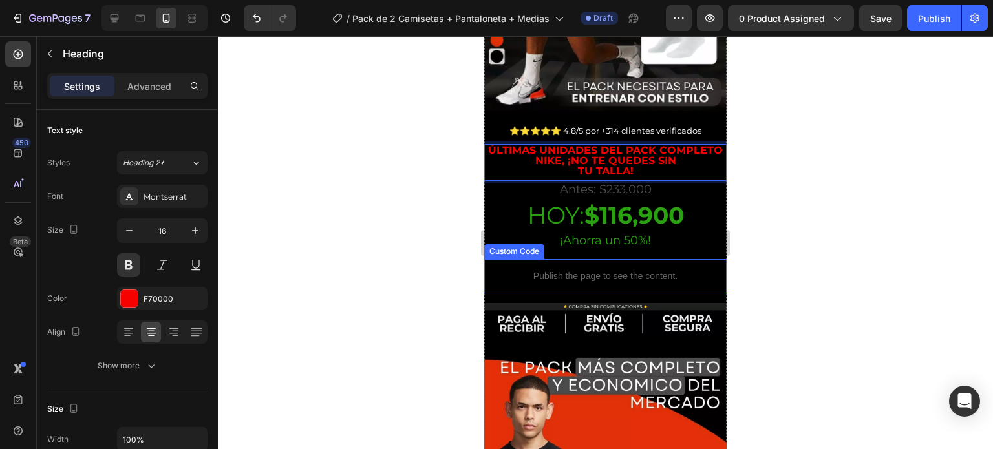
scroll to position [323, 0]
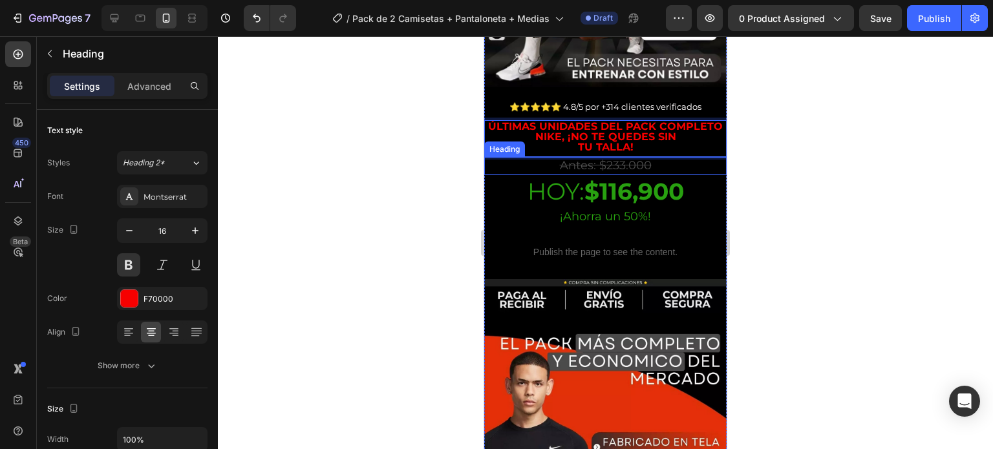
click at [649, 158] on p "⁠⁠⁠⁠⁠⁠⁠ Antes: $233.000" at bounding box center [605, 165] width 240 height 15
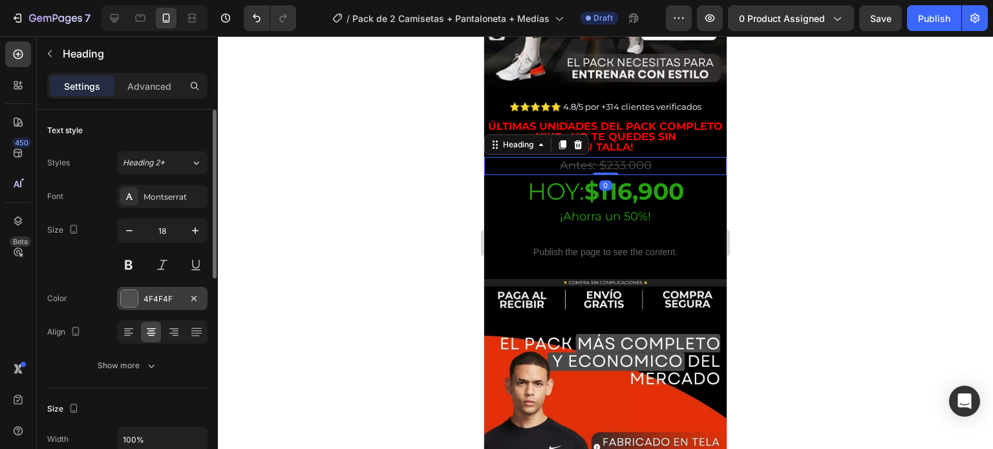
click at [163, 299] on div "4F4F4F" at bounding box center [162, 299] width 37 height 12
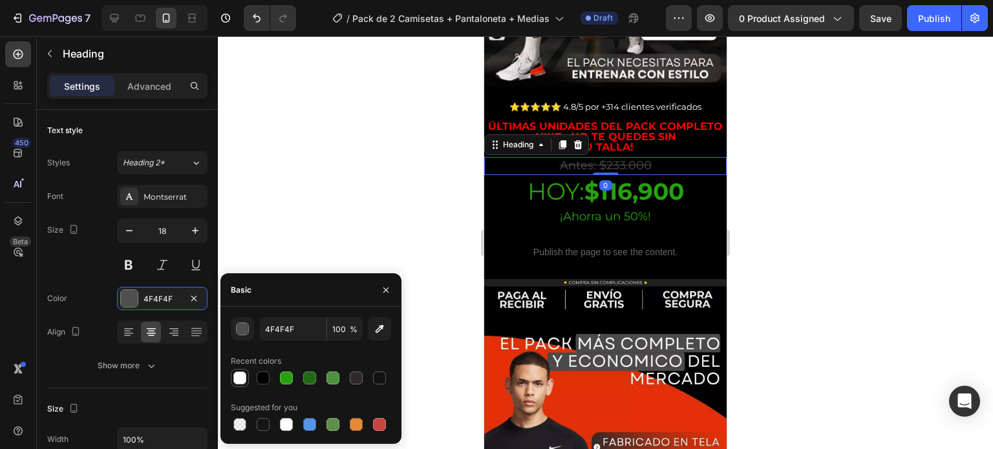
click at [237, 374] on div at bounding box center [239, 378] width 13 height 13
type input "FFFCFC"
click at [773, 203] on div at bounding box center [605, 242] width 775 height 413
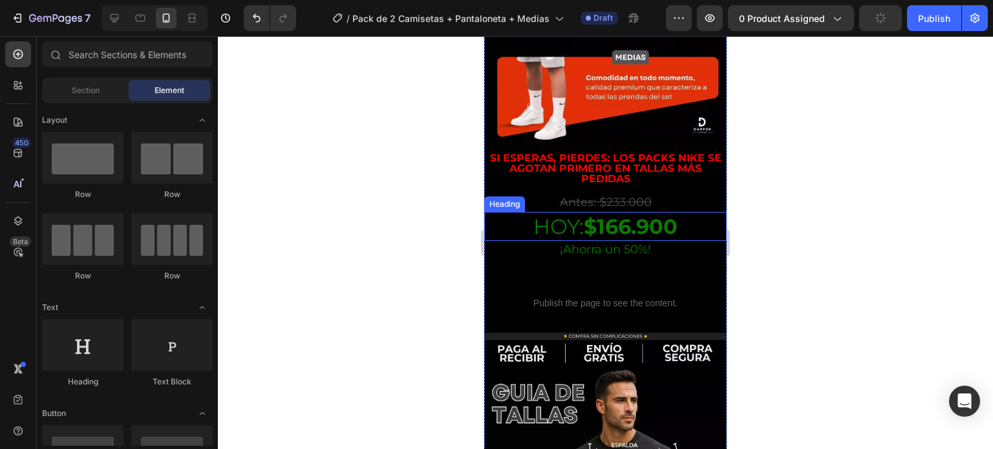
scroll to position [1875, 0]
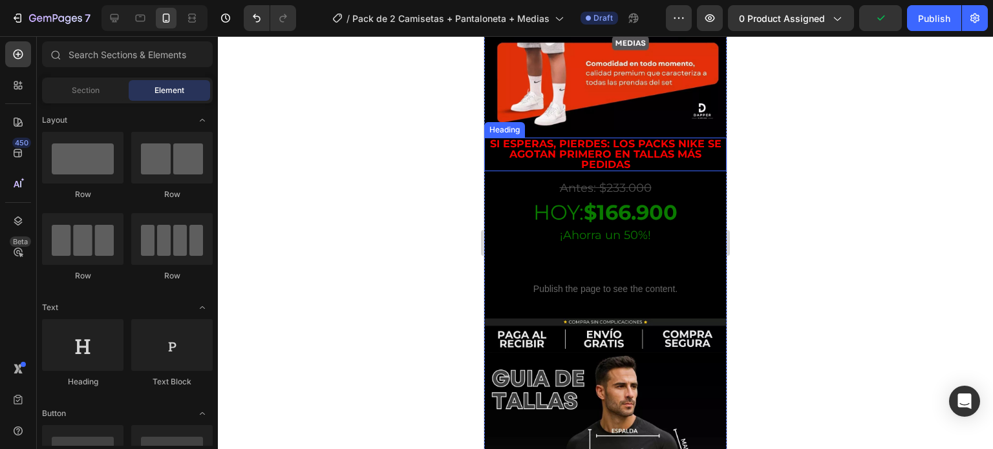
click at [641, 139] on p "Si esperas, pierdes: los packs Nike se agotan primero en tallas más pedidas" at bounding box center [605, 154] width 240 height 31
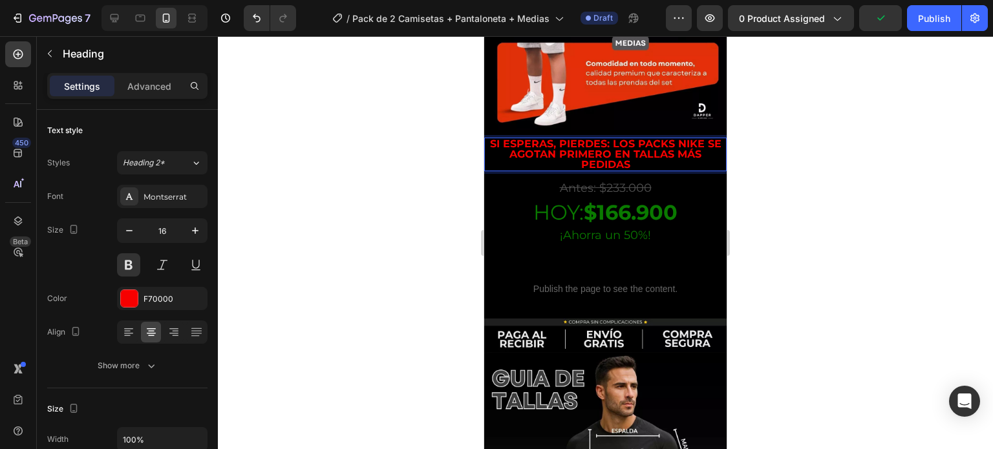
click at [700, 139] on p "Si esperas, pierdes: los packs Nike se agotan primero en tallas más pedidas" at bounding box center [605, 154] width 240 height 31
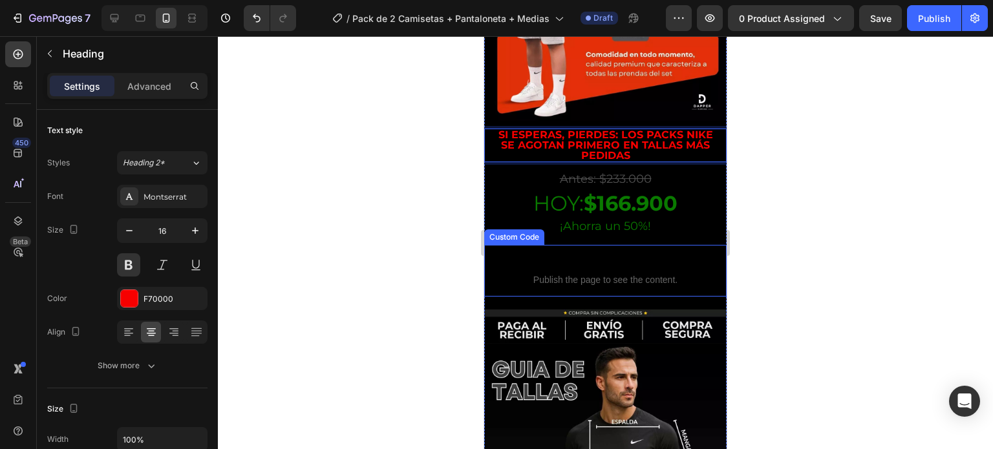
scroll to position [1939, 0]
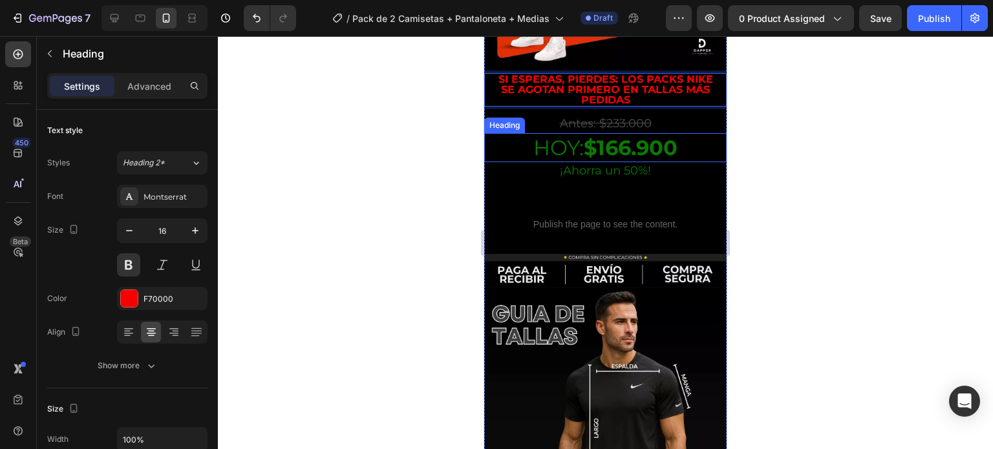
click at [588, 116] on s "Antes: $233.000" at bounding box center [606, 123] width 92 height 14
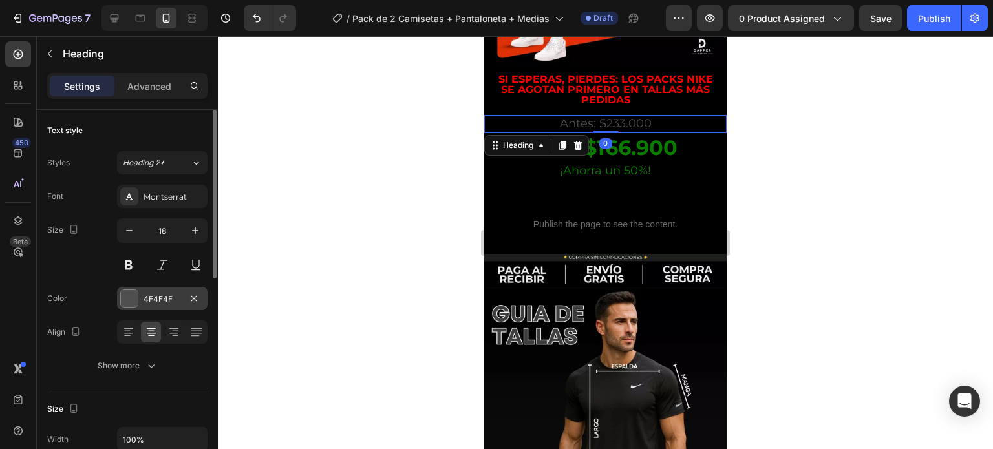
click at [141, 299] on div "4F4F4F" at bounding box center [162, 298] width 90 height 23
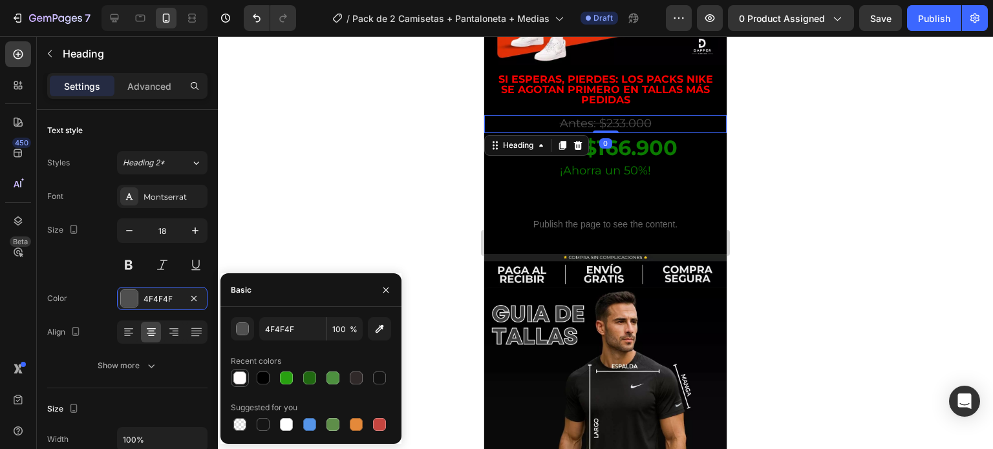
click at [242, 378] on div at bounding box center [239, 378] width 13 height 13
type input "FFFCFC"
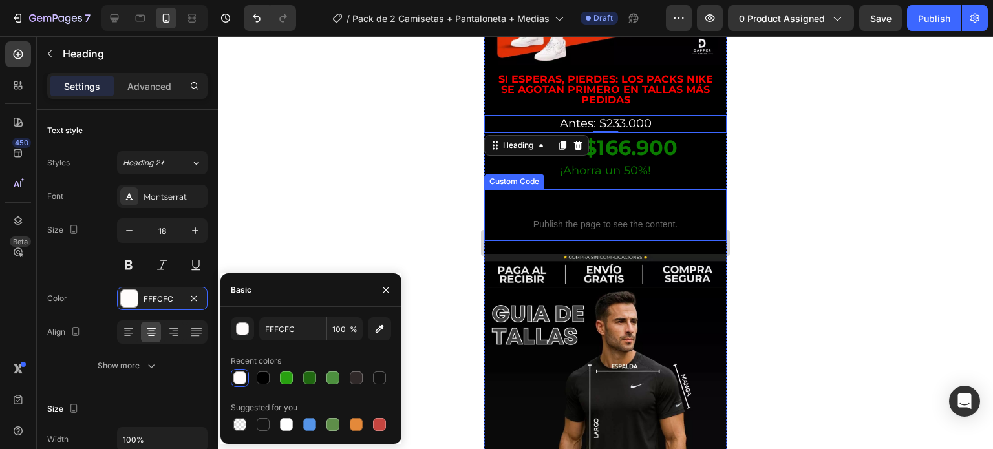
click at [767, 136] on div at bounding box center [605, 242] width 775 height 413
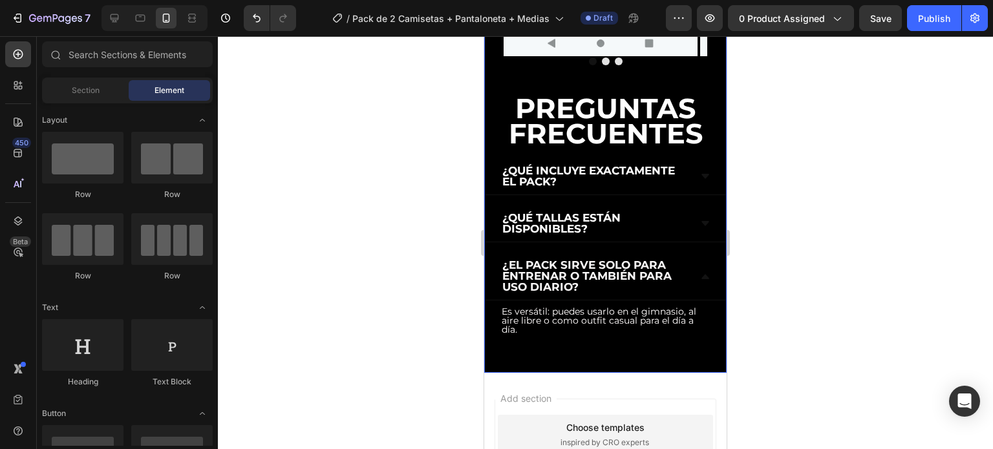
scroll to position [3141, 0]
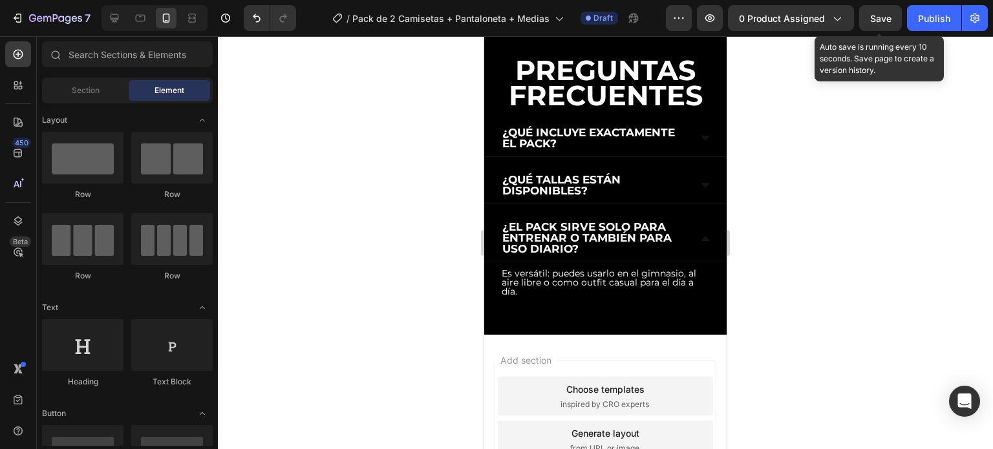
click at [879, 18] on span "Save" at bounding box center [880, 18] width 21 height 11
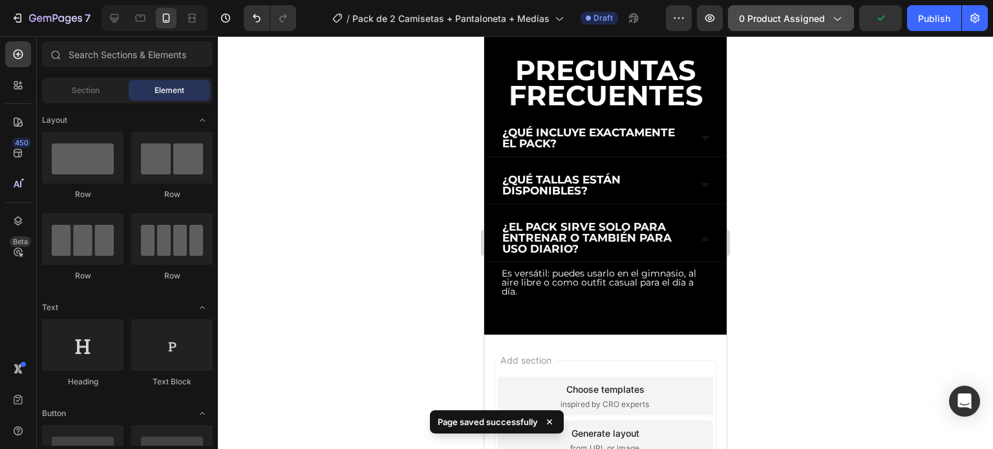
click at [791, 12] on span "0 product assigned" at bounding box center [782, 19] width 86 height 14
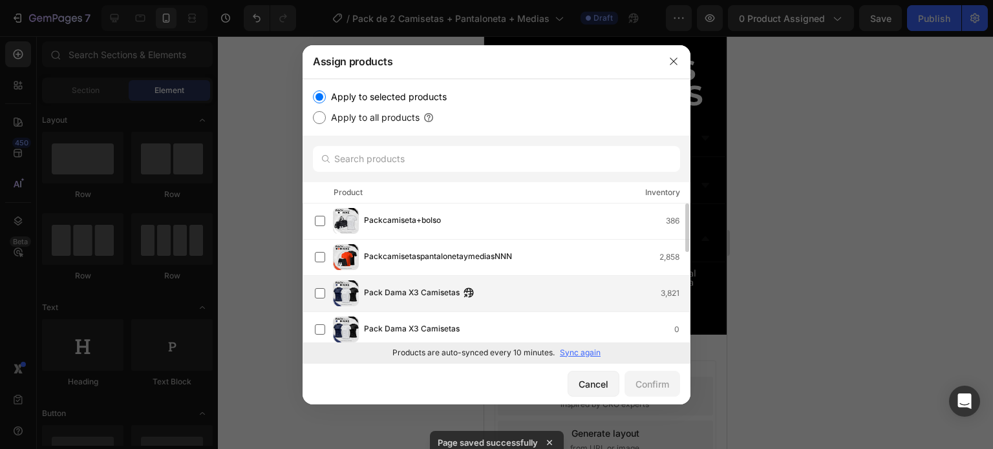
scroll to position [65, 0]
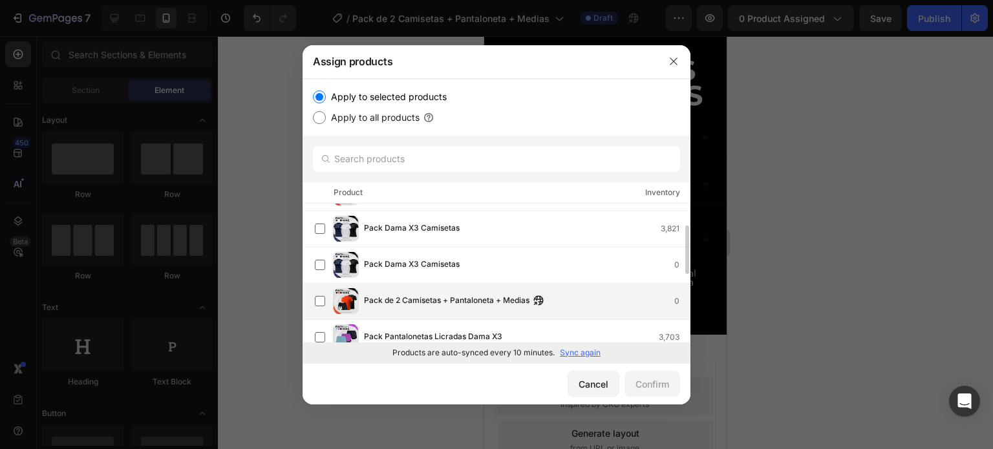
click at [563, 292] on div "Pack de 2 Camisetas + Pantaloneta + Medias 0" at bounding box center [502, 301] width 375 height 26
click at [649, 385] on div "Confirm" at bounding box center [652, 385] width 34 height 14
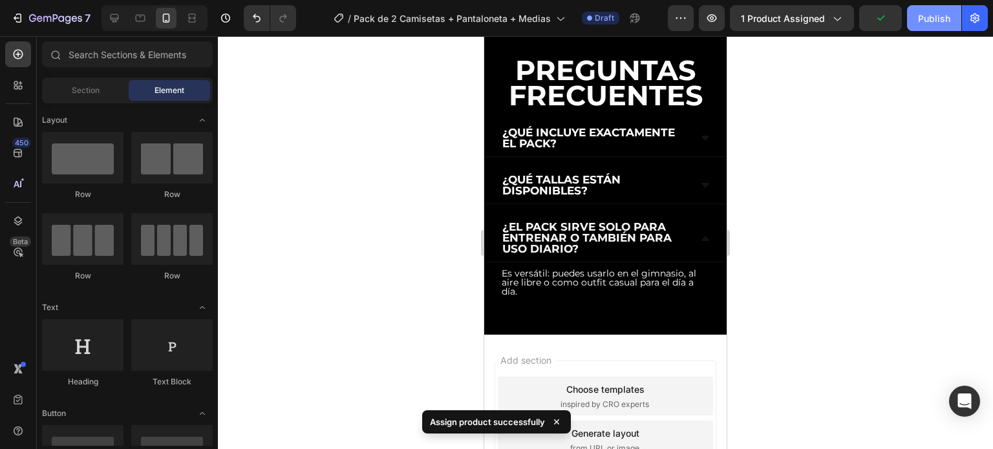
click at [941, 17] on div "Publish" at bounding box center [934, 19] width 32 height 14
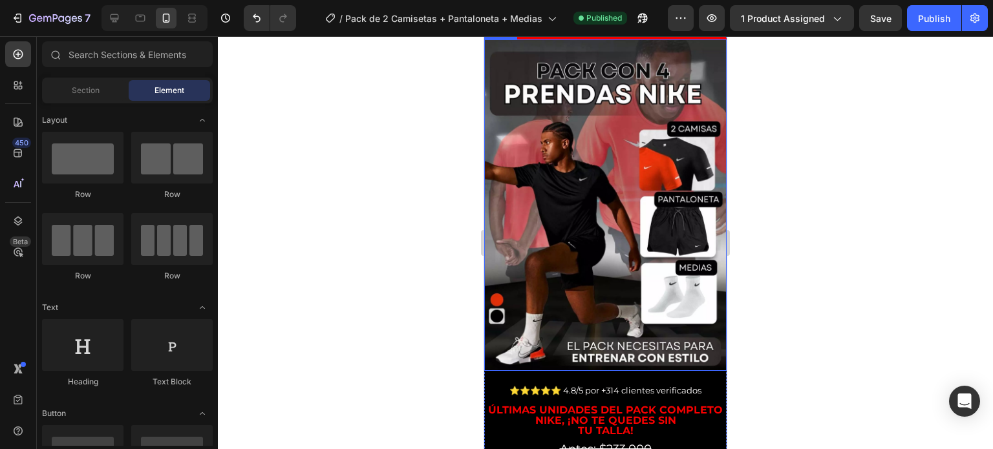
scroll to position [0, 0]
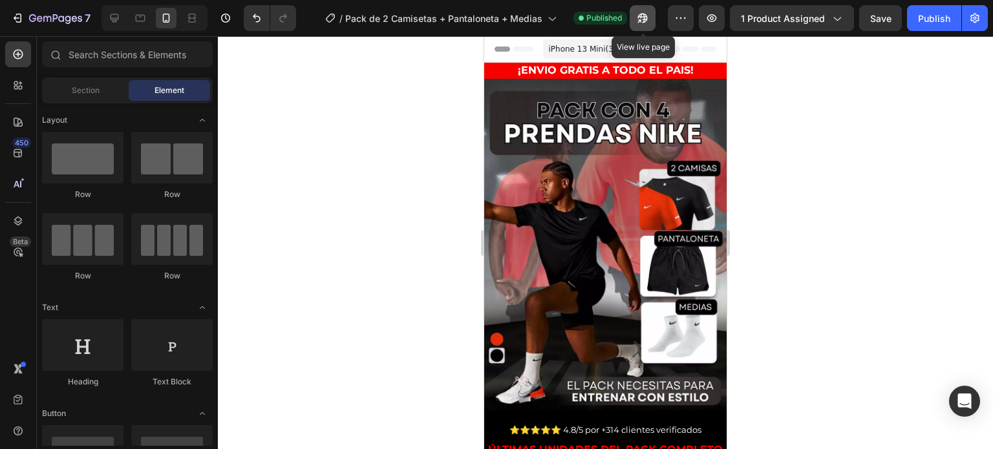
click at [639, 19] on icon "button" at bounding box center [639, 20] width 3 height 3
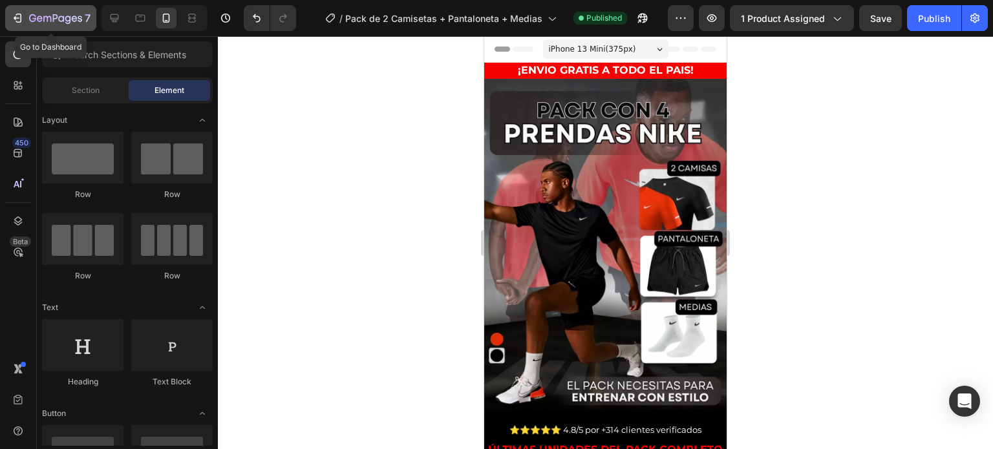
click at [39, 19] on icon "button" at bounding box center [40, 19] width 6 height 6
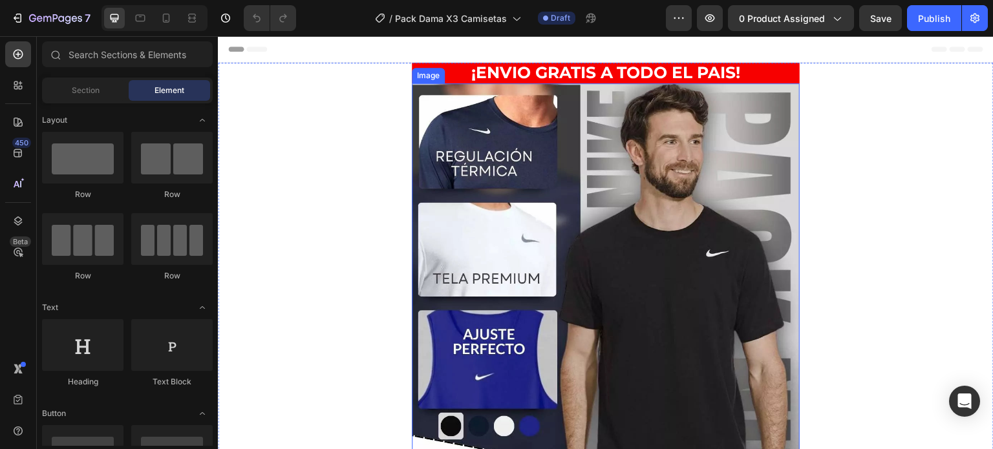
click at [627, 213] on img at bounding box center [606, 348] width 388 height 531
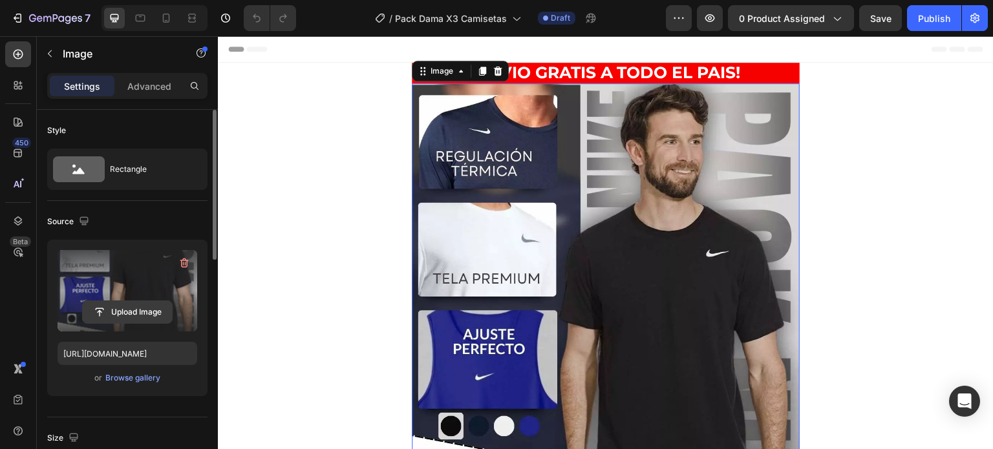
click at [129, 313] on input "file" at bounding box center [127, 312] width 89 height 22
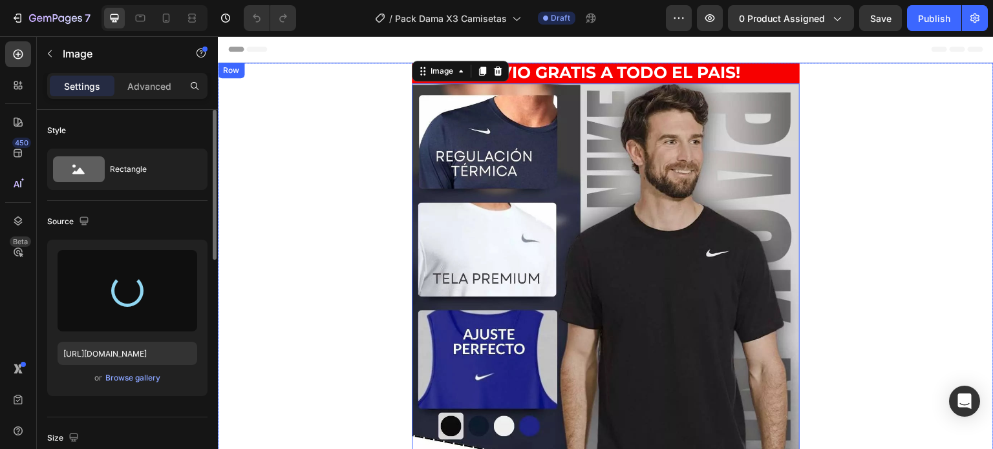
type input "https://cdn.shopify.com/s/files/1/0675/0856/8306/files/gempages_581808526343537…"
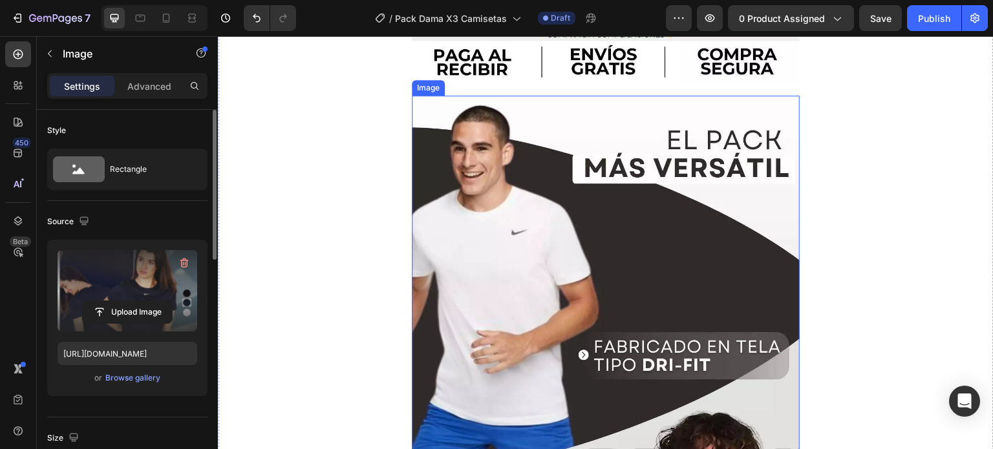
scroll to position [840, 0]
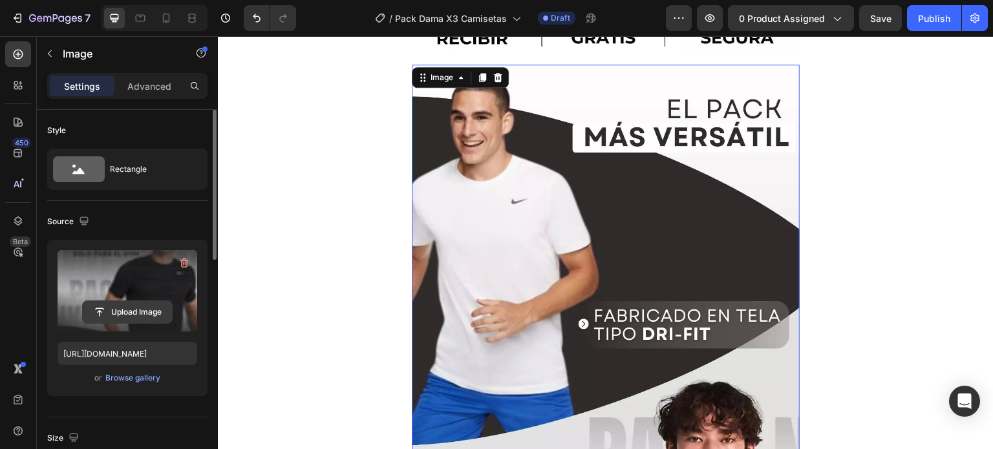
click at [148, 318] on input "file" at bounding box center [127, 312] width 89 height 22
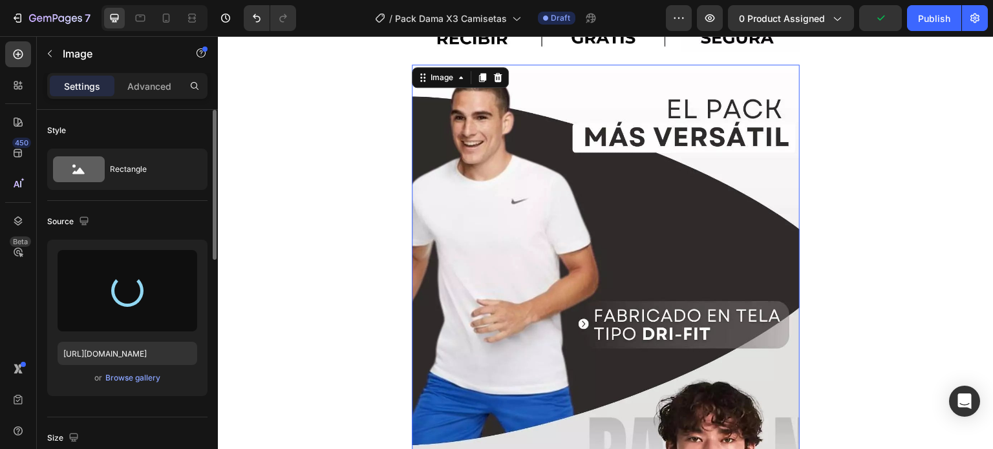
type input "https://cdn.shopify.com/s/files/1/0675/0856/8306/files/gempages_581808526343537…"
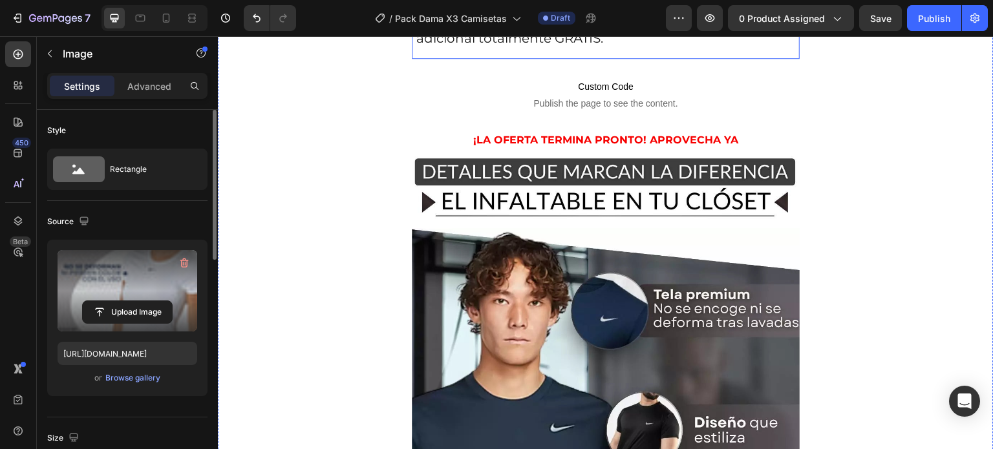
scroll to position [2198, 0]
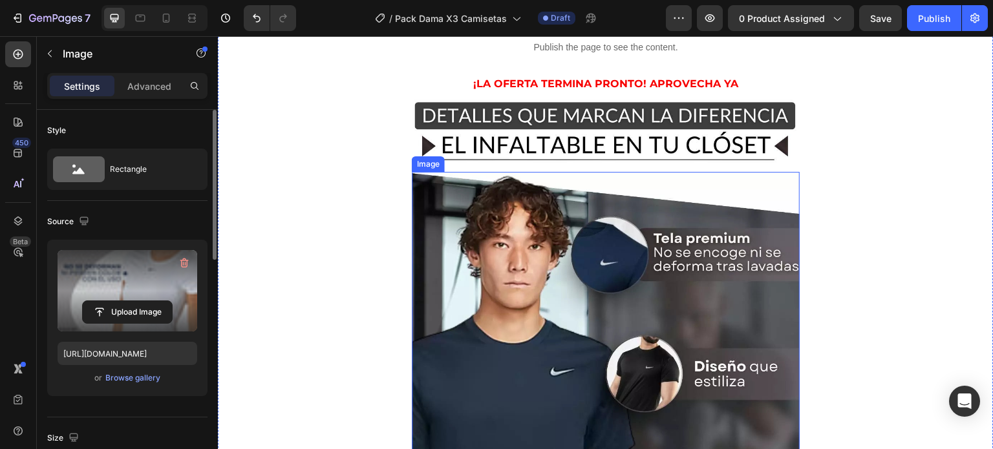
drag, startPoint x: 641, startPoint y: 212, endPoint x: 637, endPoint y: 206, distance: 7.2
click at [641, 212] on img at bounding box center [606, 437] width 388 height 531
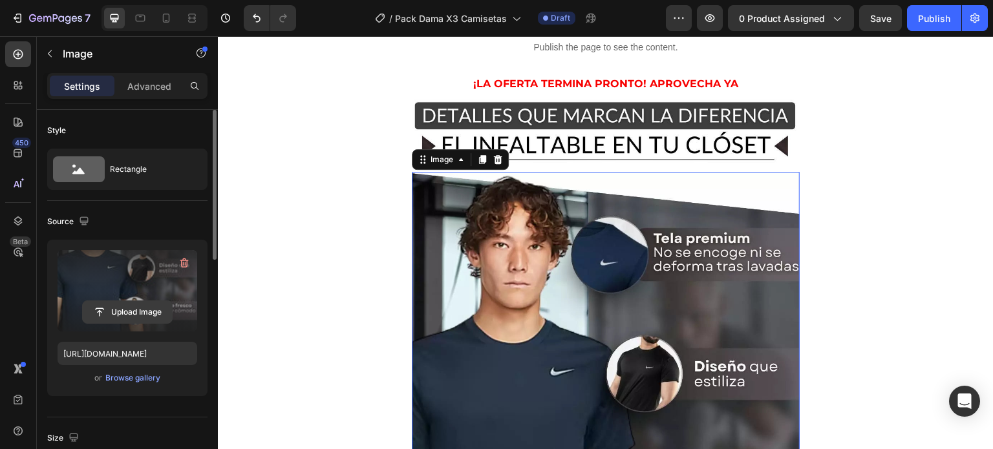
click at [153, 314] on input "file" at bounding box center [127, 312] width 89 height 22
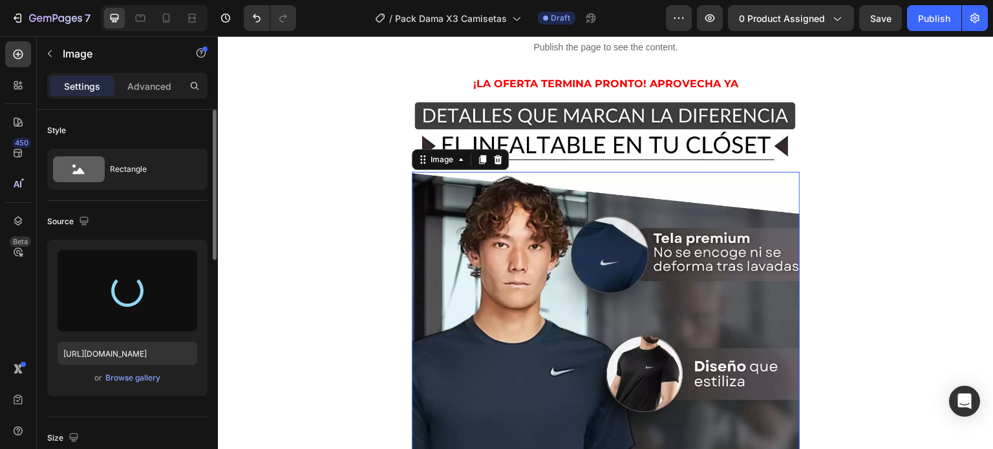
type input "https://cdn.shopify.com/s/files/1/0675/0856/8306/files/gempages_581808526343537…"
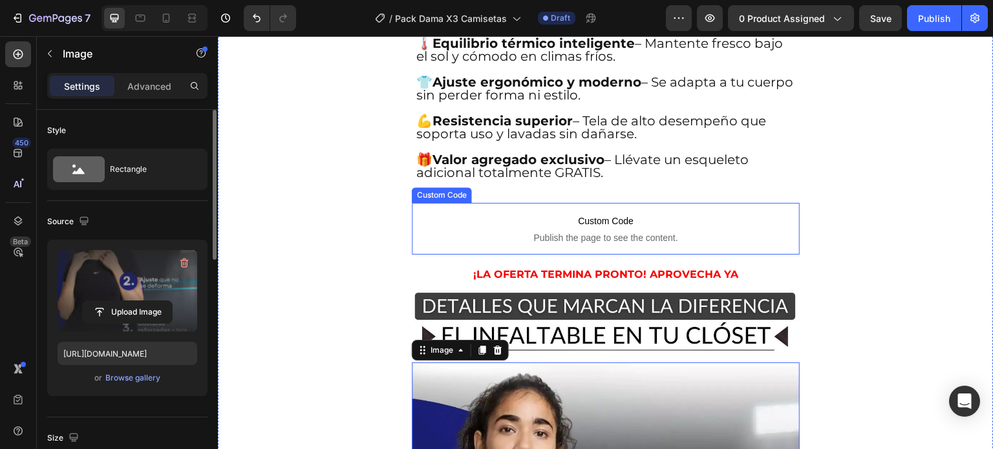
scroll to position [2004, 0]
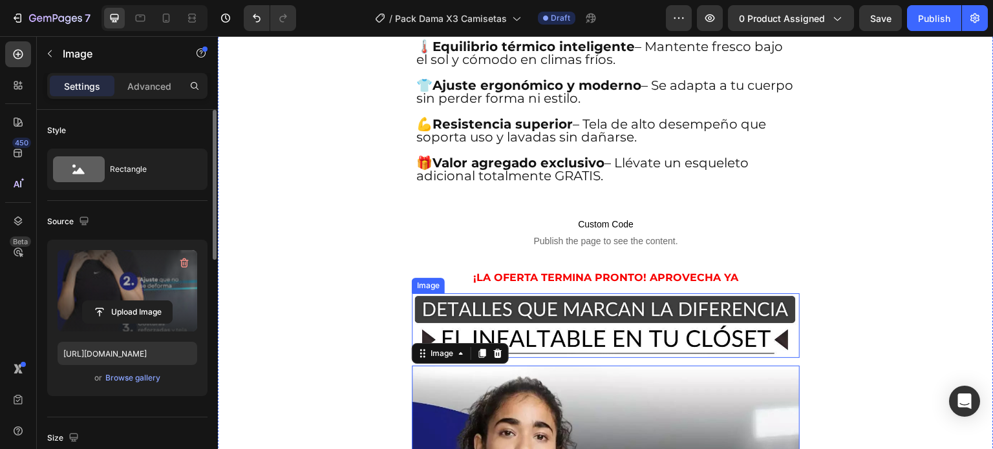
drag, startPoint x: 650, startPoint y: 286, endPoint x: 619, endPoint y: 284, distance: 31.8
click at [650, 293] on img at bounding box center [606, 325] width 388 height 65
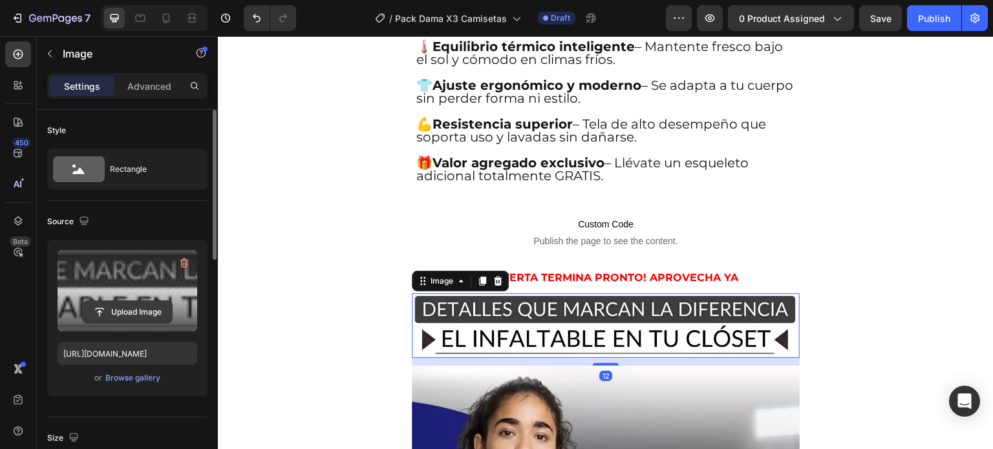
click at [131, 313] on input "file" at bounding box center [127, 312] width 89 height 22
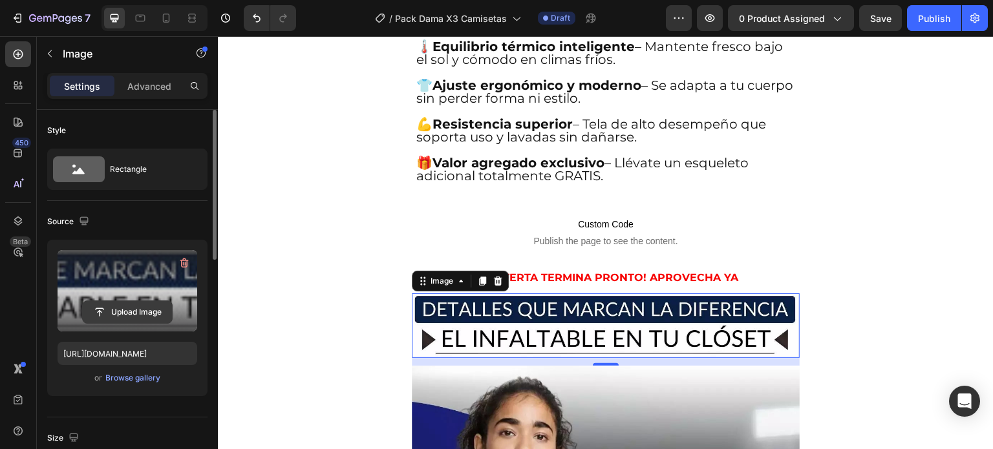
click at [140, 320] on input "file" at bounding box center [127, 312] width 89 height 22
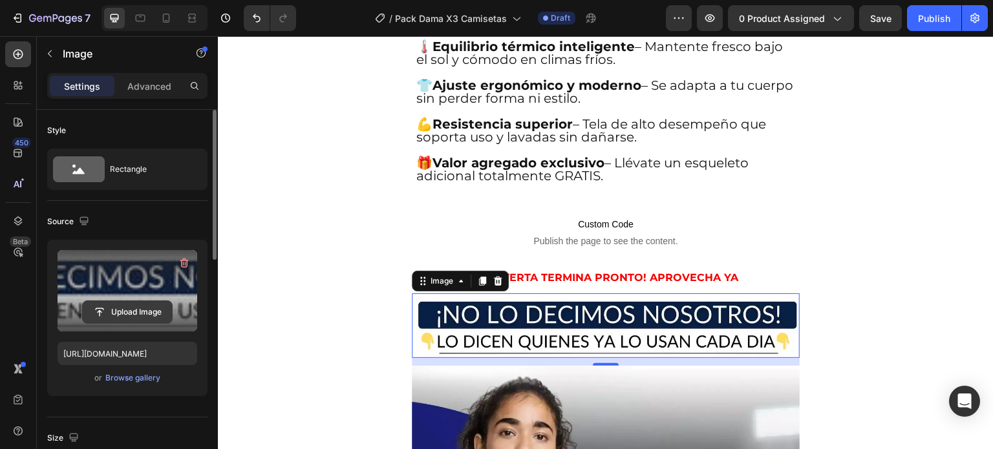
click at [116, 311] on input "file" at bounding box center [127, 312] width 89 height 22
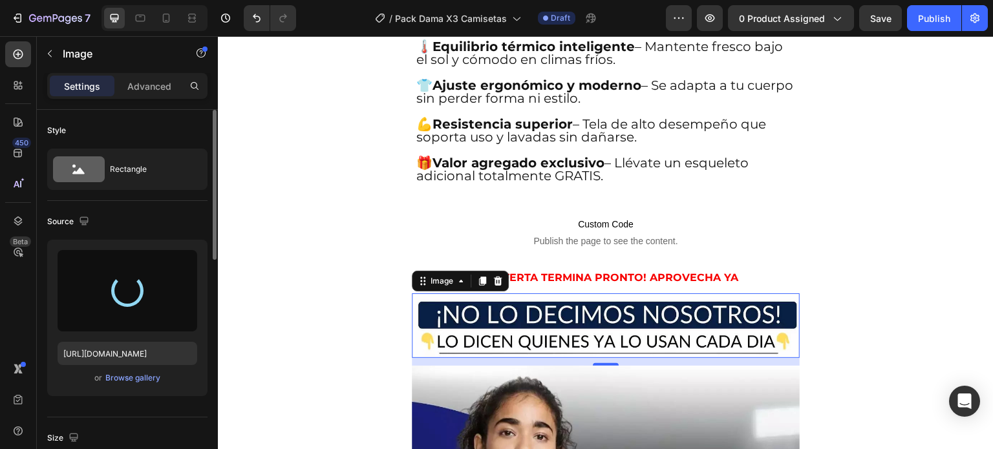
scroll to position [2069, 0]
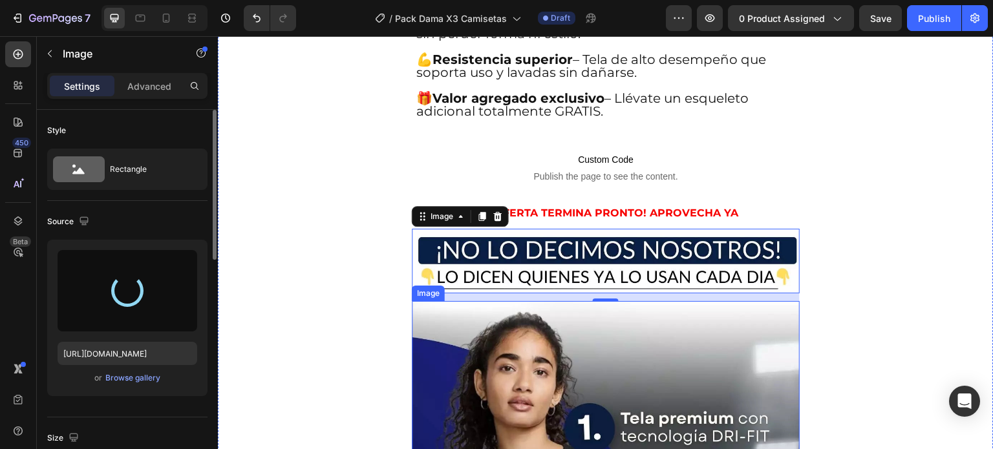
type input "https://cdn.shopify.com/s/files/1/0675/0856/8306/files/gempages_581808526343537…"
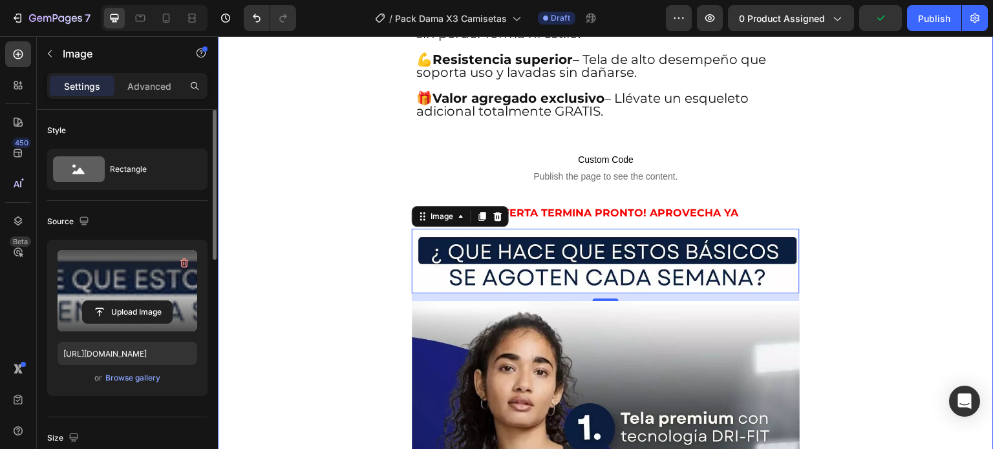
click at [832, 240] on div "¡ENVIO GRATIS A TODO EL PAIS! Heading Image ⭐⭐⭐⭐⭐ 4.8/5 POR +314 CLIENTES VERIF…" at bounding box center [606, 218] width 776 height 4448
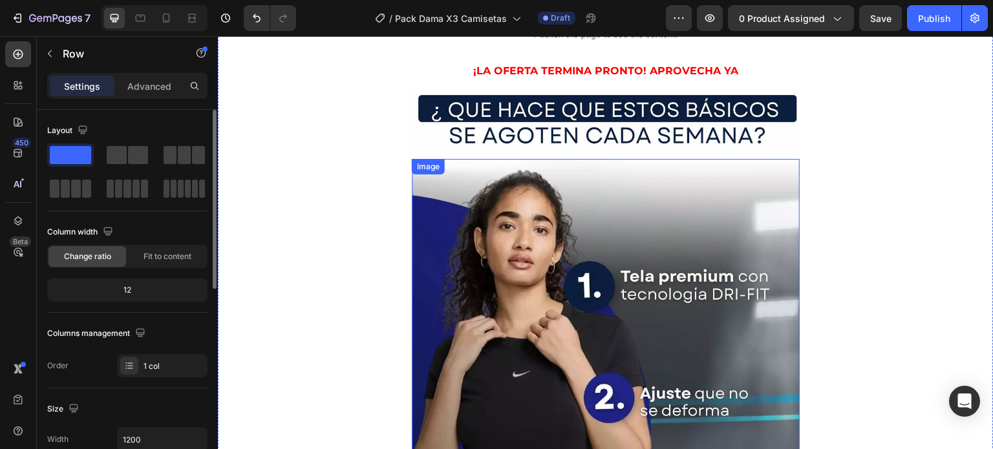
scroll to position [2133, 0]
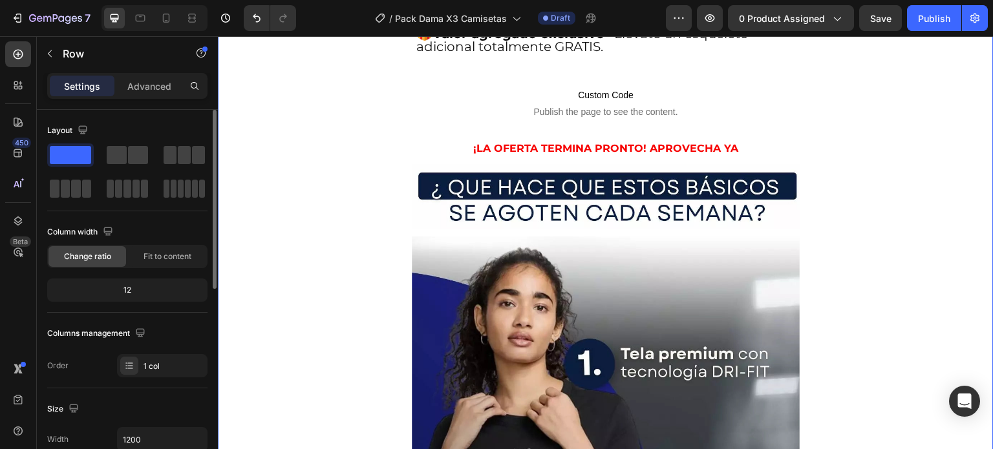
click at [791, 146] on div "¡ENVIO GRATIS A TODO EL PAIS! Heading Image ⭐⭐⭐⭐⭐ 4.8/5 POR +314 CLIENTES VERIF…" at bounding box center [606, 153] width 776 height 4448
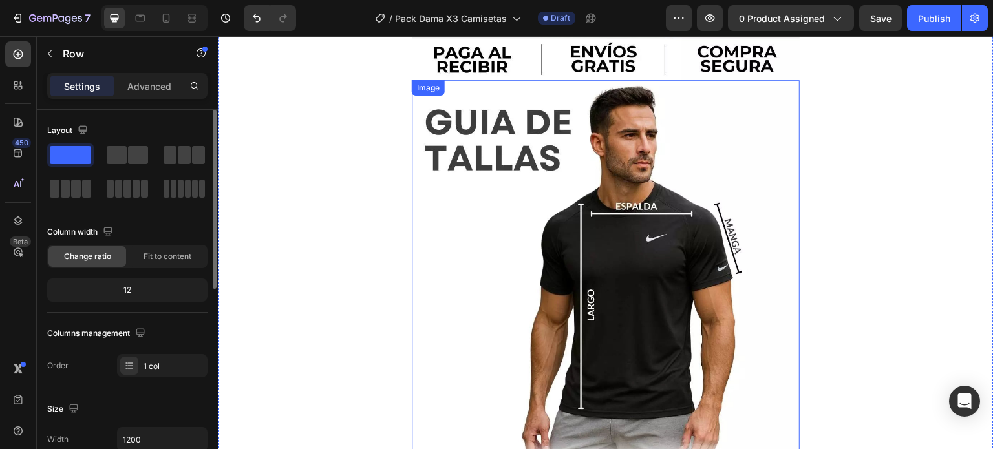
scroll to position [3103, 0]
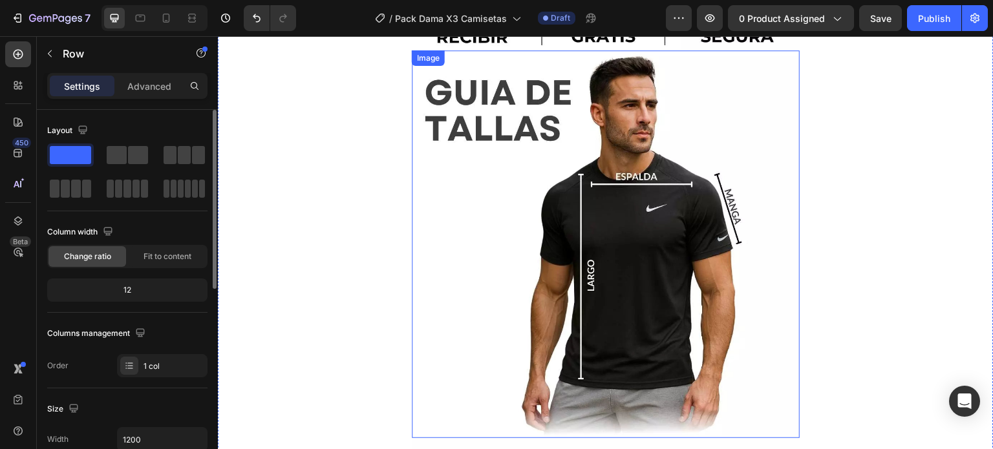
click at [685, 199] on img at bounding box center [606, 244] width 388 height 388
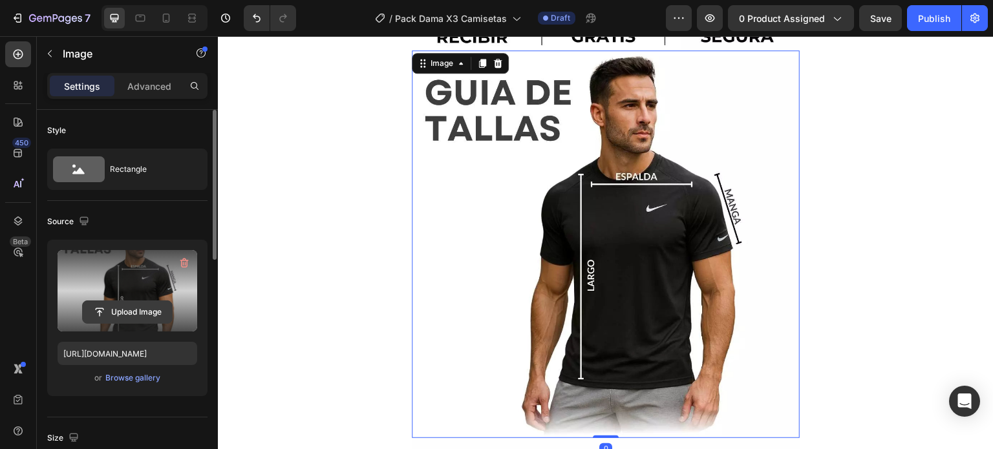
click at [155, 312] on input "file" at bounding box center [127, 312] width 89 height 22
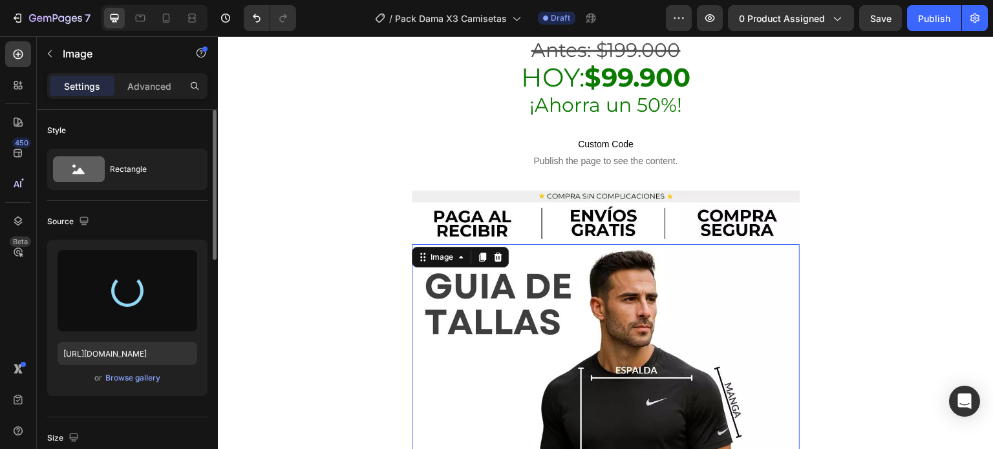
scroll to position [3038, 0]
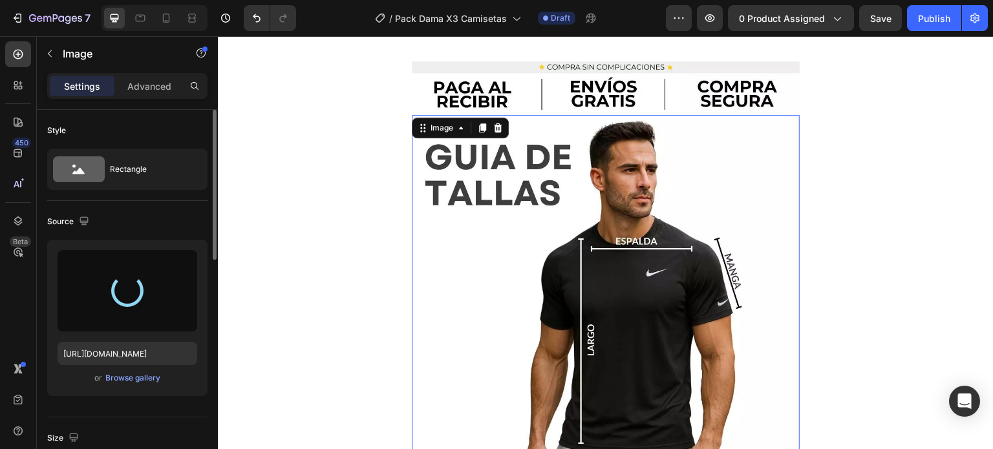
type input "https://cdn.shopify.com/s/files/1/0675/0856/8306/files/gempages_581808526343537…"
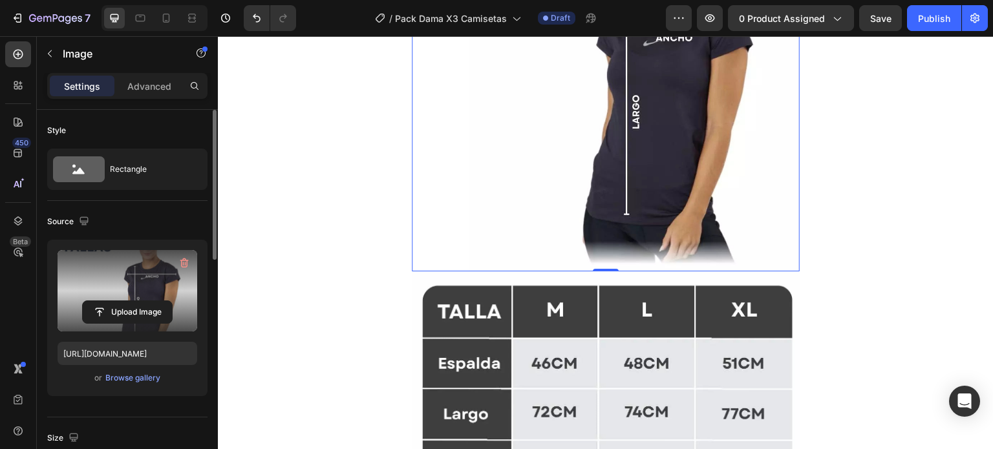
scroll to position [3297, 0]
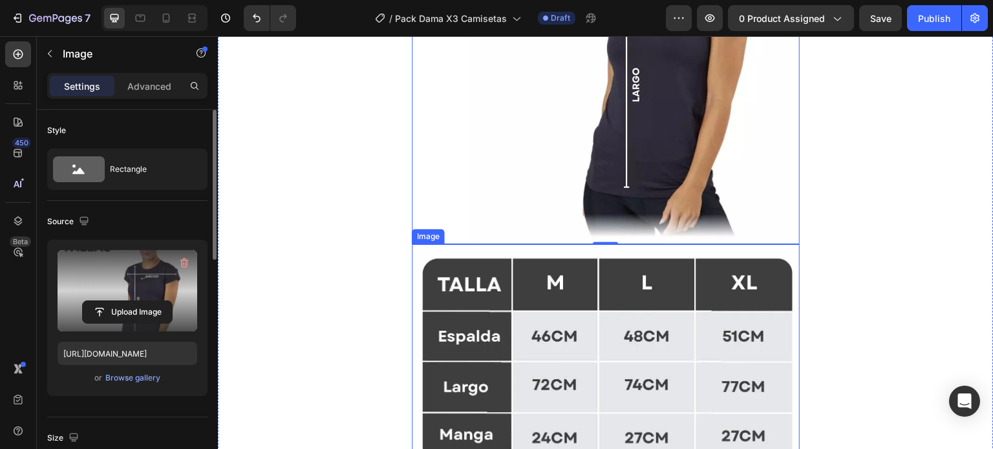
click at [605, 244] on img at bounding box center [606, 360] width 388 height 233
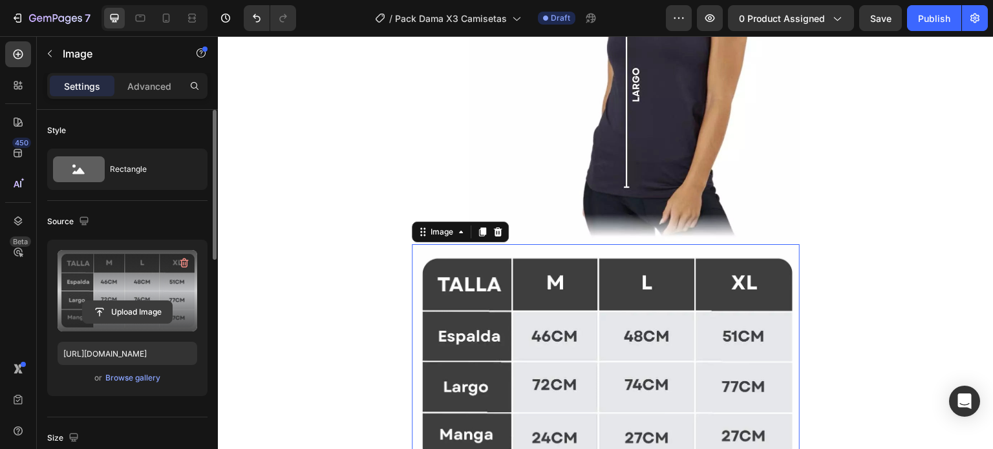
click at [119, 304] on input "file" at bounding box center [127, 312] width 89 height 22
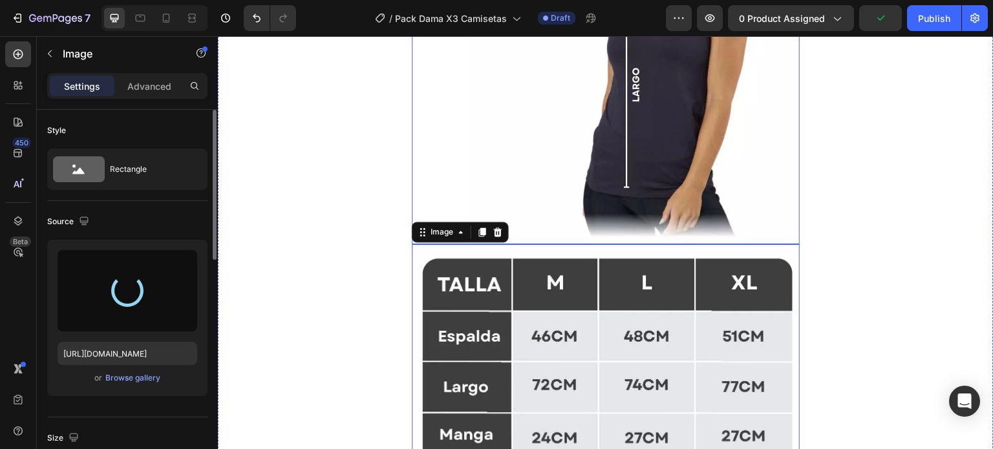
type input "https://cdn.shopify.com/s/files/1/0675/0856/8306/files/gempages_581808526343537…"
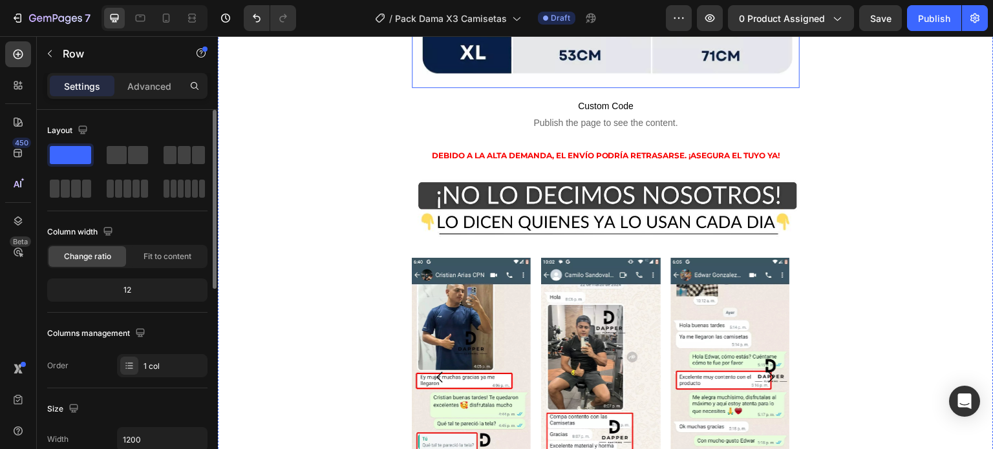
scroll to position [3685, 0]
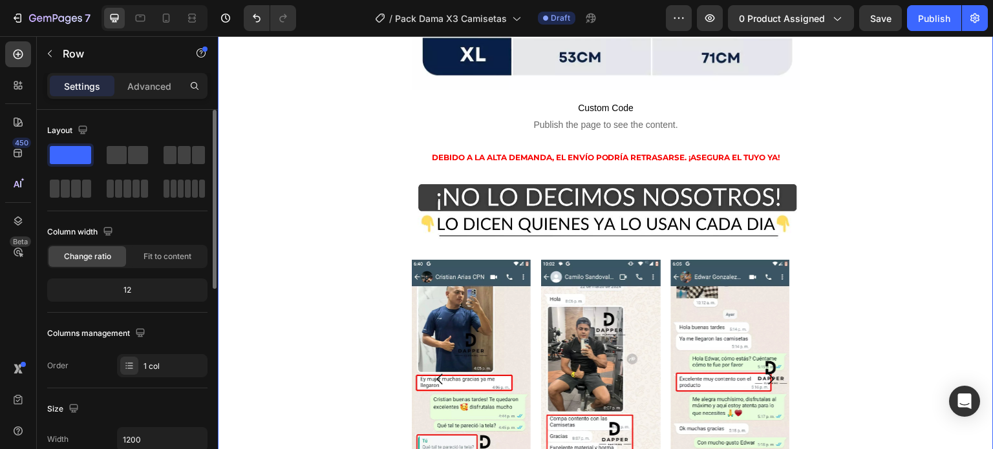
click at [529, 176] on img at bounding box center [606, 208] width 388 height 65
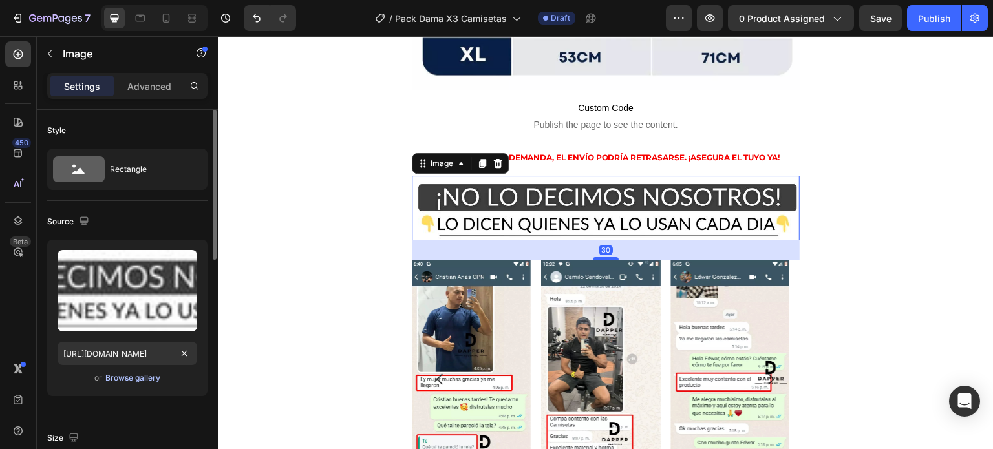
click at [134, 374] on div "Browse gallery" at bounding box center [132, 378] width 55 height 12
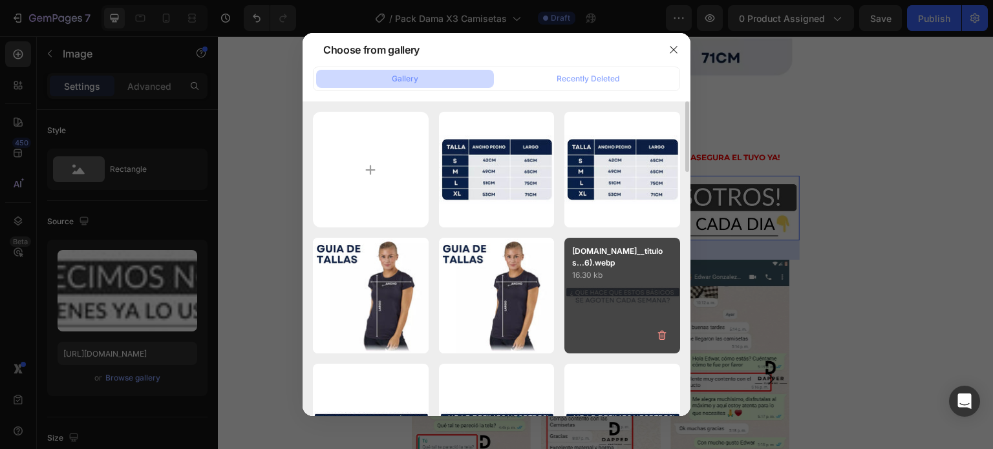
scroll to position [129, 0]
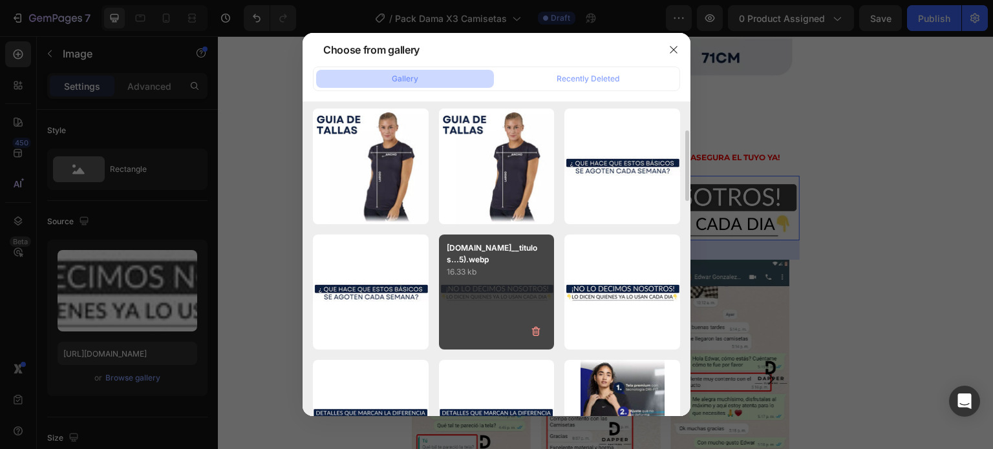
click at [493, 306] on div "AnyConv.com__titulos...5).webp 16.33 kb" at bounding box center [497, 293] width 116 height 116
type input "https://cdn.shopify.com/s/files/1/0675/0856/8306/files/gempages_581808526343537…"
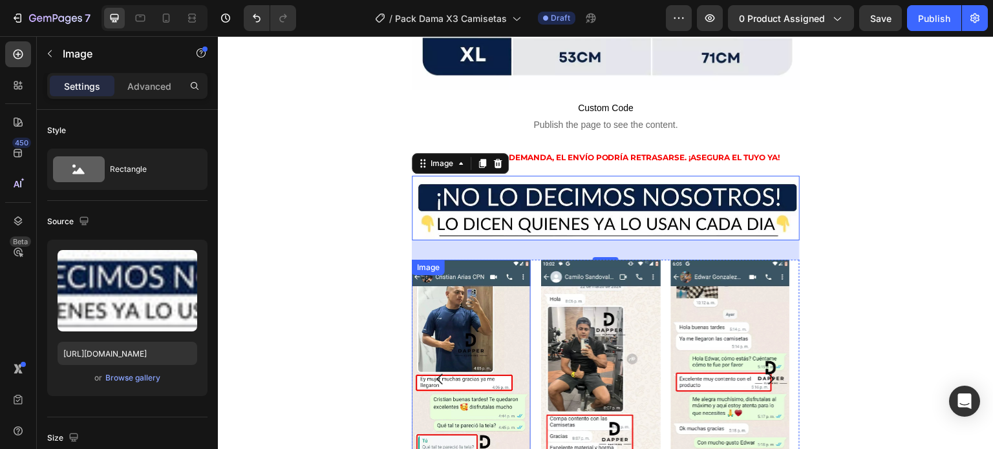
click at [412, 260] on img at bounding box center [471, 379] width 119 height 239
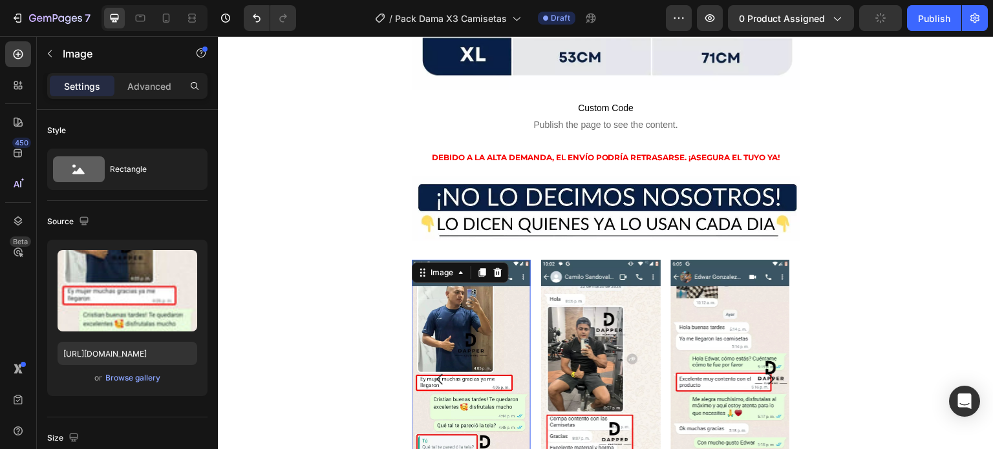
click at [460, 260] on img at bounding box center [471, 379] width 119 height 239
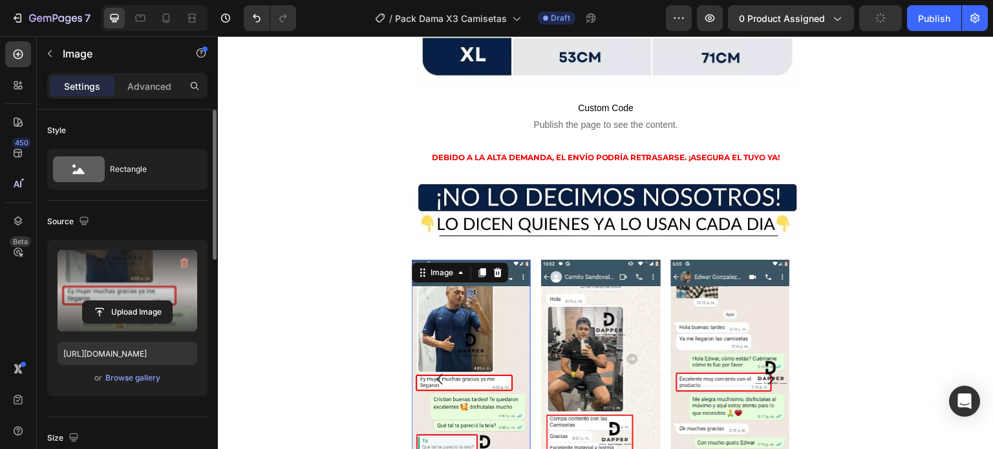
click at [140, 328] on label at bounding box center [128, 290] width 140 height 81
click at [140, 323] on input "file" at bounding box center [127, 312] width 89 height 22
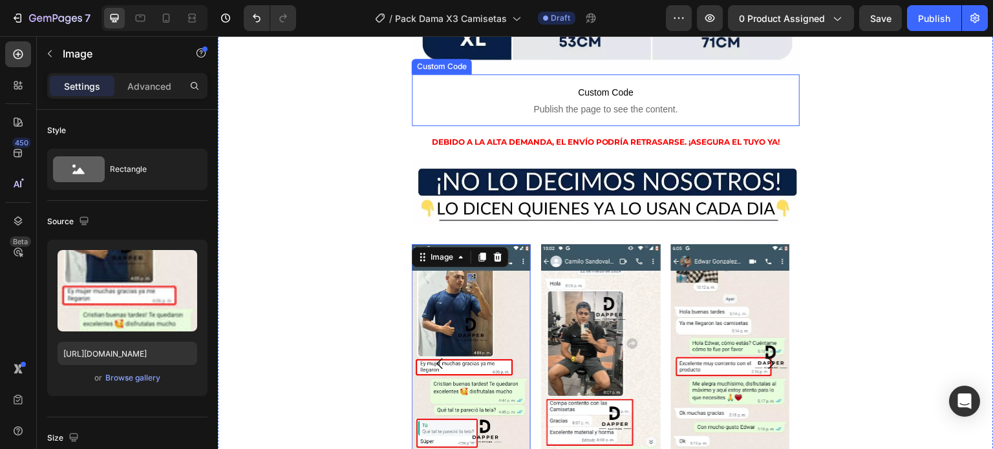
scroll to position [3749, 0]
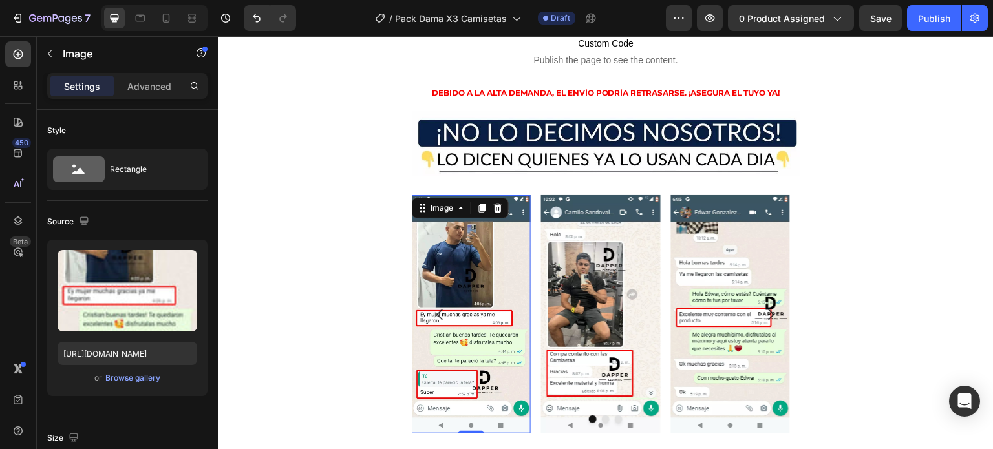
click at [497, 218] on img at bounding box center [471, 314] width 119 height 239
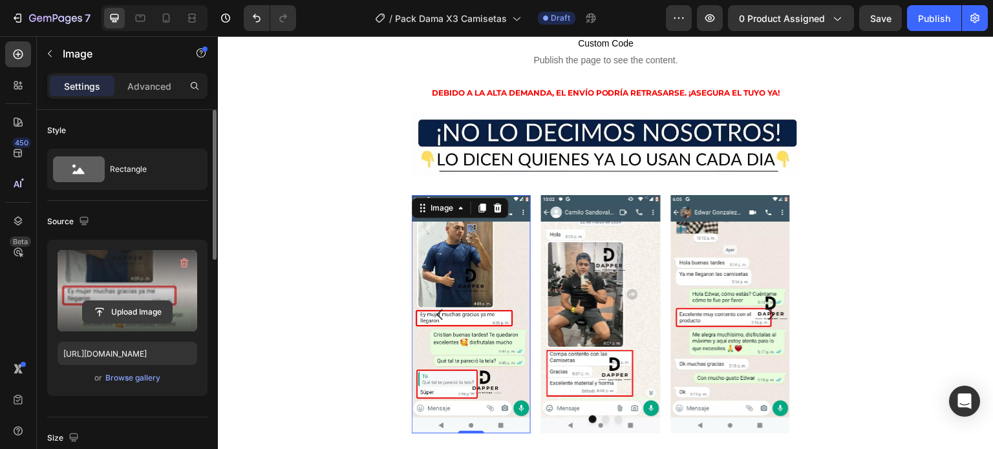
click at [125, 315] on input "file" at bounding box center [127, 312] width 89 height 22
click at [127, 308] on input "file" at bounding box center [127, 312] width 89 height 22
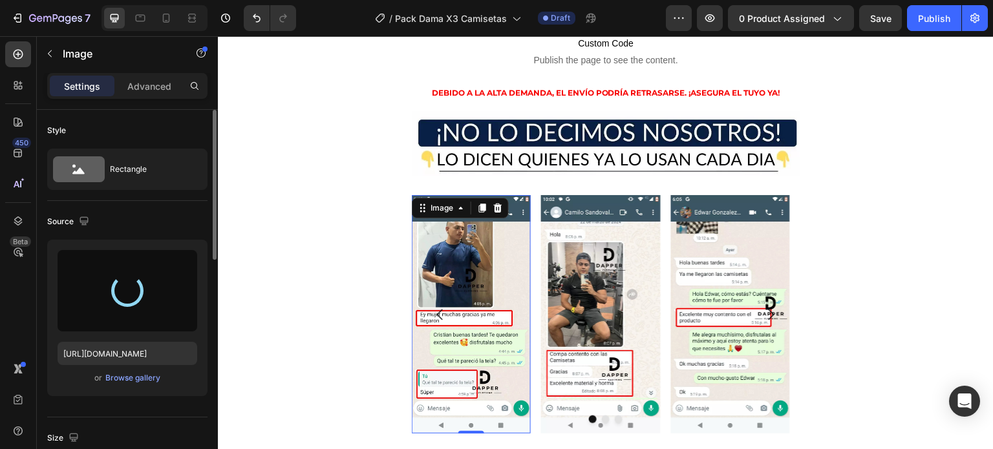
type input "https://cdn.shopify.com/s/files/1/0675/0856/8306/files/gempages_581808526343537…"
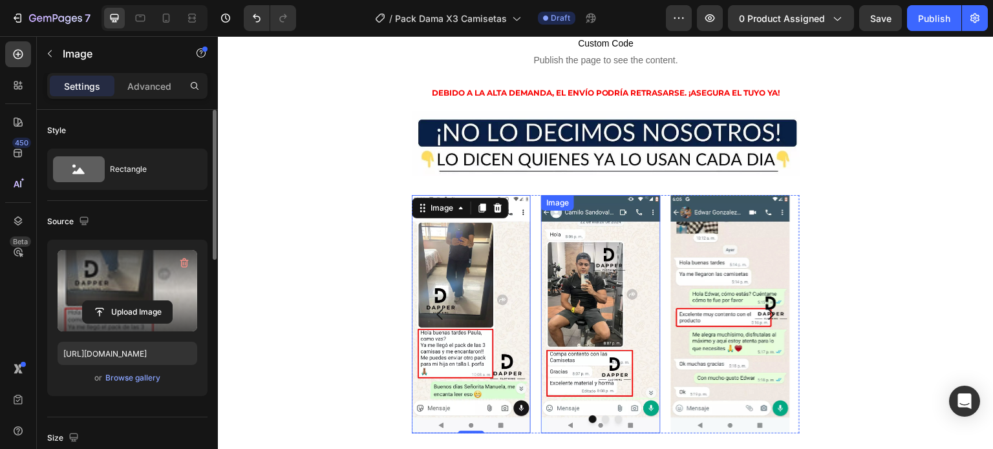
click at [590, 195] on img at bounding box center [600, 314] width 119 height 239
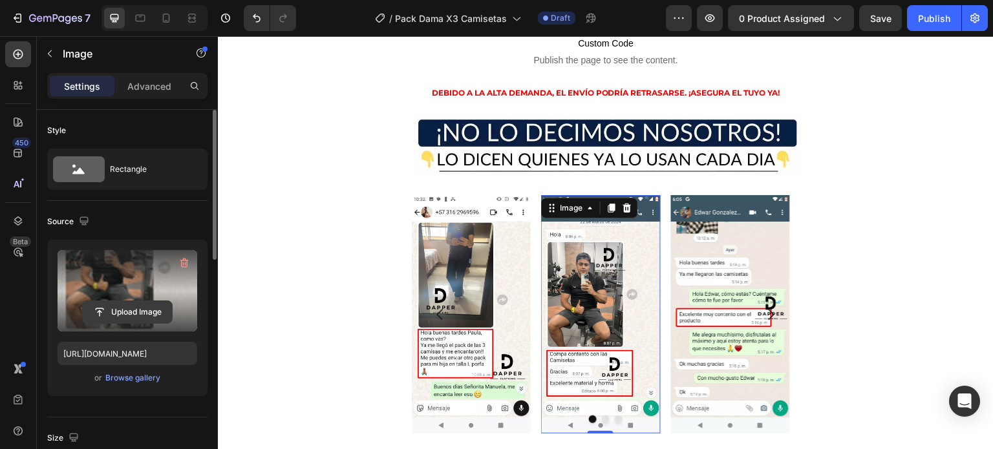
click at [156, 311] on input "file" at bounding box center [127, 312] width 89 height 22
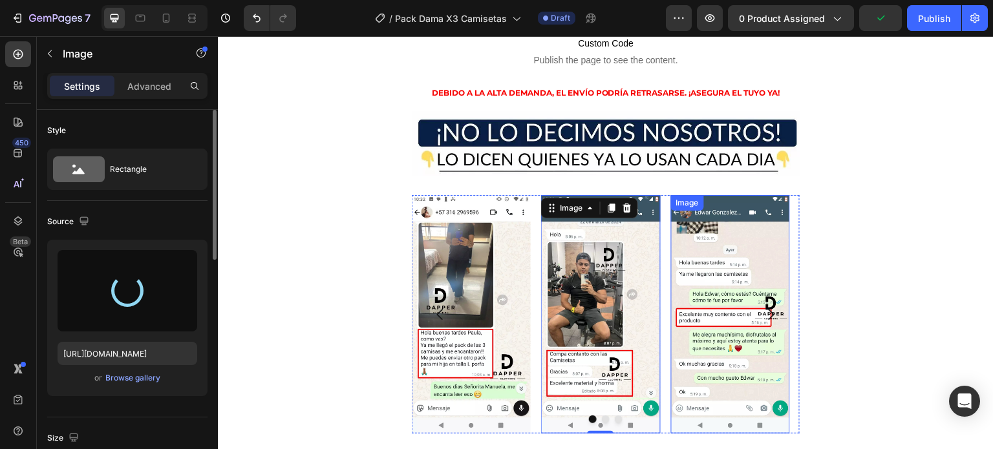
type input "https://cdn.shopify.com/s/files/1/0675/0856/8306/files/gempages_581808526343537…"
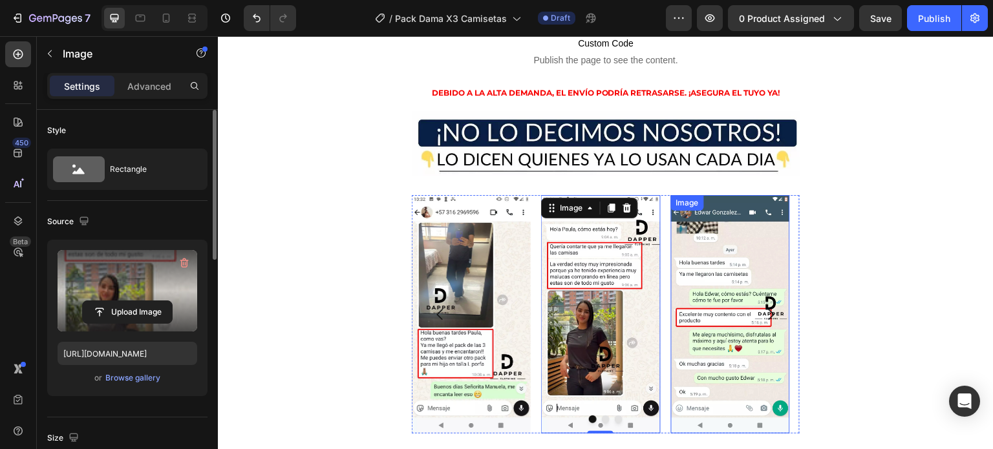
click at [738, 218] on img at bounding box center [730, 314] width 119 height 239
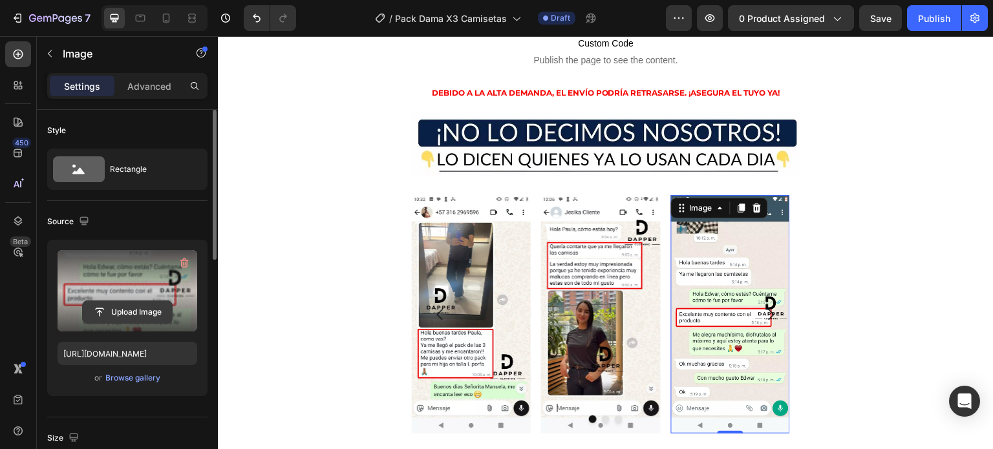
click at [144, 307] on input "file" at bounding box center [127, 312] width 89 height 22
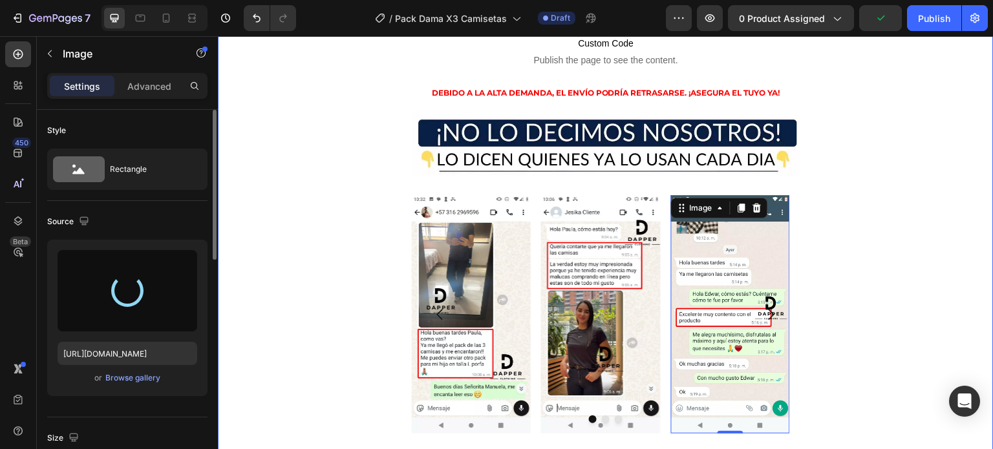
type input "https://cdn.shopify.com/s/files/1/0675/0856/8306/files/gempages_581808526343537…"
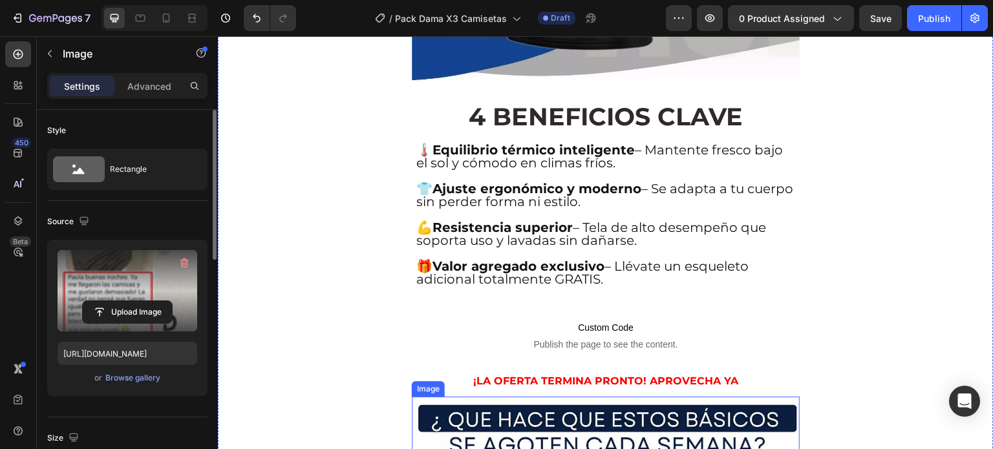
scroll to position [2004, 0]
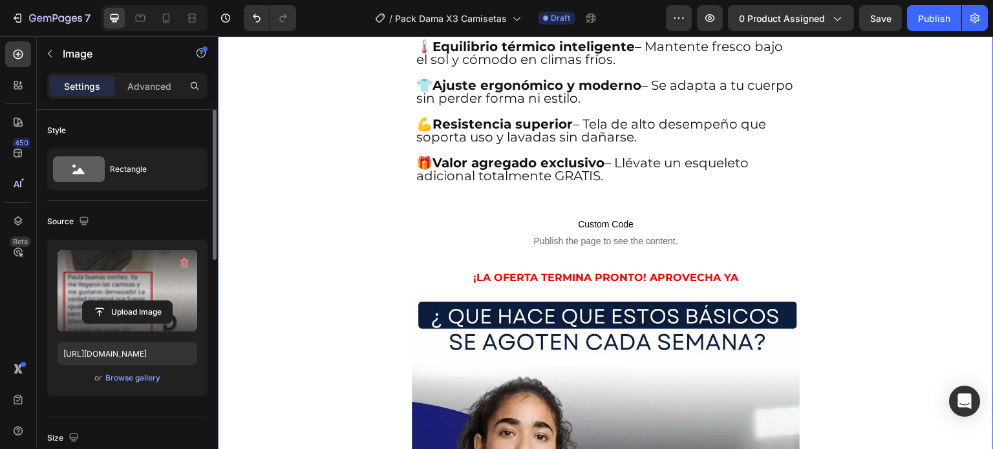
click at [634, 293] on img at bounding box center [606, 325] width 388 height 65
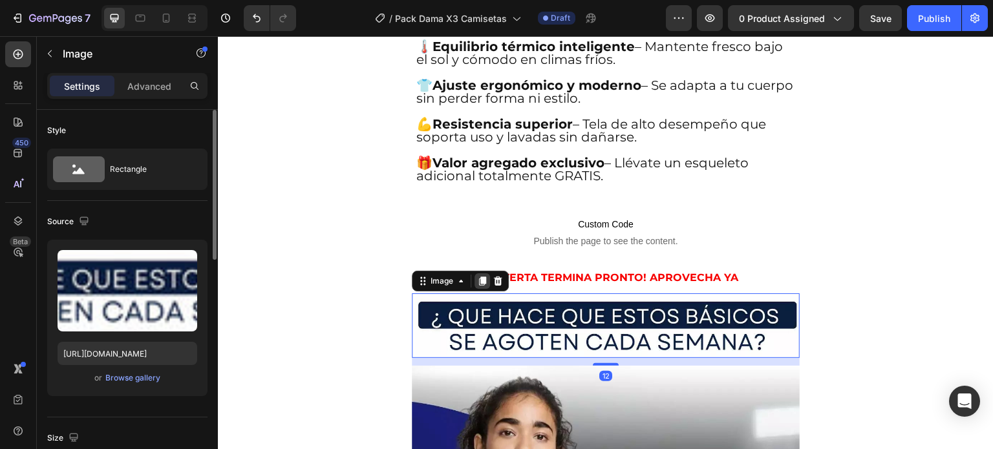
drag, startPoint x: 480, startPoint y: 222, endPoint x: 487, endPoint y: 228, distance: 9.7
click at [480, 276] on icon at bounding box center [482, 281] width 10 height 10
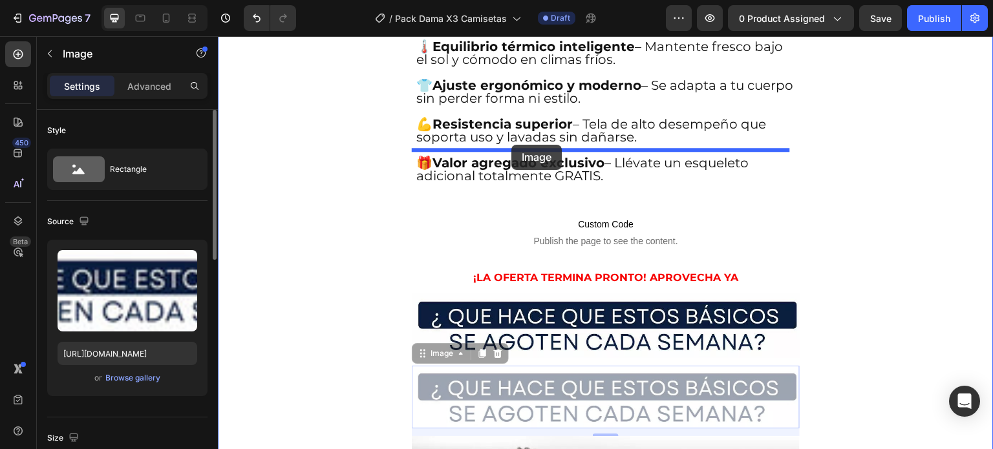
drag, startPoint x: 451, startPoint y: 297, endPoint x: 511, endPoint y: 145, distance: 164.2
click at [511, 145] on div "Header ¡ENVIO GRATIS A TODO EL PAIS! Heading Image ⭐⭐⭐⭐⭐ 4.8/5 POR +314 CLIENTE…" at bounding box center [606, 382] width 776 height 4700
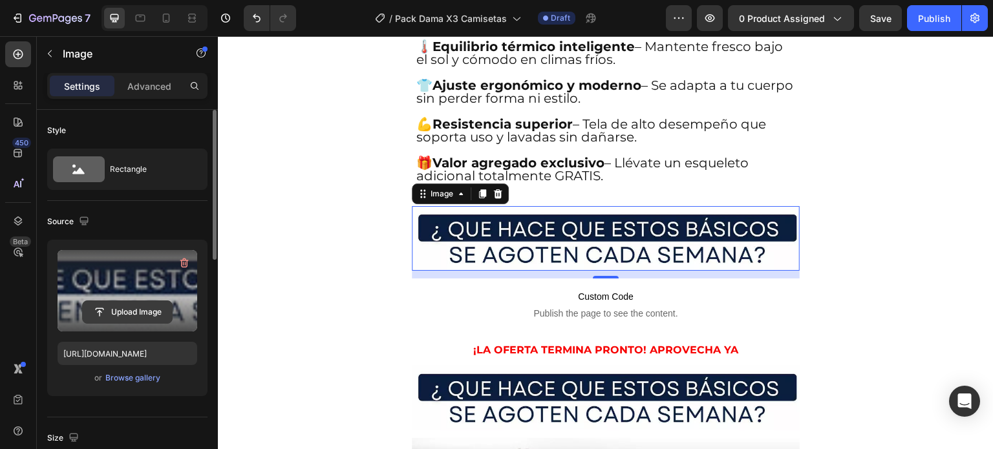
click at [147, 312] on input "file" at bounding box center [127, 312] width 89 height 22
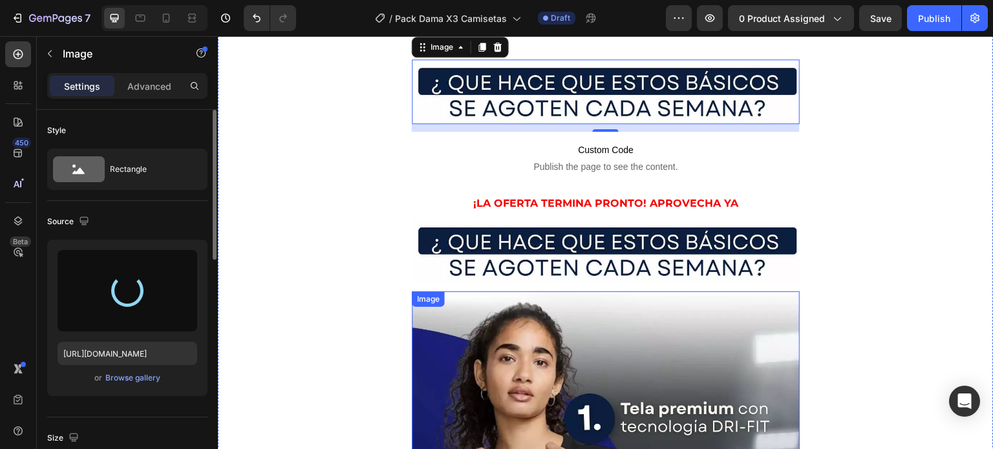
scroll to position [2133, 0]
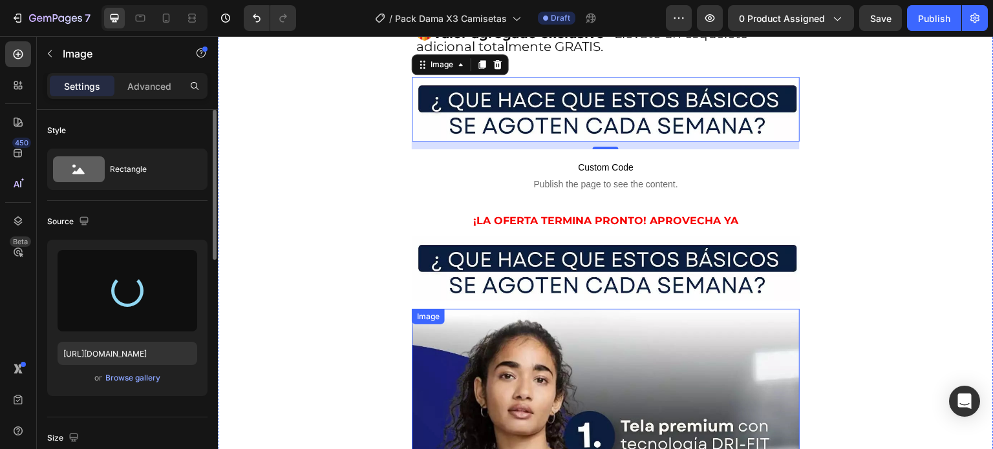
type input "https://cdn.shopify.com/s/files/1/0675/0856/8306/files/gempages_581808526343537…"
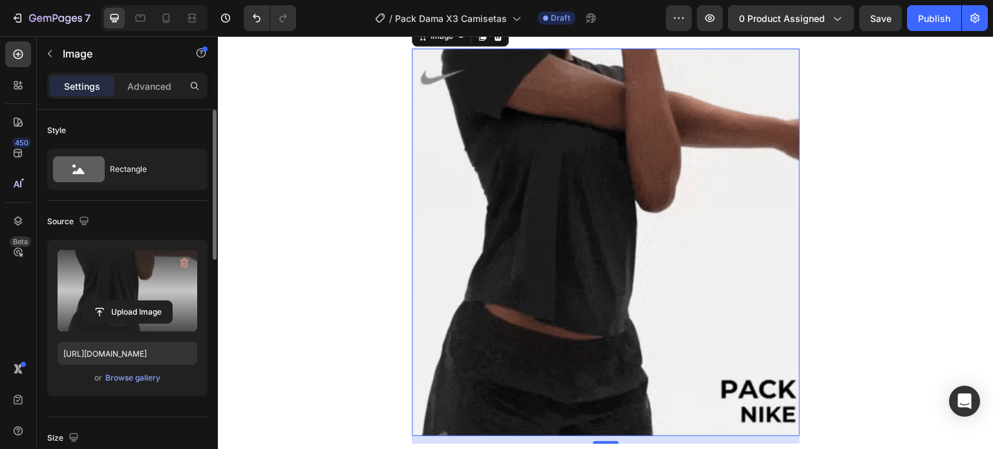
scroll to position [2198, 0]
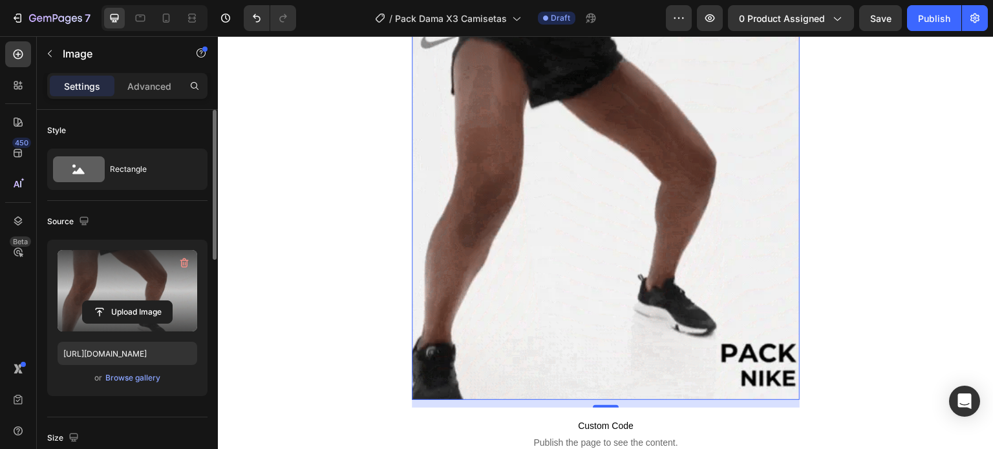
click at [692, 195] on img at bounding box center [606, 206] width 388 height 388
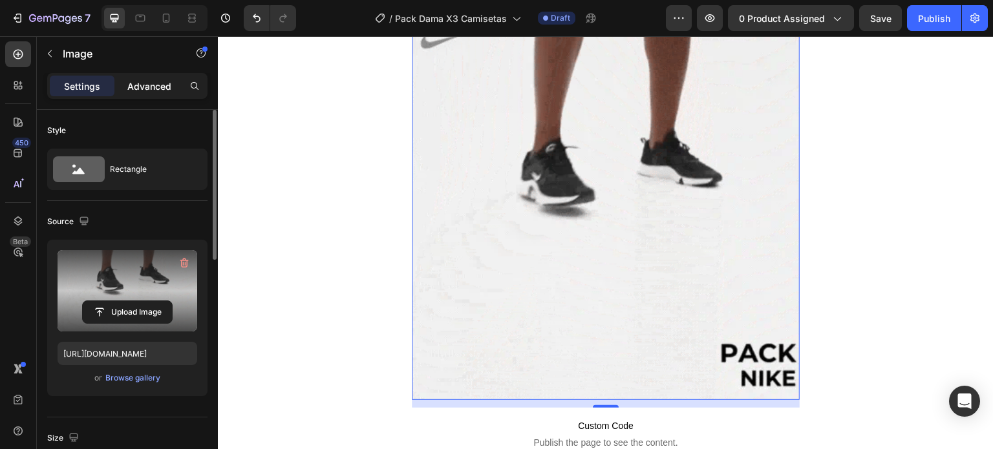
click at [154, 81] on p "Advanced" at bounding box center [149, 87] width 44 height 14
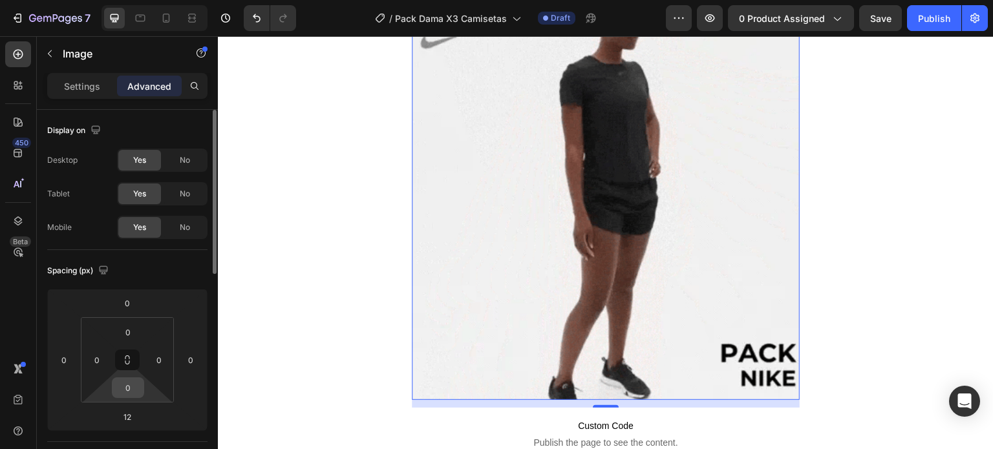
click at [129, 385] on input "0" at bounding box center [128, 387] width 26 height 19
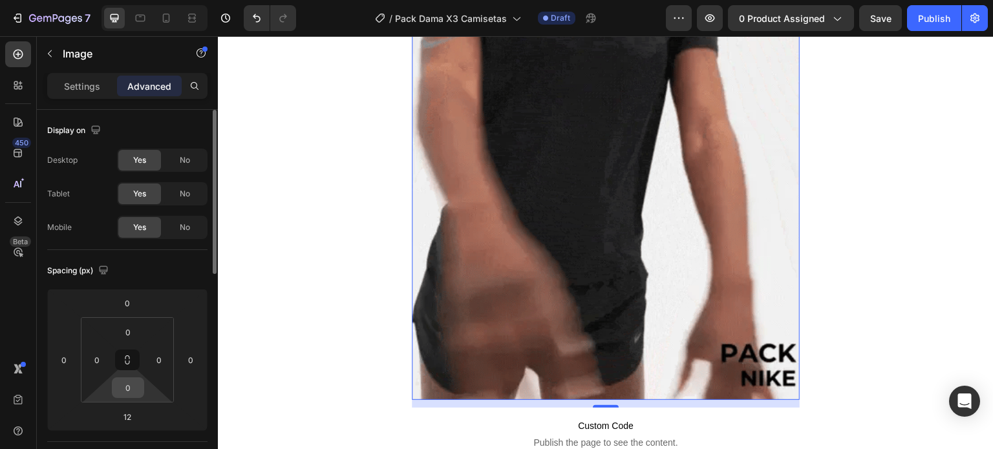
click at [127, 355] on icon at bounding box center [127, 360] width 10 height 10
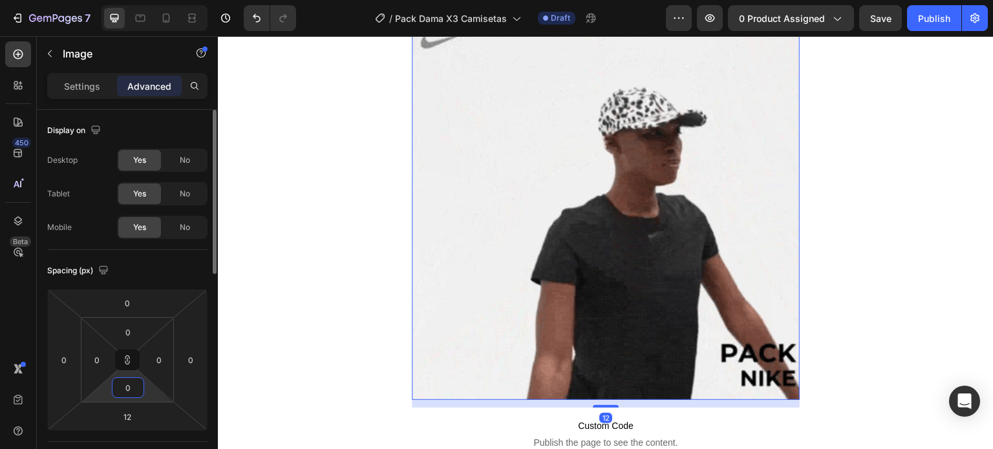
click at [129, 393] on input "0" at bounding box center [128, 387] width 26 height 19
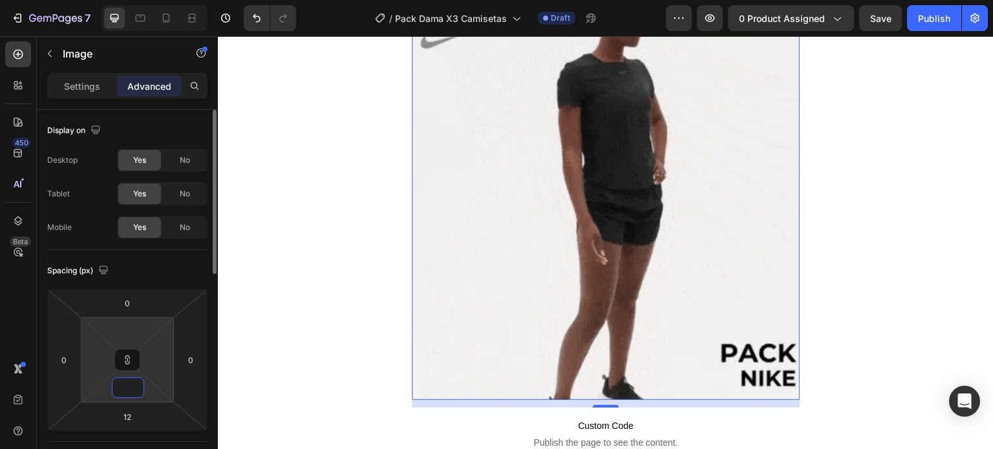
type input "2"
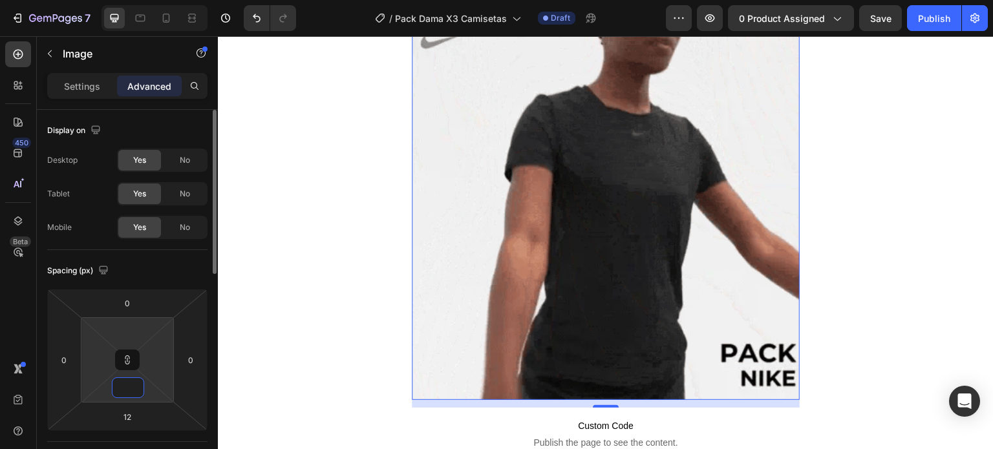
type input "2"
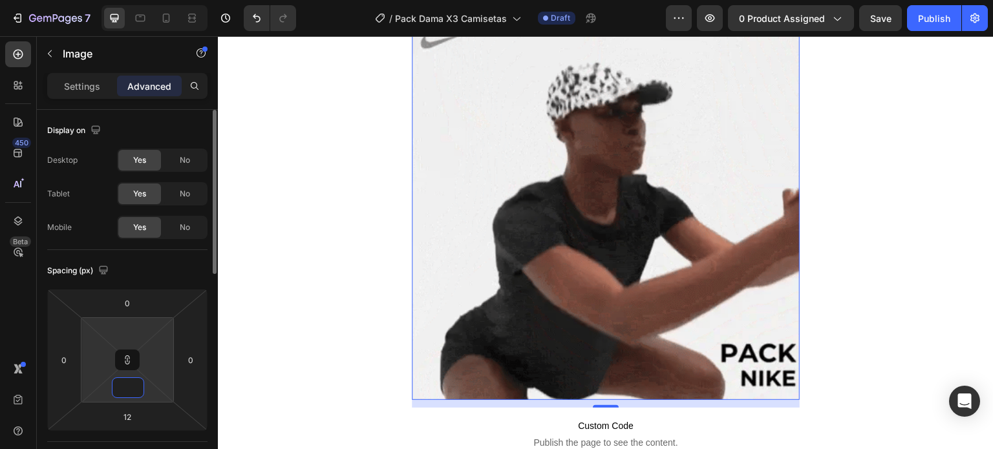
type input "2"
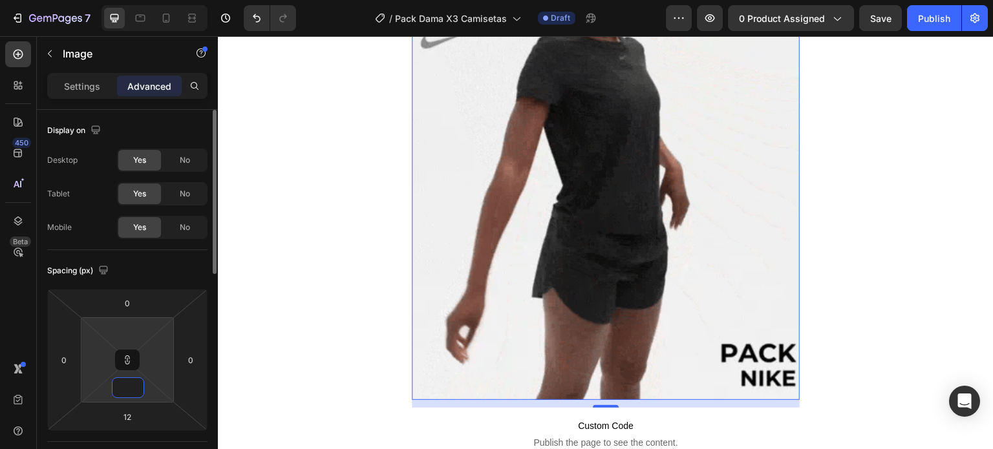
type input "2"
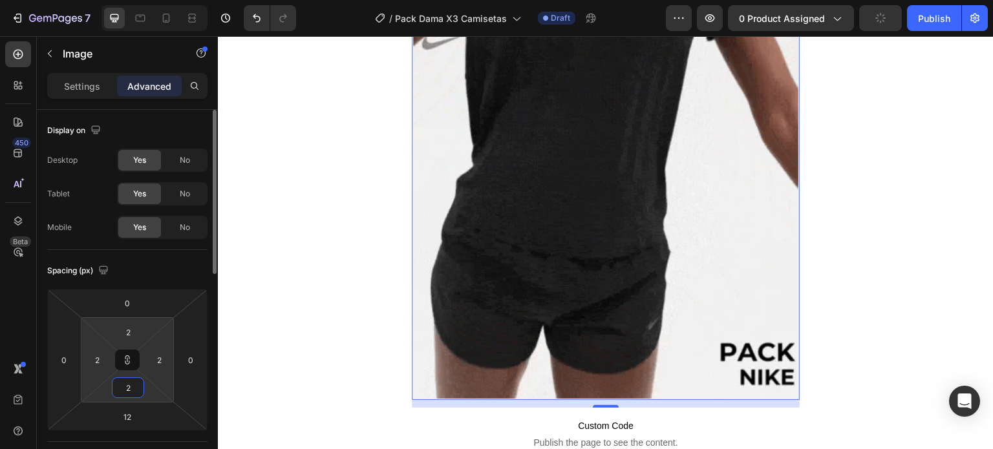
type input "28"
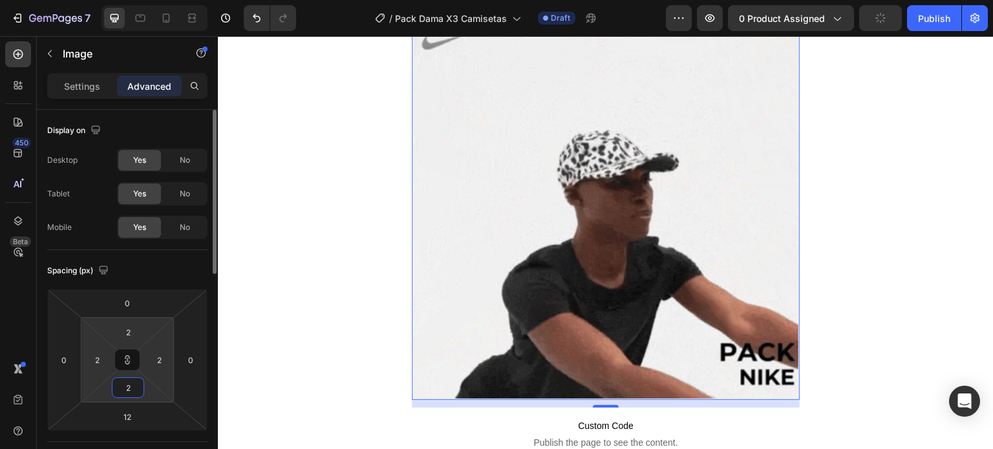
type input "28"
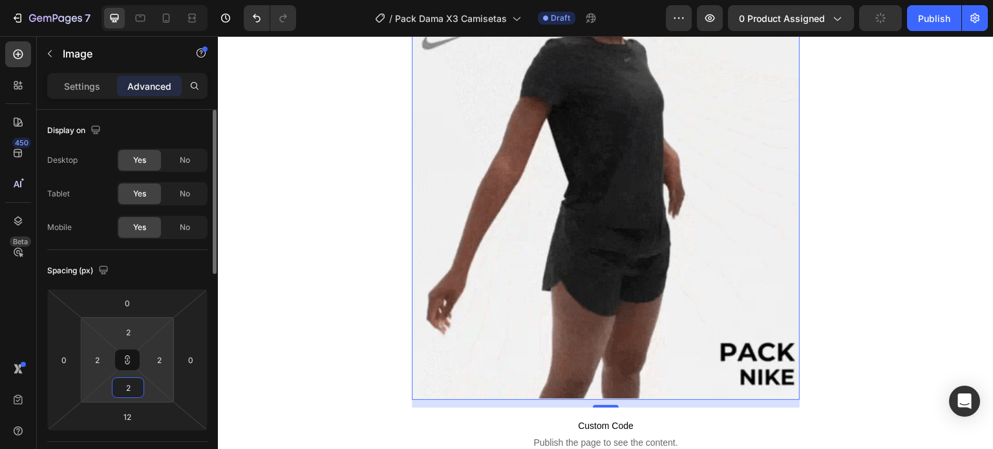
type input "28"
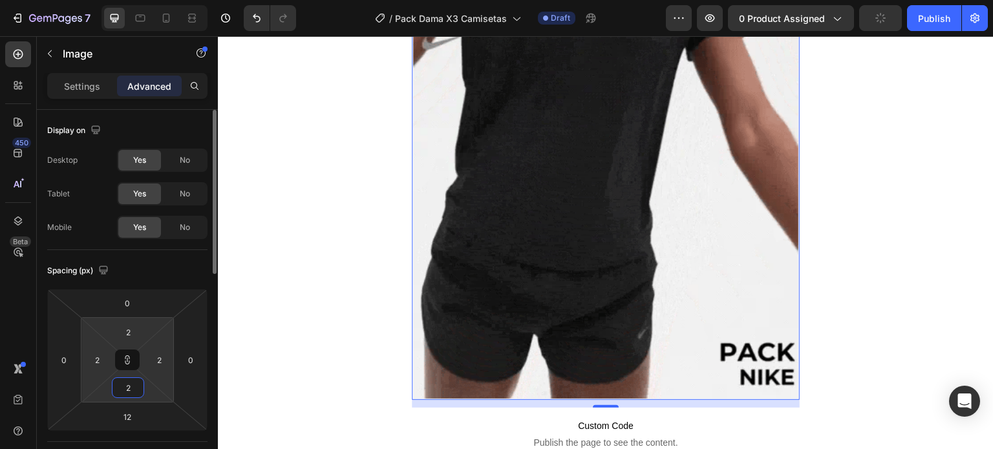
type input "28"
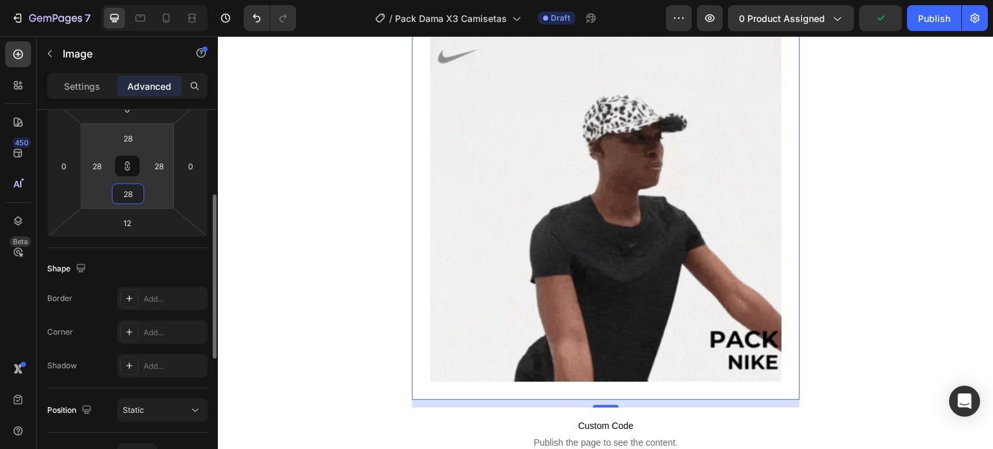
scroll to position [259, 0]
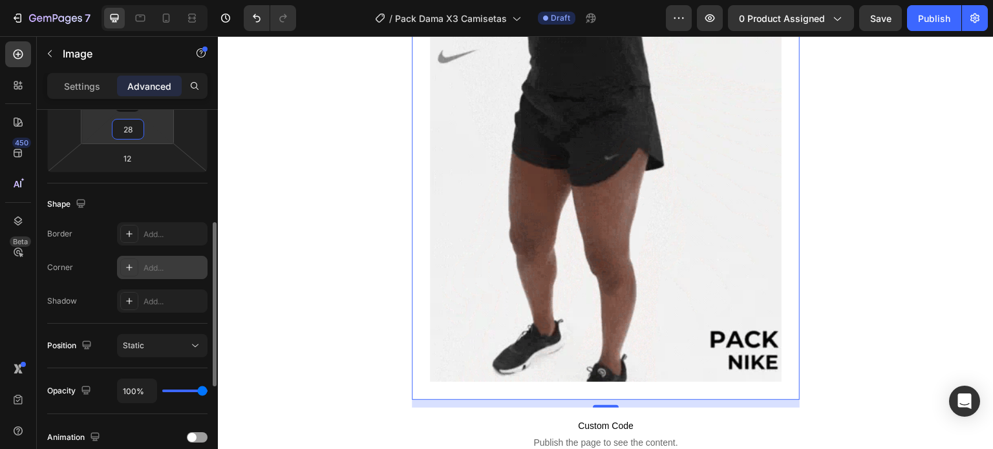
type input "28"
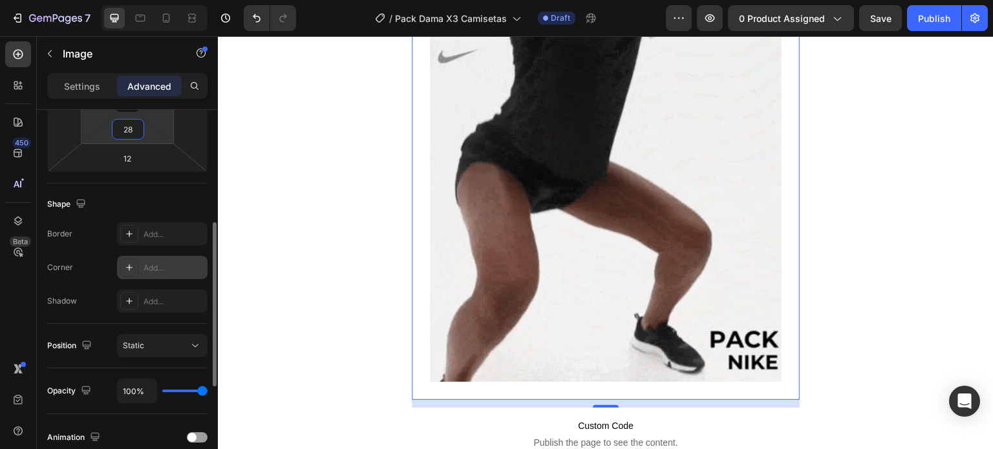
click at [154, 267] on div "Add..." at bounding box center [174, 268] width 61 height 12
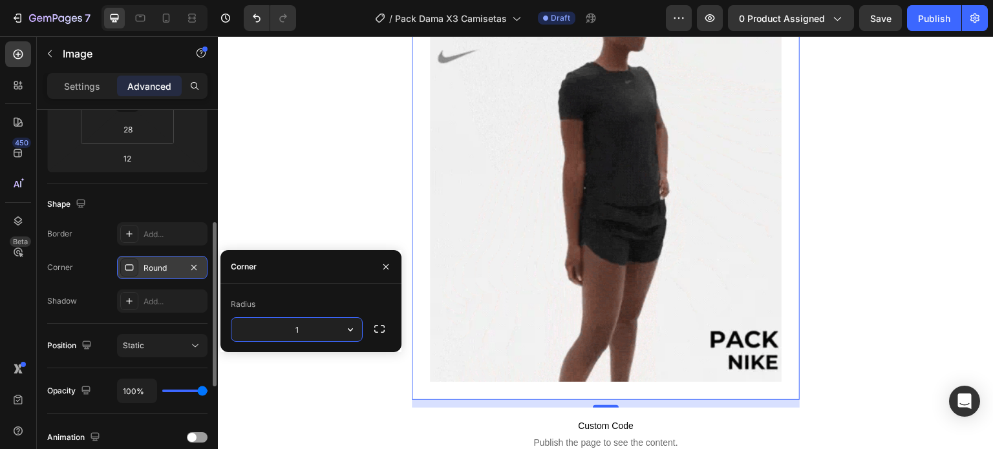
type input "15"
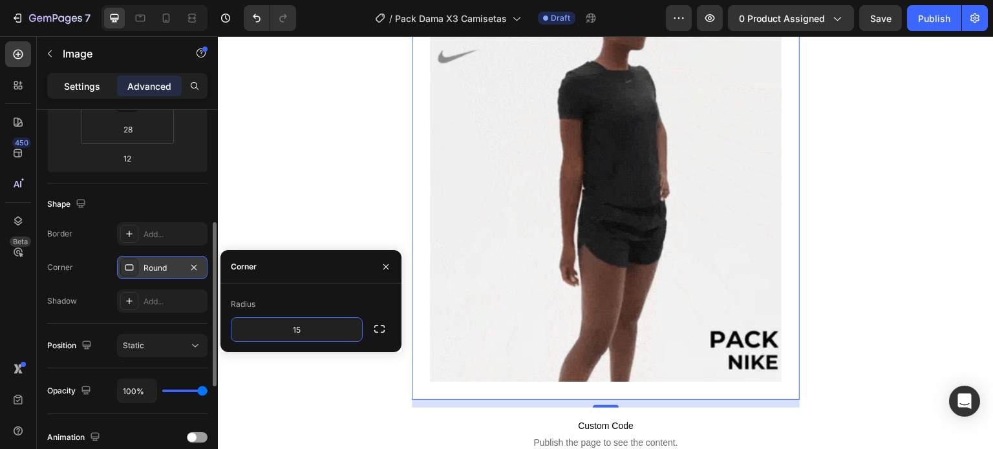
click at [85, 90] on p "Settings" at bounding box center [82, 87] width 36 height 14
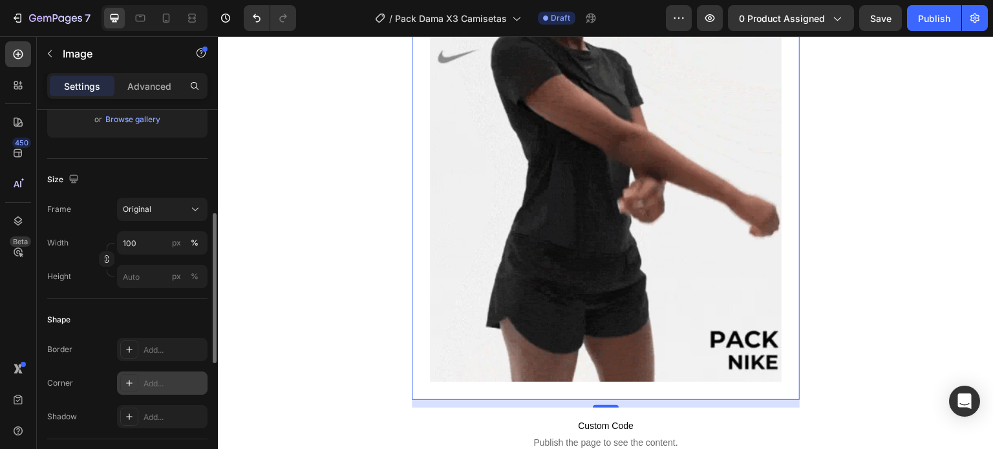
click at [176, 378] on div "Add..." at bounding box center [174, 384] width 61 height 12
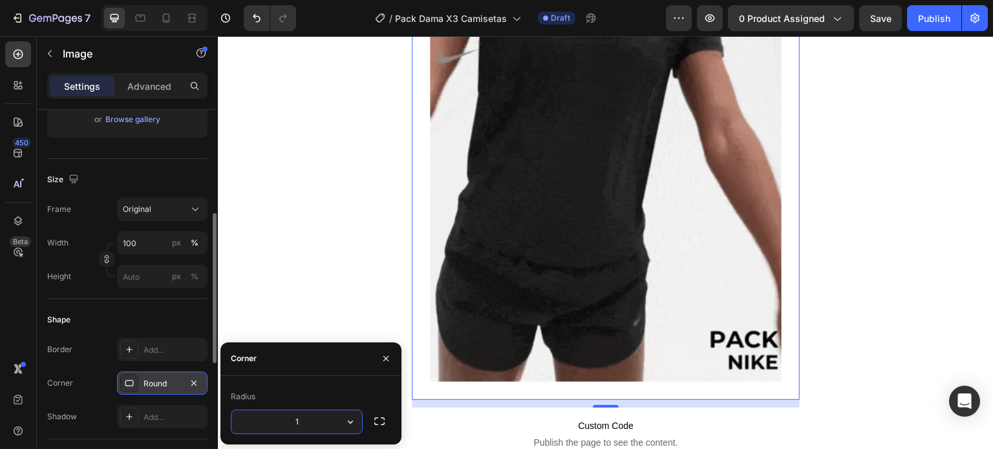
type input "15"
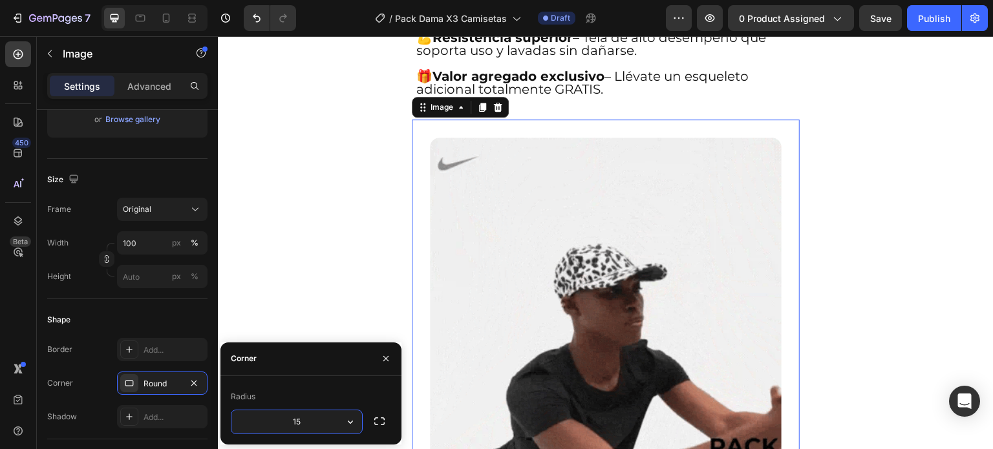
scroll to position [2069, 0]
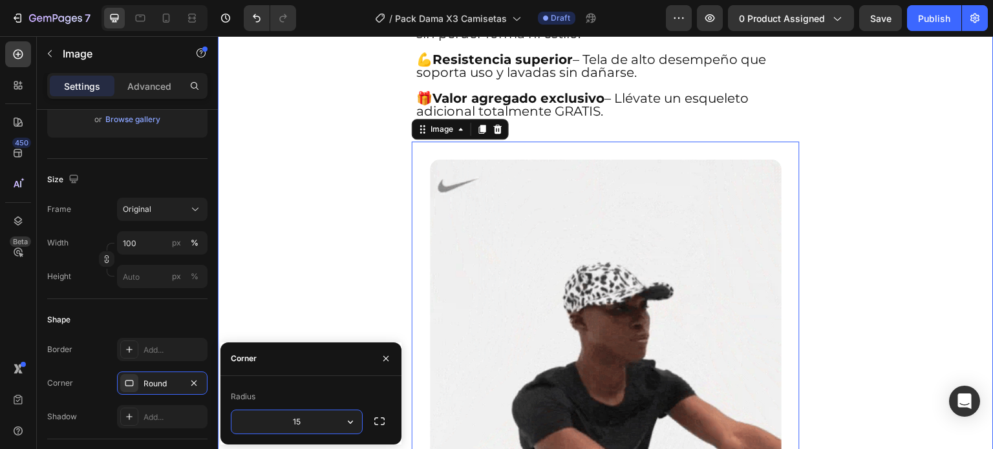
click at [832, 160] on div "¡ENVIO GRATIS A TODO EL PAIS! Heading Image ⭐⭐⭐⭐⭐ 4.8/5 POR +314 CLIENTES VERIF…" at bounding box center [606, 416] width 776 height 4844
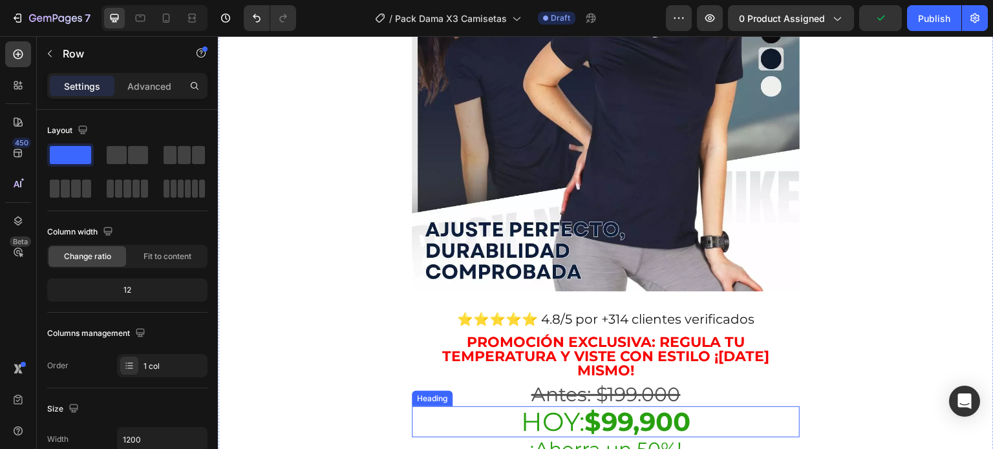
scroll to position [129, 0]
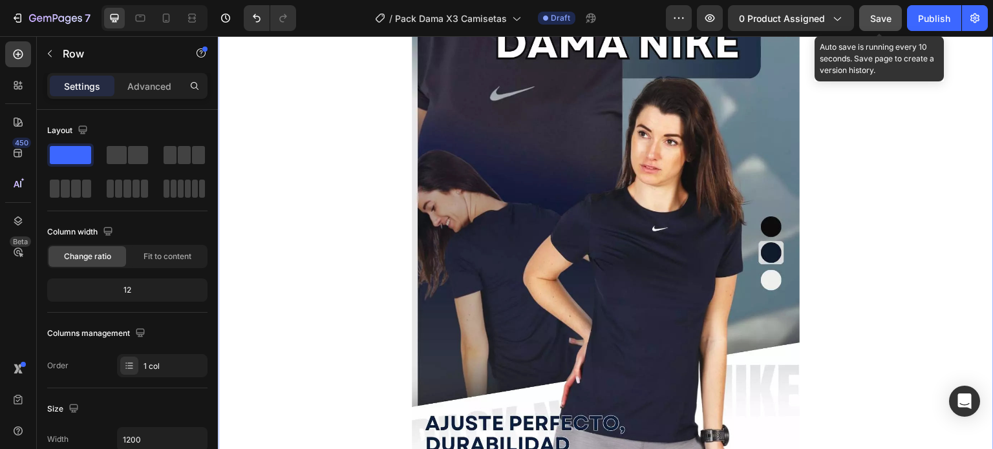
click at [870, 15] on span "Save" at bounding box center [880, 18] width 21 height 11
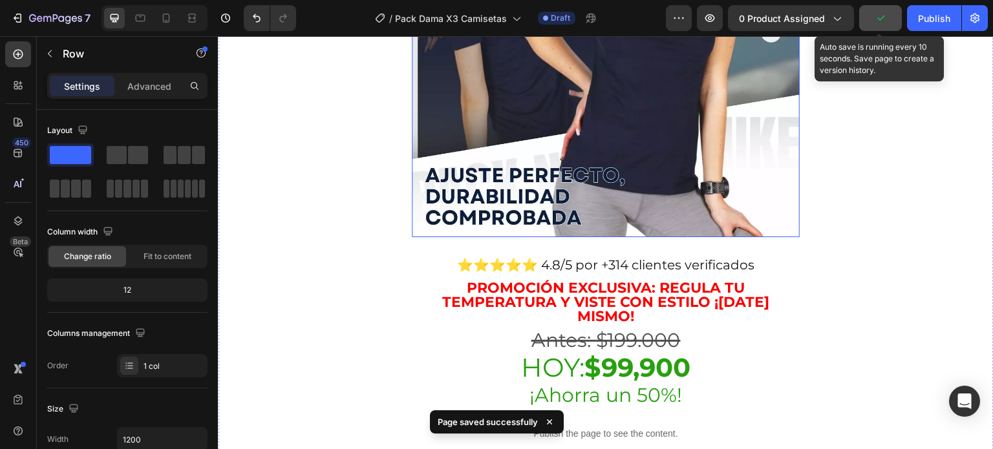
scroll to position [452, 0]
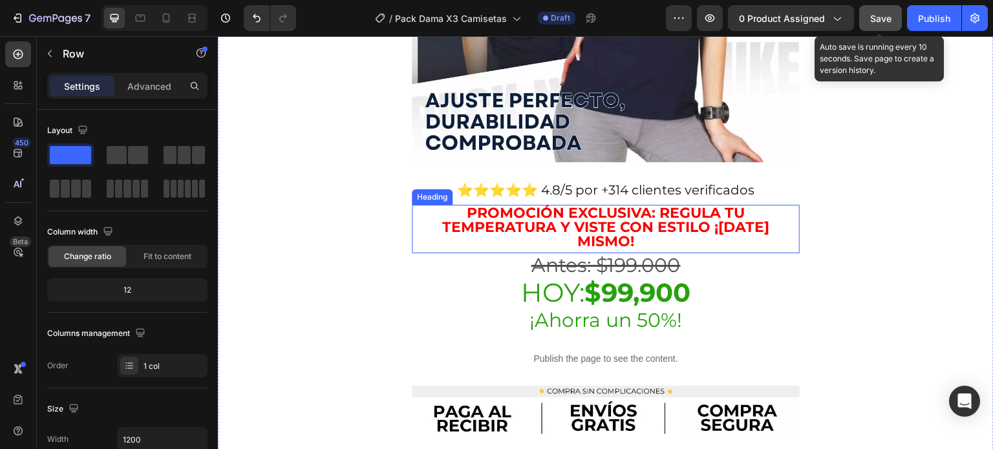
drag, startPoint x: 750, startPoint y: 202, endPoint x: 784, endPoint y: 202, distance: 34.3
click at [751, 205] on h2 "Promoción exclusiva: regula tu temperatura y viste con estilo ¡HOY mismo!" at bounding box center [606, 227] width 388 height 45
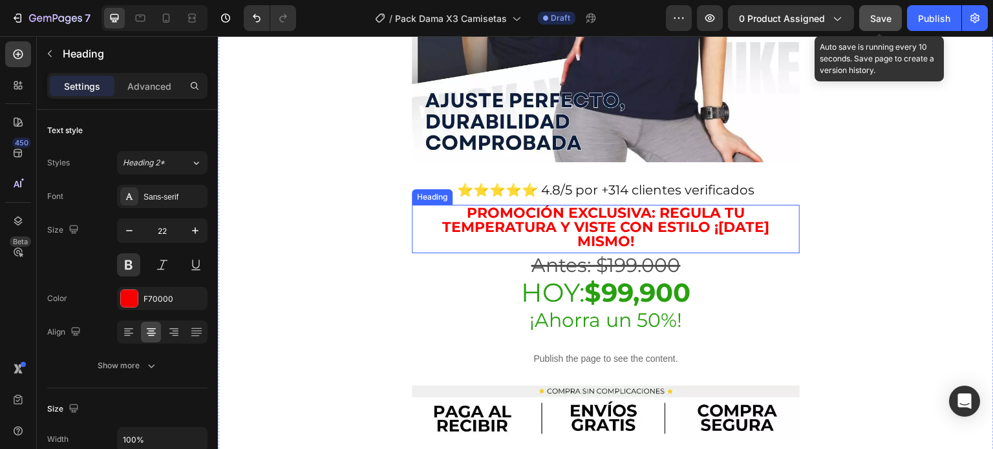
click at [785, 205] on h2 "Promoción exclusiva: regula tu temperatura y viste con estilo ¡HOY mismo!" at bounding box center [606, 227] width 388 height 45
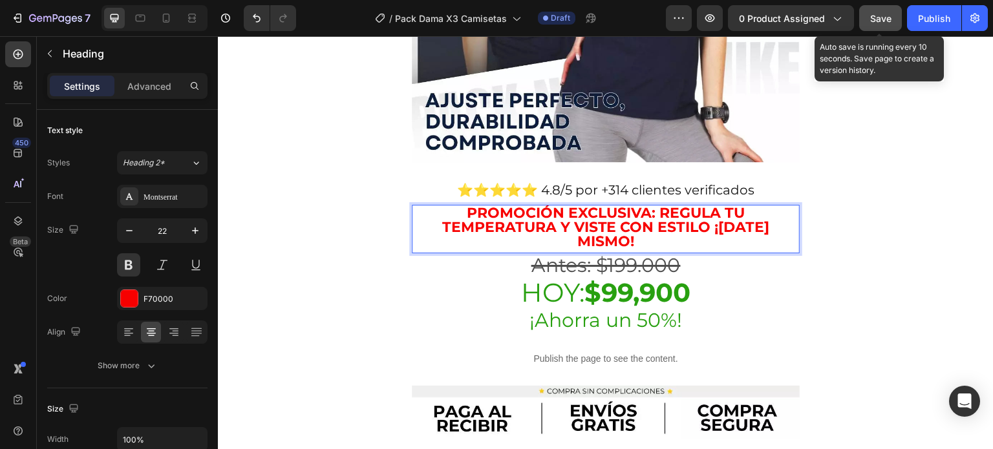
click at [785, 213] on p "Promoción exclusiva: regula tu temperatura y viste con estilo ¡HOY mismo!" at bounding box center [605, 227] width 385 height 43
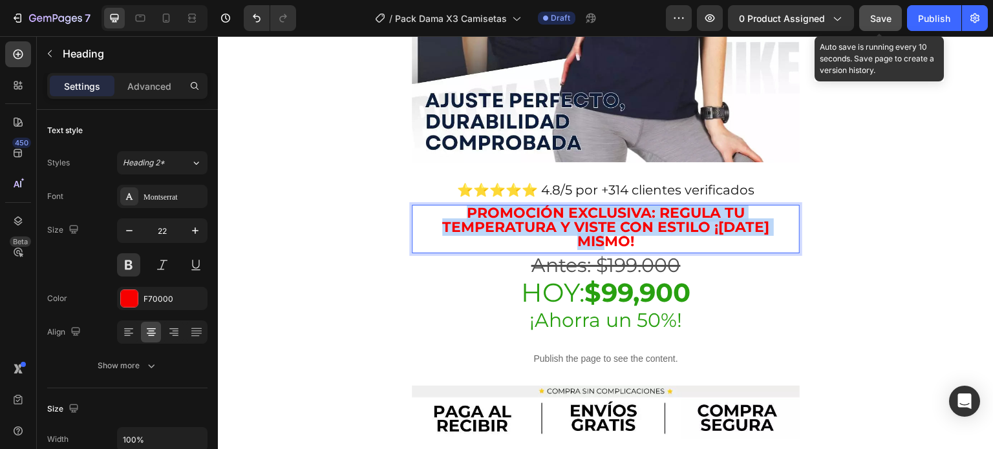
drag, startPoint x: 786, startPoint y: 213, endPoint x: 452, endPoint y: 200, distance: 334.5
click at [452, 206] on p "Promoción exclusiva: regula tu temperatura y viste con estilo ¡HOY mismo!" at bounding box center [605, 227] width 385 height 43
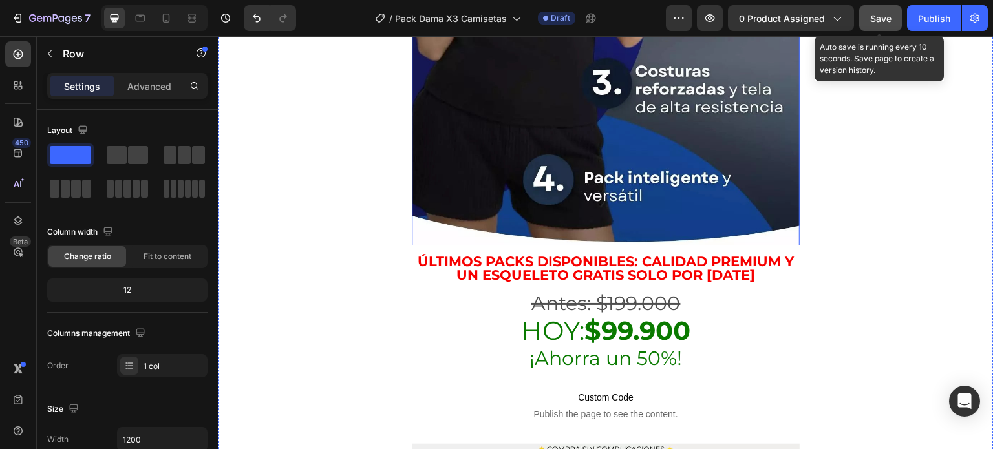
scroll to position [3103, 0]
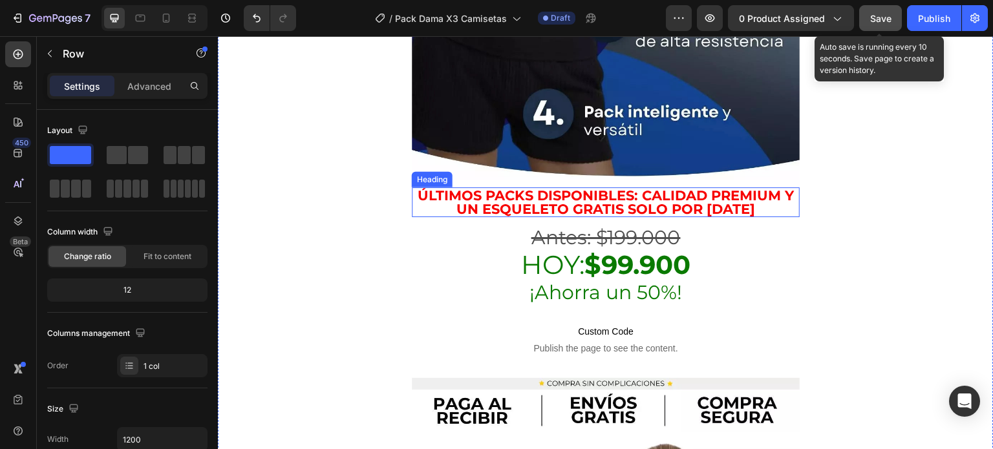
click at [705, 187] on h2 "Últimos packs disponibles: calidad premium y un esqueleto GRATIS solo por [DATE]" at bounding box center [606, 202] width 388 height 30
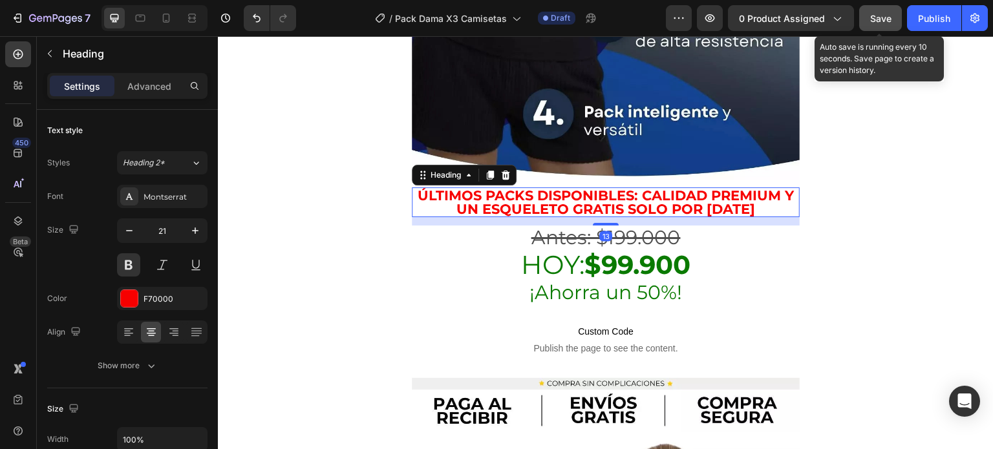
click at [734, 187] on h2 "Últimos packs disponibles: calidad premium y un esqueleto GRATIS solo por [DATE]" at bounding box center [606, 202] width 388 height 30
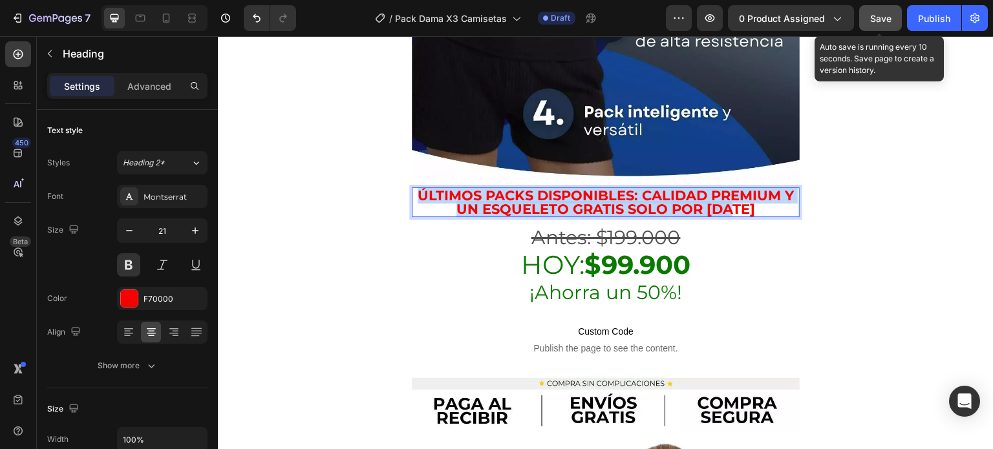
drag, startPoint x: 752, startPoint y: 139, endPoint x: 414, endPoint y: 126, distance: 338.3
click at [414, 189] on p "Últimos packs disponibles: calidad premium y un esqueleto GRATIS solo por [DATE]" at bounding box center [605, 202] width 385 height 27
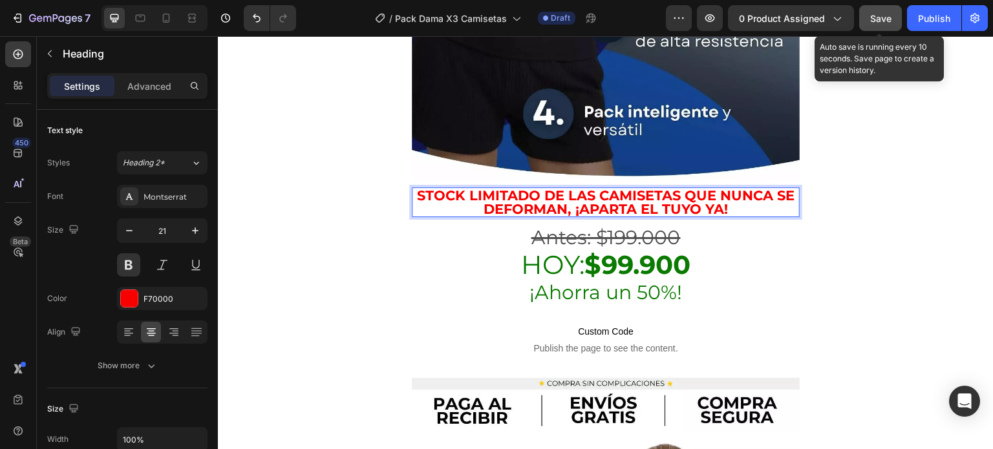
click at [710, 189] on p "Stock limitado de las camisetas que nunca se deforman, ¡aparta el tuyo ya!" at bounding box center [605, 202] width 385 height 27
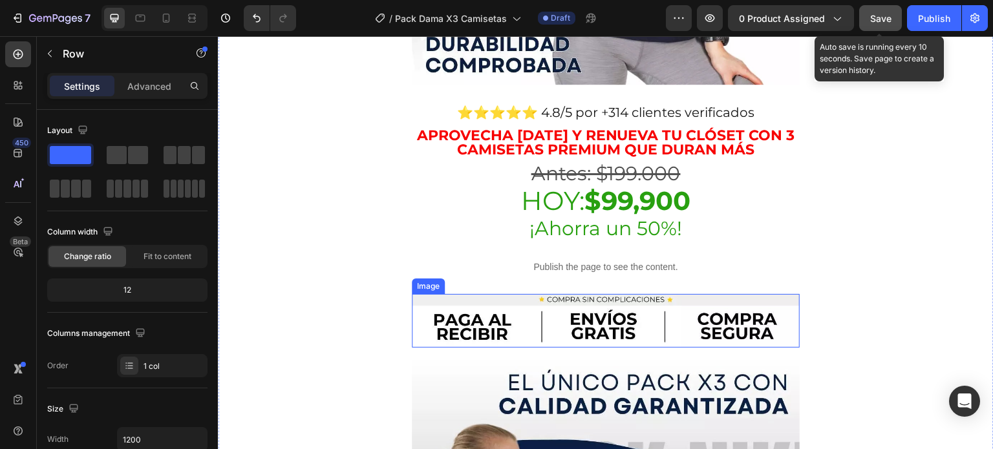
scroll to position [517, 0]
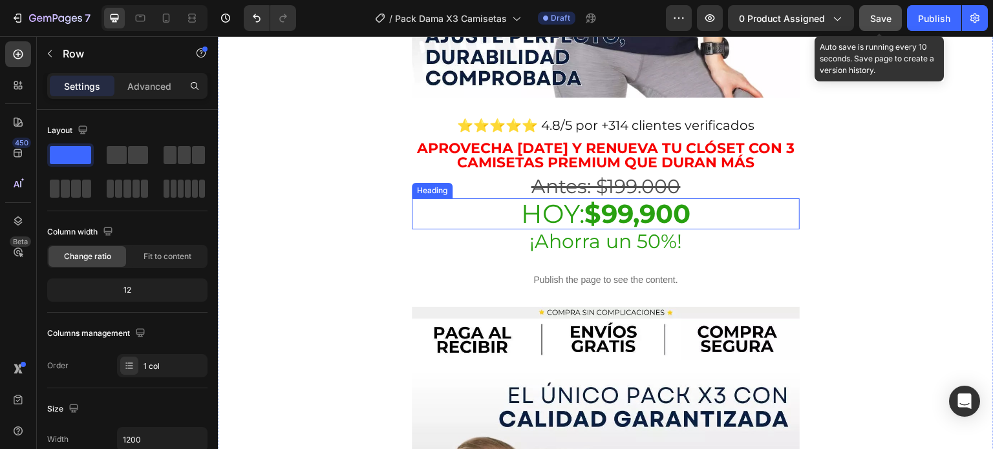
click at [619, 175] on s "Antes: $199.000" at bounding box center [605, 187] width 149 height 24
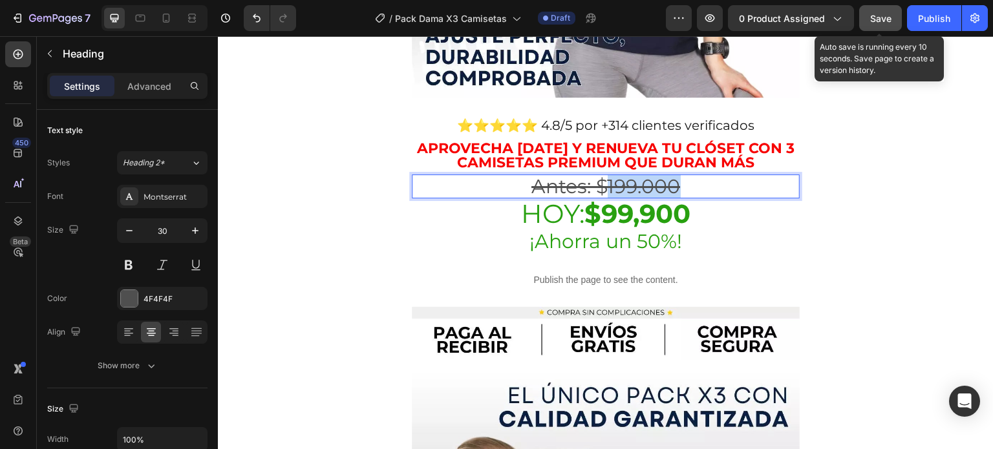
click at [632, 175] on s "Antes: $199.000" at bounding box center [605, 187] width 149 height 24
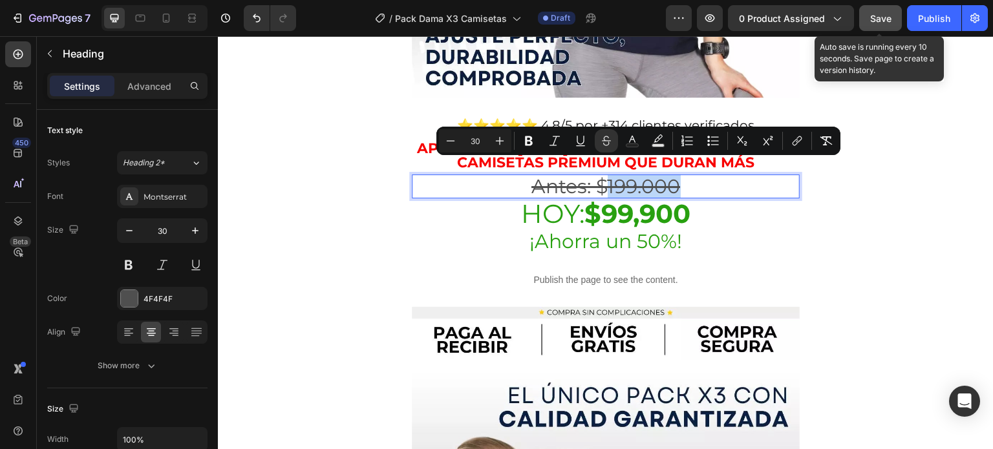
click at [632, 175] on s "Antes: $199.000" at bounding box center [605, 187] width 149 height 24
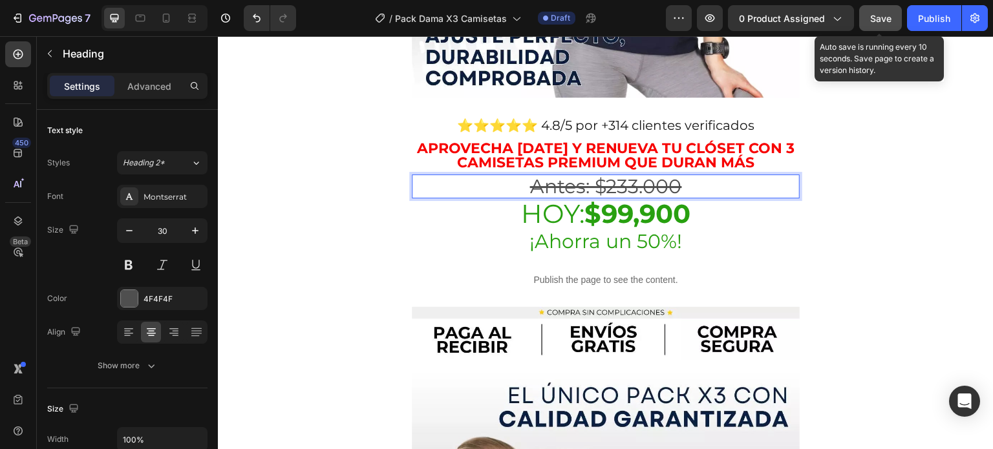
click at [627, 198] on strong "$99,900" at bounding box center [637, 214] width 106 height 32
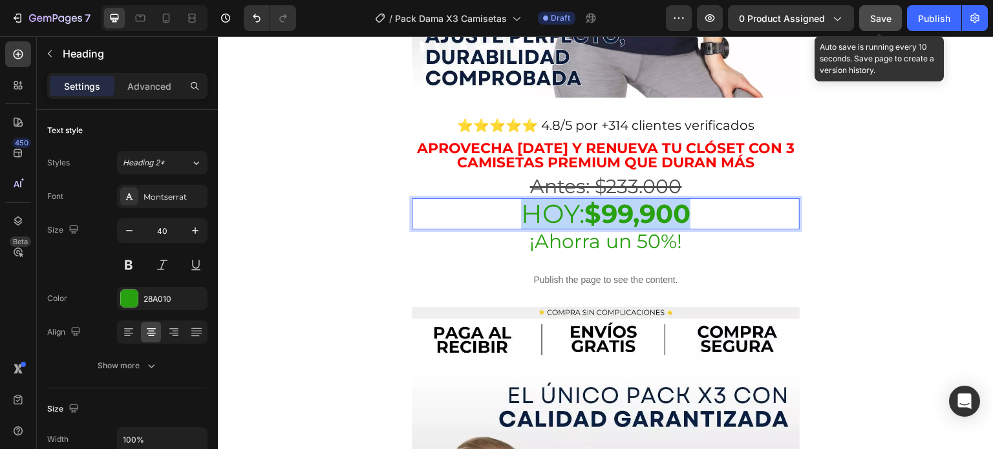
click at [627, 198] on strong "$99,900" at bounding box center [637, 214] width 106 height 32
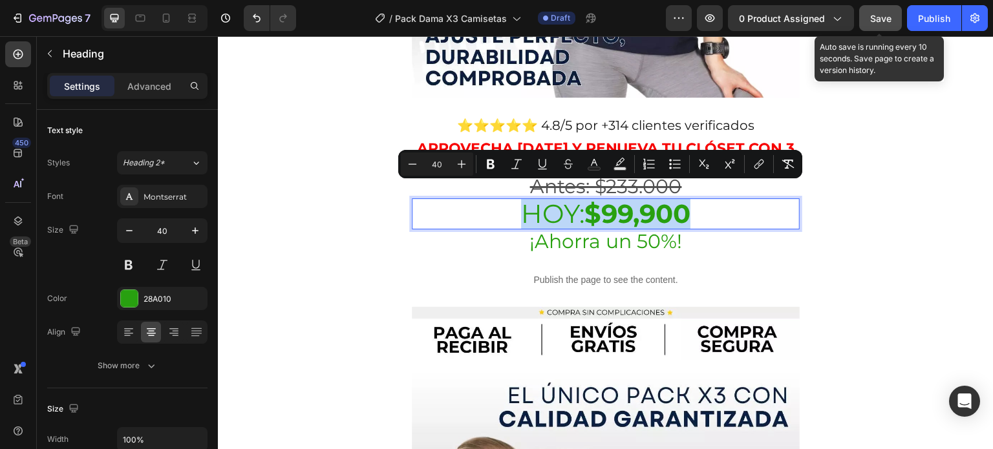
click at [627, 198] on strong "$99,900" at bounding box center [637, 214] width 106 height 32
click at [628, 199] on strong "$99,900" at bounding box center [637, 214] width 106 height 32
click at [630, 198] on strong "$99,900" at bounding box center [637, 214] width 106 height 32
click at [692, 202] on p "[DATE]: $99,900" at bounding box center [605, 214] width 385 height 28
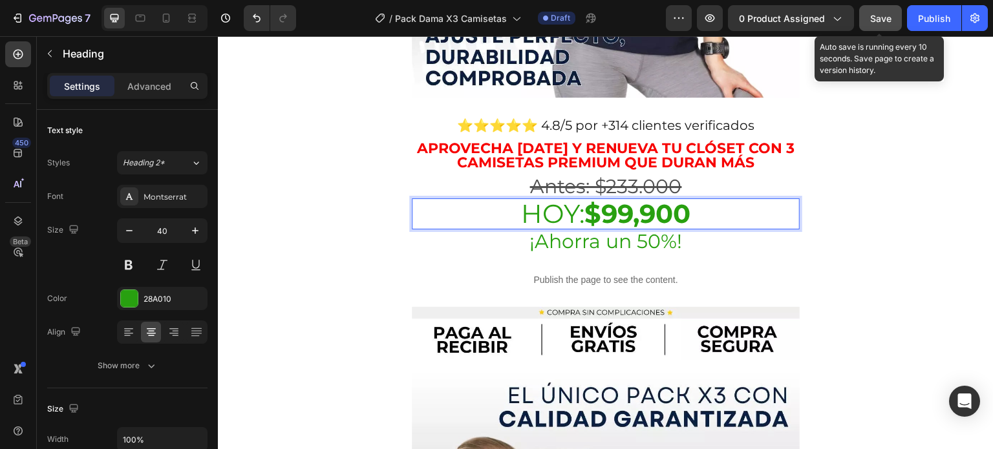
click at [622, 200] on strong "$99,900" at bounding box center [637, 214] width 106 height 32
click at [632, 198] on strong "$99,900" at bounding box center [637, 214] width 106 height 32
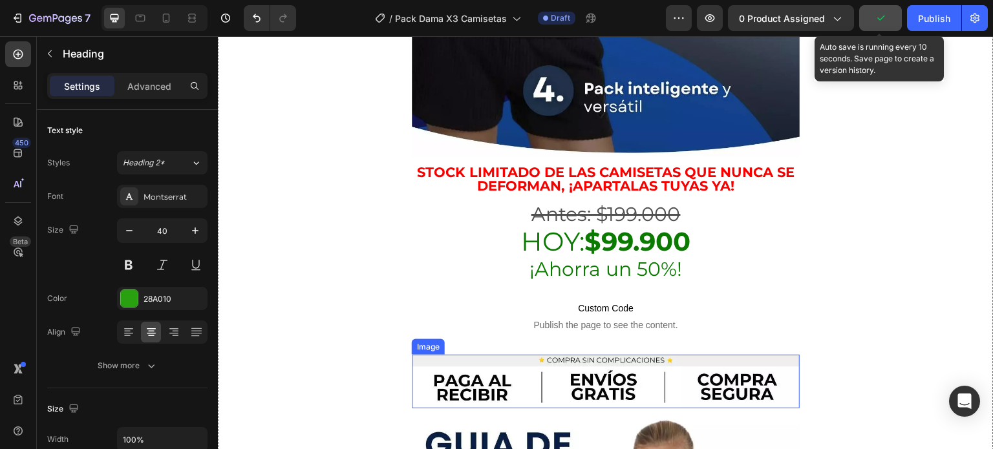
scroll to position [3167, 0]
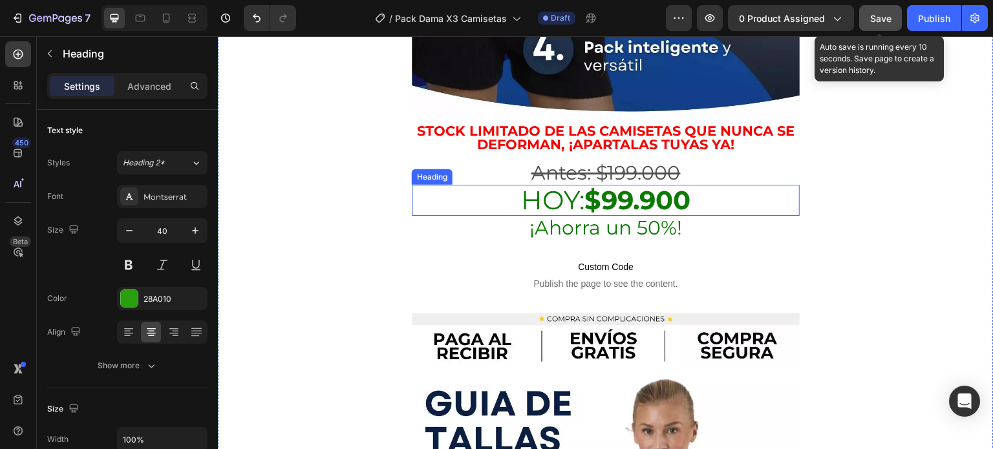
click at [626, 161] on s "Antes: $199.000" at bounding box center [605, 173] width 149 height 24
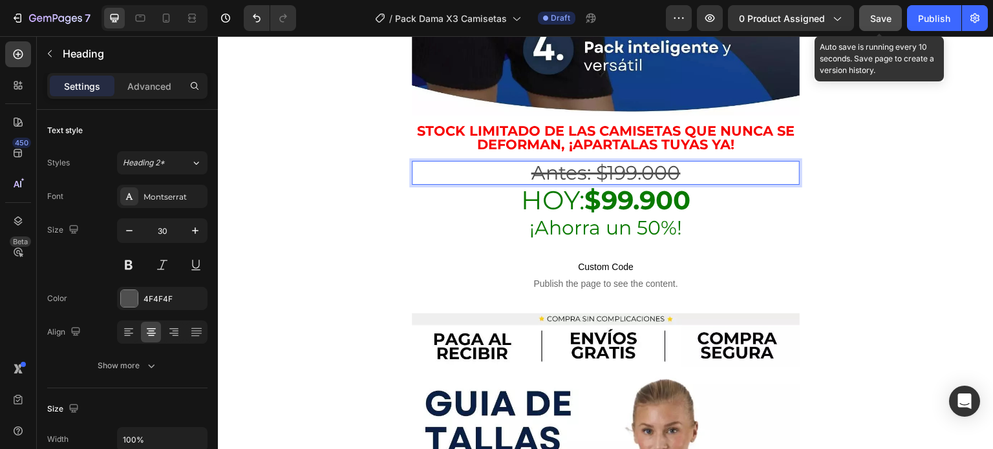
click at [632, 161] on s "Antes: $199.000" at bounding box center [605, 173] width 149 height 24
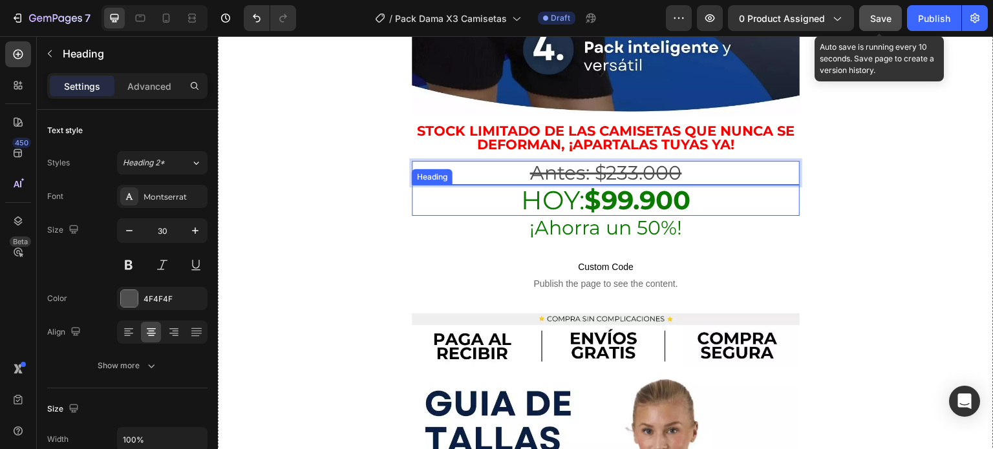
click at [628, 184] on strong "$99.900" at bounding box center [637, 200] width 106 height 32
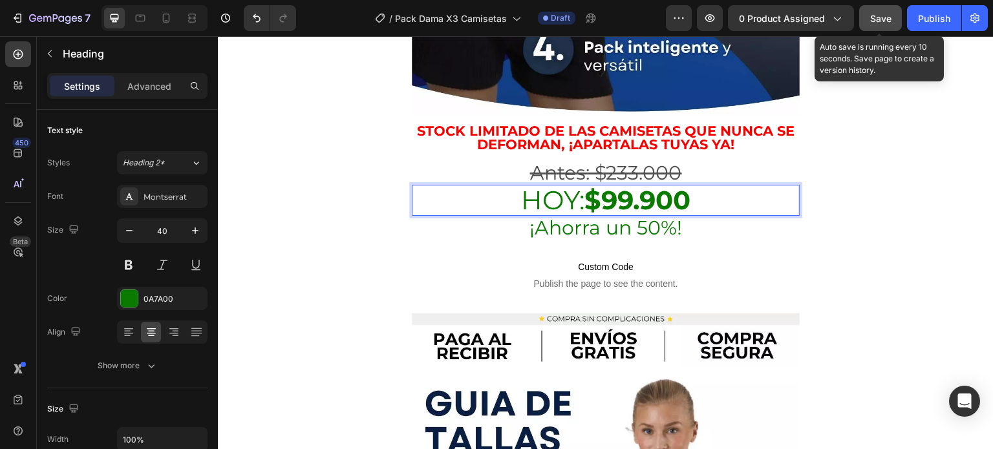
click at [628, 184] on strong "$99.900" at bounding box center [637, 200] width 106 height 32
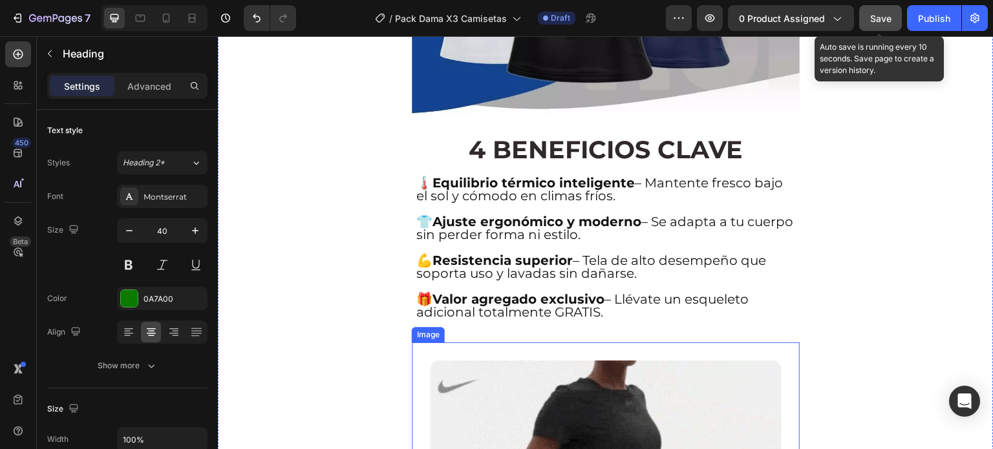
scroll to position [1875, 0]
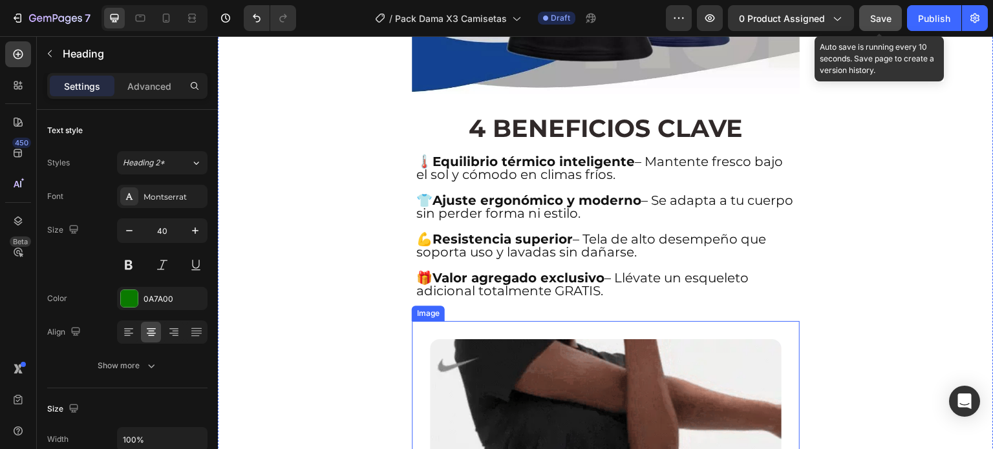
click at [639, 195] on h2 "🌡️ Equilibrio térmico inteligente – Mantente fresco bajo el sol y cómodo en cli…" at bounding box center [605, 233] width 381 height 158
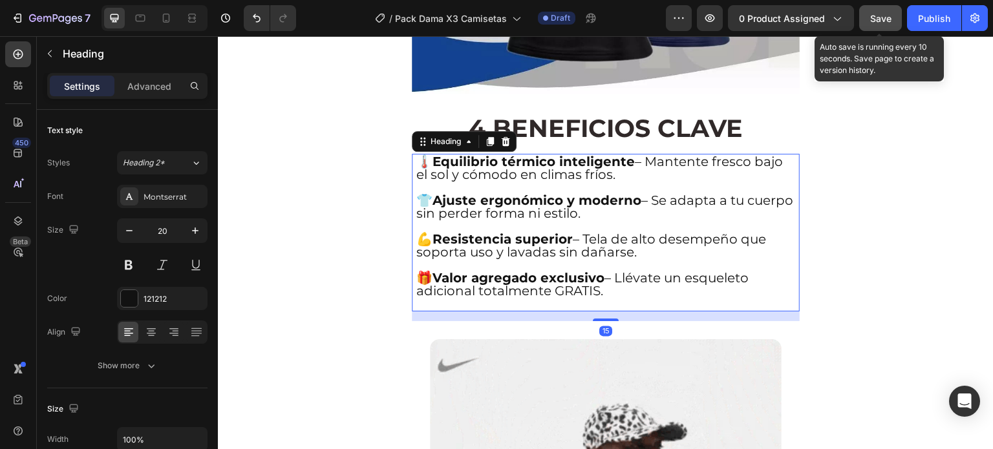
click at [609, 259] on h2 "🌡️ Equilibrio térmico inteligente – Mantente fresco bajo el sol y cómodo en cli…" at bounding box center [605, 233] width 381 height 158
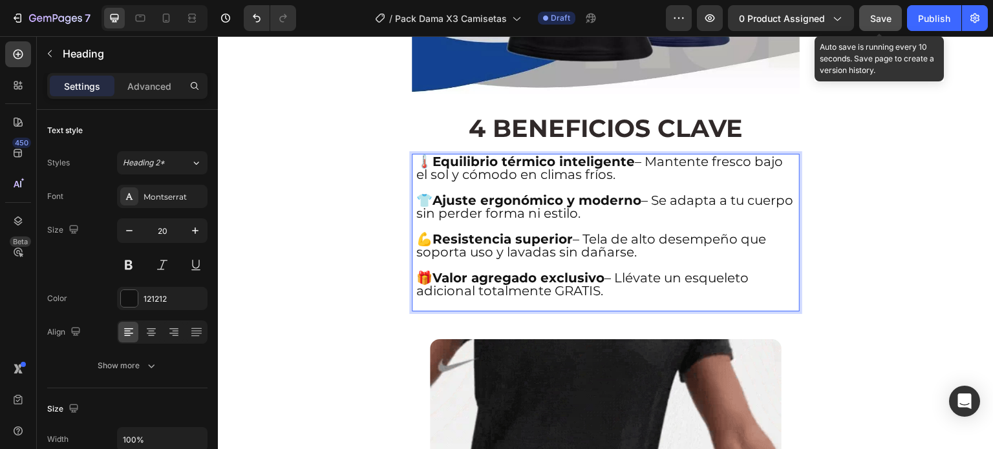
click at [610, 255] on p "🌡️ Equilibrio térmico inteligente – Mantente fresco bajo el sol y cómodo en cli…" at bounding box center [605, 232] width 379 height 155
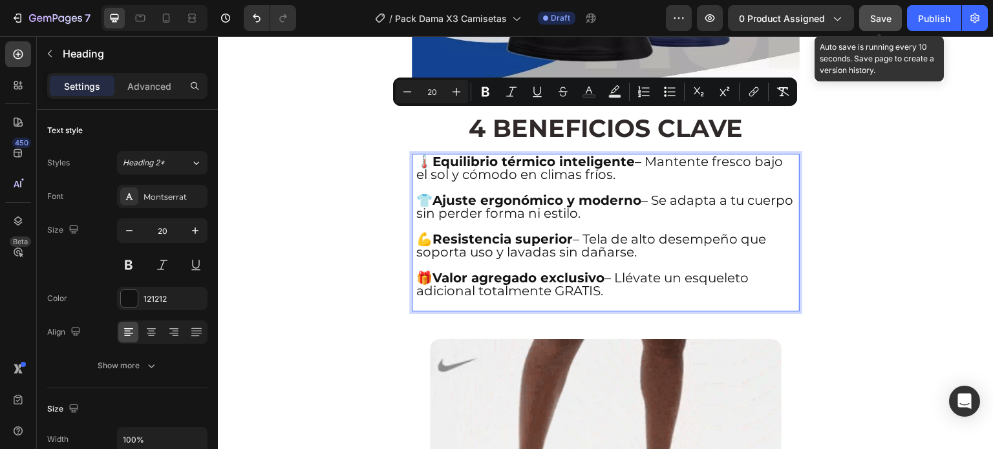
drag, startPoint x: 610, startPoint y: 253, endPoint x: 415, endPoint y: 116, distance: 238.0
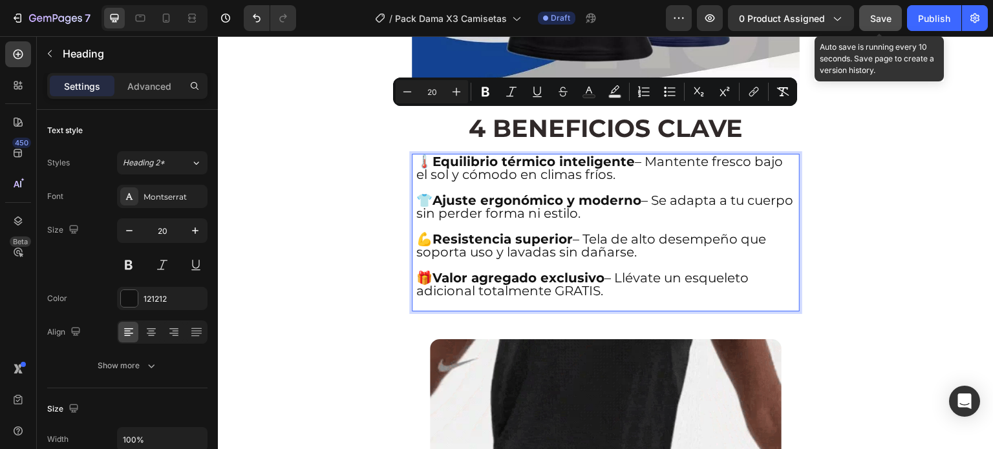
click at [415, 154] on h2 "🌡️ Equilibrio térmico inteligente – Mantente fresco bajo el sol y cómodo en cli…" at bounding box center [605, 233] width 381 height 158
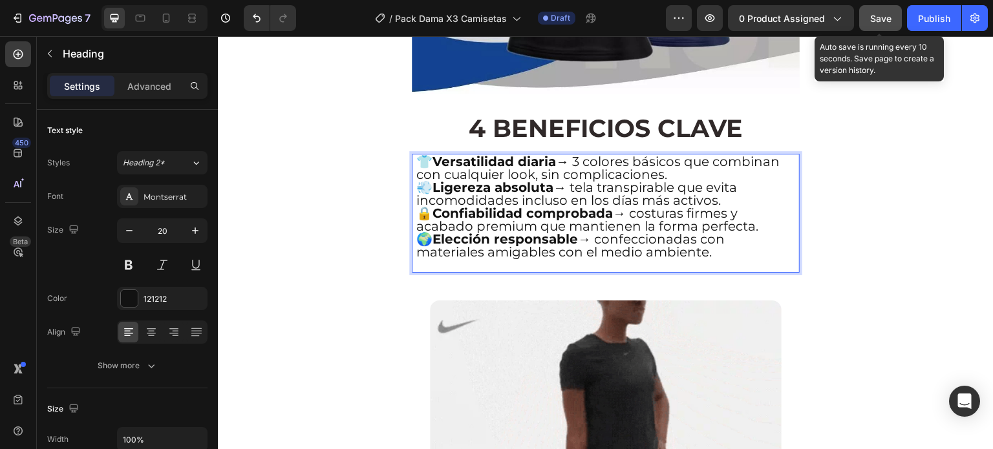
click at [761, 155] on p "👕 Versatilidad diaria → 3 colores básicos que combinan con cualquier look, sin …" at bounding box center [605, 168] width 379 height 26
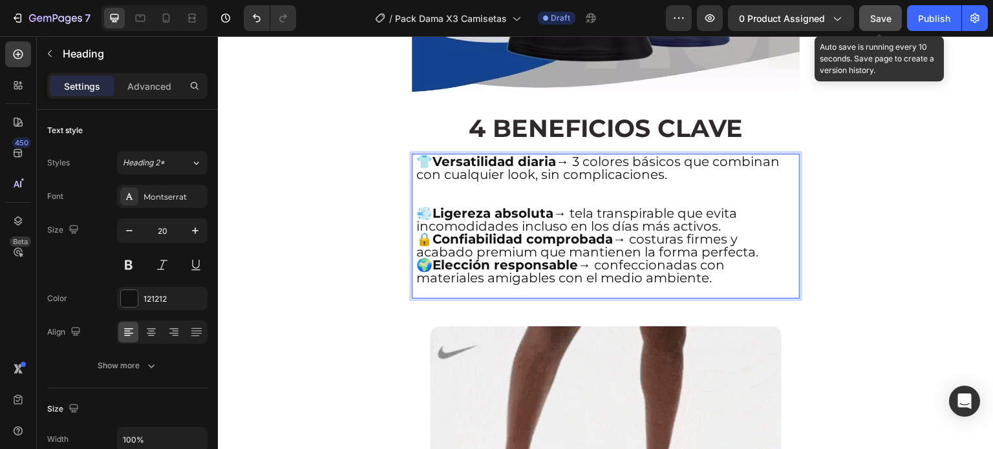
click at [733, 207] on p "💨 Ligereza absoluta → tela transpirable que evita incomodidades incluso en los …" at bounding box center [605, 220] width 379 height 26
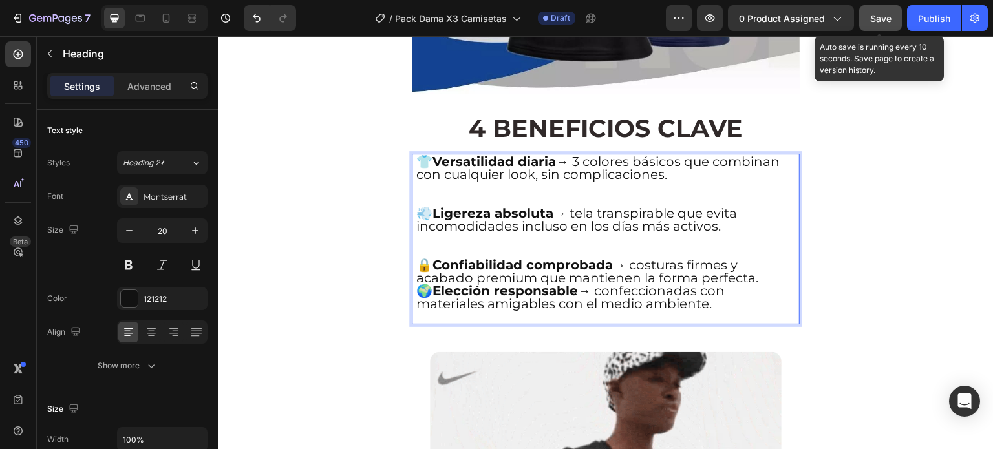
click at [765, 259] on p "🔒 Confiabilidad comprobada → costuras firmes y acabado premium que mantienen la…" at bounding box center [605, 272] width 379 height 26
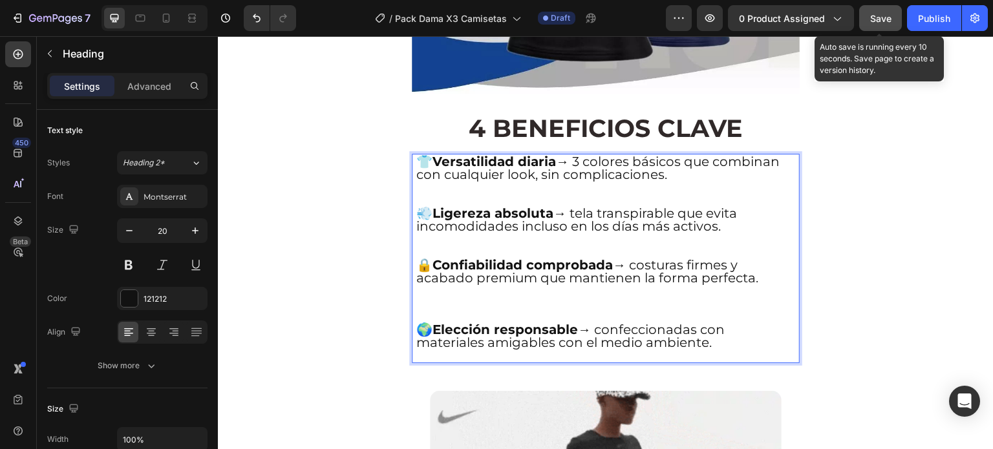
click at [511, 207] on p "💨 Ligereza absoluta → tela transpirable que evita incomodidades incluso en los …" at bounding box center [605, 233] width 379 height 52
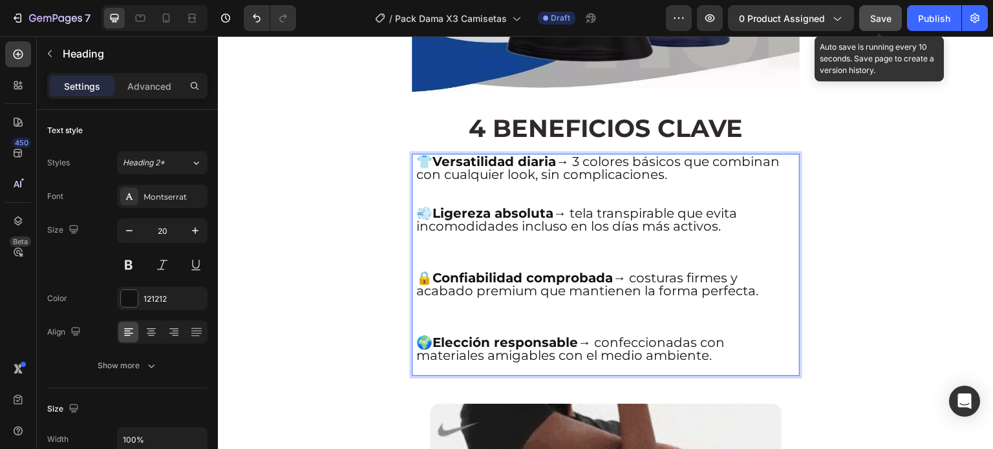
click at [506, 155] on p "👕 Versatilidad diaria → 3 colores básicos que combinan con cualquier look, sin …" at bounding box center [605, 181] width 379 height 52
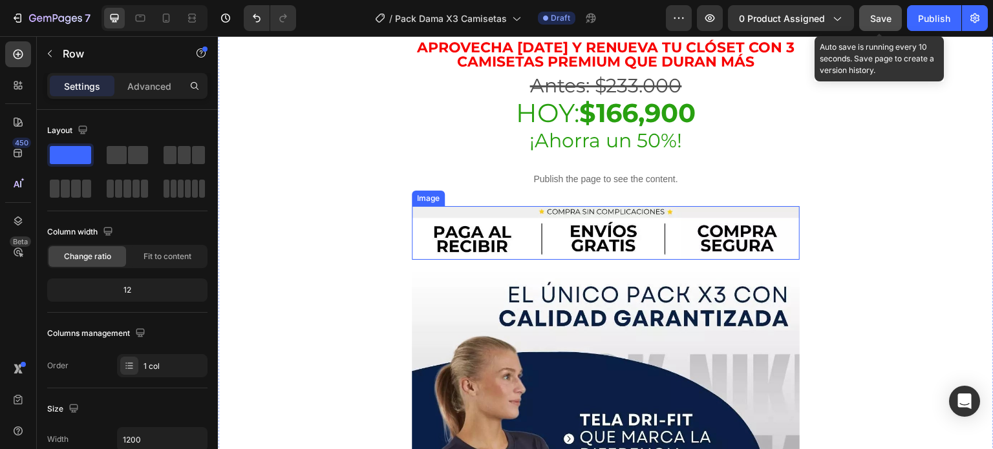
scroll to position [711, 0]
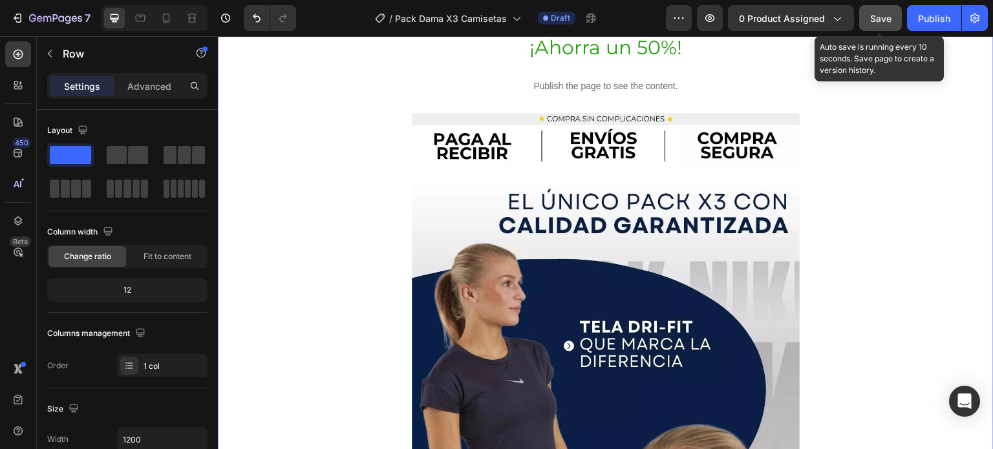
click at [870, 17] on span "Save" at bounding box center [880, 18] width 21 height 11
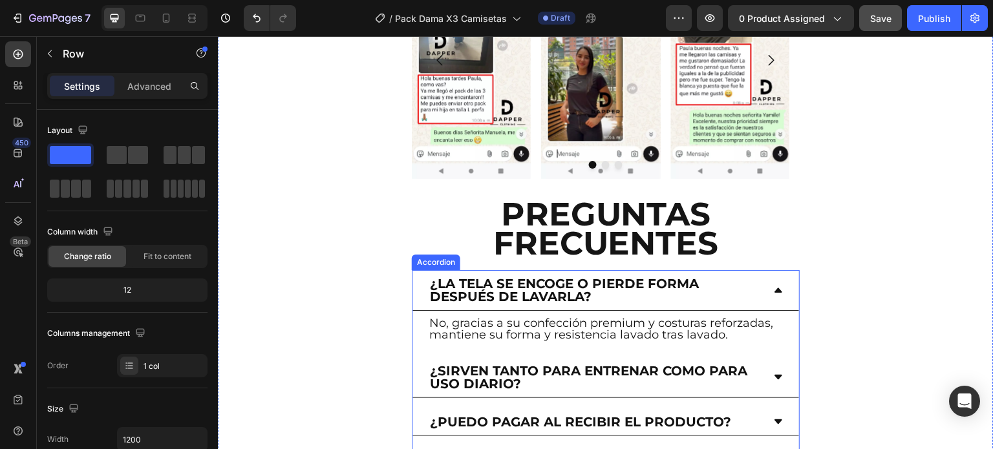
scroll to position [4587, 0]
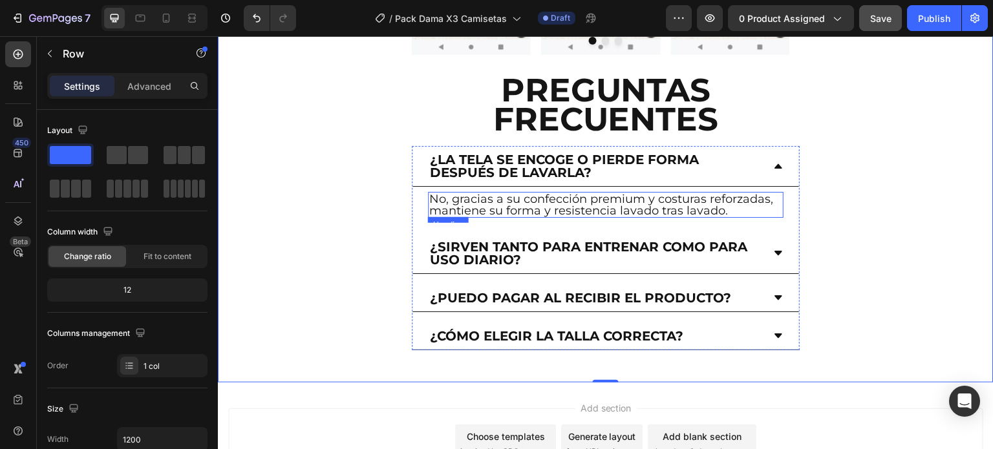
click at [587, 153] on p "¿La tela se encoge o pierde forma después de lavarla?" at bounding box center [595, 166] width 331 height 26
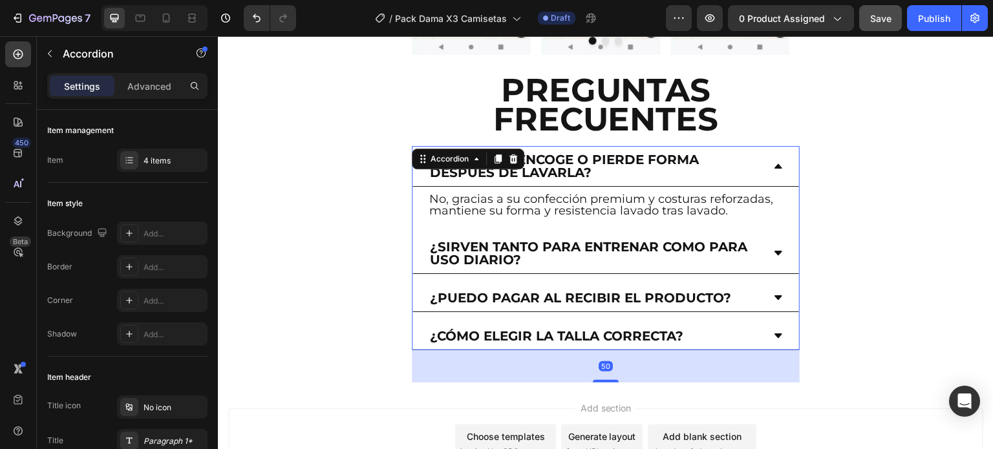
click at [591, 153] on p "¿La tela se encoge o pierde forma después de lavarla?" at bounding box center [595, 166] width 331 height 26
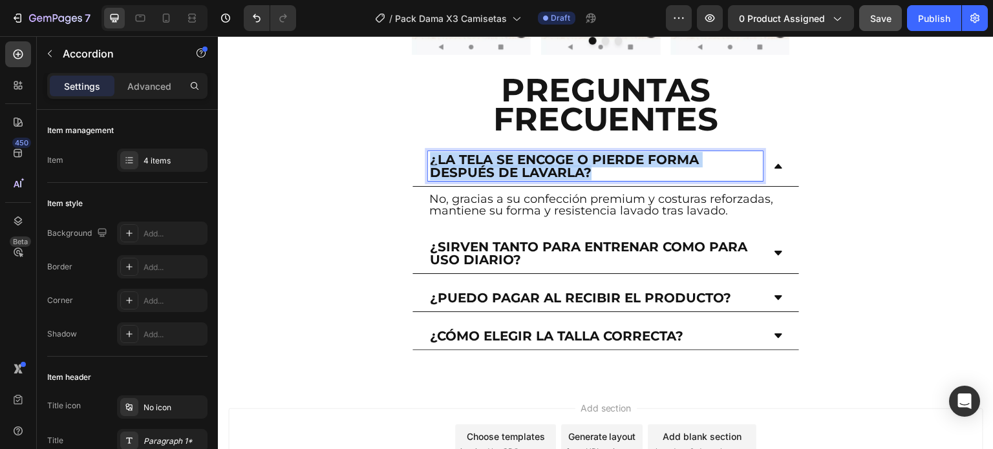
drag, startPoint x: 593, startPoint y: 85, endPoint x: 428, endPoint y: 72, distance: 166.0
click at [428, 151] on div "¿La tela se encoge o pierde forma después de lavarla?" at bounding box center [595, 166] width 335 height 30
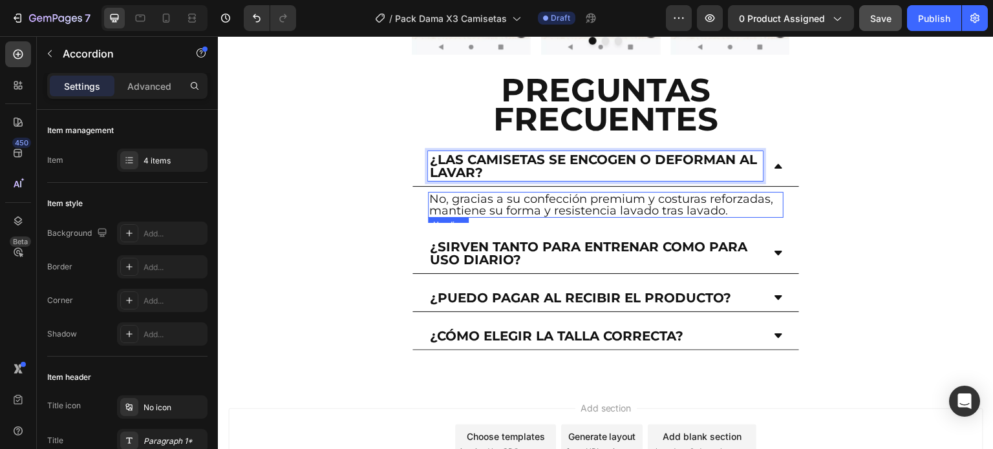
click at [566, 192] on h2 "No, gracias a su confección premium y costuras reforzadas, mantiene su forma y …" at bounding box center [606, 205] width 356 height 26
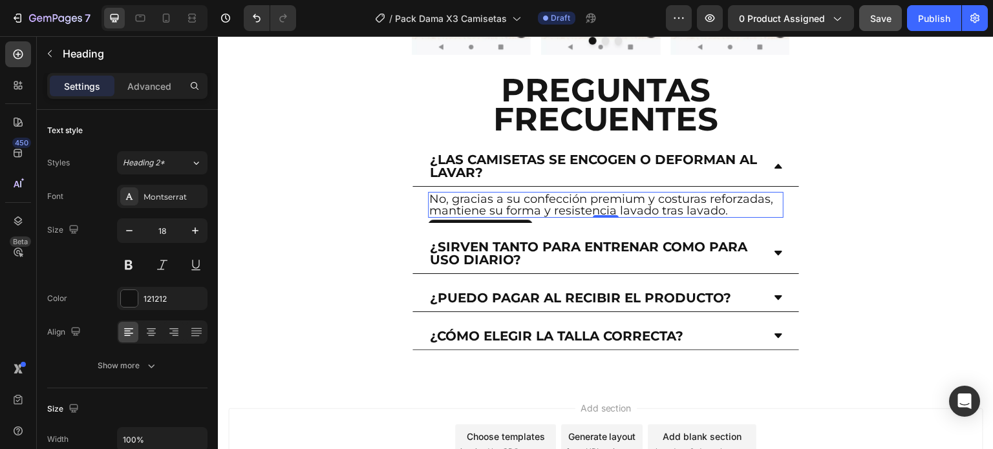
click at [691, 192] on h2 "No, gracias a su confección premium y costuras reforzadas, mantiene su forma y …" at bounding box center [606, 205] width 356 height 26
click at [729, 193] on p "No, gracias a su confección premium y costuras reforzadas, mantiene su forma y …" at bounding box center [605, 204] width 353 height 23
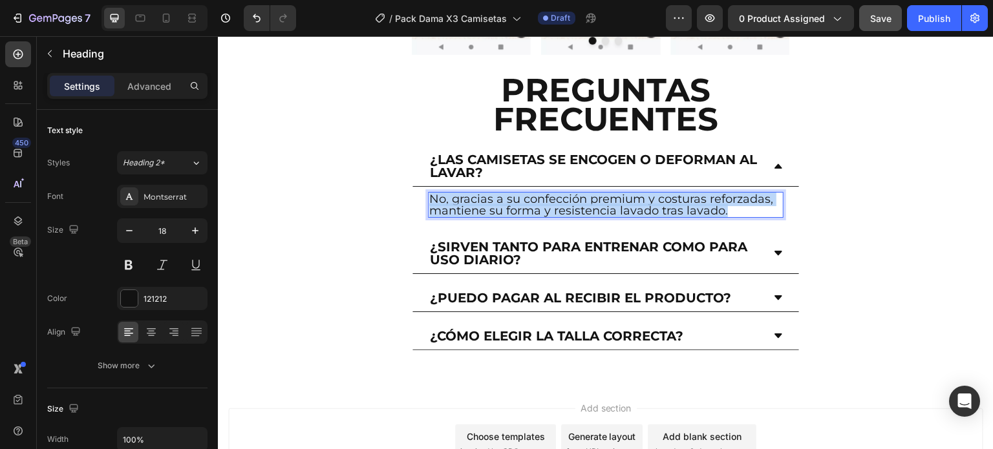
drag, startPoint x: 729, startPoint y: 122, endPoint x: 430, endPoint y: 109, distance: 298.9
click at [430, 193] on p "No, gracias a su confección premium y costuras reforzadas, mantiene su forma y …" at bounding box center [605, 204] width 353 height 23
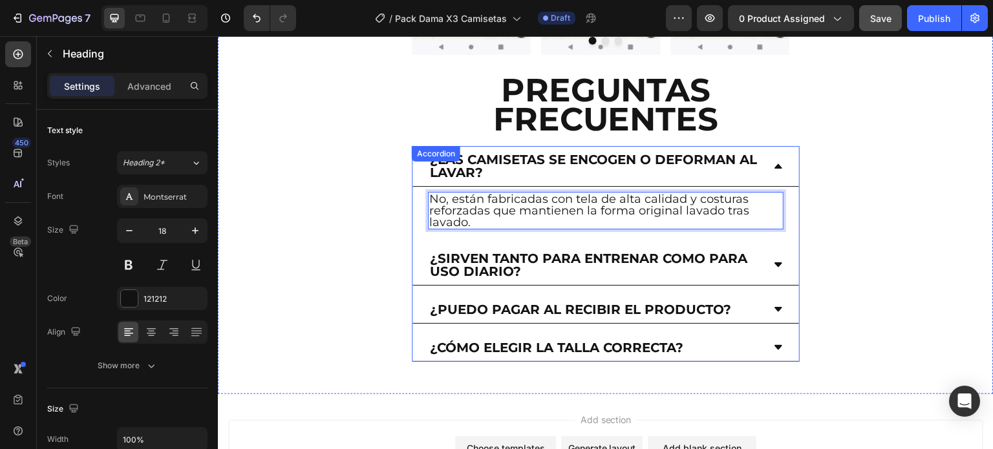
click at [537, 252] on p "¿Sirven tanto para entrenar como para uso diario?" at bounding box center [595, 265] width 331 height 26
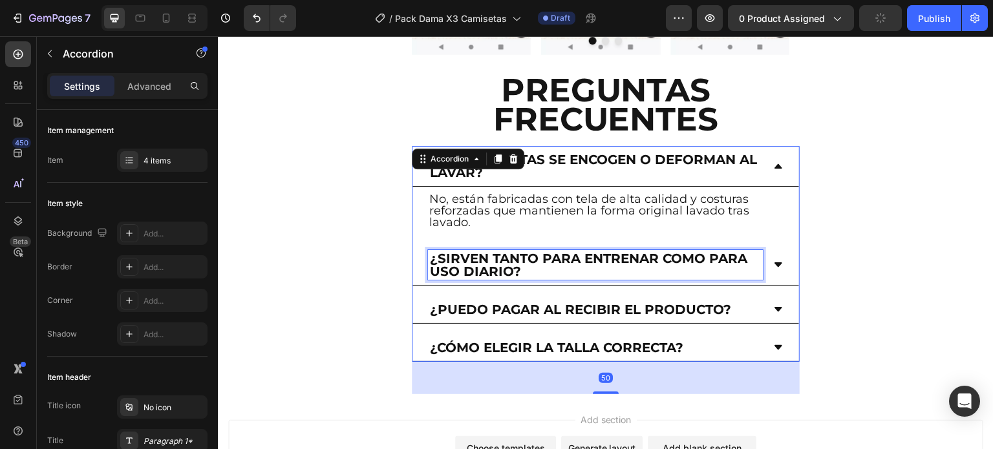
click at [529, 252] on p "¿Sirven tanto para entrenar como para uso diario?" at bounding box center [595, 265] width 331 height 26
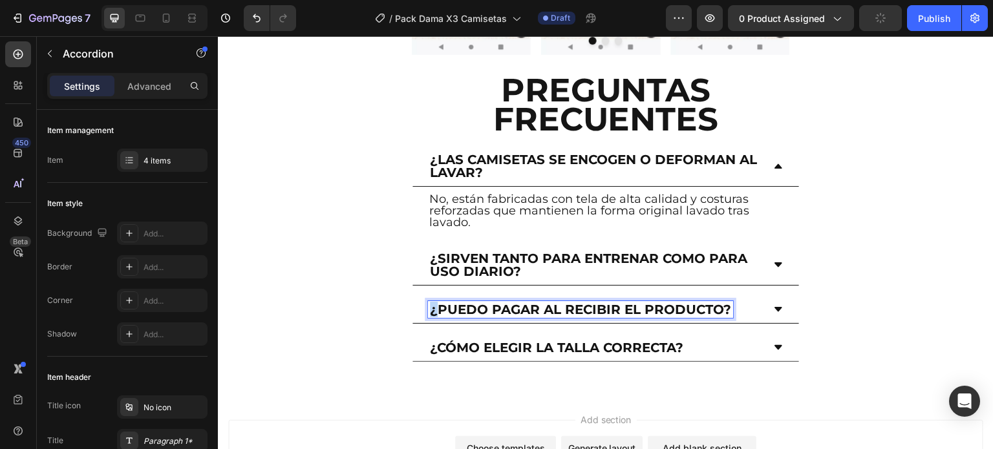
drag, startPoint x: 474, startPoint y: 178, endPoint x: 426, endPoint y: 163, distance: 50.1
click at [426, 245] on div "¿Sirven tanto para entrenar como para uso diario?" at bounding box center [605, 265] width 387 height 41
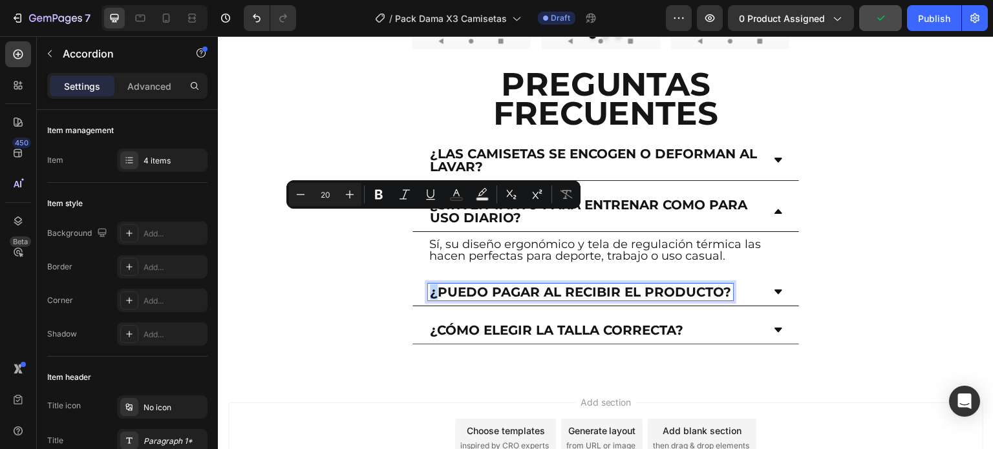
scroll to position [4575, 0]
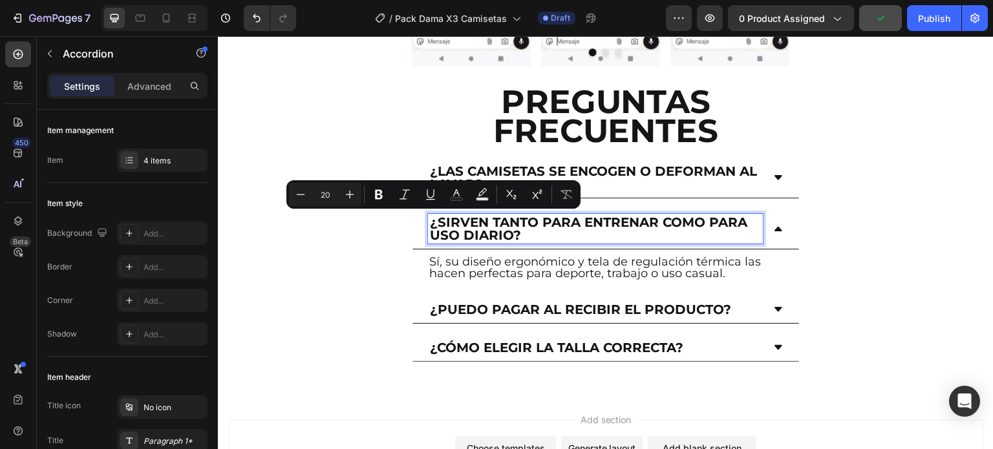
click at [430, 216] on p "¿Sirven tanto para entrenar como para uso diario?" at bounding box center [595, 229] width 331 height 26
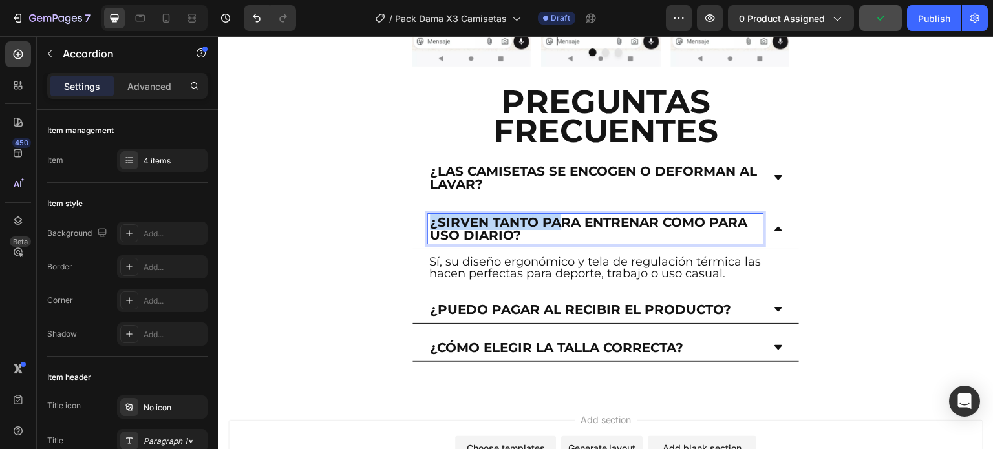
drag, startPoint x: 430, startPoint y: 134, endPoint x: 565, endPoint y: 140, distance: 135.3
click at [565, 216] on p "¿Sirven tanto para entrenar como para uso diario?" at bounding box center [595, 229] width 331 height 26
click at [540, 216] on p "¿Sirven tanto para entrenar como para uso diario?" at bounding box center [595, 229] width 331 height 26
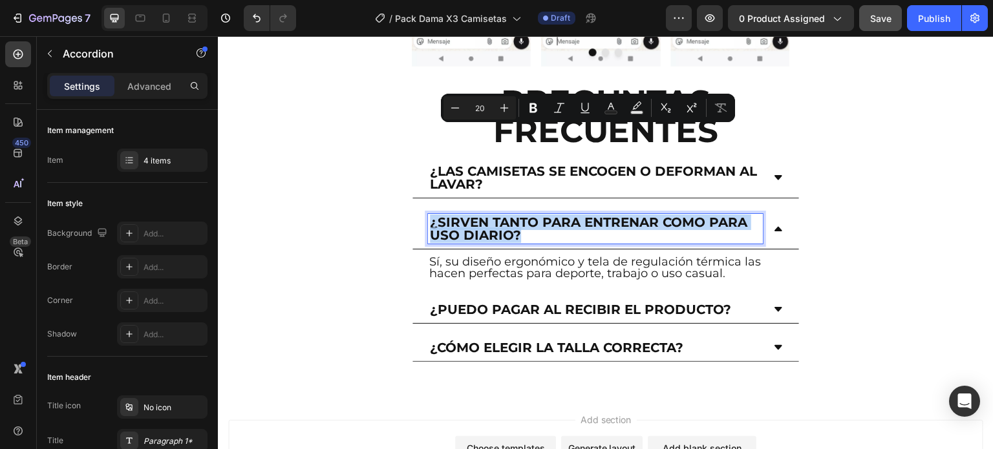
drag, startPoint x: 534, startPoint y: 149, endPoint x: 427, endPoint y: 133, distance: 108.5
click at [427, 209] on div "¿Sirven tanto para entrenar como para uso diario?" at bounding box center [605, 229] width 387 height 41
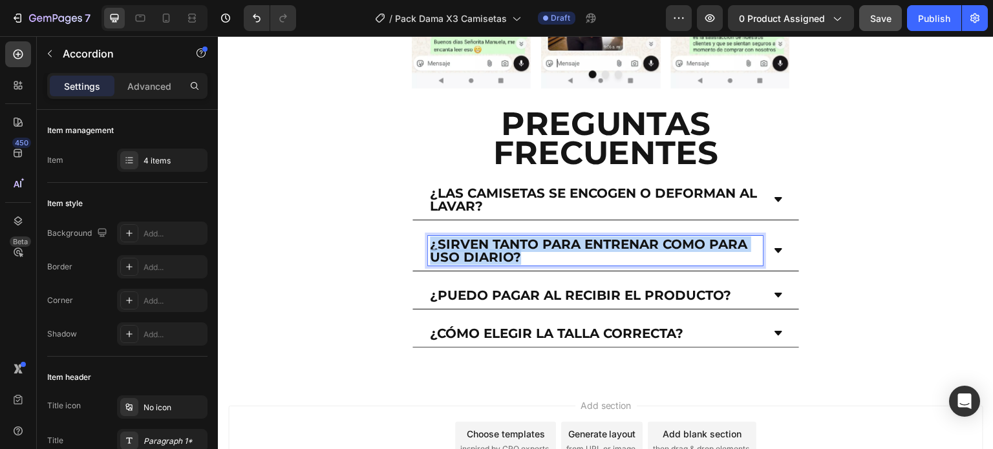
scroll to position [4538, 0]
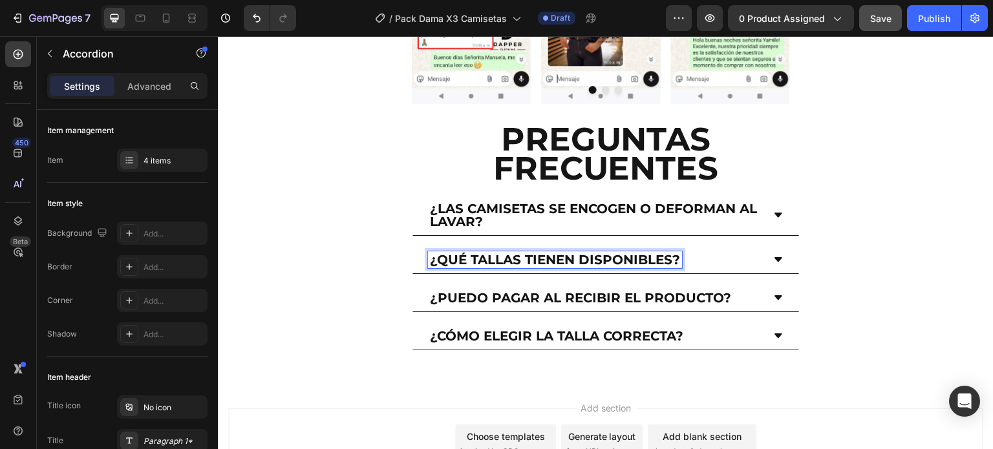
click at [773, 255] on icon at bounding box center [778, 260] width 10 height 10
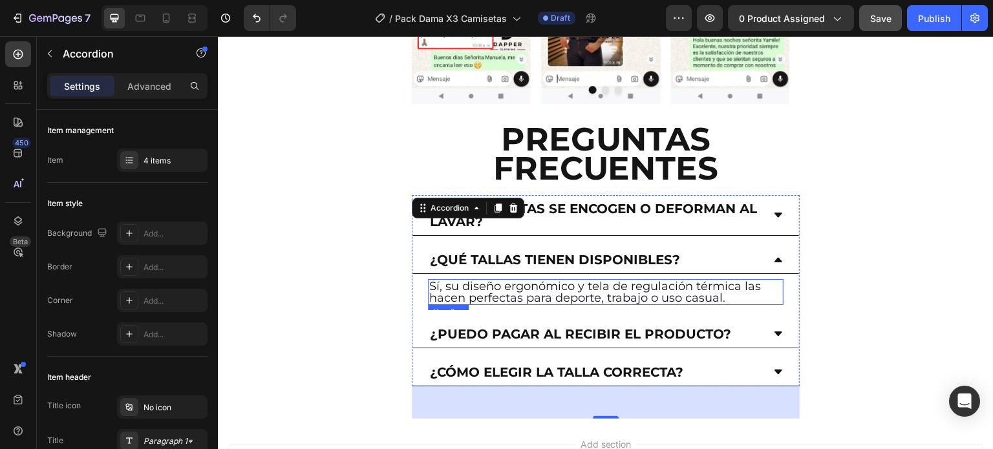
click at [595, 279] on h2 "Sí, su diseño ergonómico y tela de regulación térmica las hacen perfectas para …" at bounding box center [606, 292] width 356 height 26
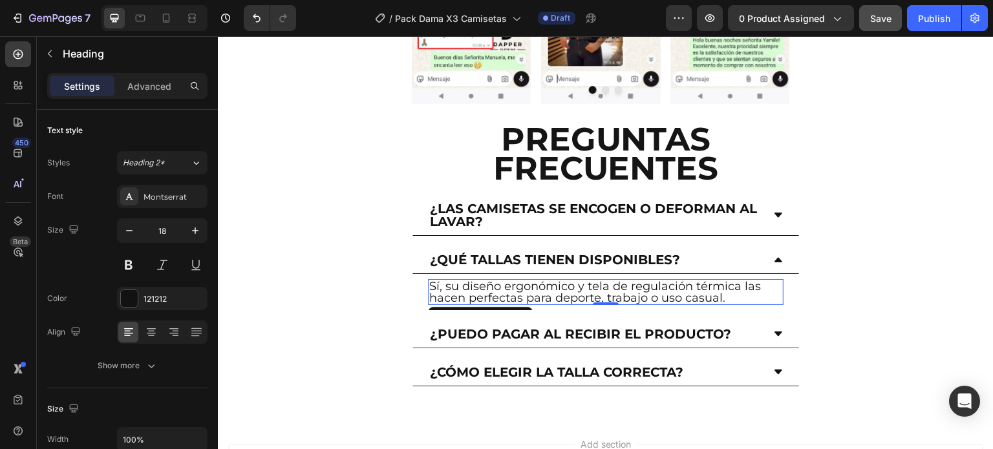
click at [676, 279] on h2 "Sí, su diseño ergonómico y tela de regulación térmica las hacen perfectas para …" at bounding box center [606, 292] width 356 height 26
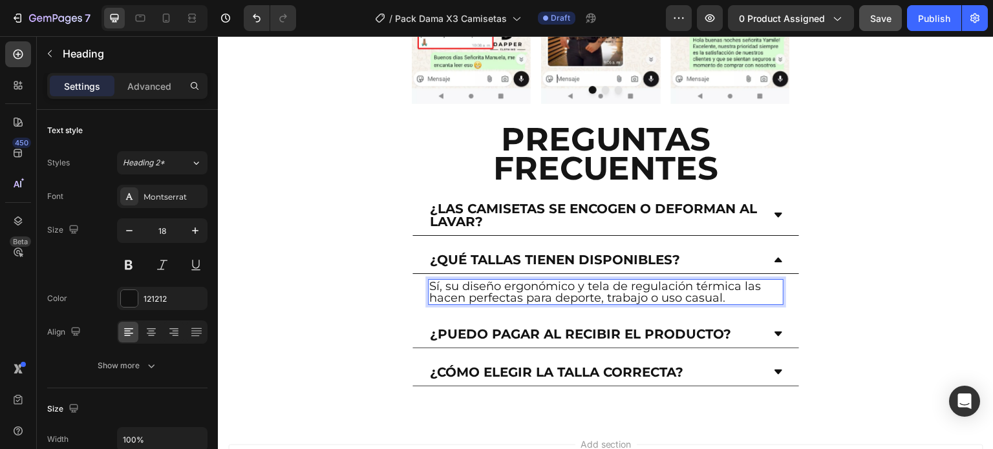
click at [721, 281] on p "Sí, su diseño ergonómico y tela de regulación térmica las hacen perfectas para …" at bounding box center [605, 292] width 353 height 23
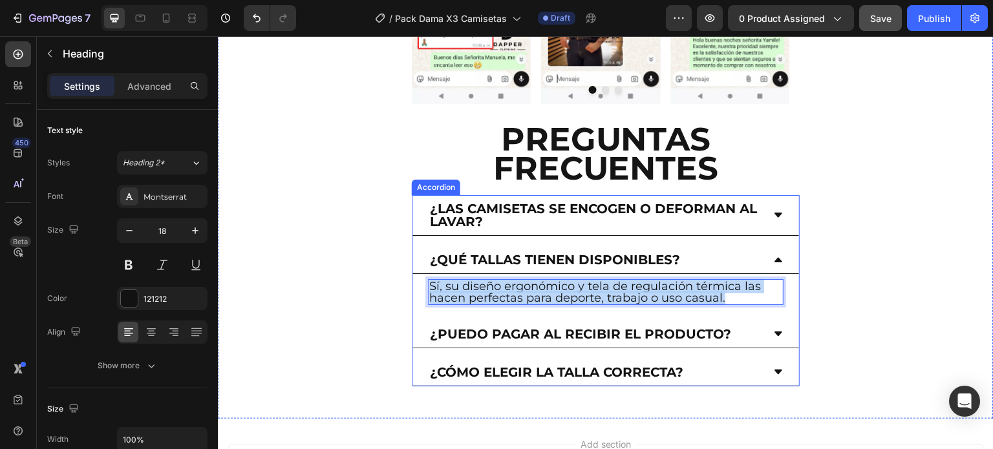
drag, startPoint x: 729, startPoint y: 213, endPoint x: 427, endPoint y: 197, distance: 302.3
click at [427, 274] on div "Sí, su diseño ergonómico y tela de regulación térmica las hacen perfectas para …" at bounding box center [605, 292] width 387 height 36
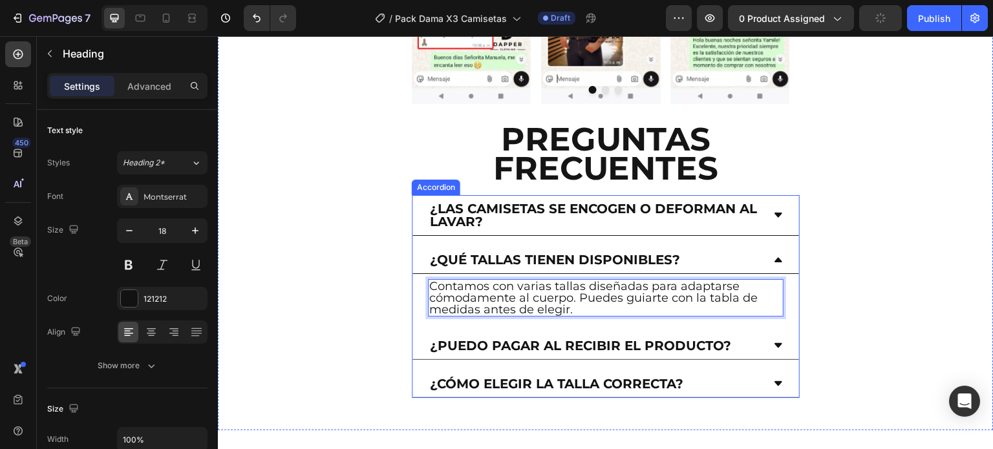
click at [602, 332] on div "¿Puedo pagar al recibir el producto?" at bounding box center [605, 346] width 387 height 28
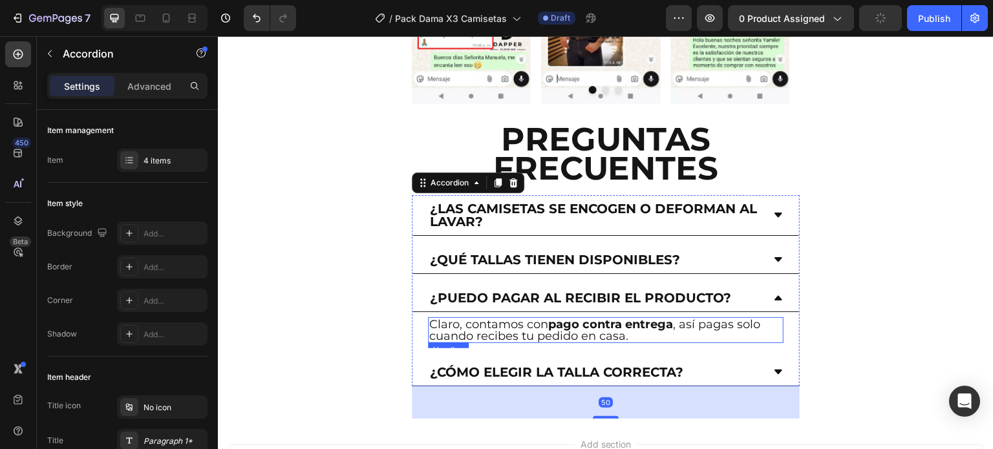
click at [599, 261] on div "¿Las camisetas se encogen o deforman al lavar? ¿Qué tallas tienen disponibles? …" at bounding box center [606, 290] width 388 height 191
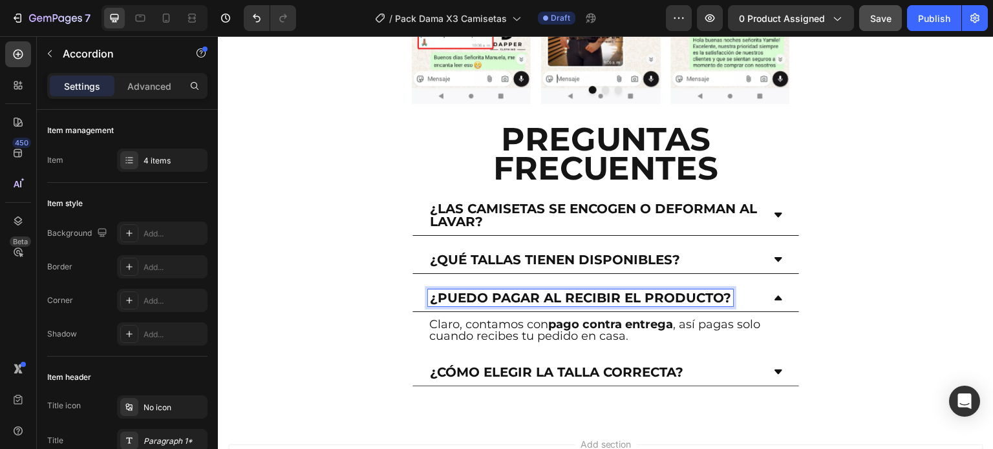
click at [720, 292] on p "¿Puedo pagar al recibir el producto?" at bounding box center [580, 298] width 301 height 13
click at [727, 292] on p "¿Puedo pagar al recibir el producto?" at bounding box center [580, 298] width 301 height 13
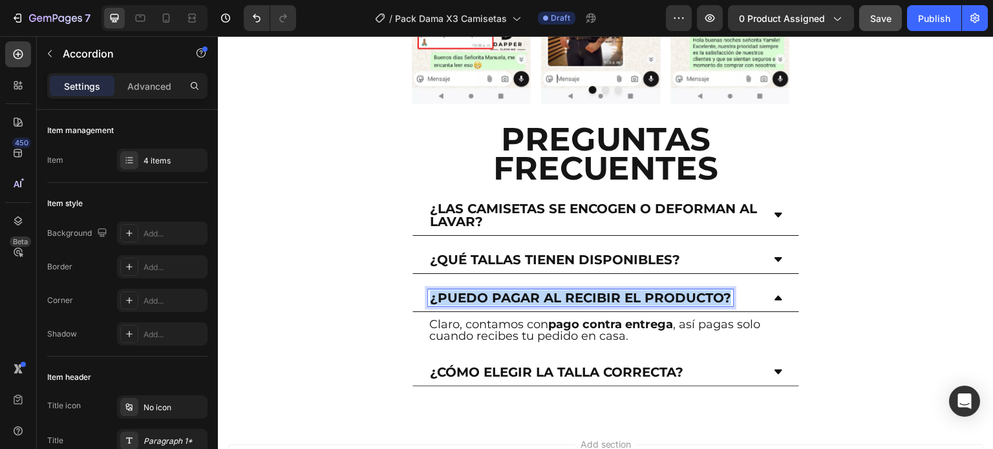
drag, startPoint x: 728, startPoint y: 206, endPoint x: 426, endPoint y: 217, distance: 302.1
click at [426, 284] on div "¿Puedo pagar al recibir el producto?" at bounding box center [605, 298] width 387 height 28
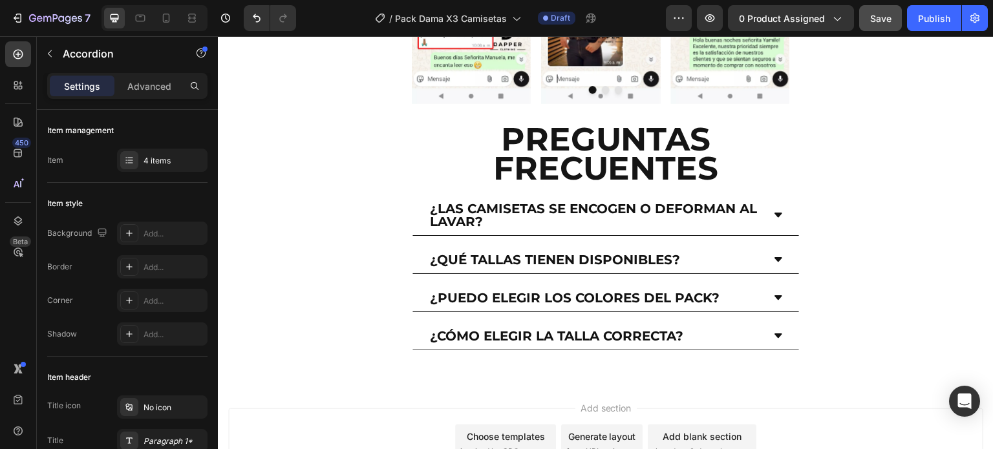
click at [773, 293] on icon at bounding box center [778, 298] width 10 height 10
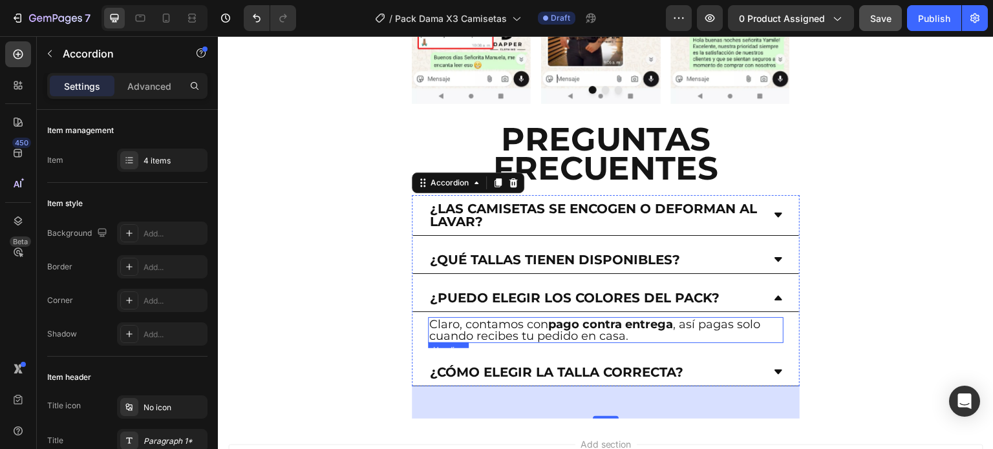
click at [653, 317] on strong "pago contra entrega" at bounding box center [610, 324] width 125 height 14
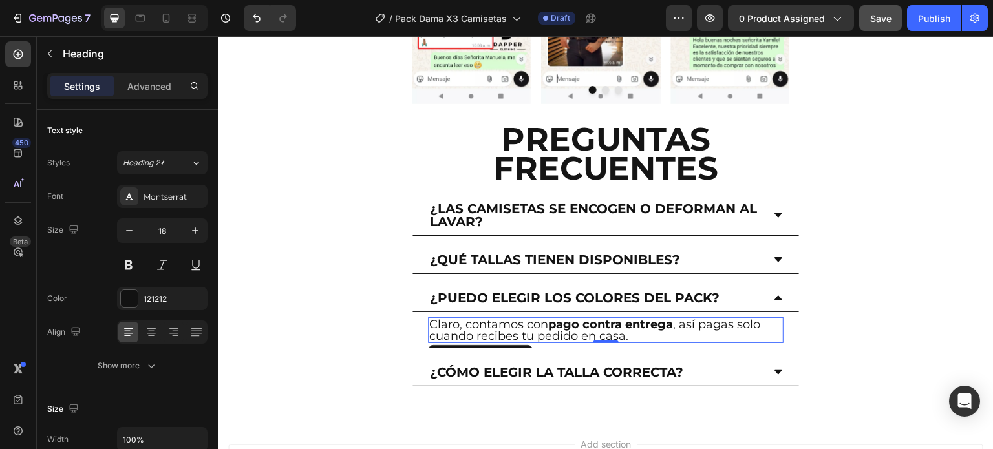
click at [642, 317] on h2 "Claro, contamos con pago contra entrega , así pagas solo cuando recibes tu pedi…" at bounding box center [606, 330] width 356 height 26
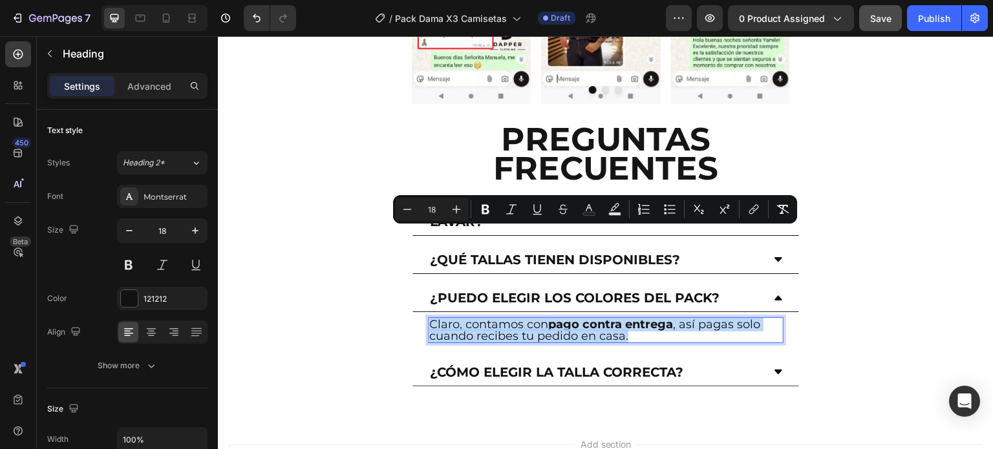
drag, startPoint x: 632, startPoint y: 250, endPoint x: 431, endPoint y: 234, distance: 201.0
click at [431, 319] on p "Claro, contamos con pago contra entrega , así pagas solo cuando recibes tu pedi…" at bounding box center [605, 330] width 353 height 23
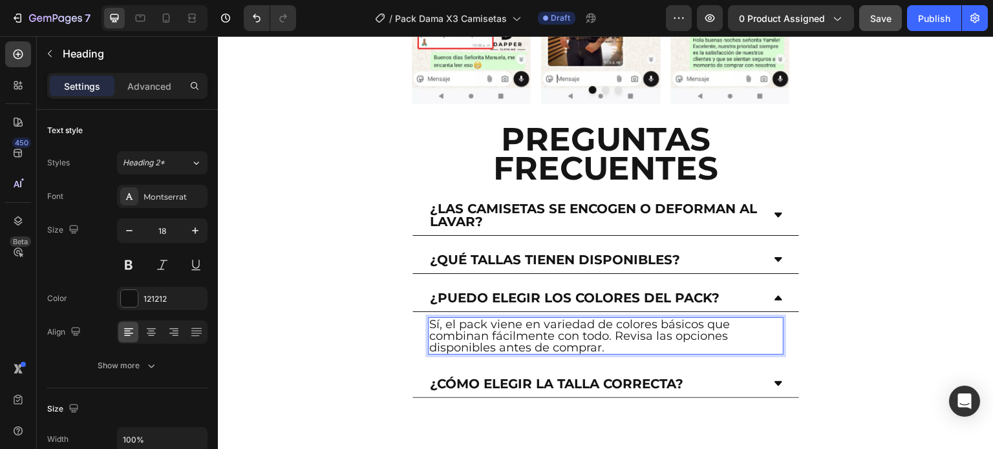
click at [440, 319] on p "Sí, el pack viene en variedad de colores básicos que combinan fácilmente con to…" at bounding box center [605, 336] width 353 height 35
drag, startPoint x: 546, startPoint y: 233, endPoint x: 599, endPoint y: 235, distance: 53.1
click at [599, 319] on p "No, el pack viene en variedad de colores básicos que combinan fácilmente con to…" at bounding box center [605, 336] width 353 height 35
click at [473, 319] on p "No, el pack viene en Azul, Blanco y Negro de colores básicos que combinan fácil…" at bounding box center [605, 336] width 353 height 35
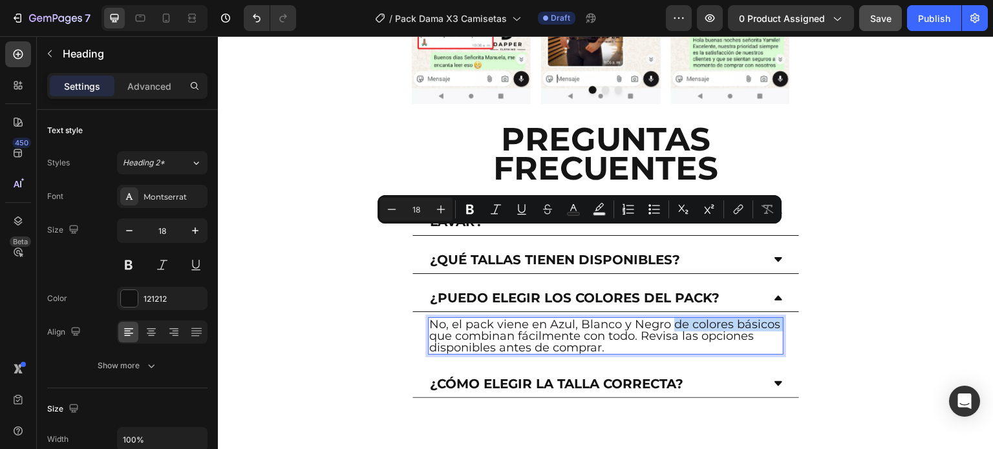
drag, startPoint x: 473, startPoint y: 251, endPoint x: 676, endPoint y: 235, distance: 204.2
click at [676, 319] on p "No, el pack viene en Azul, Blanco y Negro de colores básicos que combinan fácil…" at bounding box center [605, 336] width 353 height 35
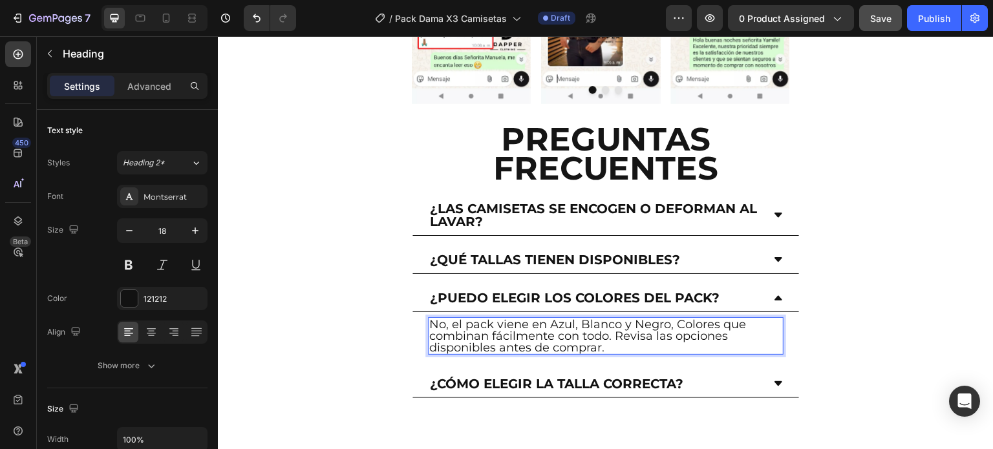
click at [621, 319] on p "No, el pack viene en Azul, Blanco y Negro, Colores que combinan fácilmente con …" at bounding box center [605, 336] width 353 height 35
drag, startPoint x: 609, startPoint y: 259, endPoint x: 610, endPoint y: 249, distance: 9.7
click at [610, 319] on p "No, el pack viene en Azul, Blanco y Negro, Colores que combinan fácilmente con …" at bounding box center [605, 336] width 353 height 35
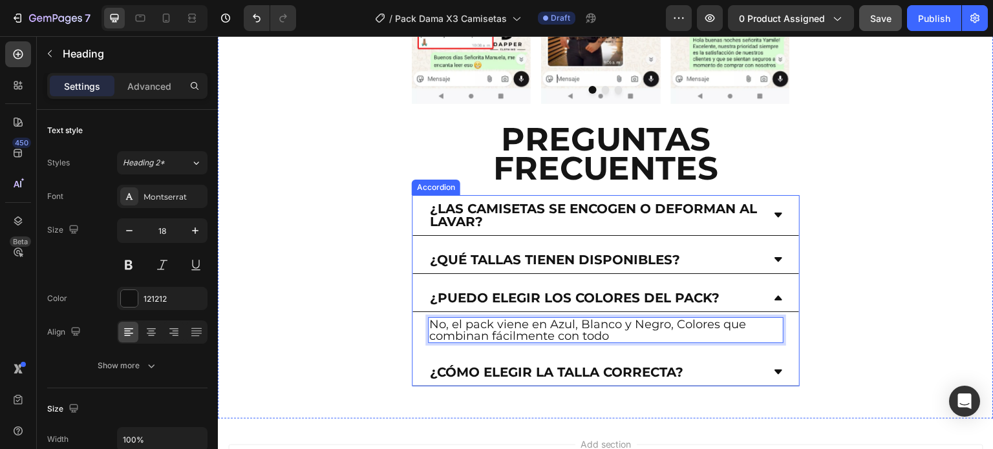
click at [588, 366] on p "¿Cómo elegir la talla correcta?" at bounding box center [556, 372] width 253 height 13
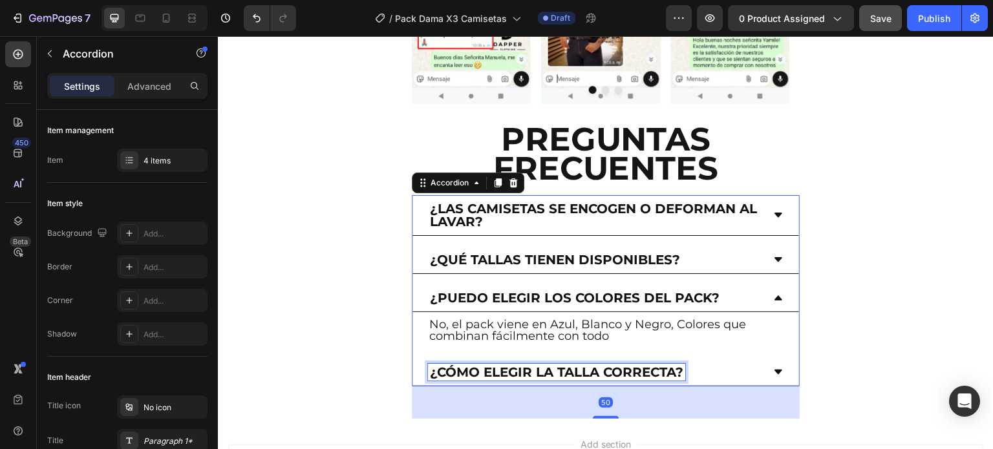
drag, startPoint x: 655, startPoint y: 281, endPoint x: 681, endPoint y: 281, distance: 25.9
click at [679, 366] on p "¿Cómo elegir la talla correcta?" at bounding box center [556, 372] width 253 height 13
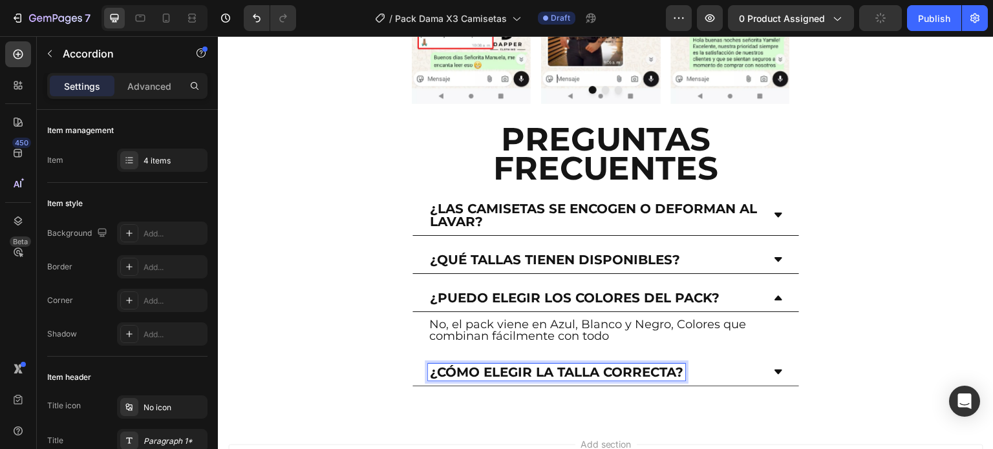
click at [681, 366] on p "¿Cómo elegir la talla correcta?" at bounding box center [556, 372] width 253 height 13
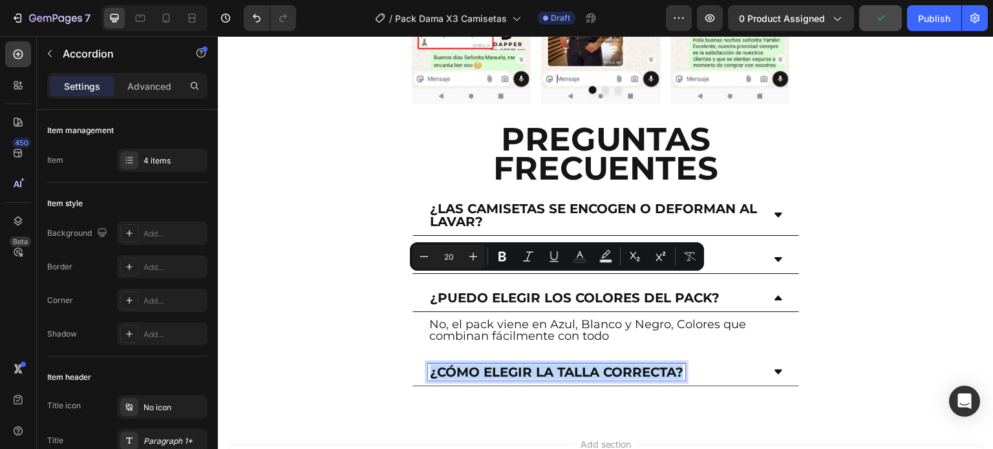
drag, startPoint x: 684, startPoint y: 279, endPoint x: 410, endPoint y: 286, distance: 273.5
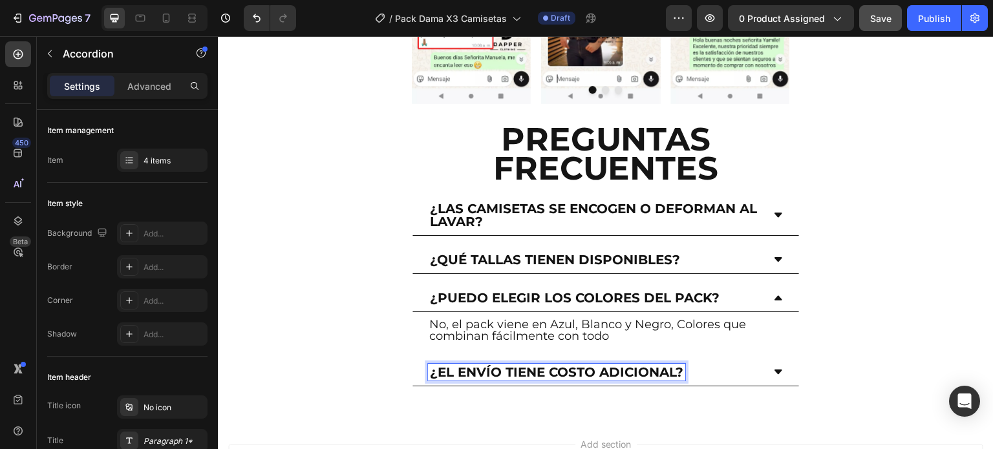
click at [774, 370] on icon at bounding box center [778, 372] width 8 height 5
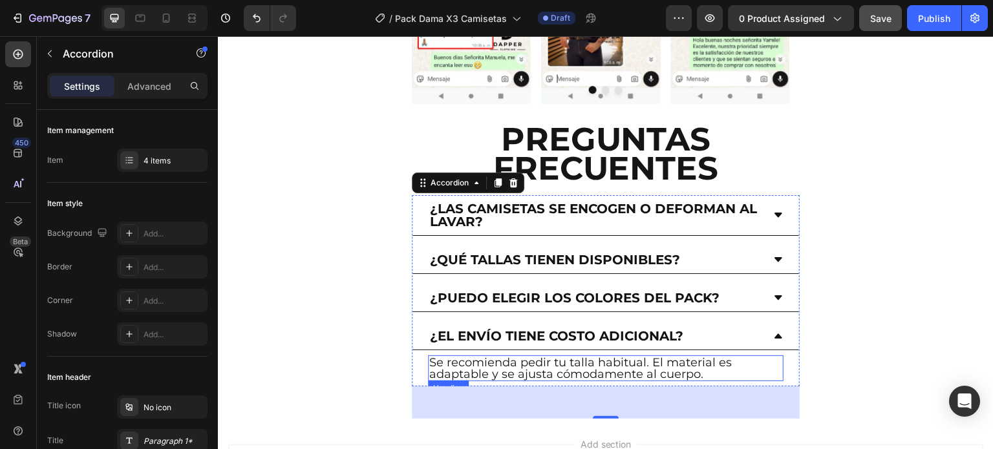
click at [682, 350] on div "Se recomienda pedir tu talla habitual. El material es adaptable y se ajusta cóm…" at bounding box center [605, 368] width 387 height 36
click at [712, 356] on h2 "Se recomienda pedir tu talla habitual. El material es adaptable y se ajusta cóm…" at bounding box center [606, 369] width 356 height 26
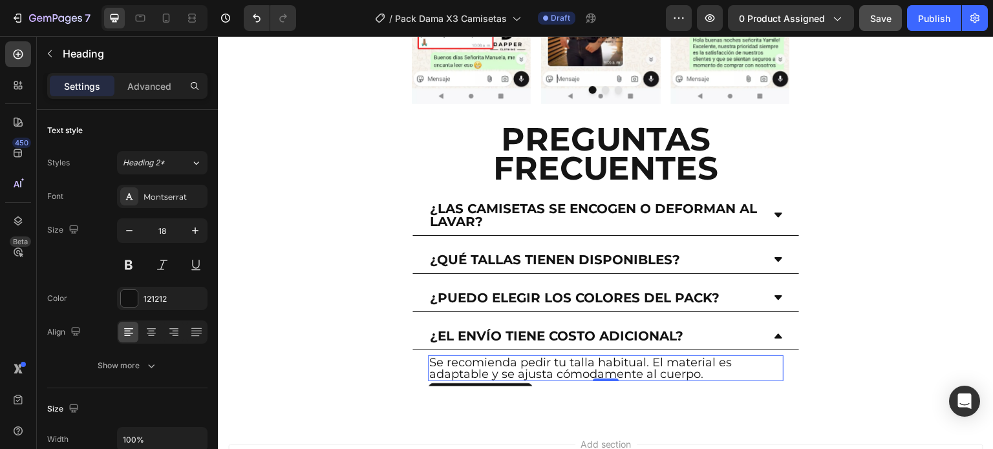
click at [712, 356] on h2 "Se recomienda pedir tu talla habitual. El material es adaptable y se ajusta cóm…" at bounding box center [606, 369] width 356 height 26
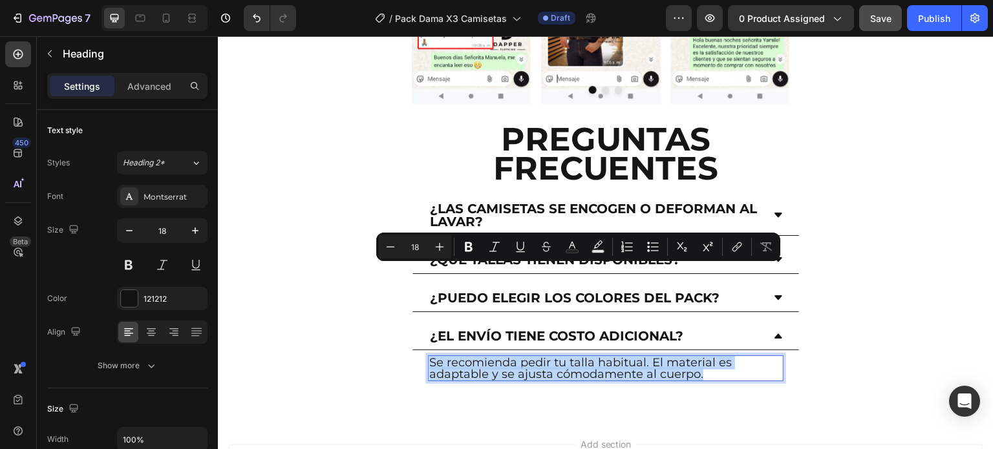
drag, startPoint x: 703, startPoint y: 287, endPoint x: 427, endPoint y: 268, distance: 276.7
click at [428, 356] on h2 "Se recomienda pedir tu talla habitual. El material es adaptable y se ajusta cóm…" at bounding box center [606, 369] width 356 height 26
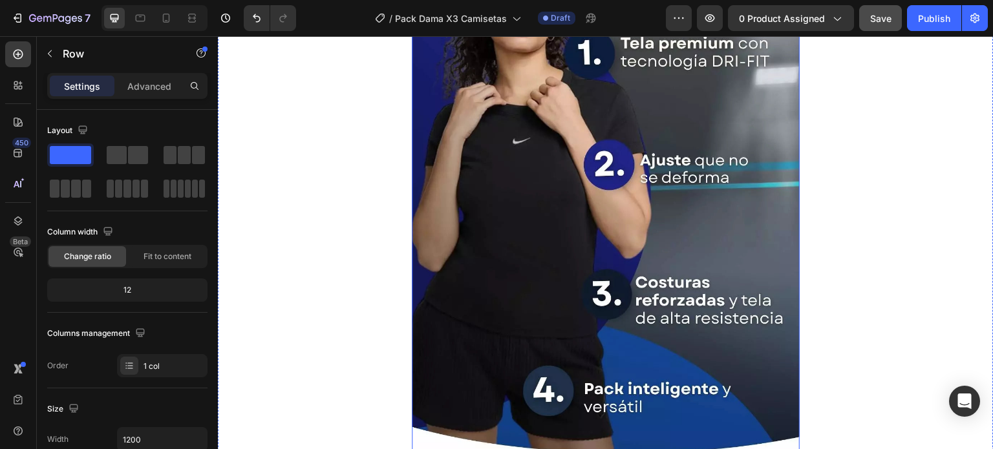
scroll to position [2793, 0]
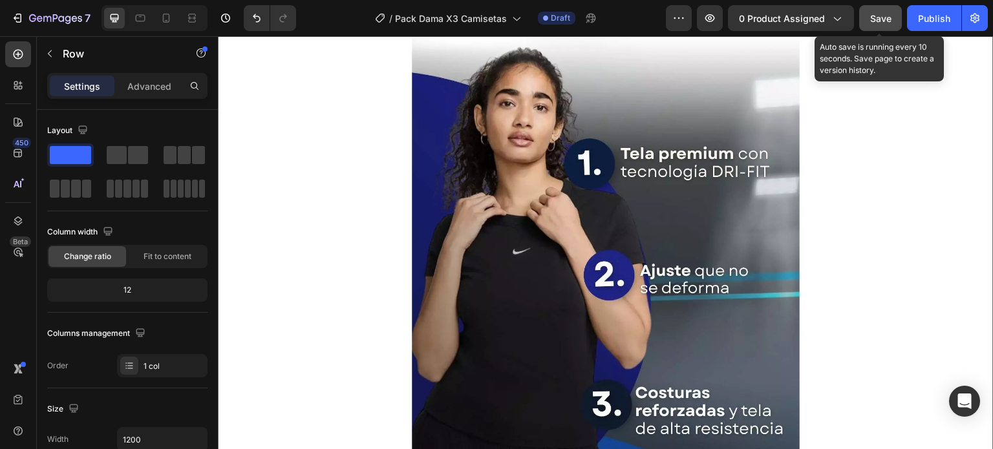
click at [878, 21] on span "Save" at bounding box center [880, 18] width 21 height 11
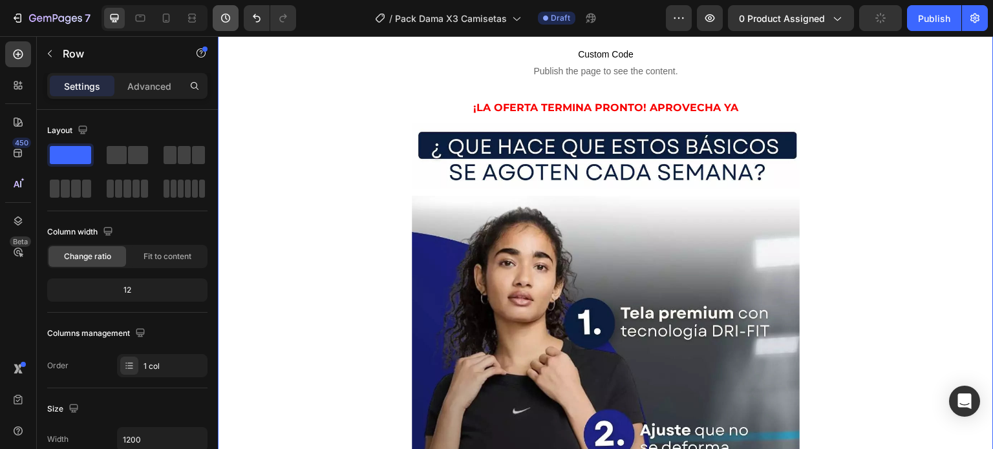
scroll to position [2599, 0]
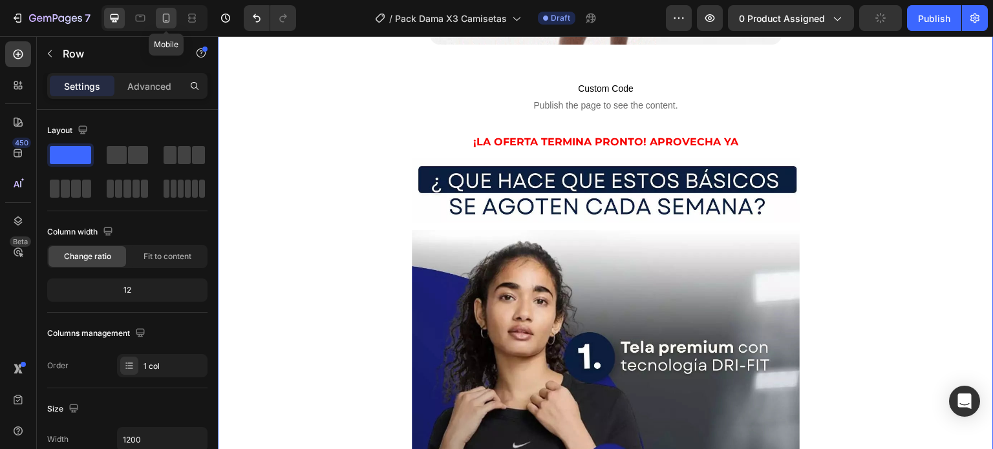
click at [168, 21] on icon at bounding box center [166, 18] width 13 height 13
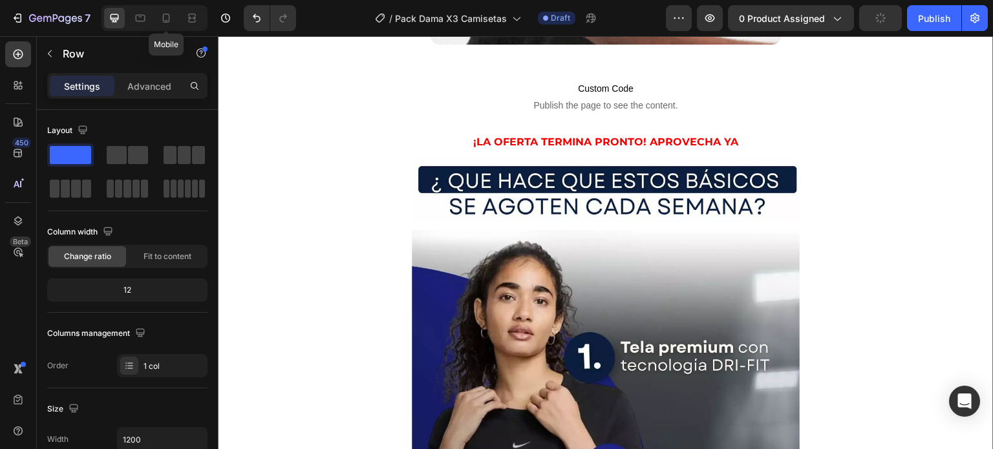
type input "100%"
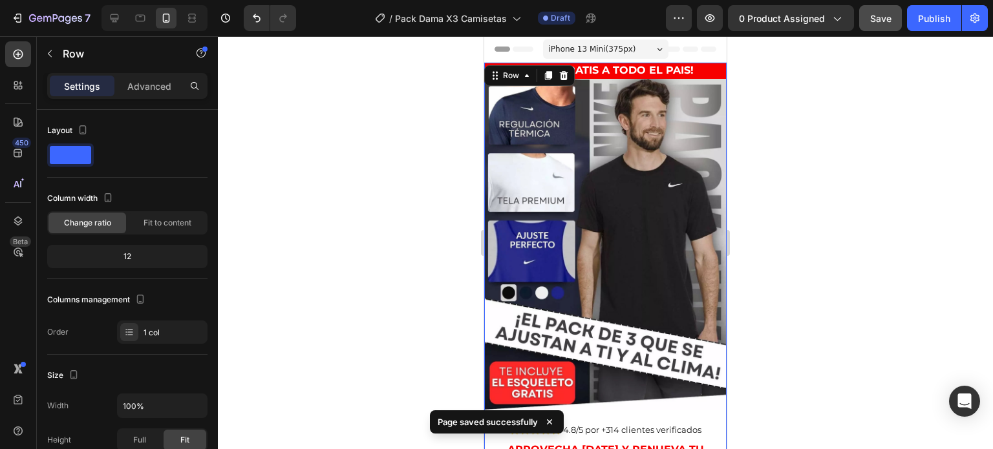
click at [639, 201] on img at bounding box center [605, 245] width 242 height 332
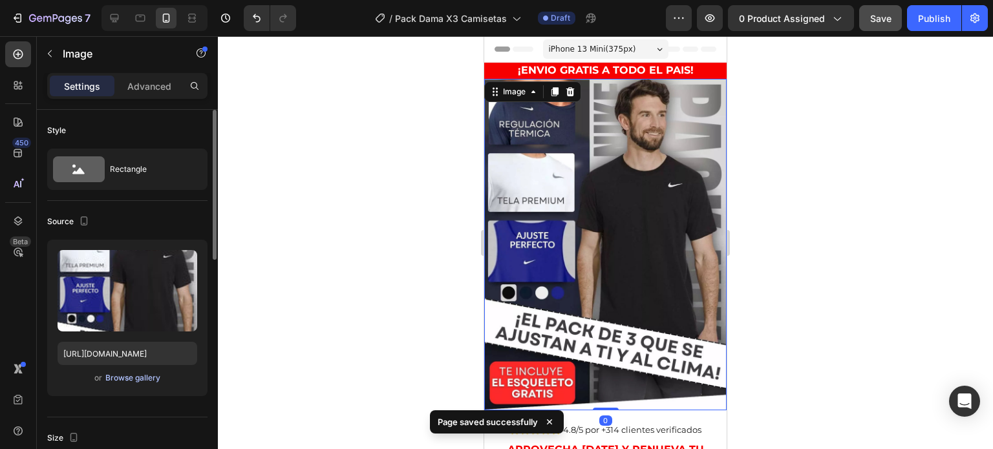
click at [129, 379] on div "Browse gallery" at bounding box center [132, 378] width 55 height 12
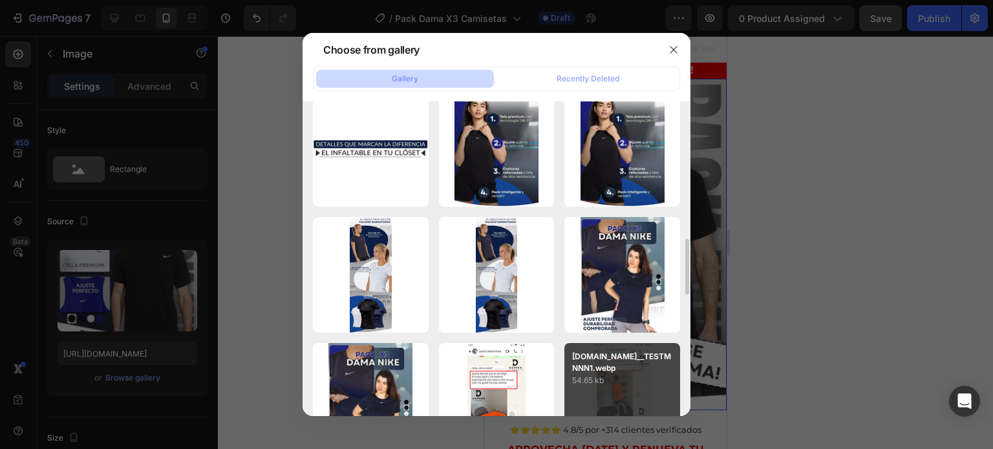
scroll to position [840, 0]
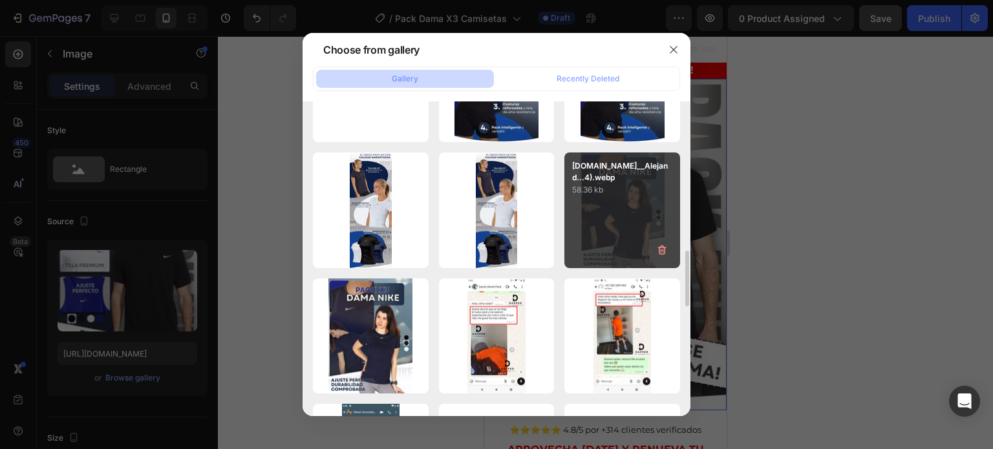
click at [648, 229] on div "AnyConv.com__Alejand...4).webp 58.36 kb" at bounding box center [622, 211] width 116 height 116
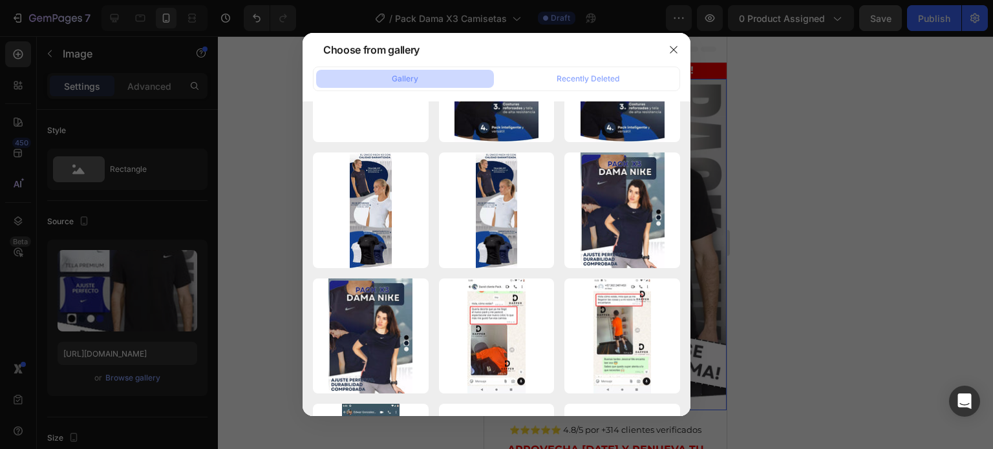
type input "https://cdn.shopify.com/s/files/1/0675/0856/8306/files/gempages_581808526343537…"
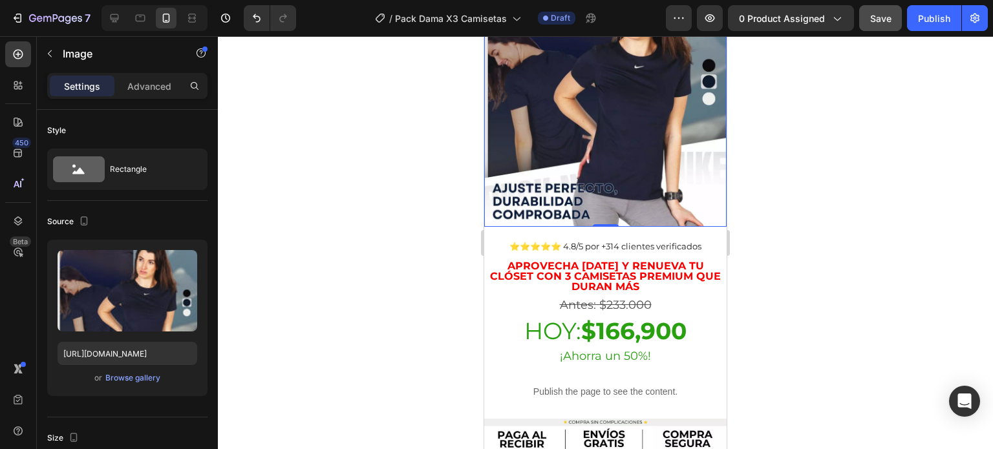
scroll to position [323, 0]
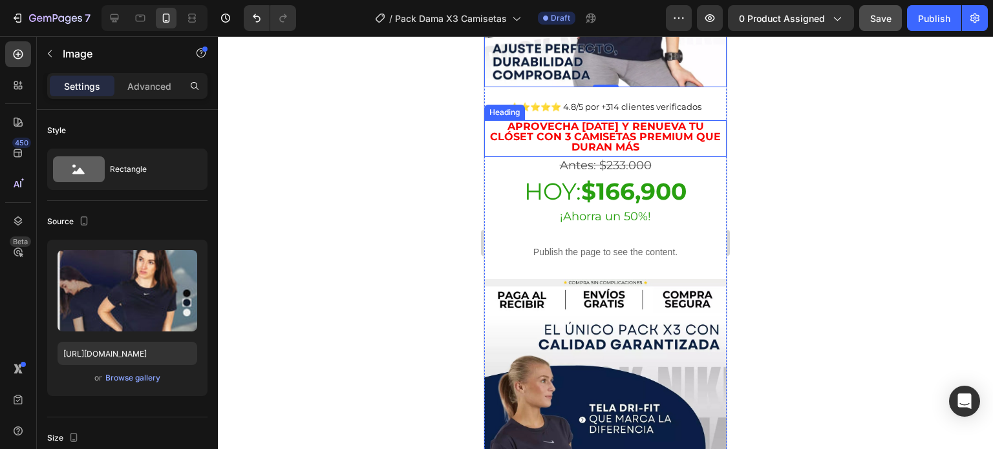
click at [674, 120] on strong "Aprovecha hoy y renueva tu clóset con 3 camisetas premium que duran más" at bounding box center [605, 136] width 231 height 33
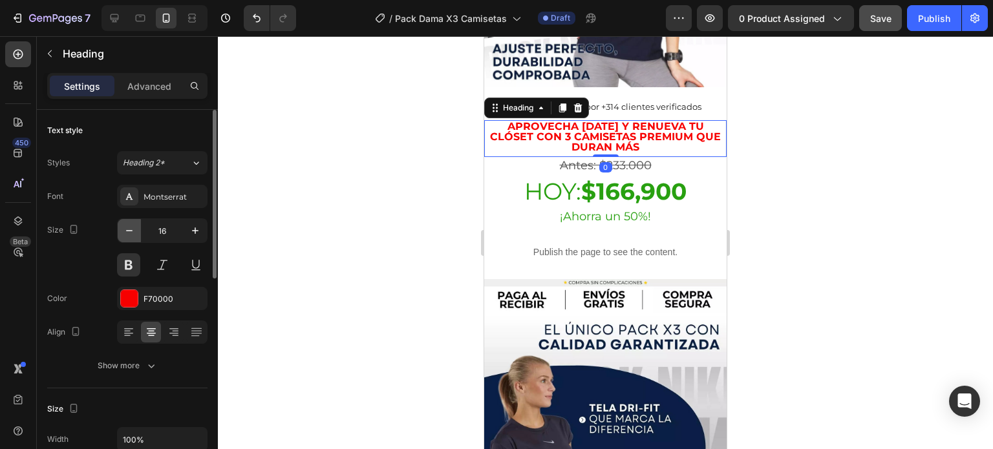
click at [120, 232] on button "button" at bounding box center [129, 230] width 23 height 23
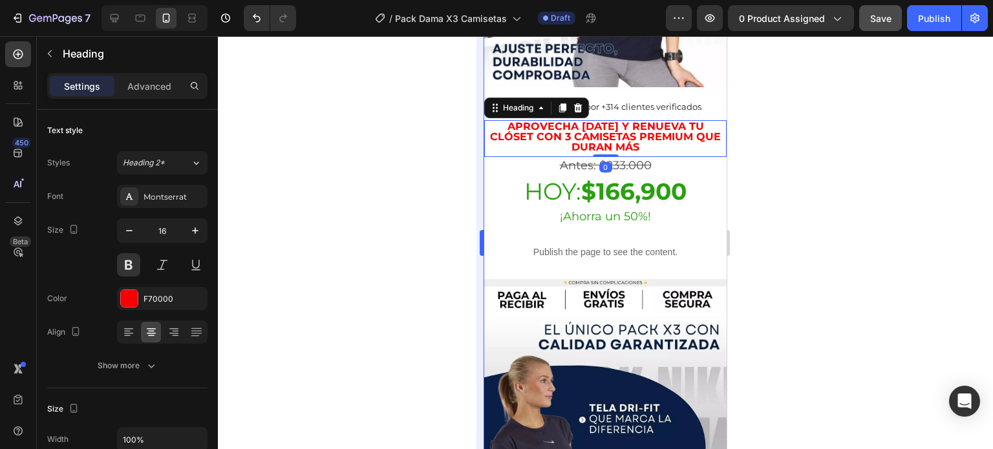
type input "15"
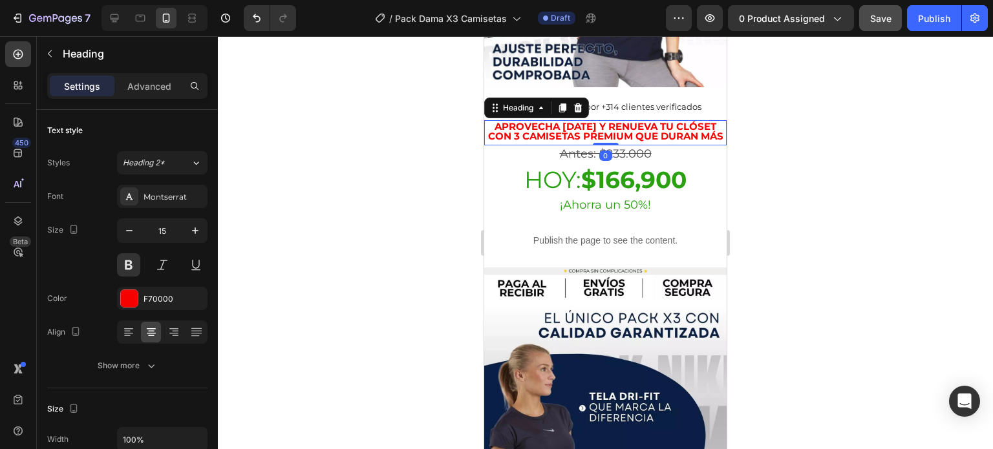
click at [754, 221] on div at bounding box center [605, 242] width 775 height 413
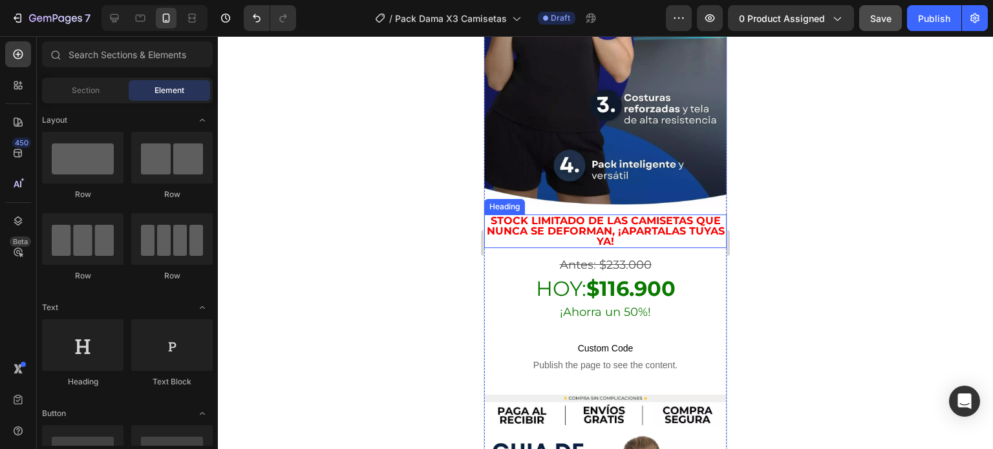
scroll to position [2069, 0]
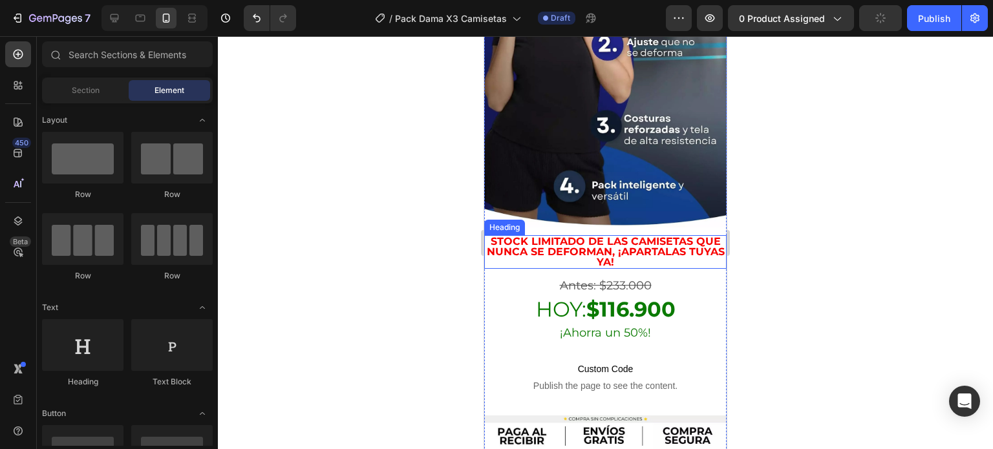
click at [630, 237] on p "Stock limitado de las camisetas que nunca se deforman, ¡apartaLAS TUYAS ya!" at bounding box center [605, 252] width 240 height 31
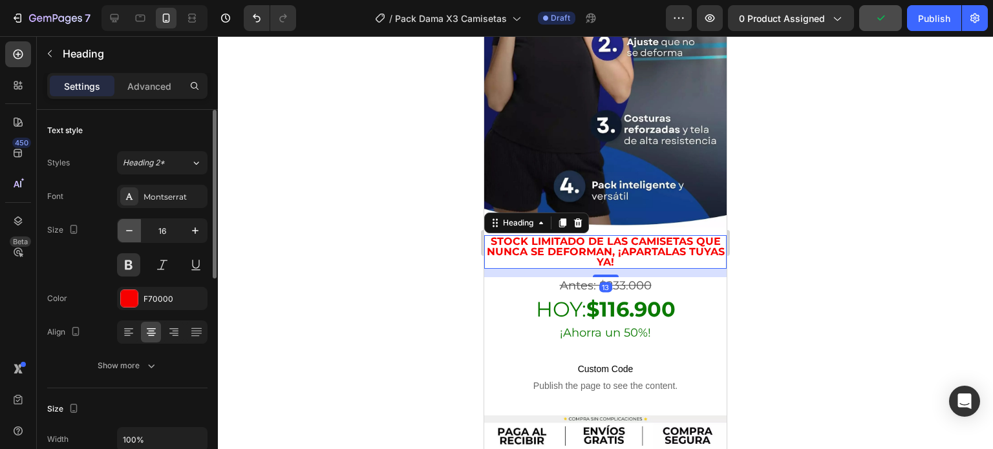
click at [129, 226] on icon "button" at bounding box center [129, 230] width 13 height 13
type input "15"
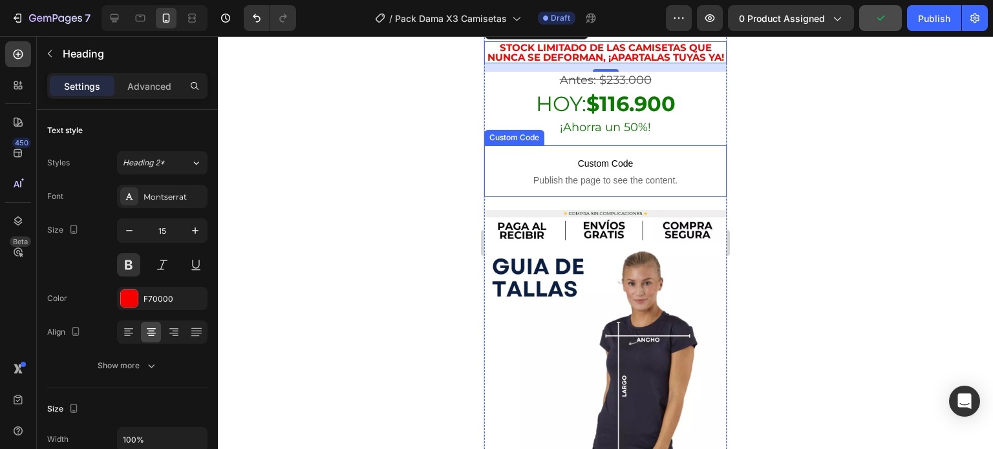
scroll to position [2133, 0]
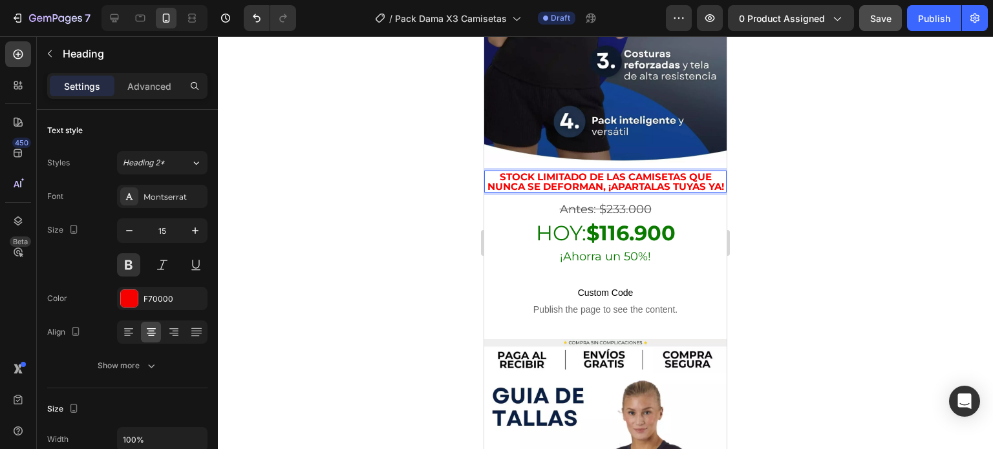
click at [612, 172] on p "Stock limitado de las camisetas que nunca se deforman, ¡apartaLAS TUYAS ya!" at bounding box center [605, 181] width 240 height 19
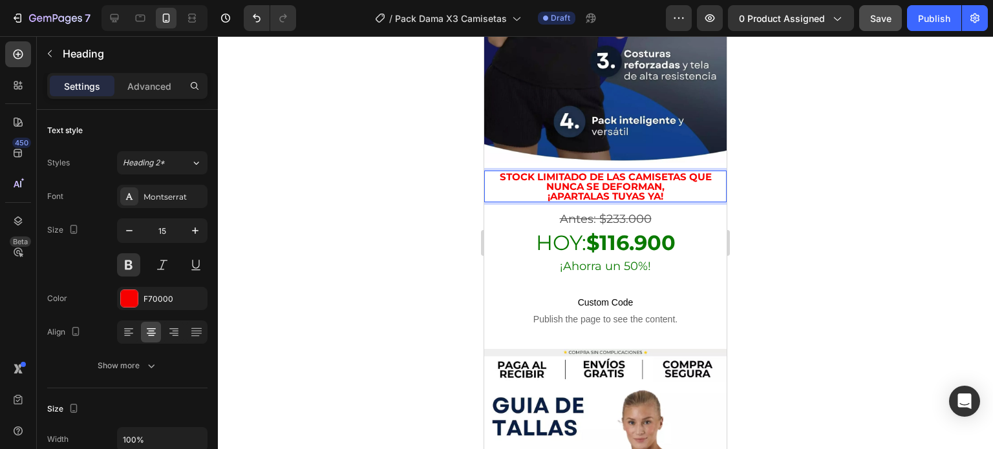
click at [677, 172] on p "Stock limitado de las camisetas que nunca se deforman, ¡apartaLAS TUYAS ya!" at bounding box center [605, 186] width 240 height 29
click at [681, 172] on p "Stock limitado de las camisetas que nunca se deforman, ¡apartaLAS TUYAS ya!" at bounding box center [605, 186] width 240 height 29
click at [783, 152] on div at bounding box center [605, 242] width 775 height 413
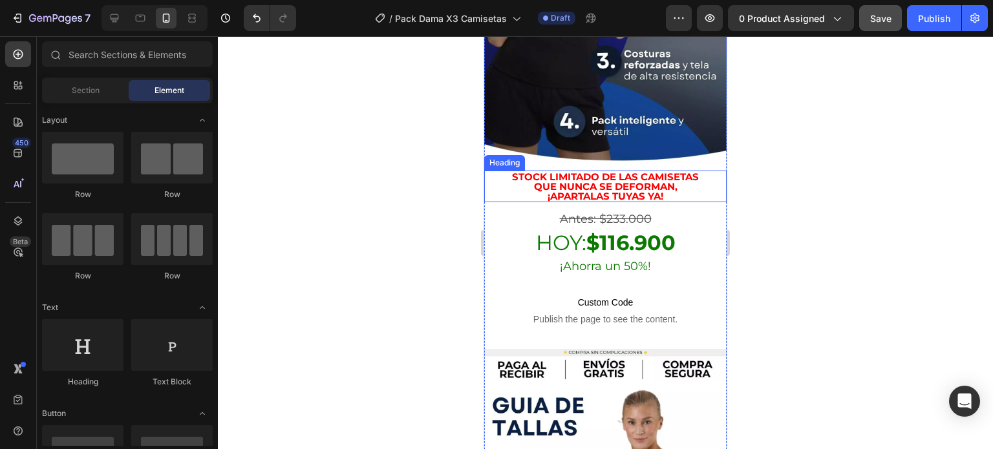
click at [643, 172] on p "Stock limitado de las camisetas que nunca se deforman, ¡apartaLAS TUYAS ya!" at bounding box center [605, 186] width 240 height 29
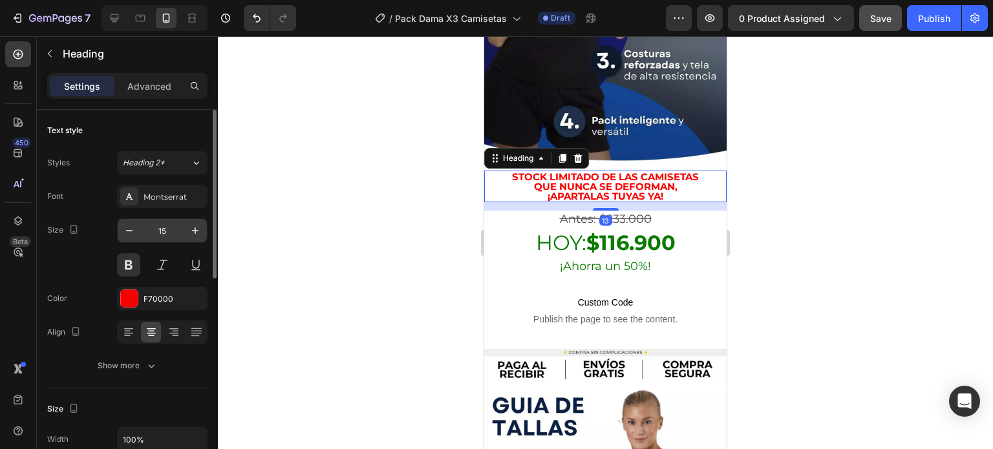
click at [180, 234] on input "15" at bounding box center [162, 230] width 43 height 23
click at [184, 232] on button "button" at bounding box center [195, 230] width 23 height 23
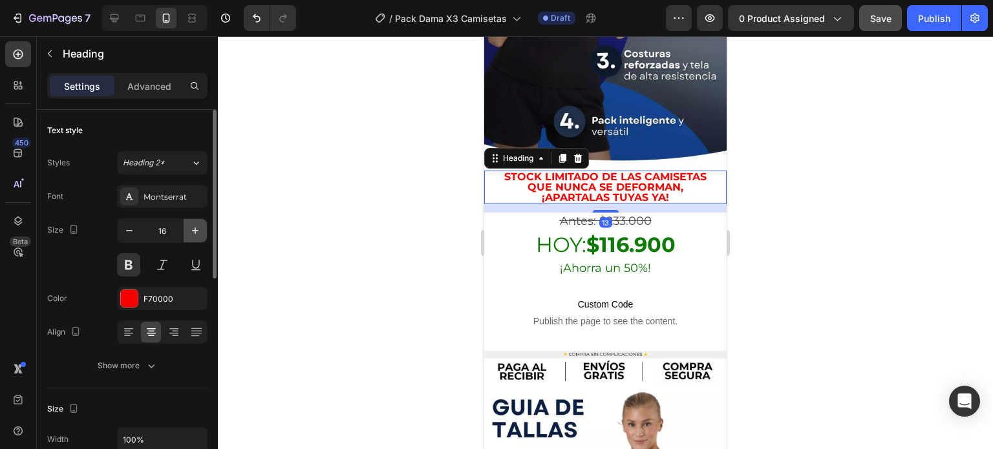
click at [189, 230] on icon "button" at bounding box center [195, 230] width 13 height 13
type input "17"
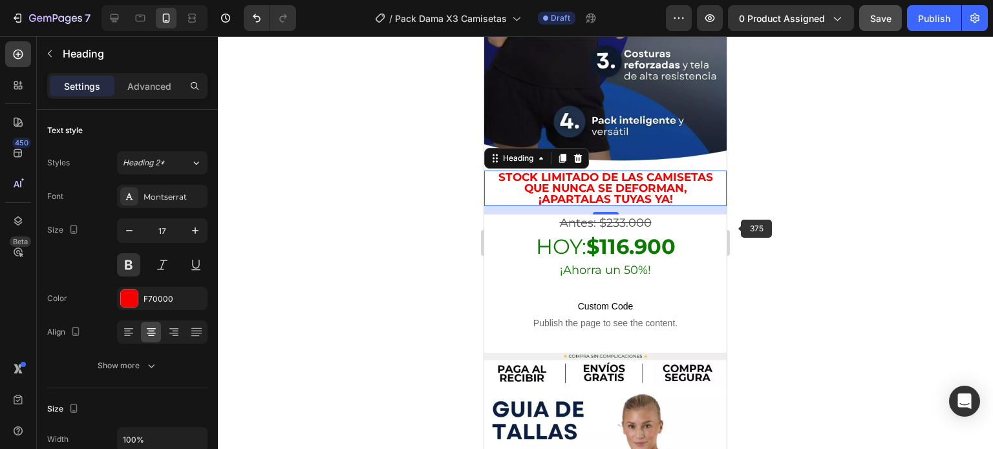
click at [736, 227] on div at bounding box center [605, 242] width 775 height 413
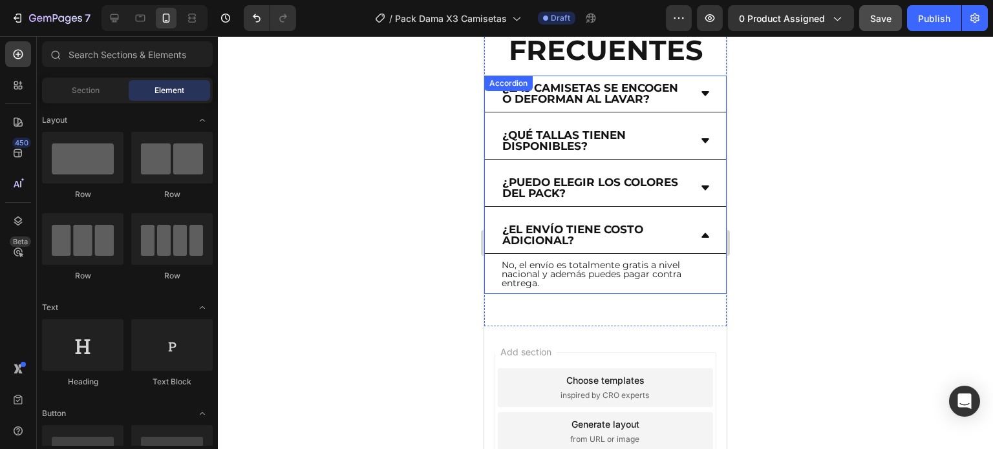
click at [702, 217] on div "¿El envío tiene costo adicional?" at bounding box center [605, 235] width 241 height 37
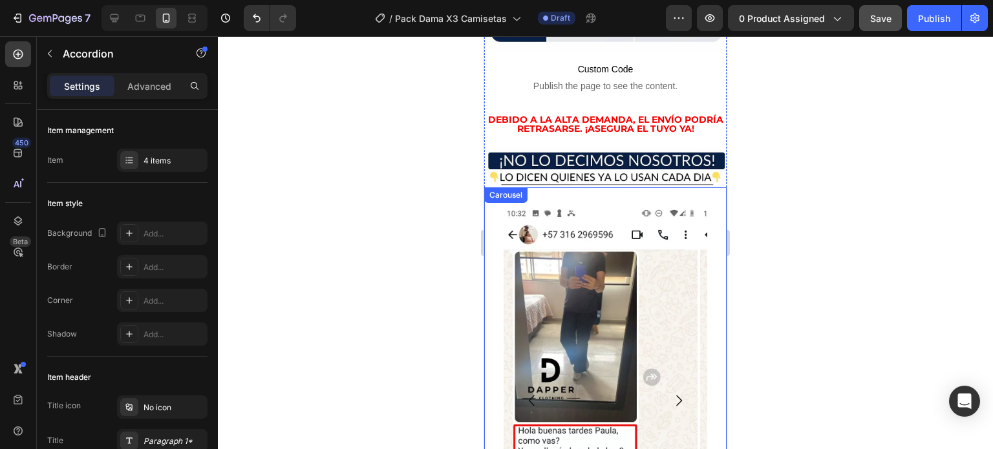
scroll to position [2534, 0]
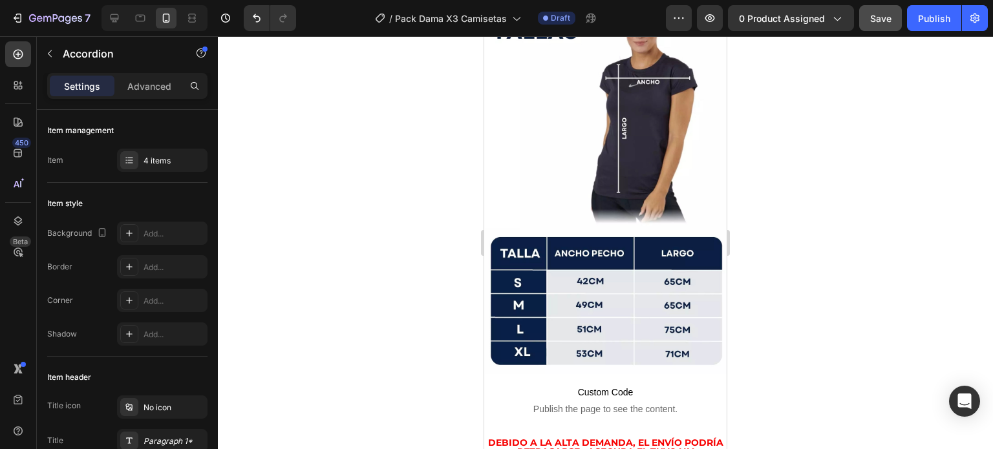
click at [884, 21] on span "Save" at bounding box center [880, 18] width 21 height 11
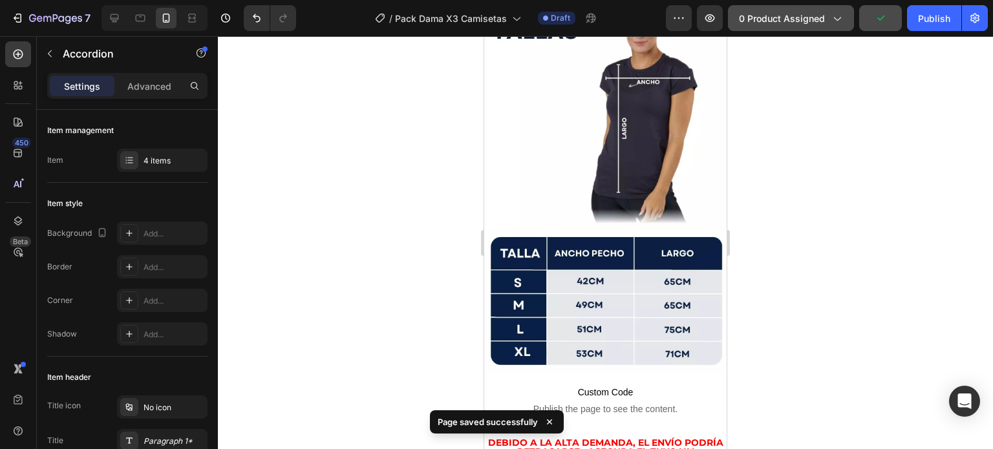
click at [809, 20] on span "0 product assigned" at bounding box center [782, 19] width 86 height 14
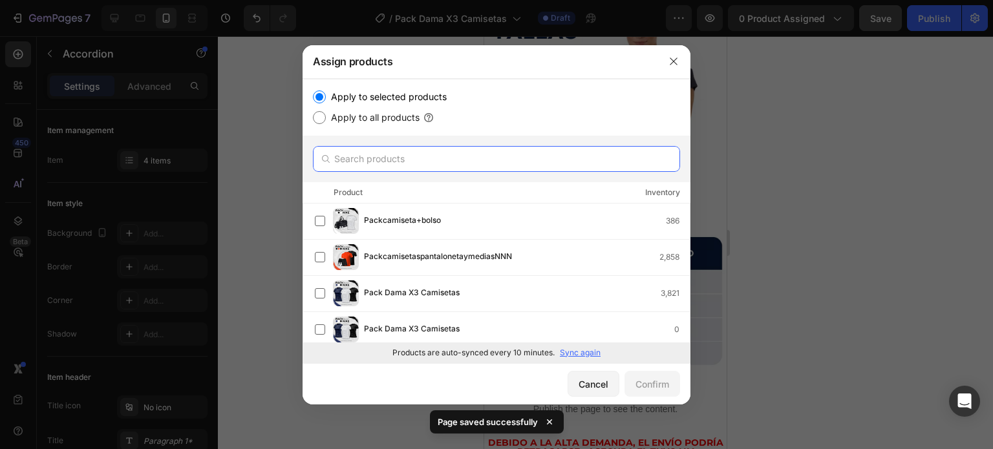
click at [418, 157] on input "text" at bounding box center [496, 159] width 367 height 26
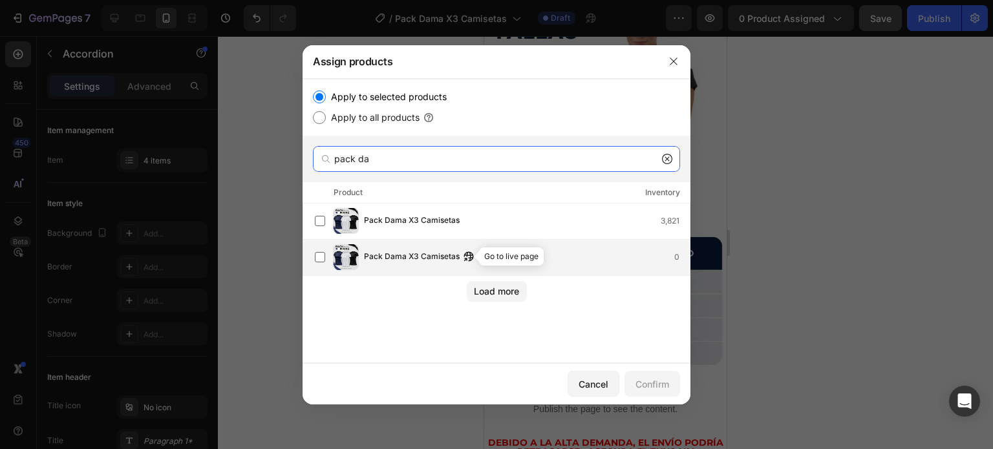
type input "pack da"
click at [467, 258] on icon "button" at bounding box center [465, 259] width 3 height 3
click at [631, 257] on div "Pack Dama X3 Camisetas 0" at bounding box center [527, 257] width 326 height 14
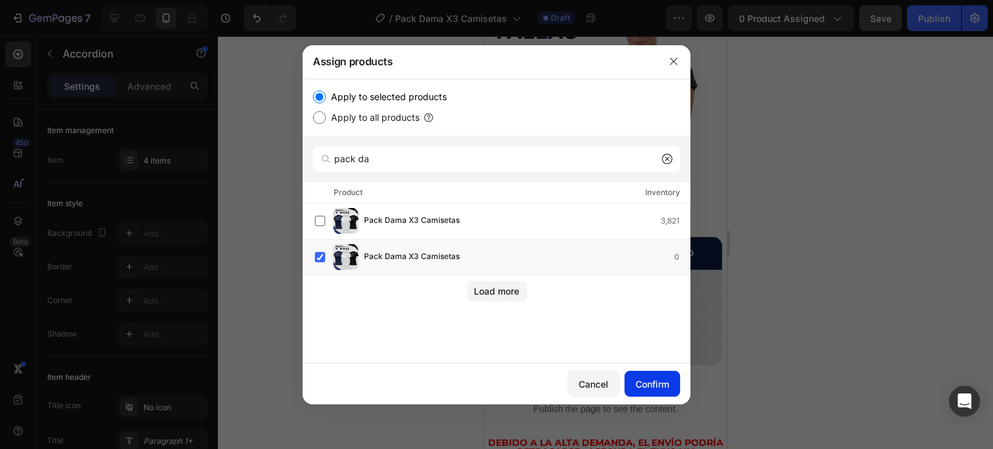
click at [662, 379] on div "Confirm" at bounding box center [652, 385] width 34 height 14
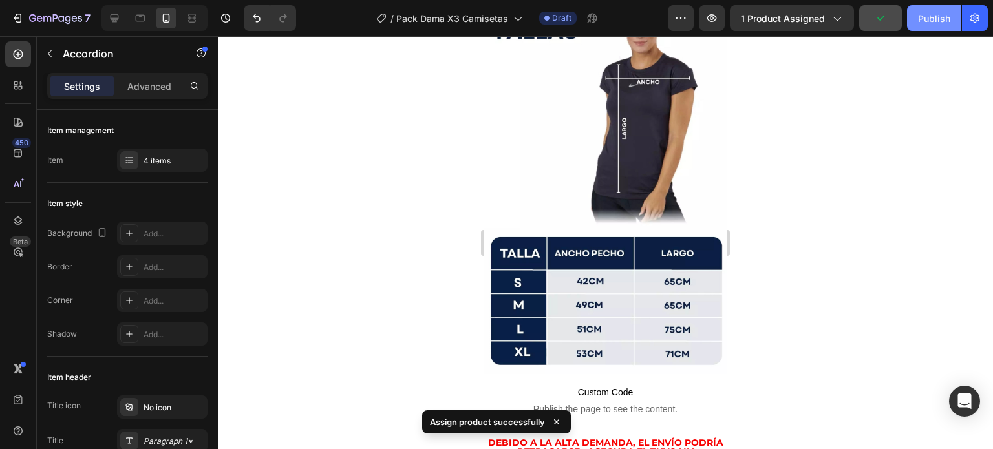
click at [928, 22] on div "Publish" at bounding box center [934, 19] width 32 height 14
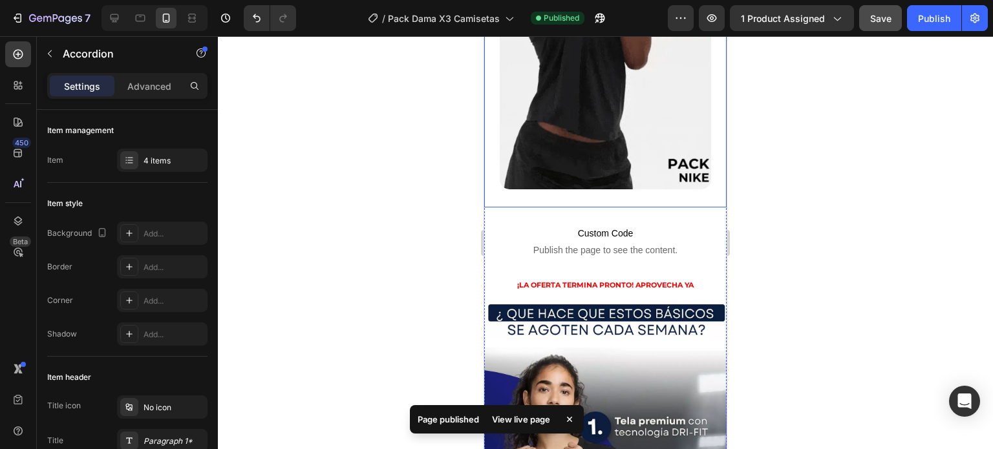
scroll to position [1357, 0]
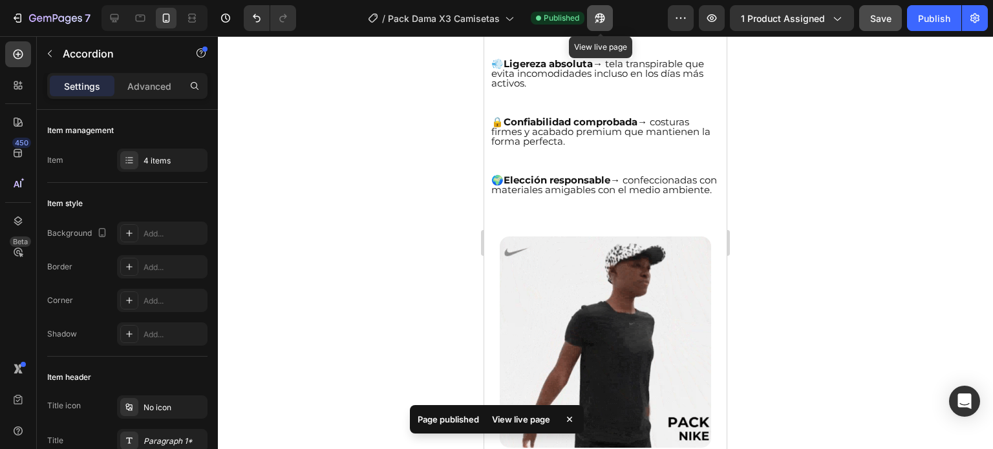
click at [597, 26] on button "button" at bounding box center [600, 18] width 26 height 26
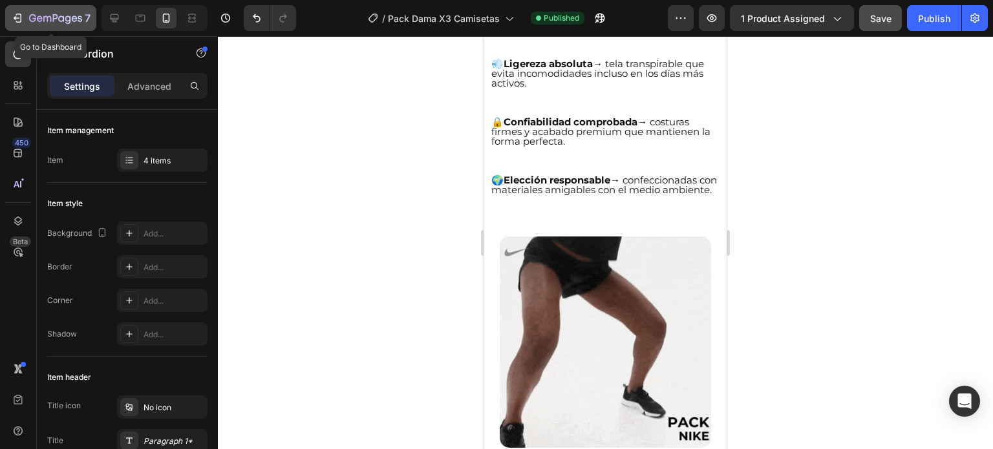
click at [70, 17] on icon "button" at bounding box center [68, 20] width 6 height 8
